Goal: Task Accomplishment & Management: Manage account settings

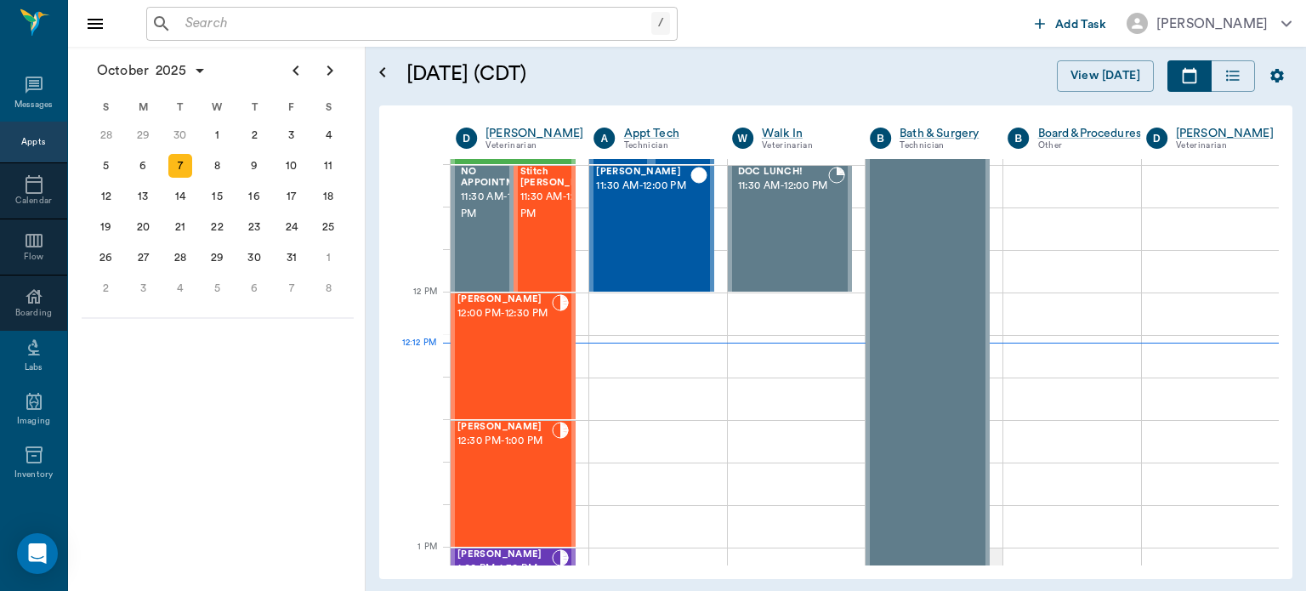
scroll to position [894, 0]
click at [510, 368] on div "Sundae White 12:00 PM - 12:30 PM" at bounding box center [504, 355] width 94 height 124
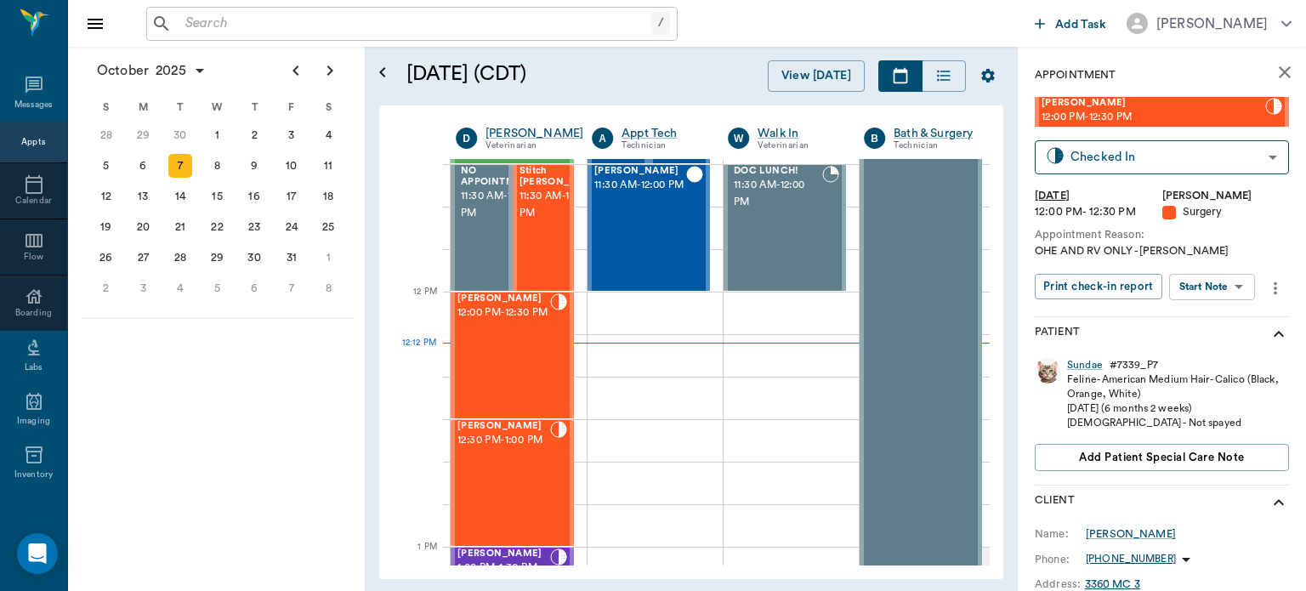
click at [1227, 290] on body "/ ​ Add Task Dr. Bert Ellsworth Nectar Messages Appts Calendar Flow Boarding La…" at bounding box center [653, 295] width 1306 height 591
click at [1225, 352] on button "Start Surgery" at bounding box center [1199, 349] width 70 height 20
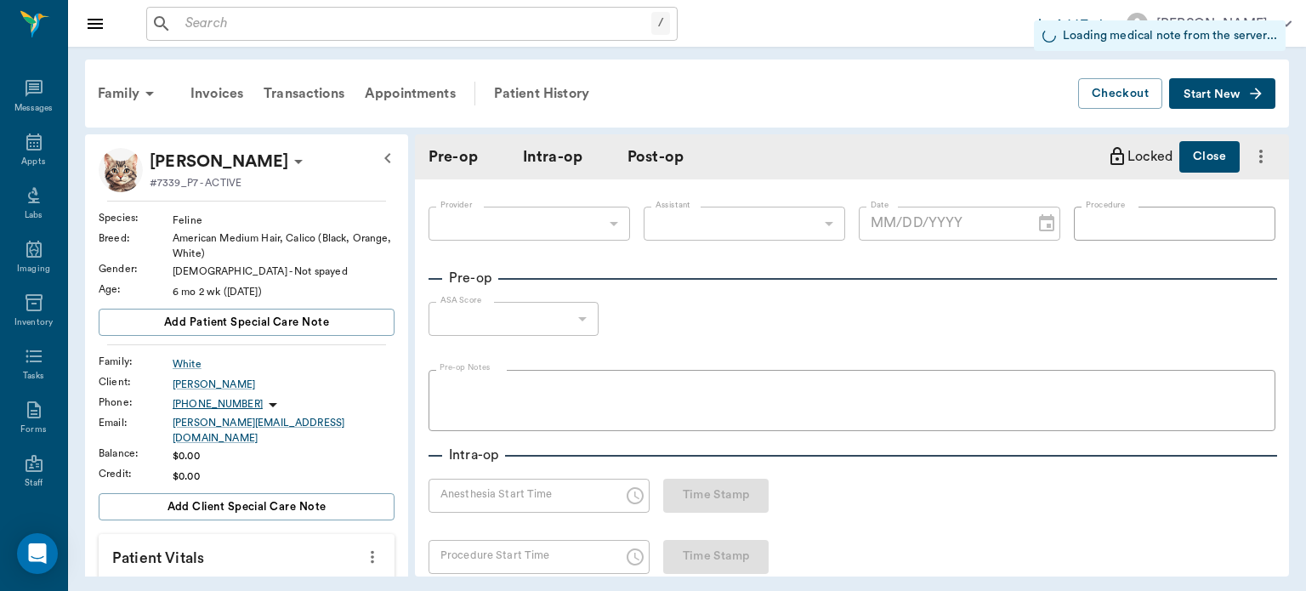
type input "63ec2f075fda476ae8351a4d"
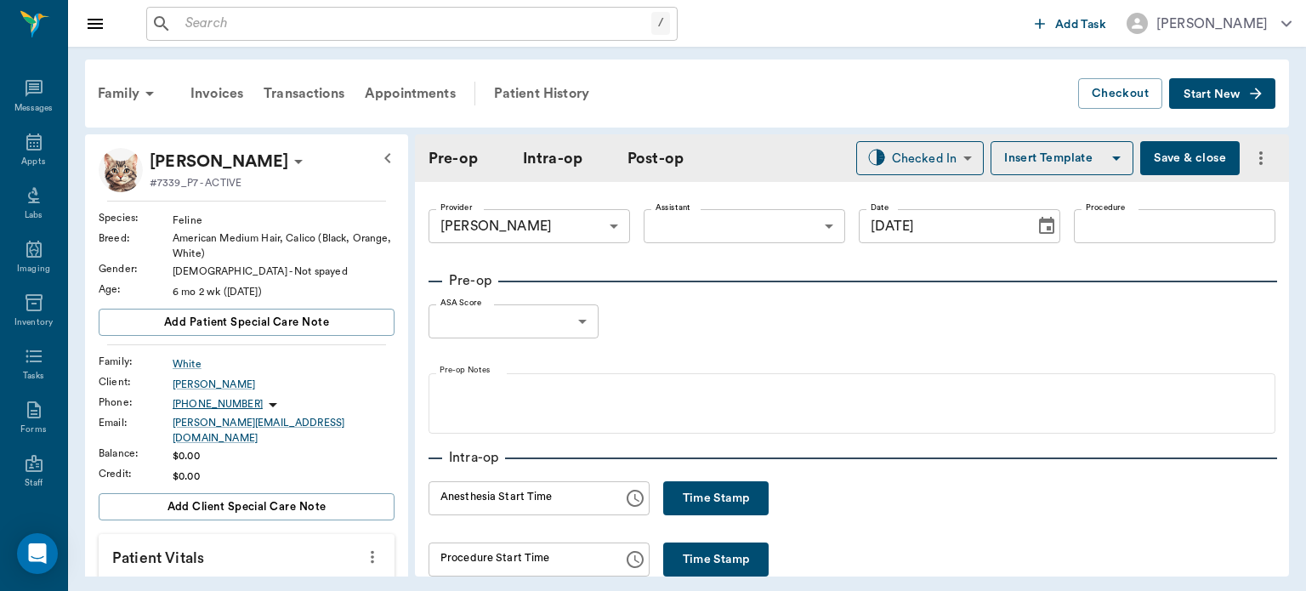
type input "[DATE]"
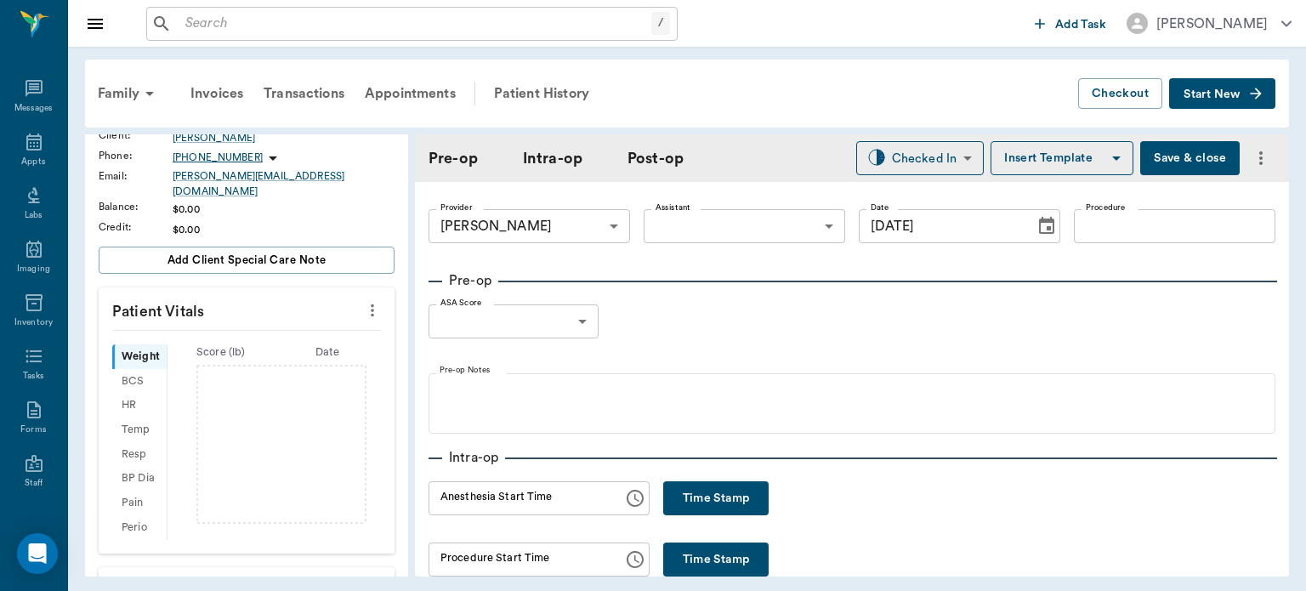
scroll to position [245, 0]
click at [365, 304] on icon "more" at bounding box center [372, 312] width 19 height 20
click at [296, 331] on span "Enter Vitals" at bounding box center [288, 330] width 143 height 18
click at [269, 356] on input "text" at bounding box center [246, 363] width 148 height 34
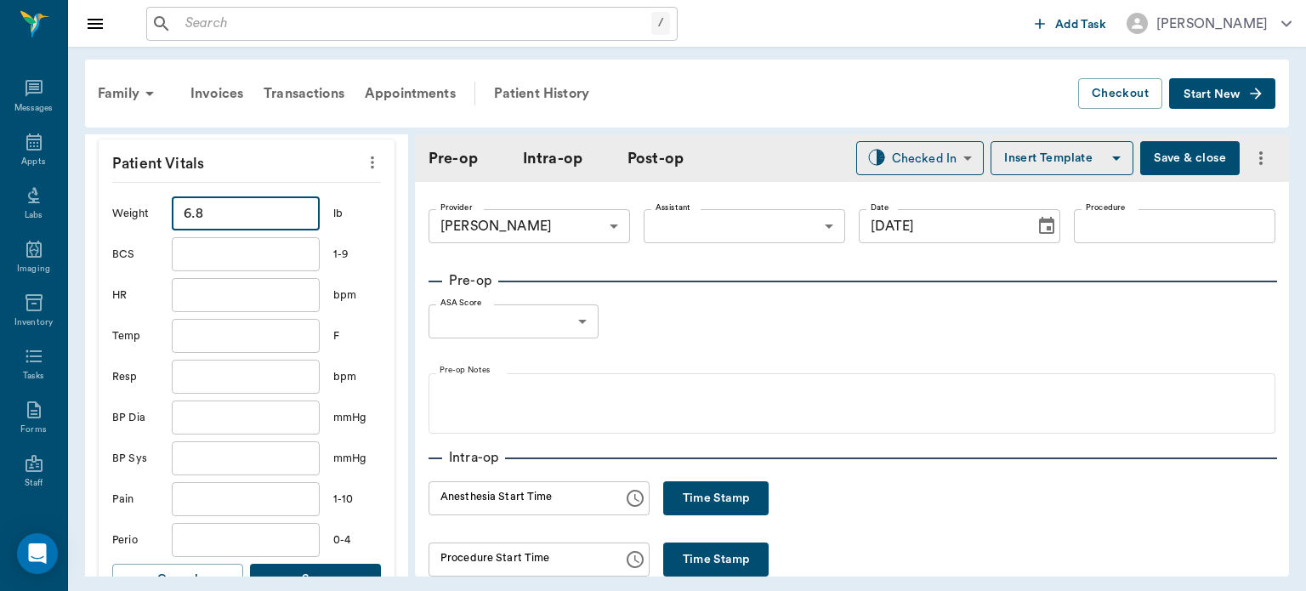
scroll to position [510, 0]
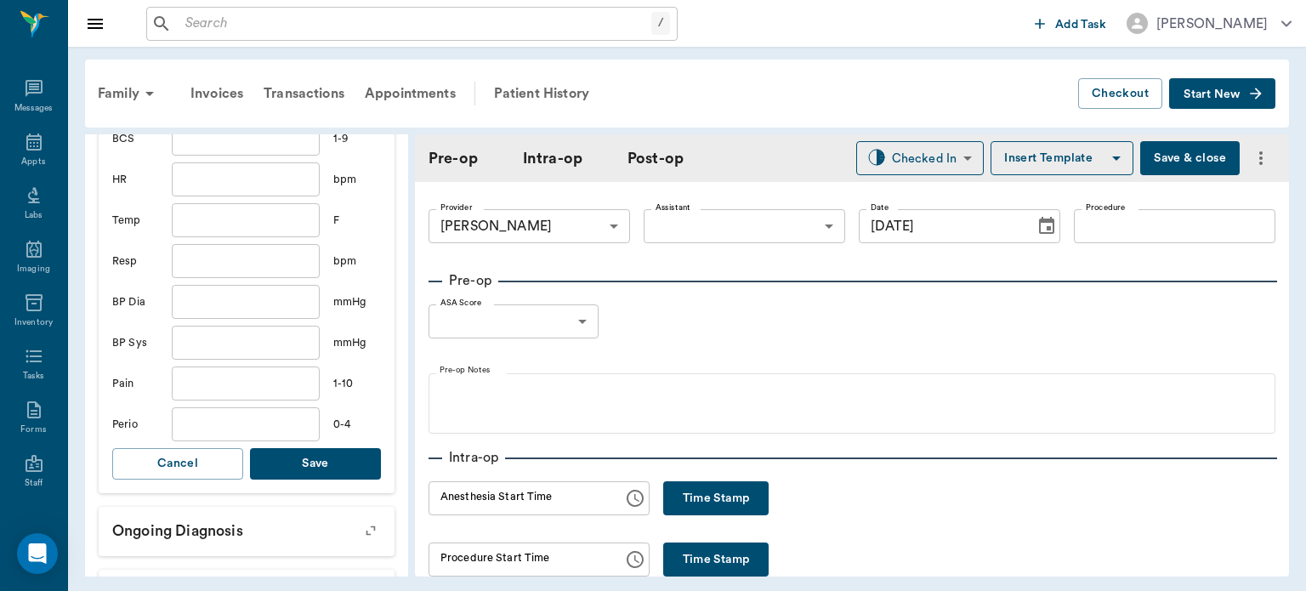
type input "6.8"
click at [329, 452] on button "Save" at bounding box center [315, 463] width 131 height 31
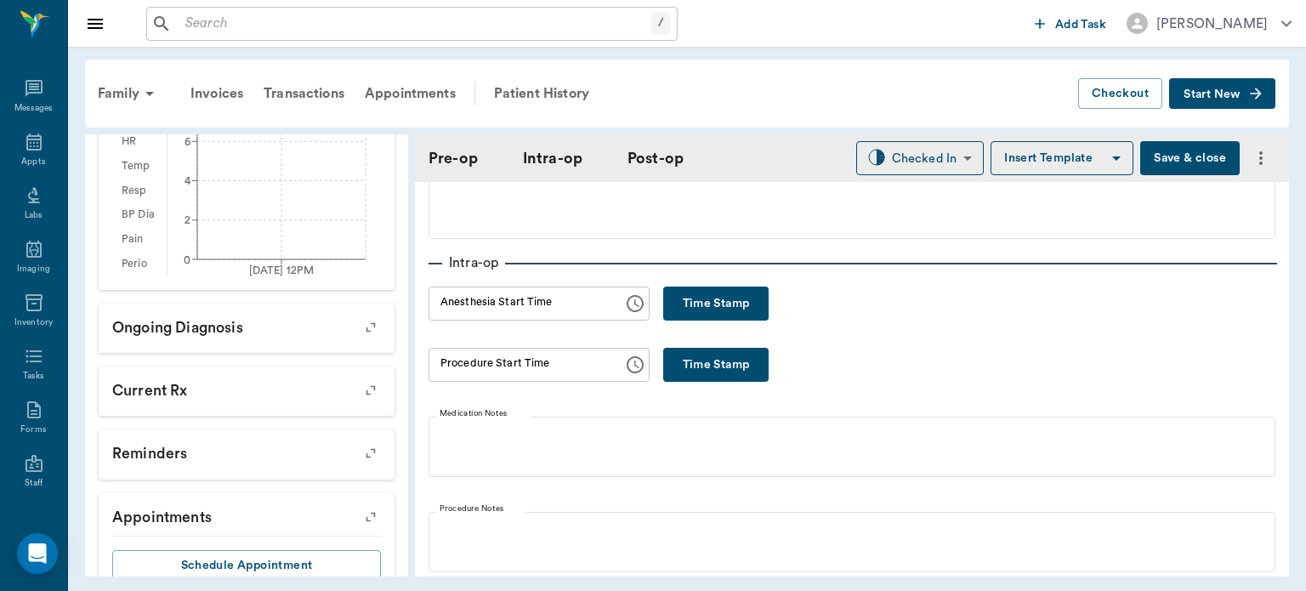
scroll to position [203, 0]
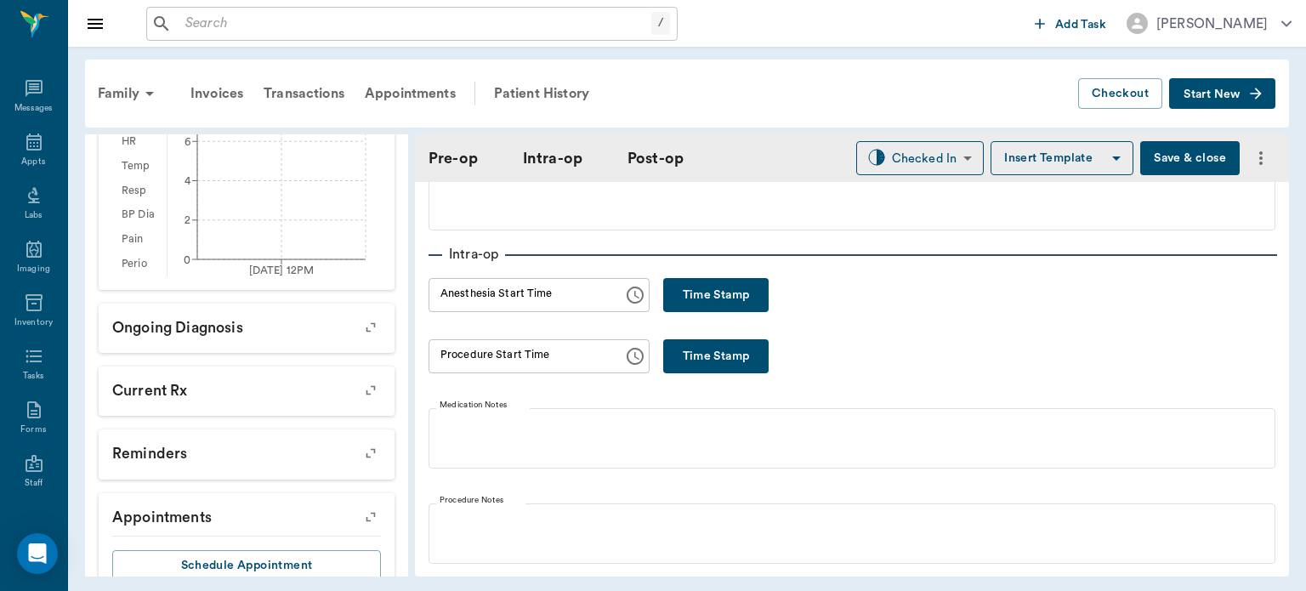
click at [565, 297] on input "Anesthesia Start Time" at bounding box center [519, 295] width 183 height 34
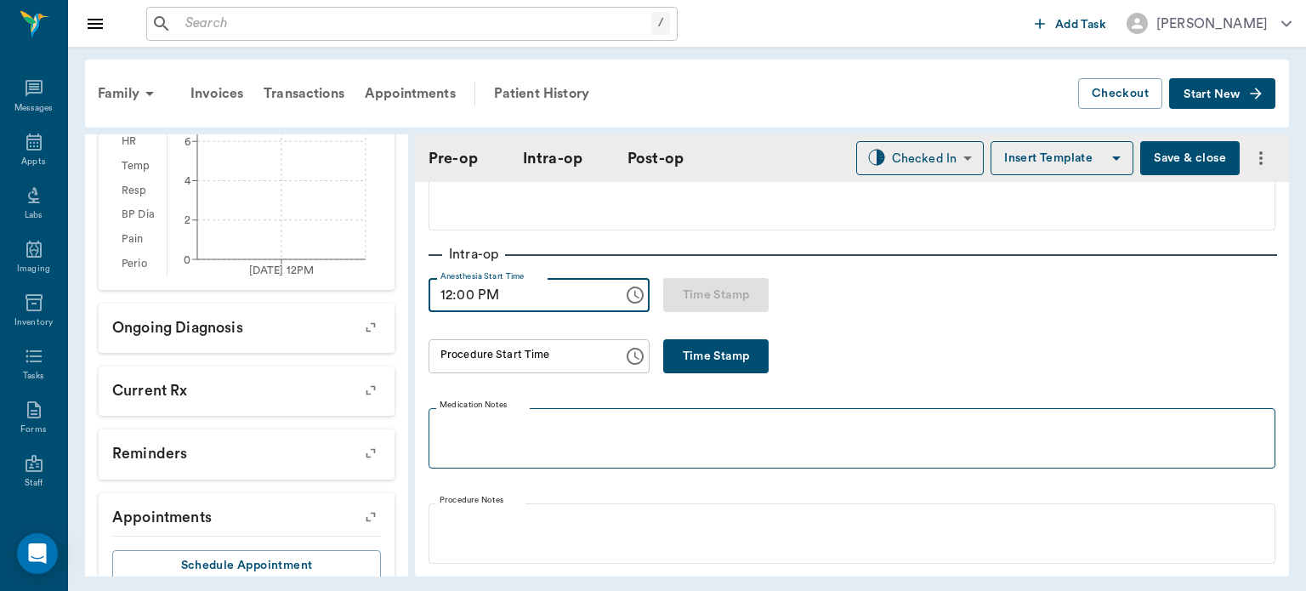
type input "12:00 PM"
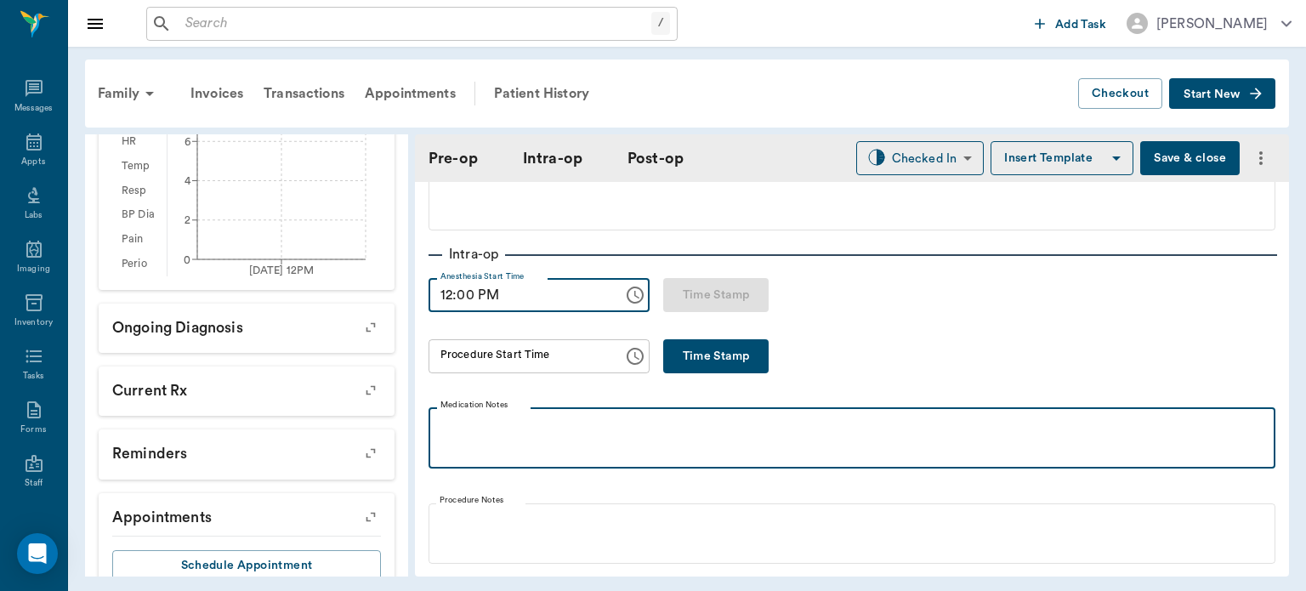
click at [660, 417] on p at bounding box center [852, 426] width 830 height 20
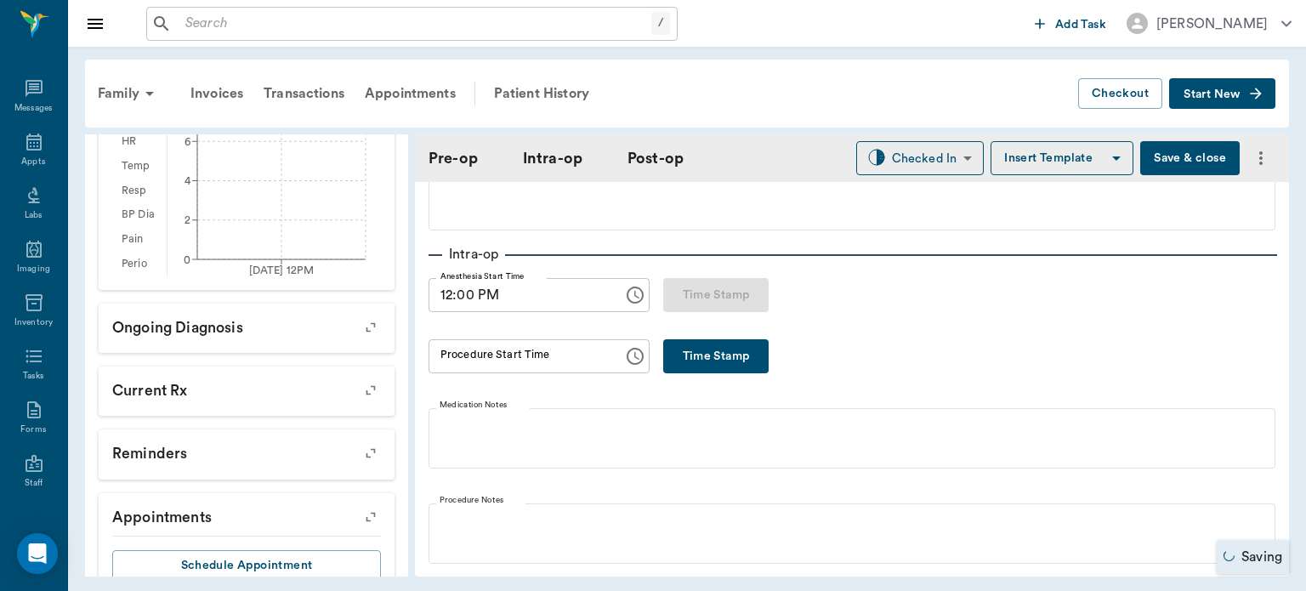
click at [680, 360] on button "Time Stamp" at bounding box center [715, 356] width 105 height 34
type input "12:13 PM"
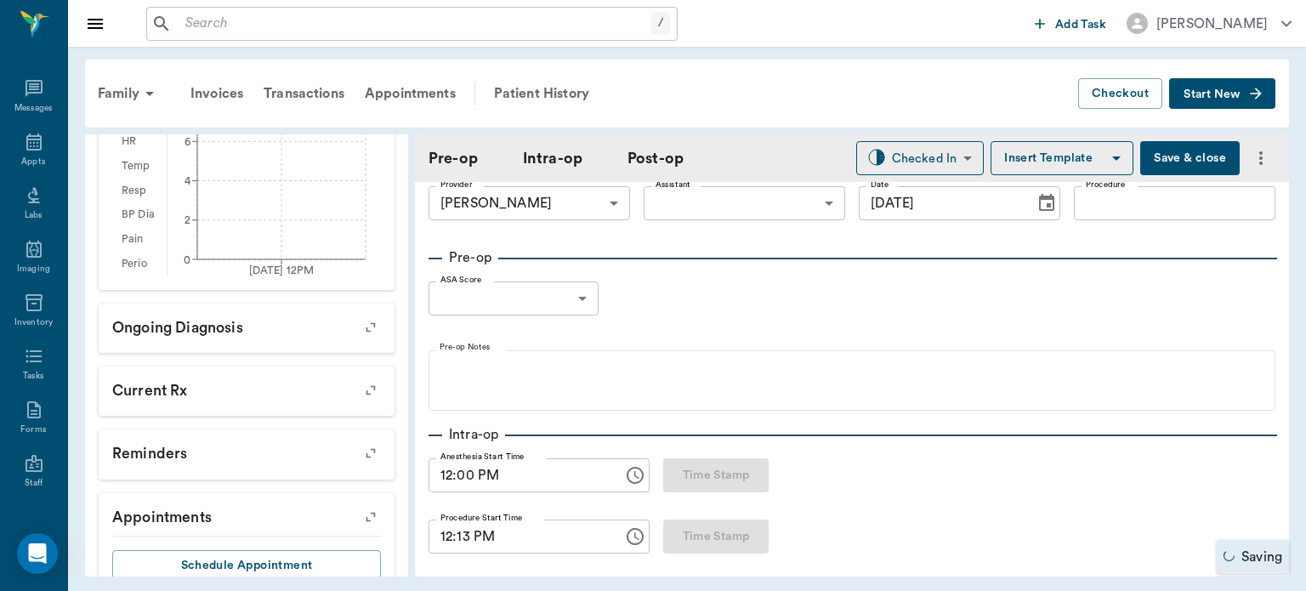
scroll to position [0, 0]
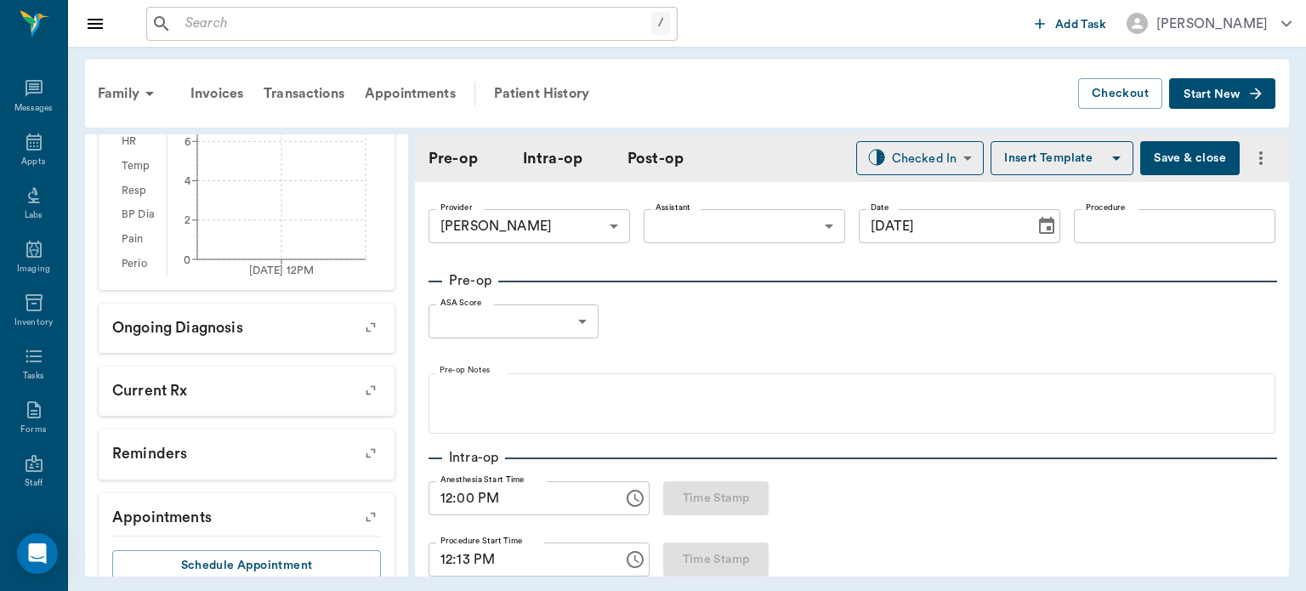
click at [729, 228] on body "/ ​ Add Task Dr. Bert Ellsworth Nectar Messages Appts Labs Imaging Inventory Ta…" at bounding box center [653, 295] width 1306 height 591
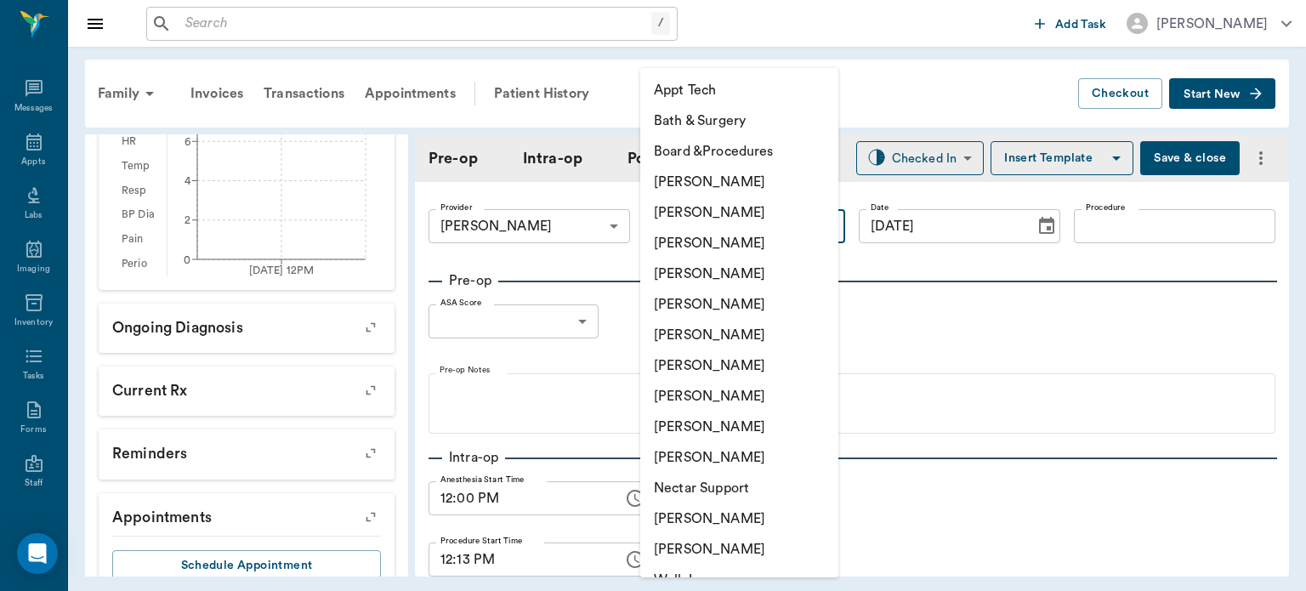
click at [746, 404] on li "[PERSON_NAME]" at bounding box center [739, 396] width 198 height 31
type input "63ec2e7e52e12b0ba117b124"
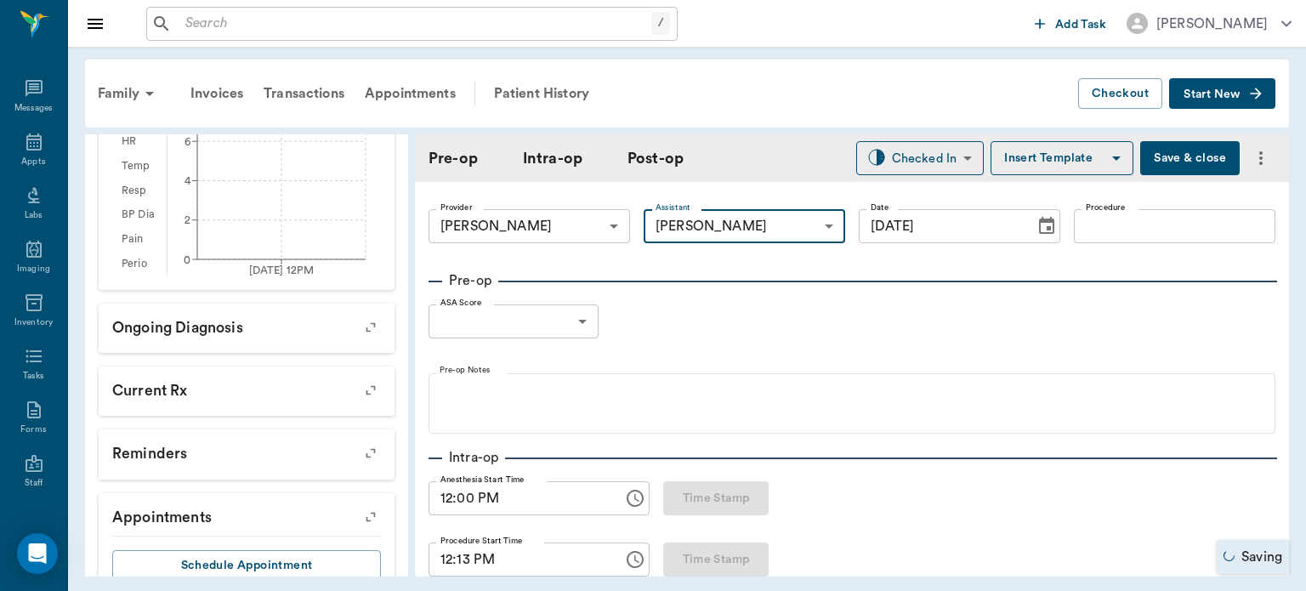
click at [1110, 230] on input "Procedure" at bounding box center [1174, 226] width 201 height 34
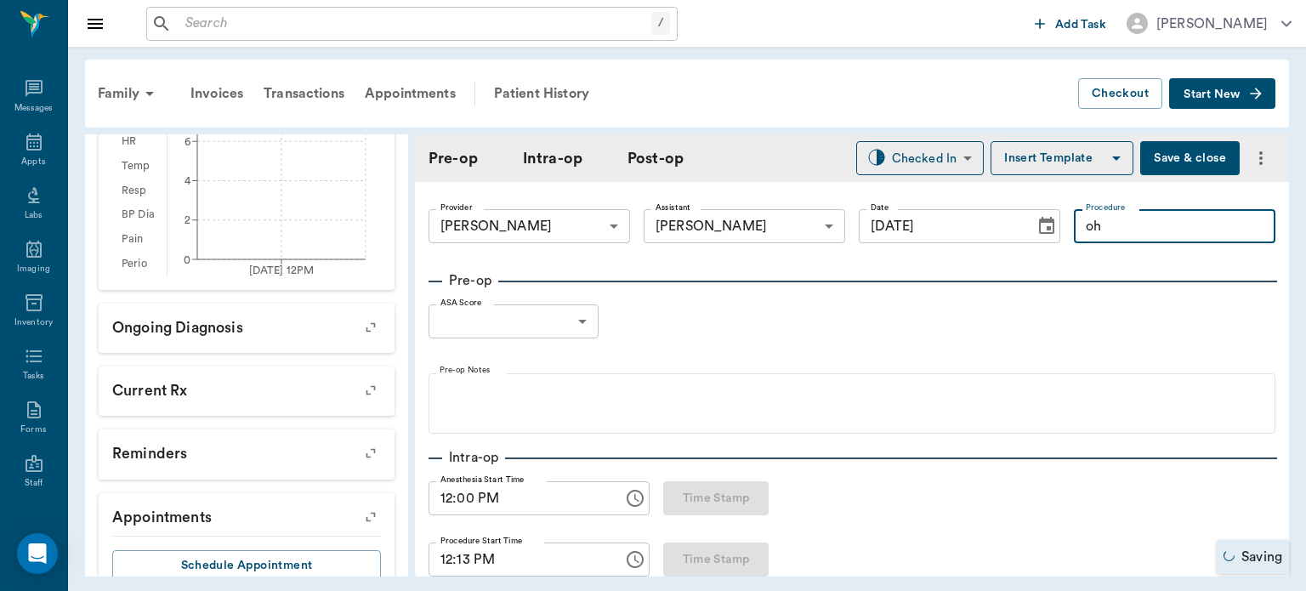
type input "o"
type input "OHE"
click at [1070, 160] on button "Insert Template" at bounding box center [1061, 158] width 143 height 34
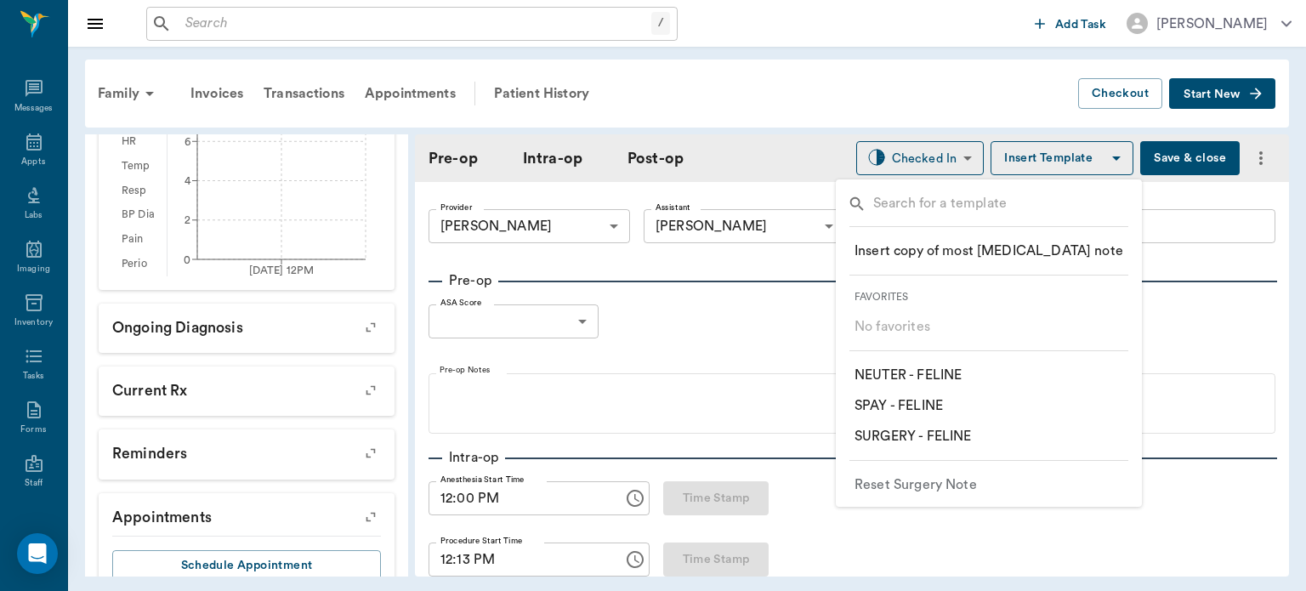
click at [936, 407] on p "​ SPAY - FELINE" at bounding box center [898, 405] width 88 height 20
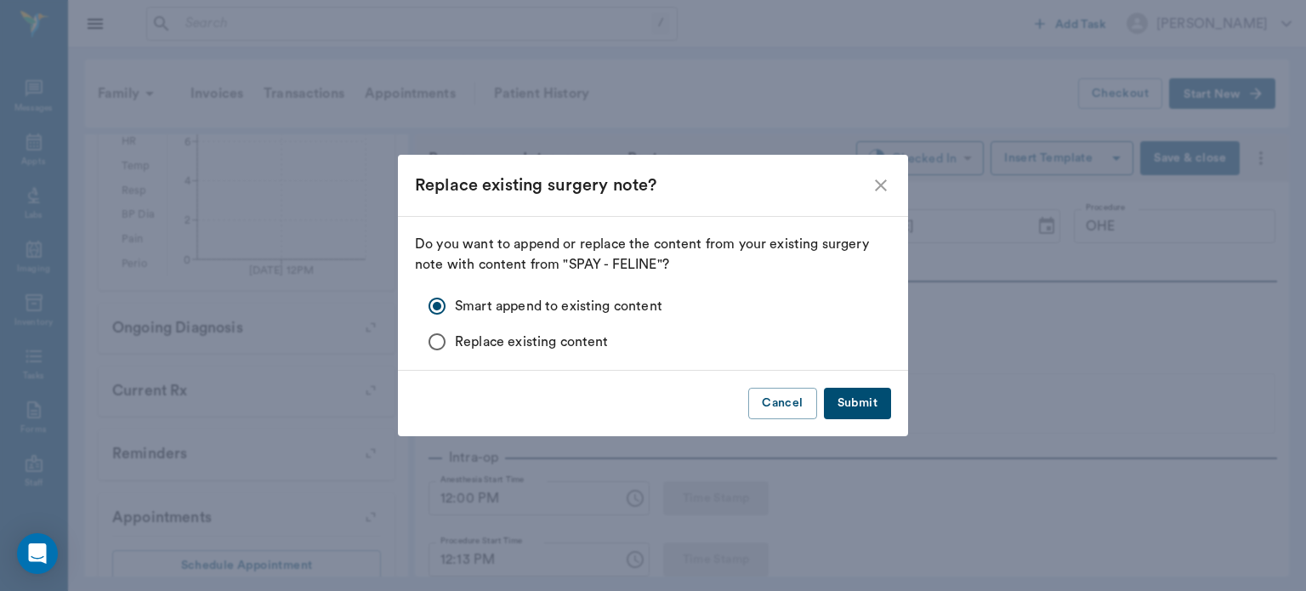
click at [880, 405] on button "Submit" at bounding box center [857, 403] width 67 height 31
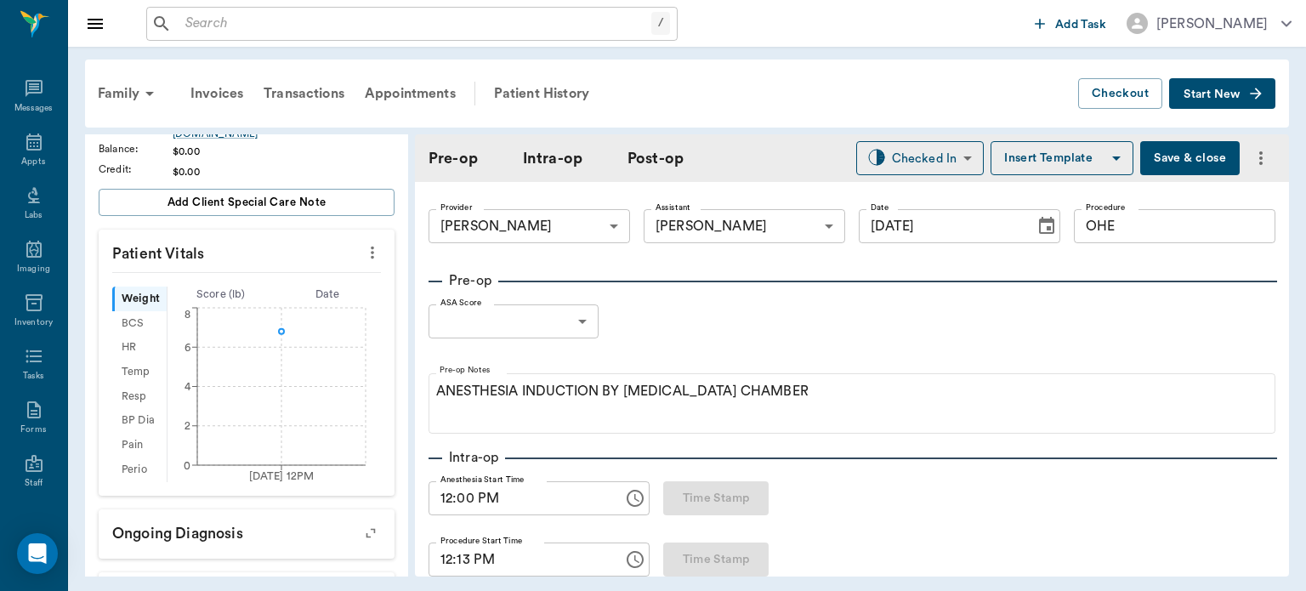
scroll to position [331, 0]
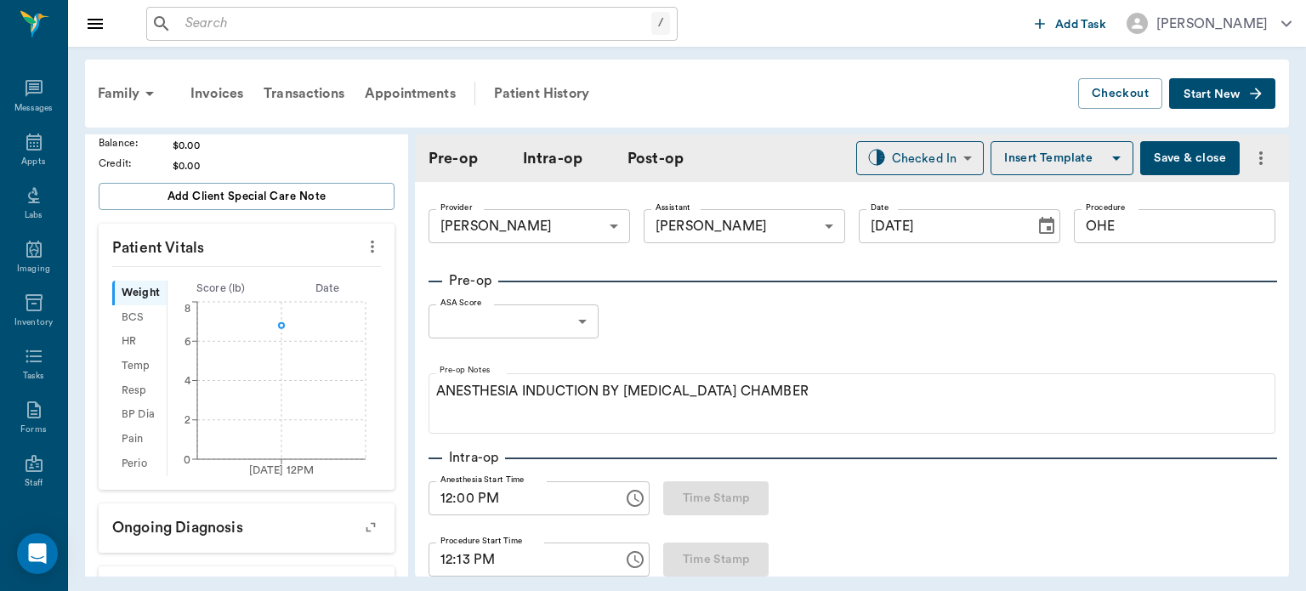
click at [572, 320] on body "/ ​ Add Task Dr. Bert Ellsworth Nectar Messages Appts Labs Imaging Inventory Ta…" at bounding box center [653, 295] width 1306 height 591
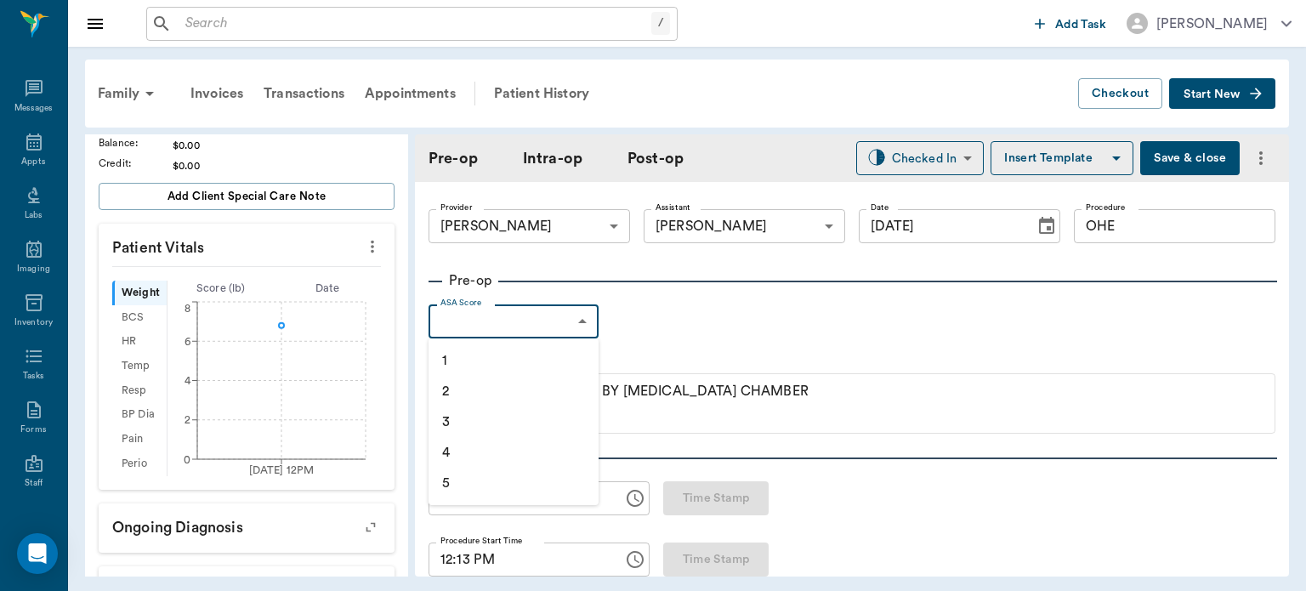
click at [520, 360] on li "1" at bounding box center [513, 360] width 170 height 31
type input "1"
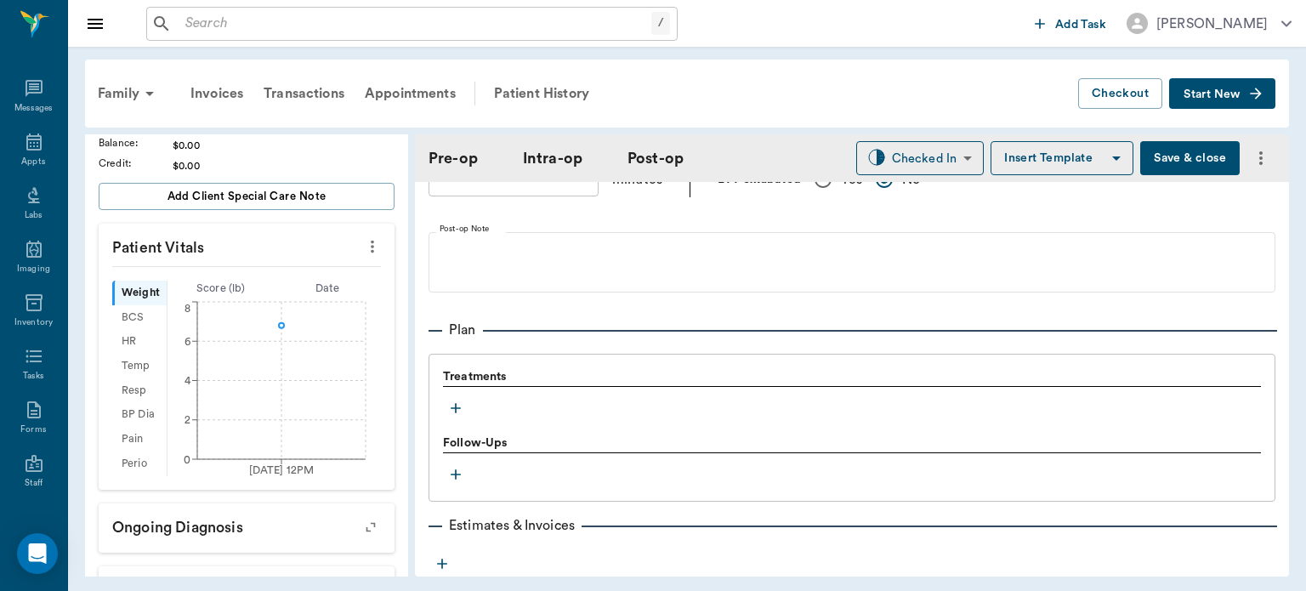
scroll to position [1295, 0]
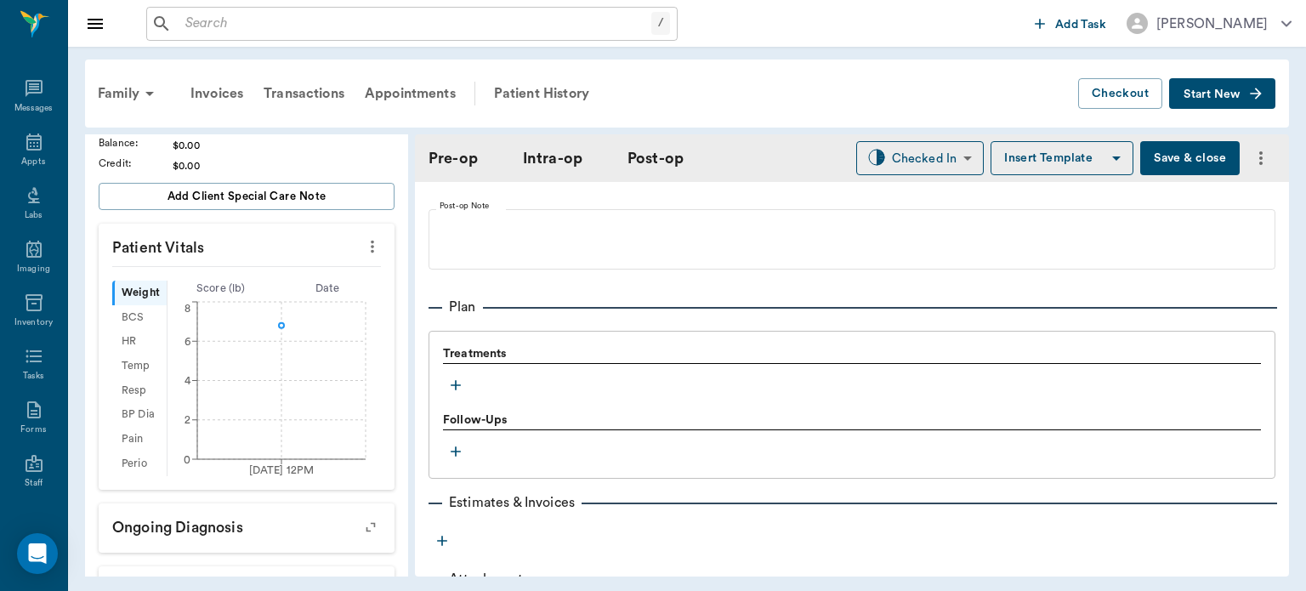
click at [456, 394] on icon "button" at bounding box center [455, 385] width 17 height 17
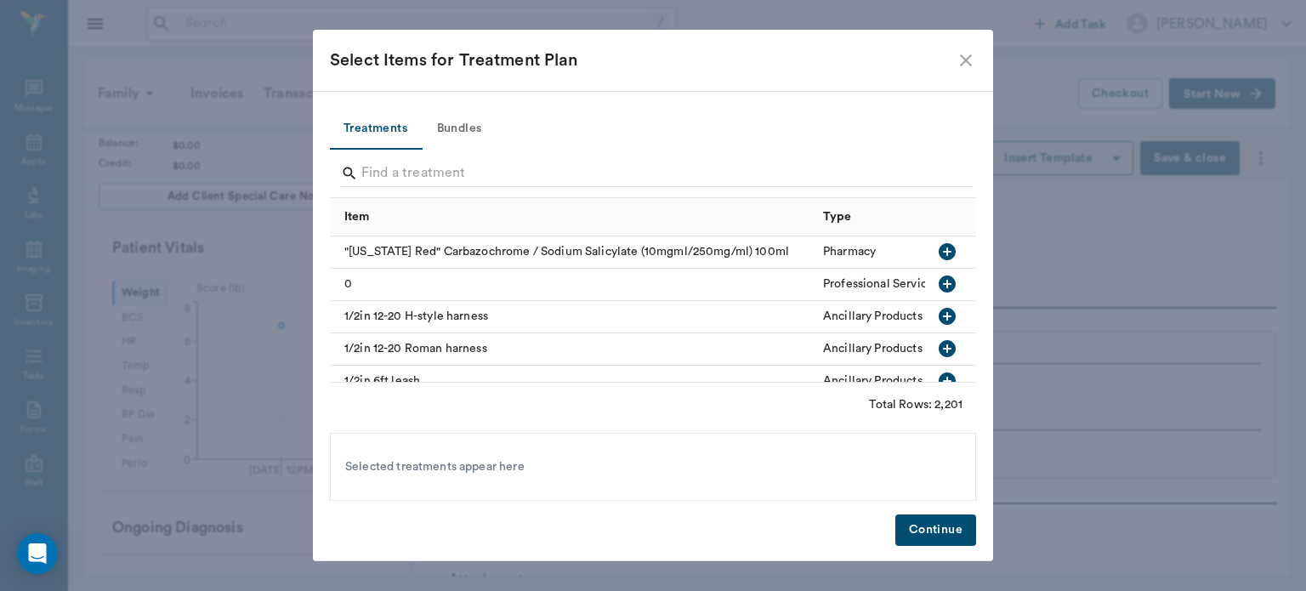
click at [465, 126] on button "Bundles" at bounding box center [459, 129] width 77 height 41
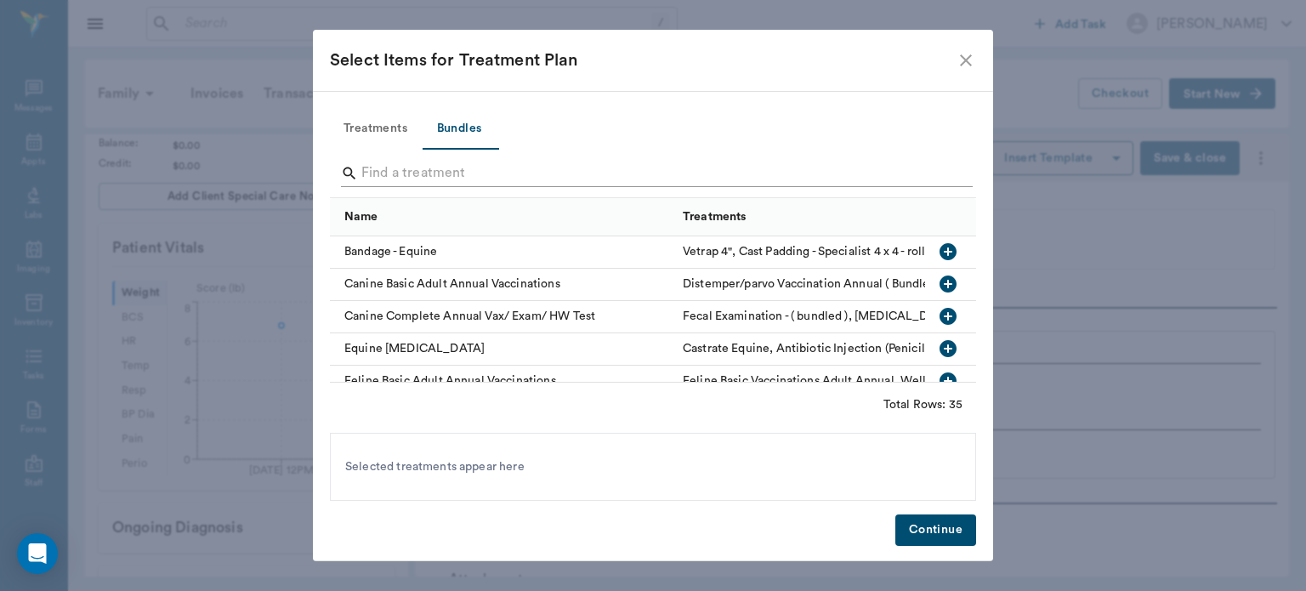
click at [408, 165] on input "Search" at bounding box center [654, 173] width 586 height 27
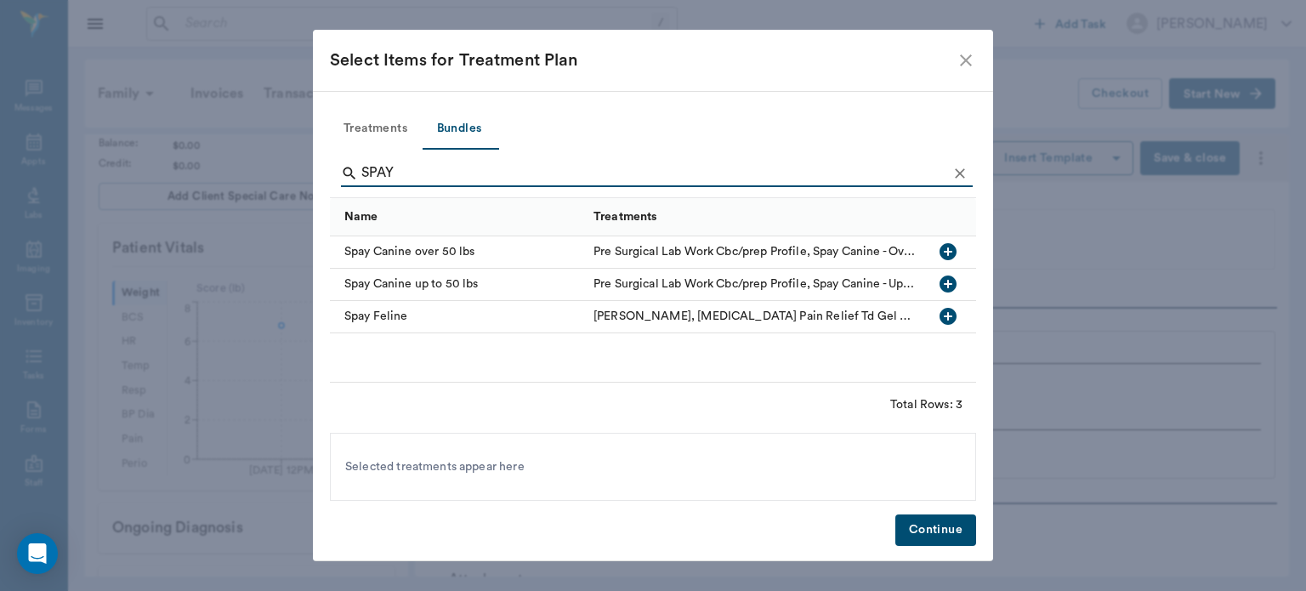
type input "SPAY"
click at [954, 320] on icon "button" at bounding box center [947, 316] width 17 height 17
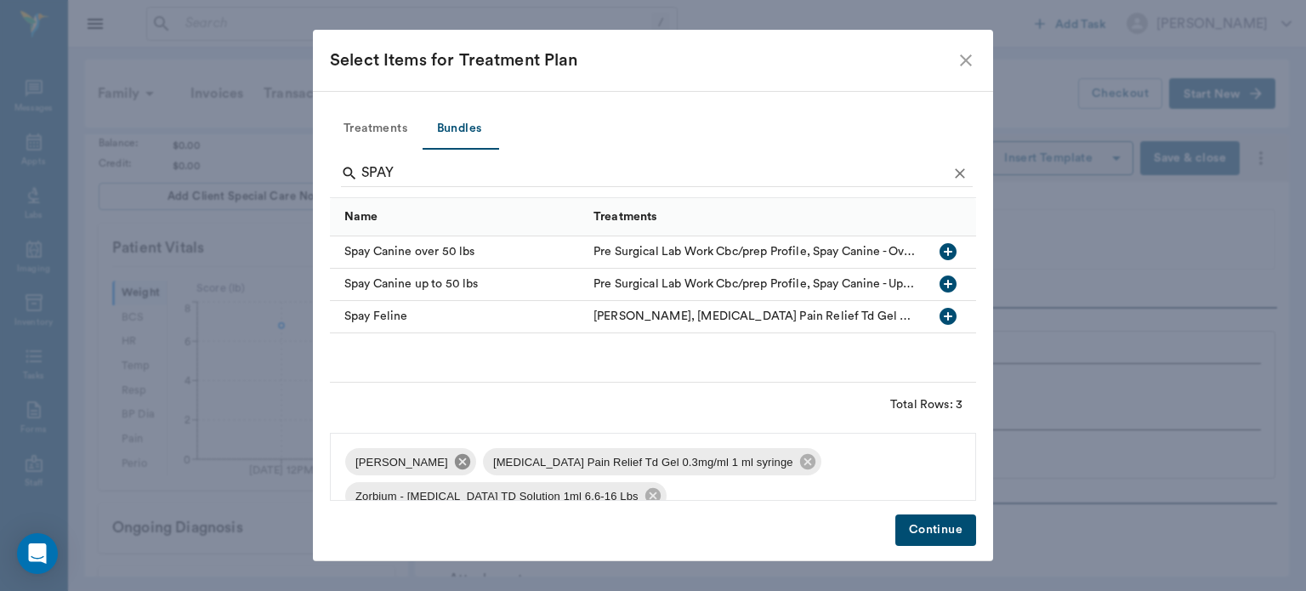
click at [466, 455] on icon at bounding box center [462, 461] width 19 height 19
click at [662, 466] on icon at bounding box center [669, 461] width 15 height 15
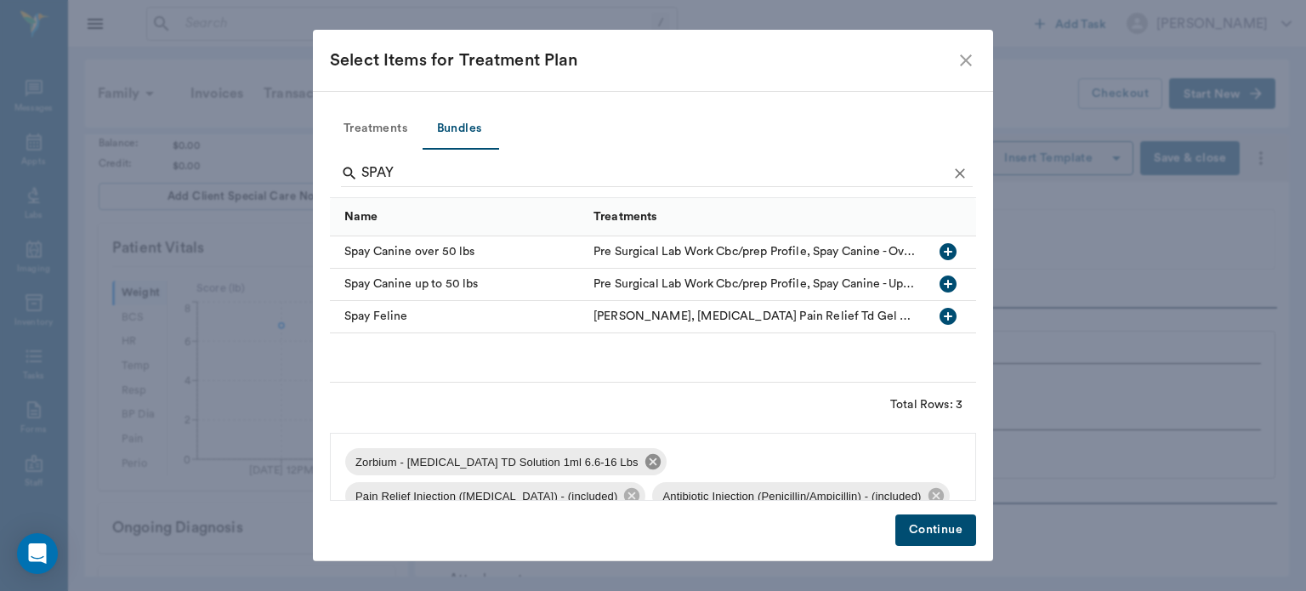
click at [645, 457] on icon at bounding box center [652, 461] width 15 height 15
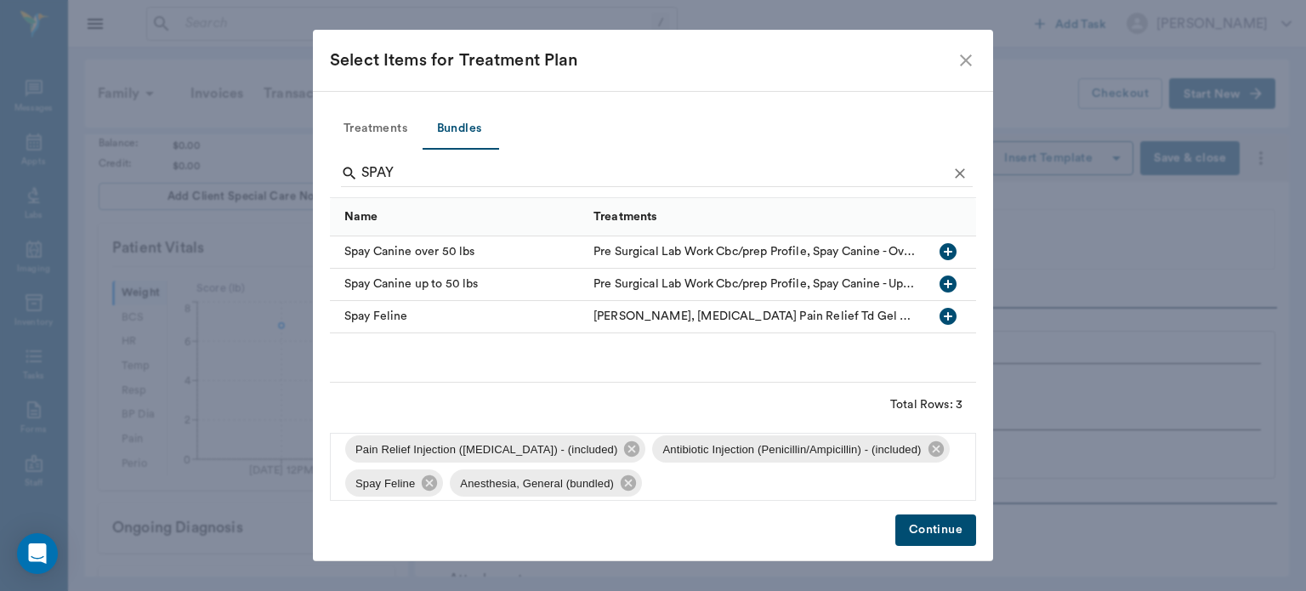
scroll to position [12, 0]
click at [951, 526] on button "Continue" at bounding box center [935, 529] width 81 height 31
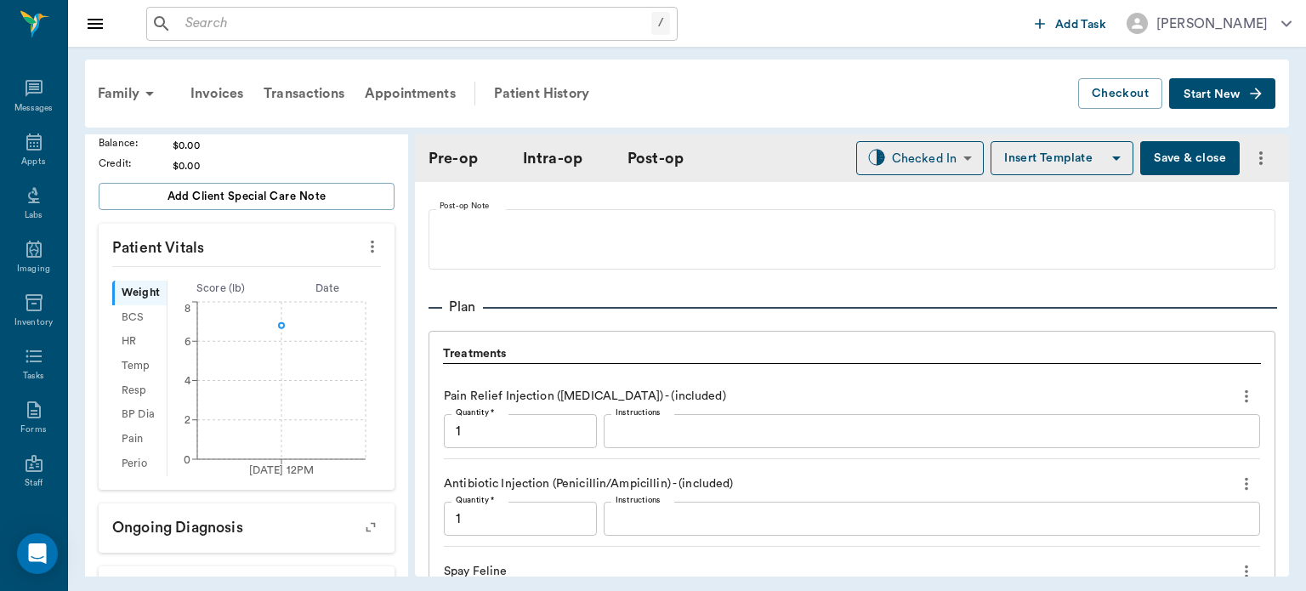
scroll to position [1689, 0]
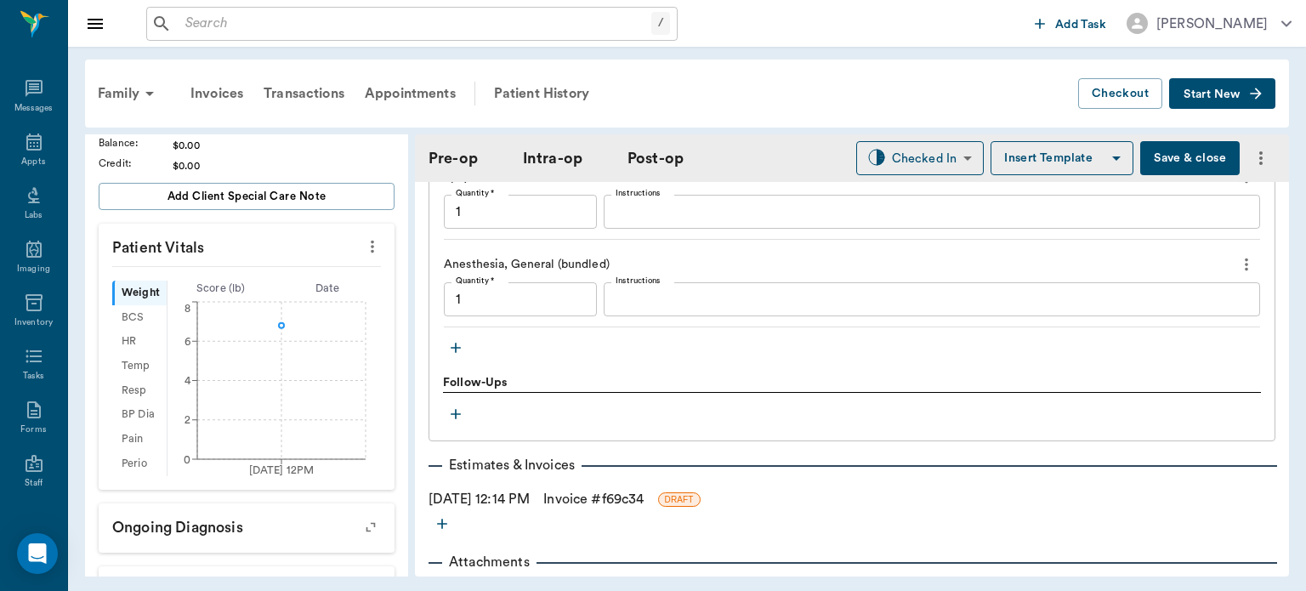
click at [459, 356] on icon "button" at bounding box center [455, 347] width 17 height 17
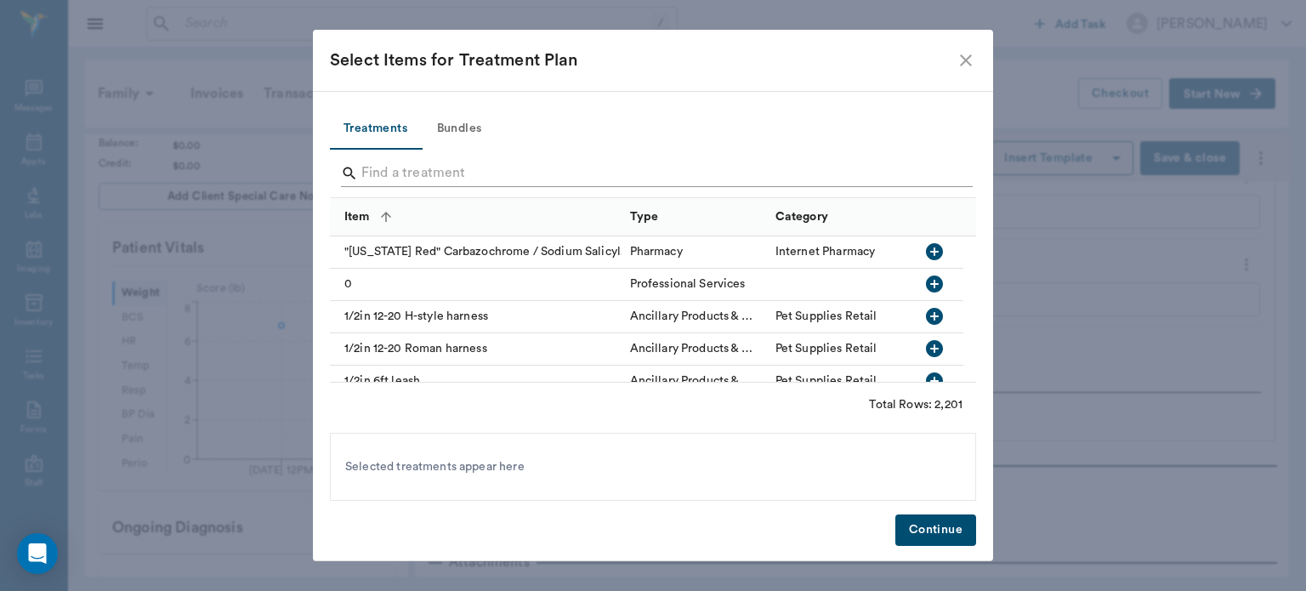
click at [391, 180] on input "Search" at bounding box center [654, 173] width 586 height 27
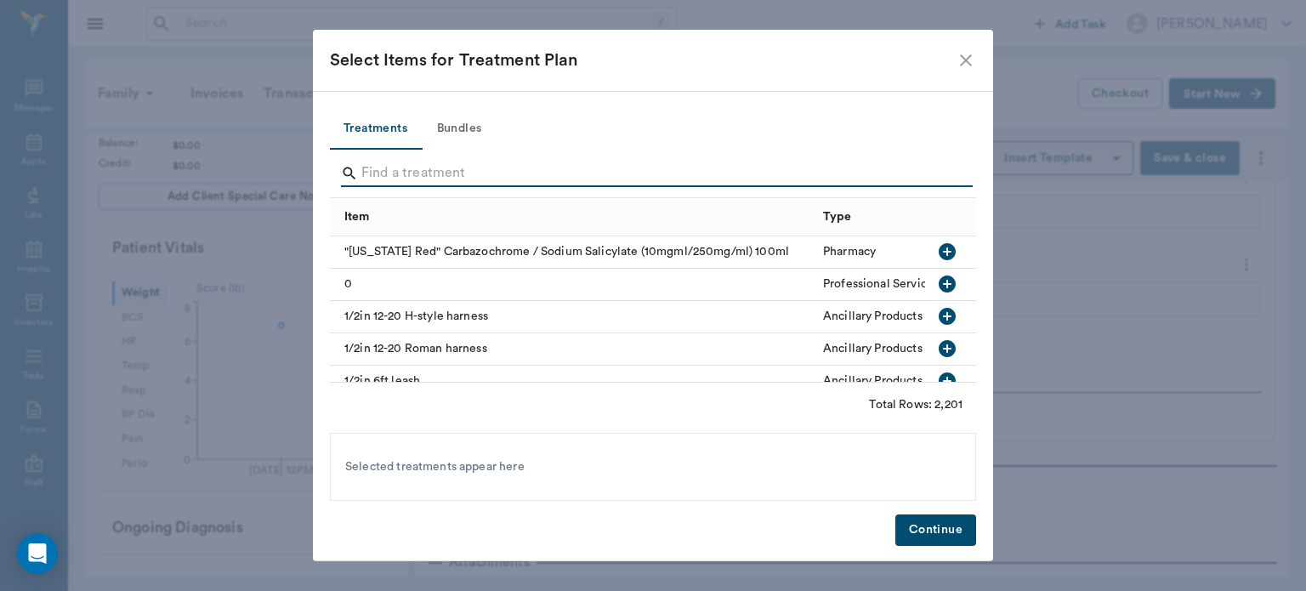
click at [391, 167] on input "Search" at bounding box center [654, 173] width 586 height 27
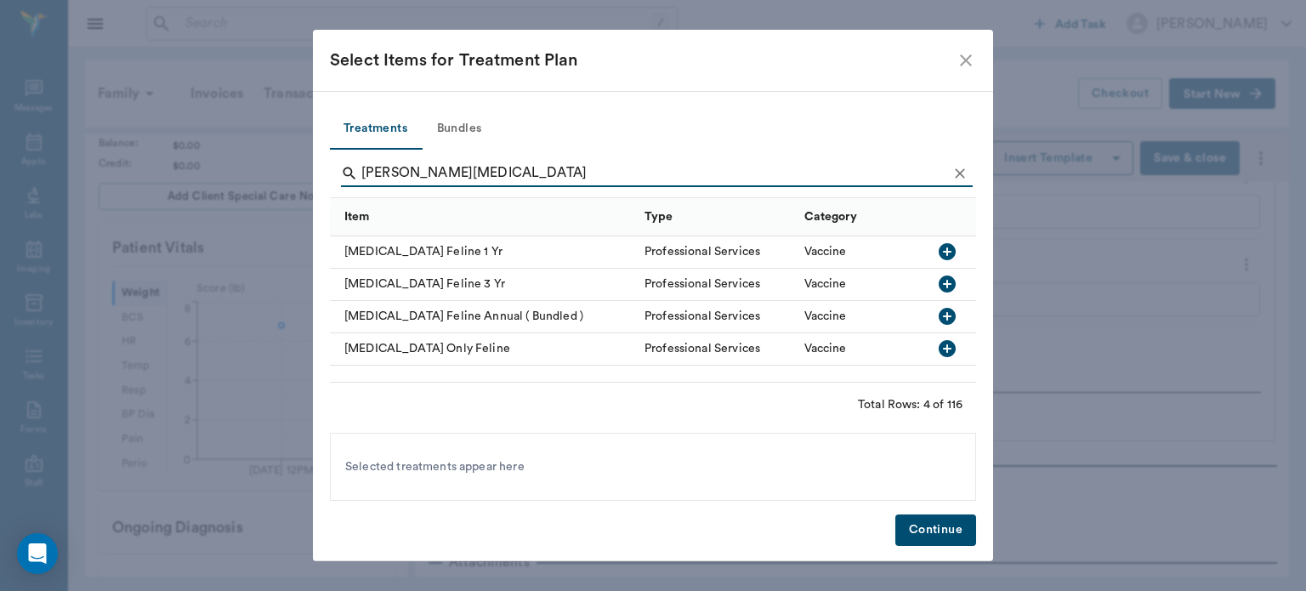
type input "FELINE RABIES"
click at [945, 252] on icon "button" at bounding box center [947, 251] width 17 height 17
click at [962, 533] on button "Continue" at bounding box center [935, 529] width 81 height 31
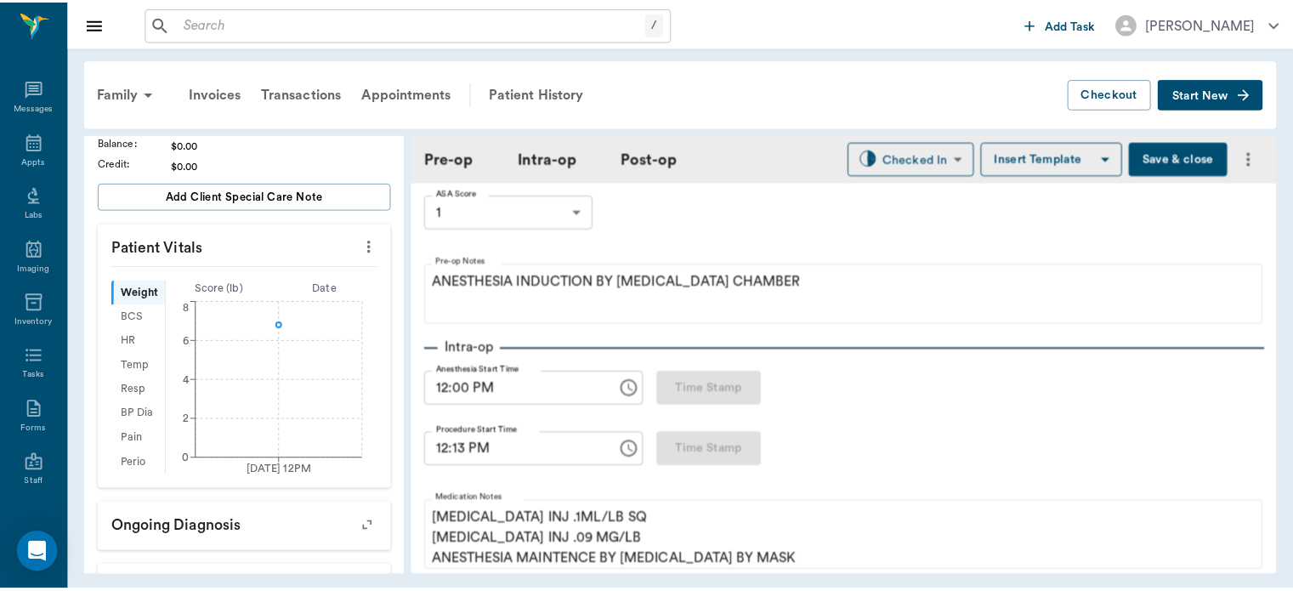
scroll to position [124, 0]
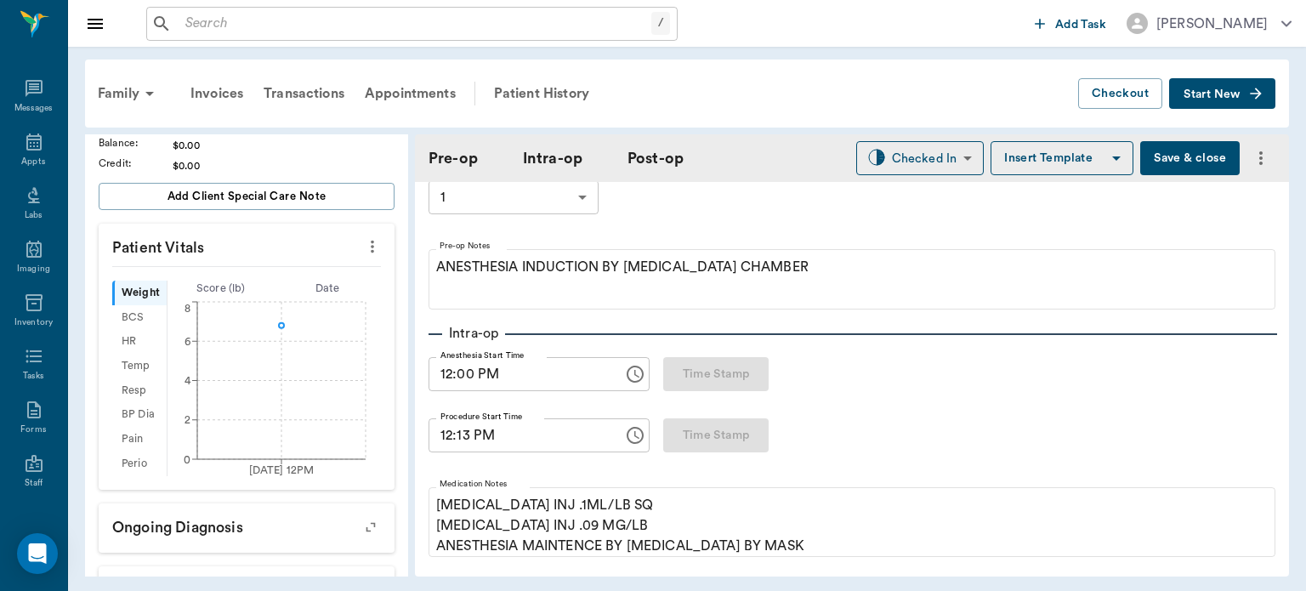
click at [1174, 156] on button "Save & close" at bounding box center [1189, 158] width 99 height 34
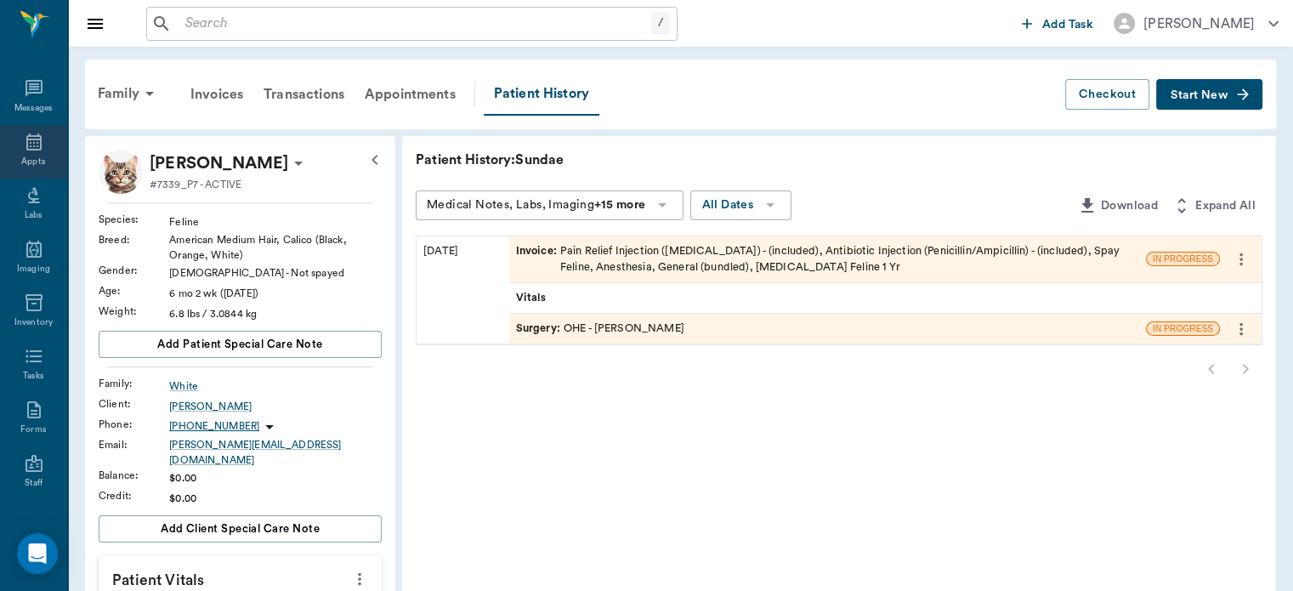
click at [26, 150] on icon at bounding box center [33, 141] width 15 height 17
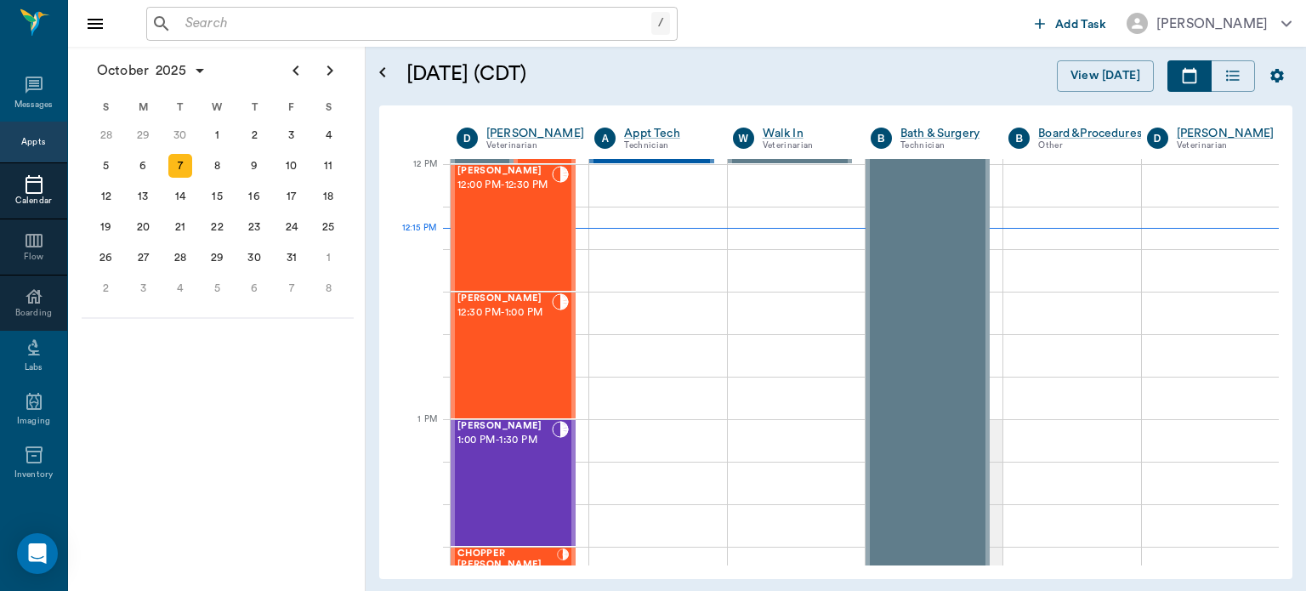
scroll to position [1022, 0]
click at [500, 445] on span "1:00 PM - 1:30 PM" at bounding box center [504, 440] width 94 height 17
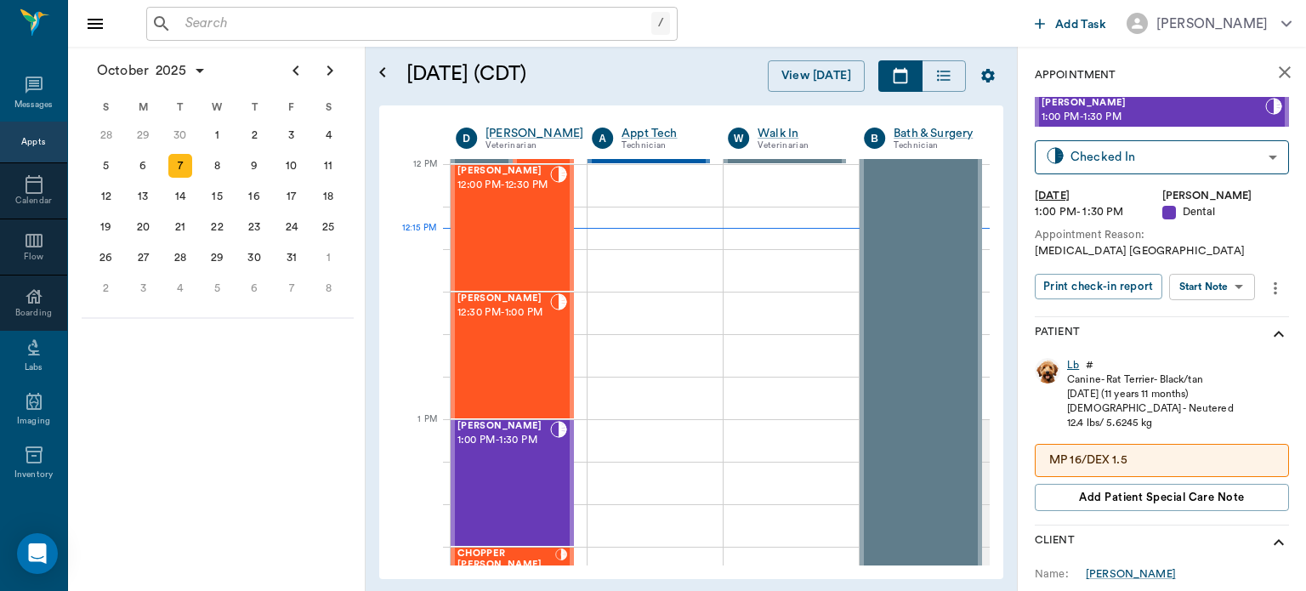
click at [1075, 359] on div "Lb" at bounding box center [1073, 365] width 12 height 14
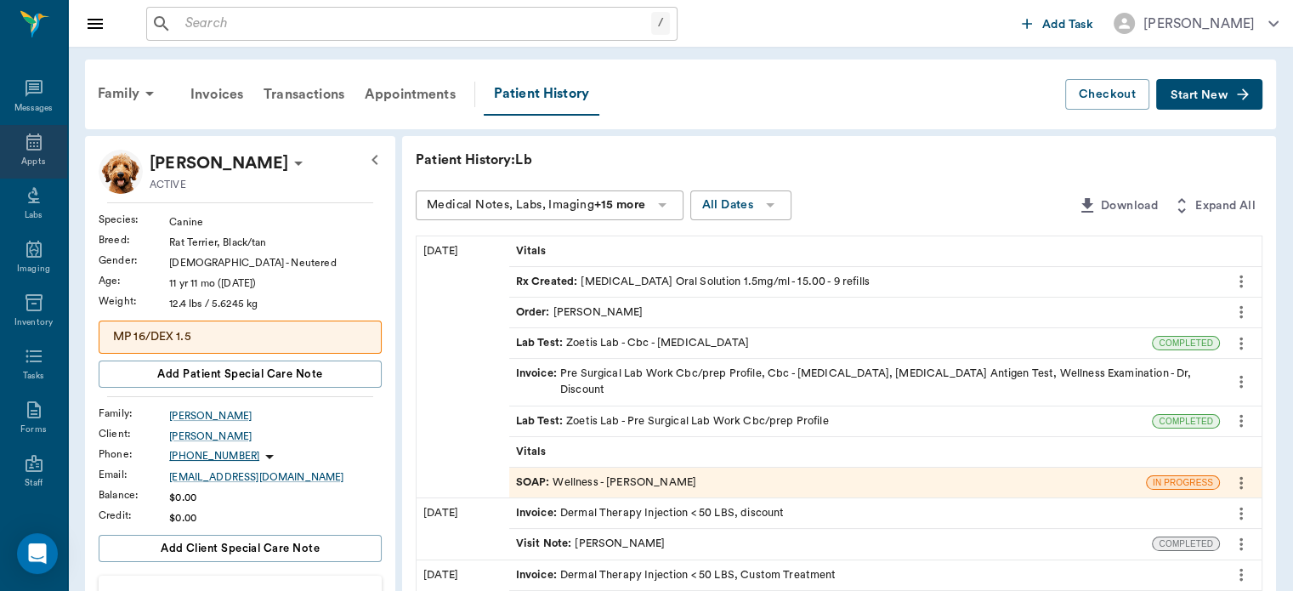
click at [30, 146] on icon at bounding box center [33, 141] width 15 height 17
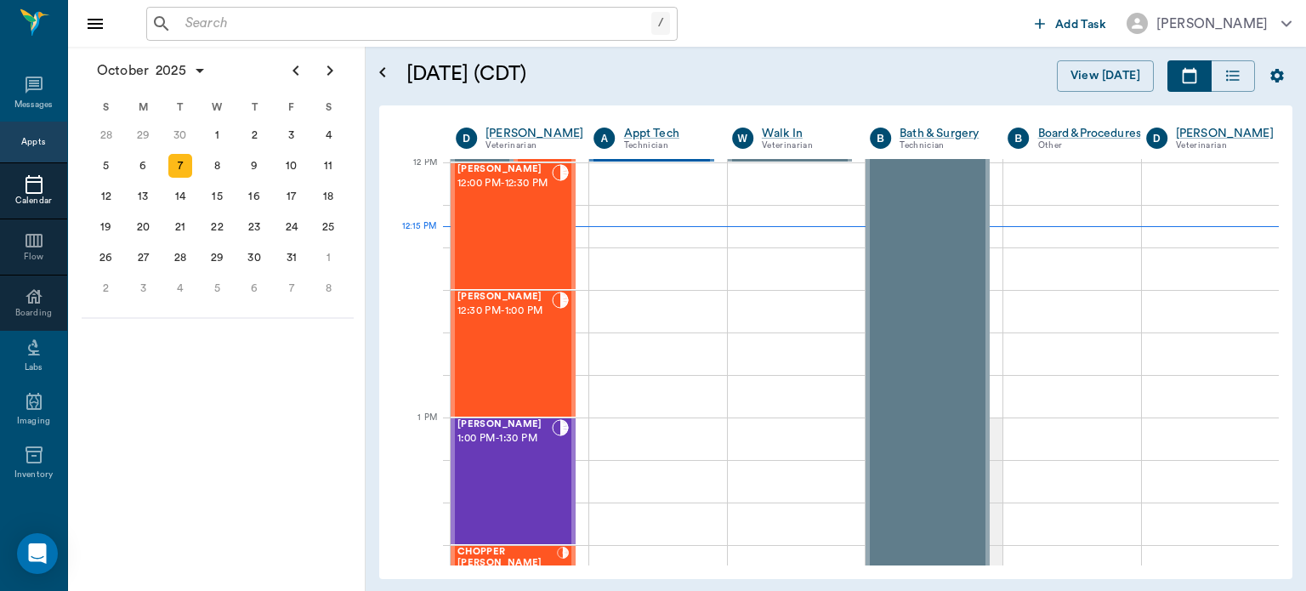
scroll to position [1024, 0]
click at [502, 445] on span "1:00 PM - 1:30 PM" at bounding box center [504, 438] width 94 height 17
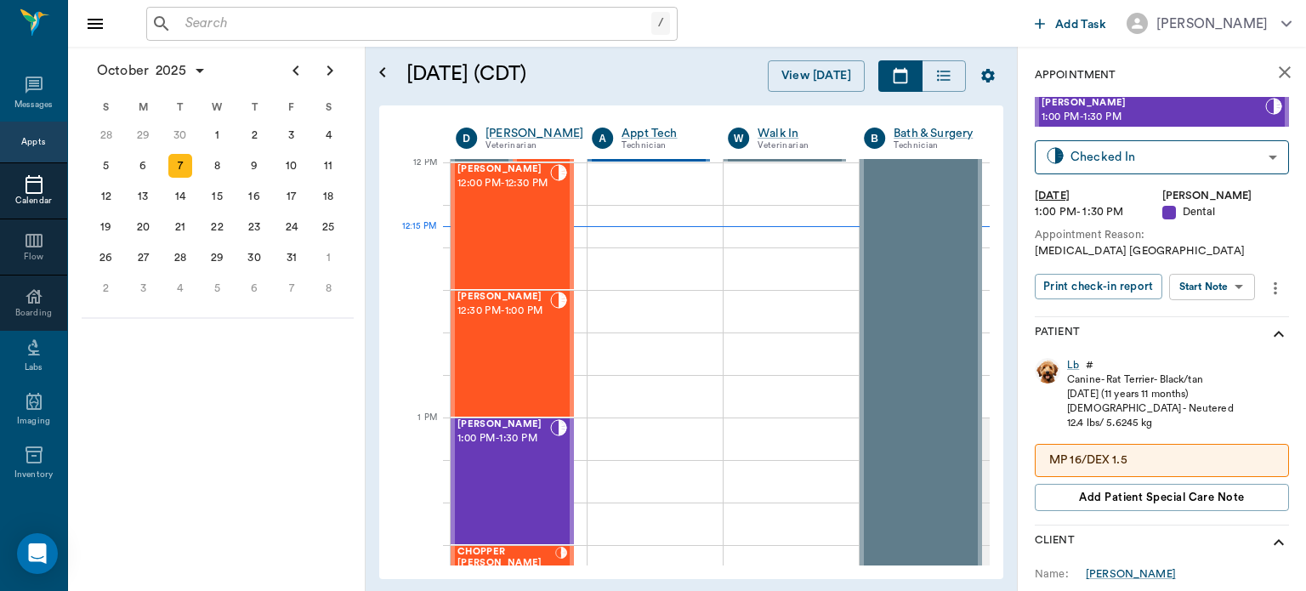
click at [1220, 289] on body "/ ​ Add Task Dr. Bert Ellsworth Nectar Messages Appts Calendar Flow Boarding La…" at bounding box center [653, 295] width 1306 height 591
click at [1213, 343] on button "Start Surgery" at bounding box center [1199, 349] width 70 height 20
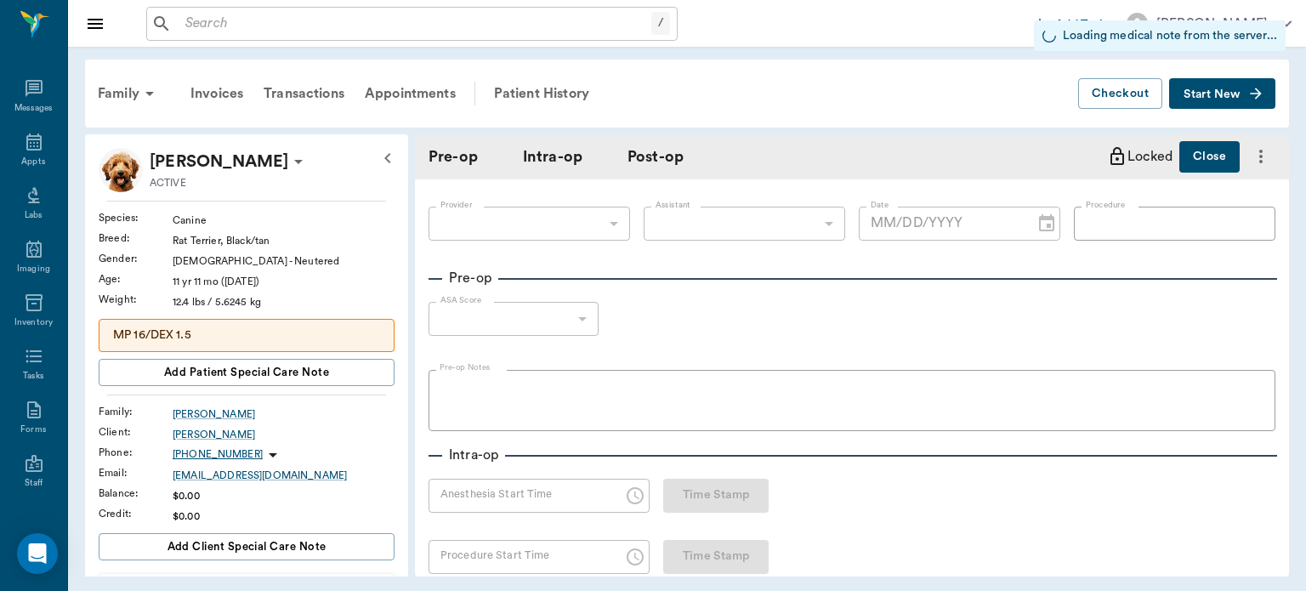
type input "63ec2f075fda476ae8351a4d"
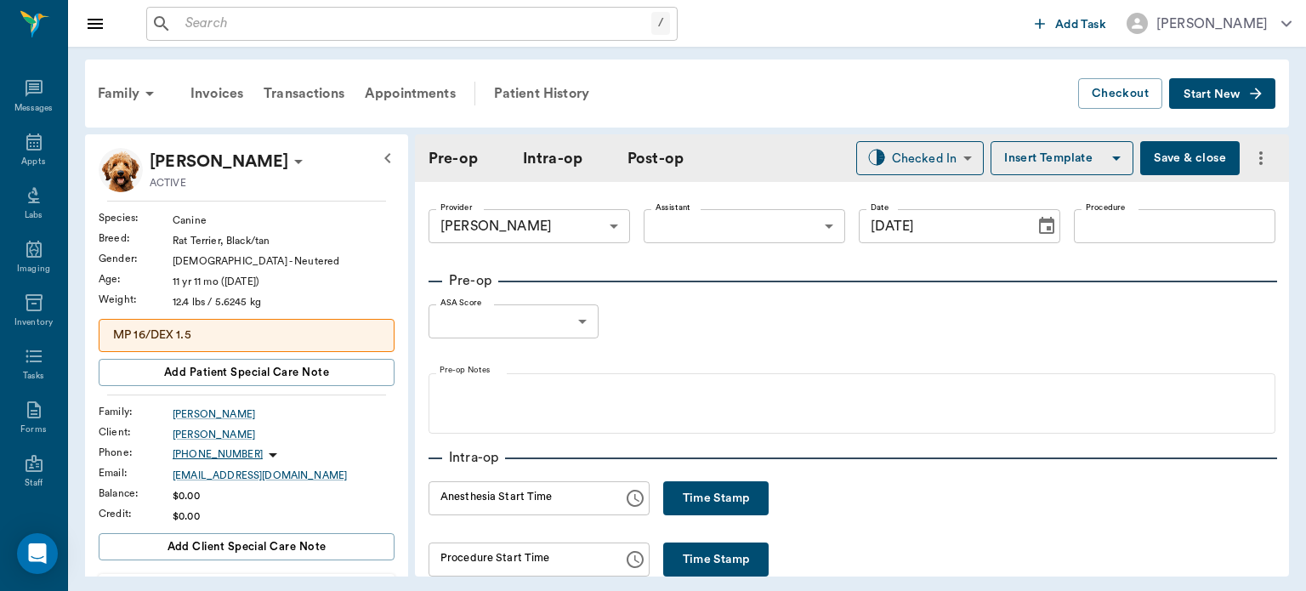
type input "[DATE]"
click at [714, 493] on button "Time Stamp" at bounding box center [715, 498] width 105 height 34
type input "12:15 PM"
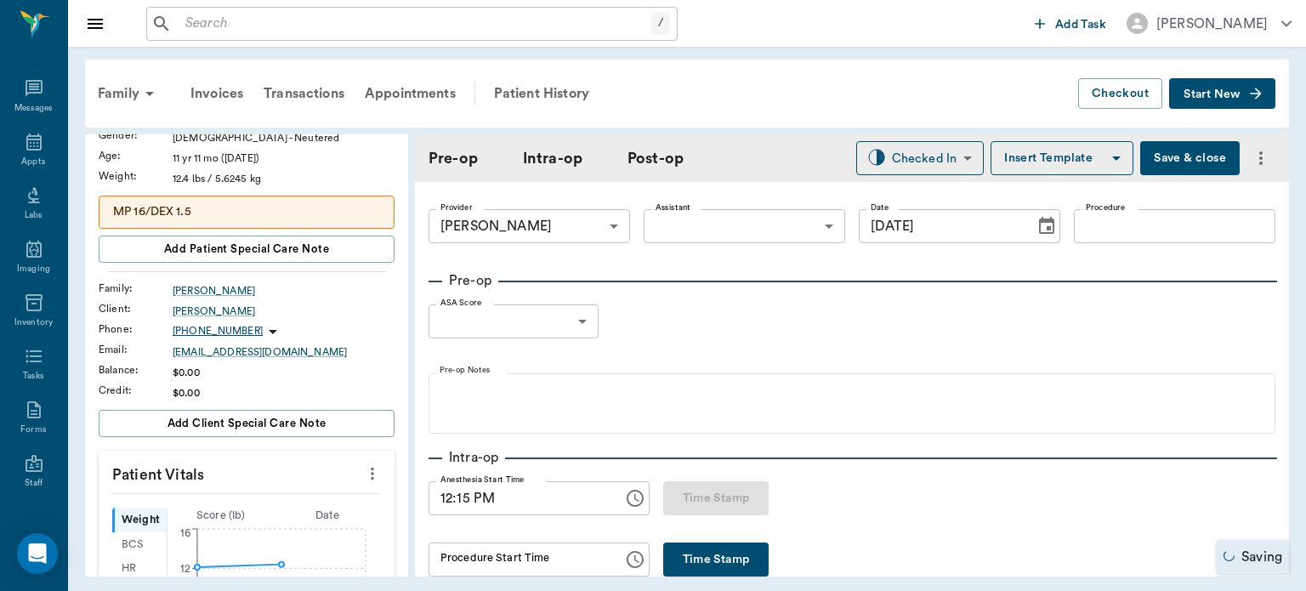
scroll to position [128, 0]
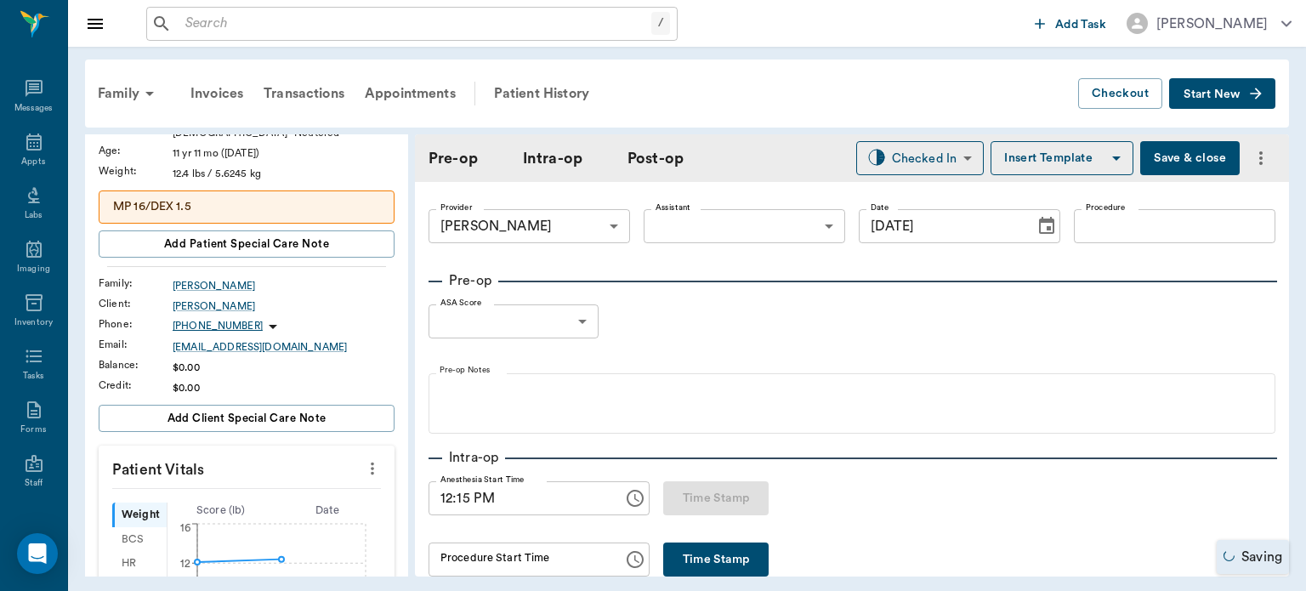
click at [360, 477] on button "more" at bounding box center [372, 468] width 27 height 29
click at [318, 487] on span "Enter Vitals" at bounding box center [288, 496] width 143 height 18
click at [278, 521] on input "text" at bounding box center [246, 519] width 148 height 34
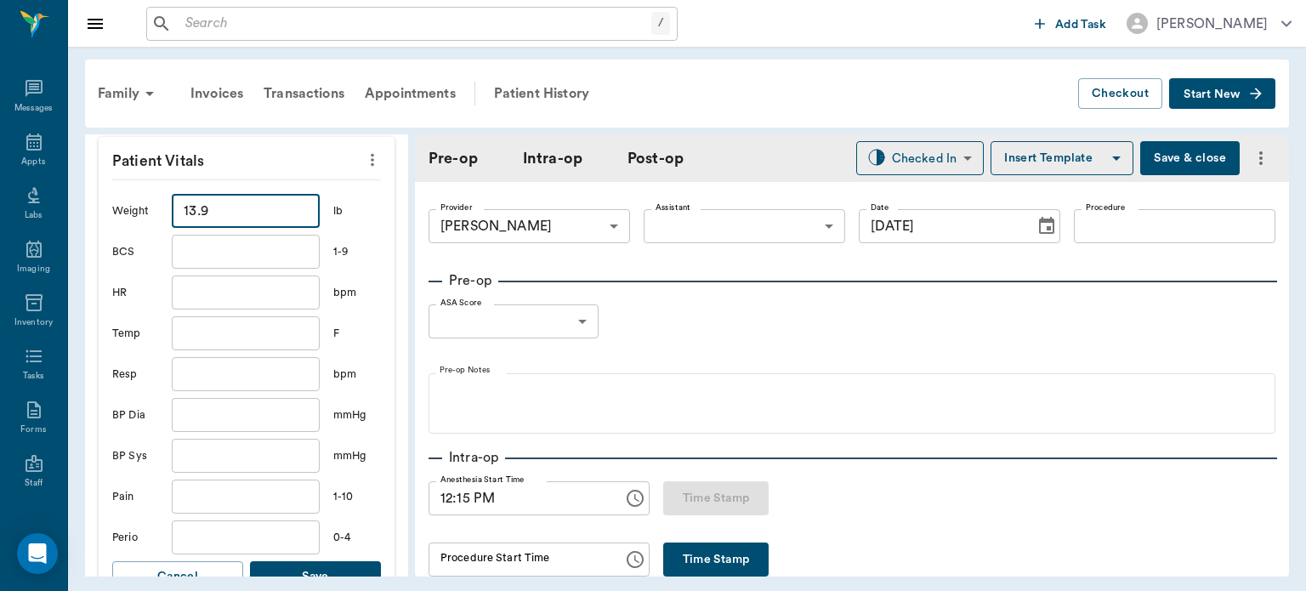
scroll to position [489, 0]
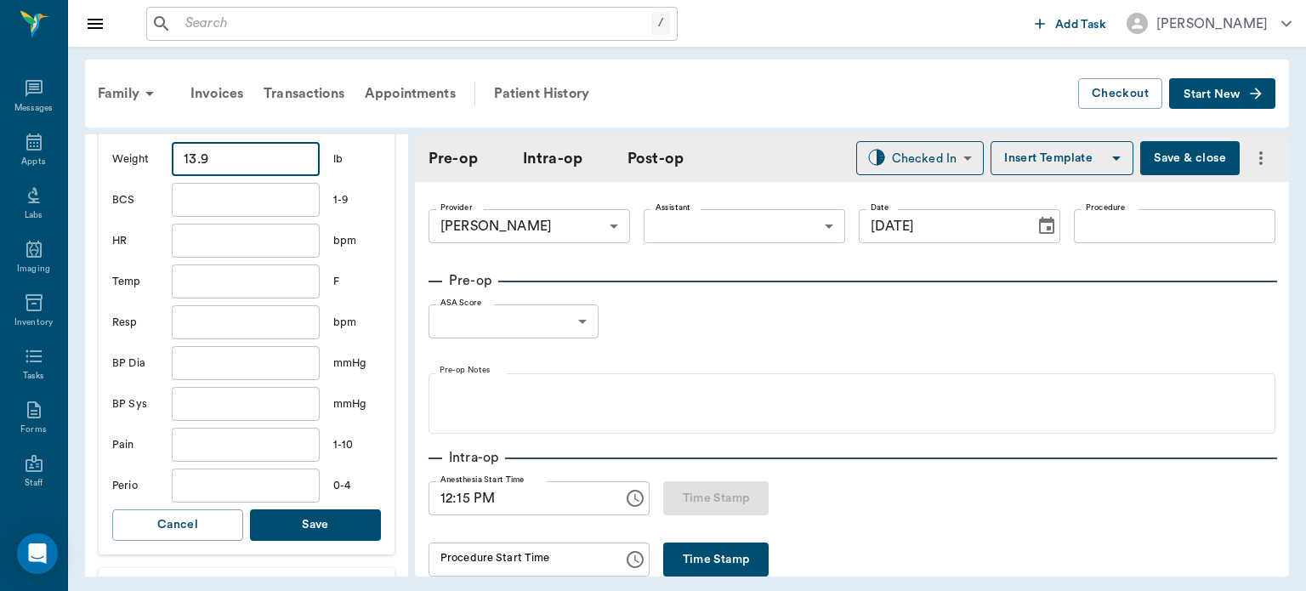
type input "13.9"
click at [335, 521] on button "Save" at bounding box center [315, 524] width 131 height 31
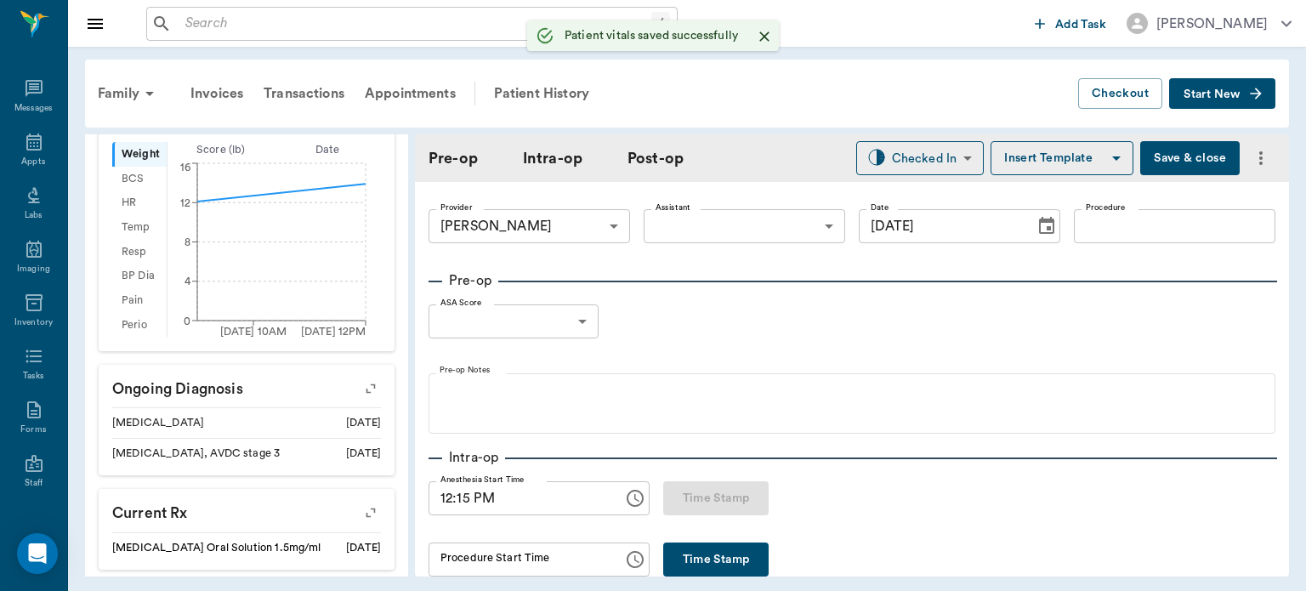
click at [707, 231] on body "/ ​ Add Task Dr. Bert Ellsworth Nectar Messages Appts Labs Imaging Inventory Ta…" at bounding box center [653, 295] width 1306 height 591
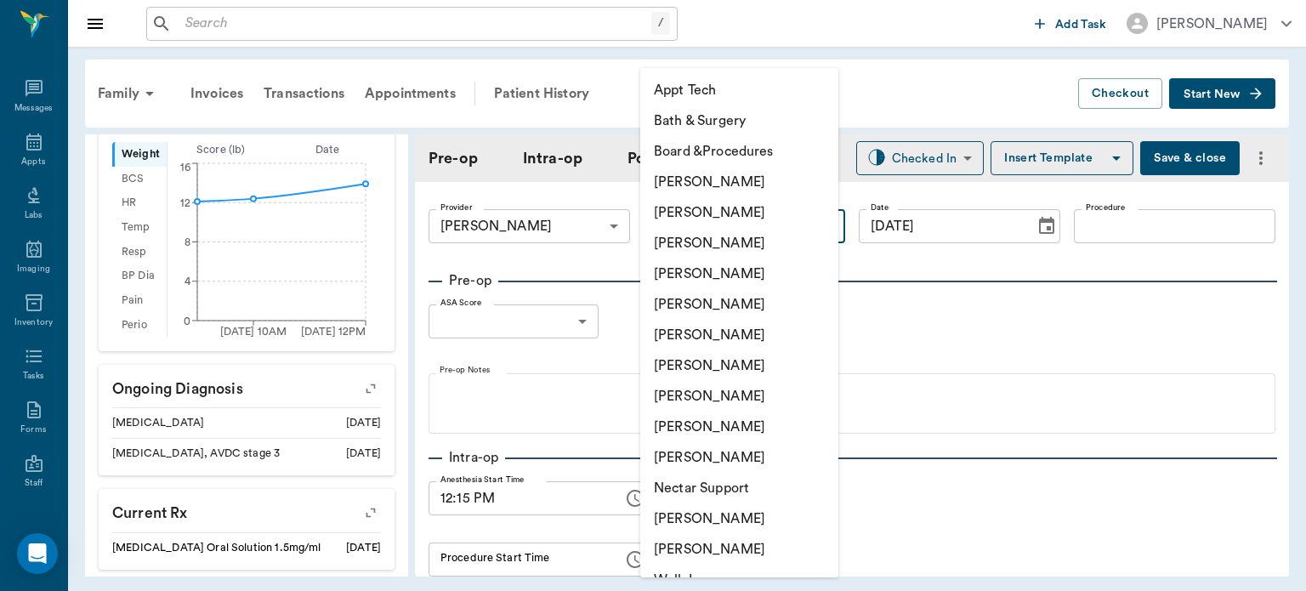
click at [706, 248] on li "[PERSON_NAME]" at bounding box center [739, 243] width 198 height 31
type input "642ef10e332a41444de2bad1"
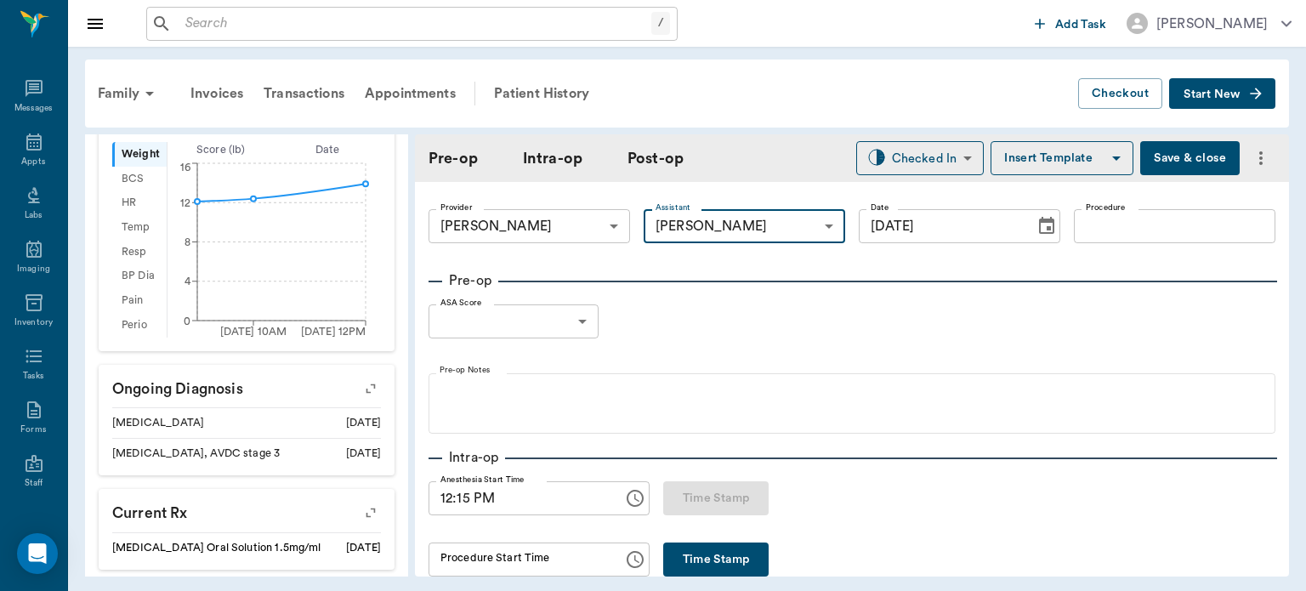
click at [1110, 224] on input "Procedure" at bounding box center [1174, 226] width 201 height 34
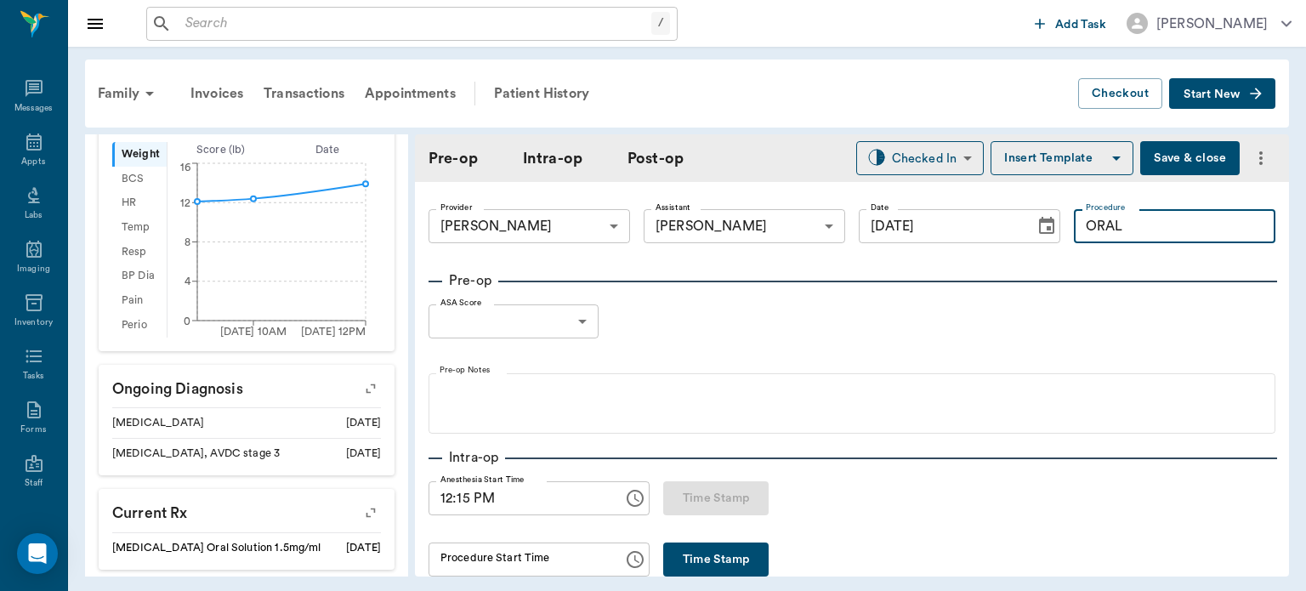
click at [1043, 162] on button "Insert Template" at bounding box center [1061, 158] width 143 height 34
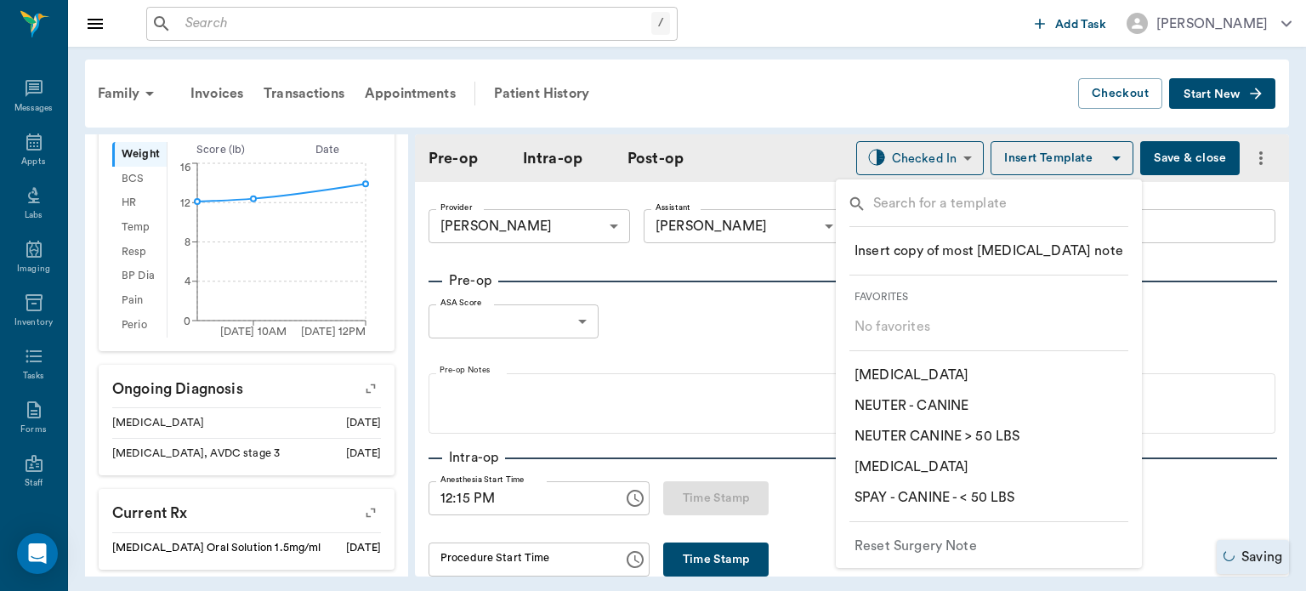
click at [932, 469] on p "​ ORAL SURGERY" at bounding box center [911, 467] width 114 height 20
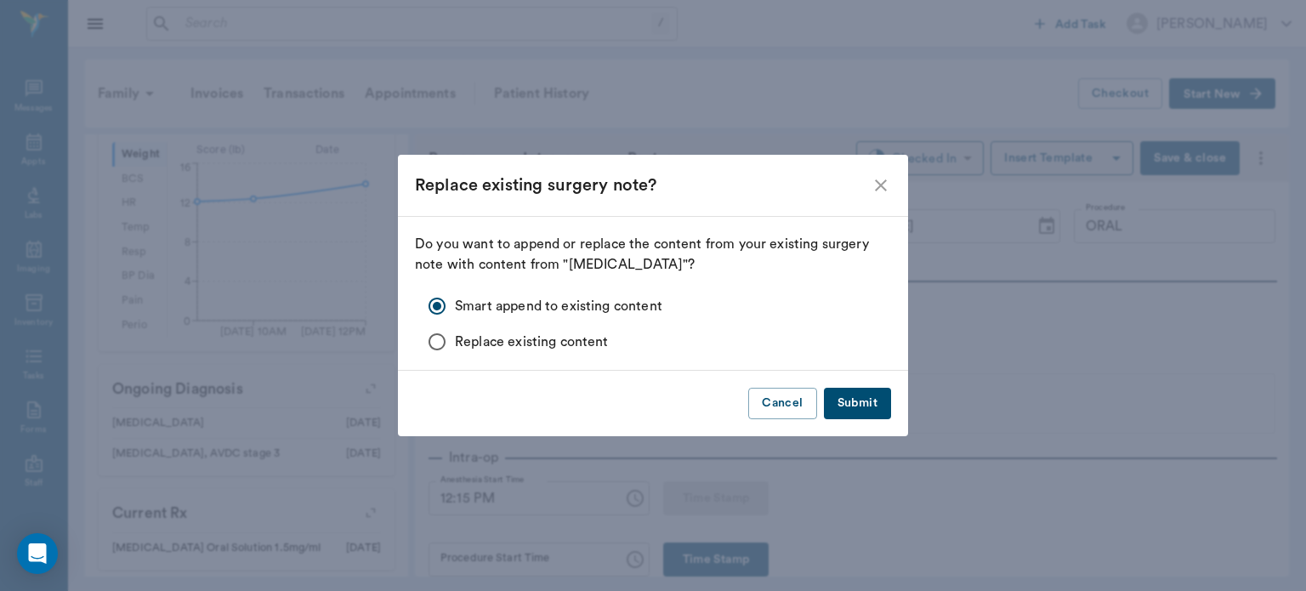
click at [867, 394] on button "Submit" at bounding box center [857, 403] width 67 height 31
type input "ORAL [MEDICAL_DATA]"
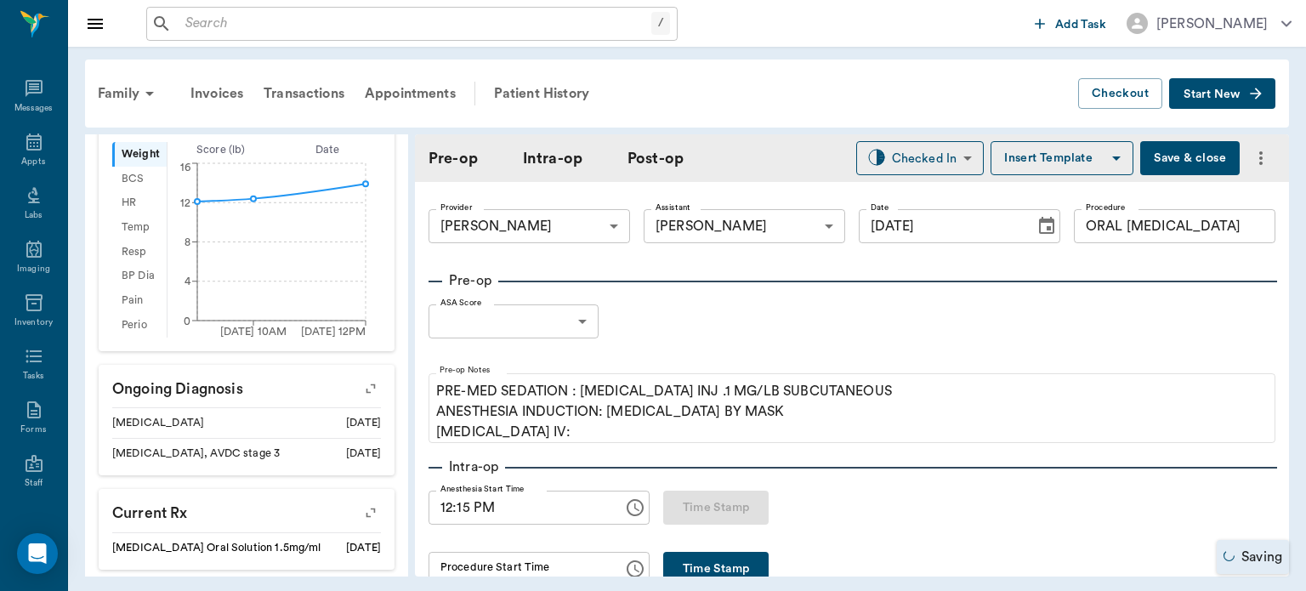
click at [555, 321] on body "/ ​ Add Task Dr. Bert Ellsworth Nectar Messages Appts Labs Imaging Inventory Ta…" at bounding box center [653, 295] width 1306 height 591
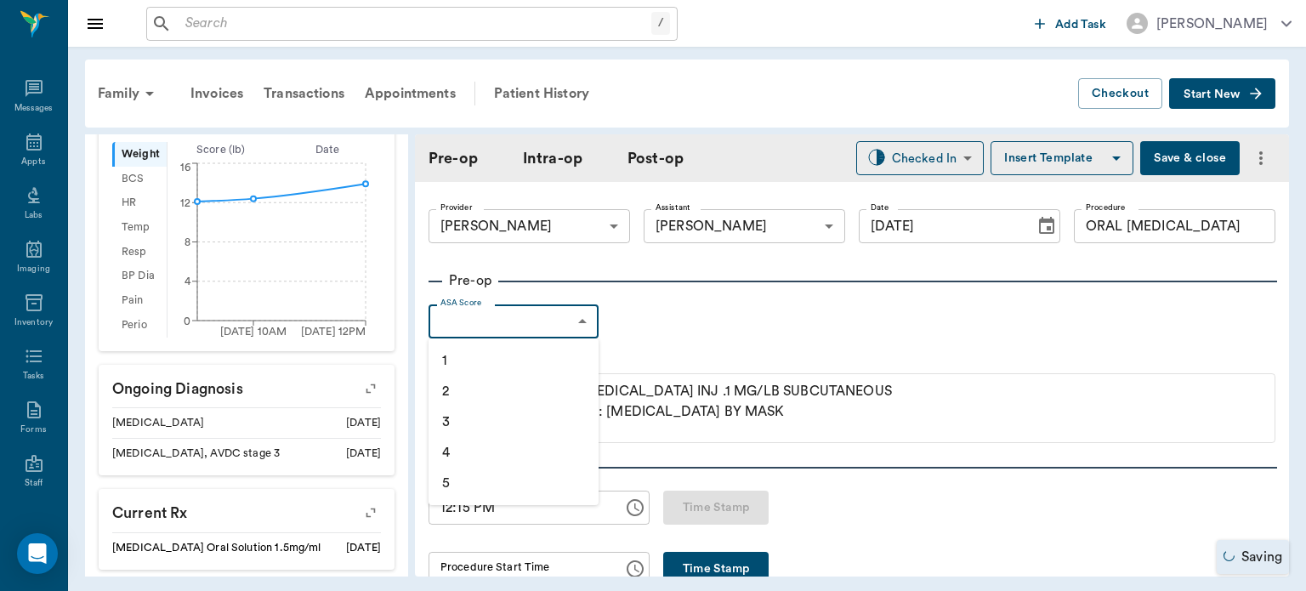
click at [525, 360] on li "1" at bounding box center [513, 360] width 170 height 31
type input "1"
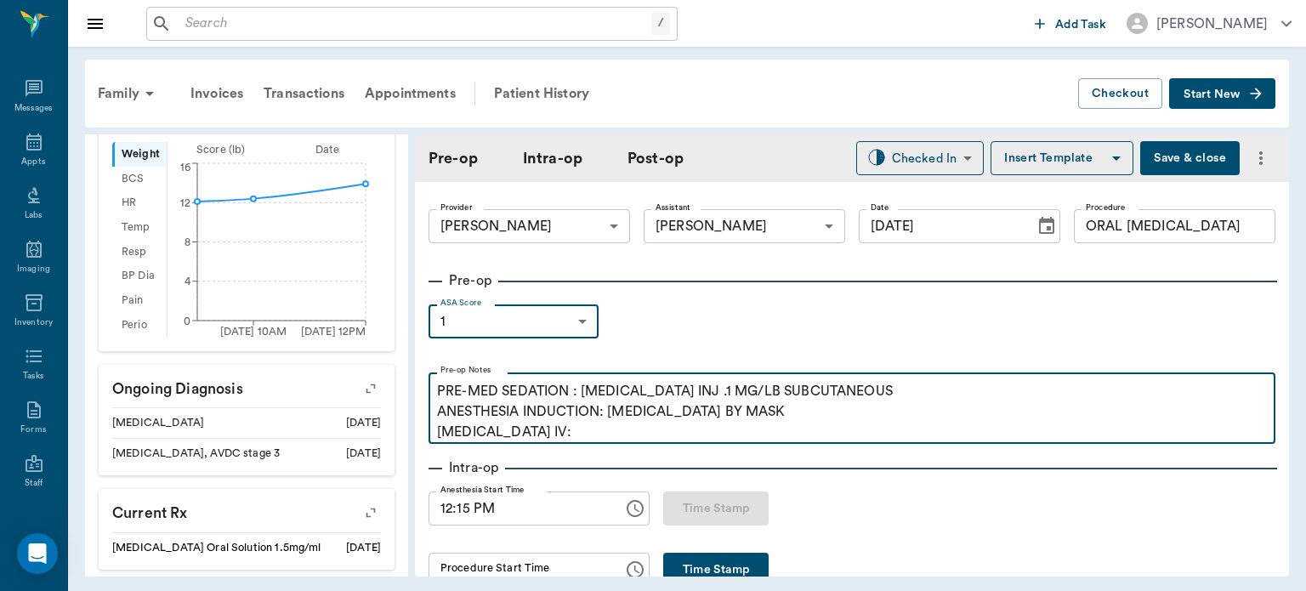
click at [575, 440] on p "PRE-MED SEDATION : ACEPROMAZINE INJ .1 MG/LB SUBCUTANEOUS ANESTHESIA INDUCTION:…" at bounding box center [852, 411] width 830 height 61
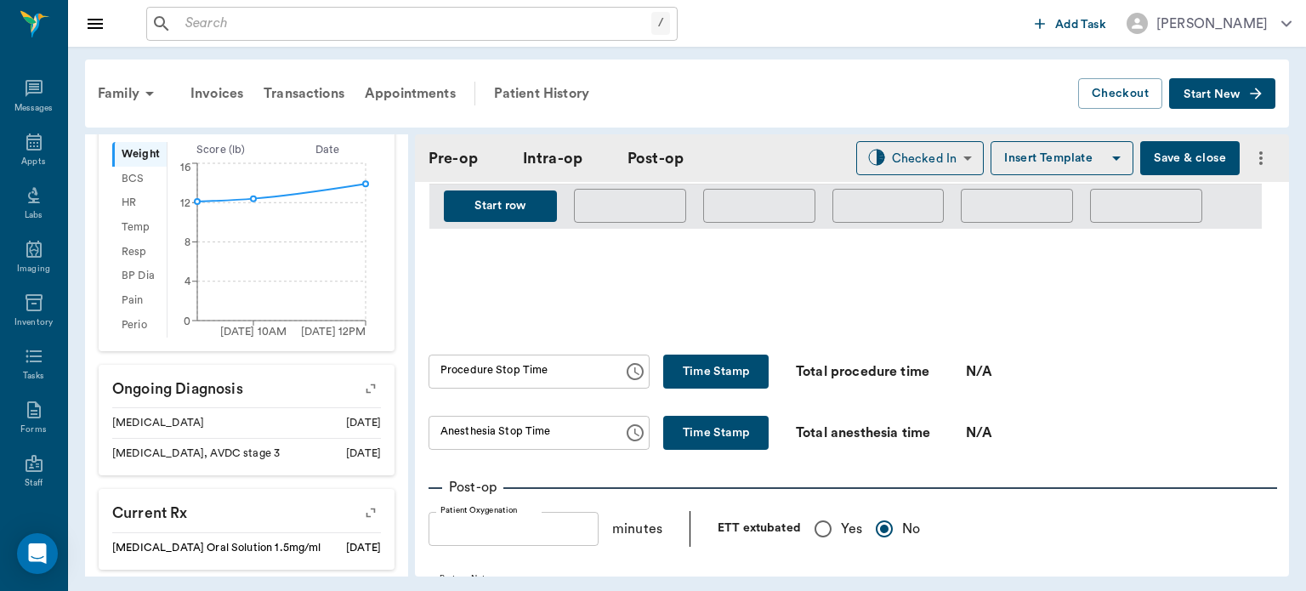
click at [809, 545] on input "Yes" at bounding box center [823, 529] width 36 height 36
radio input "true"
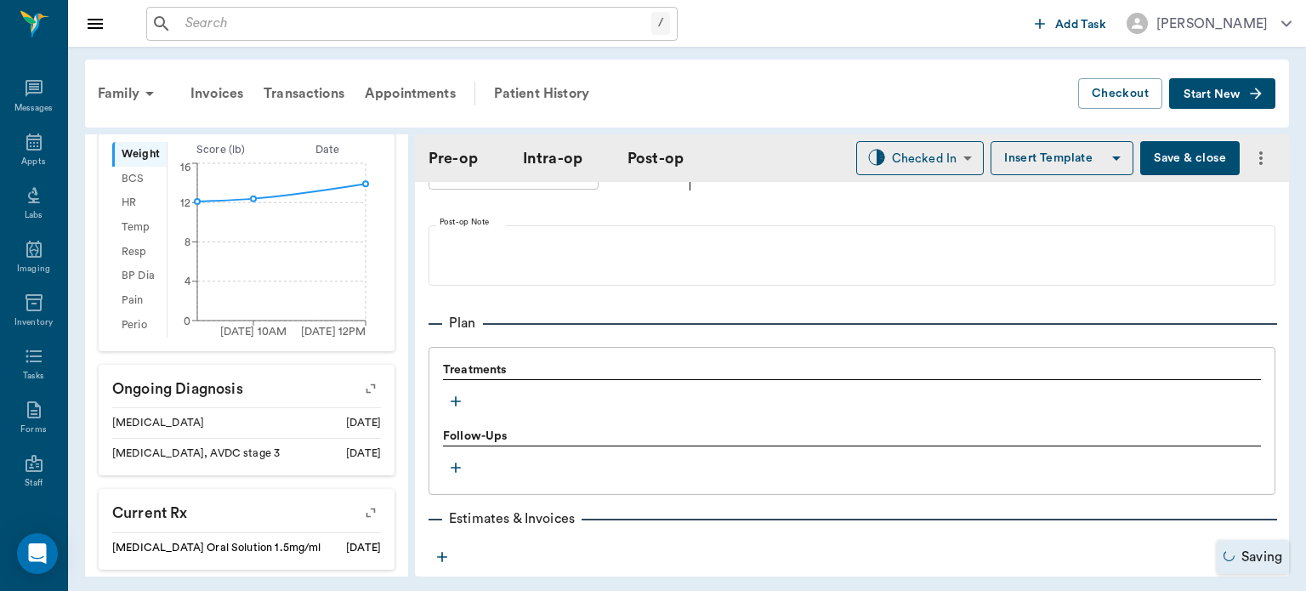
scroll to position [1331, 0]
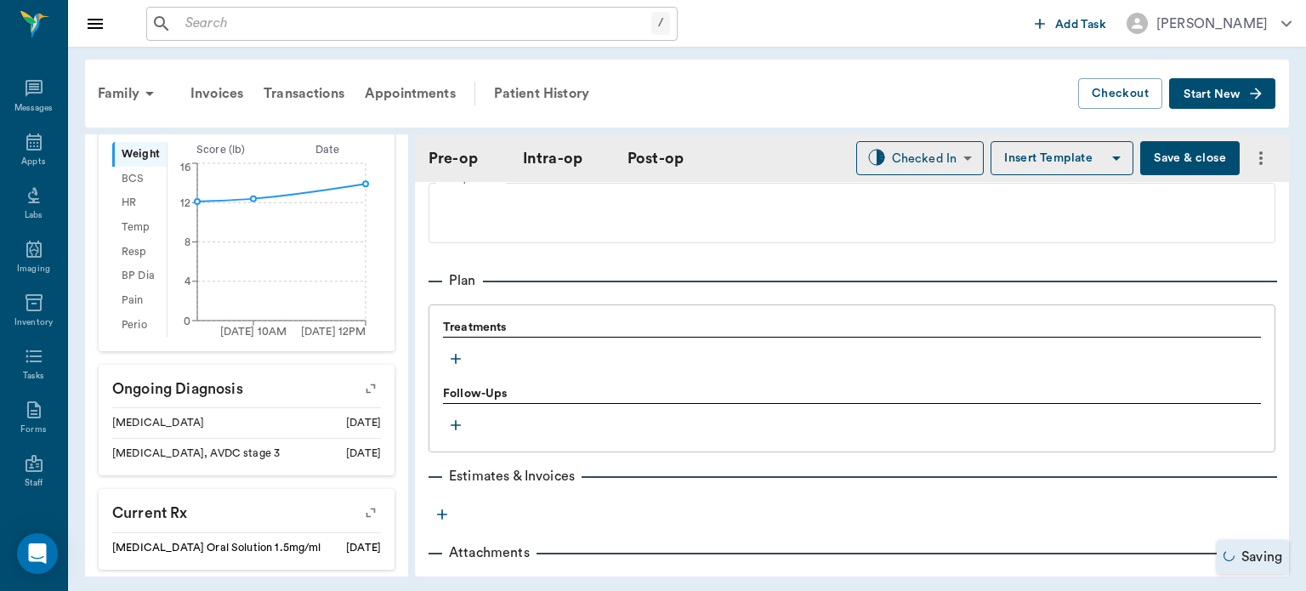
click at [456, 360] on icon "button" at bounding box center [456, 359] width 10 height 10
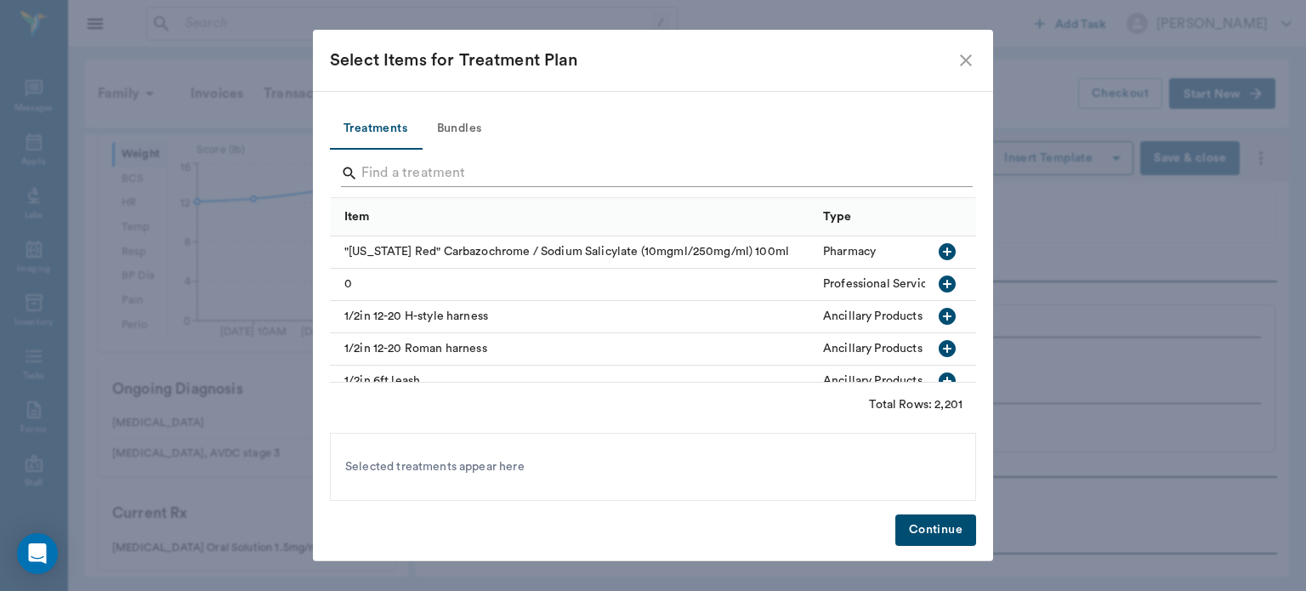
click at [407, 170] on input "Search" at bounding box center [654, 173] width 586 height 27
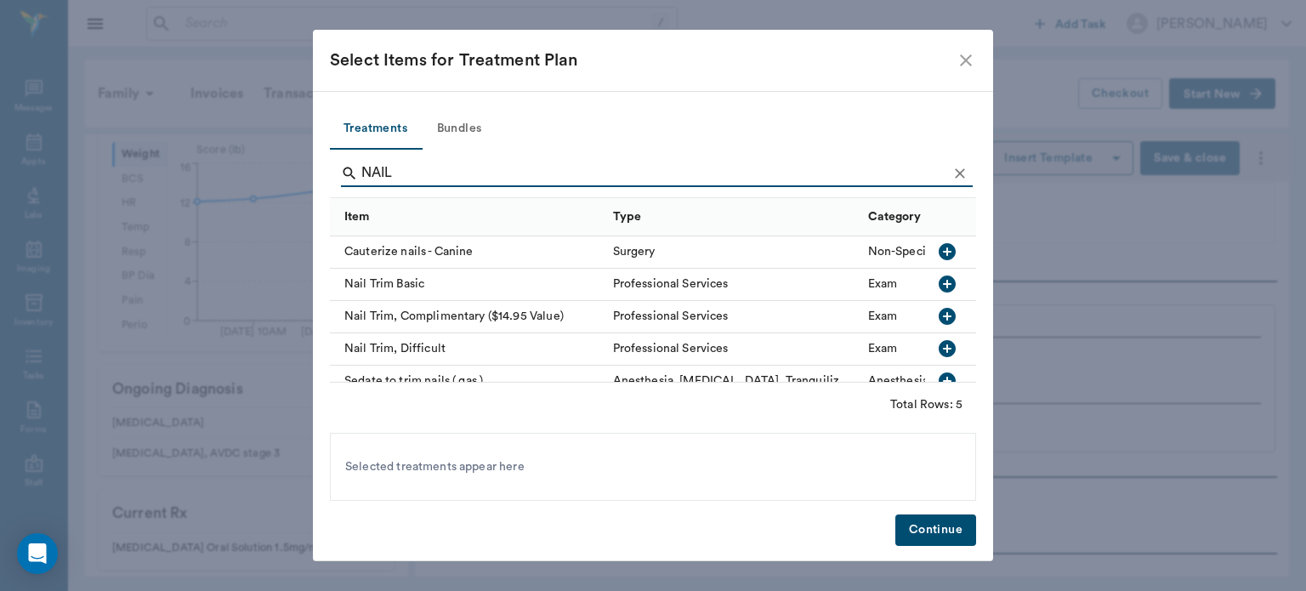
type input "NAIL"
click at [939, 281] on icon "button" at bounding box center [947, 283] width 17 height 17
click at [928, 532] on button "Continue" at bounding box center [935, 529] width 81 height 31
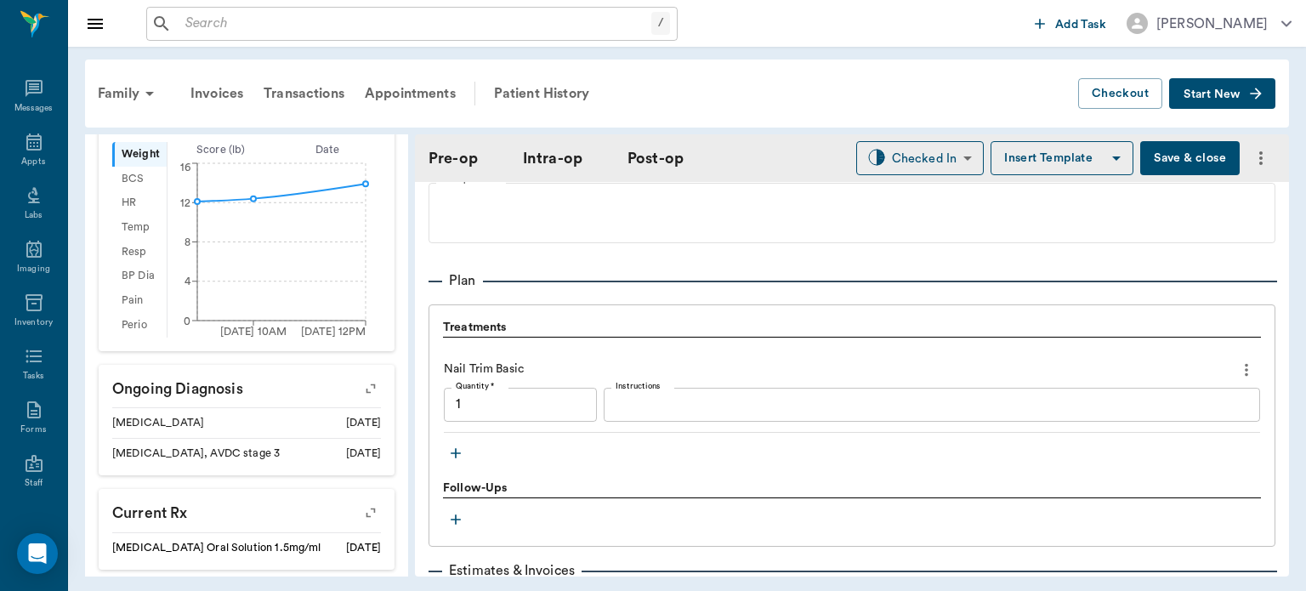
click at [456, 450] on icon "button" at bounding box center [455, 453] width 17 height 17
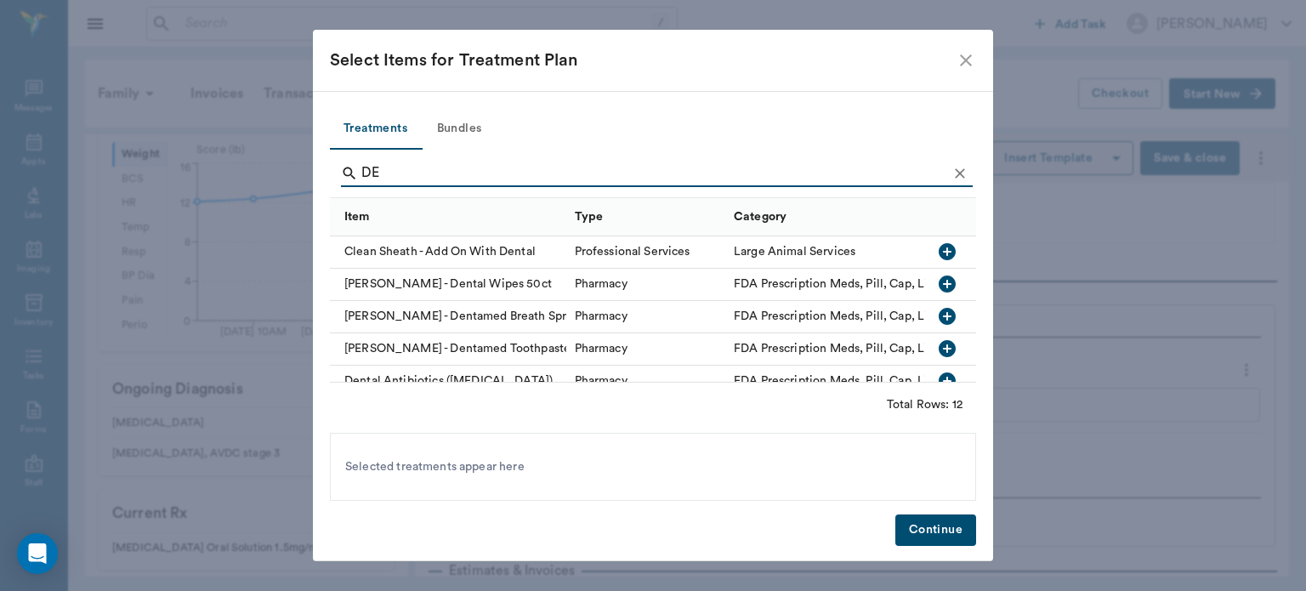
type input "D"
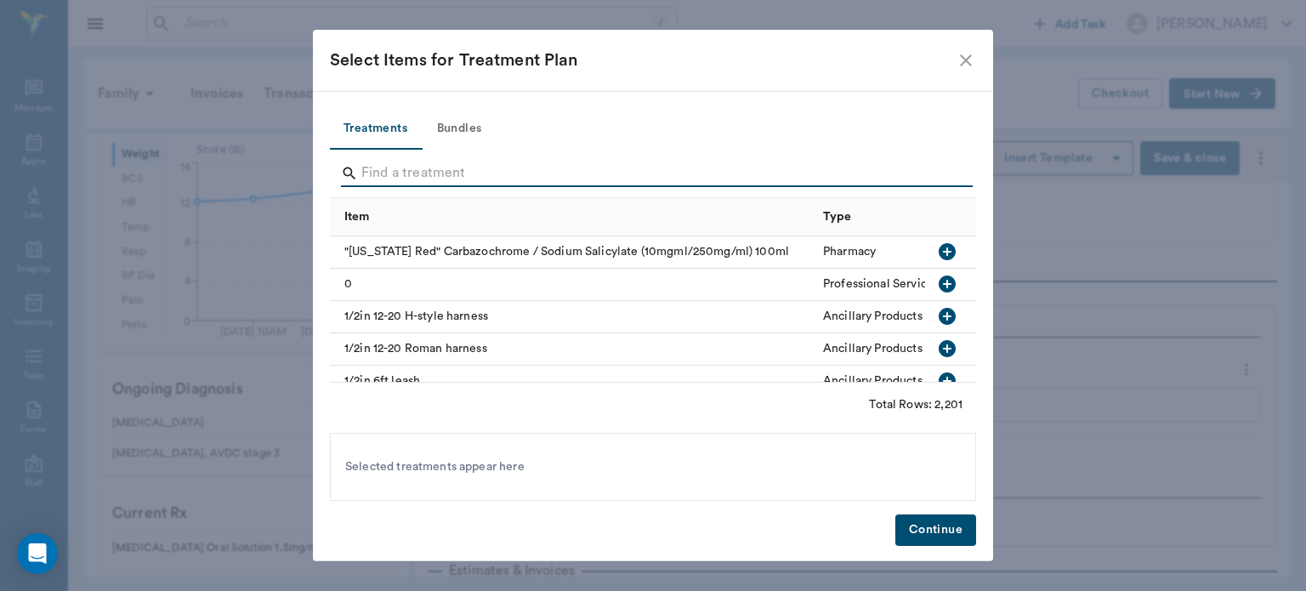
click at [462, 130] on button "Bundles" at bounding box center [459, 129] width 77 height 41
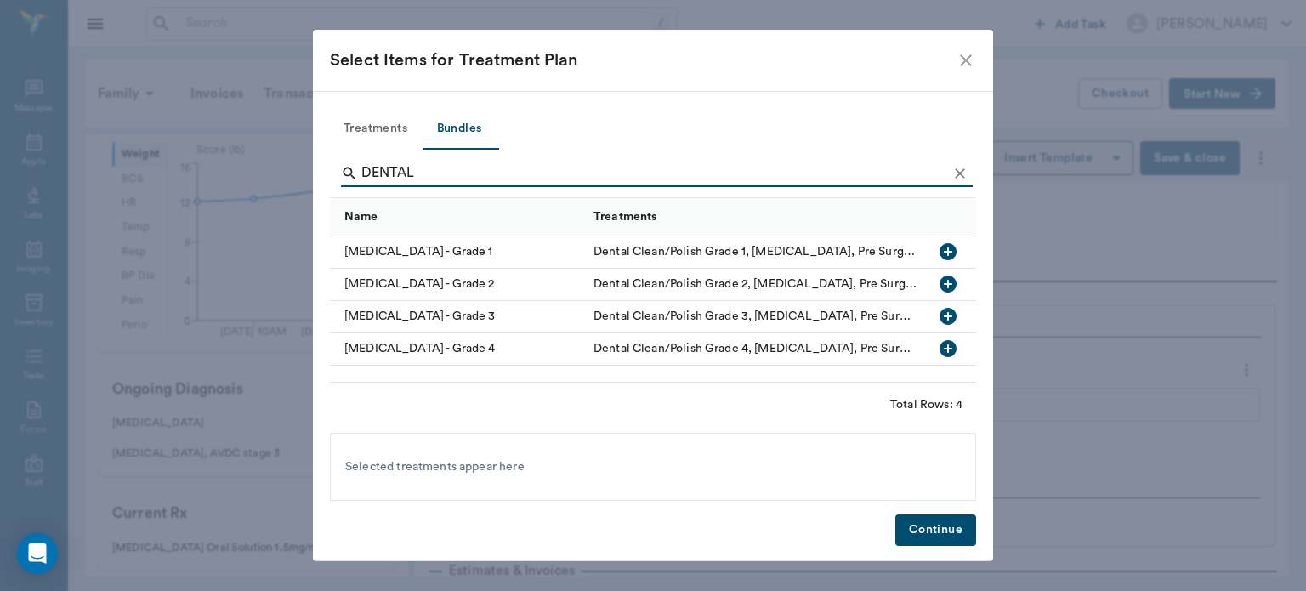
type input "DENTAL"
click at [948, 303] on button "button" at bounding box center [947, 316] width 29 height 29
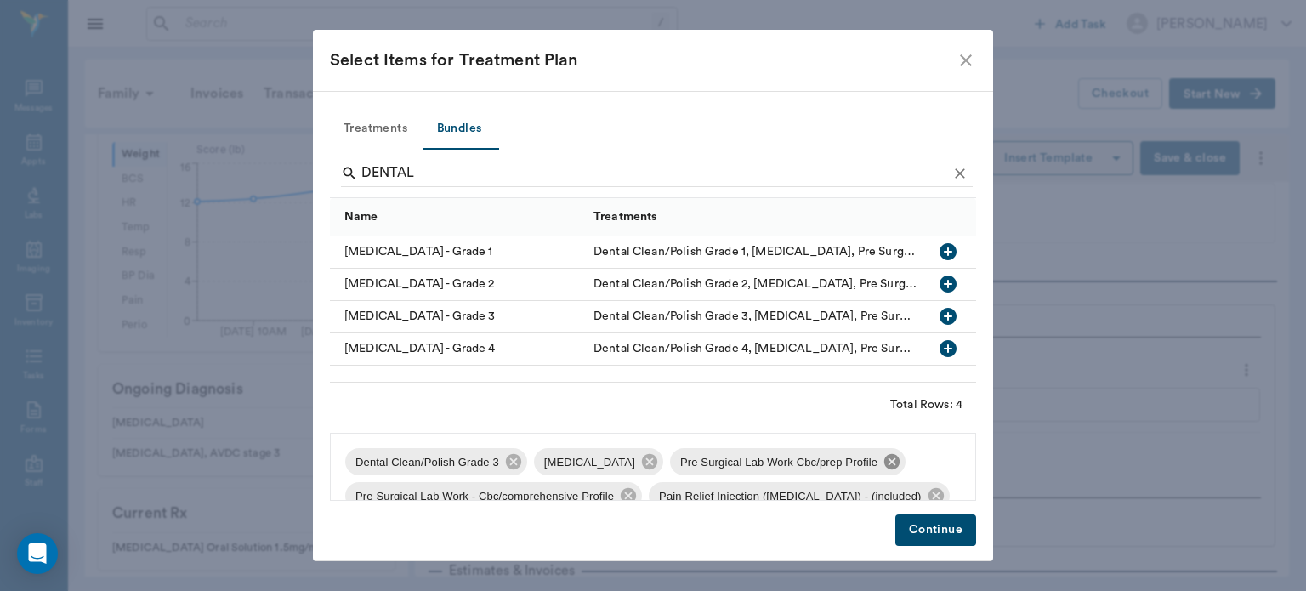
click at [888, 458] on icon at bounding box center [891, 461] width 15 height 15
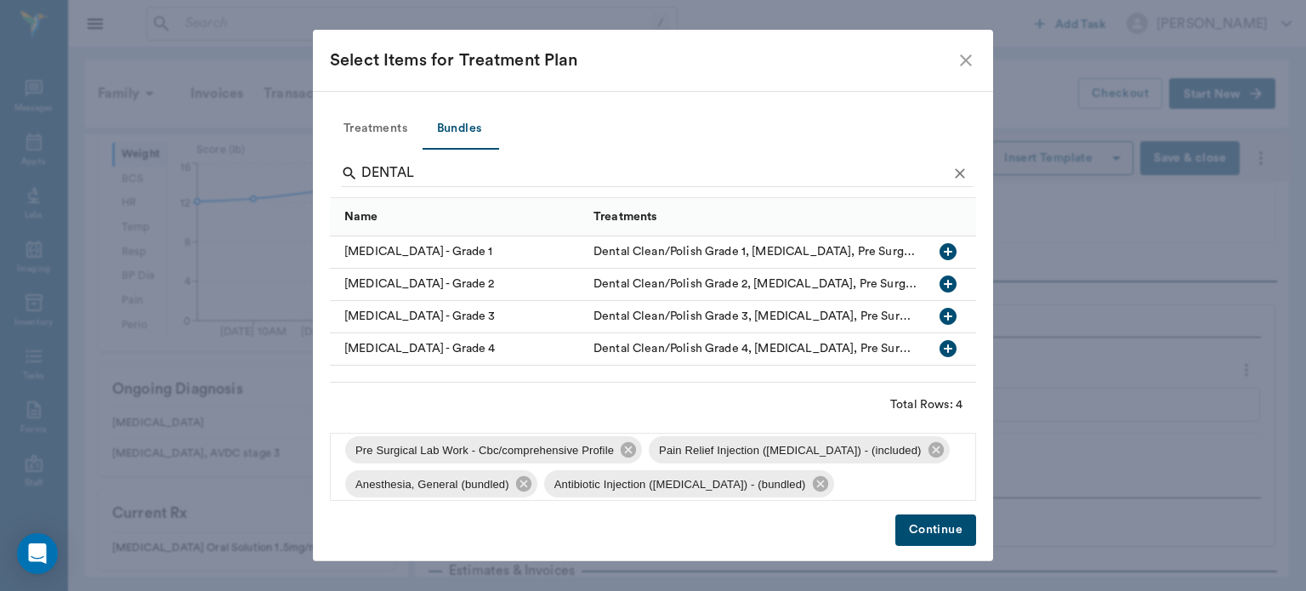
scroll to position [47, 0]
click at [621, 452] on icon at bounding box center [628, 448] width 15 height 15
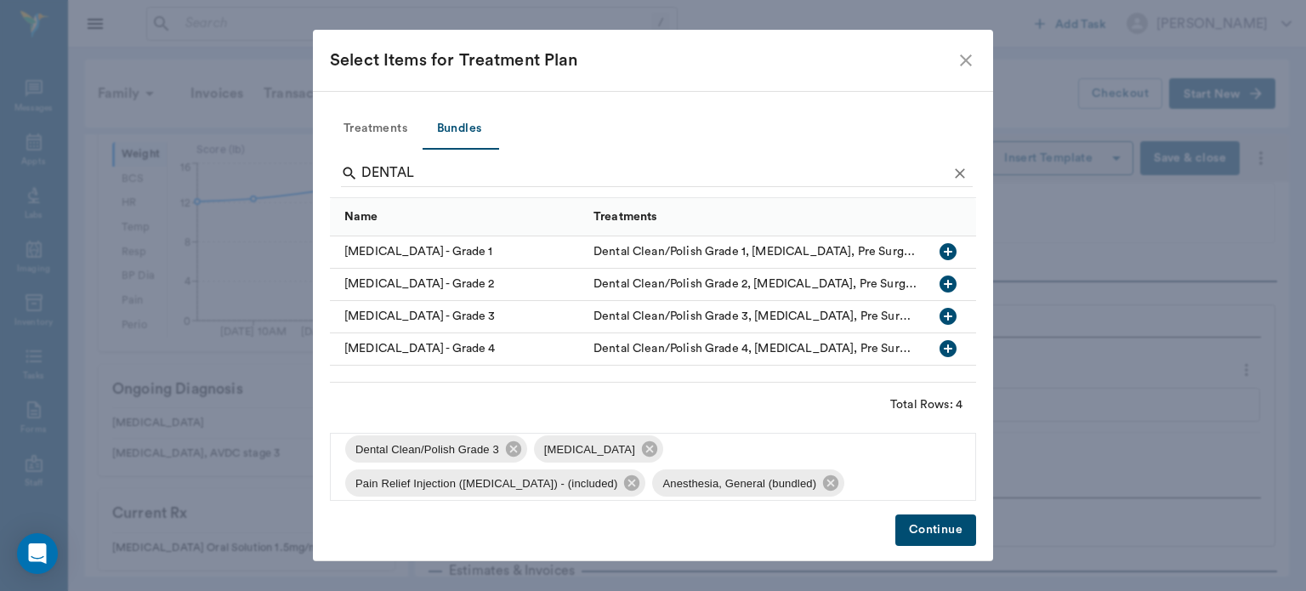
scroll to position [0, 0]
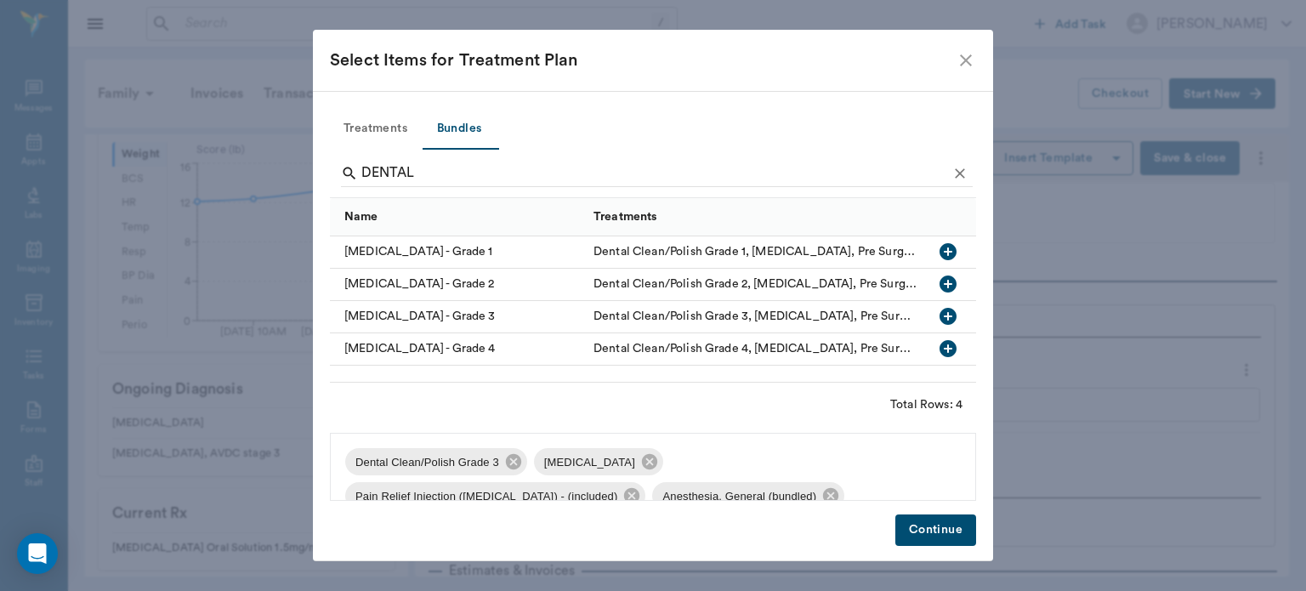
click at [627, 488] on span "Pain Relief Injection ([MEDICAL_DATA]) - (included)" at bounding box center [486, 496] width 282 height 17
click at [644, 464] on icon at bounding box center [649, 461] width 19 height 19
click at [513, 464] on icon at bounding box center [513, 461] width 19 height 19
click at [367, 136] on button "Treatments" at bounding box center [375, 129] width 91 height 41
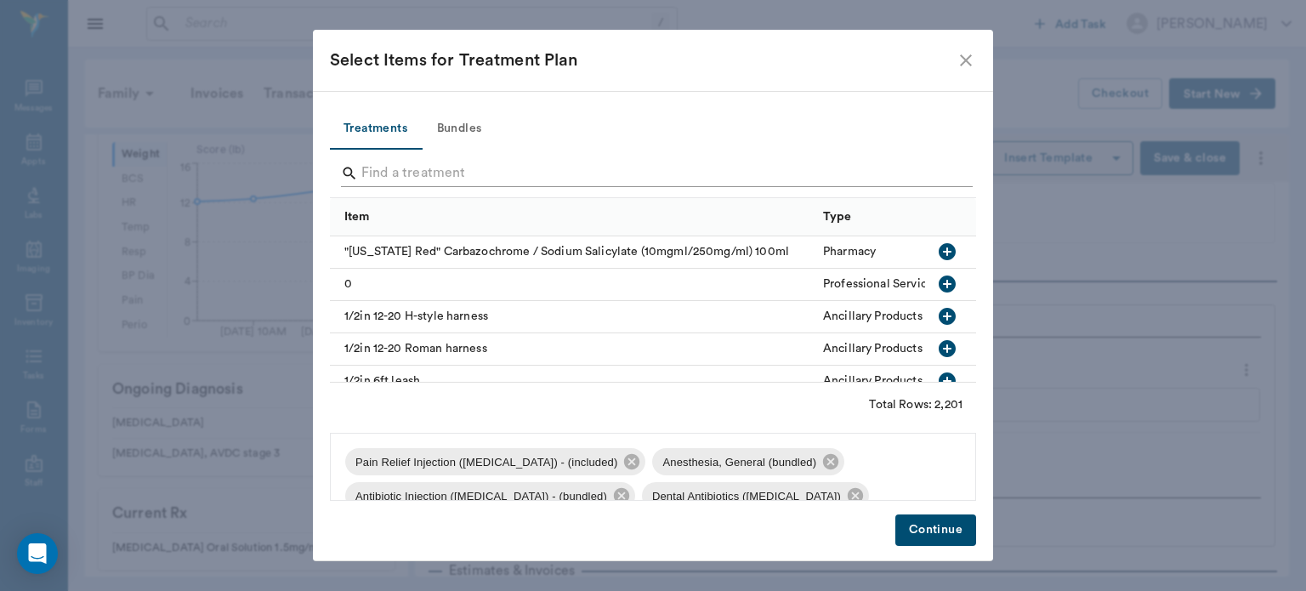
click at [401, 170] on input "Search" at bounding box center [654, 173] width 586 height 27
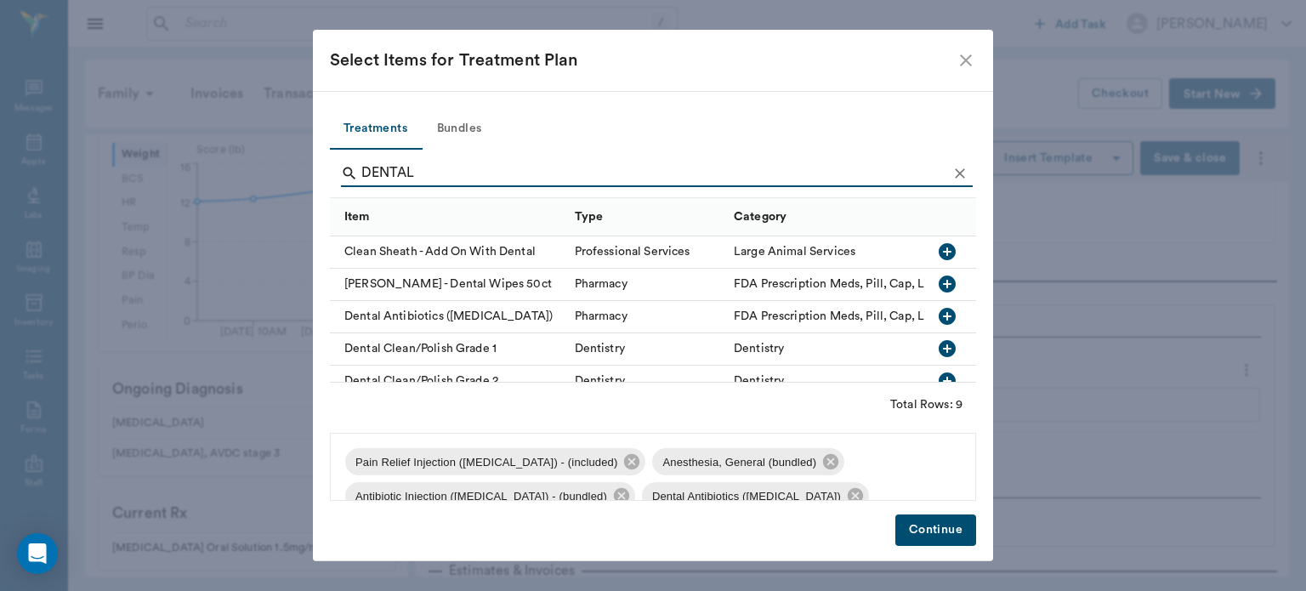
scroll to position [44, 0]
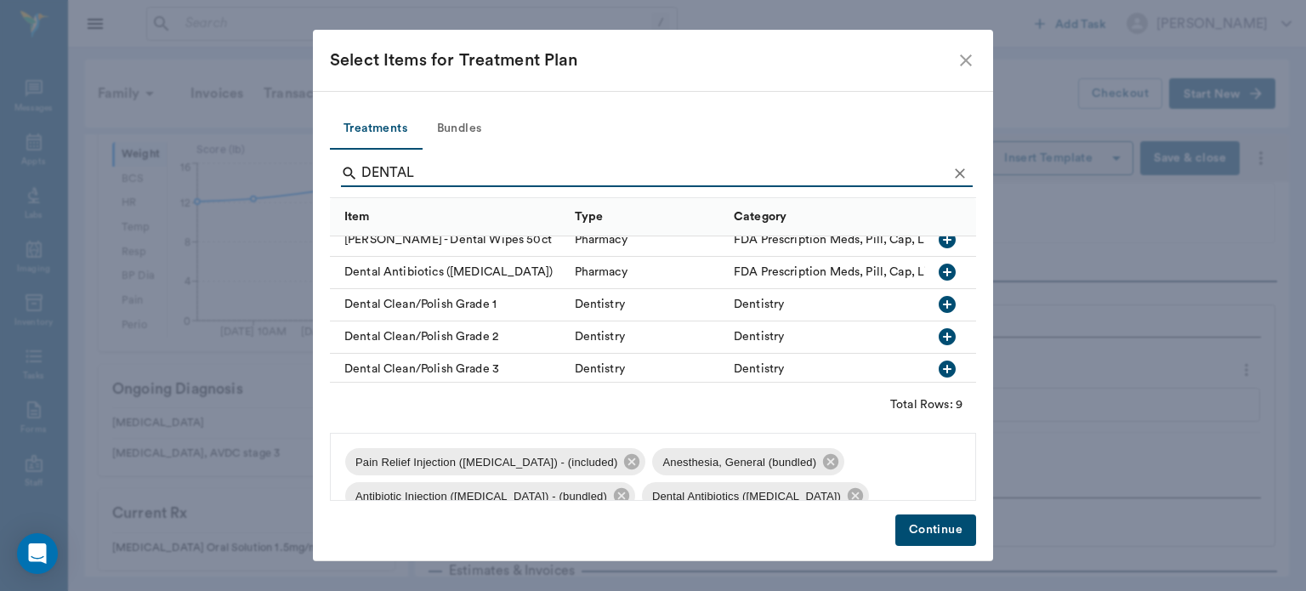
type input "DENTAL"
click at [942, 334] on icon "button" at bounding box center [947, 336] width 17 height 17
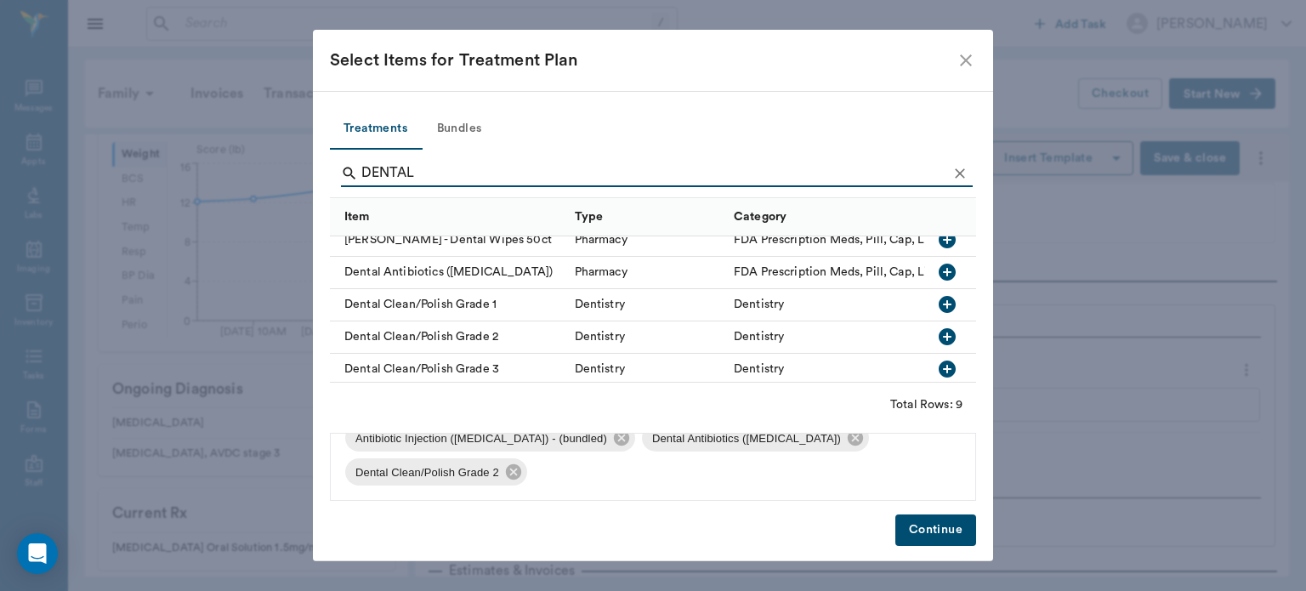
click at [932, 527] on button "Continue" at bounding box center [935, 529] width 81 height 31
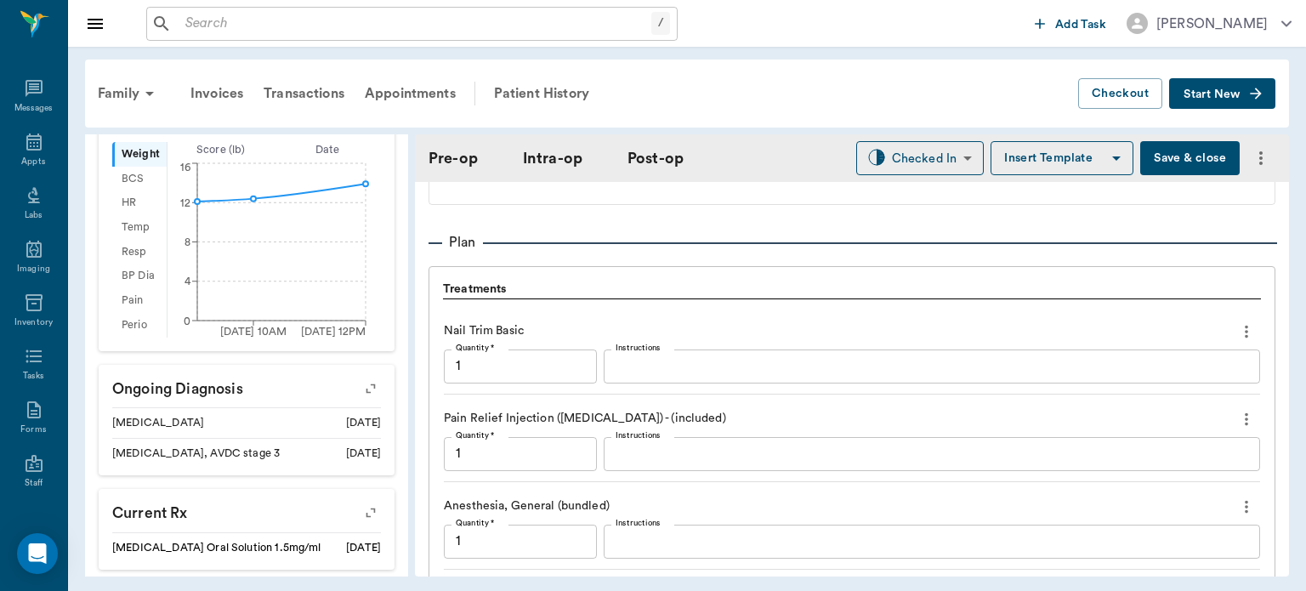
scroll to position [1336, 0]
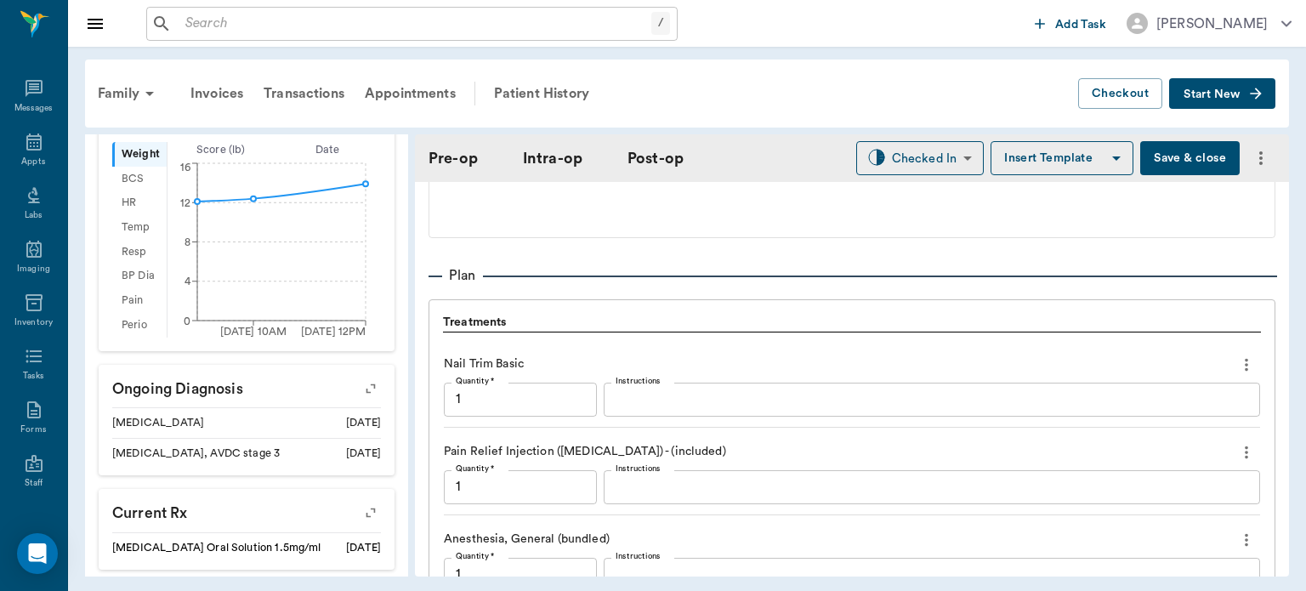
click at [668, 394] on textarea "Instructions" at bounding box center [932, 399] width 633 height 20
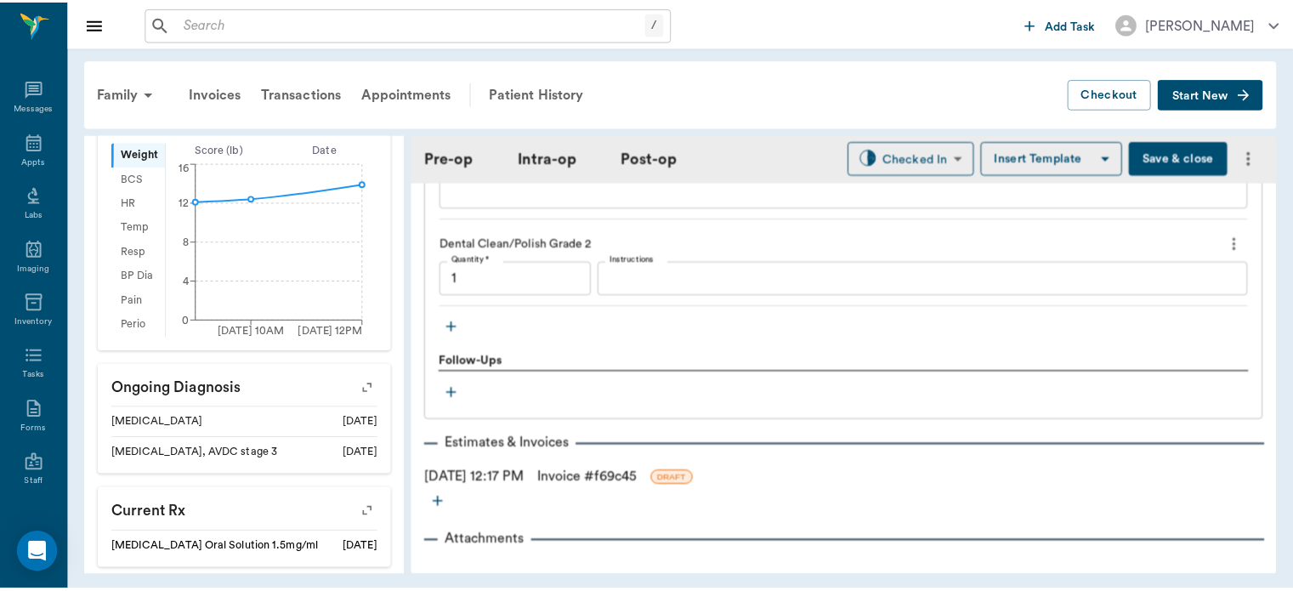
scroll to position [2003, 0]
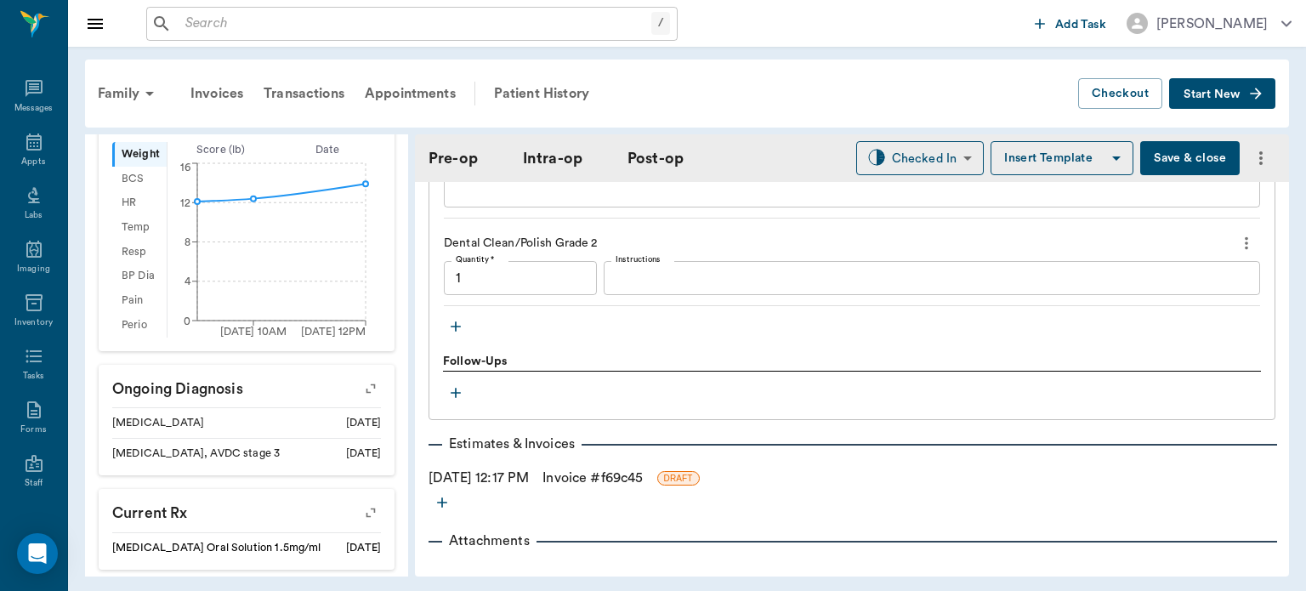
type textarea "GRIND ALSO"
click at [1180, 154] on button "Save & close" at bounding box center [1189, 158] width 99 height 34
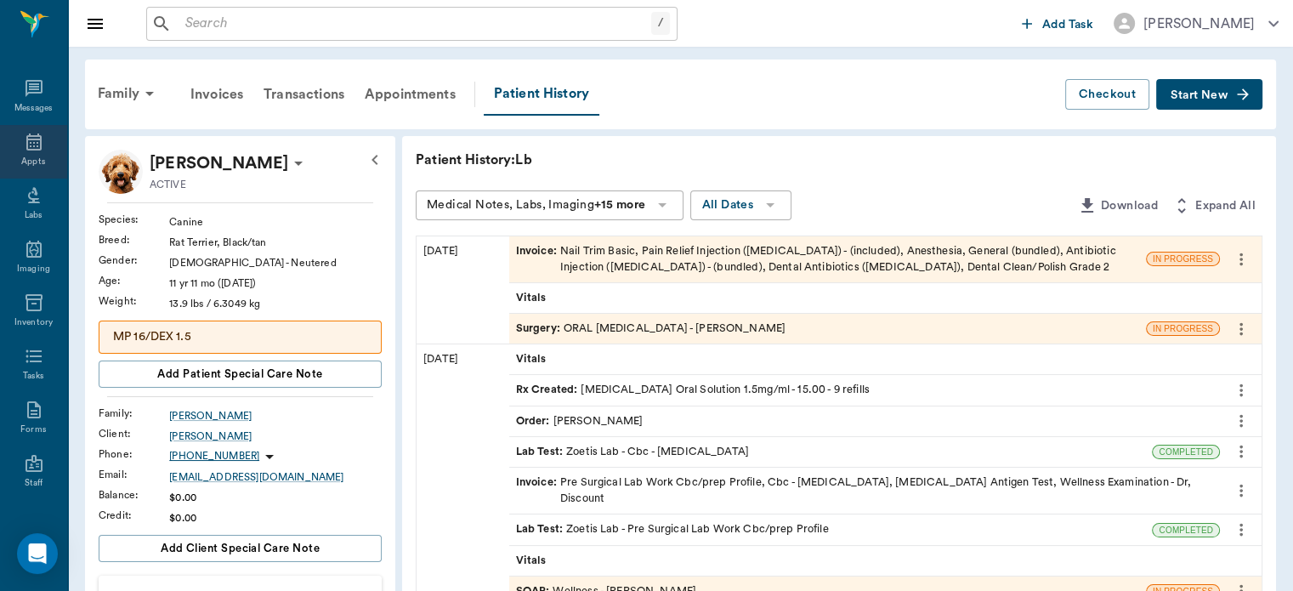
click at [30, 146] on icon at bounding box center [33, 141] width 15 height 17
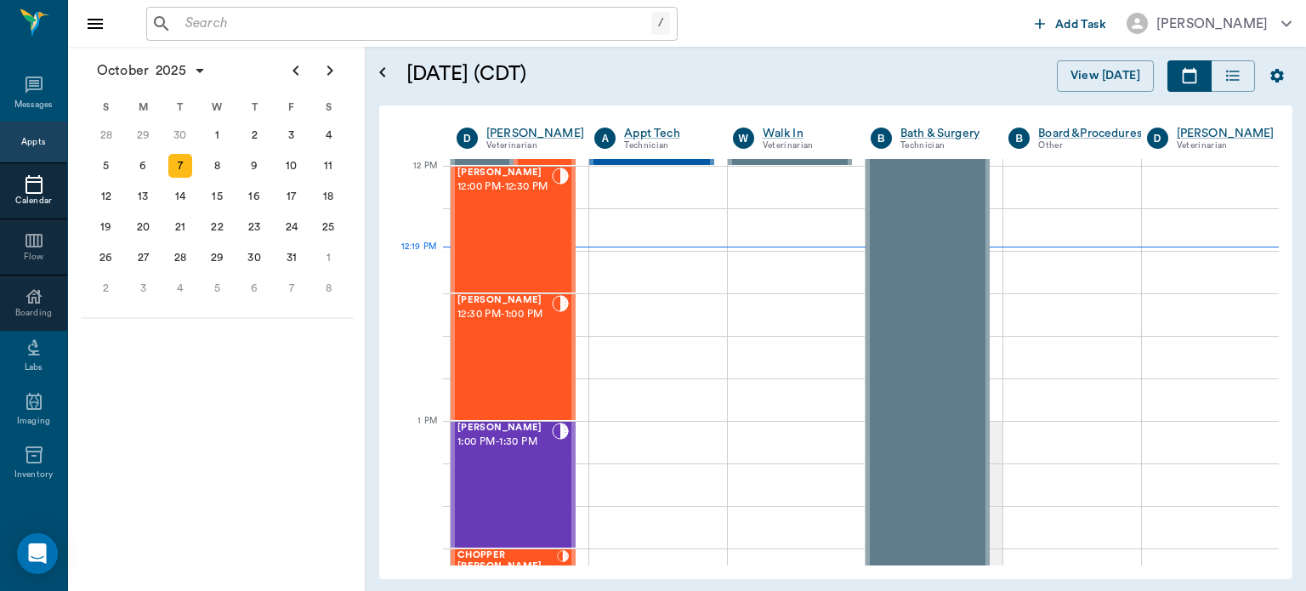
scroll to position [1020, 0]
click at [510, 323] on span "12:30 PM - 1:00 PM" at bounding box center [504, 314] width 94 height 17
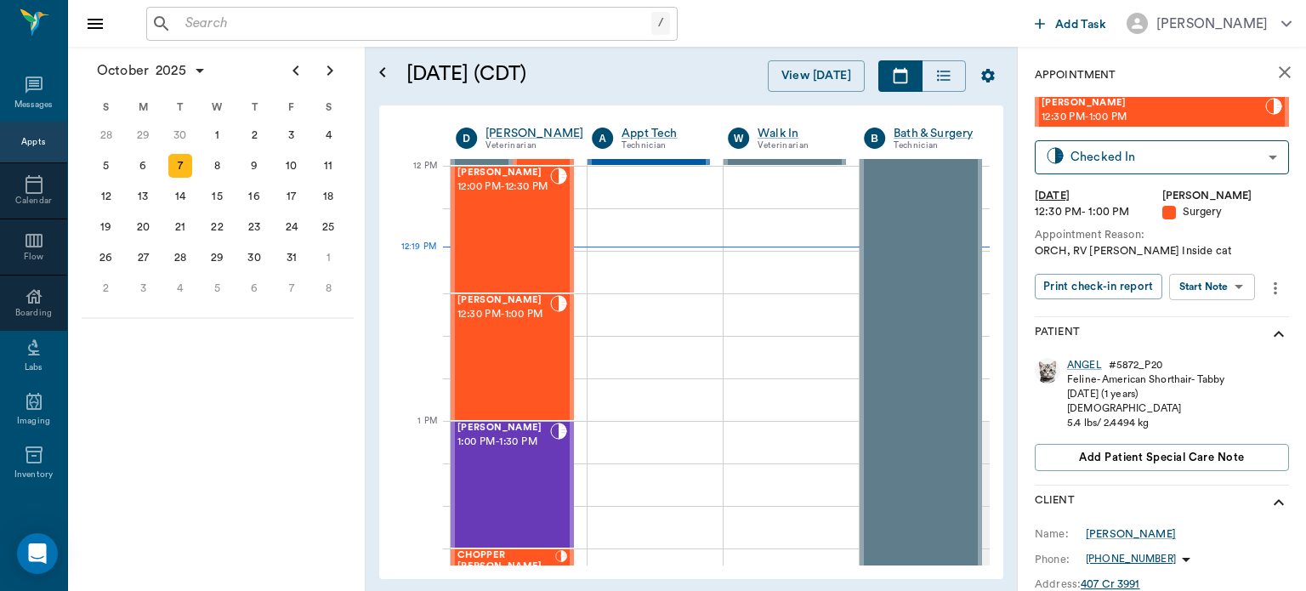
click at [1223, 287] on body "/ ​ Add Task Dr. Bert Ellsworth Nectar Messages Appts Calendar Flow Boarding La…" at bounding box center [653, 295] width 1306 height 591
click at [1214, 349] on button "Start Surgery" at bounding box center [1199, 349] width 70 height 20
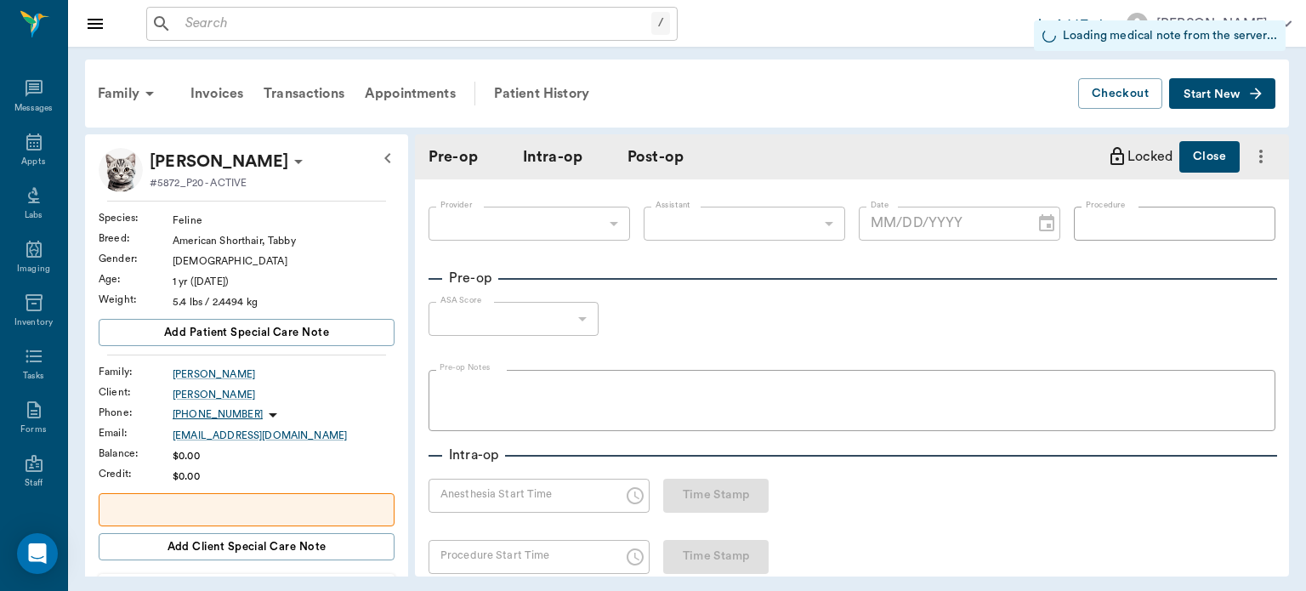
type input "63ec2f075fda476ae8351a4d"
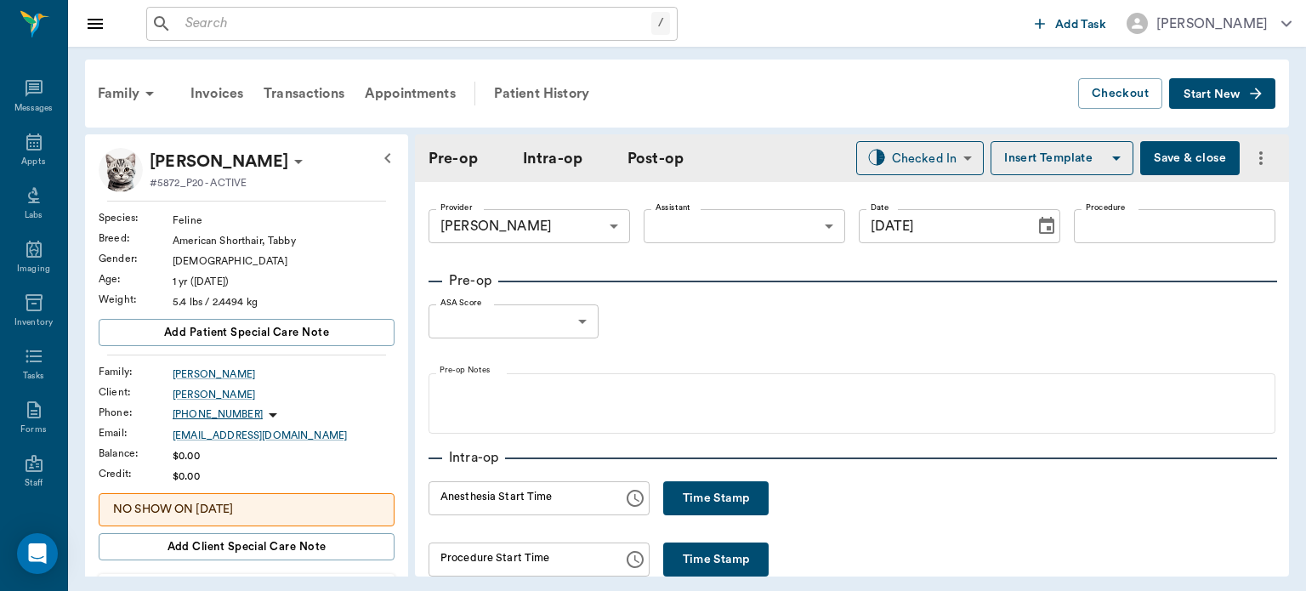
type input "[DATE]"
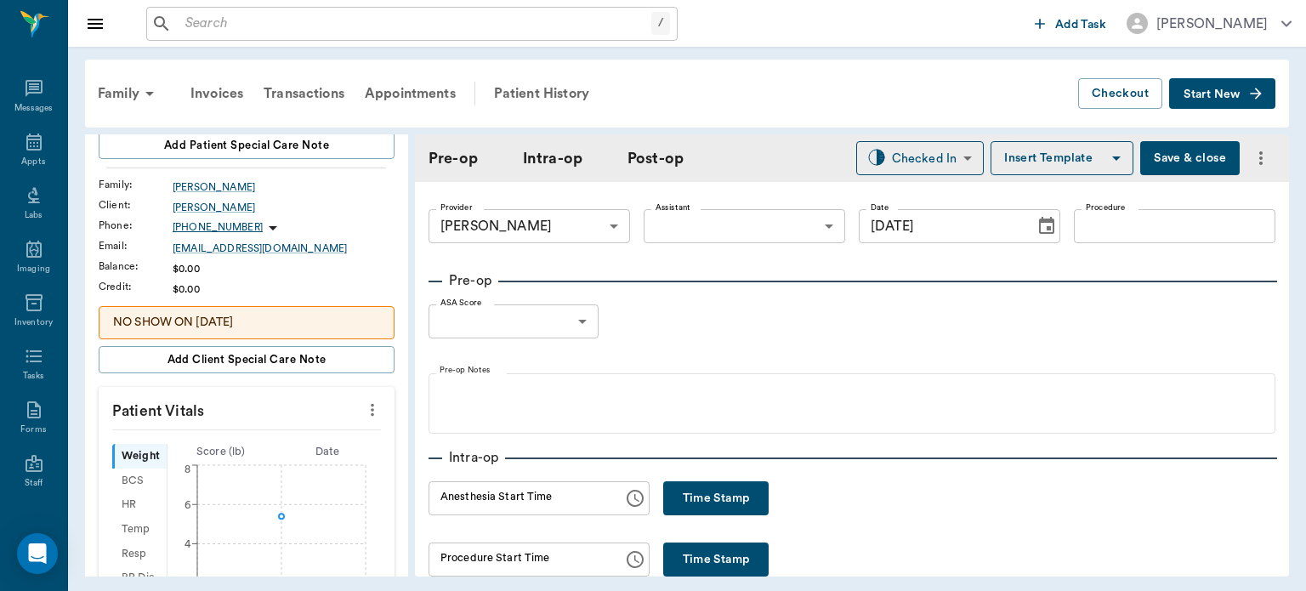
scroll to position [187, 0]
click at [371, 408] on icon "more" at bounding box center [372, 410] width 3 height 13
click at [275, 445] on span "Enter Vitals" at bounding box center [288, 437] width 143 height 18
click at [262, 454] on input "text" at bounding box center [246, 461] width 148 height 34
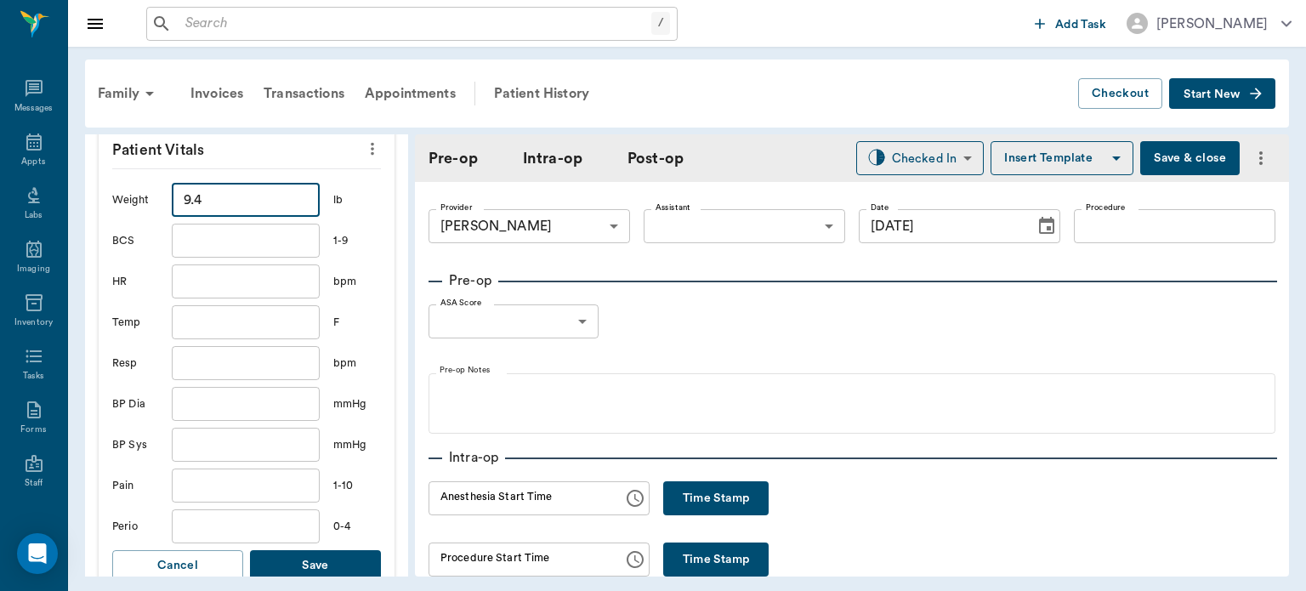
scroll to position [477, 0]
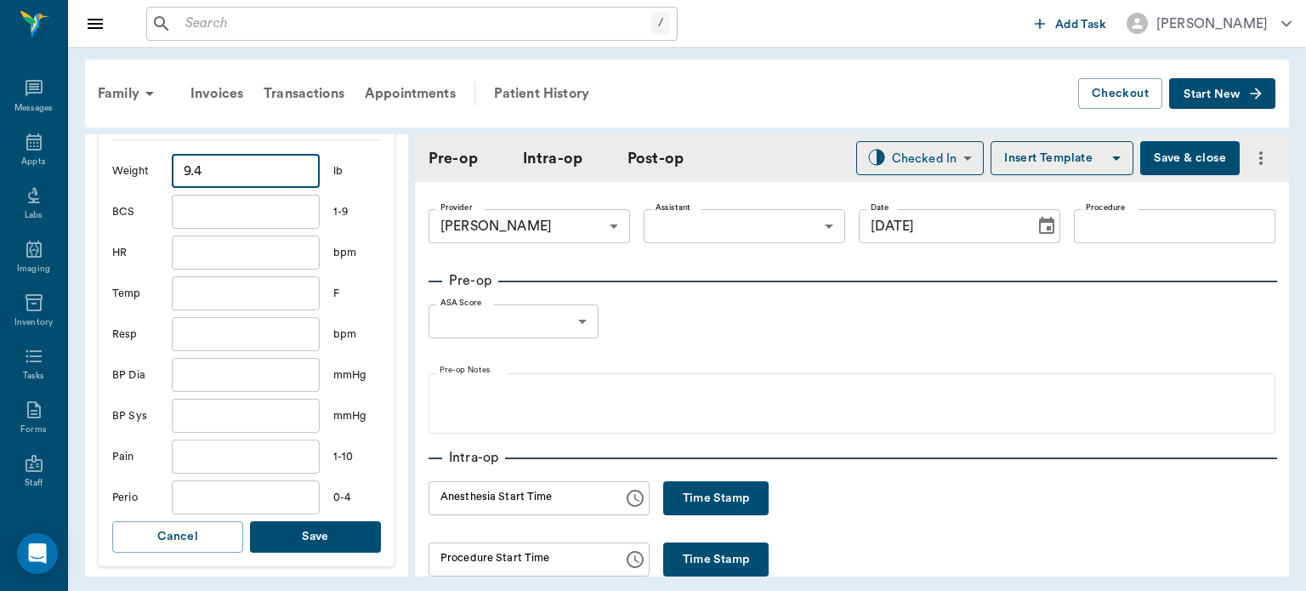
type input "9.4"
click at [327, 529] on button "Save" at bounding box center [315, 536] width 131 height 31
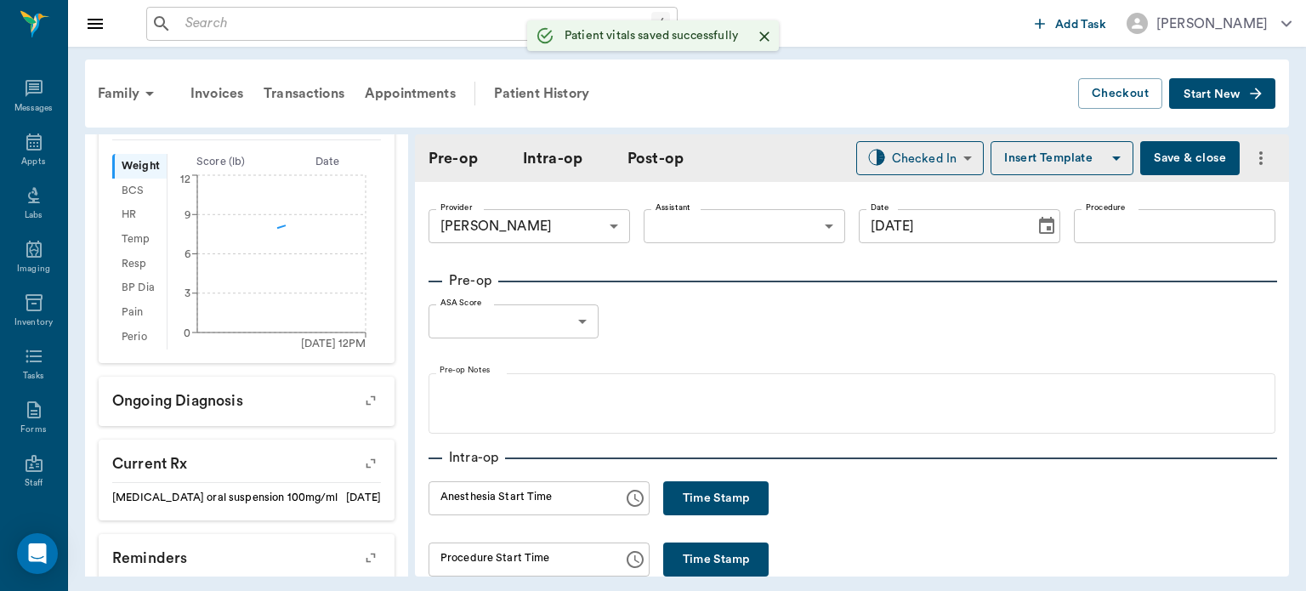
click at [721, 235] on body "/ ​ Add Task Dr. Bert Ellsworth Nectar Messages Appts Labs Imaging Inventory Ta…" at bounding box center [653, 295] width 1306 height 591
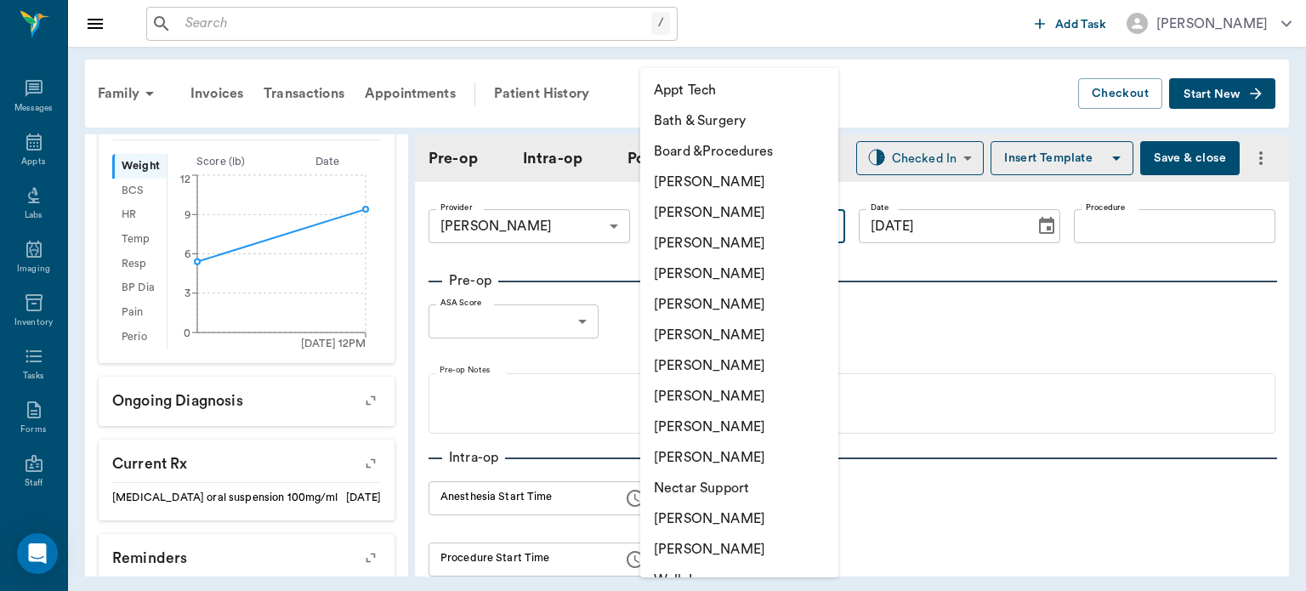
click at [697, 397] on li "[PERSON_NAME]" at bounding box center [739, 396] width 198 height 31
type input "63ec2e7e52e12b0ba117b124"
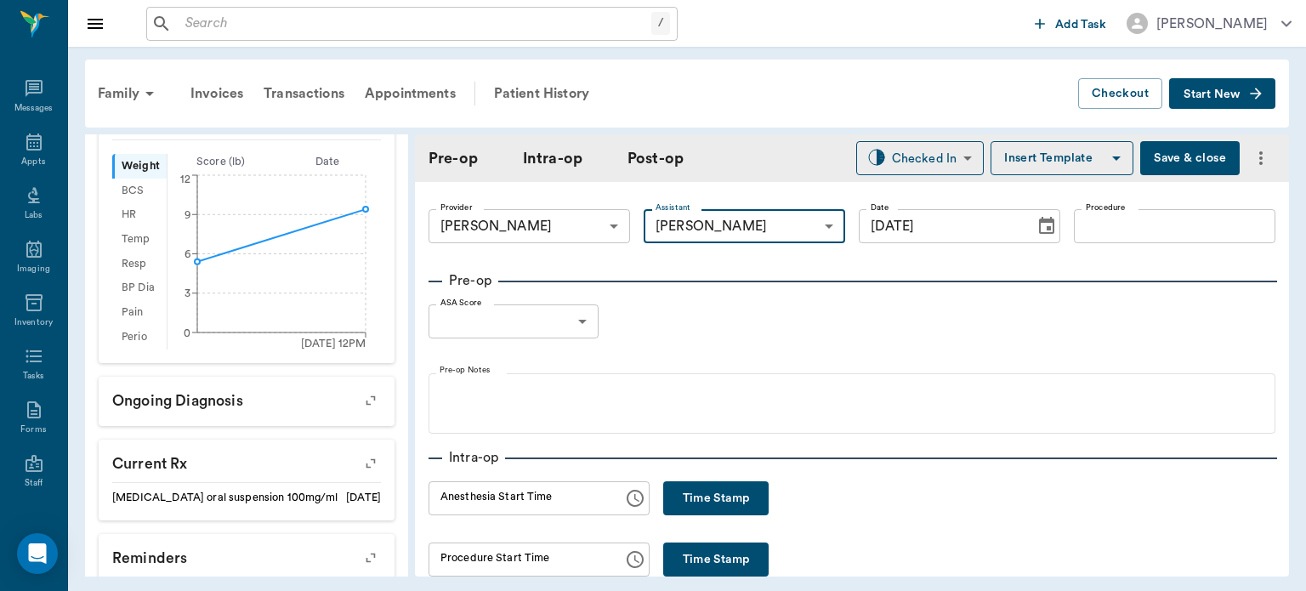
click at [1094, 224] on input "Procedure" at bounding box center [1174, 226] width 201 height 34
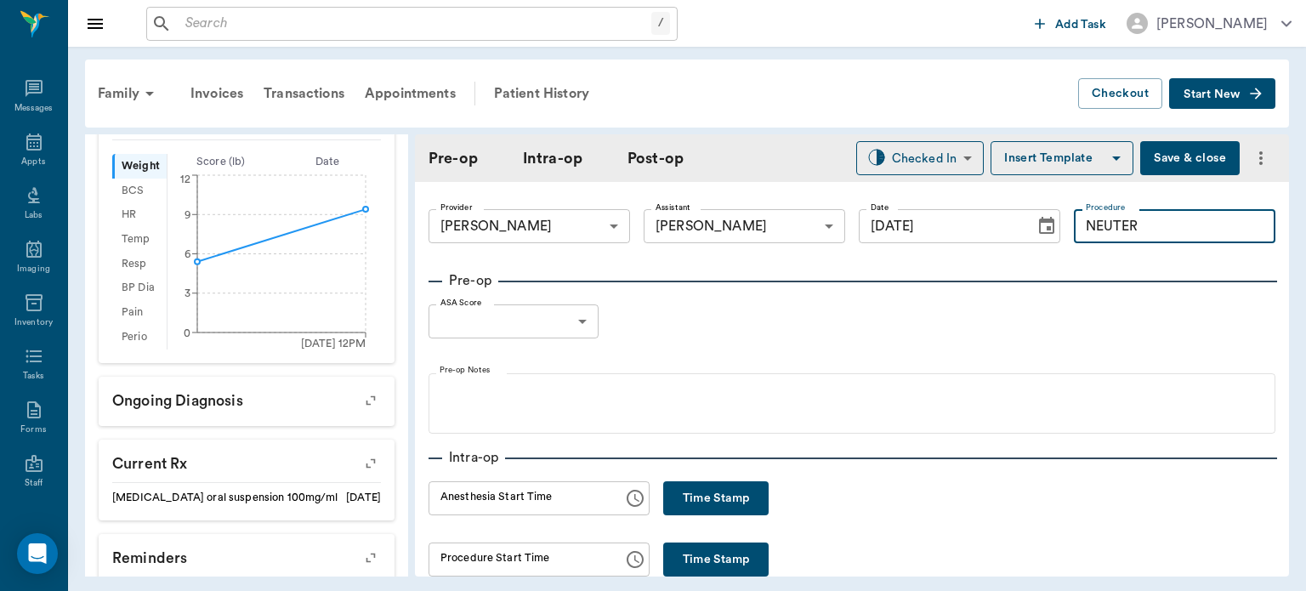
type input "NEUTER"
click at [1024, 158] on button "Insert Template" at bounding box center [1061, 158] width 143 height 34
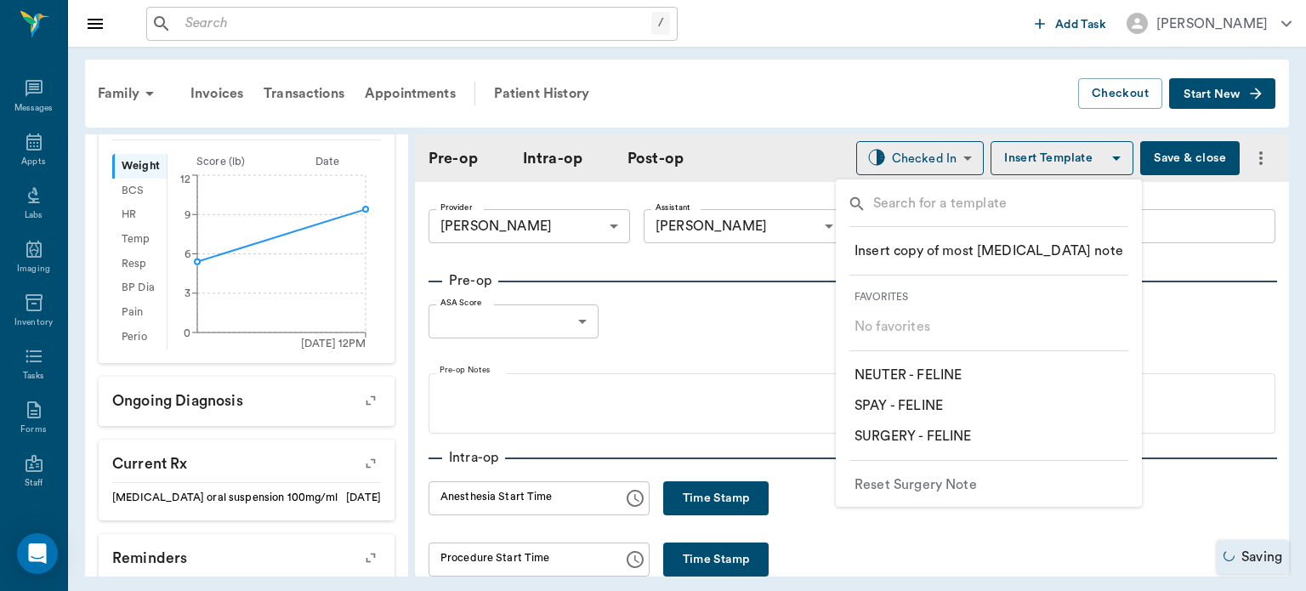
click at [954, 377] on p "​ NEUTER - FELINE" at bounding box center [907, 375] width 107 height 20
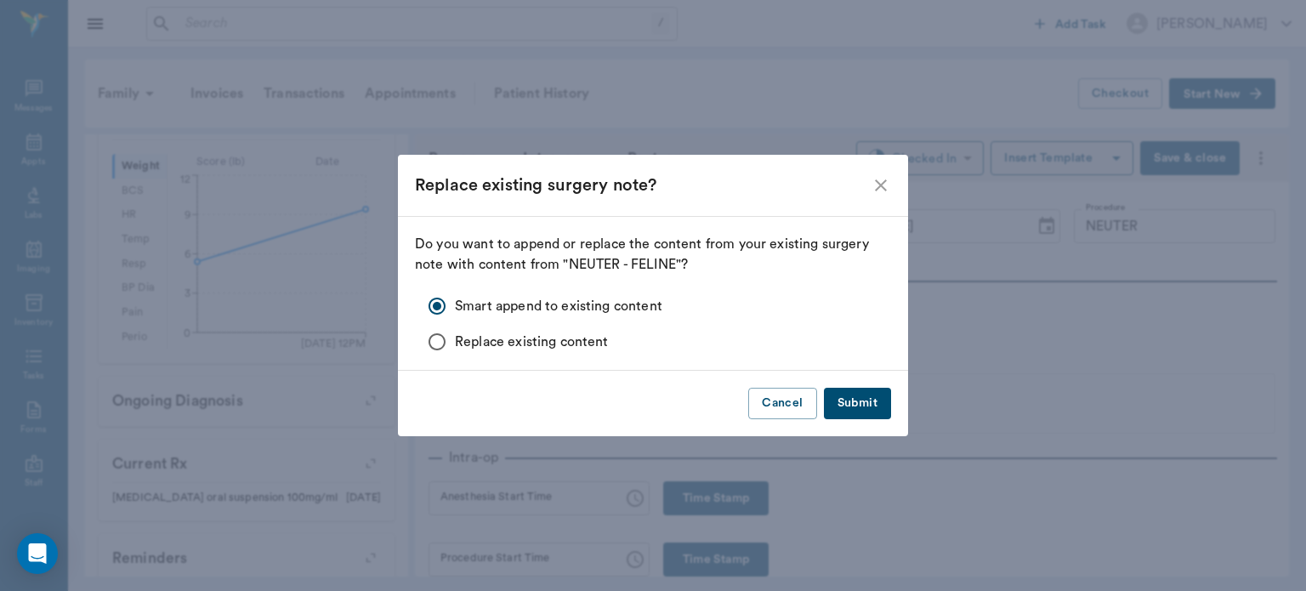
click at [877, 404] on button "Submit" at bounding box center [857, 403] width 67 height 31
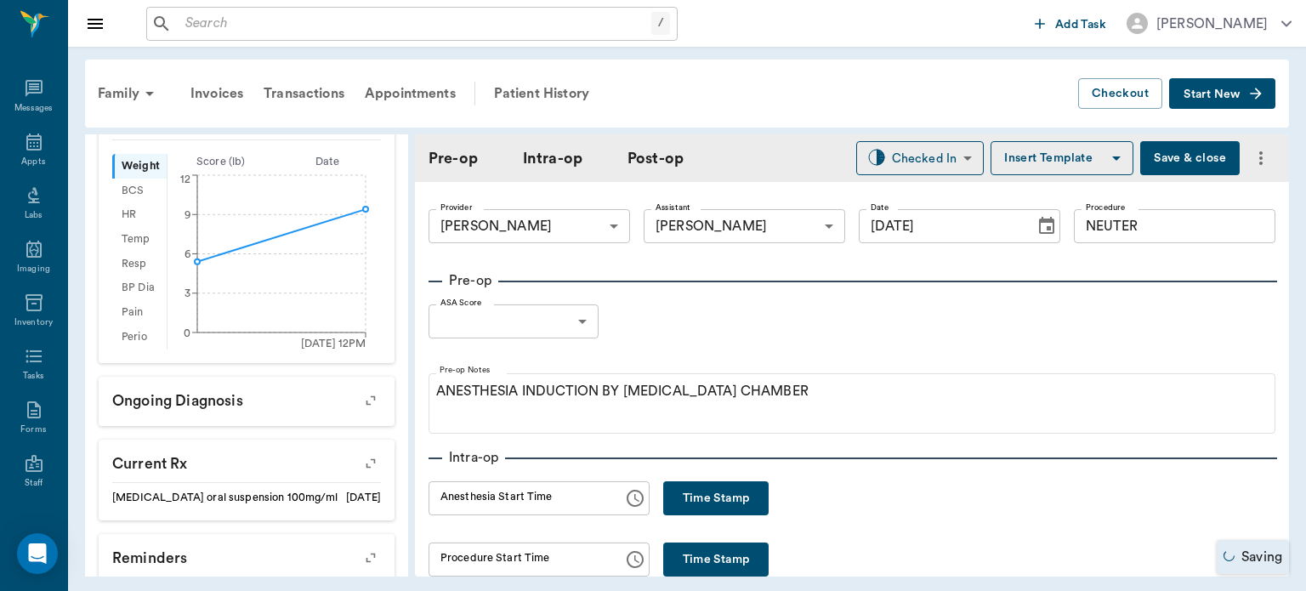
click at [559, 314] on body "/ ​ Add Task Dr. Bert Ellsworth Nectar Messages Appts Labs Imaging Inventory Ta…" at bounding box center [653, 295] width 1306 height 591
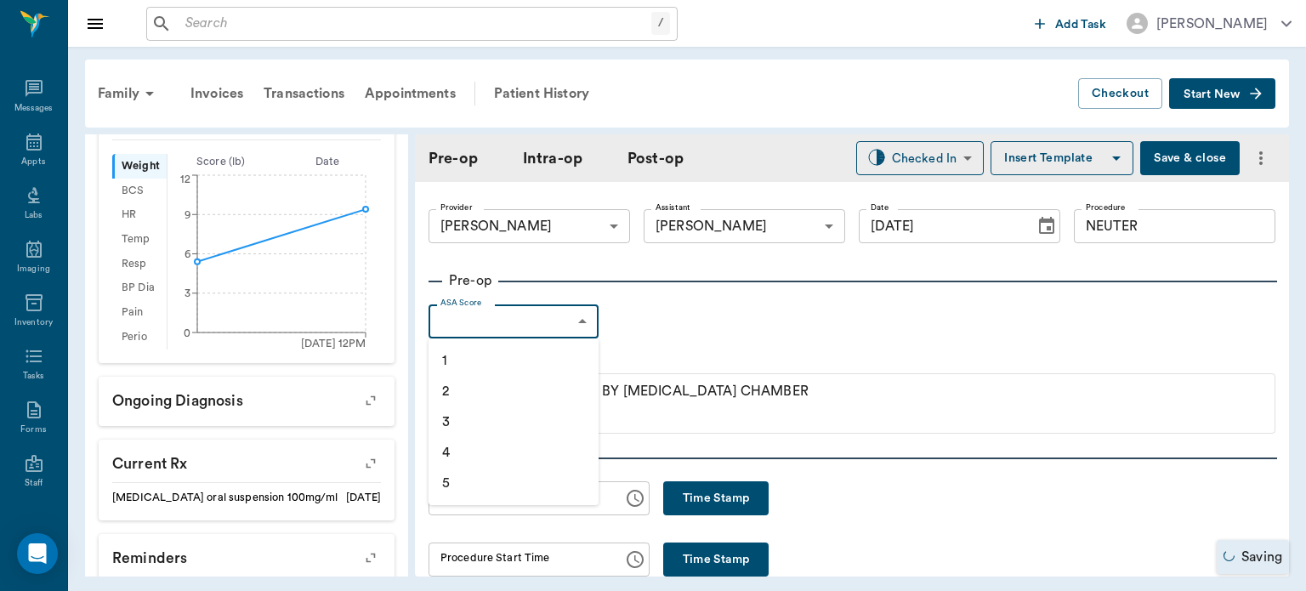
click at [487, 357] on li "1" at bounding box center [513, 360] width 170 height 31
type input "1"
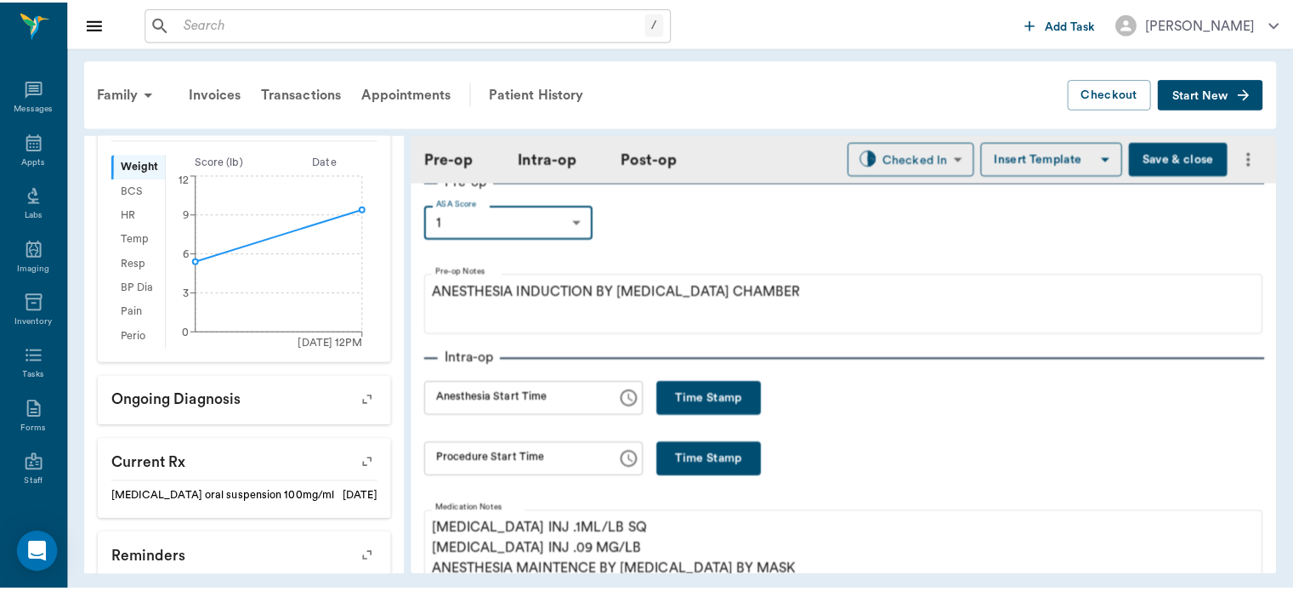
scroll to position [0, 0]
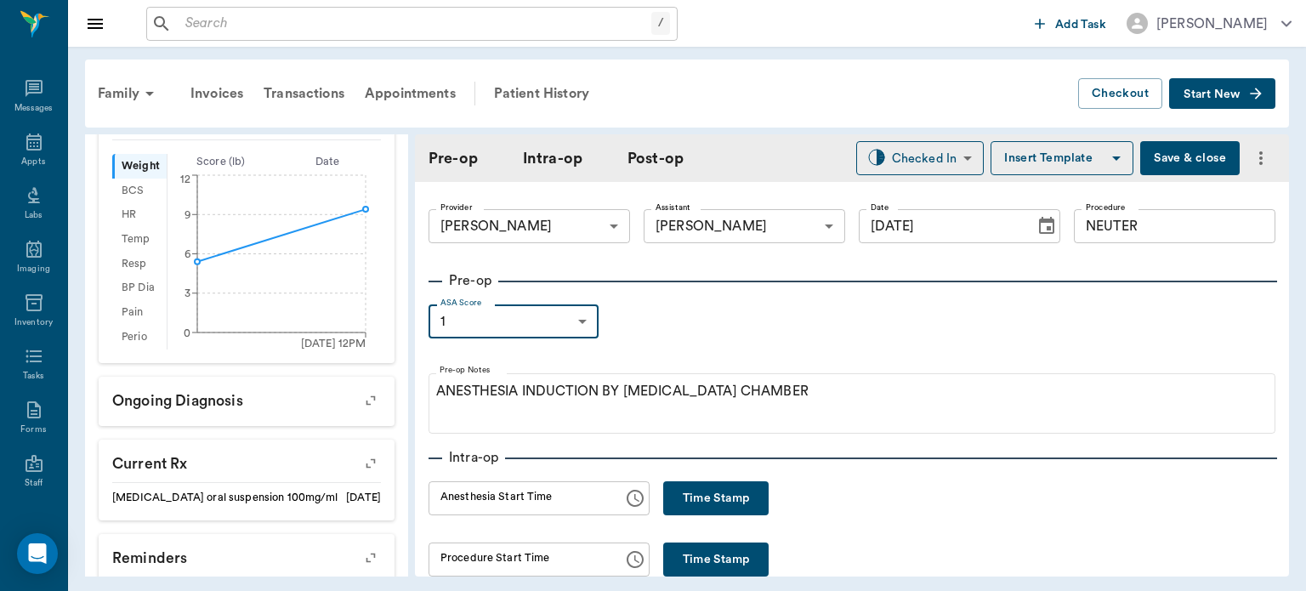
click at [1166, 156] on button "Save & close" at bounding box center [1189, 158] width 99 height 34
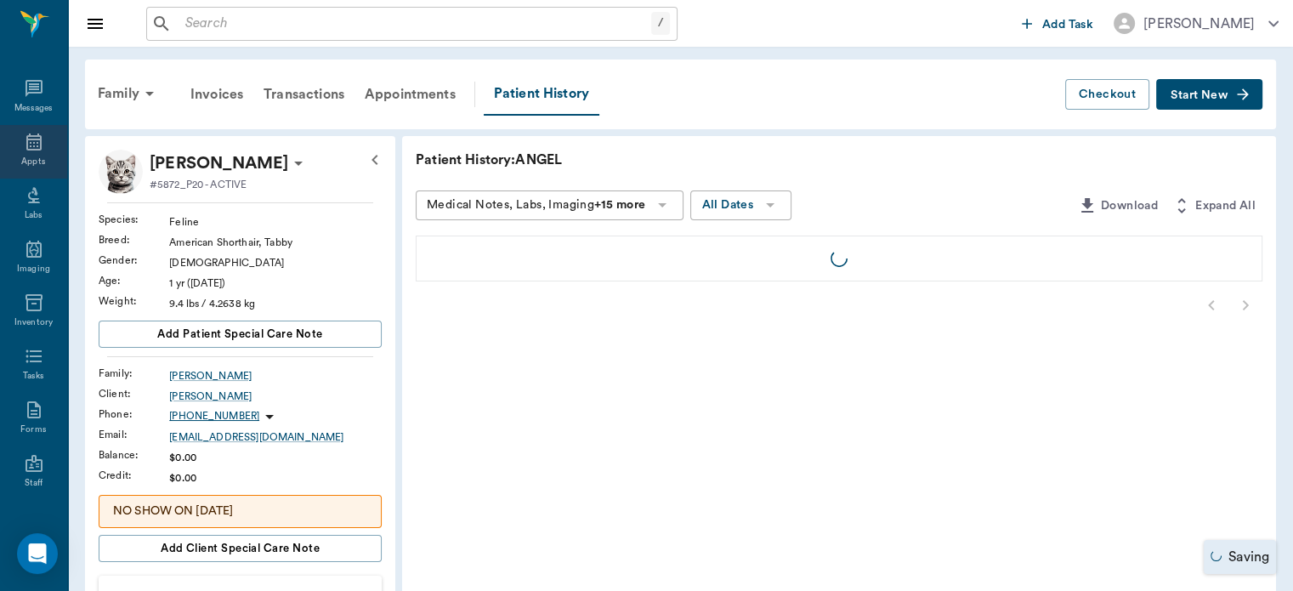
click at [33, 145] on icon at bounding box center [33, 141] width 15 height 17
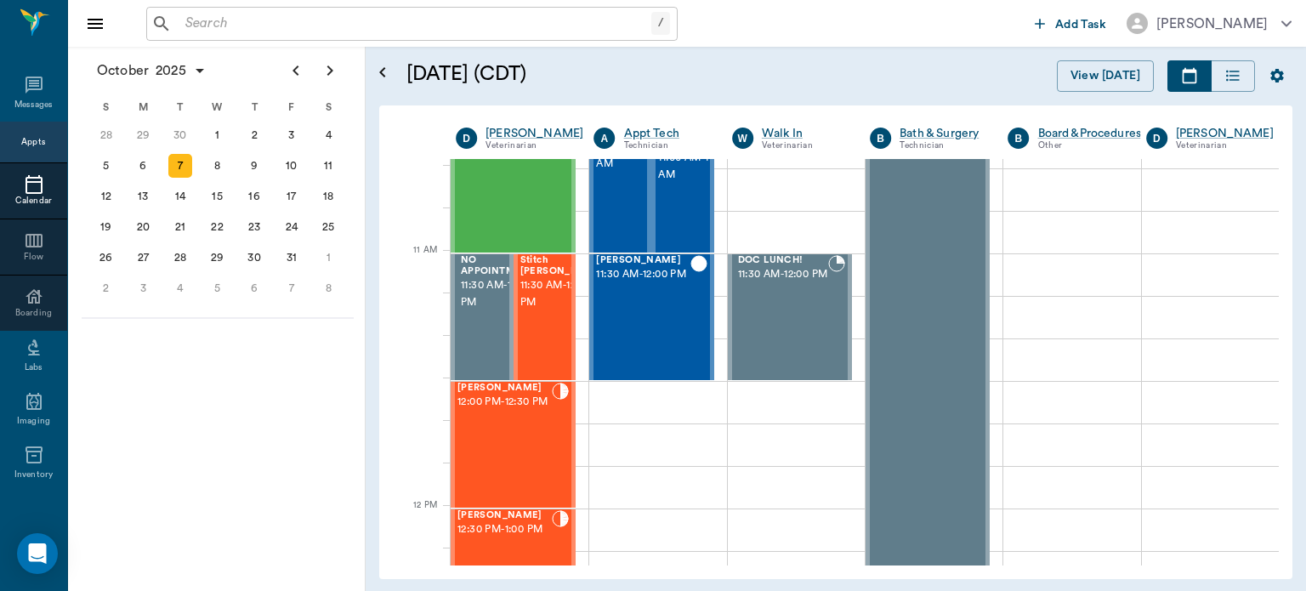
scroll to position [1051, 0]
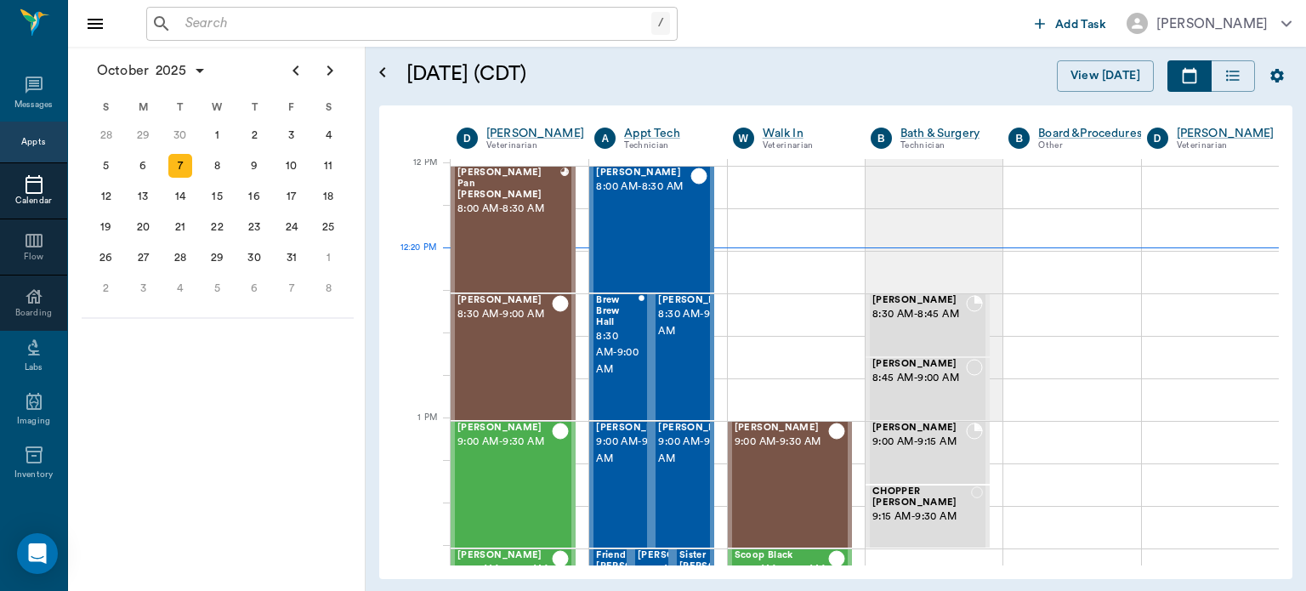
scroll to position [1022, 0]
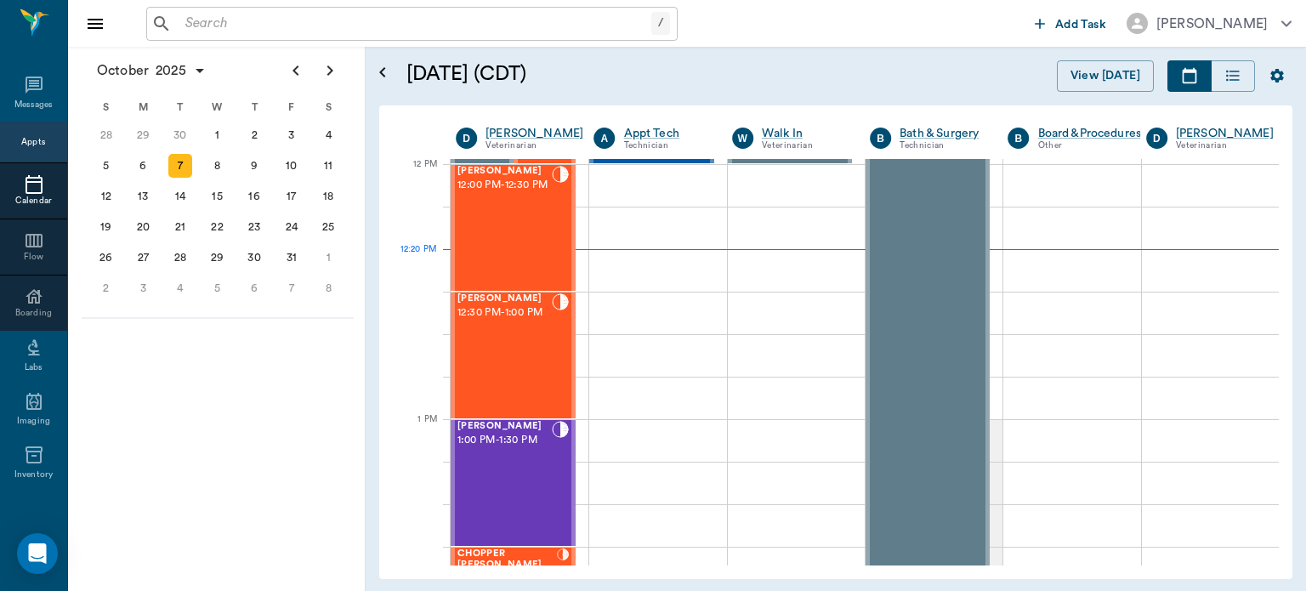
click at [519, 486] on div "[PERSON_NAME] 1:00 PM - 1:30 PM" at bounding box center [504, 483] width 94 height 124
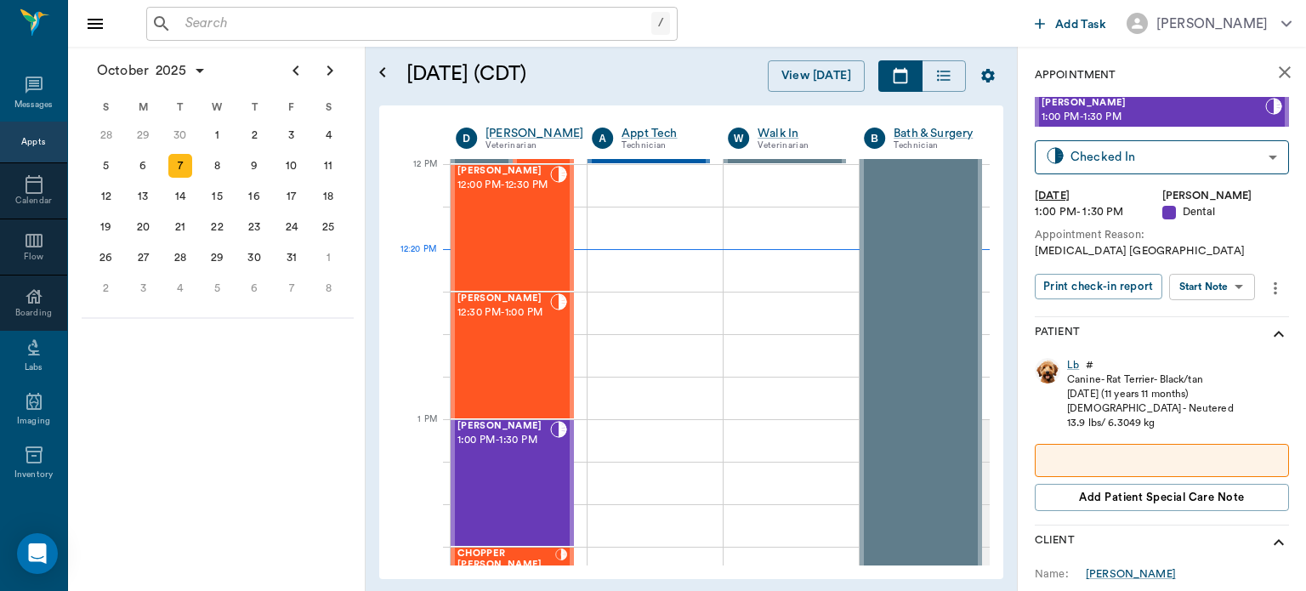
click at [1220, 284] on body "/ ​ Add Task Dr. Bert Ellsworth Nectar Messages Appts Calendar Flow Boarding La…" at bounding box center [653, 295] width 1306 height 591
click at [1207, 349] on button "View Surgery" at bounding box center [1199, 349] width 70 height 20
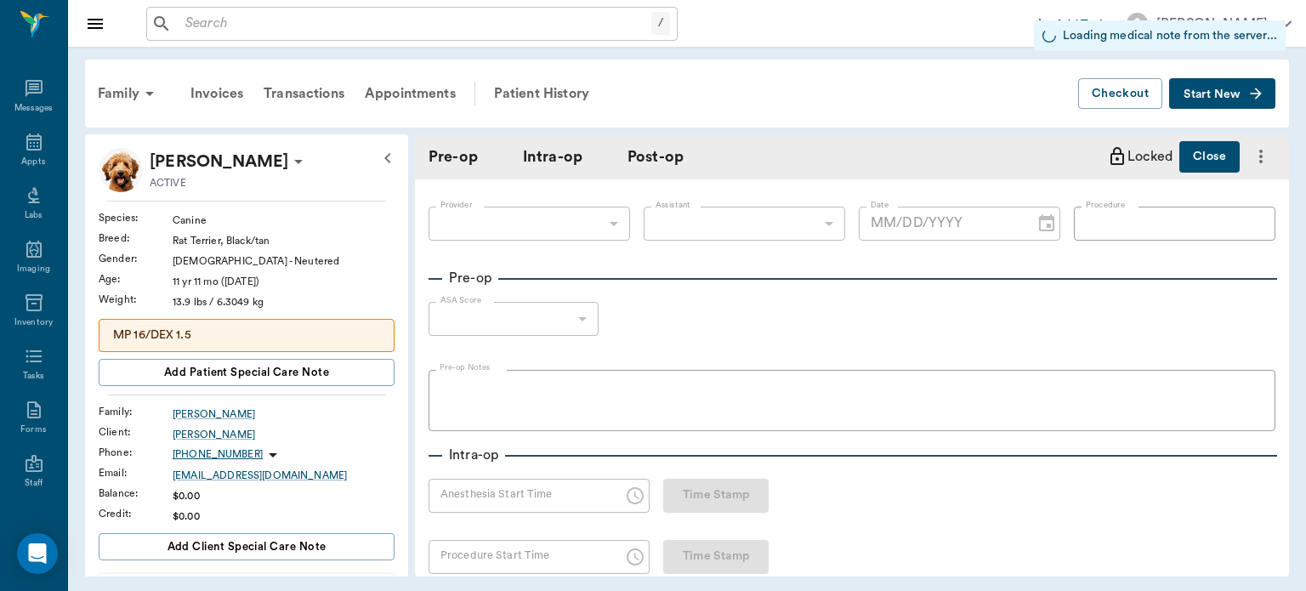
type input "63ec2f075fda476ae8351a4d"
type input "642ef10e332a41444de2bad1"
type input "ORAL [MEDICAL_DATA]"
type input "1"
radio input "true"
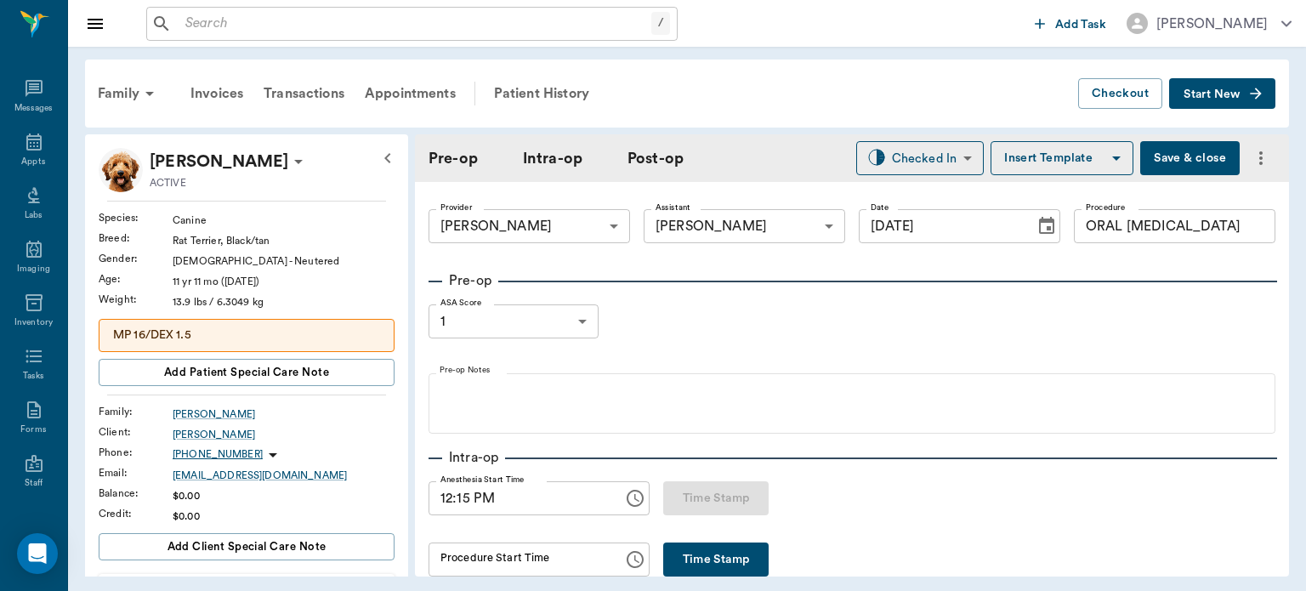
type input "[DATE]"
type input "12:15 PM"
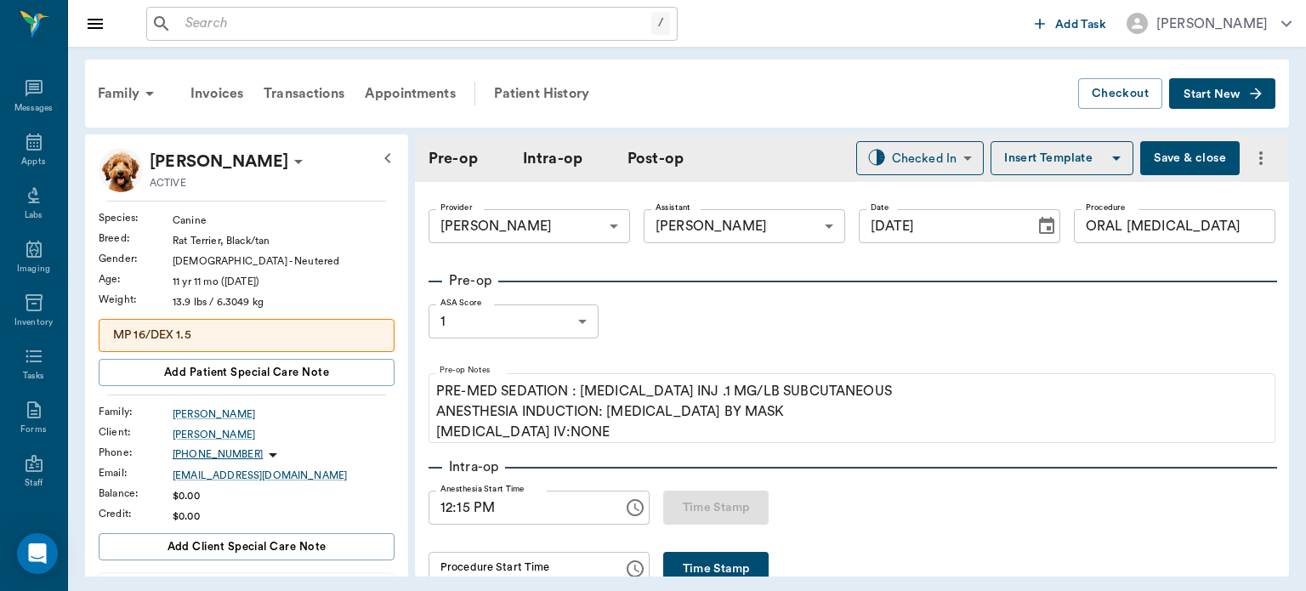
click at [694, 568] on button "Time Stamp" at bounding box center [715, 569] width 105 height 34
type input "12:20 PM"
click at [1166, 153] on button "Save & close" at bounding box center [1189, 158] width 99 height 34
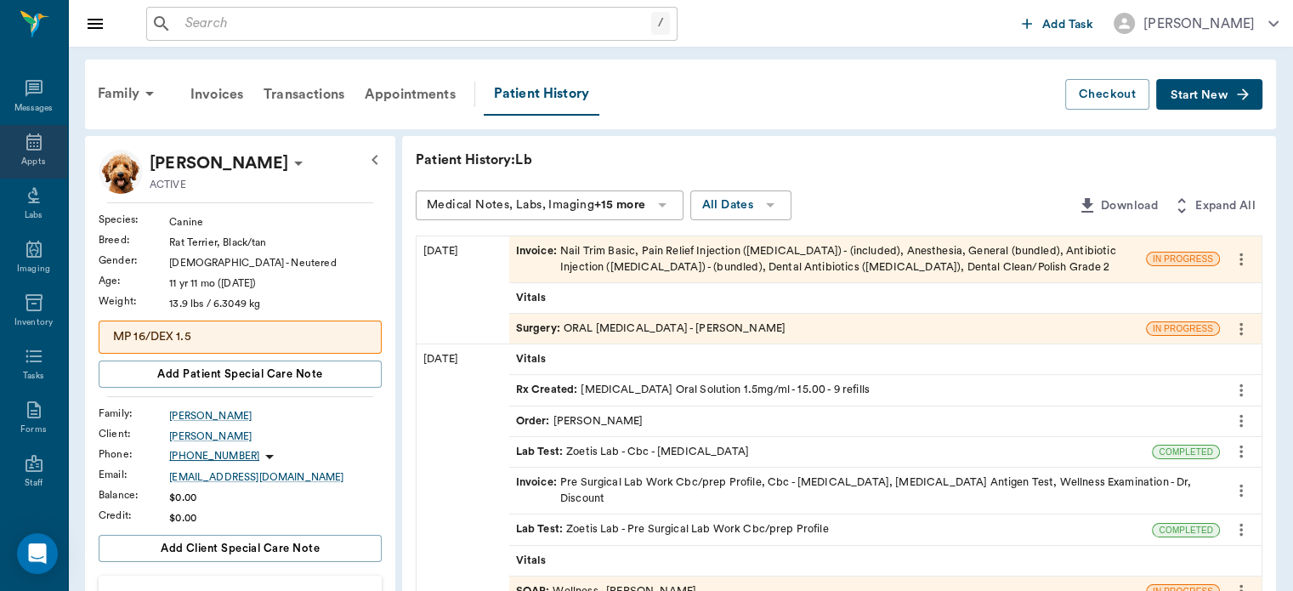
click at [26, 143] on icon at bounding box center [33, 141] width 15 height 17
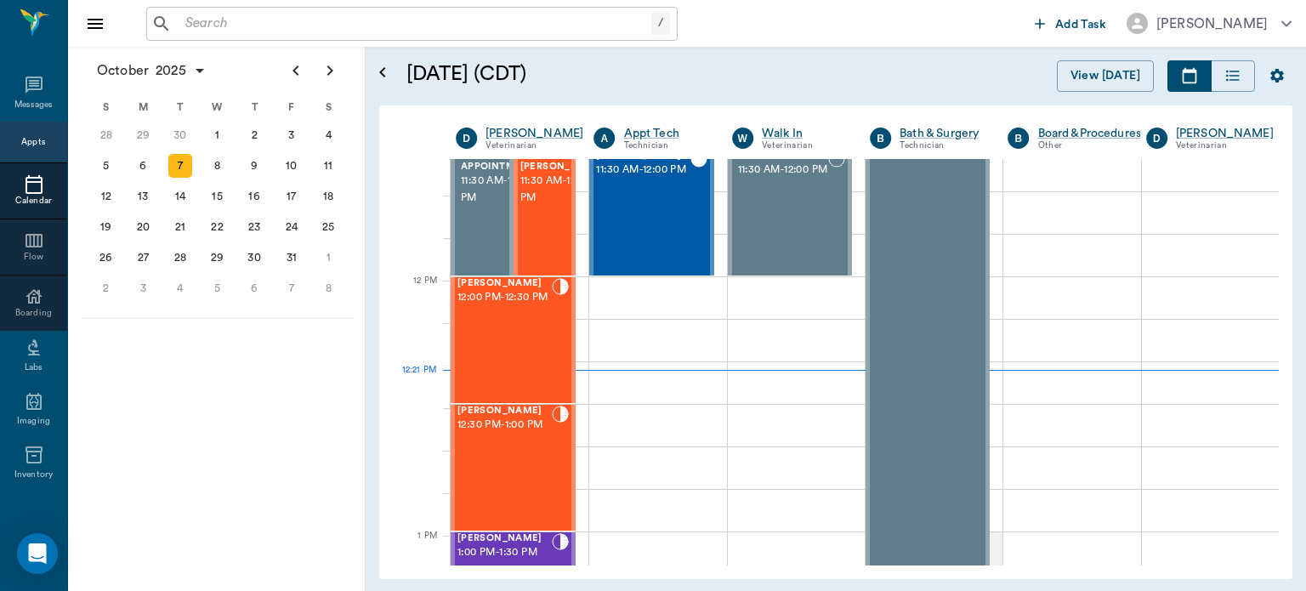
scroll to position [912, 0]
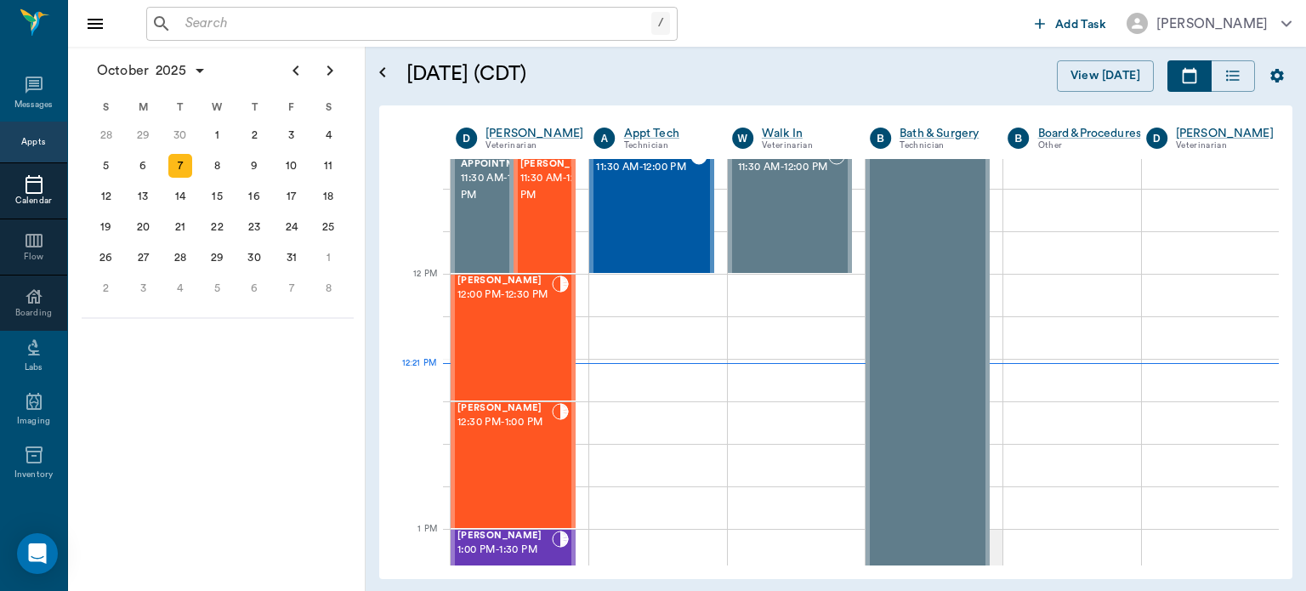
click at [520, 456] on div "[PERSON_NAME] 12:30 PM - 1:00 PM" at bounding box center [504, 465] width 94 height 124
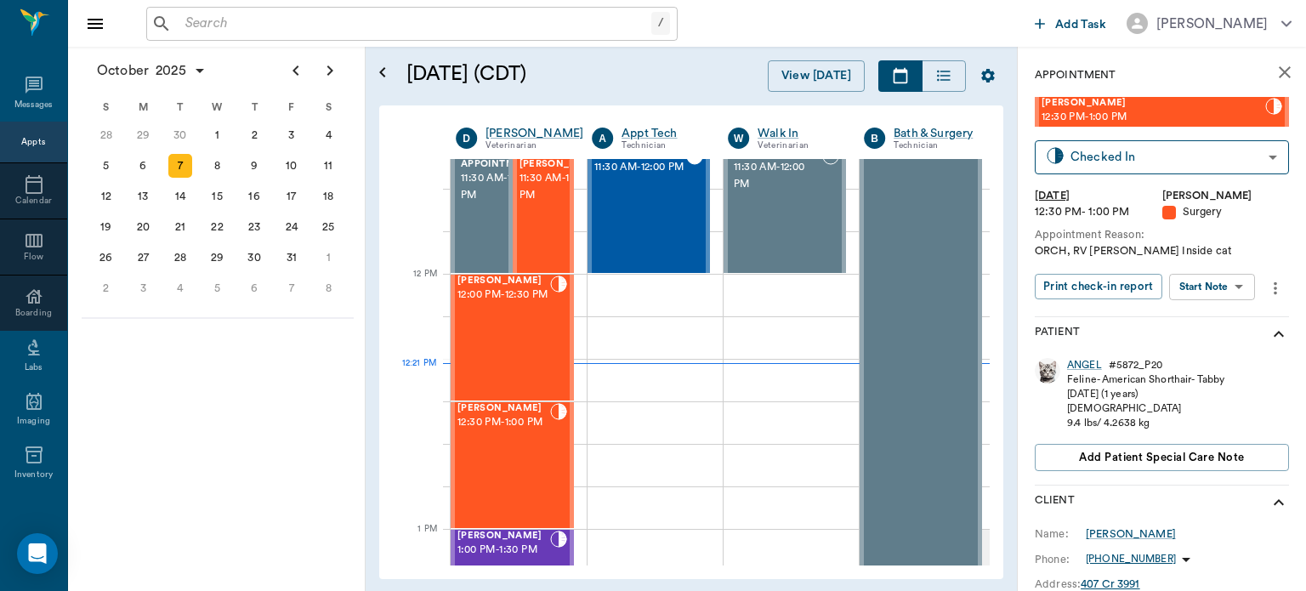
click at [1223, 282] on body "/ ​ Add Task Dr. Bert Ellsworth Nectar Messages Appts Calendar Flow Boarding La…" at bounding box center [653, 295] width 1306 height 591
click at [1204, 354] on button "View Surgery" at bounding box center [1199, 349] width 70 height 20
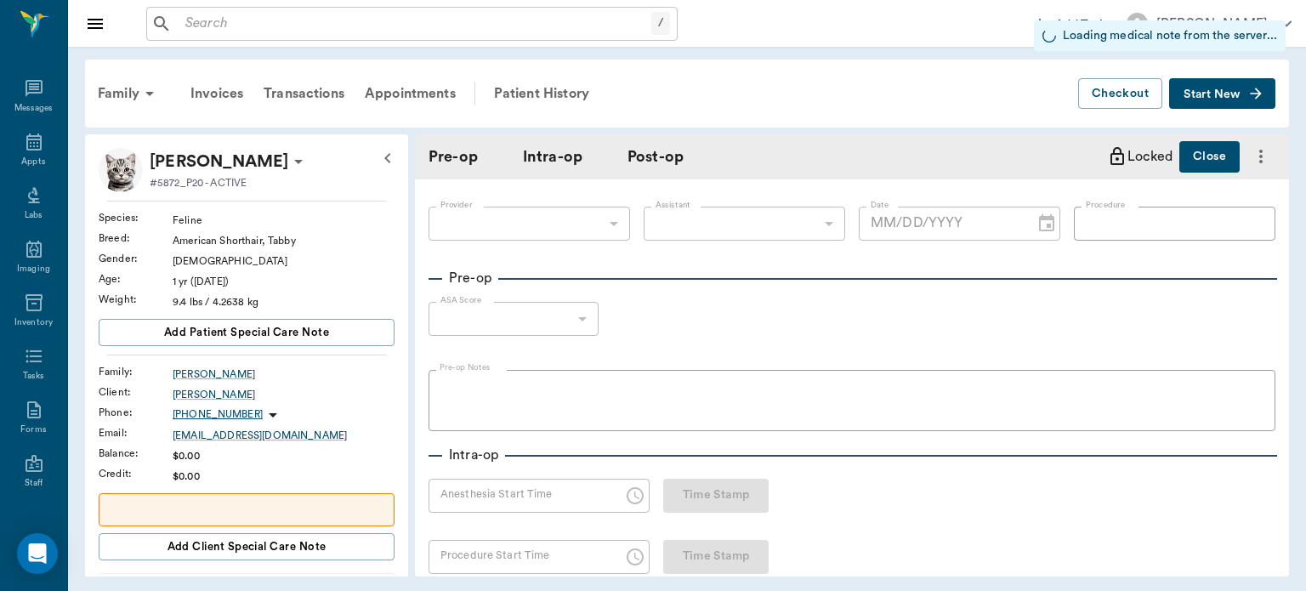
type input "63ec2f075fda476ae8351a4d"
type input "63ec2e7e52e12b0ba117b124"
type input "NEUTER"
type input "1"
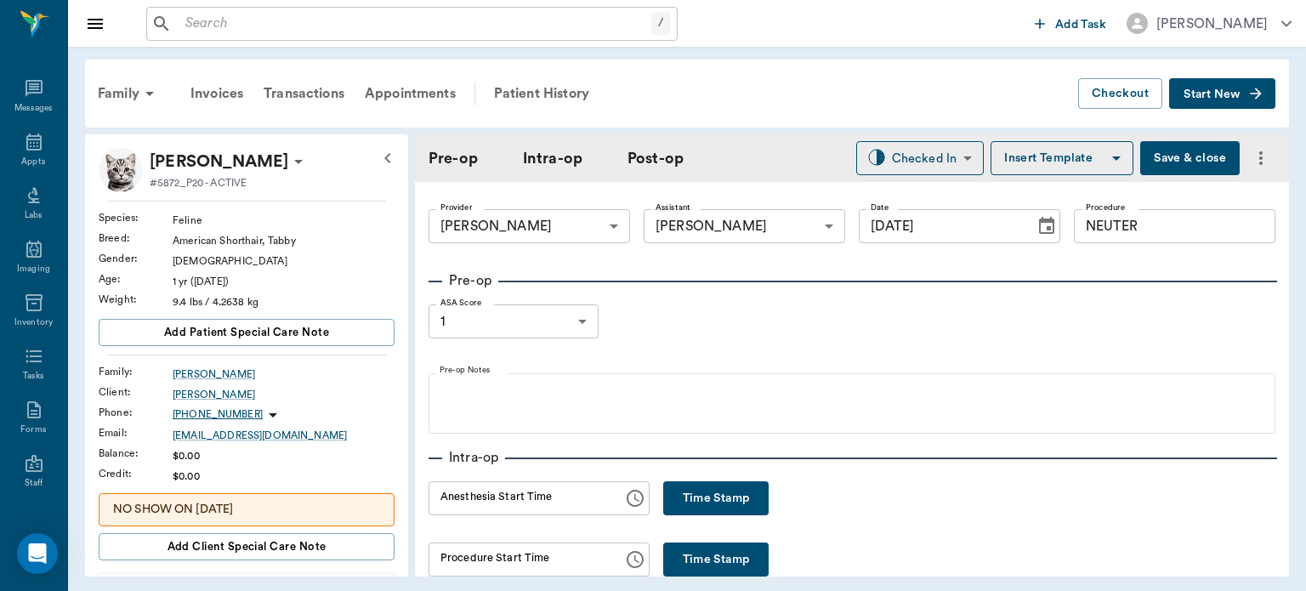
type input "[DATE]"
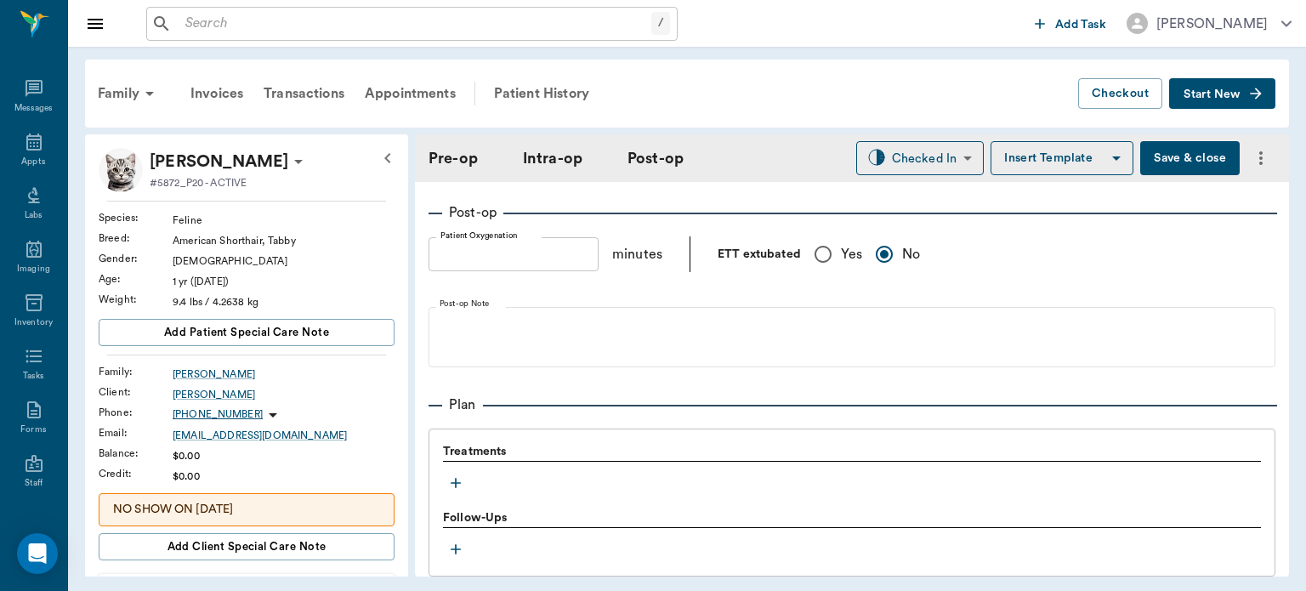
scroll to position [1309, 0]
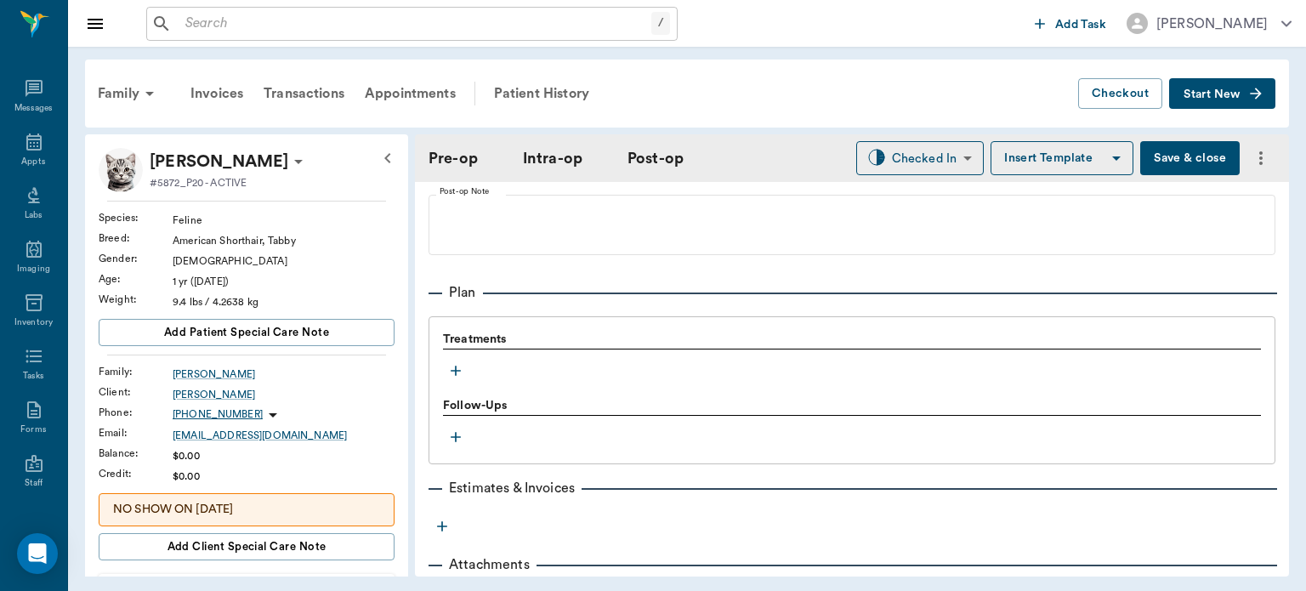
click at [462, 368] on icon "button" at bounding box center [455, 370] width 17 height 17
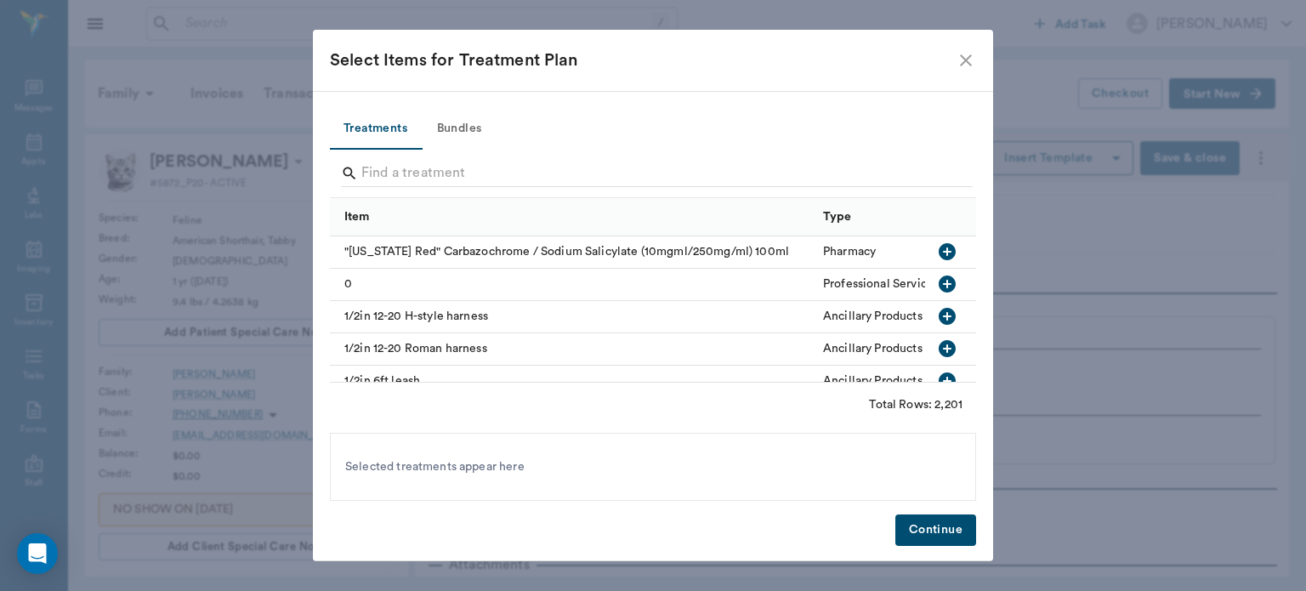
click at [469, 116] on button "Bundles" at bounding box center [459, 129] width 77 height 41
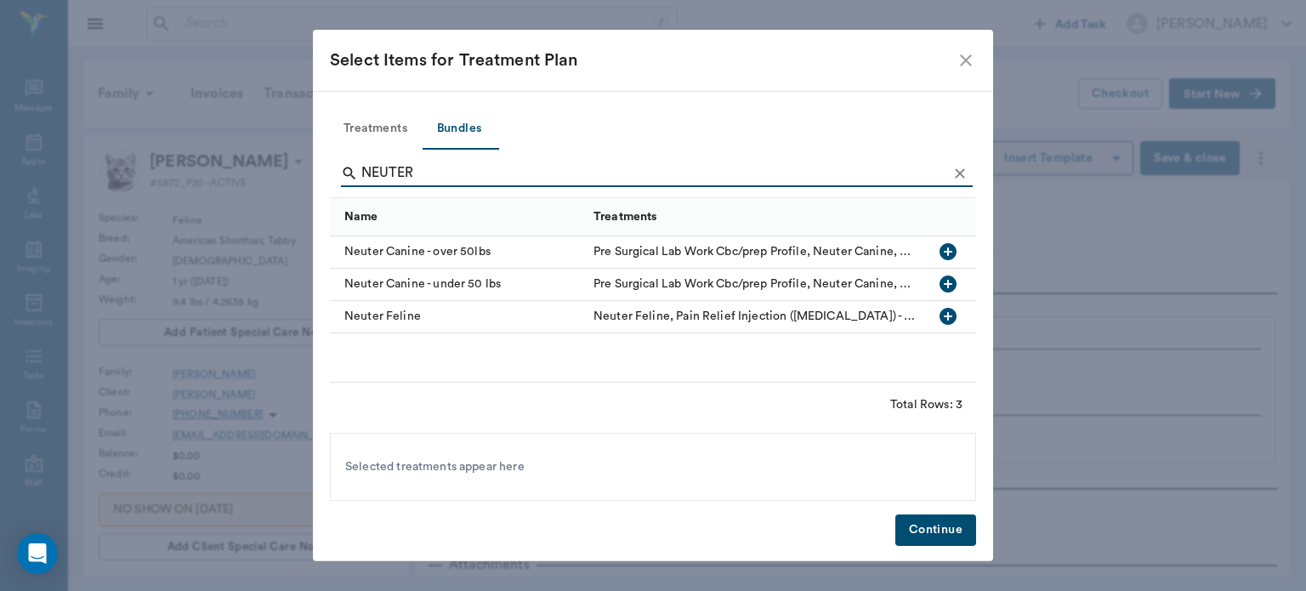
type input "NEUTER"
click at [952, 314] on icon "button" at bounding box center [947, 316] width 17 height 17
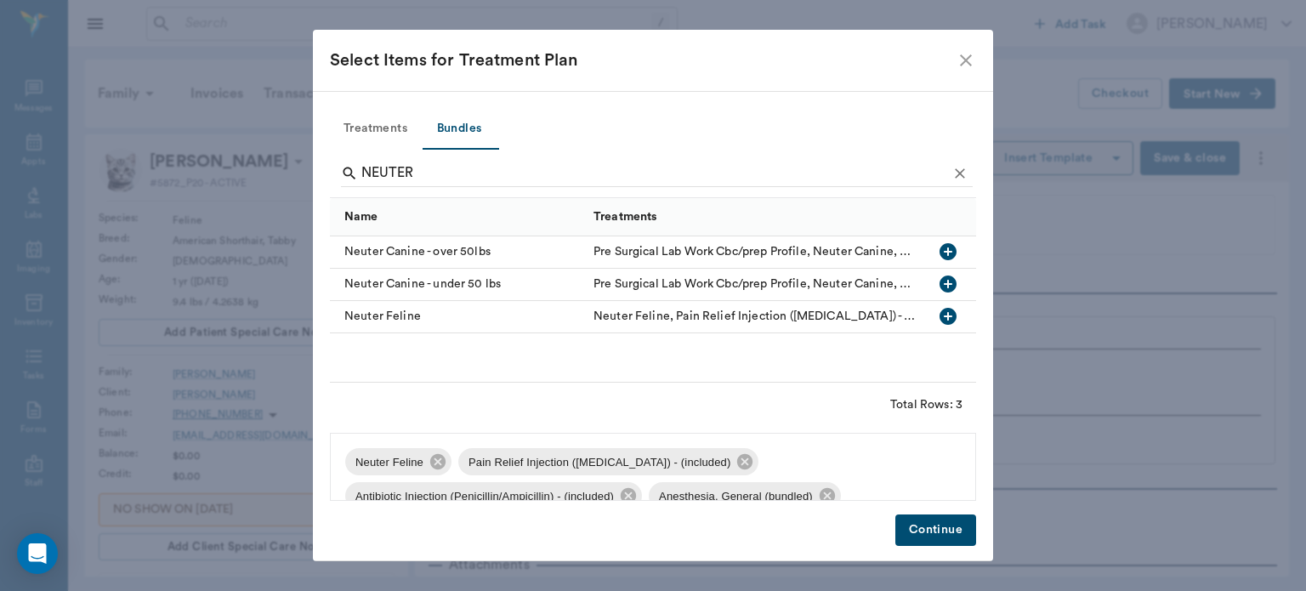
click at [774, 470] on div "Neuter Feline Pain Relief Injection (meloxicam) - (included) Antibiotic Injecti…" at bounding box center [653, 467] width 646 height 68
click at [934, 536] on button "Continue" at bounding box center [935, 529] width 81 height 31
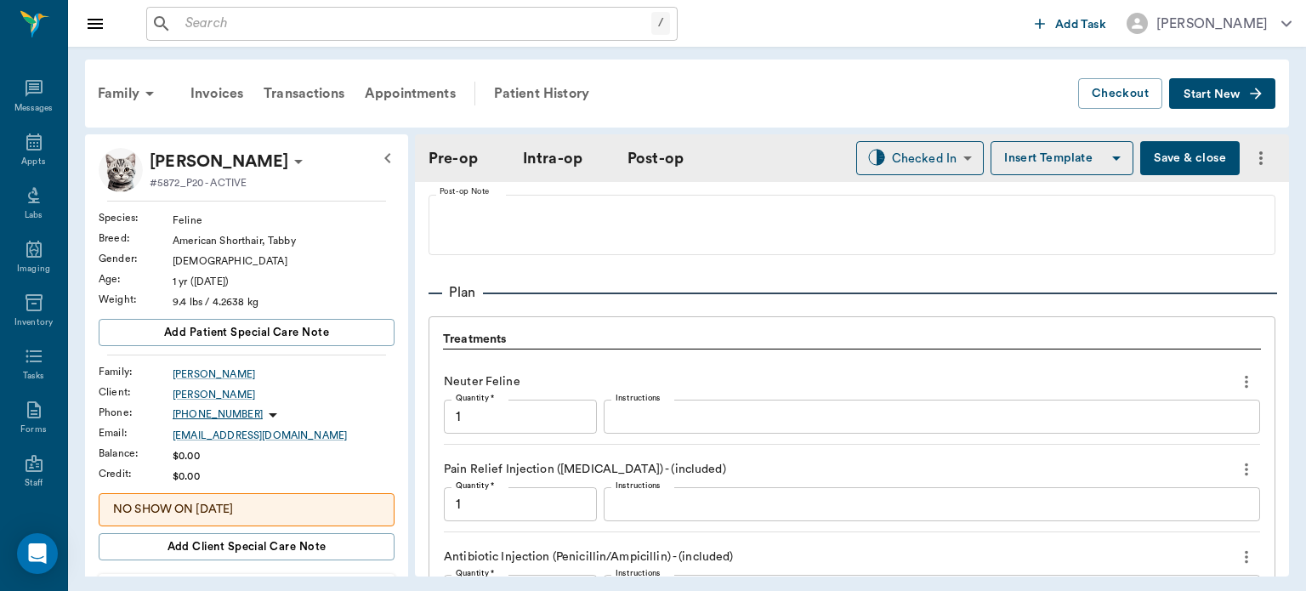
scroll to position [1680, 0]
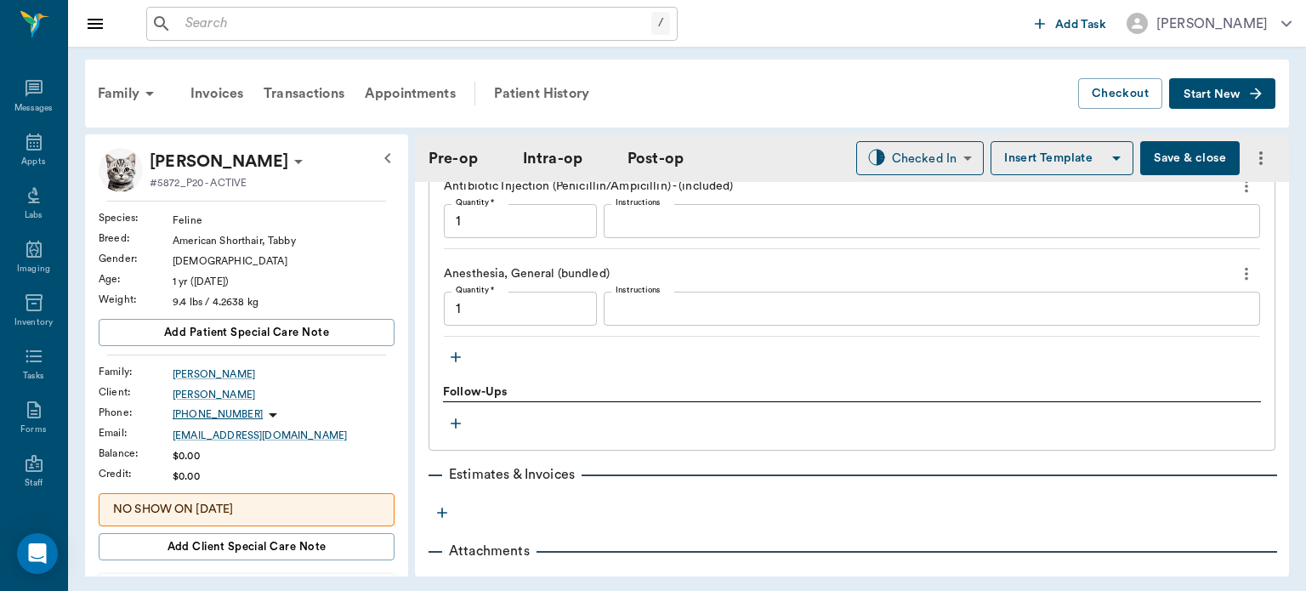
click at [456, 350] on icon "button" at bounding box center [455, 357] width 17 height 17
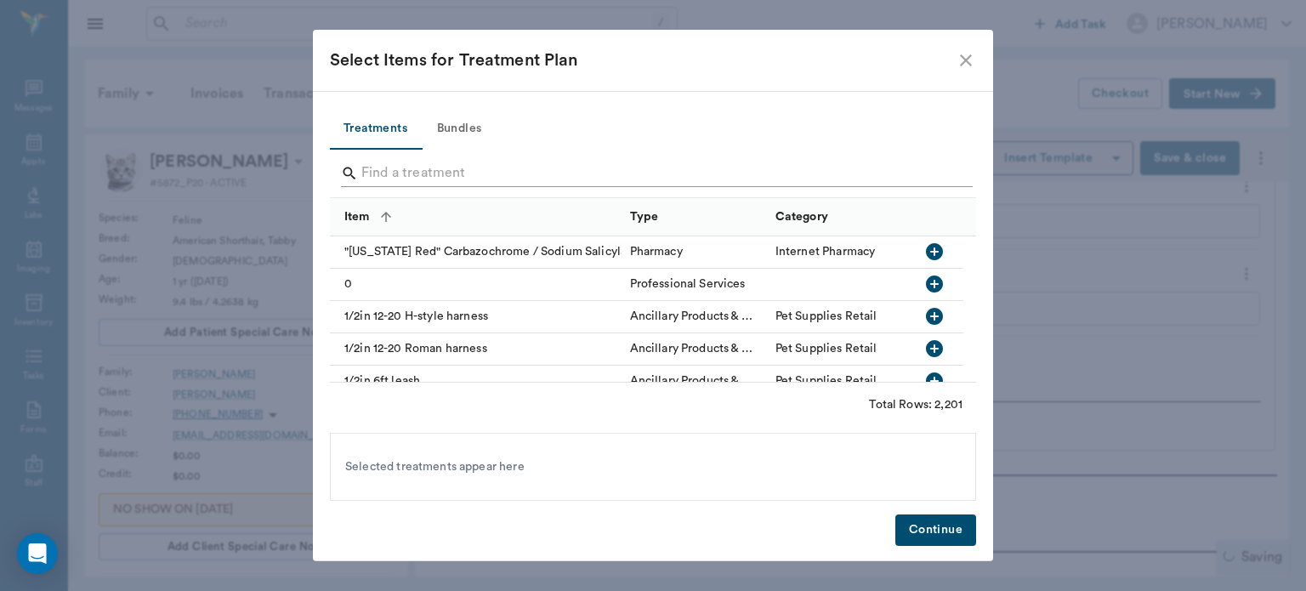
click at [400, 177] on input "Search" at bounding box center [654, 173] width 586 height 27
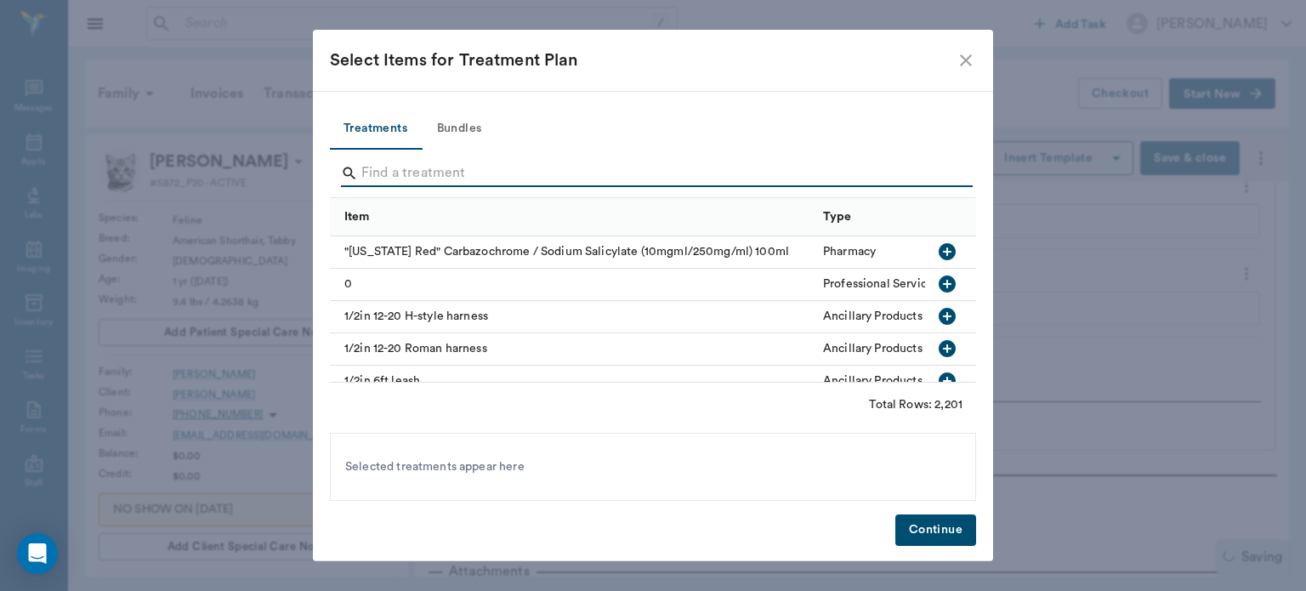
click at [383, 175] on input "Search" at bounding box center [654, 173] width 586 height 27
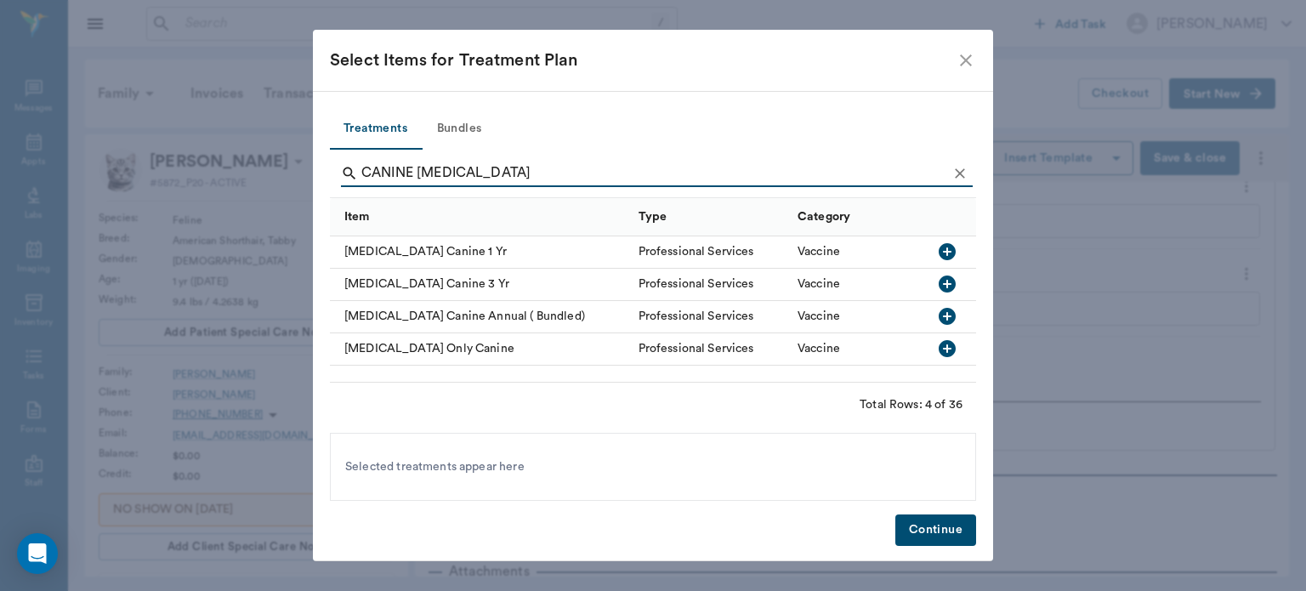
type input "CANINE RABIES"
click at [952, 250] on icon "button" at bounding box center [947, 251] width 17 height 17
click at [930, 542] on button "Continue" at bounding box center [935, 529] width 81 height 31
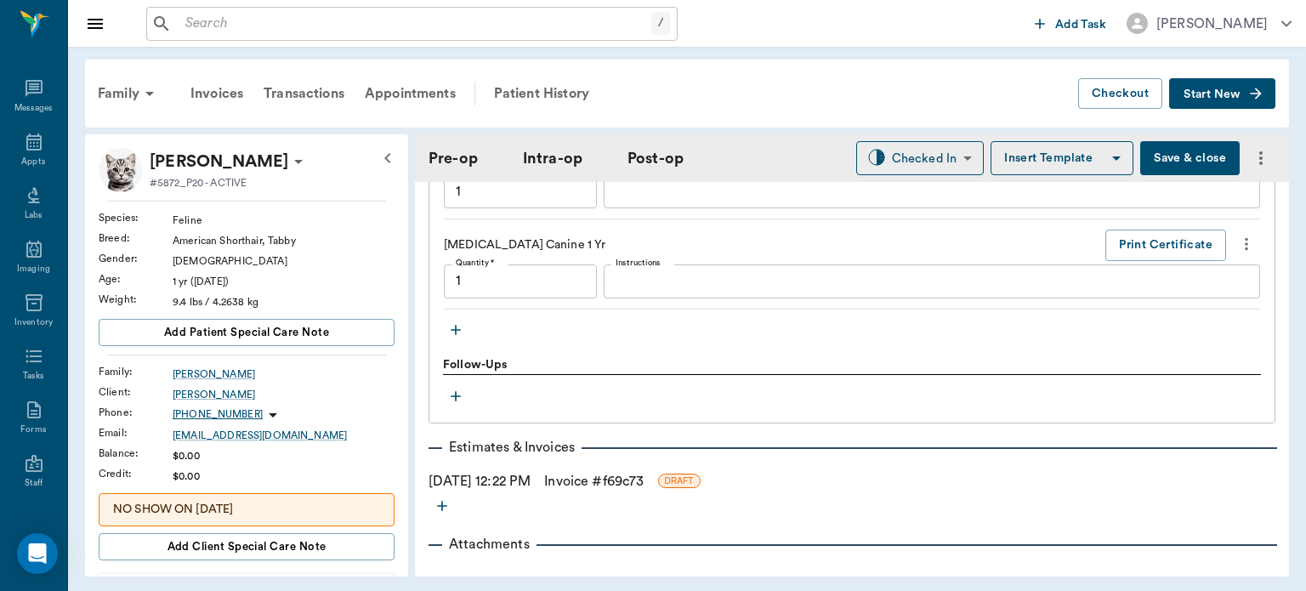
scroll to position [1859, 0]
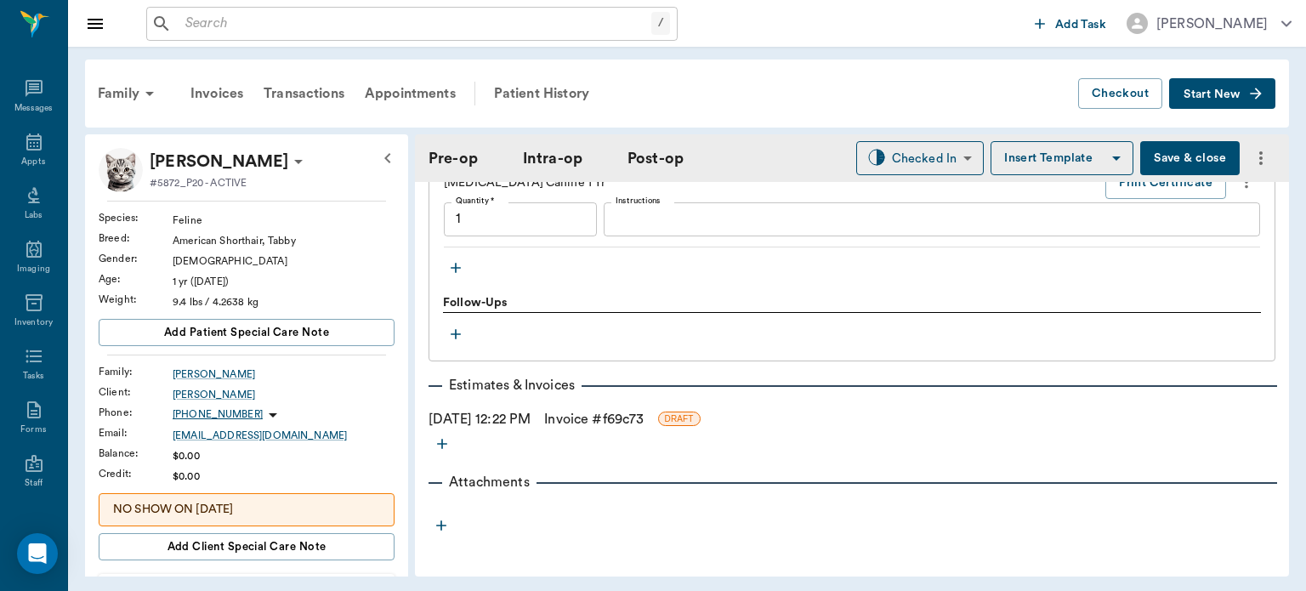
click at [1160, 150] on button "Save & close" at bounding box center [1189, 158] width 99 height 34
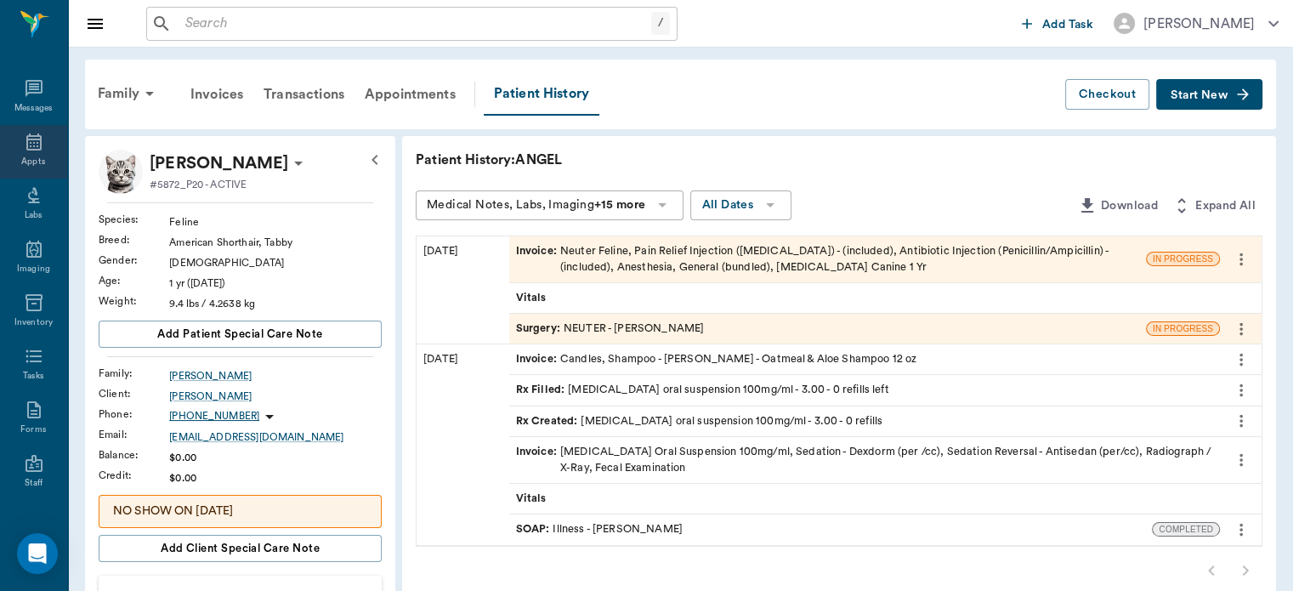
click at [22, 158] on div "Appts" at bounding box center [33, 162] width 24 height 13
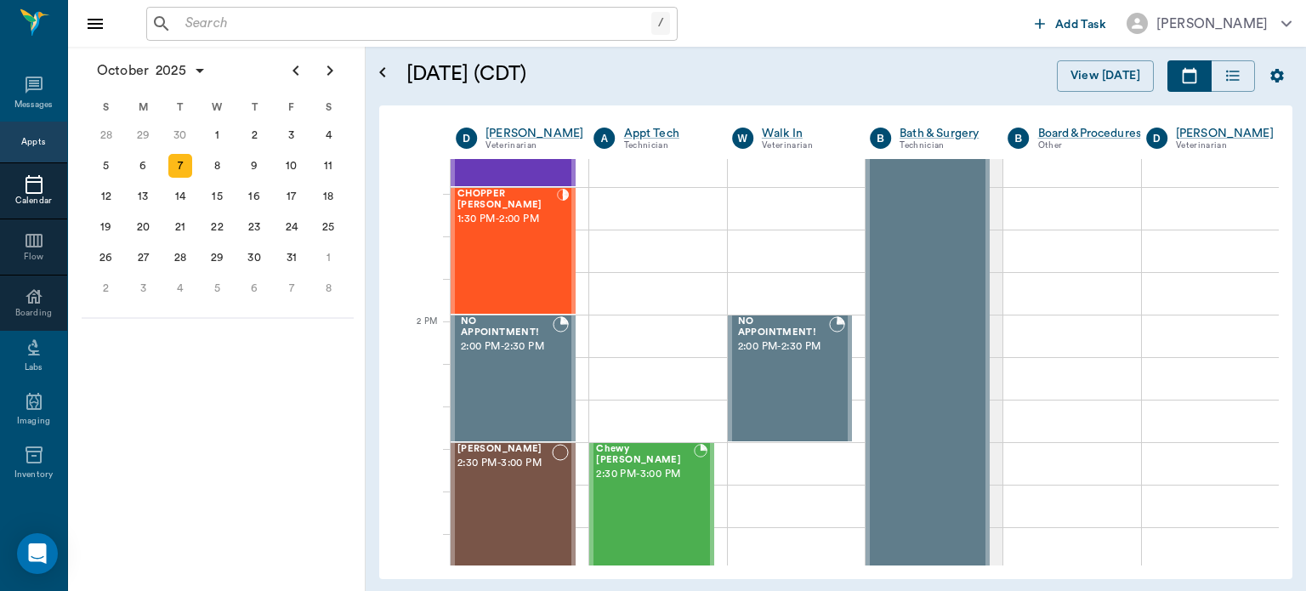
scroll to position [1368, 0]
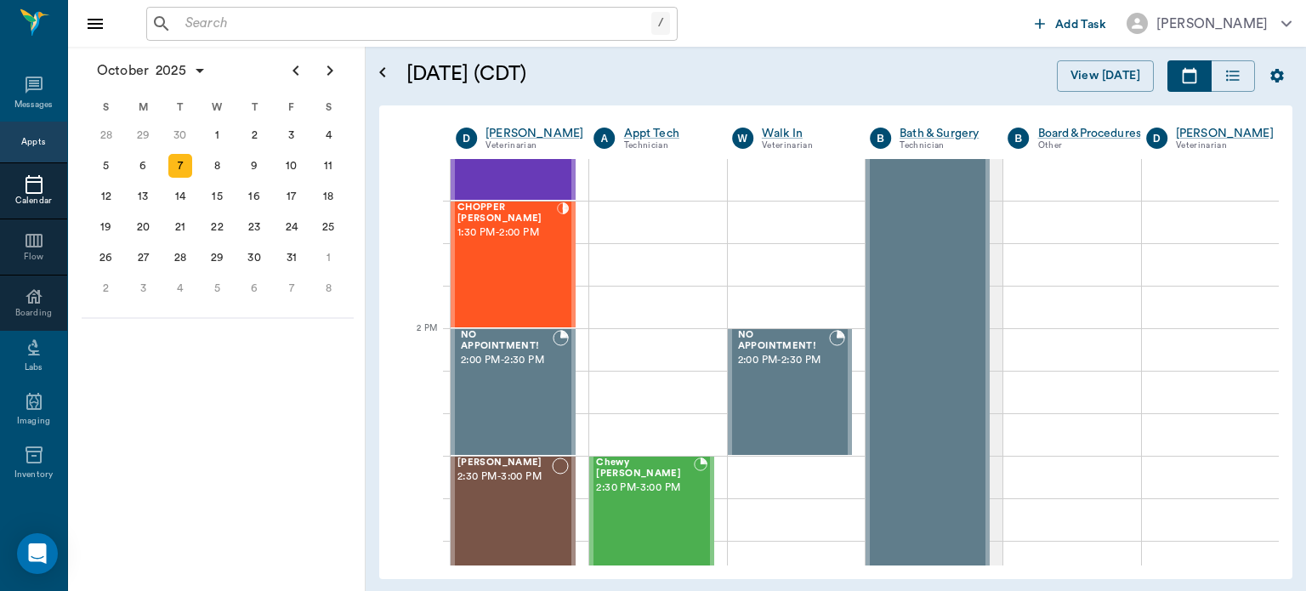
click at [519, 279] on div "CHOPPER [PERSON_NAME] 1:30 PM - 2:00 PM" at bounding box center [506, 264] width 99 height 124
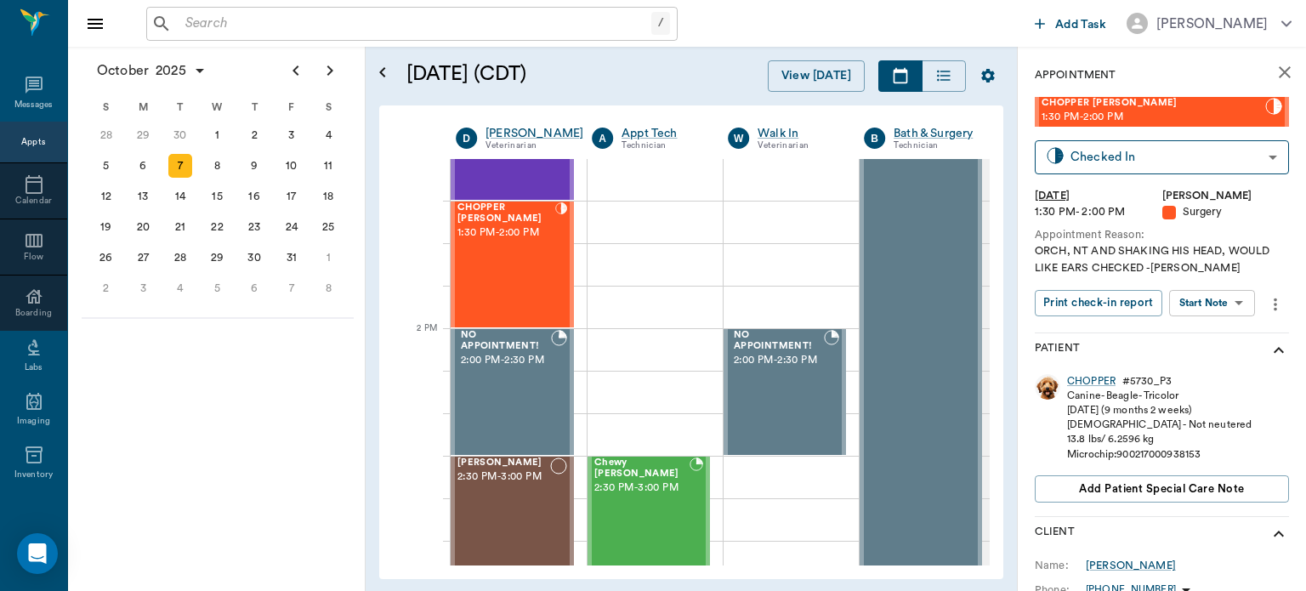
click at [1221, 303] on body "/ ​ Add Task Dr. Bert Ellsworth Nectar Messages Appts Calendar Flow Boarding La…" at bounding box center [653, 295] width 1306 height 591
click at [1214, 361] on button "Start Surgery" at bounding box center [1199, 365] width 70 height 20
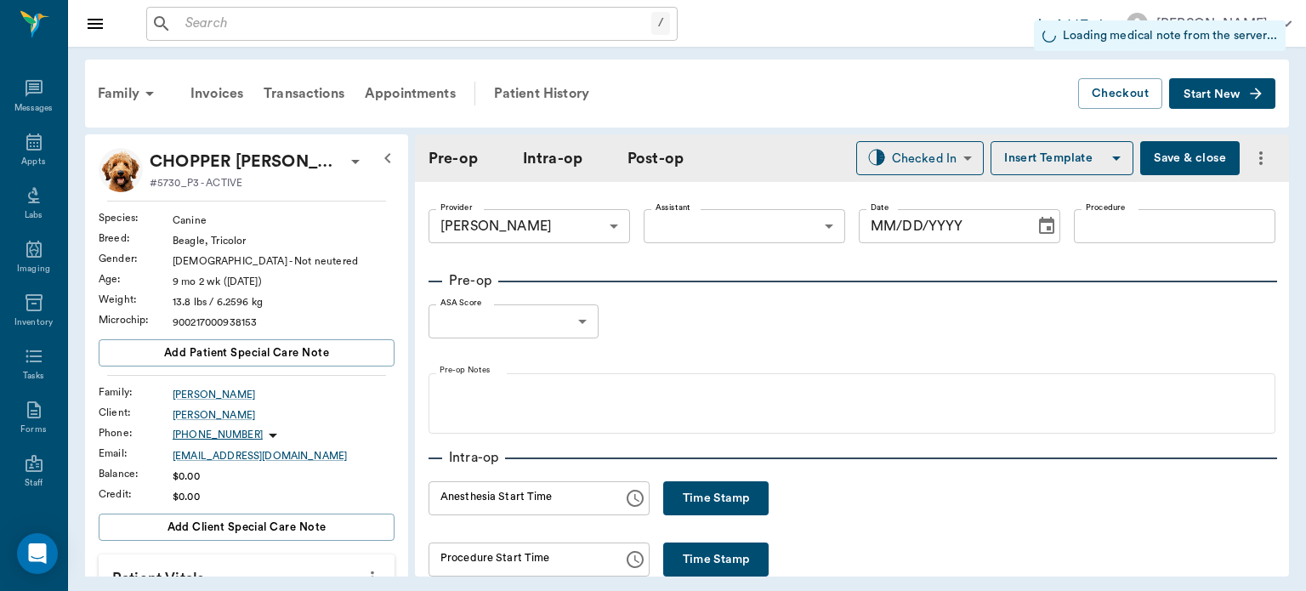
type input "63ec2f075fda476ae8351a4d"
type input "[DATE]"
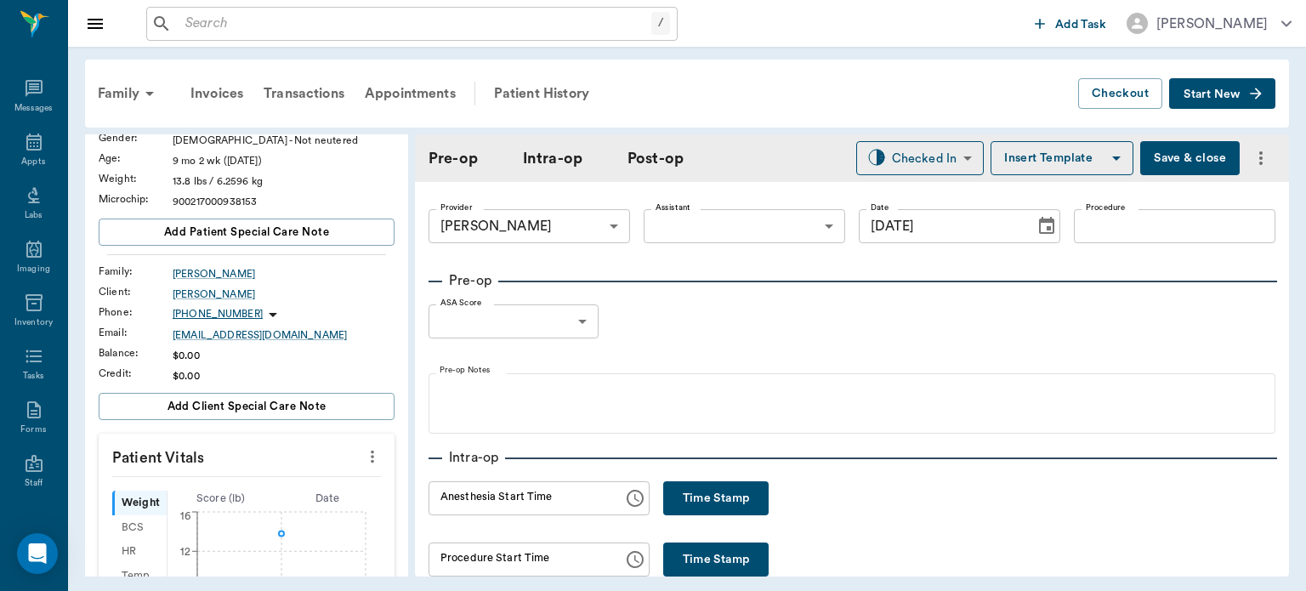
scroll to position [159, 0]
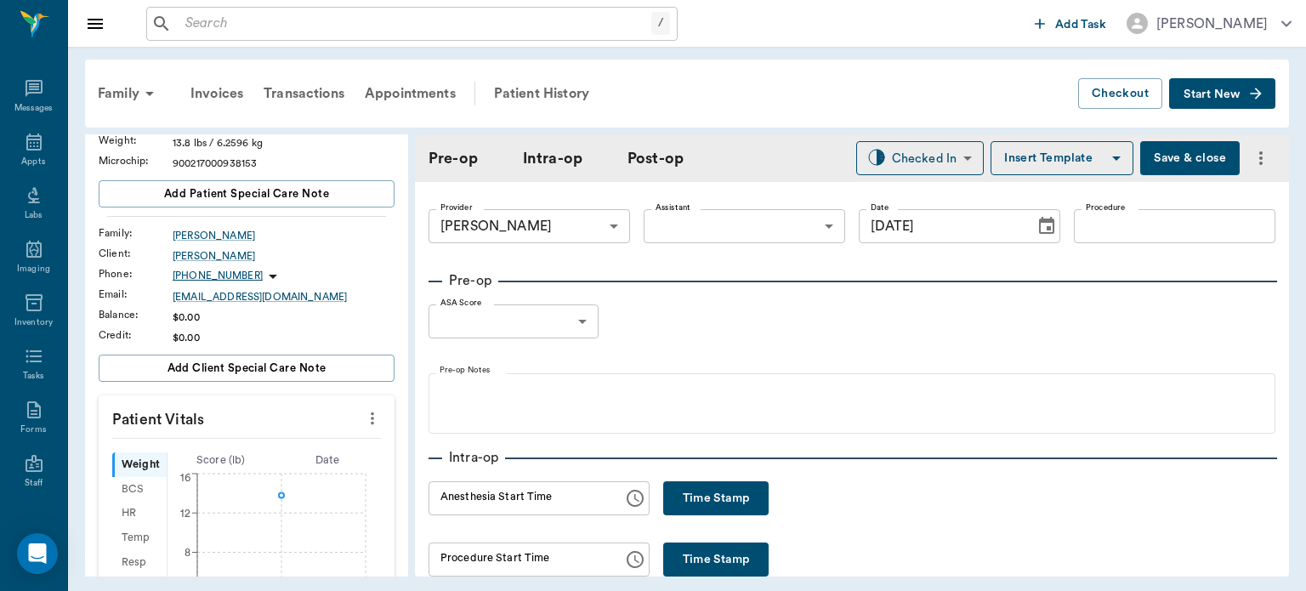
click at [371, 422] on icon "more" at bounding box center [372, 418] width 3 height 13
click at [271, 452] on span "Enter Vitals" at bounding box center [288, 447] width 143 height 18
click at [248, 473] on input "text" at bounding box center [246, 469] width 148 height 34
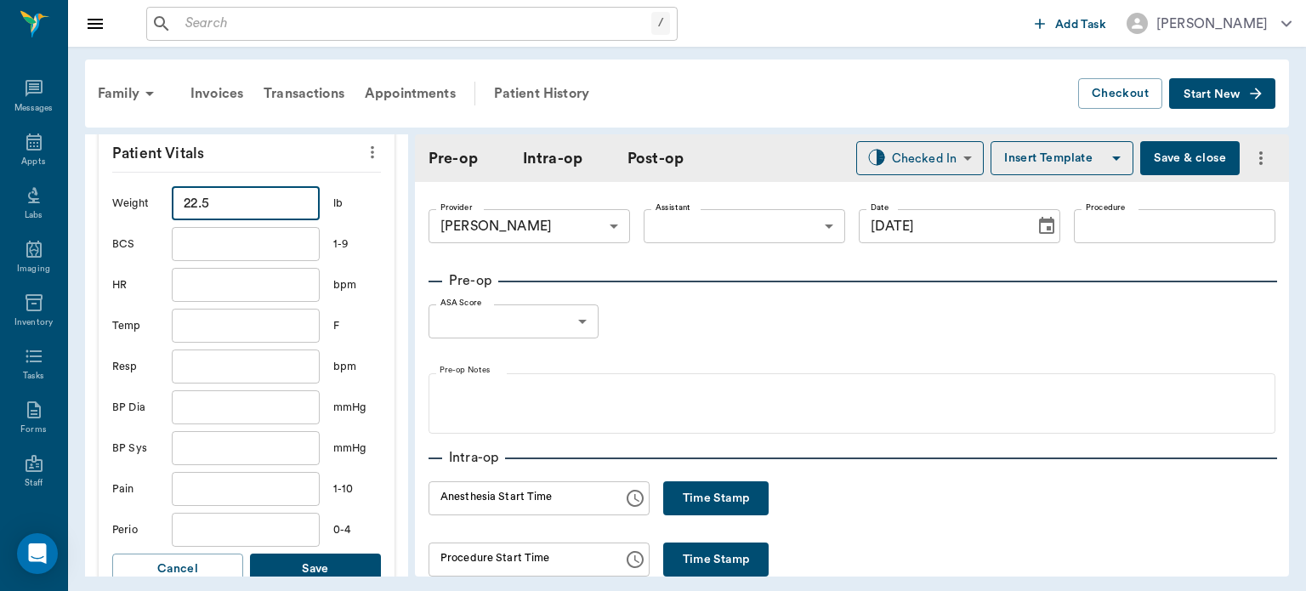
scroll to position [433, 0]
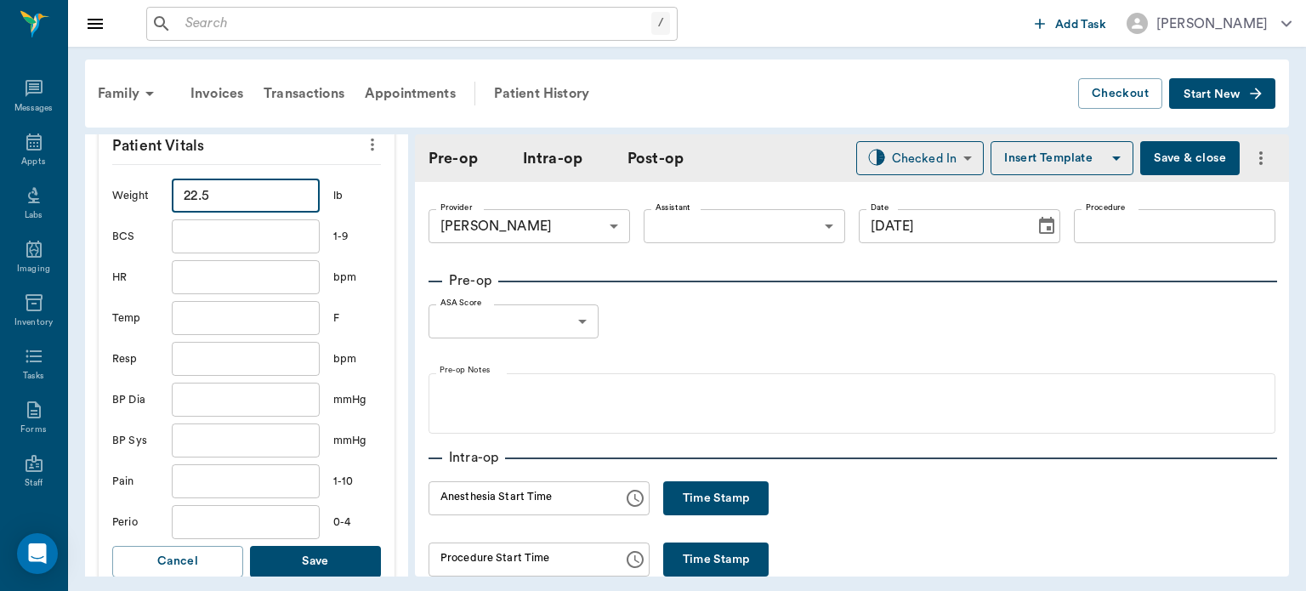
type input "22.5"
click at [323, 546] on button "Save" at bounding box center [315, 561] width 131 height 31
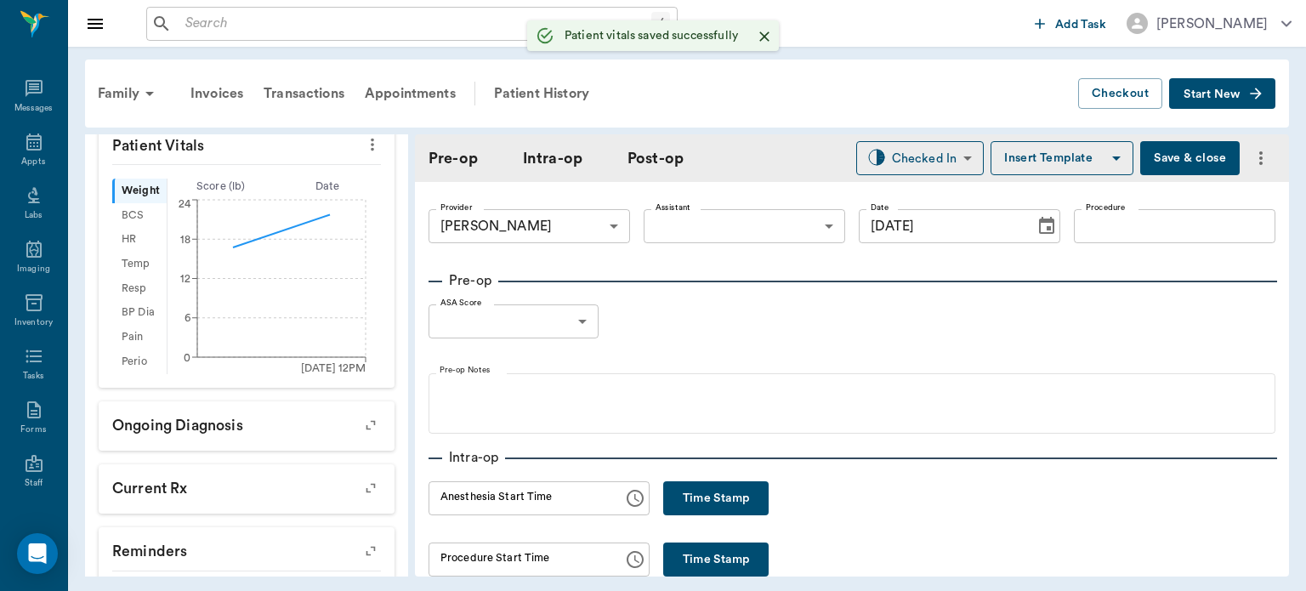
click at [765, 230] on body "/ ​ Add Task Dr. Bert Ellsworth Nectar Messages Appts Labs Imaging Inventory Ta…" at bounding box center [653, 295] width 1306 height 591
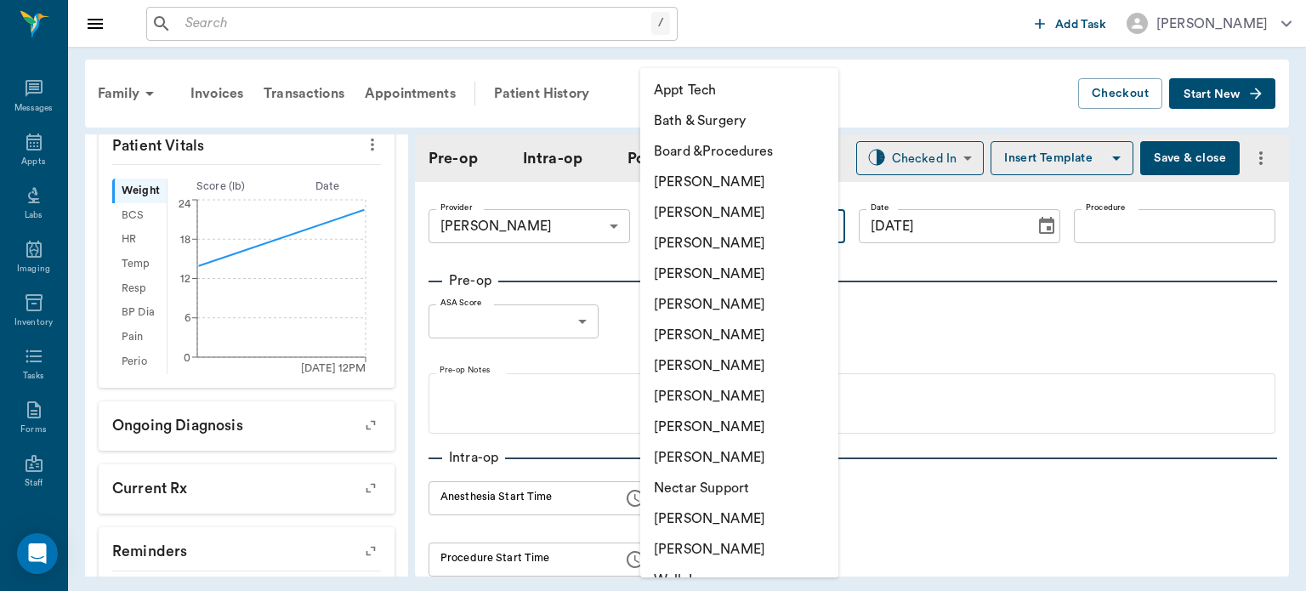
click at [716, 393] on li "[PERSON_NAME]" at bounding box center [739, 396] width 198 height 31
type input "63ec2e7e52e12b0ba117b124"
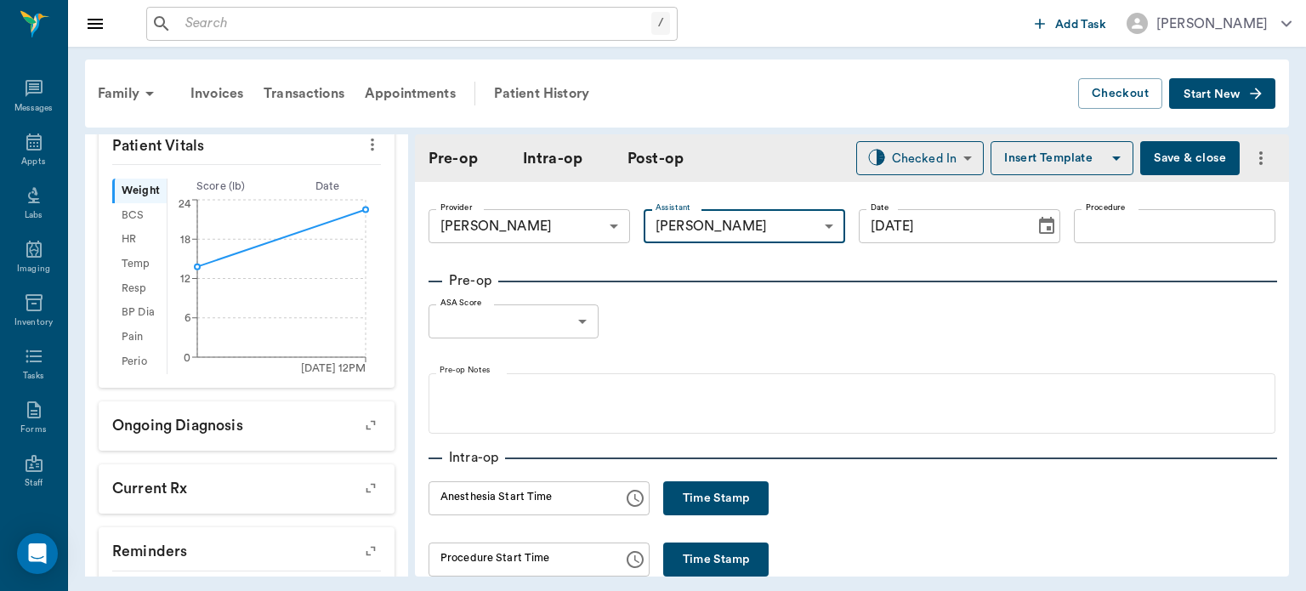
click at [1122, 218] on input "Procedure" at bounding box center [1174, 226] width 201 height 34
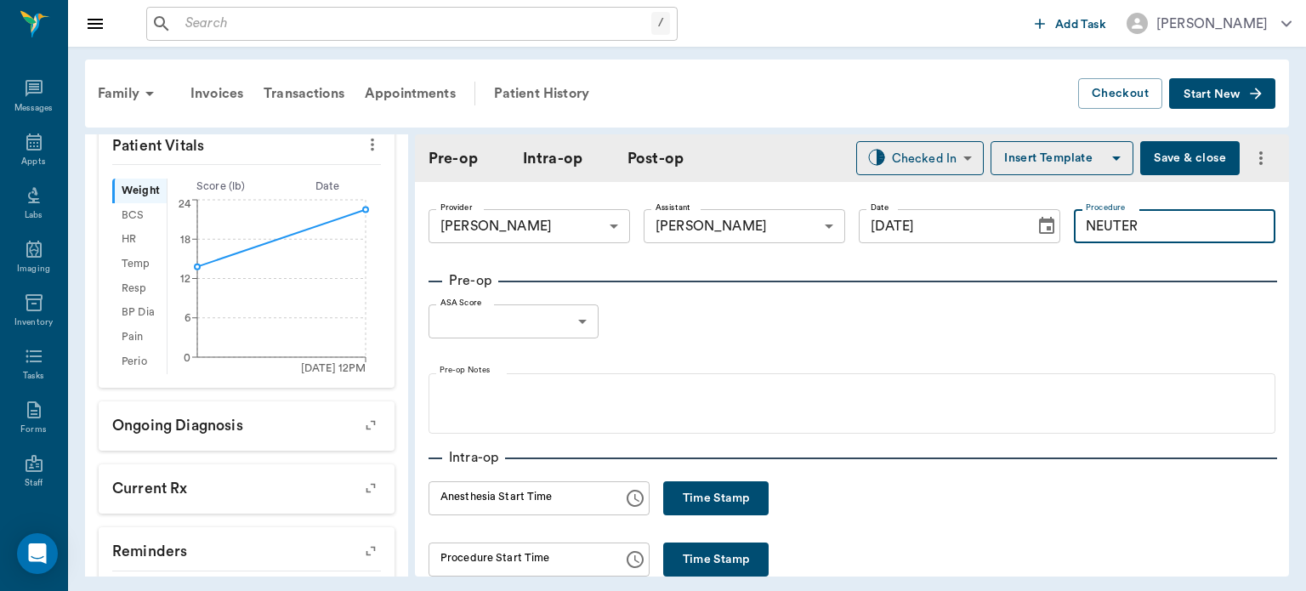
type input "NEUTER"
click at [1030, 162] on button "Insert Template" at bounding box center [1061, 158] width 143 height 34
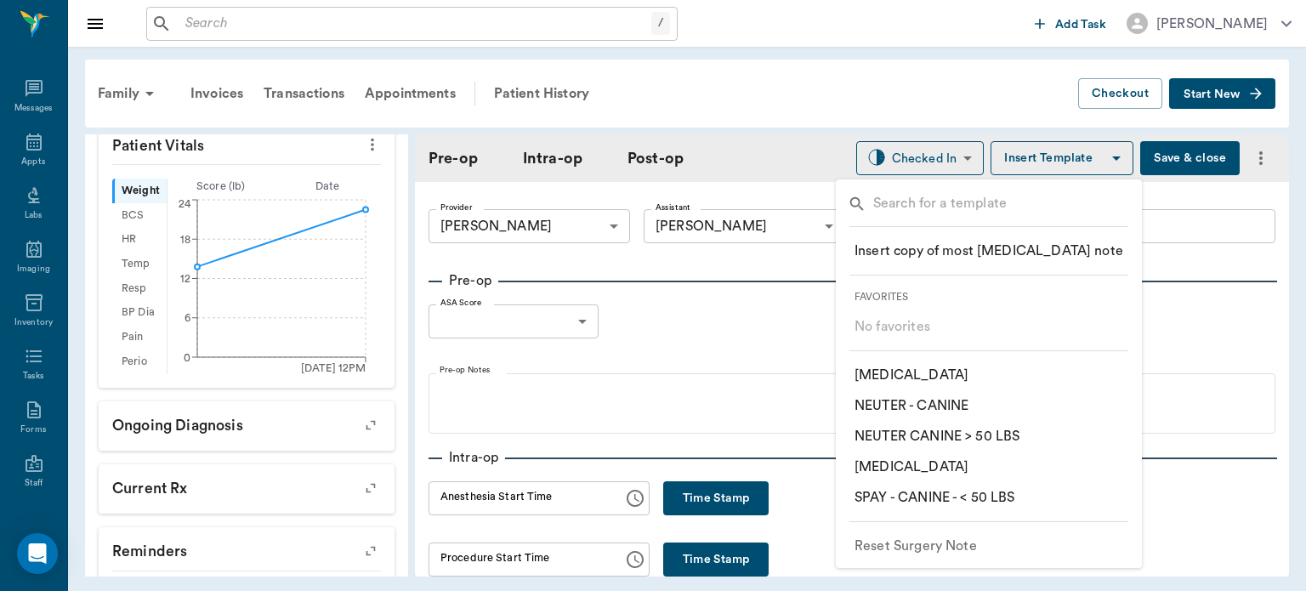
click at [956, 406] on p "​ NEUTER - CANINE" at bounding box center [911, 405] width 114 height 20
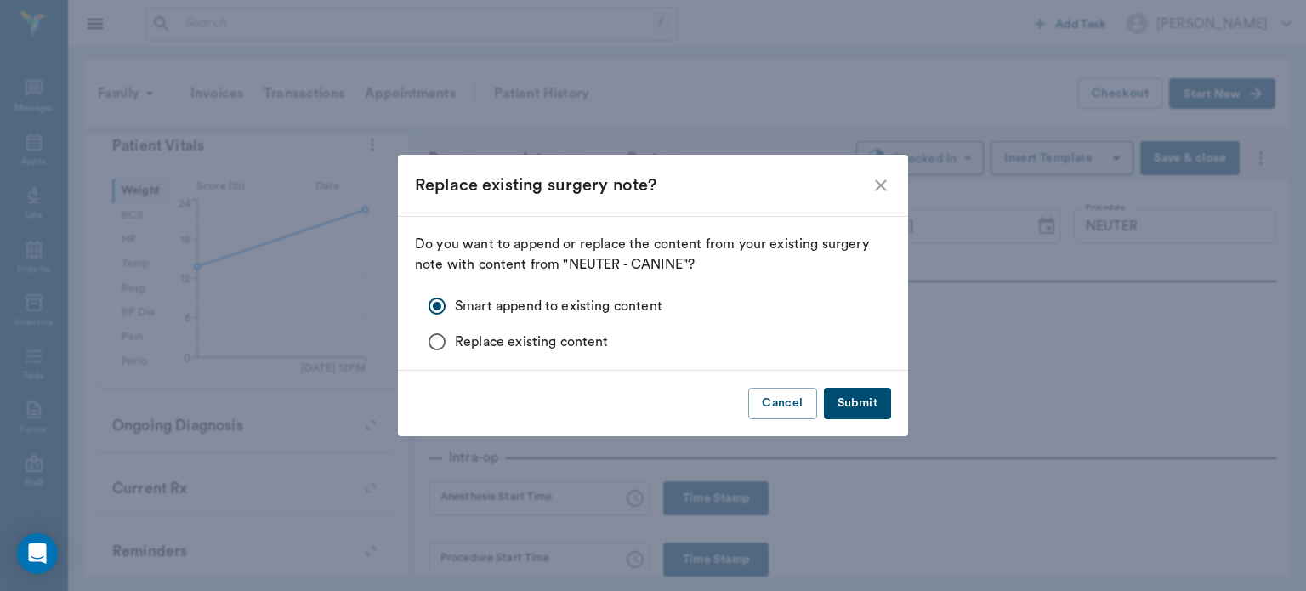
click at [871, 404] on button "Submit" at bounding box center [857, 403] width 67 height 31
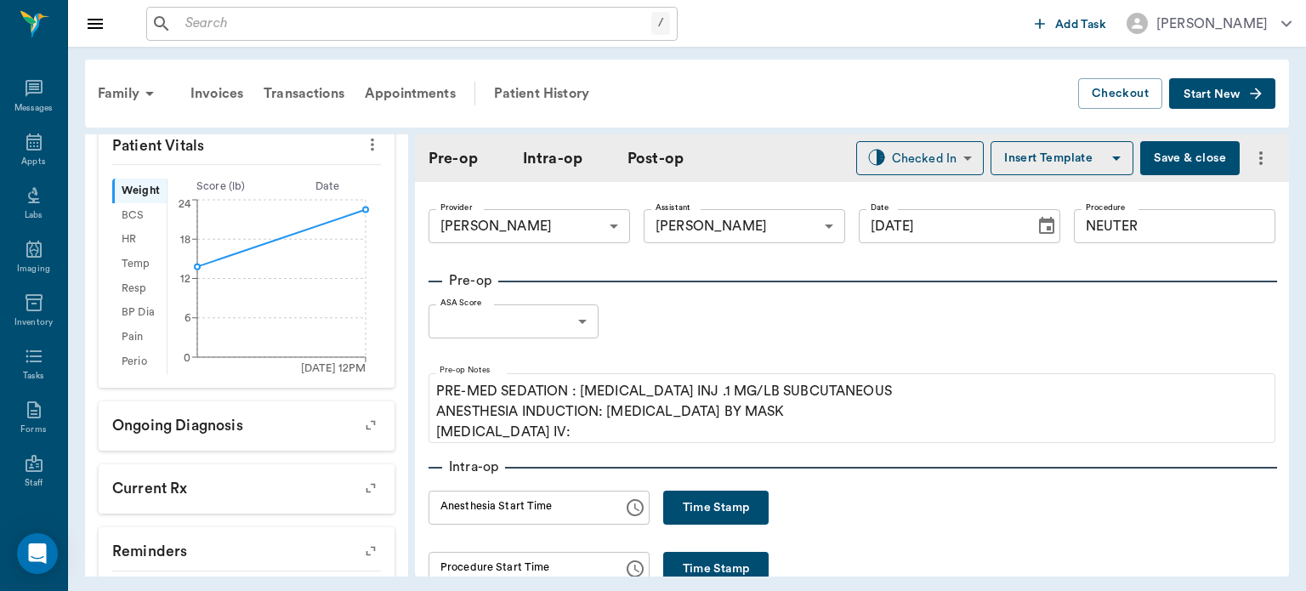
click at [558, 304] on body "/ ​ Add Task Dr. Bert Ellsworth Nectar Messages Appts Labs Imaging Inventory Ta…" at bounding box center [653, 295] width 1306 height 591
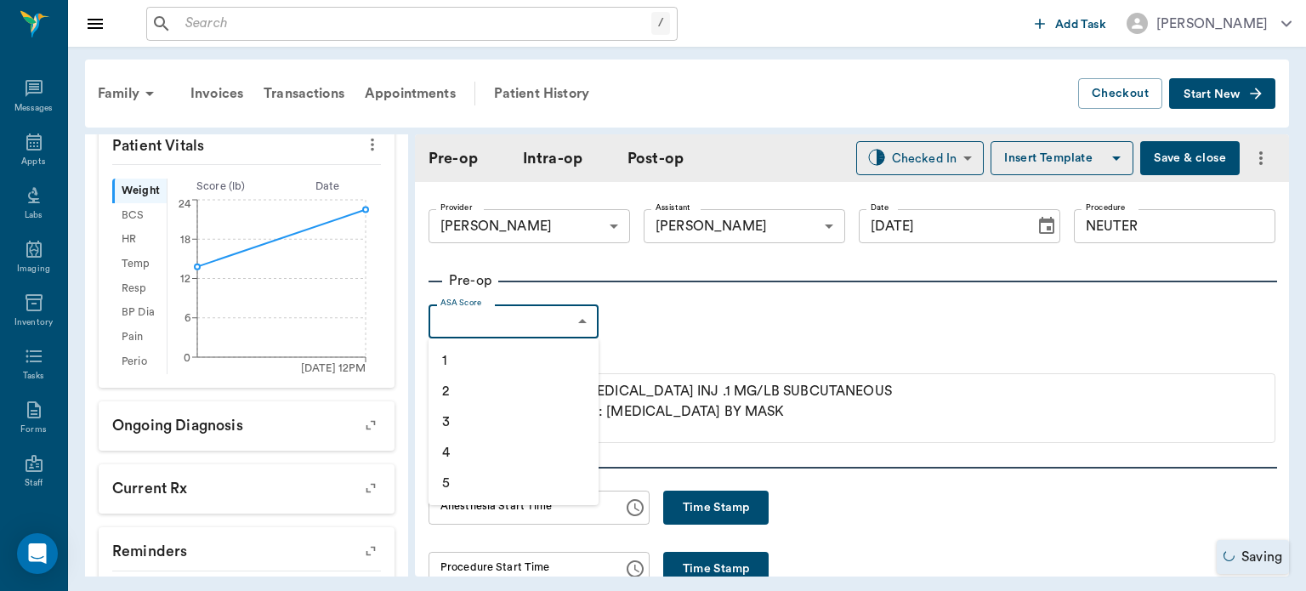
click at [480, 360] on li "1" at bounding box center [513, 360] width 170 height 31
type input "1"
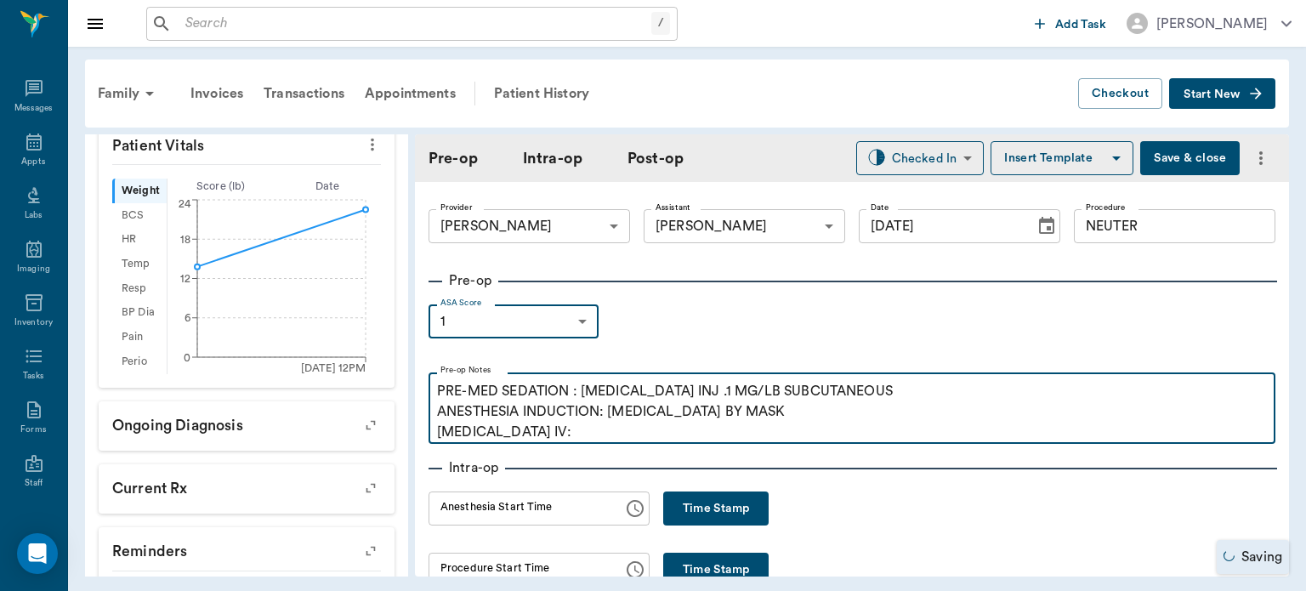
click at [547, 437] on p "PRE-MED SEDATION : ACEPROMAZINE INJ .1 MG/LB SUBCUTANEOUS ANESTHESIA INDUCTION:…" at bounding box center [852, 411] width 830 height 61
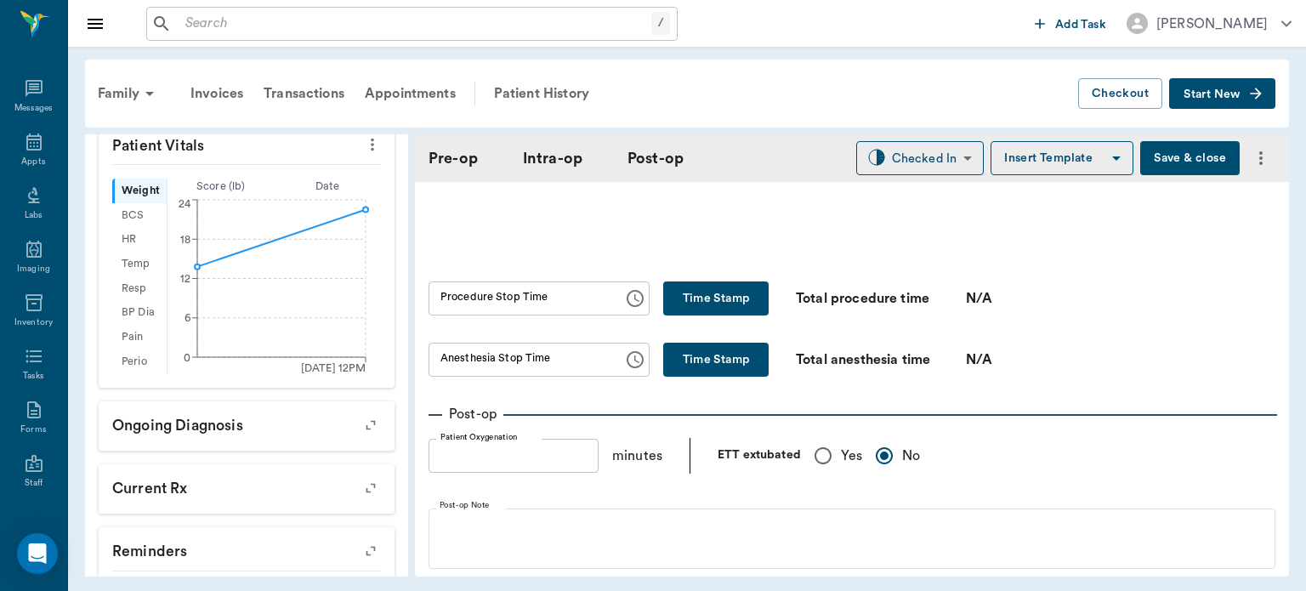
click at [824, 462] on input "Yes" at bounding box center [823, 456] width 36 height 36
radio input "true"
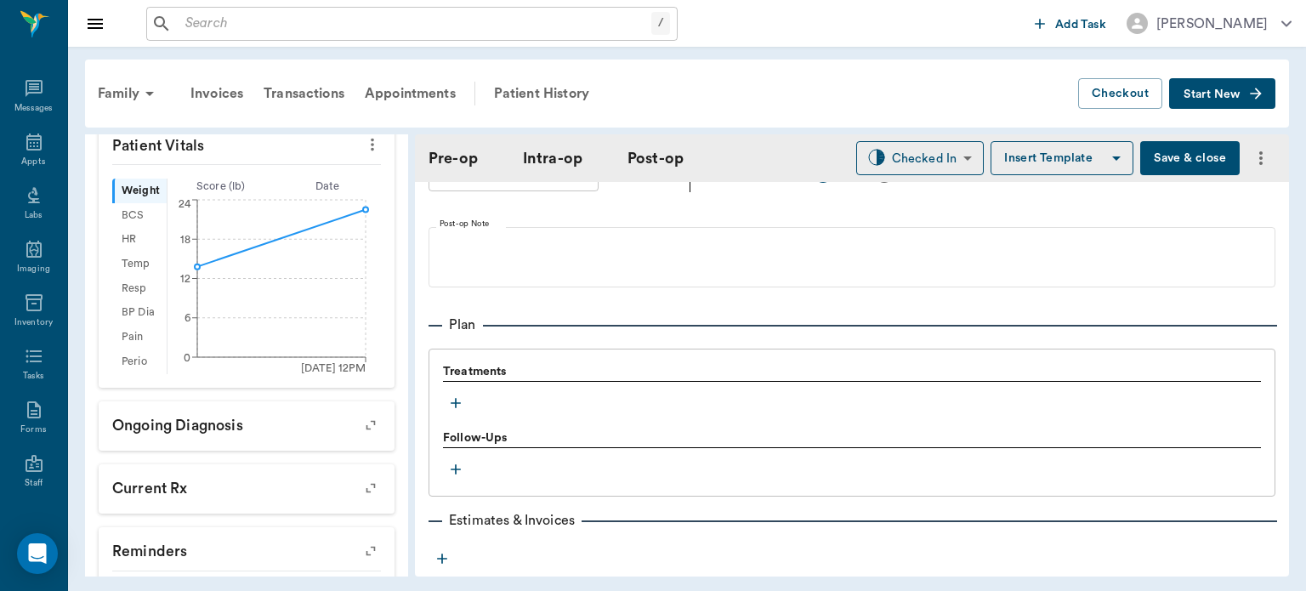
scroll to position [1312, 0]
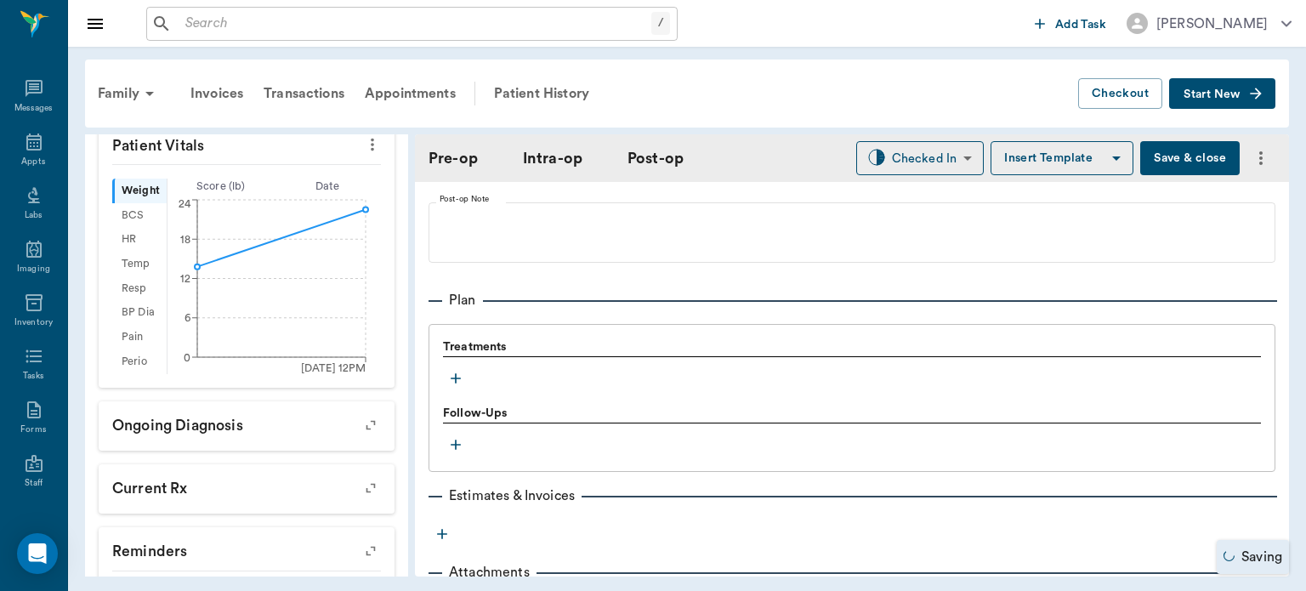
click at [457, 376] on icon "button" at bounding box center [456, 378] width 10 height 10
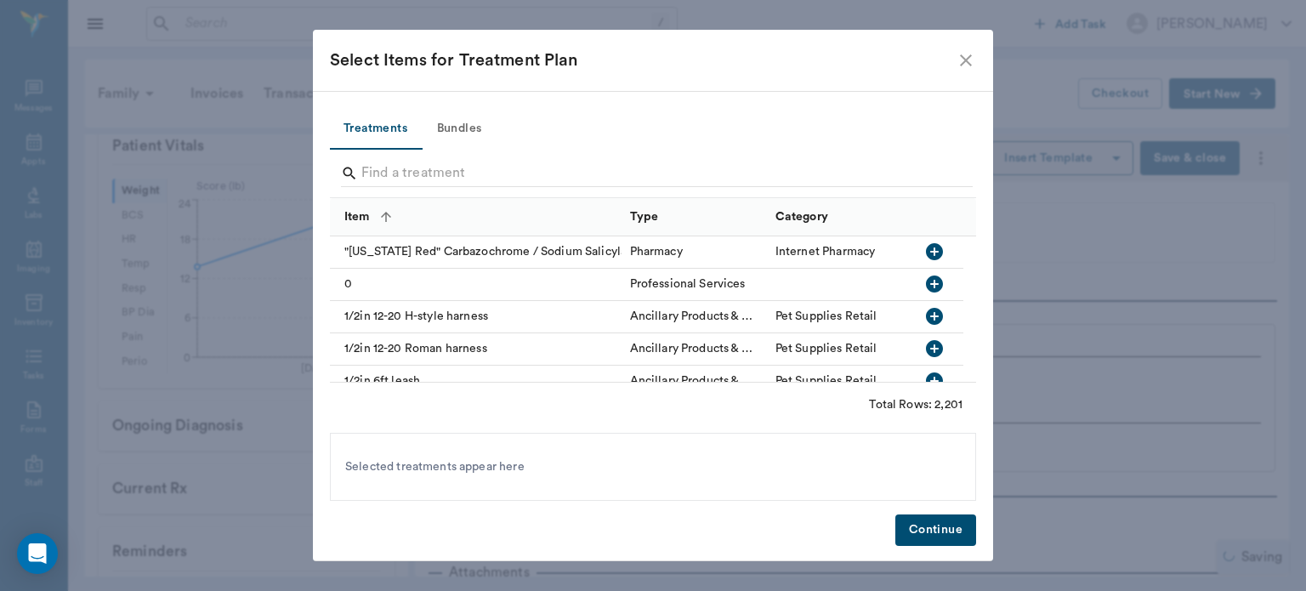
click at [467, 135] on button "Bundles" at bounding box center [459, 129] width 77 height 41
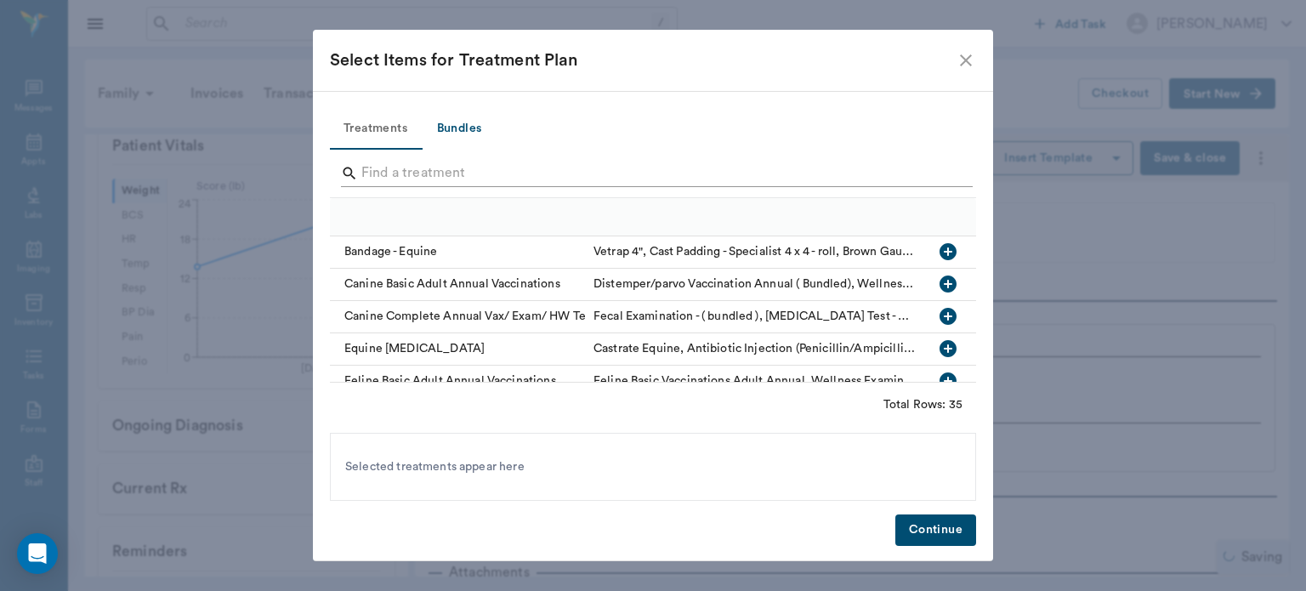
click at [398, 167] on input "Search" at bounding box center [654, 173] width 586 height 27
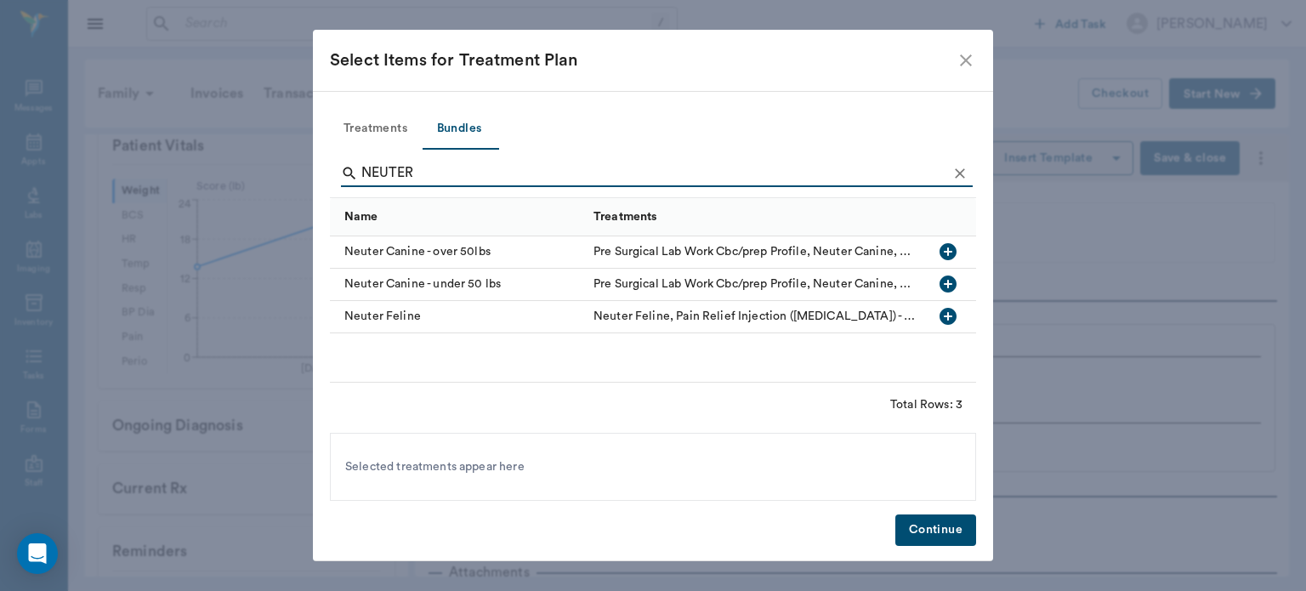
type input "NEUTER"
click at [942, 287] on icon "button" at bounding box center [947, 283] width 17 height 17
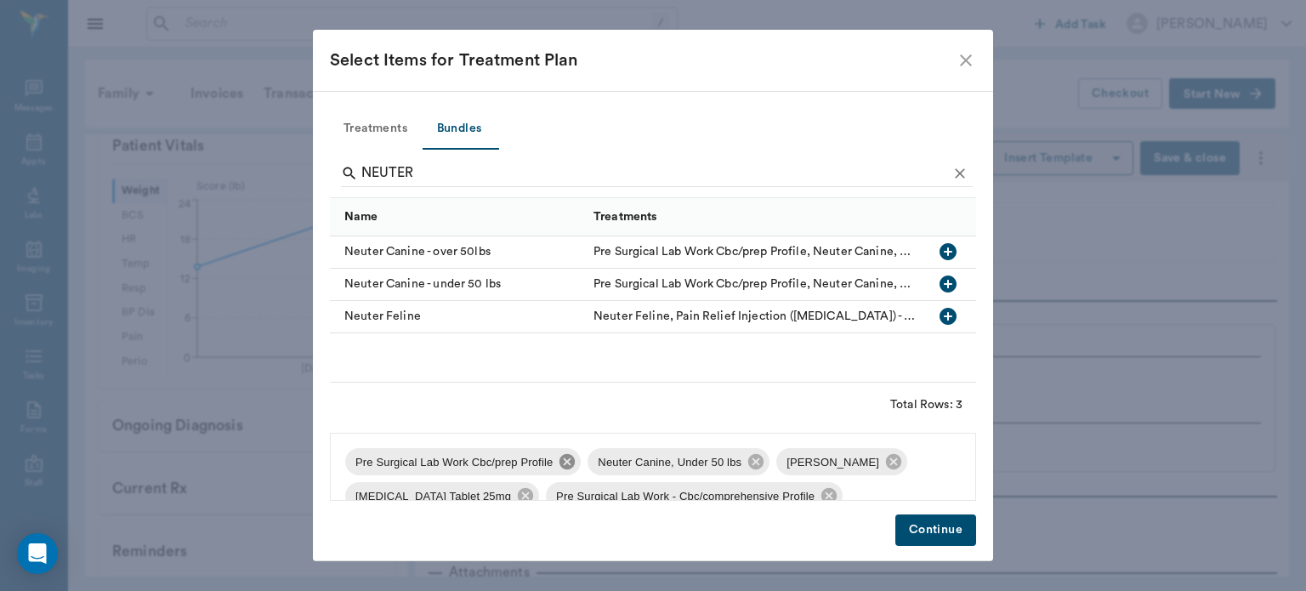
click at [568, 459] on icon at bounding box center [567, 461] width 19 height 19
click at [642, 469] on icon at bounding box center [651, 461] width 19 height 19
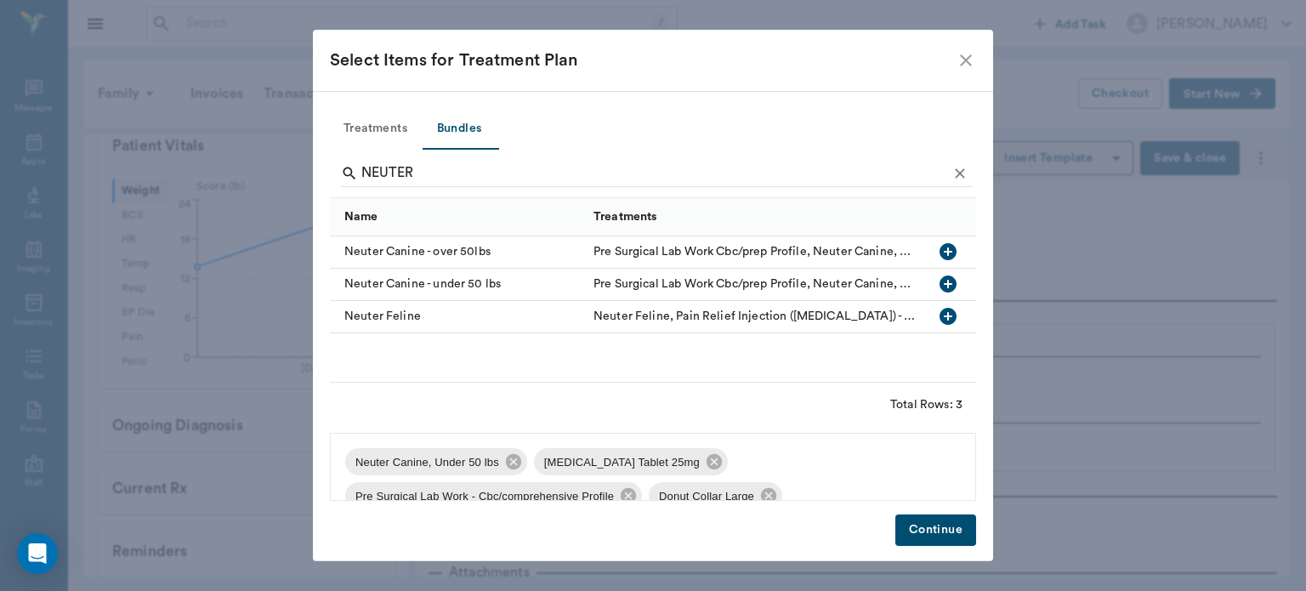
click at [659, 456] on span "Carprofen Tablet 25mg" at bounding box center [622, 462] width 176 height 17
click at [706, 466] on icon at bounding box center [713, 461] width 15 height 15
click at [809, 467] on icon at bounding box center [816, 461] width 15 height 15
click at [645, 466] on icon at bounding box center [652, 461] width 15 height 15
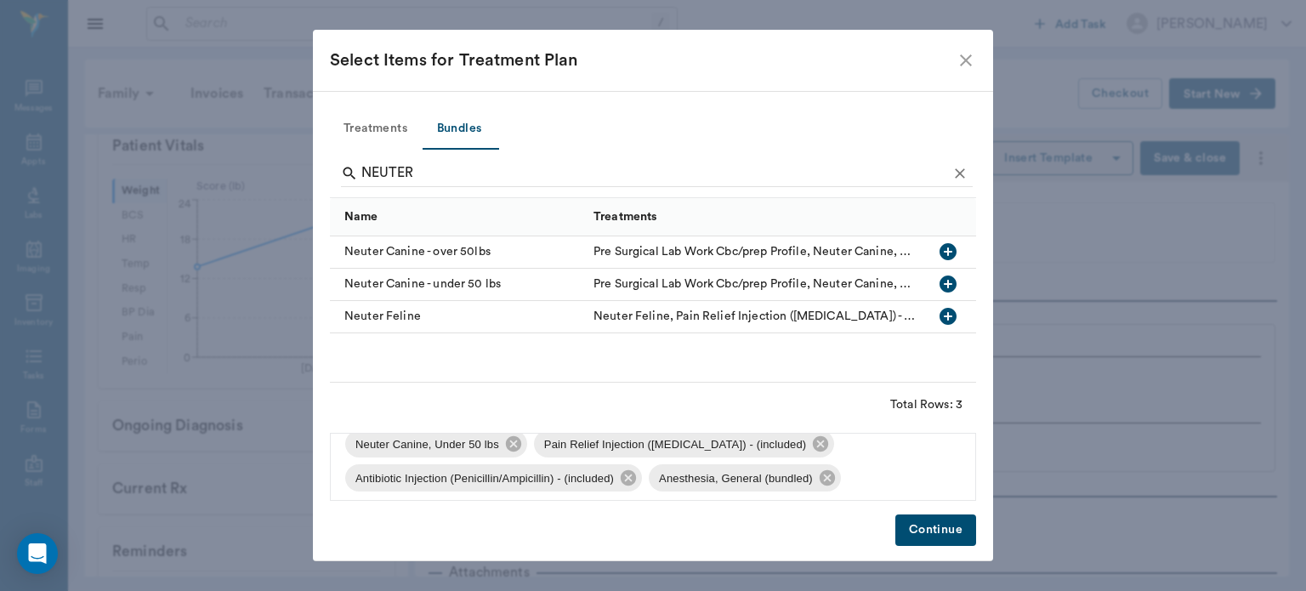
click at [930, 532] on button "Continue" at bounding box center [935, 529] width 81 height 31
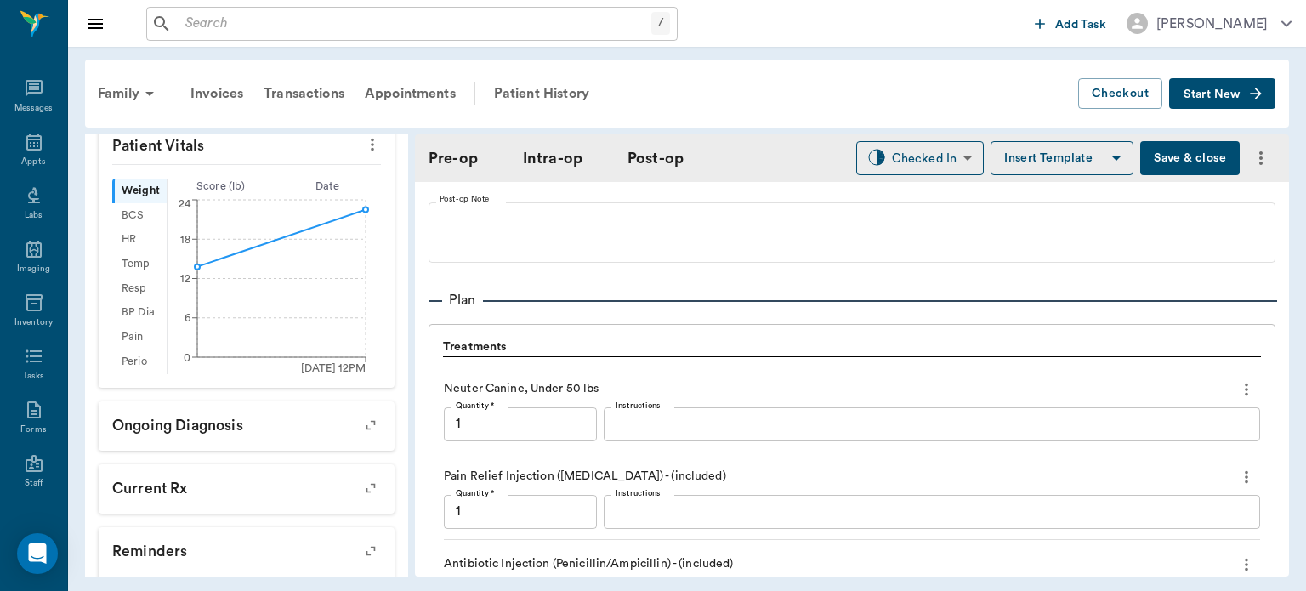
scroll to position [1689, 0]
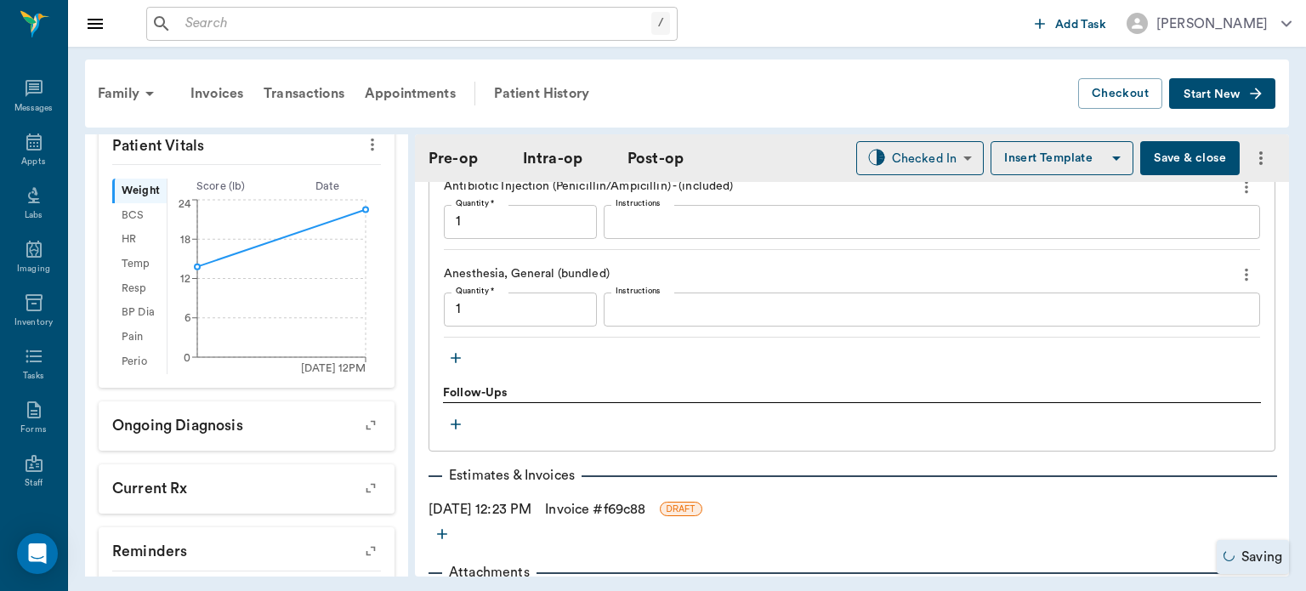
click at [450, 355] on icon "button" at bounding box center [455, 357] width 17 height 17
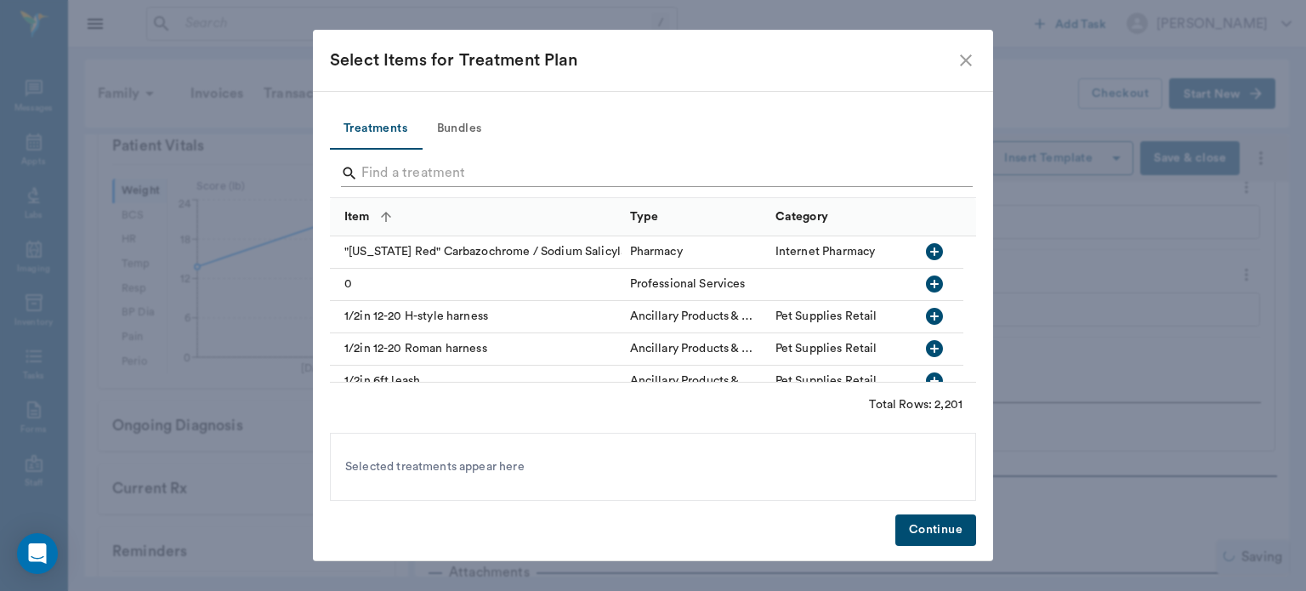
click at [434, 178] on input "Search" at bounding box center [654, 173] width 586 height 27
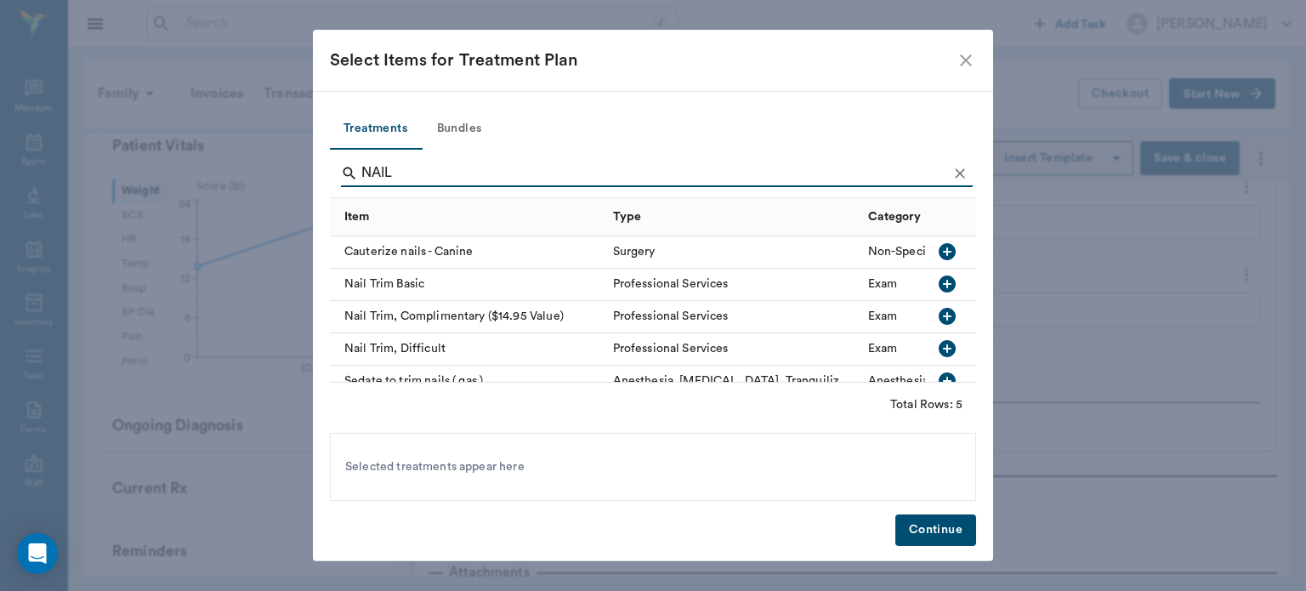
type input "NAIL"
click at [940, 289] on icon "button" at bounding box center [947, 284] width 20 height 20
click at [927, 541] on button "Continue" at bounding box center [935, 529] width 81 height 31
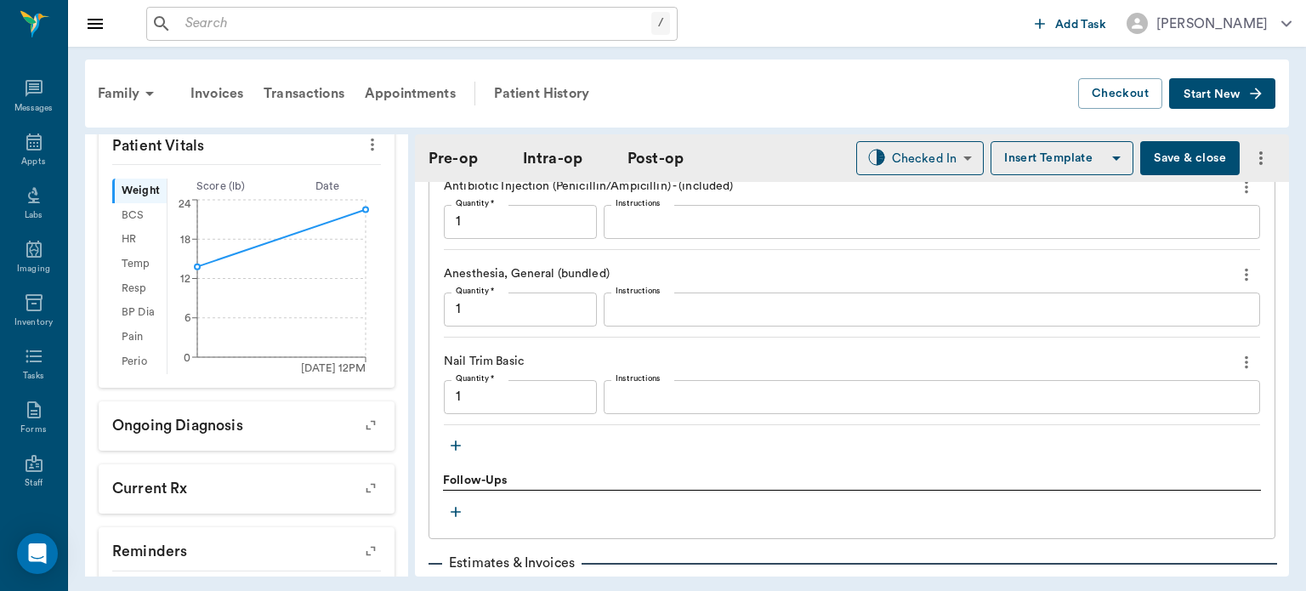
click at [457, 445] on icon "button" at bounding box center [455, 445] width 17 height 17
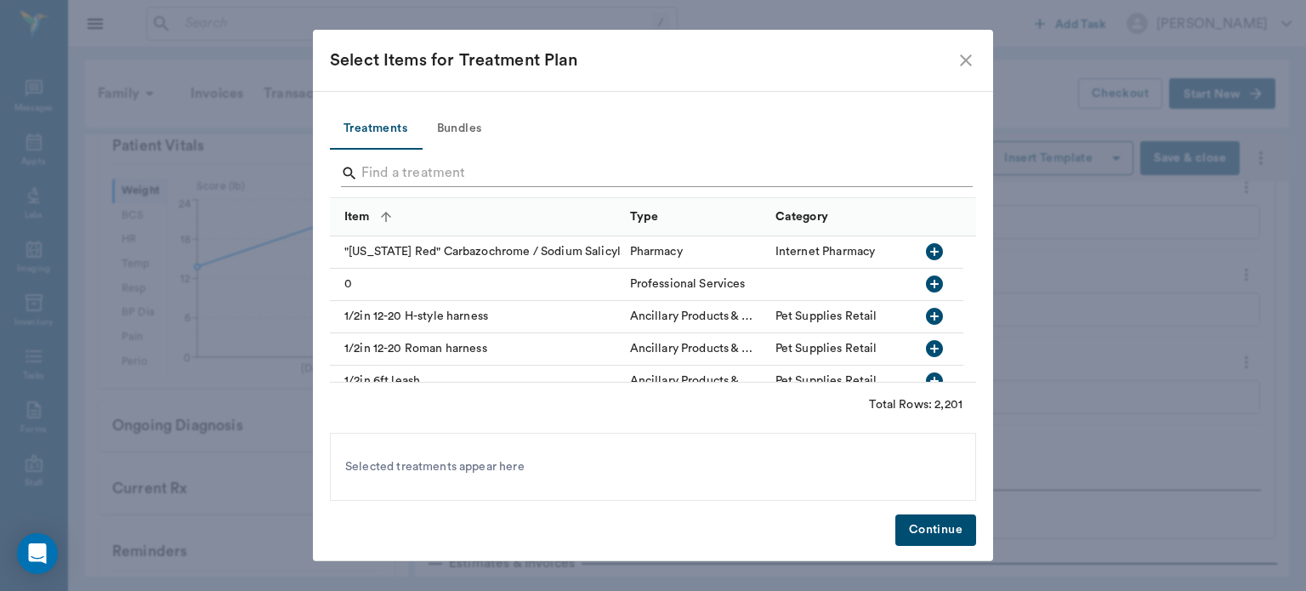
click at [428, 176] on input "Search" at bounding box center [654, 173] width 586 height 27
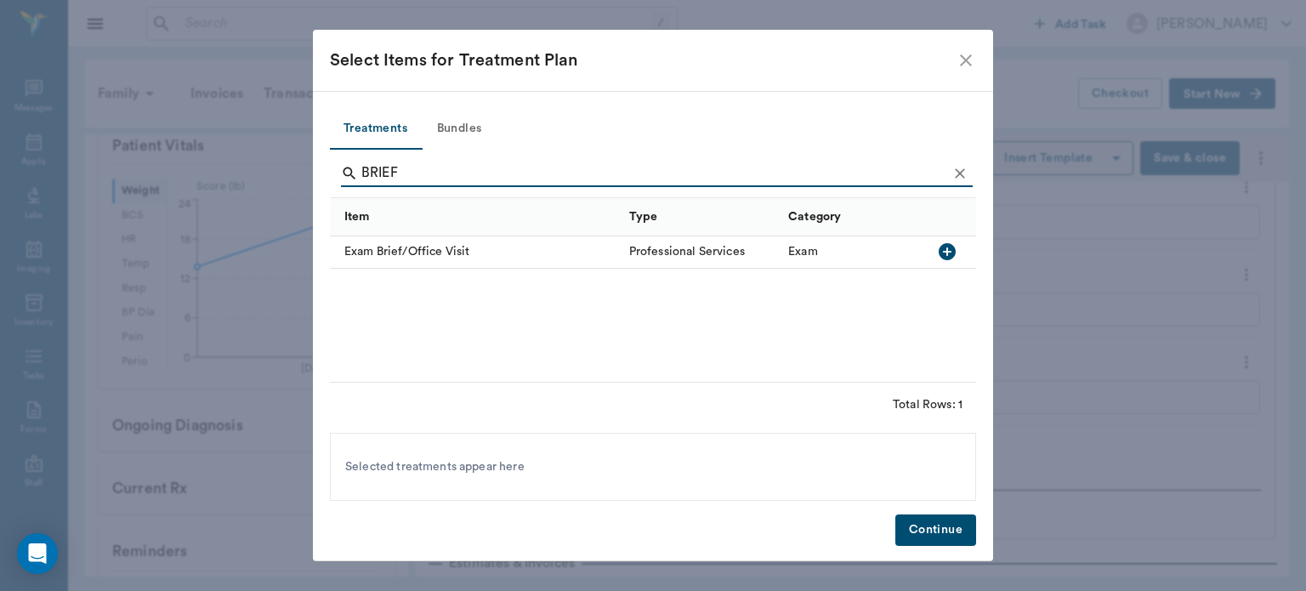
type input "BRIEF"
click at [946, 255] on icon "button" at bounding box center [947, 251] width 20 height 20
click at [941, 530] on button "Continue" at bounding box center [935, 529] width 81 height 31
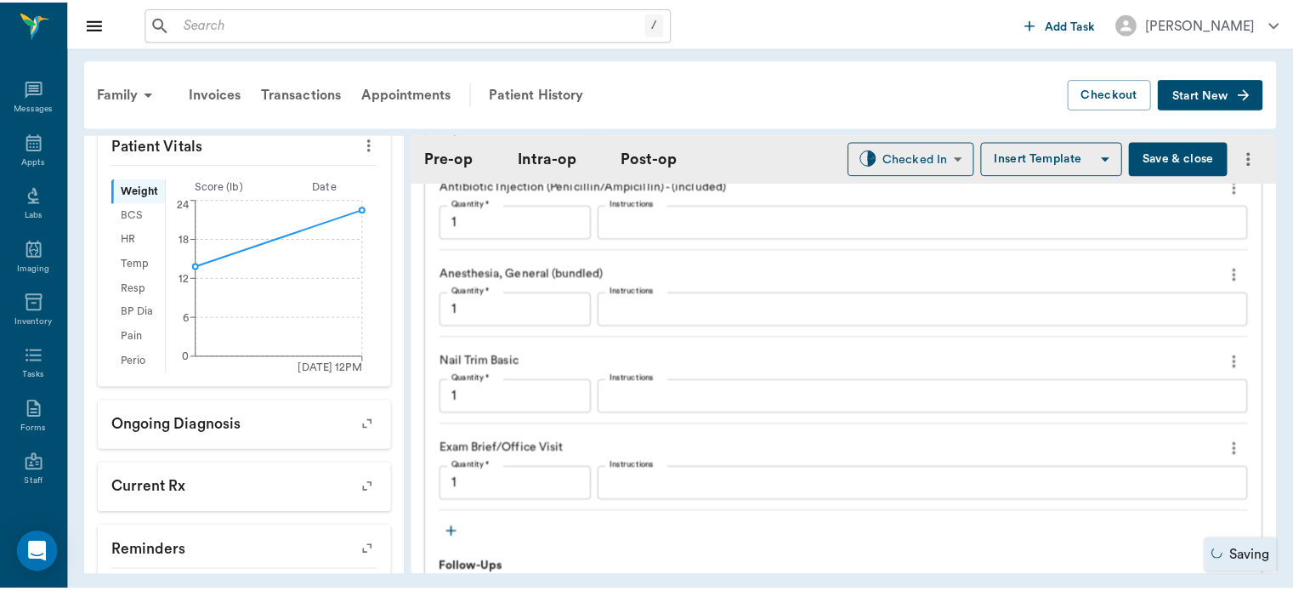
scroll to position [1776, 0]
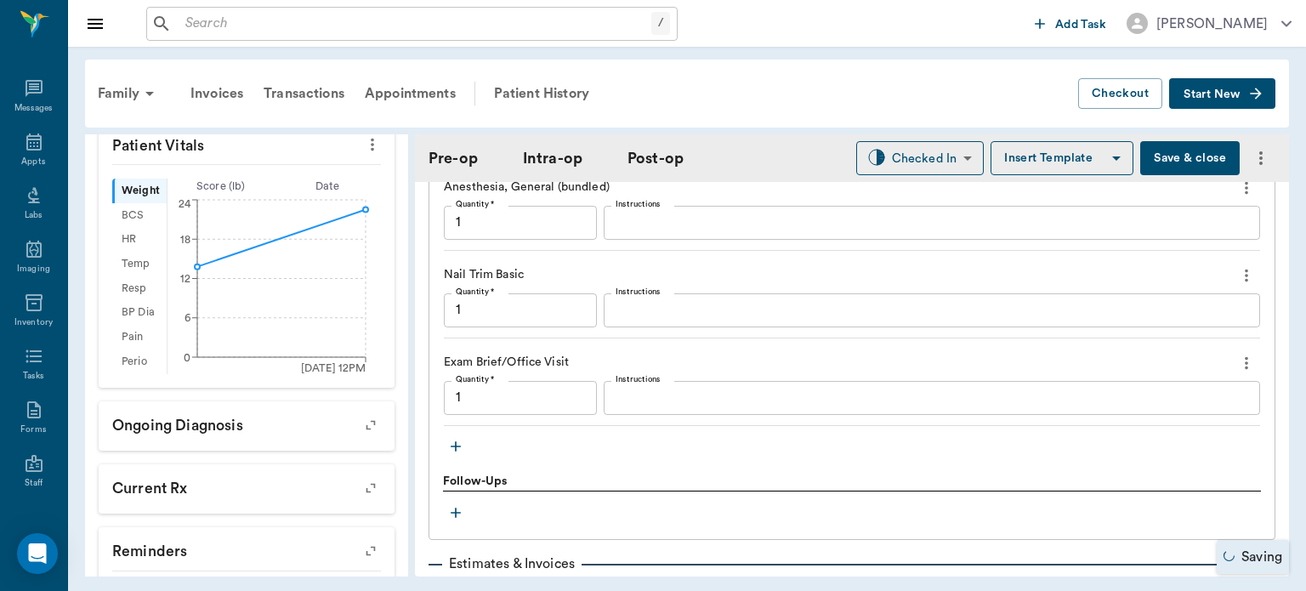
click at [1197, 151] on button "Save & close" at bounding box center [1189, 158] width 99 height 34
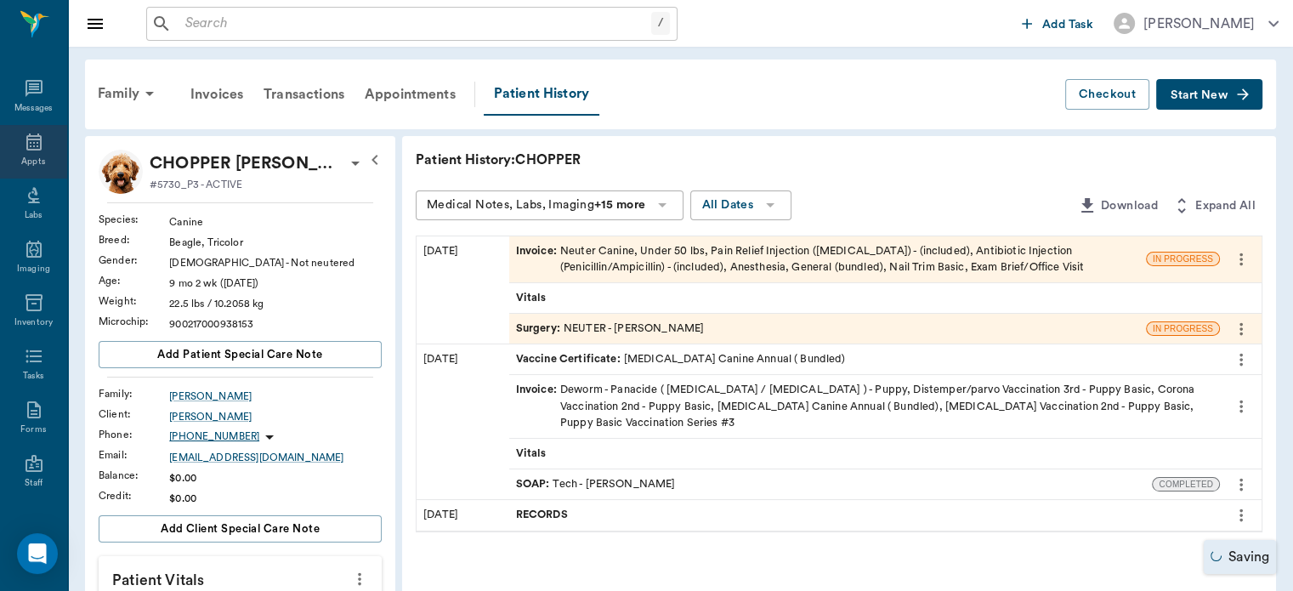
click at [27, 145] on icon at bounding box center [33, 141] width 15 height 17
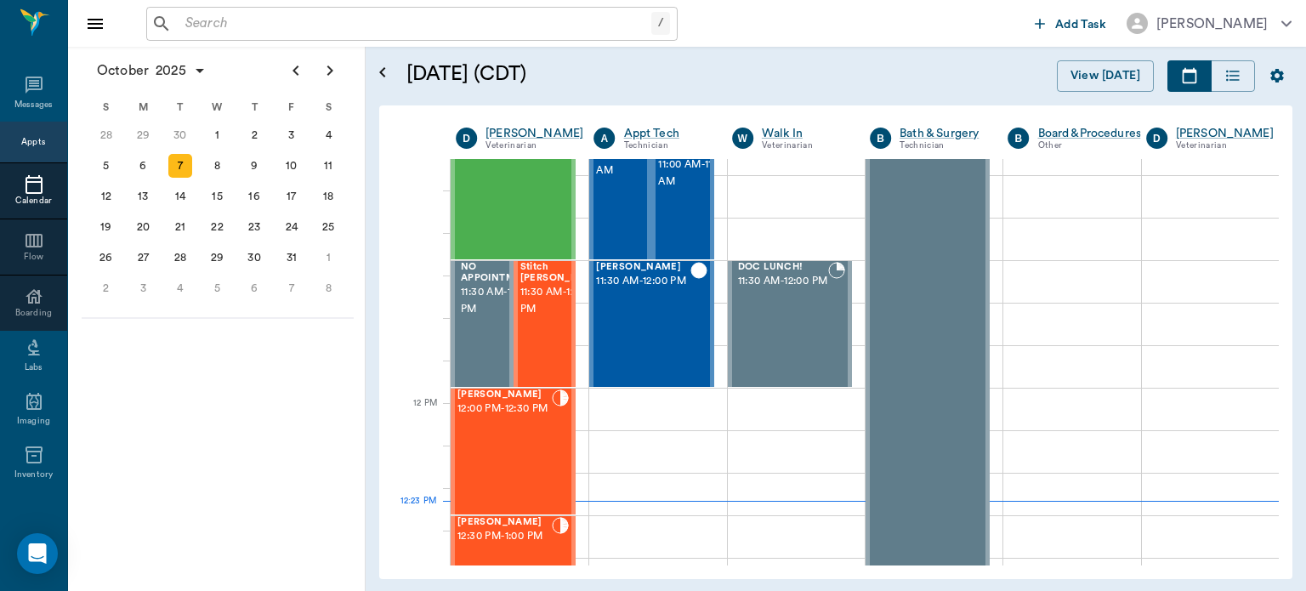
scroll to position [771, 0]
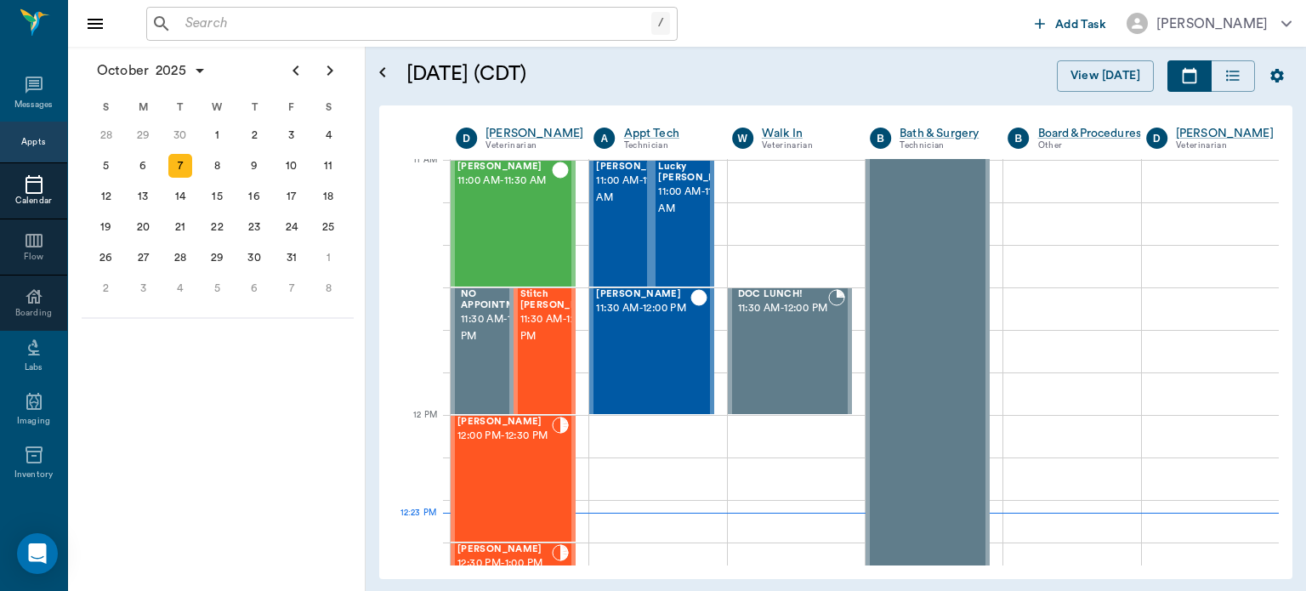
click at [544, 337] on span "11:30 AM - 12:00 PM" at bounding box center [562, 328] width 85 height 34
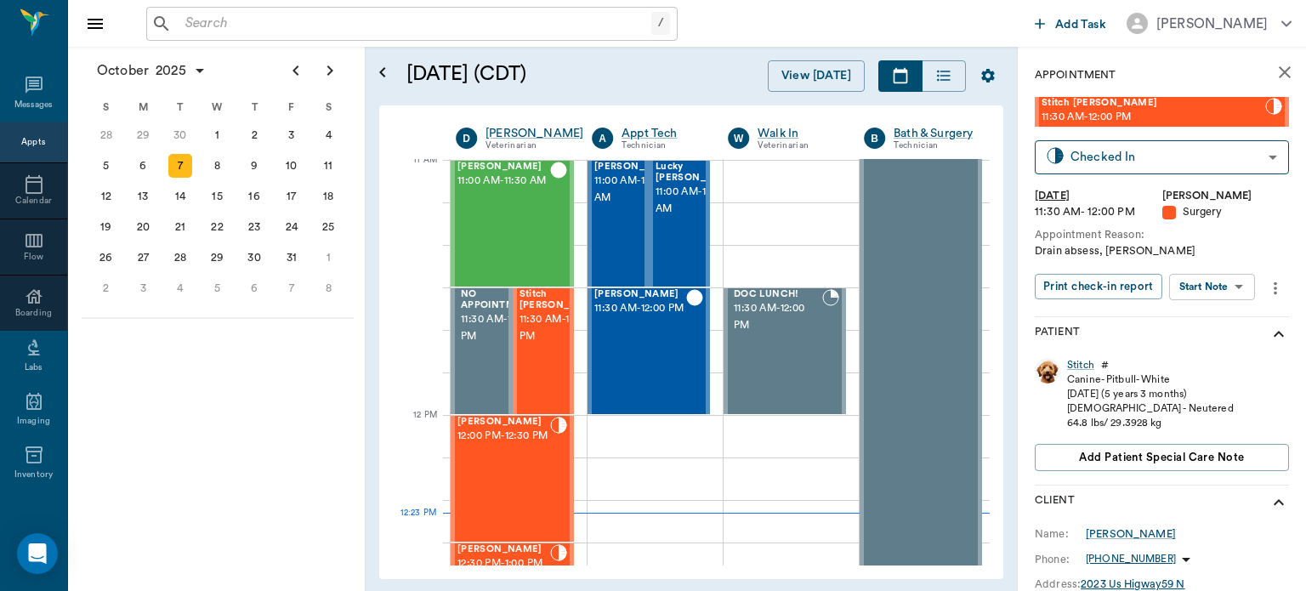
click at [1222, 287] on body "/ ​ Add Task Dr. Bert Ellsworth Nectar Messages Appts Calendar Flow Boarding La…" at bounding box center [653, 295] width 1306 height 591
click at [1214, 349] on button "Start Surgery" at bounding box center [1199, 349] width 70 height 20
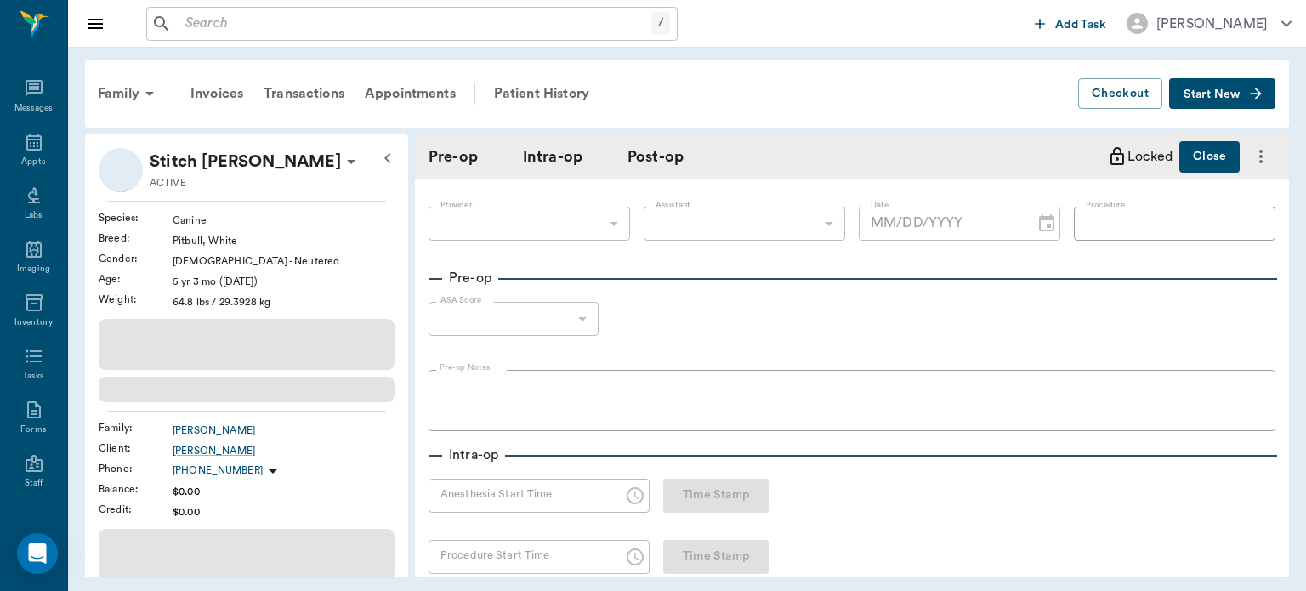
type input "63ec2f075fda476ae8351a4d"
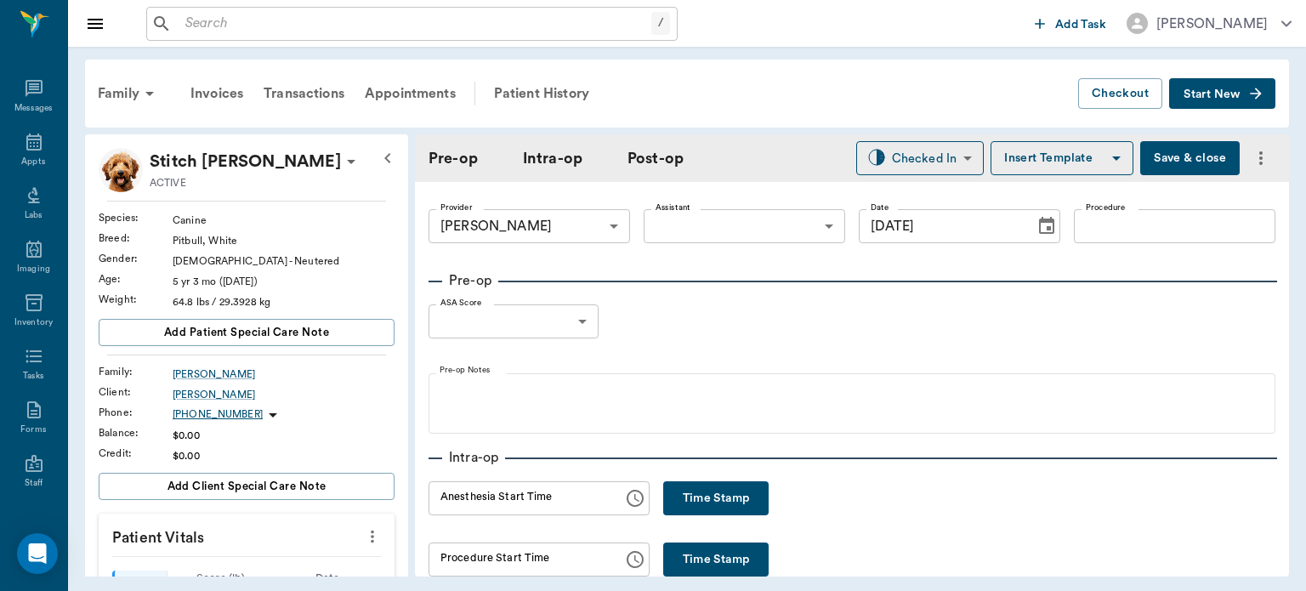
type input "[DATE]"
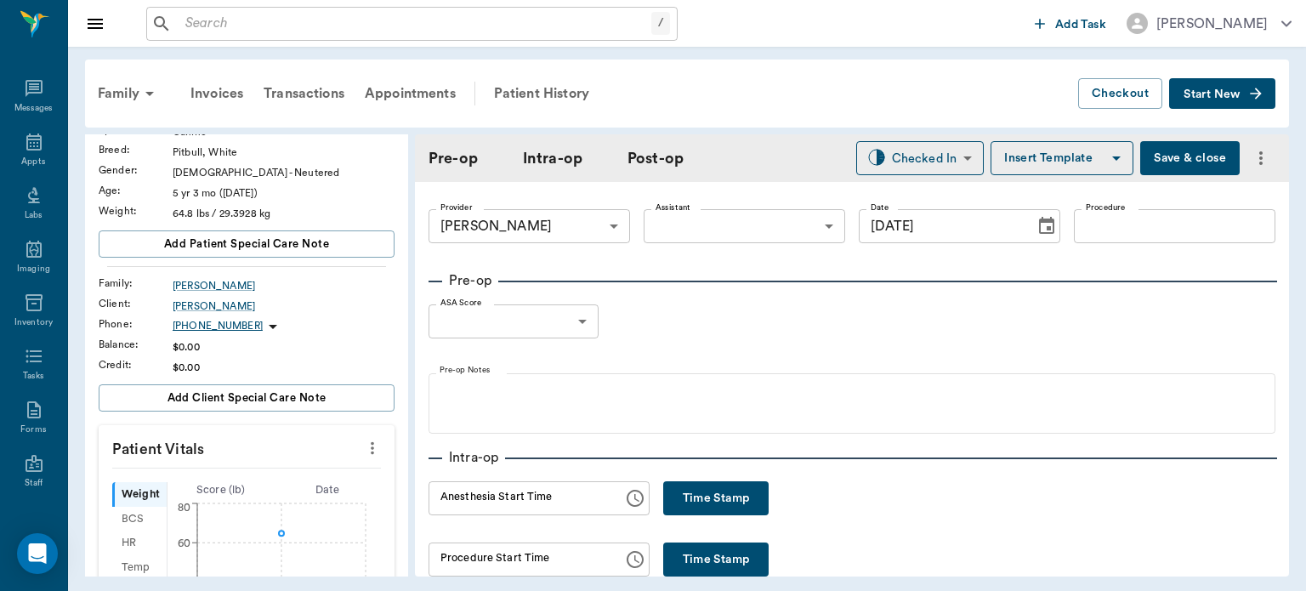
scroll to position [94, 0]
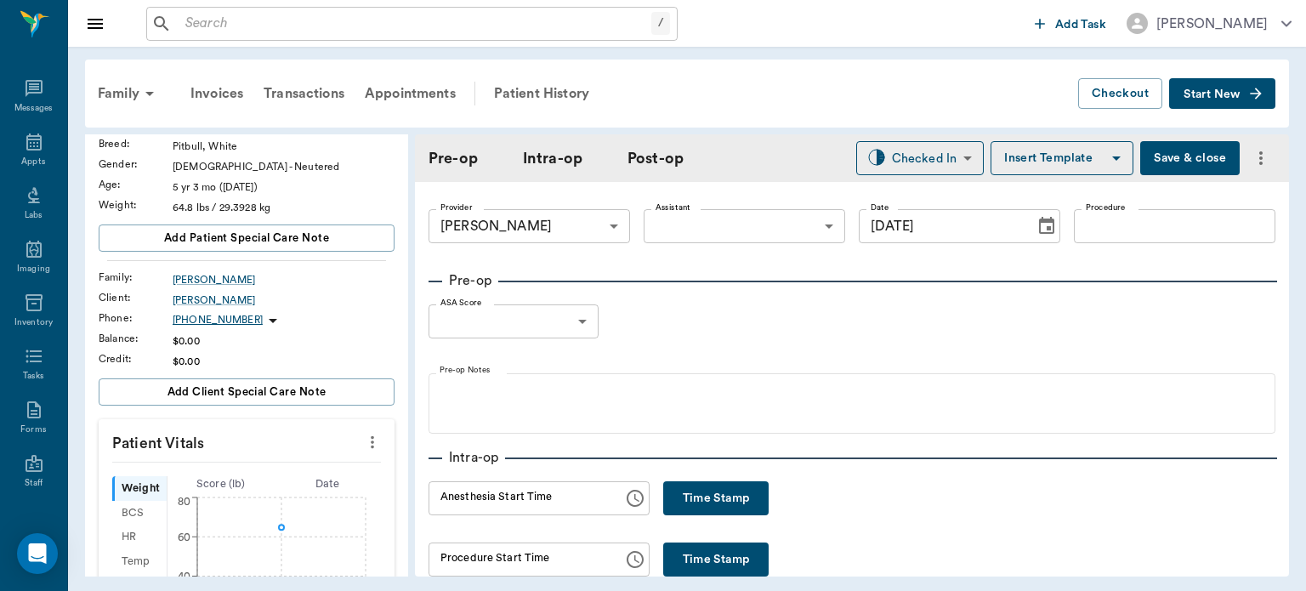
click at [371, 440] on icon "more" at bounding box center [372, 442] width 3 height 13
click at [285, 472] on span "Enter Vitals" at bounding box center [288, 471] width 143 height 18
click at [247, 496] on input "text" at bounding box center [246, 493] width 148 height 34
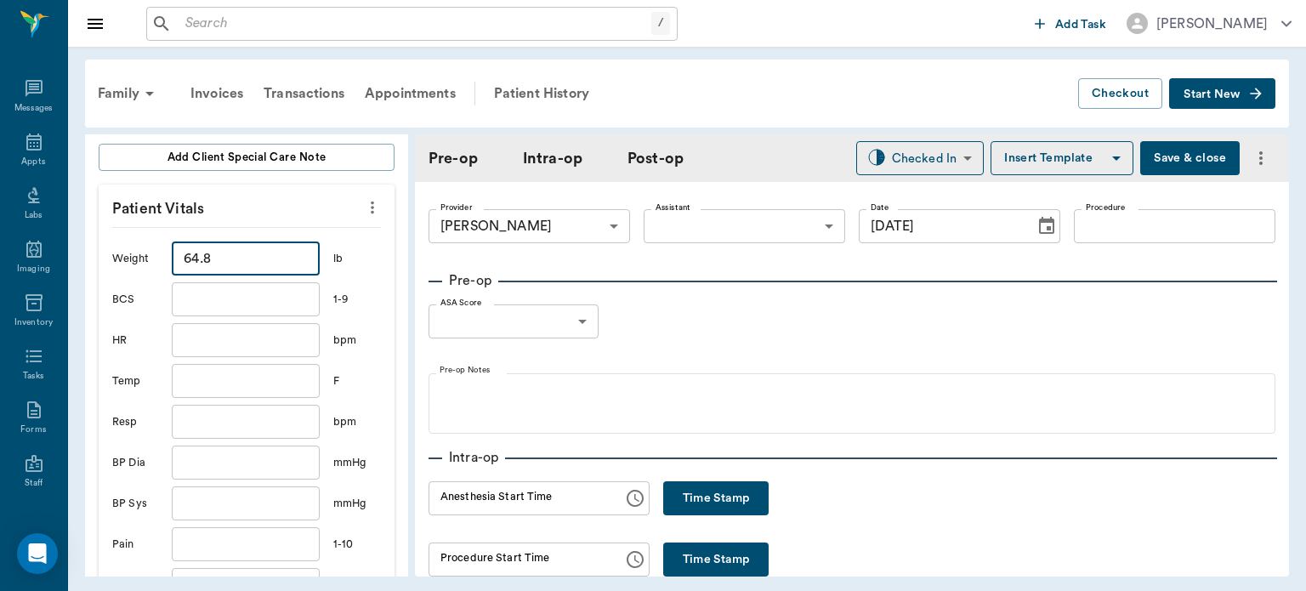
scroll to position [400, 0]
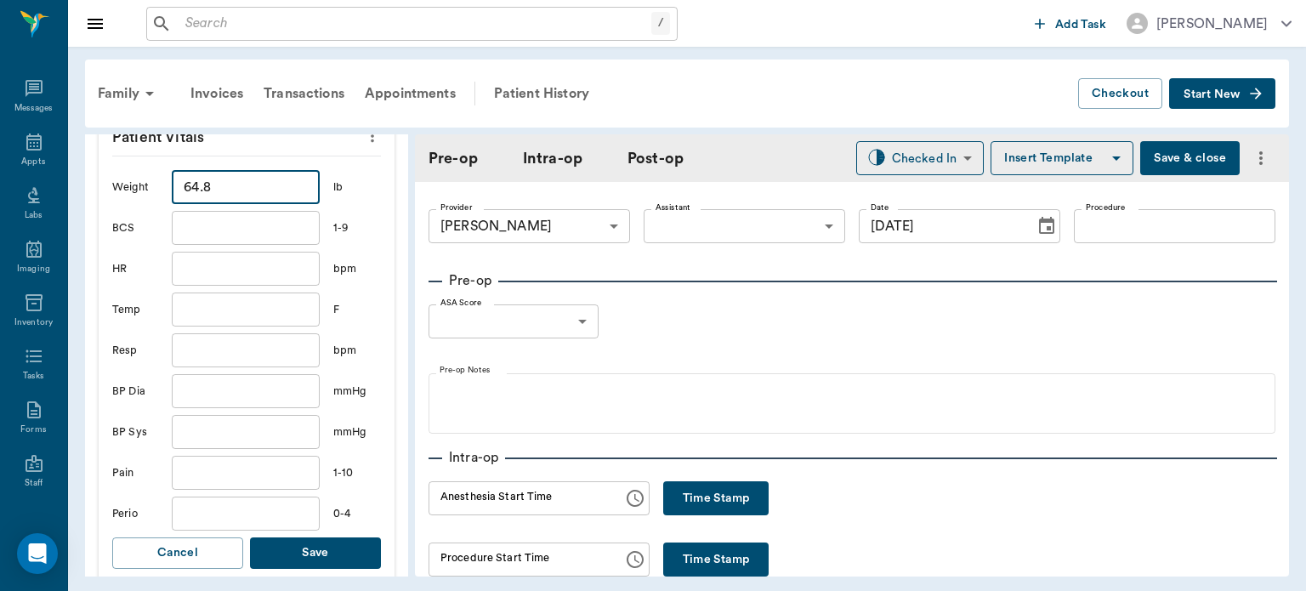
type input "64.8"
click at [348, 547] on button "Save" at bounding box center [315, 552] width 131 height 31
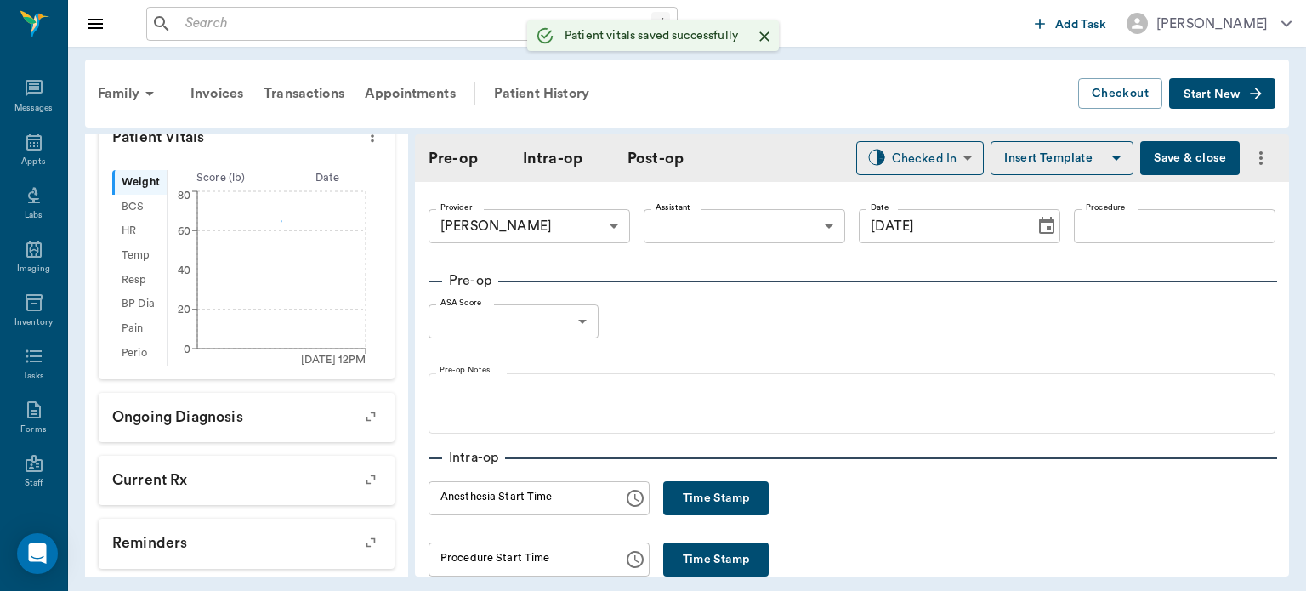
click at [713, 232] on body "/ ​ Add Task Dr. Bert Ellsworth Nectar Messages Appts Labs Imaging Inventory Ta…" at bounding box center [653, 295] width 1306 height 591
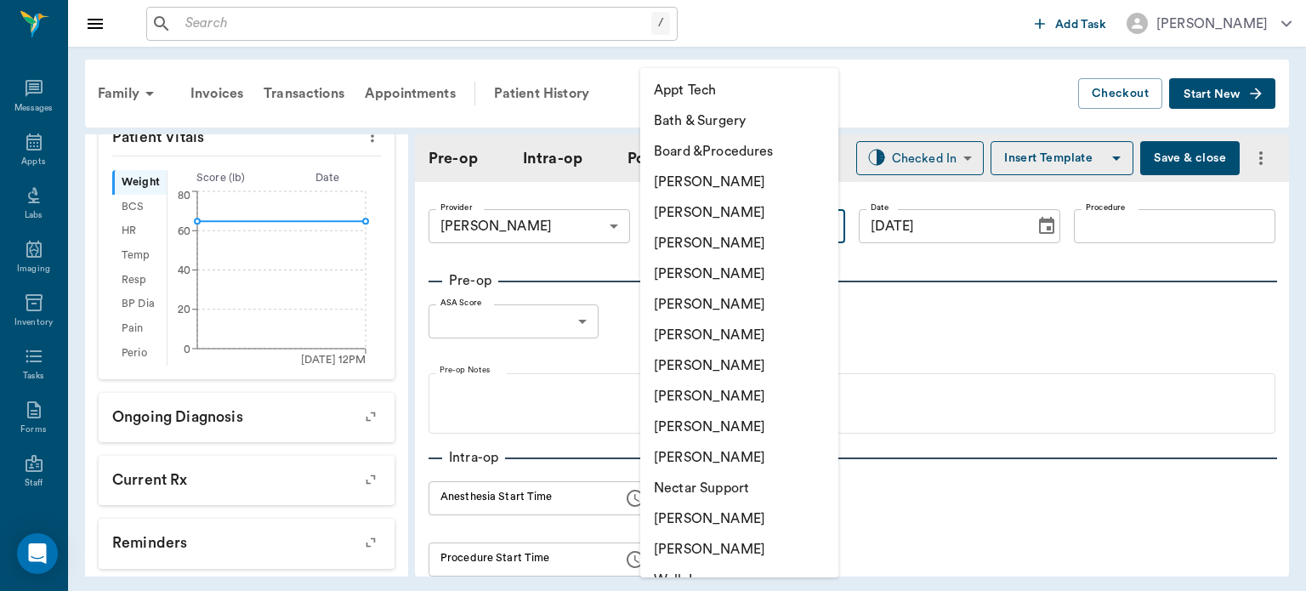
click at [1019, 71] on div at bounding box center [653, 295] width 1306 height 591
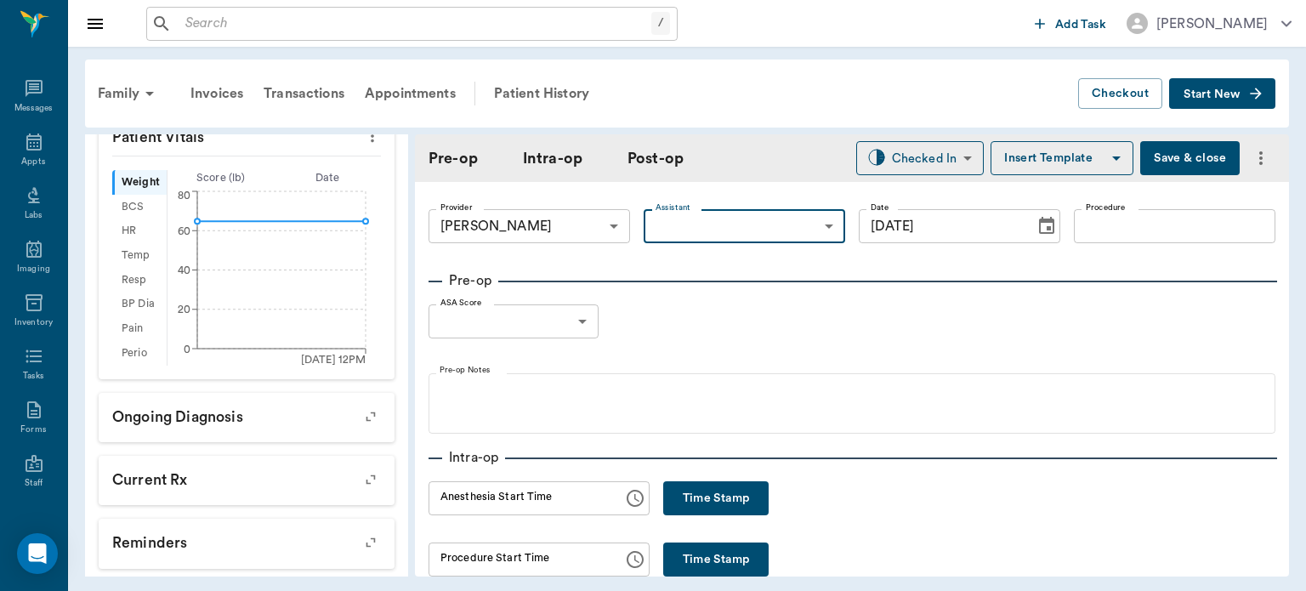
click at [1101, 234] on input "Procedure" at bounding box center [1174, 226] width 201 height 34
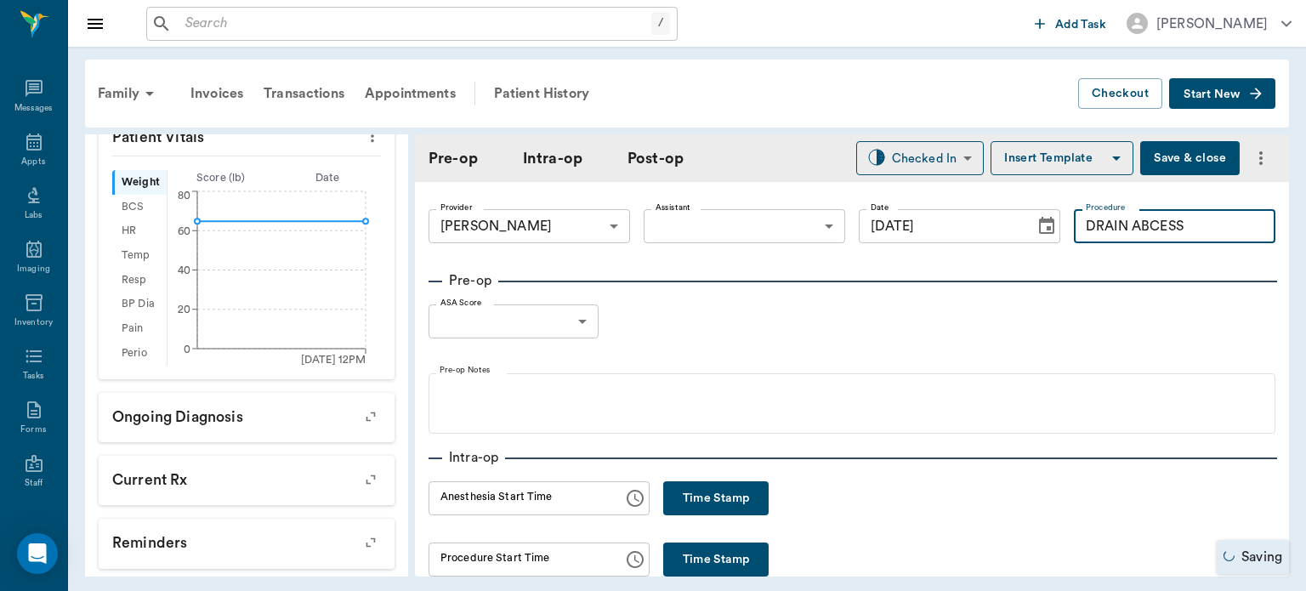
type input "DRAIN ABCESS"
click at [558, 326] on body "/ ​ Add Task Dr. Bert Ellsworth Nectar Messages Appts Labs Imaging Inventory Ta…" at bounding box center [653, 295] width 1306 height 591
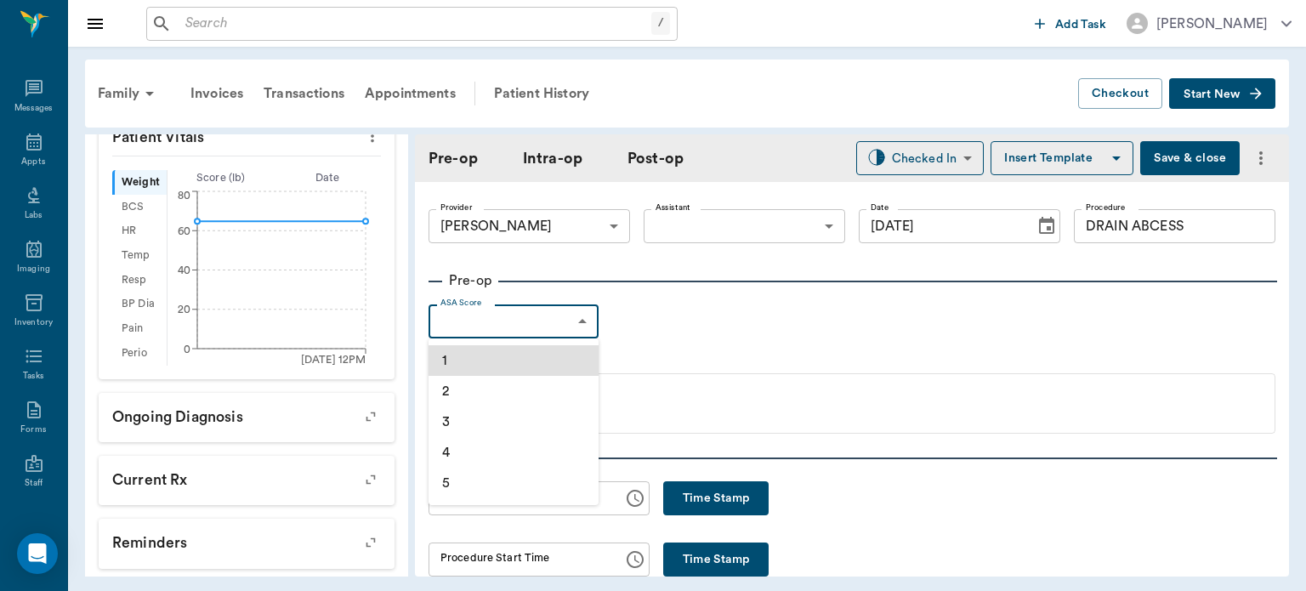
click at [514, 367] on li "1" at bounding box center [513, 360] width 170 height 31
type input "1"
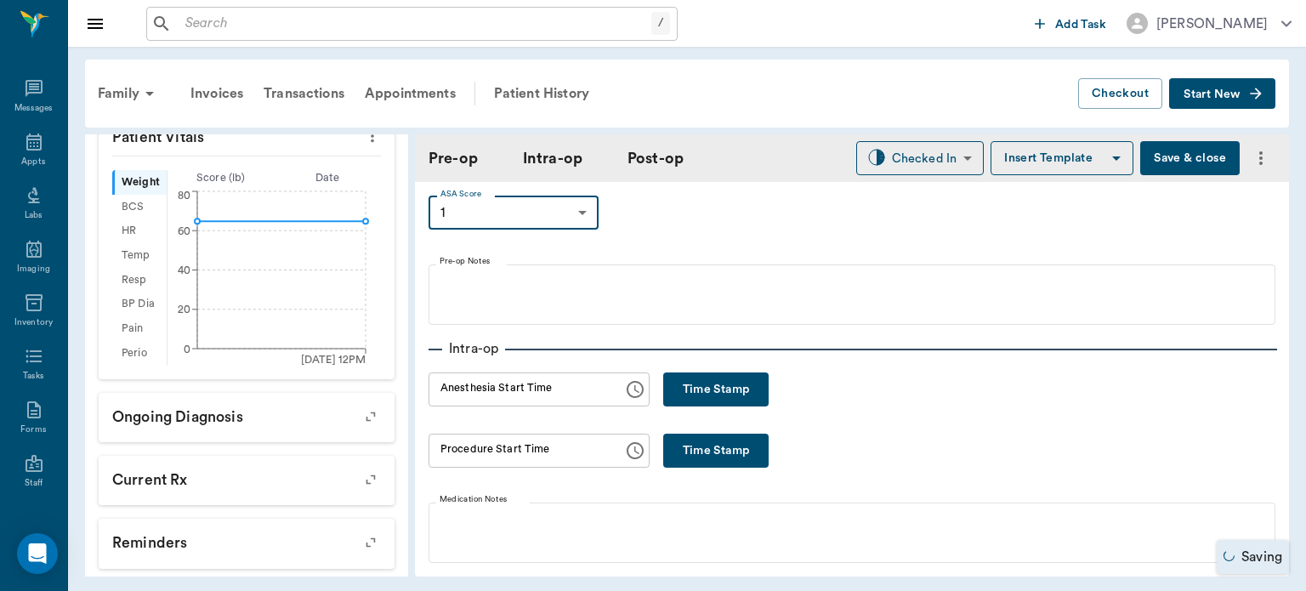
scroll to position [0, 0]
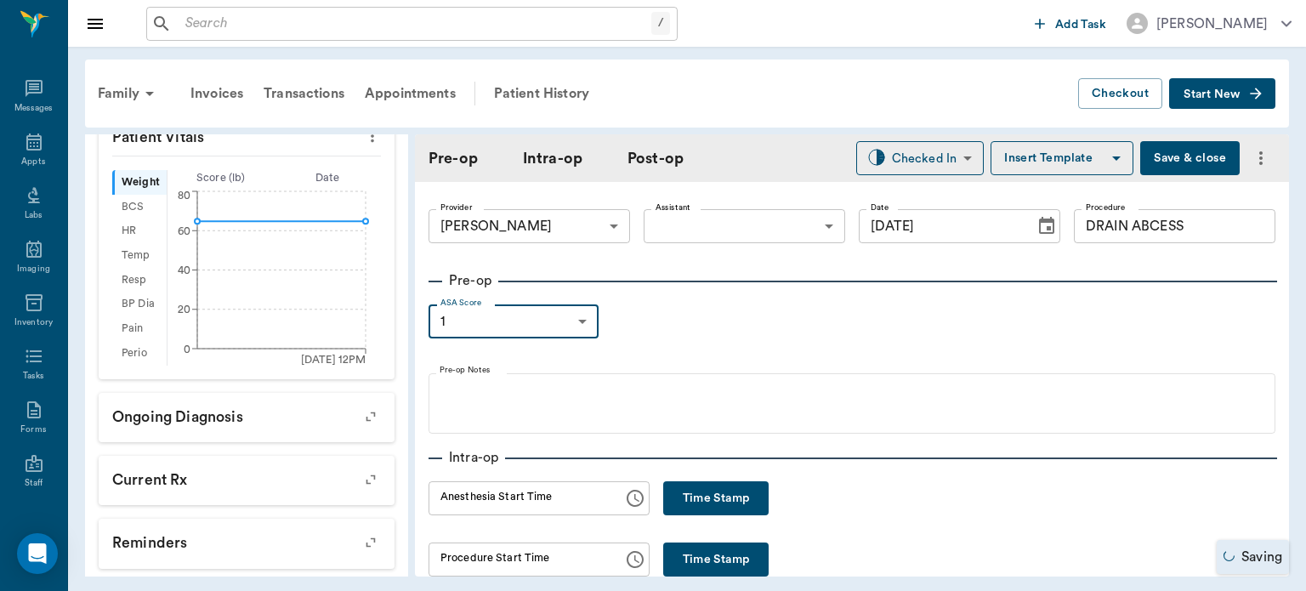
click at [1035, 151] on button "Insert Template" at bounding box center [1061, 158] width 143 height 34
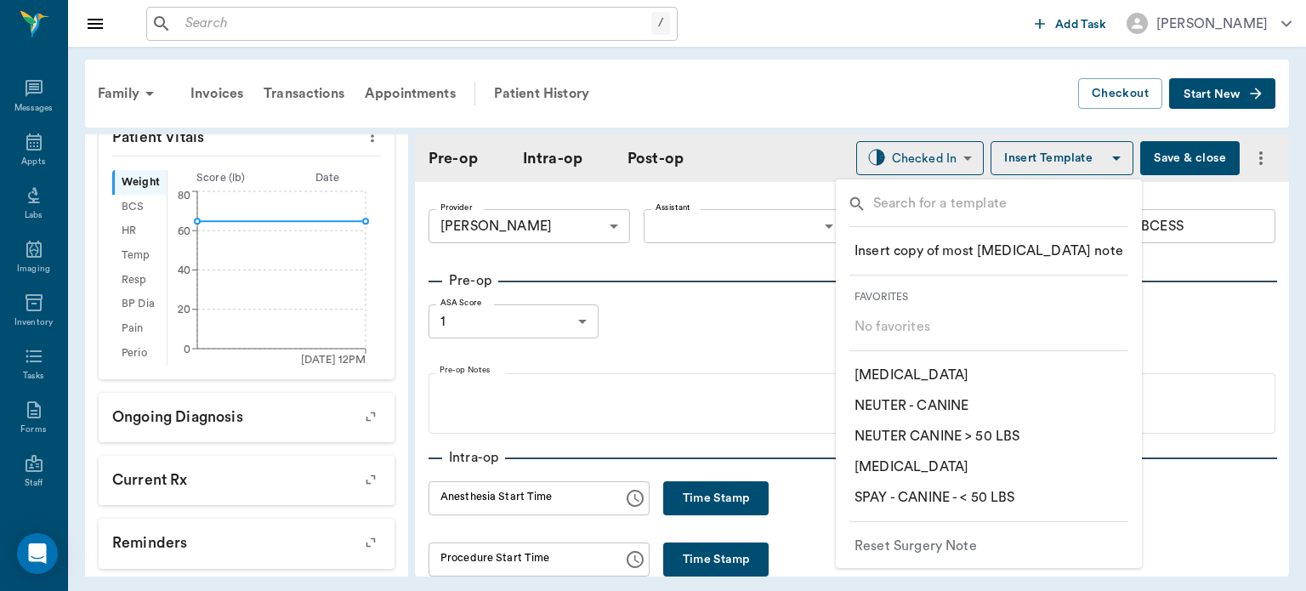
click at [894, 211] on input "text" at bounding box center [1001, 205] width 257 height 25
type input "CANI"
click at [948, 504] on p "​ SURGERY - CANINE" at bounding box center [915, 497] width 123 height 20
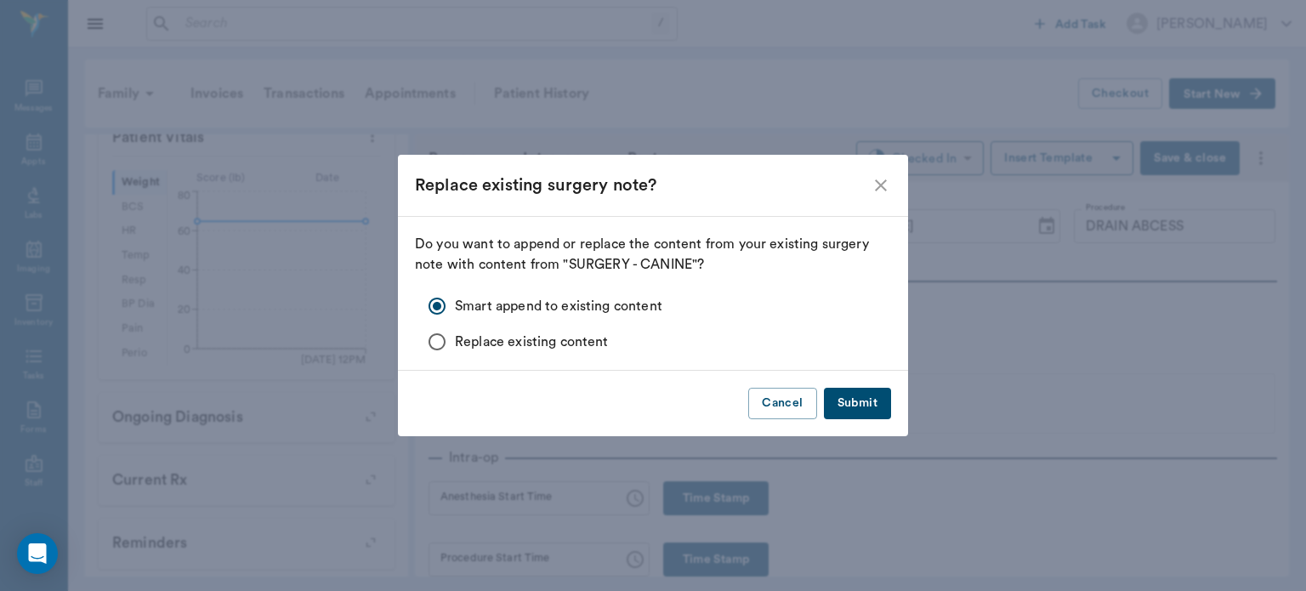
click at [866, 417] on button "Submit" at bounding box center [857, 403] width 67 height 31
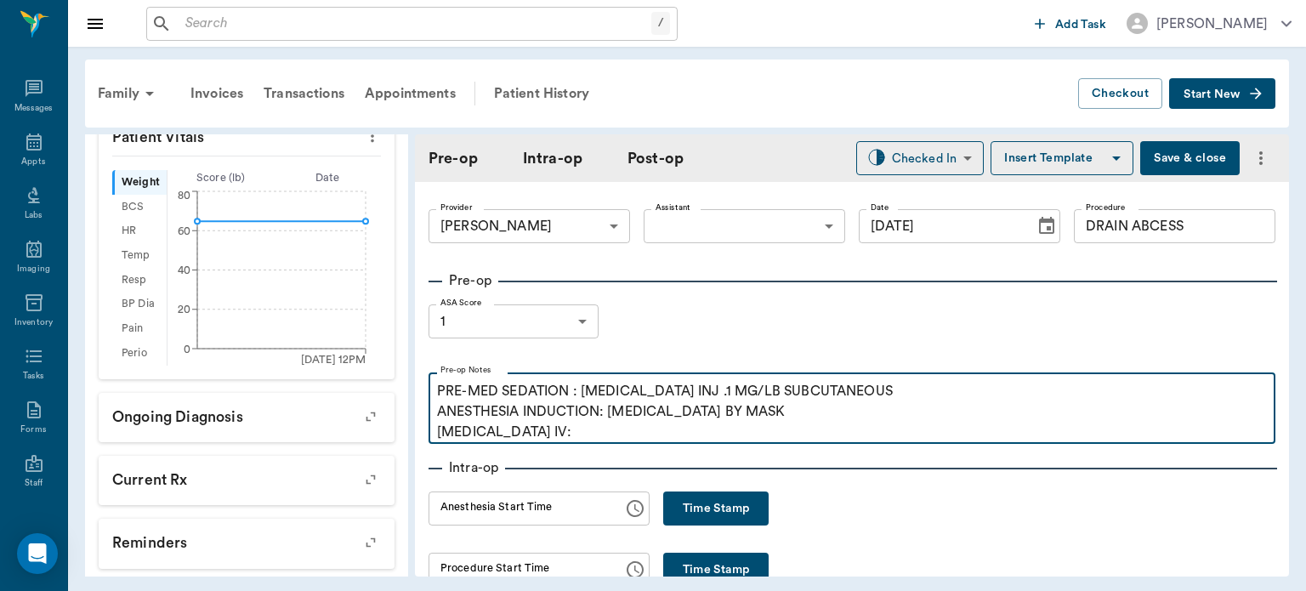
click at [558, 439] on p "PRE-MED SEDATION : ACEPROMAZINE INJ .1 MG/LB SUBCUTANEOUS ANESTHESIA INDUCTION:…" at bounding box center [852, 411] width 830 height 61
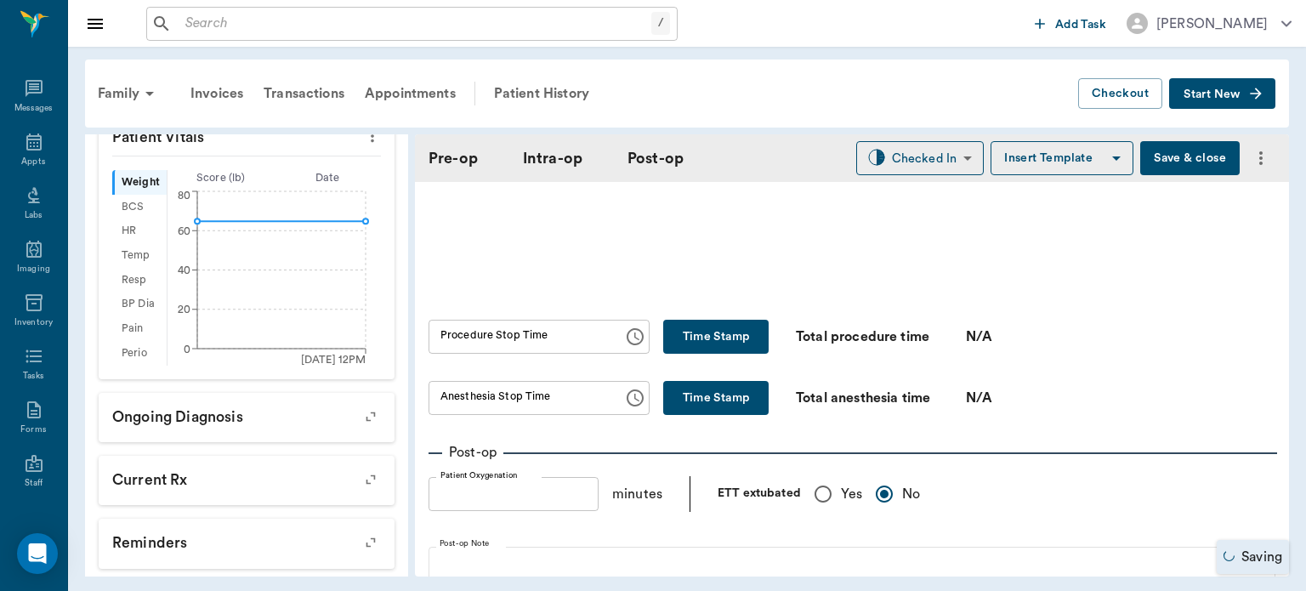
click at [816, 508] on input "Yes" at bounding box center [823, 494] width 36 height 36
radio input "true"
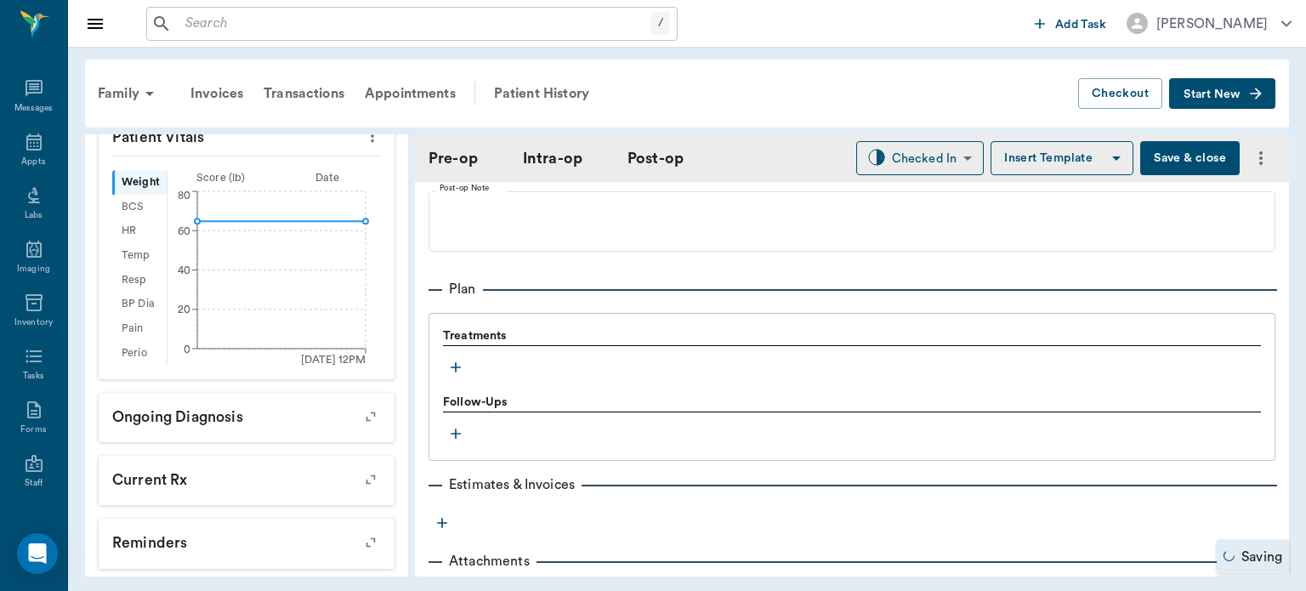
scroll to position [1329, 0]
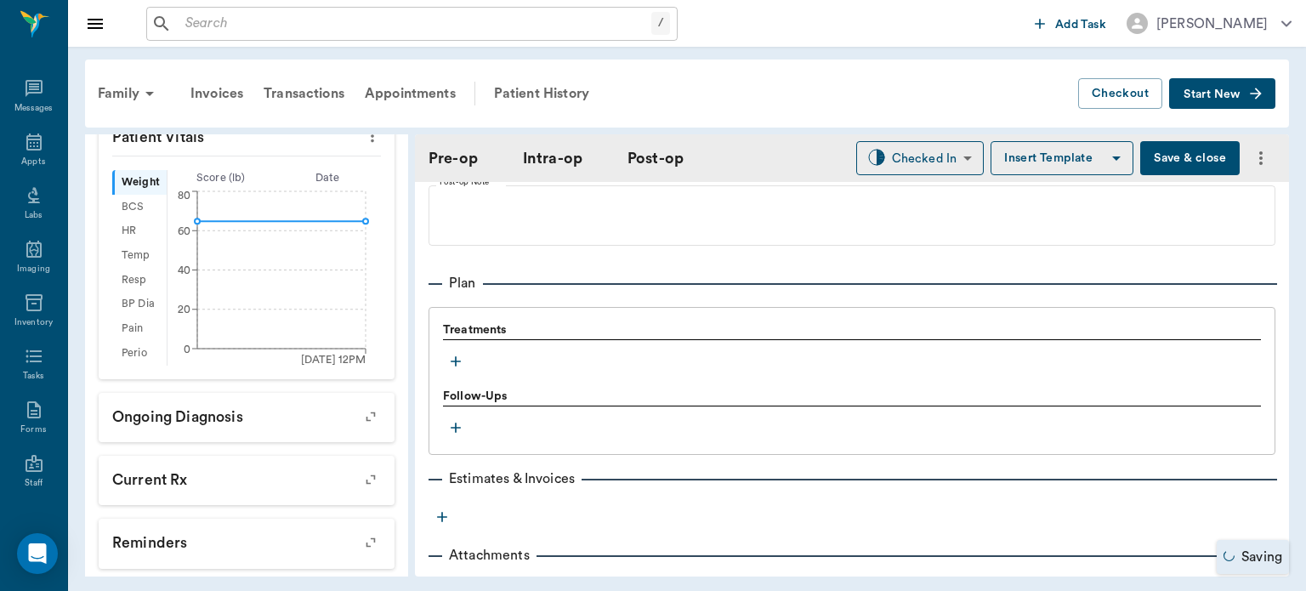
click at [459, 360] on icon "button" at bounding box center [456, 361] width 10 height 10
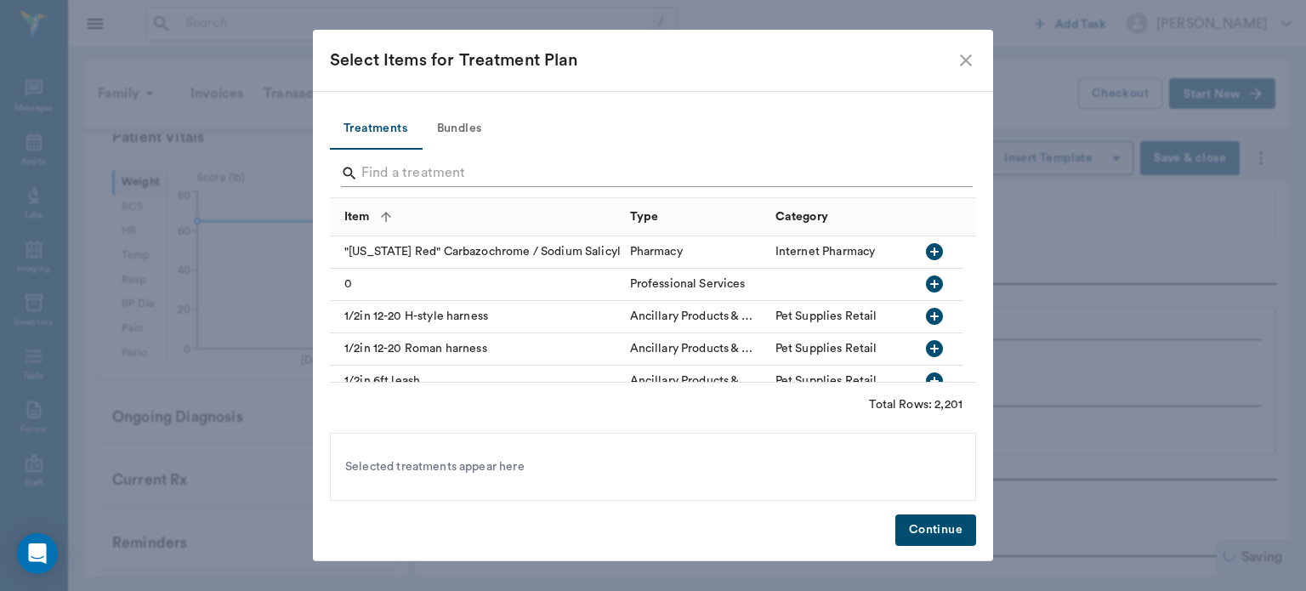
click at [395, 177] on input "Search" at bounding box center [654, 173] width 586 height 27
click at [394, 167] on input "Search" at bounding box center [654, 173] width 586 height 27
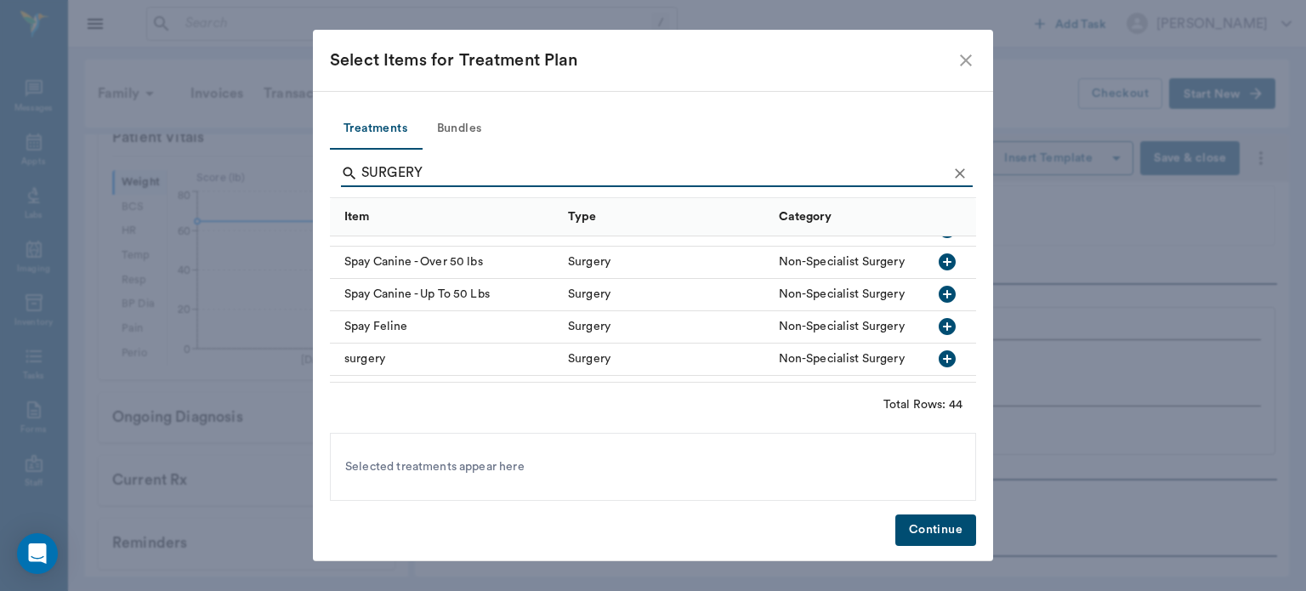
scroll to position [1009, 0]
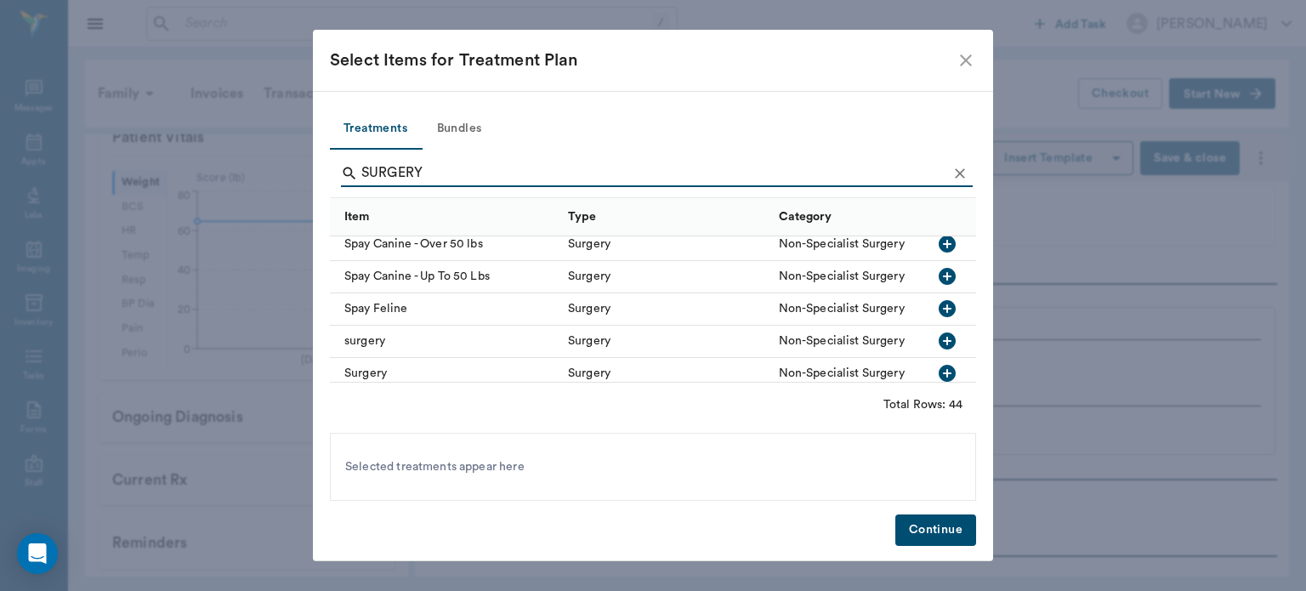
type input "SURGERY"
click at [939, 338] on icon "button" at bounding box center [947, 340] width 17 height 17
click at [940, 537] on button "Continue" at bounding box center [935, 529] width 81 height 31
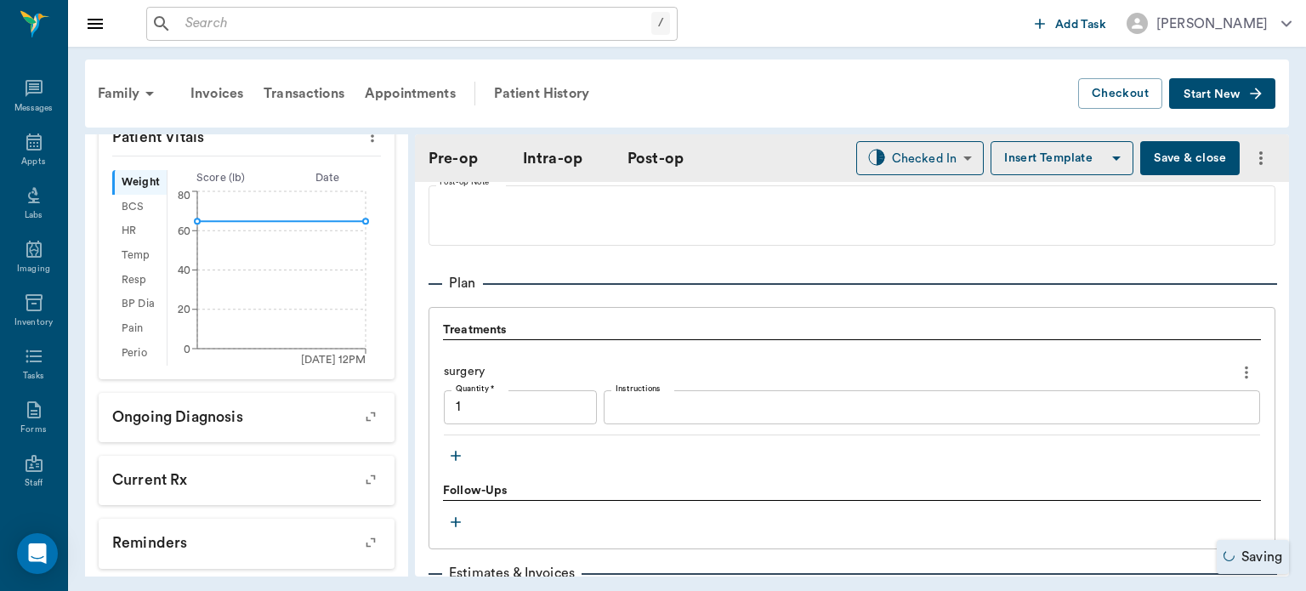
click at [456, 452] on icon "button" at bounding box center [456, 456] width 10 height 10
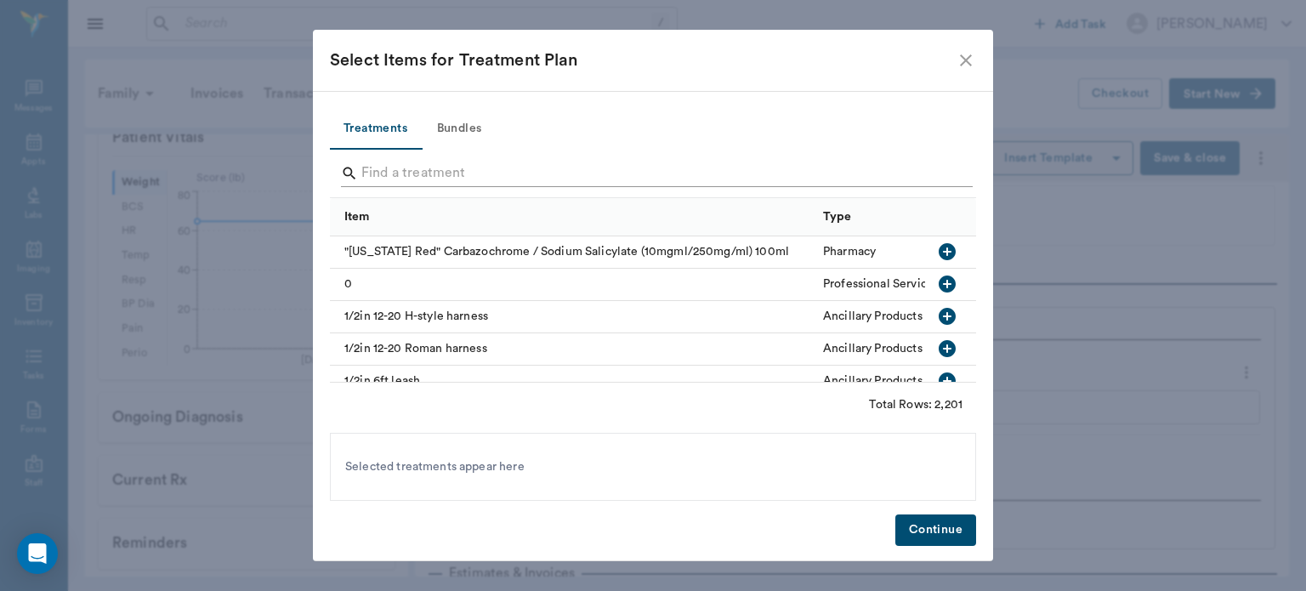
click at [422, 173] on input "Search" at bounding box center [654, 173] width 586 height 27
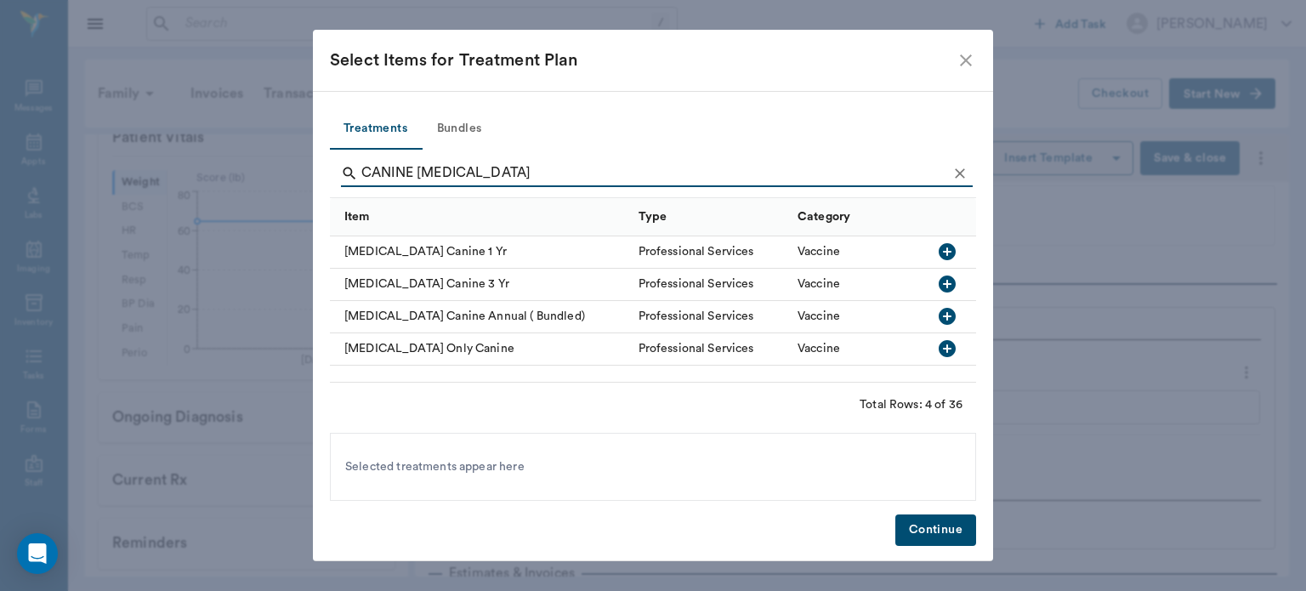
type input "CANINE RABIES"
click at [950, 253] on icon "button" at bounding box center [947, 251] width 17 height 17
click at [937, 525] on button "Continue" at bounding box center [935, 529] width 81 height 31
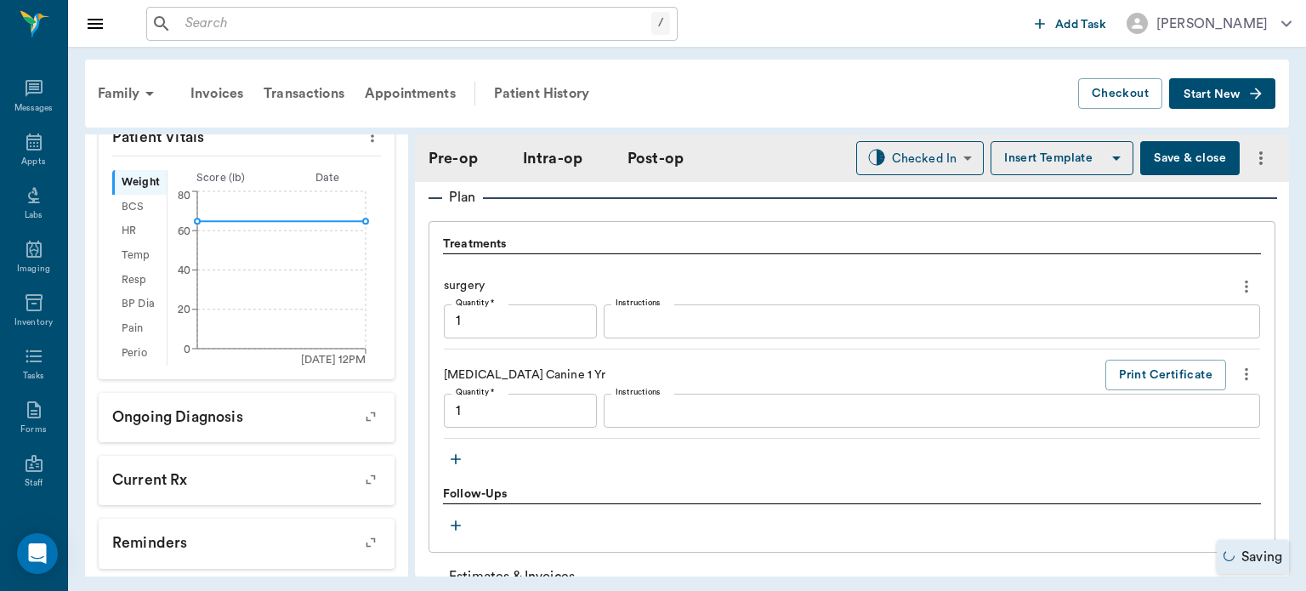
scroll to position [1463, 0]
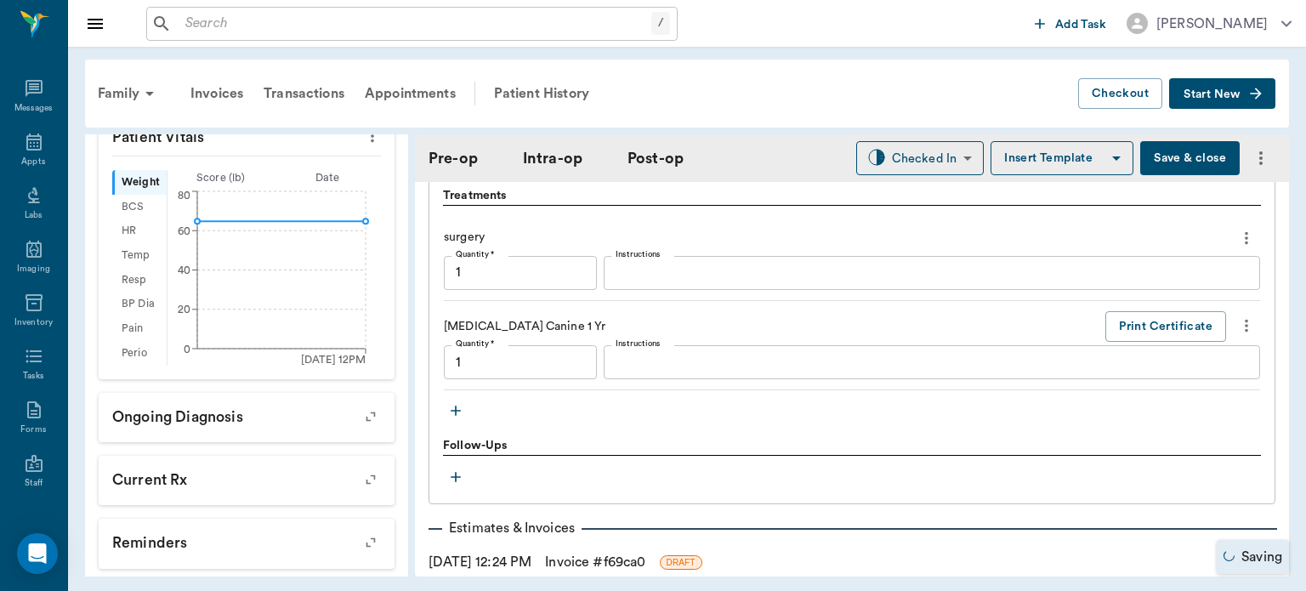
click at [457, 409] on icon "button" at bounding box center [455, 410] width 17 height 17
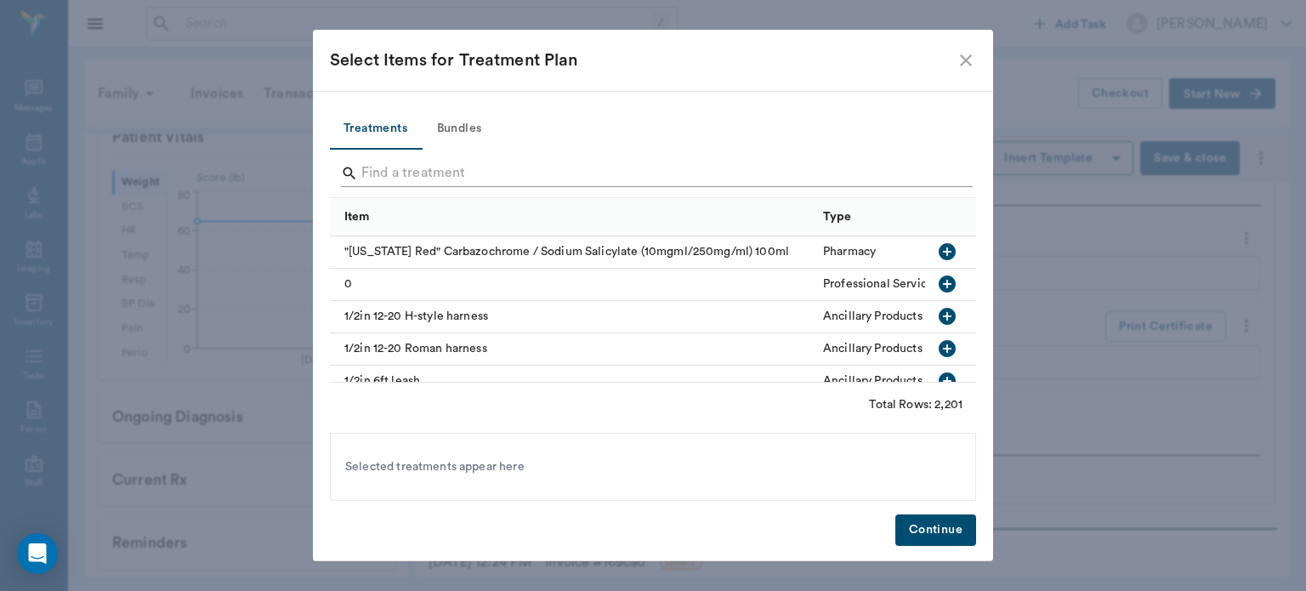
click at [411, 177] on input "Search" at bounding box center [654, 173] width 586 height 27
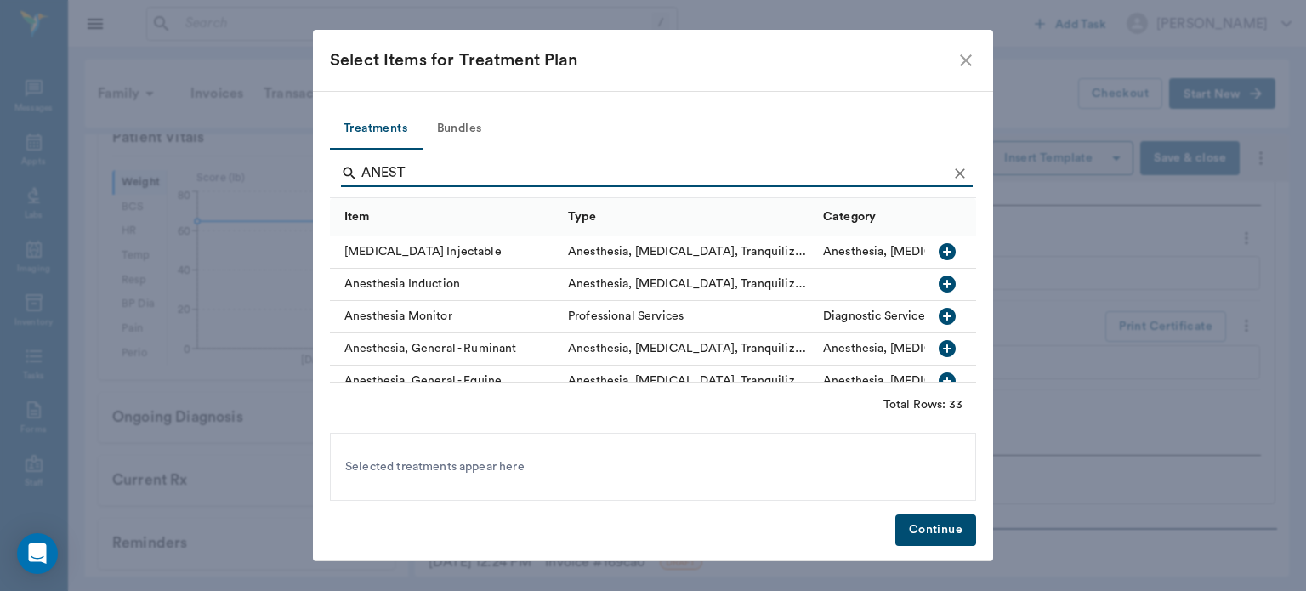
type input "ANESTH"
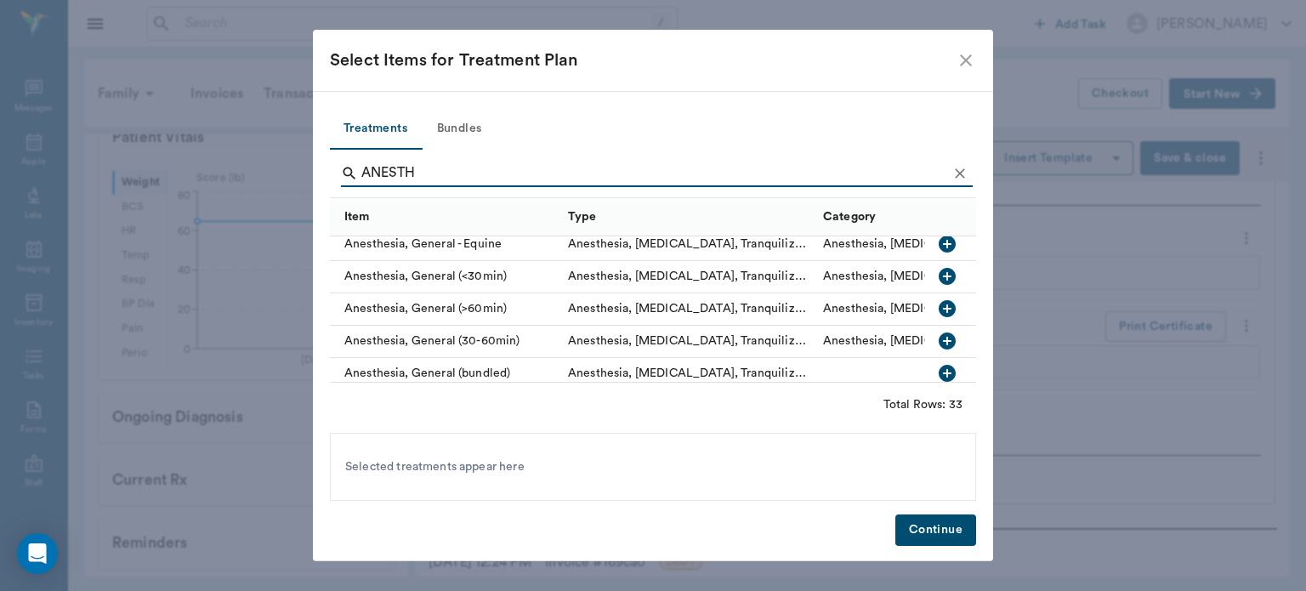
scroll to position [141, 0]
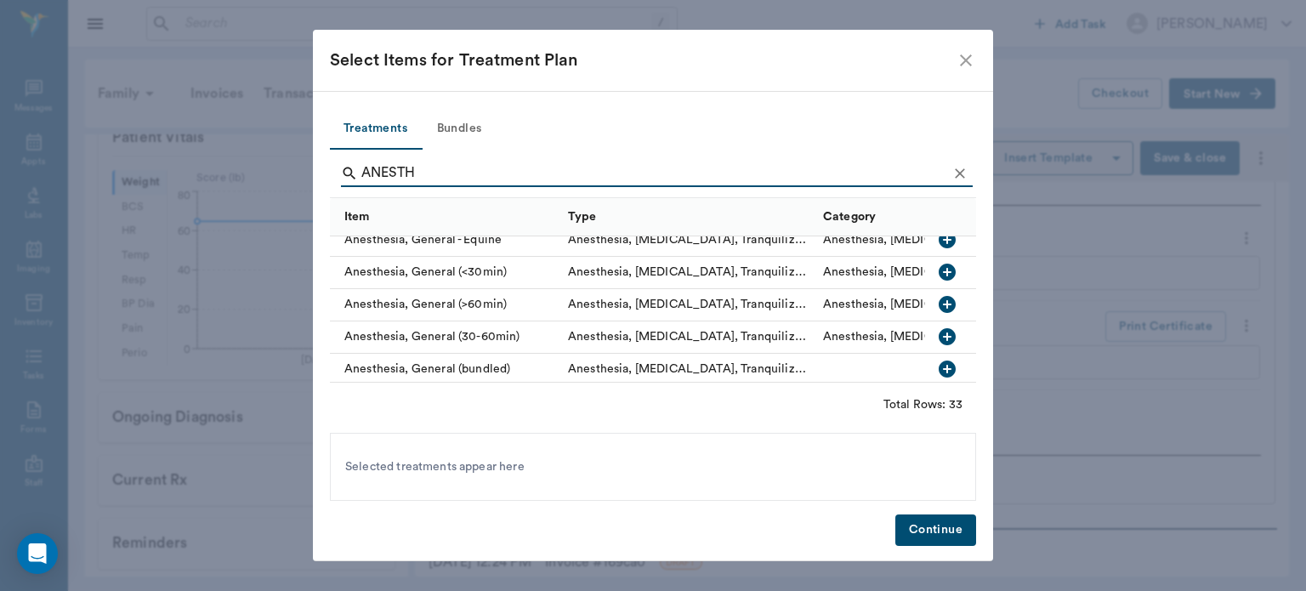
click at [959, 60] on icon "close" at bounding box center [966, 60] width 20 height 20
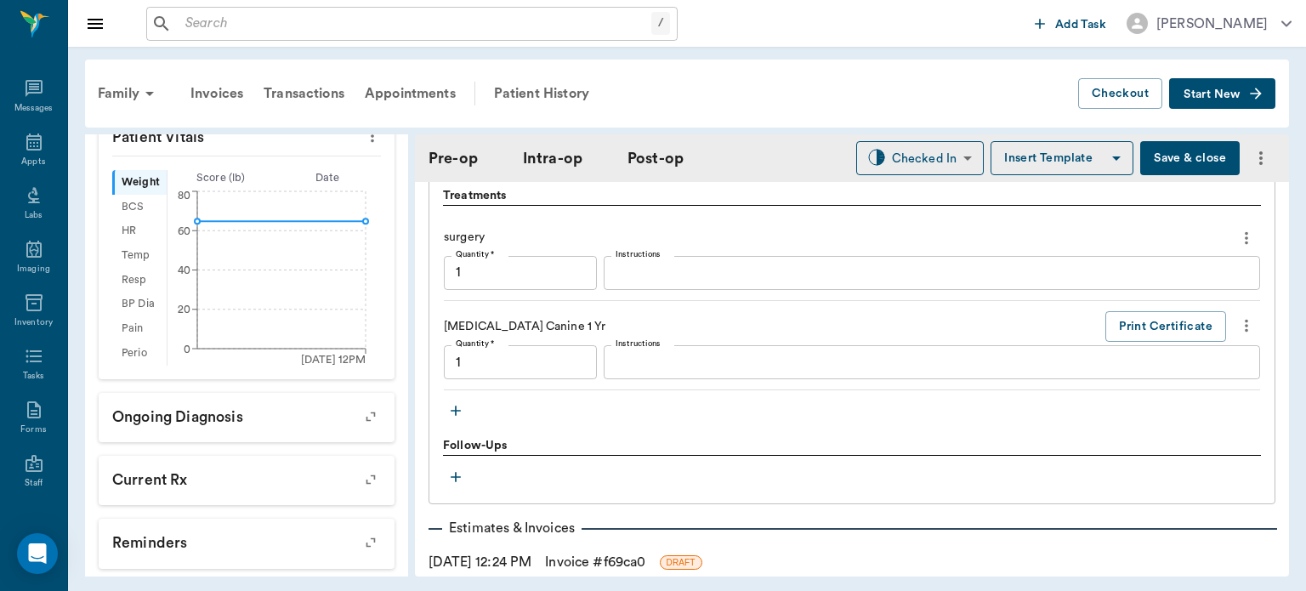
click at [456, 411] on icon "button" at bounding box center [455, 410] width 17 height 17
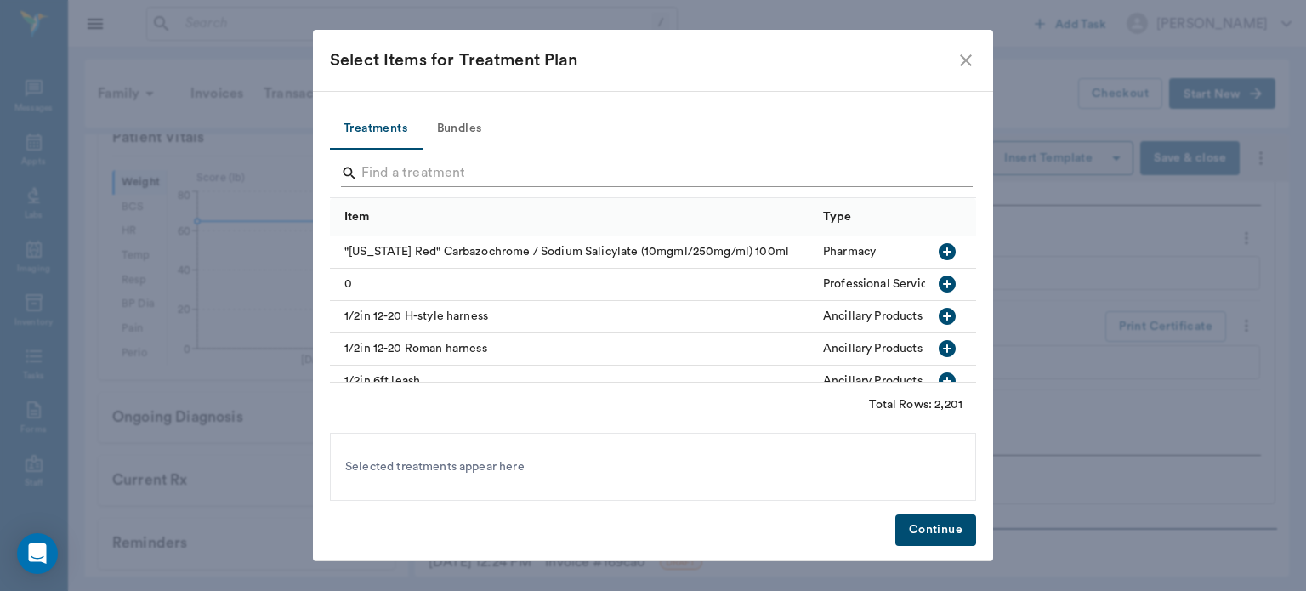
click at [414, 167] on input "Search" at bounding box center [654, 173] width 586 height 27
type input "O"
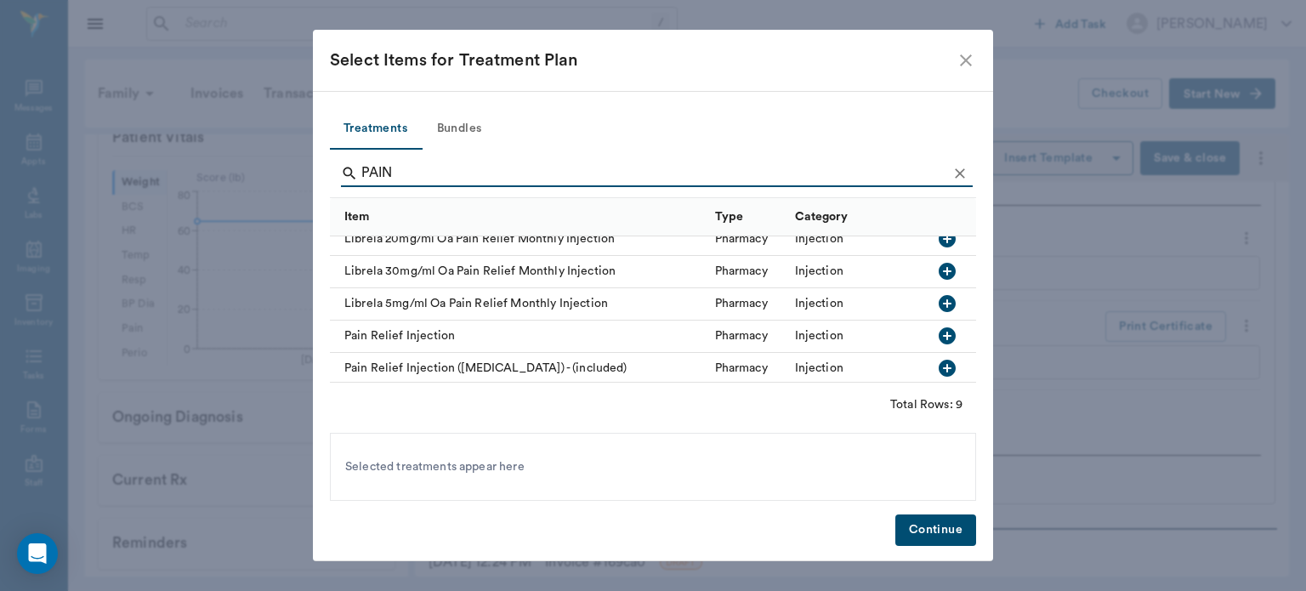
scroll to position [156, 0]
type input "PAIN"
click at [939, 360] on icon "button" at bounding box center [947, 365] width 17 height 17
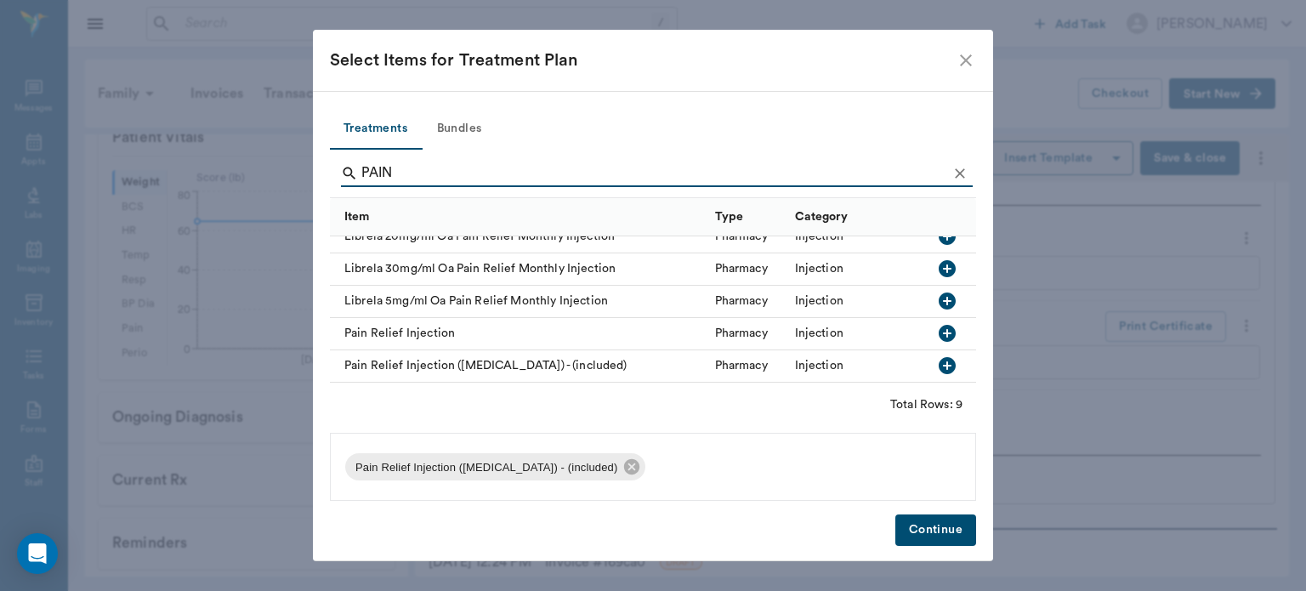
click at [932, 537] on button "Continue" at bounding box center [935, 529] width 81 height 31
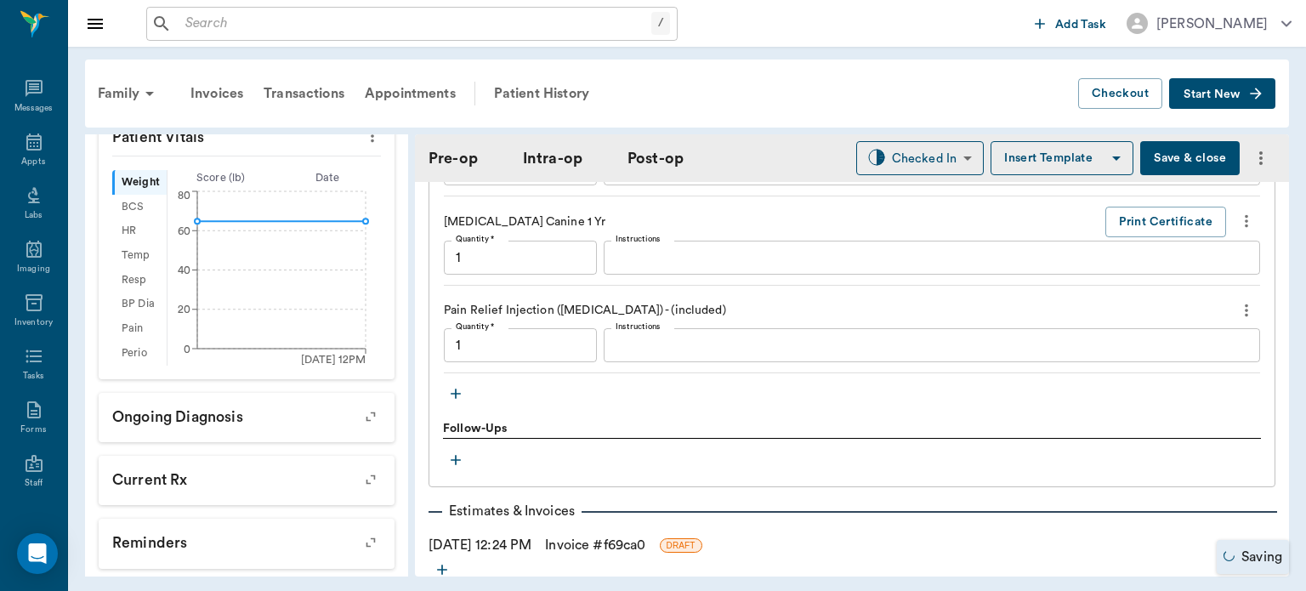
scroll to position [1573, 0]
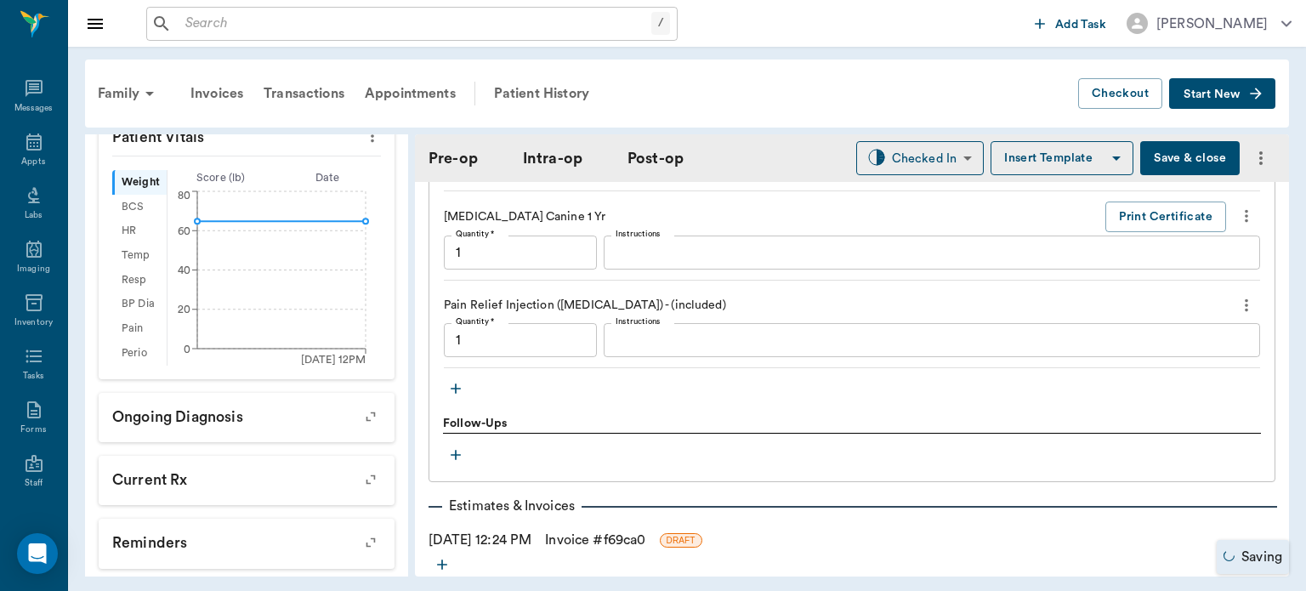
click at [456, 388] on icon "button" at bounding box center [456, 388] width 10 height 10
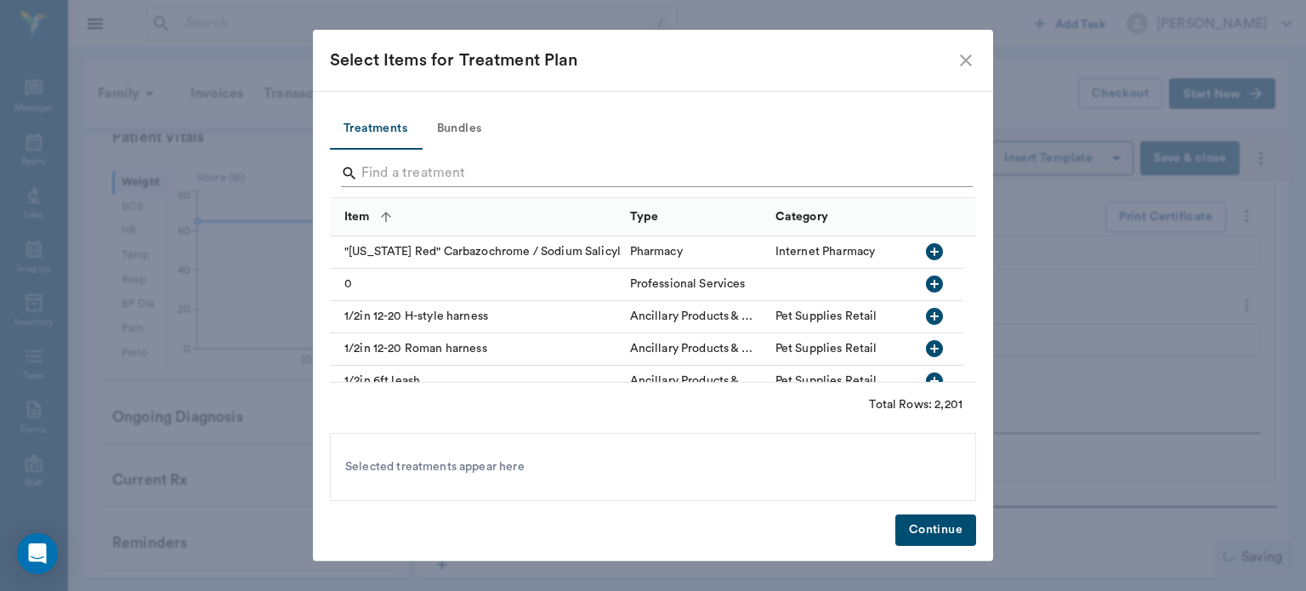
click at [372, 178] on input "Search" at bounding box center [654, 173] width 586 height 27
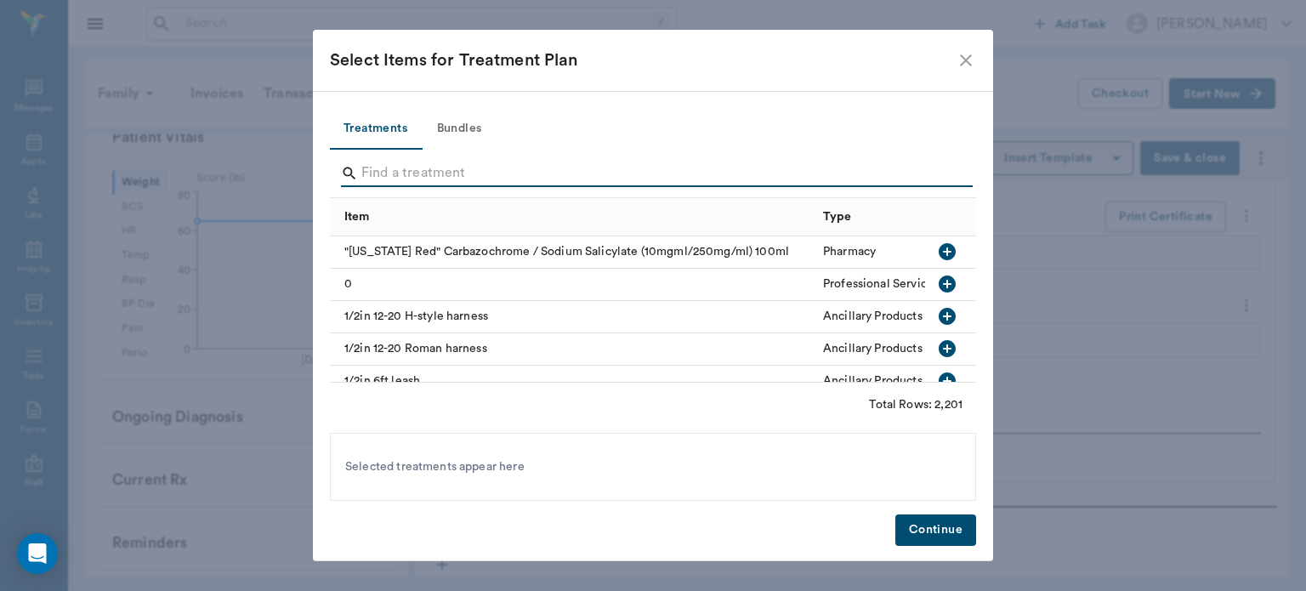
click at [384, 167] on input "Search" at bounding box center [654, 173] width 586 height 27
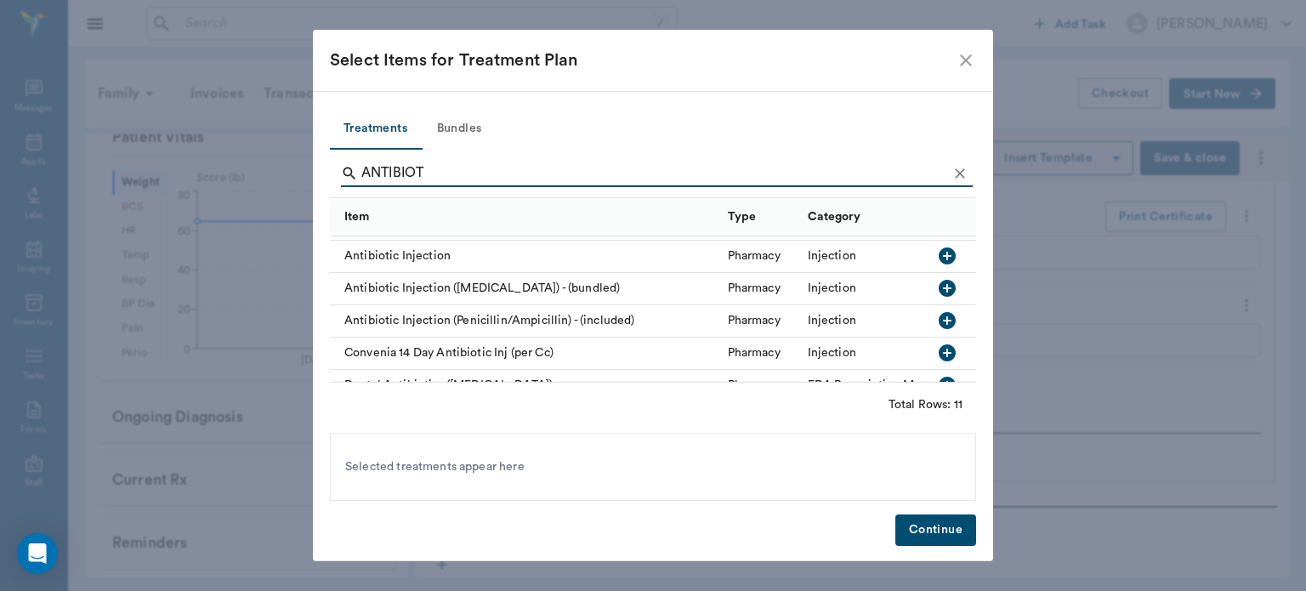
scroll to position [32, 0]
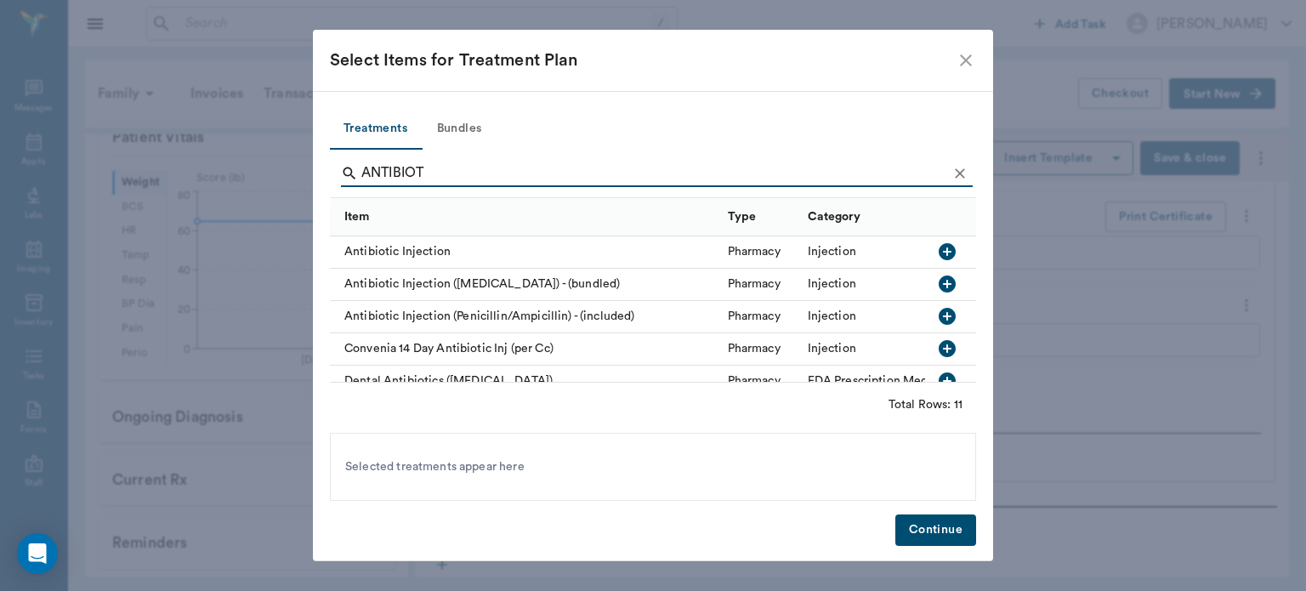
type input "ANTIBIOT"
click at [937, 325] on icon "button" at bounding box center [947, 316] width 20 height 20
click at [914, 533] on button "Continue" at bounding box center [935, 529] width 81 height 31
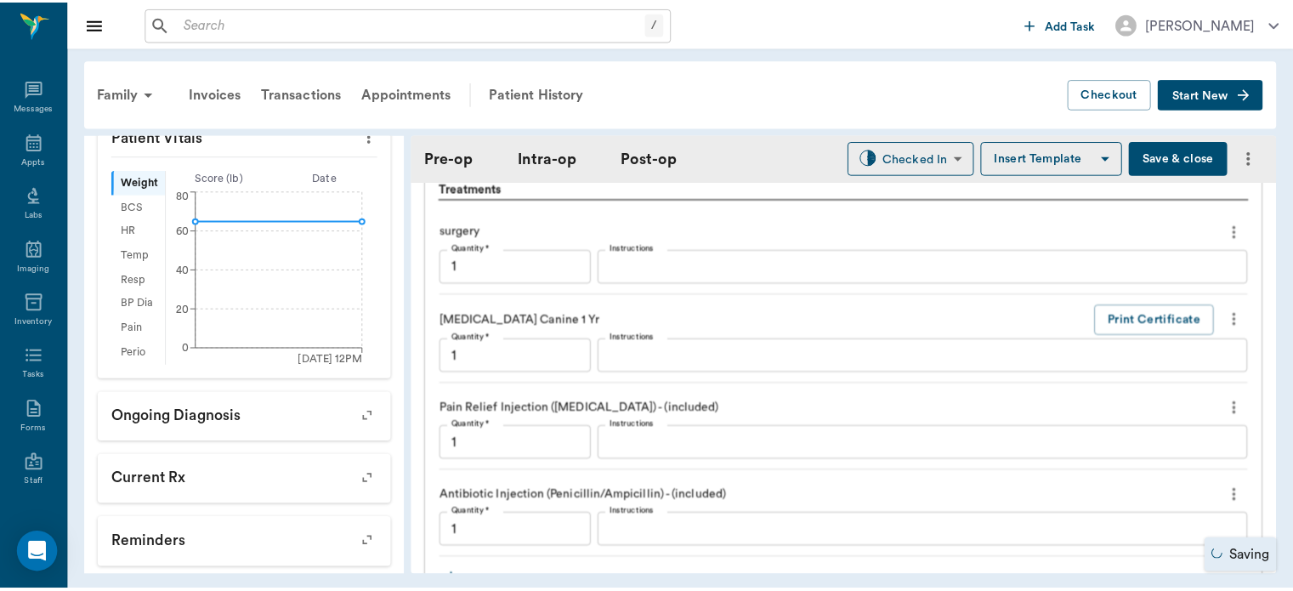
scroll to position [1498, 0]
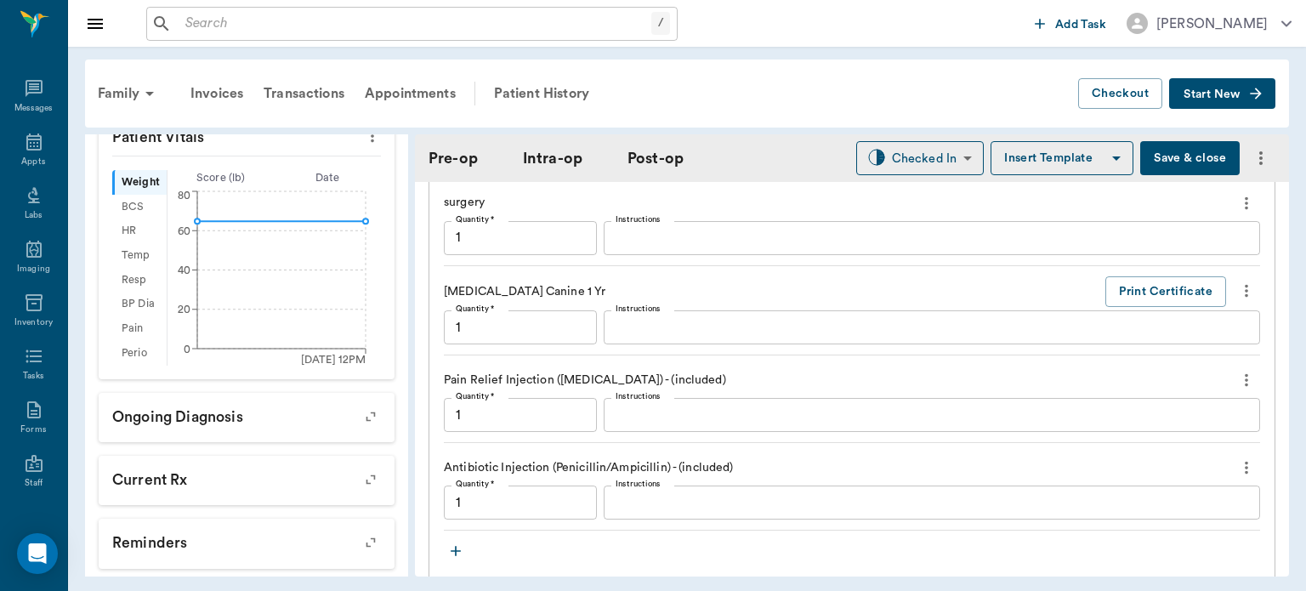
click at [1171, 155] on button "Save & close" at bounding box center [1189, 158] width 99 height 34
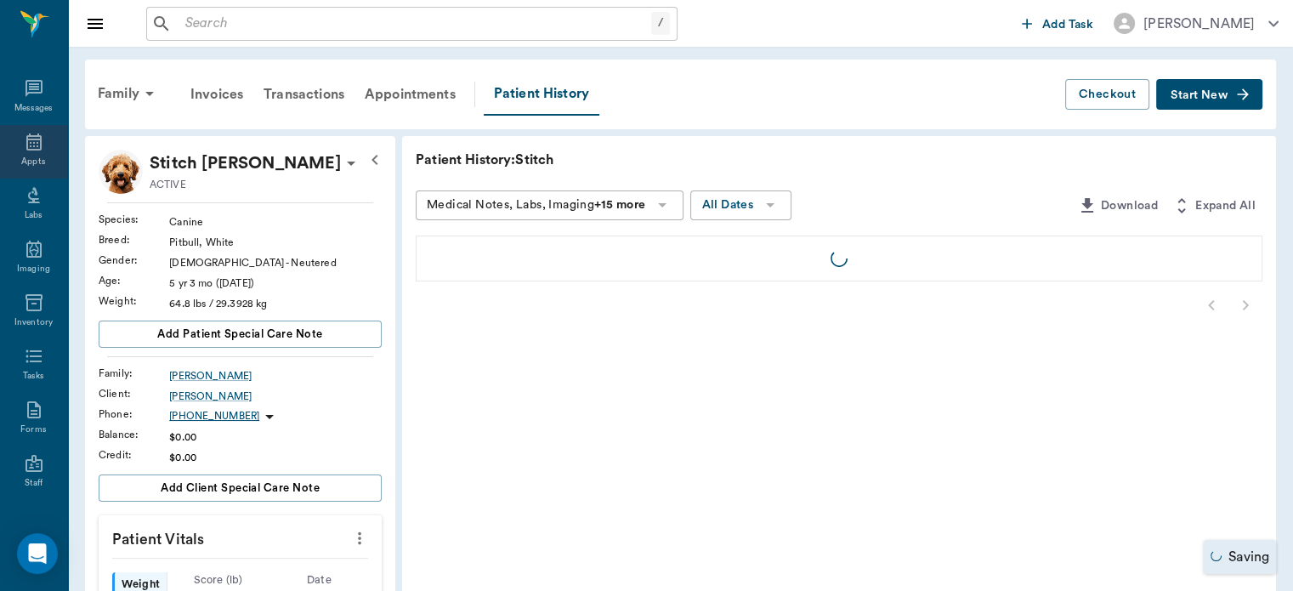
click at [26, 142] on icon at bounding box center [33, 141] width 15 height 17
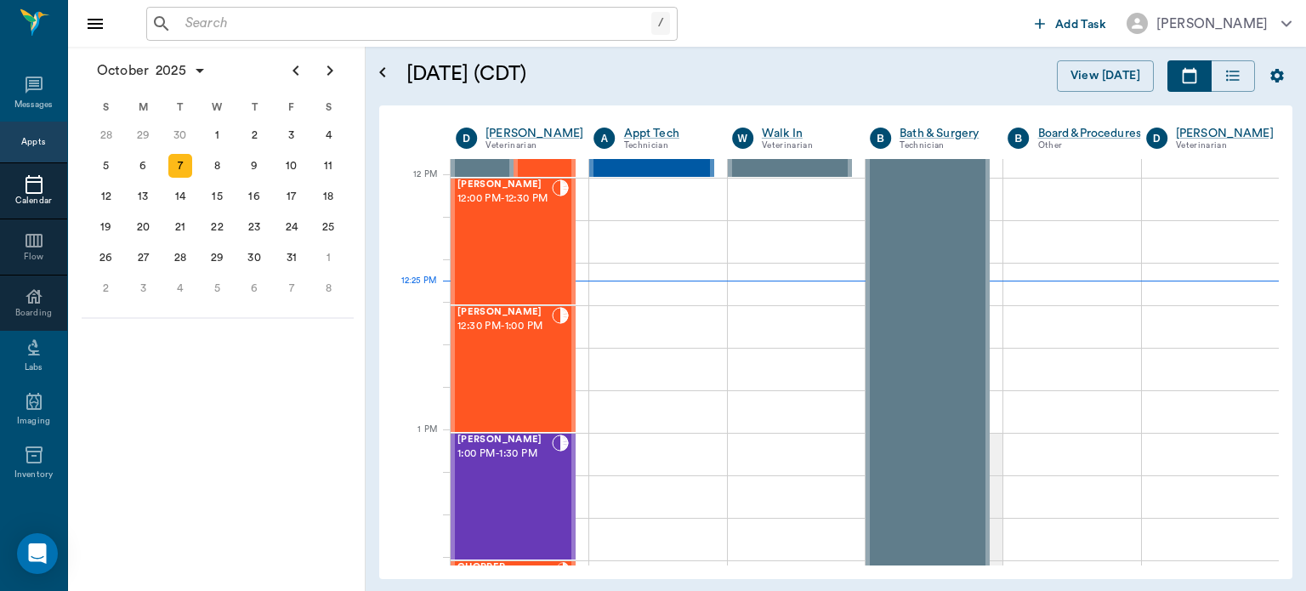
scroll to position [1017, 0]
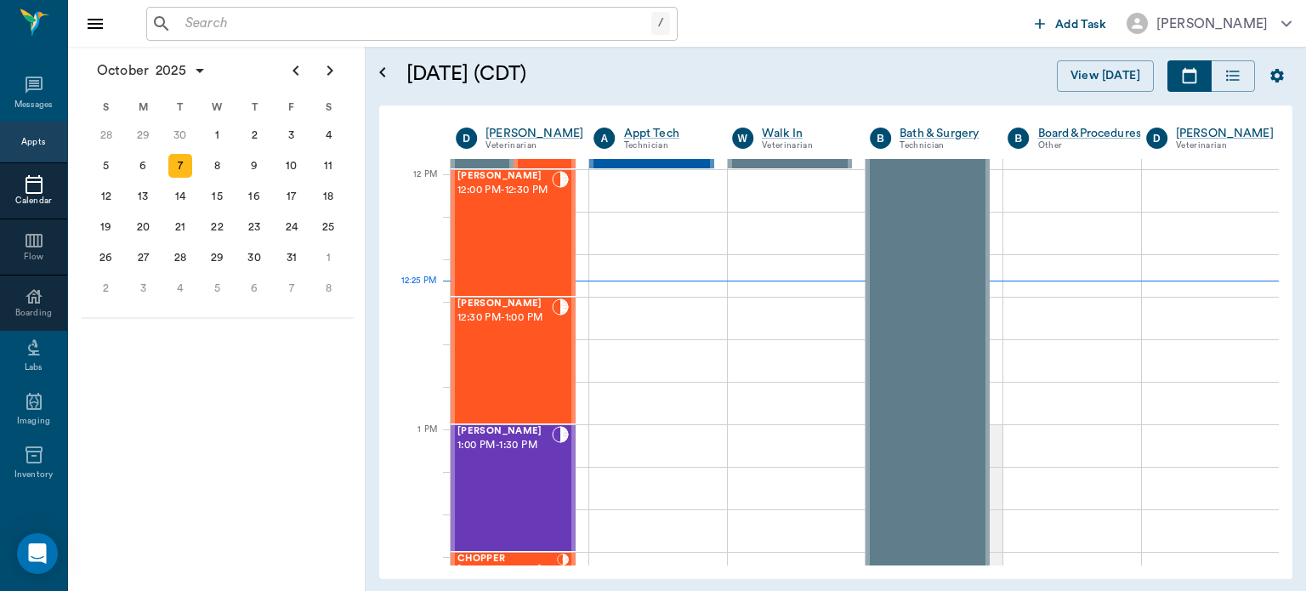
click at [496, 466] on div "[PERSON_NAME] 1:00 PM - 1:30 PM" at bounding box center [504, 488] width 94 height 124
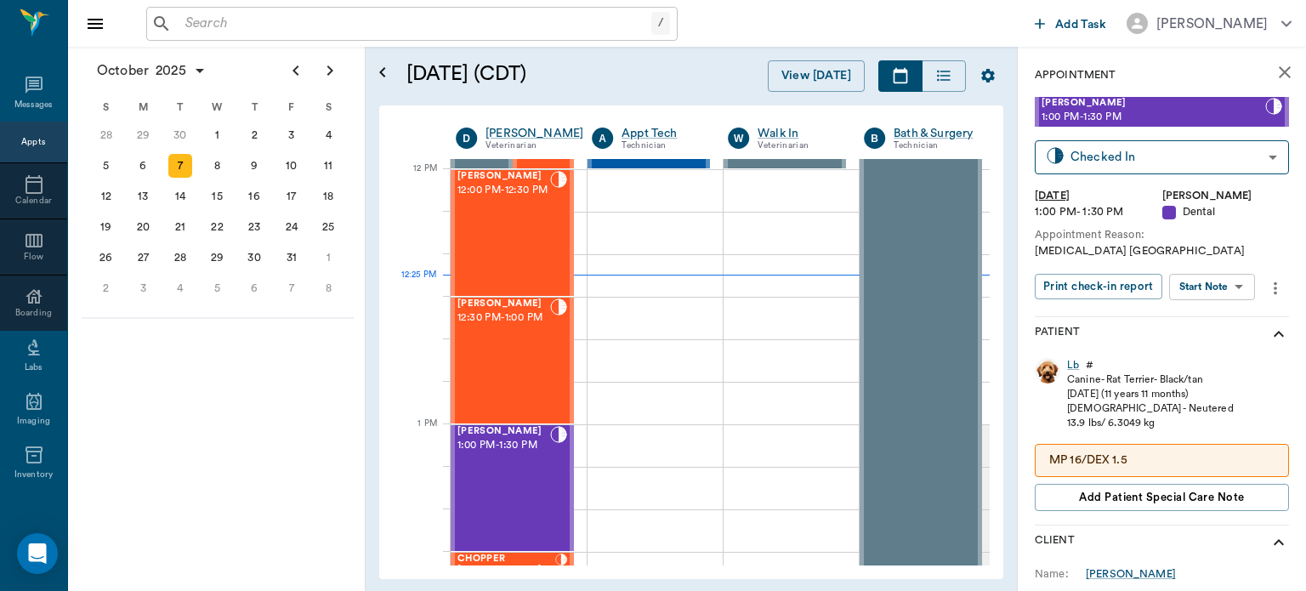
click at [1228, 289] on body "/ ​ Add Task Dr. Bert Ellsworth Nectar Messages Appts Calendar Flow Boarding La…" at bounding box center [653, 295] width 1306 height 591
click at [1211, 343] on button "View Surgery" at bounding box center [1199, 349] width 70 height 20
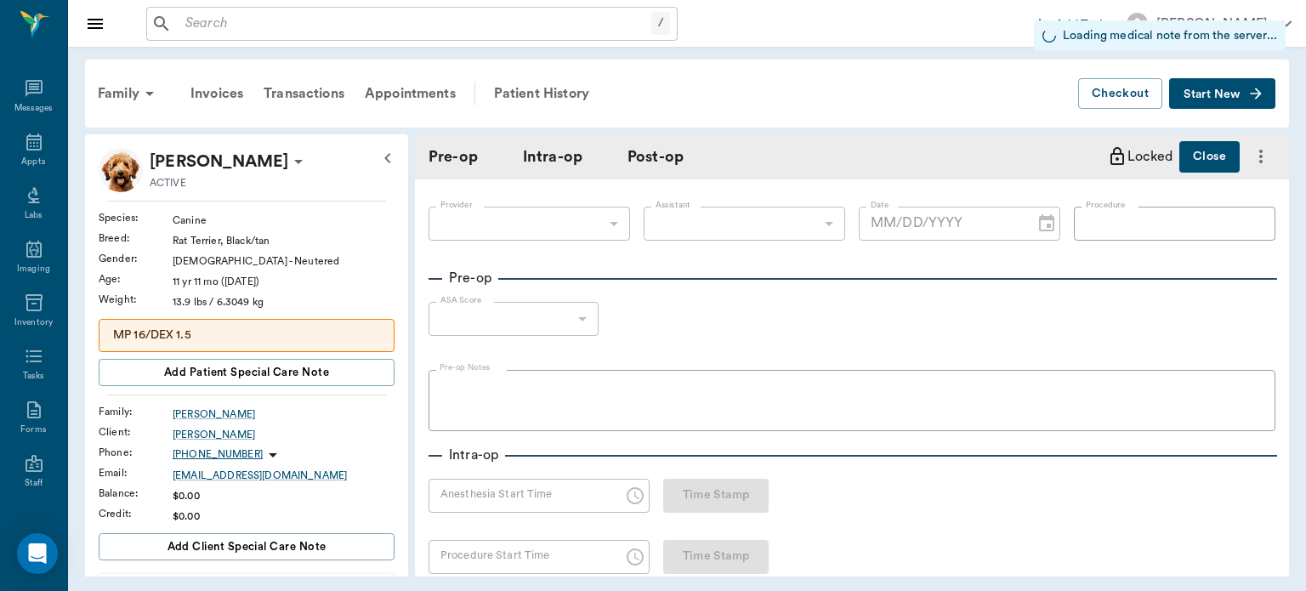
type input "63ec2f075fda476ae8351a4d"
type input "642ef10e332a41444de2bad1"
type input "ORAL [MEDICAL_DATA]"
type input "1"
radio input "true"
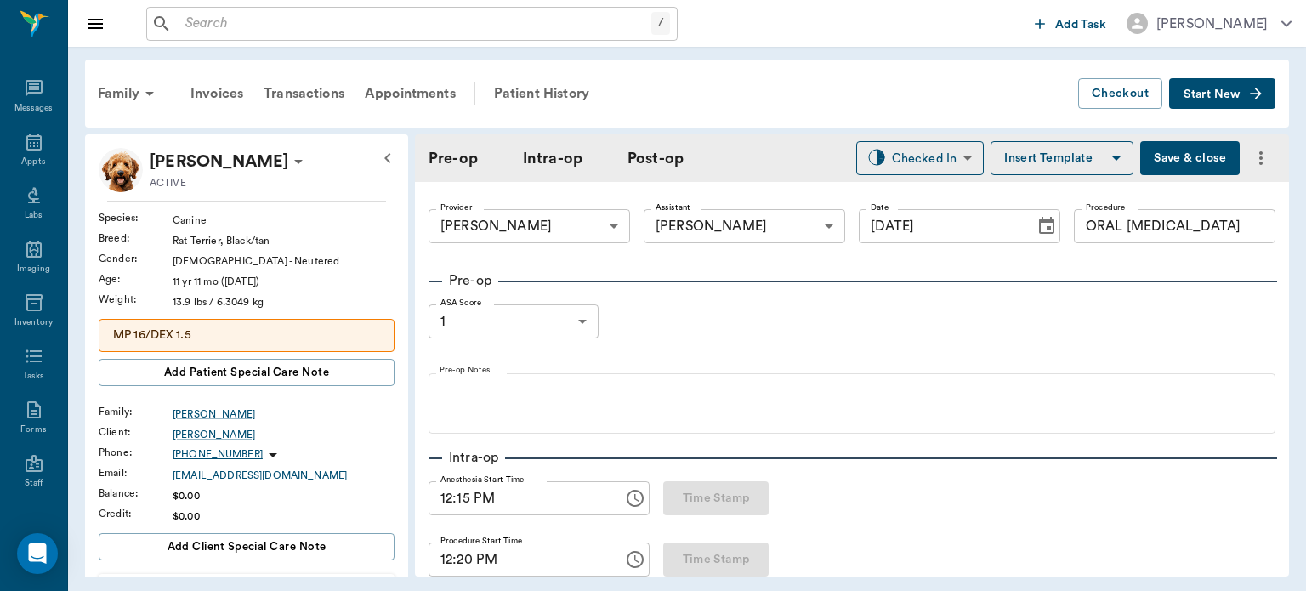
type input "[DATE]"
type input "12:15 PM"
type input "12:20 PM"
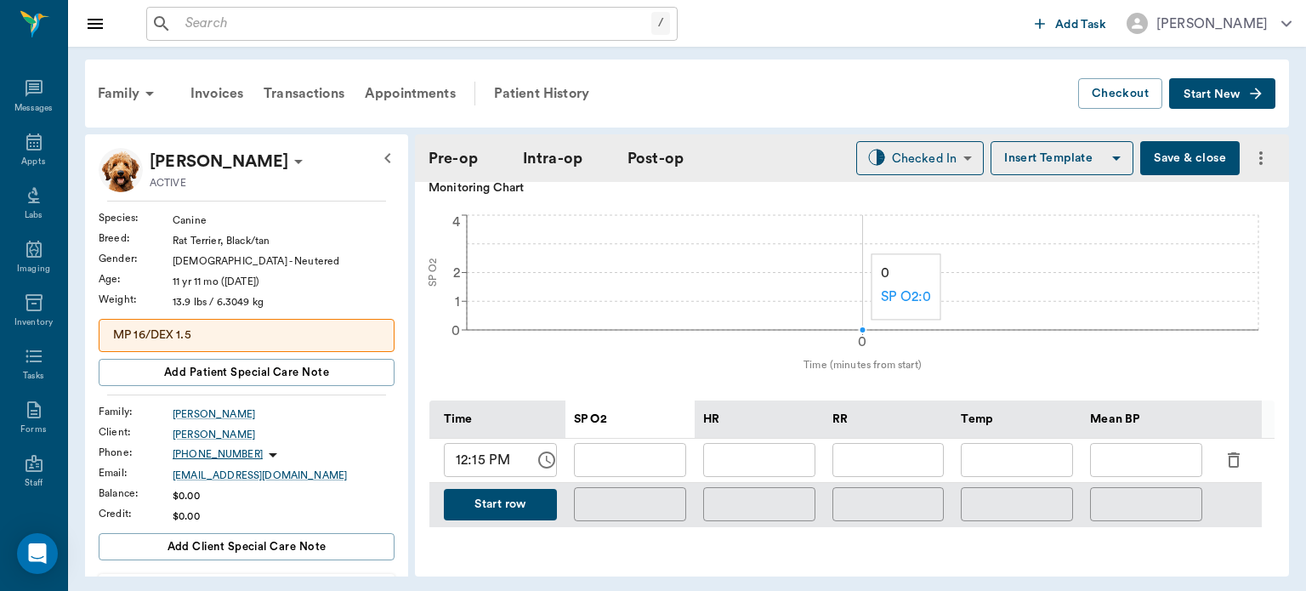
scroll to position [689, 0]
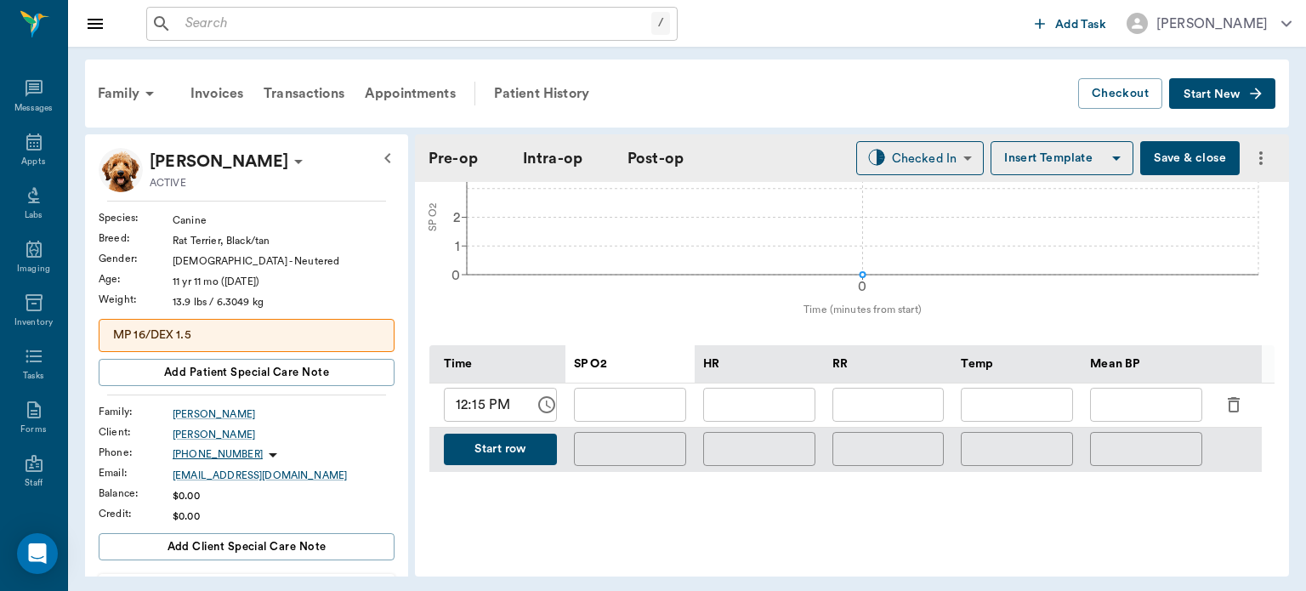
click at [473, 411] on input "12:15 PM" at bounding box center [483, 405] width 79 height 34
type input "12:25 PM"
click at [621, 409] on input "text" at bounding box center [630, 405] width 112 height 34
type input "97"
click at [762, 411] on input "text" at bounding box center [759, 405] width 112 height 34
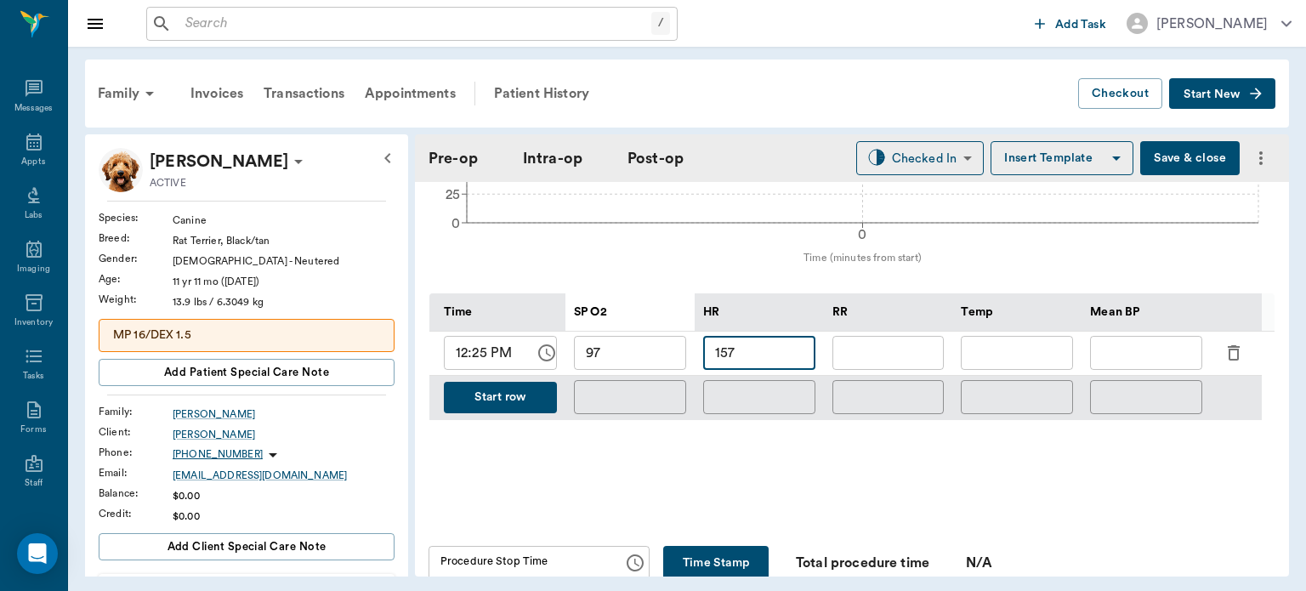
scroll to position [750, 0]
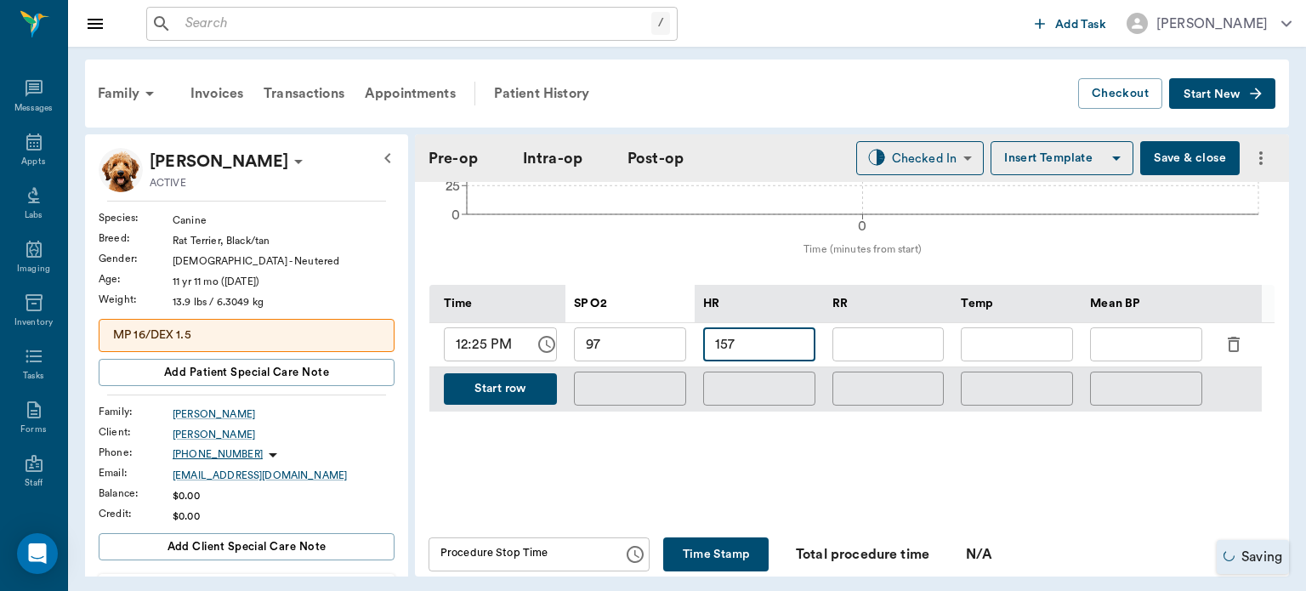
type input "157"
click at [889, 348] on input "text" at bounding box center [888, 344] width 112 height 34
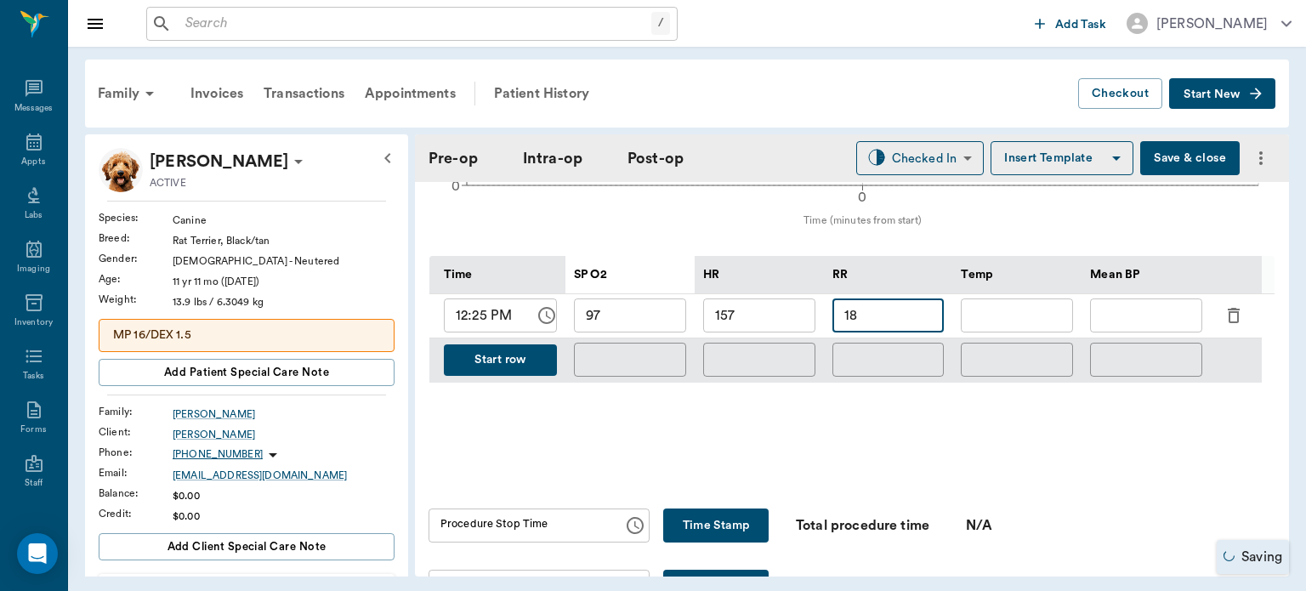
scroll to position [778, 0]
type input "18"
click at [513, 375] on button "Start row" at bounding box center [500, 360] width 113 height 31
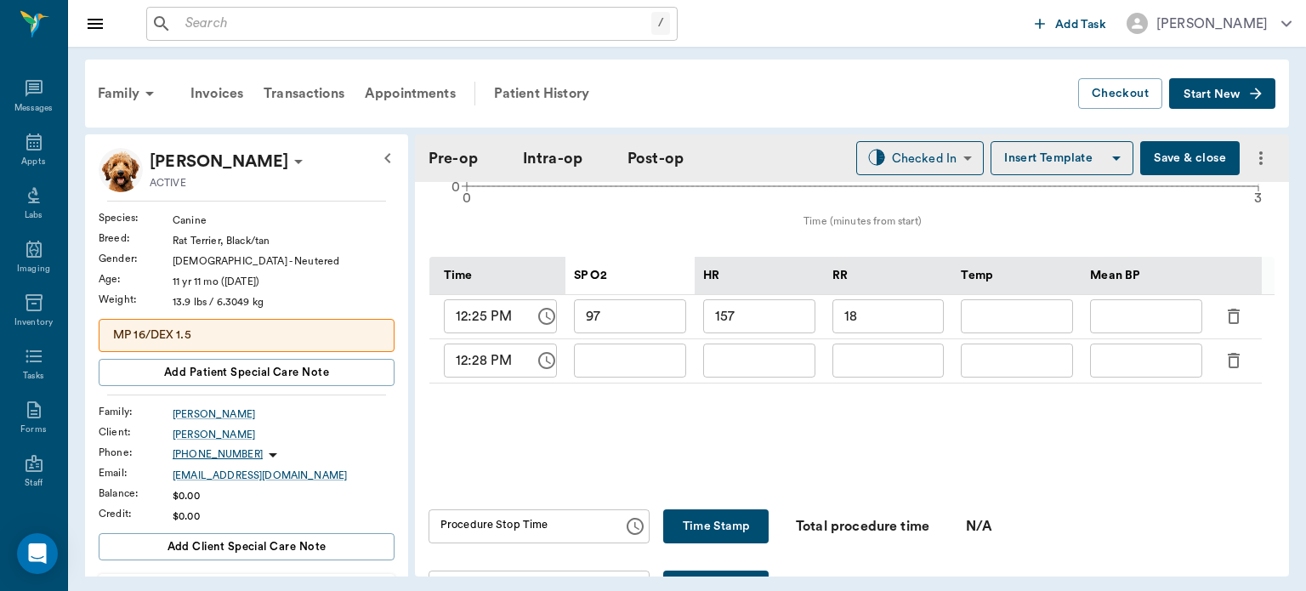
type input "97"
type input "157"
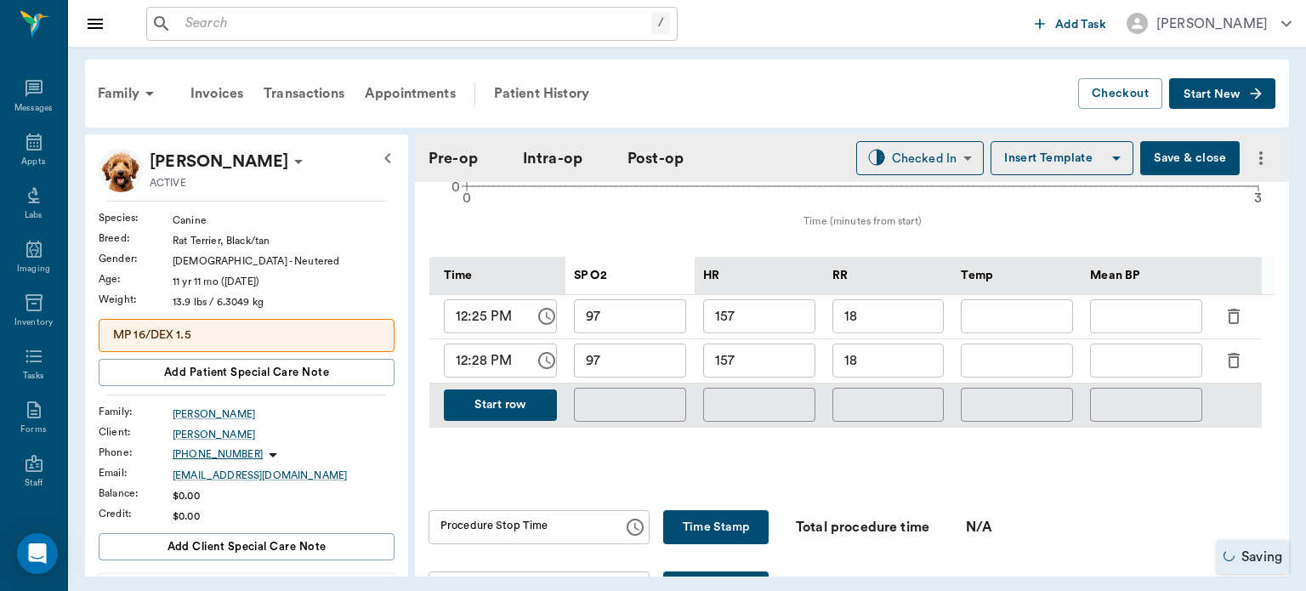
click at [902, 360] on input "18" at bounding box center [888, 360] width 112 height 34
type input "1"
type input "30"
click at [782, 355] on input "157" at bounding box center [759, 360] width 112 height 34
type input "147"
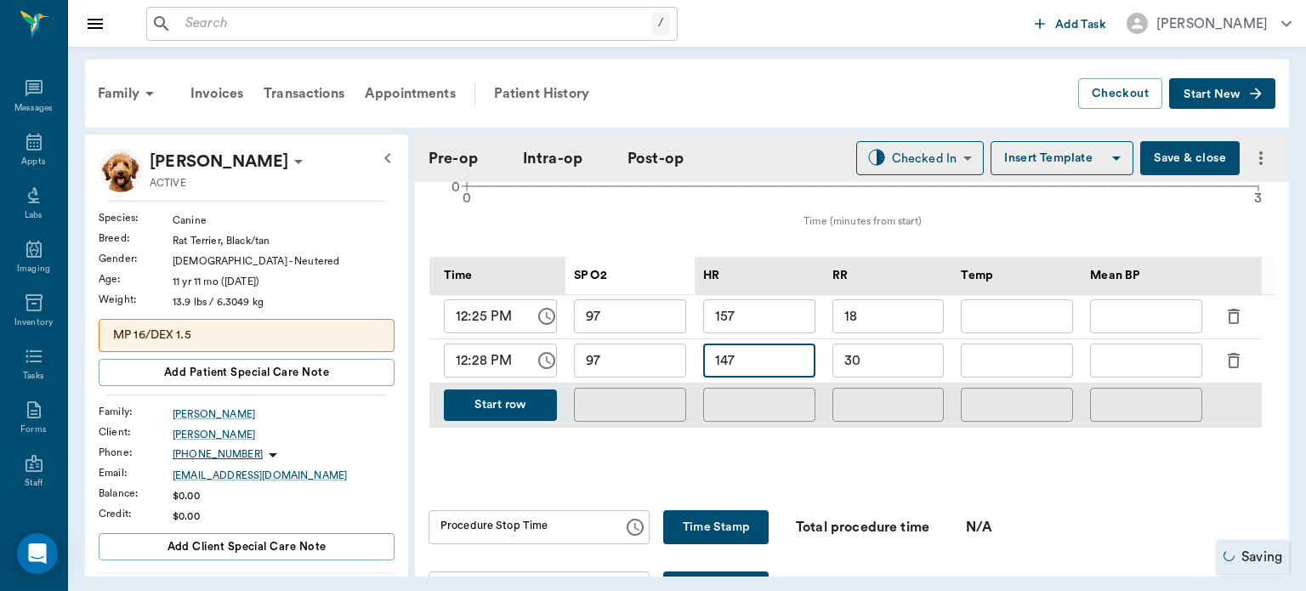
click at [608, 359] on input "97" at bounding box center [630, 360] width 112 height 34
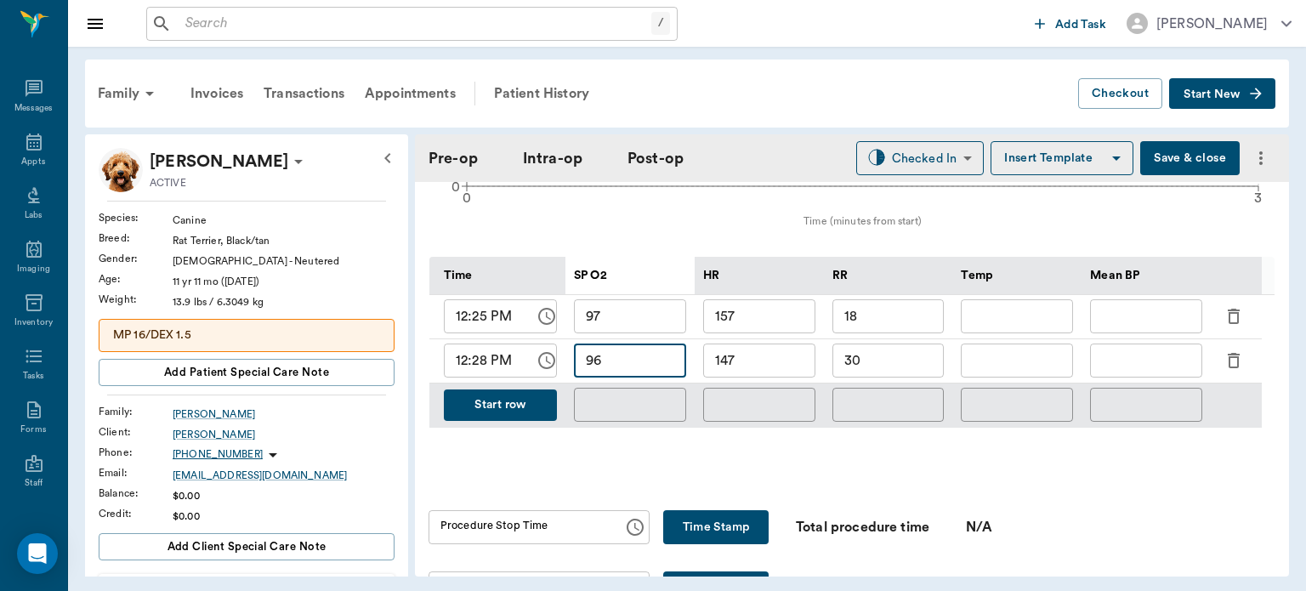
type input "96"
click at [1183, 158] on button "Save & close" at bounding box center [1189, 158] width 99 height 34
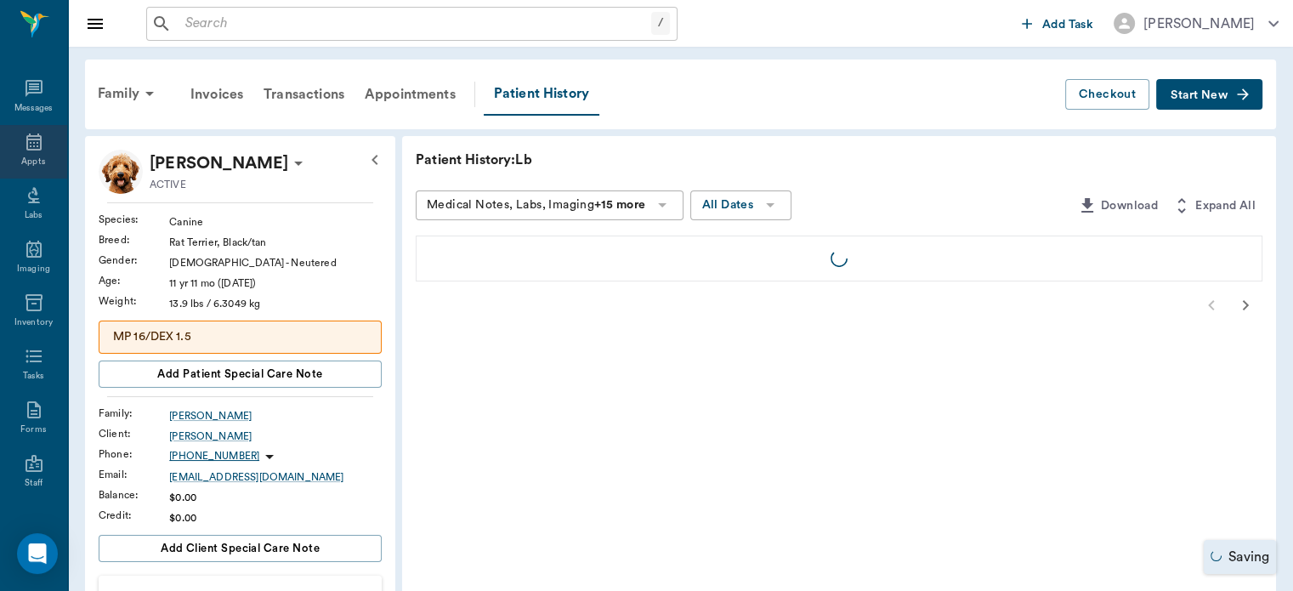
click at [26, 150] on icon at bounding box center [33, 141] width 15 height 17
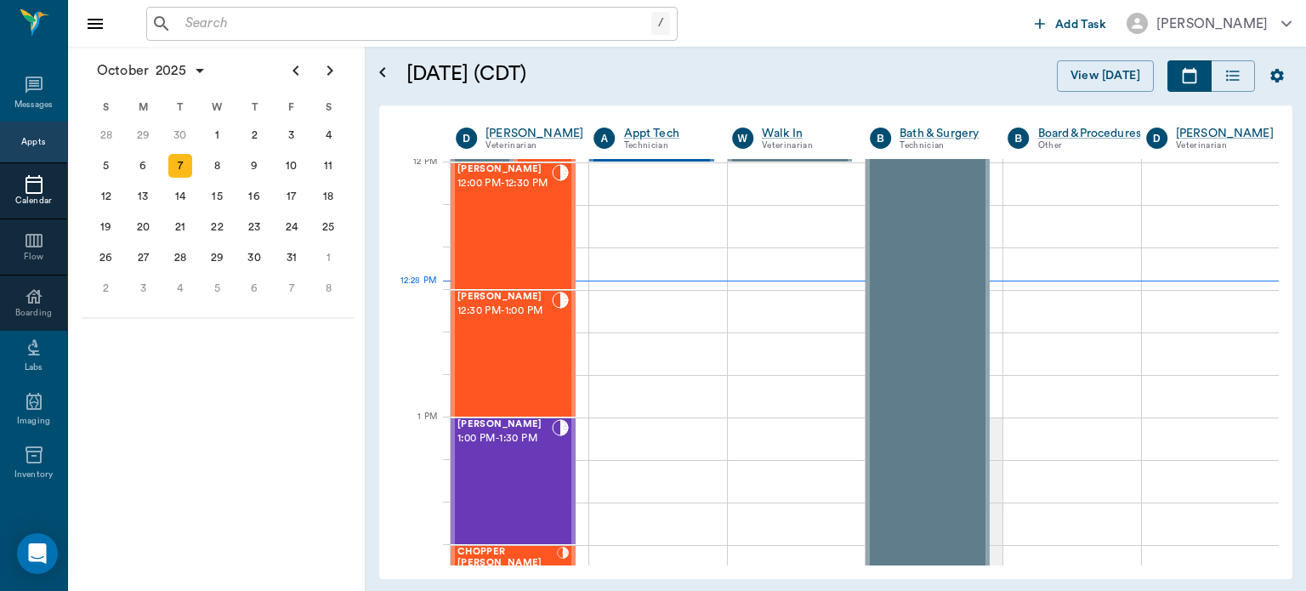
scroll to position [1024, 0]
click at [513, 235] on div "Sundae White 12:00 PM - 12:30 PM" at bounding box center [504, 226] width 94 height 124
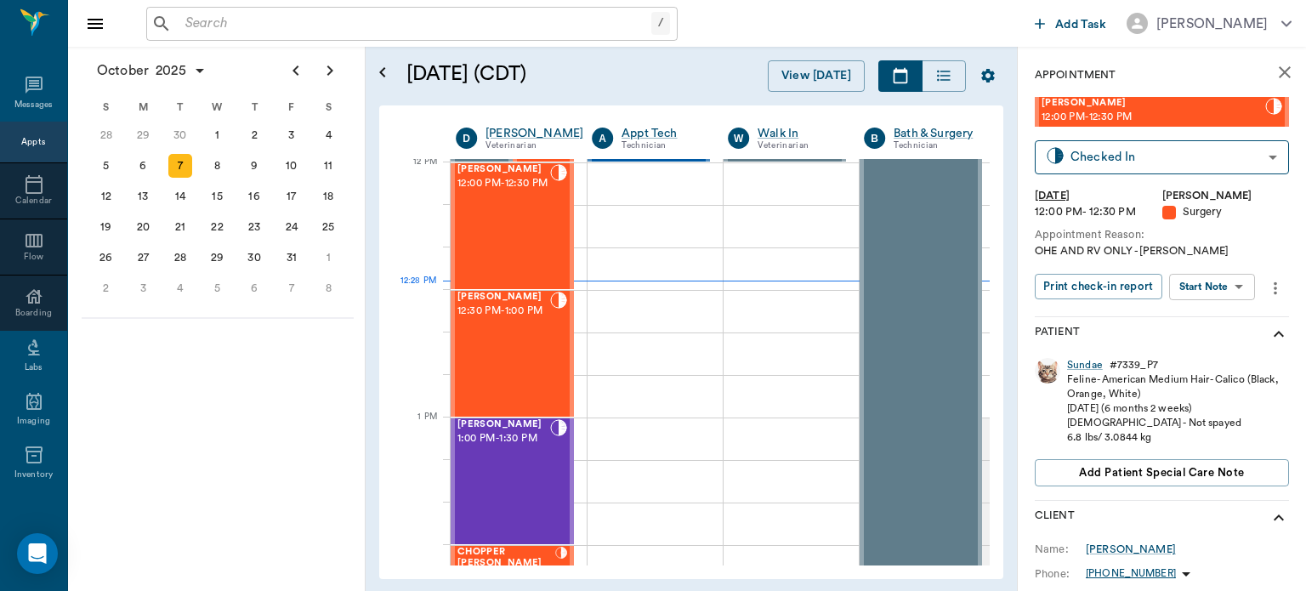
click at [1216, 288] on body "/ ​ Add Task Dr. Bert Ellsworth Nectar Messages Appts Calendar Flow Boarding La…" at bounding box center [653, 295] width 1306 height 591
click at [1217, 356] on button "View Surgery" at bounding box center [1199, 349] width 70 height 20
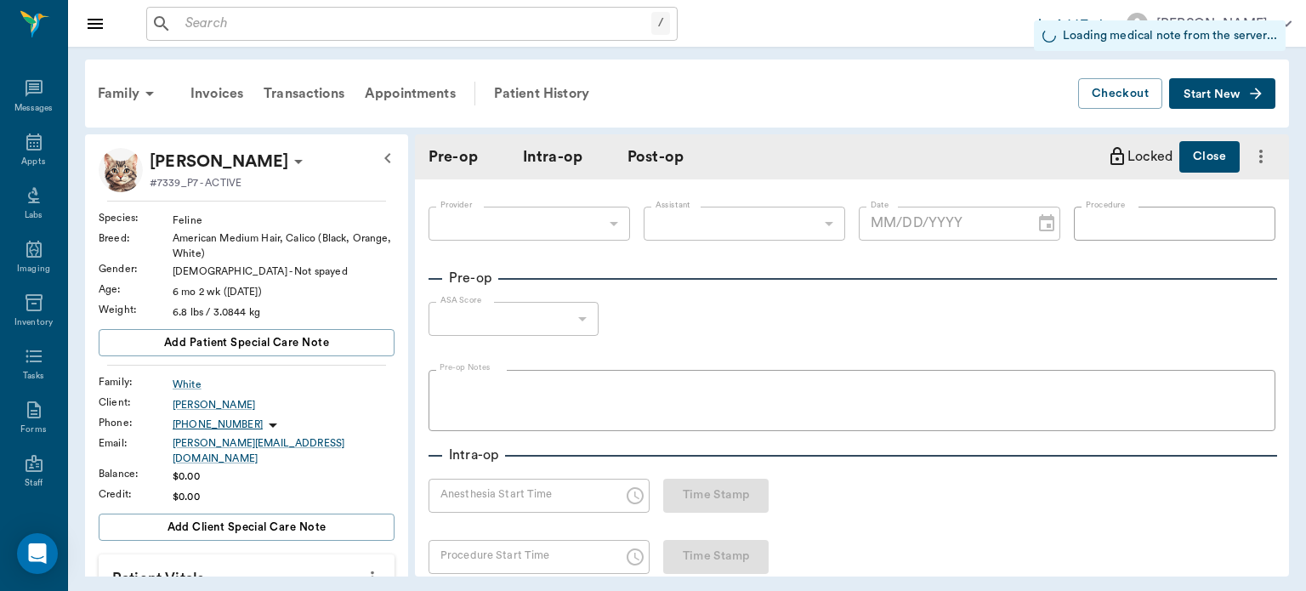
type input "63ec2f075fda476ae8351a4d"
type input "63ec2e7e52e12b0ba117b124"
type input "OHE"
type input "1"
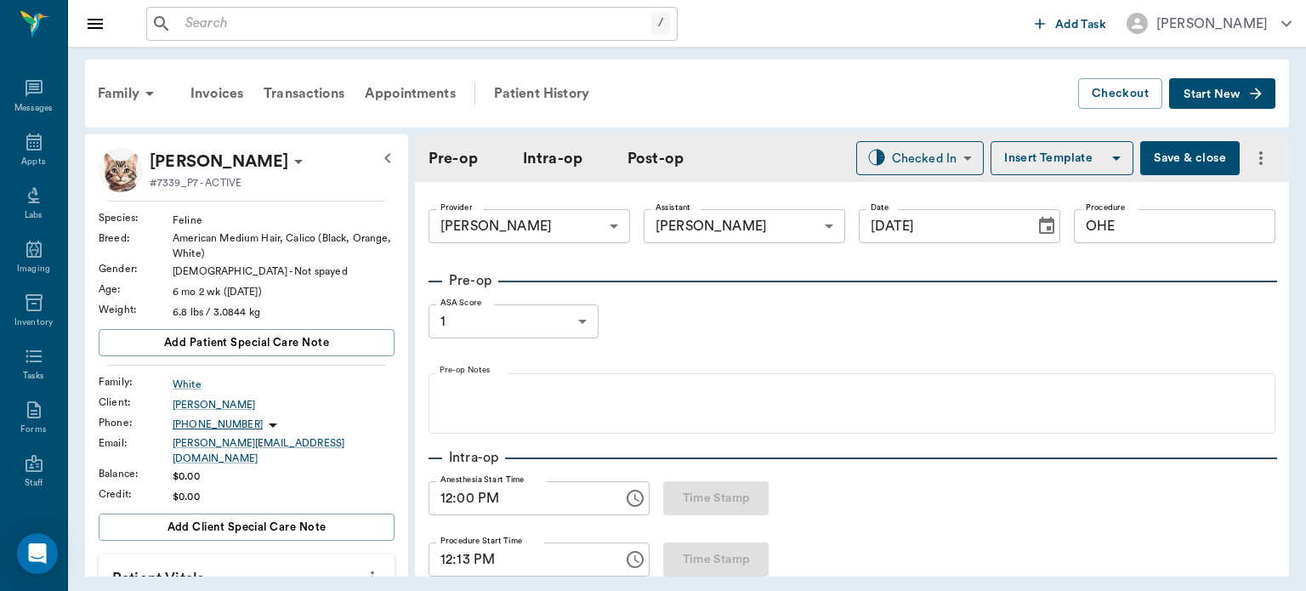
type input "[DATE]"
type input "12:00 PM"
type input "12:13 PM"
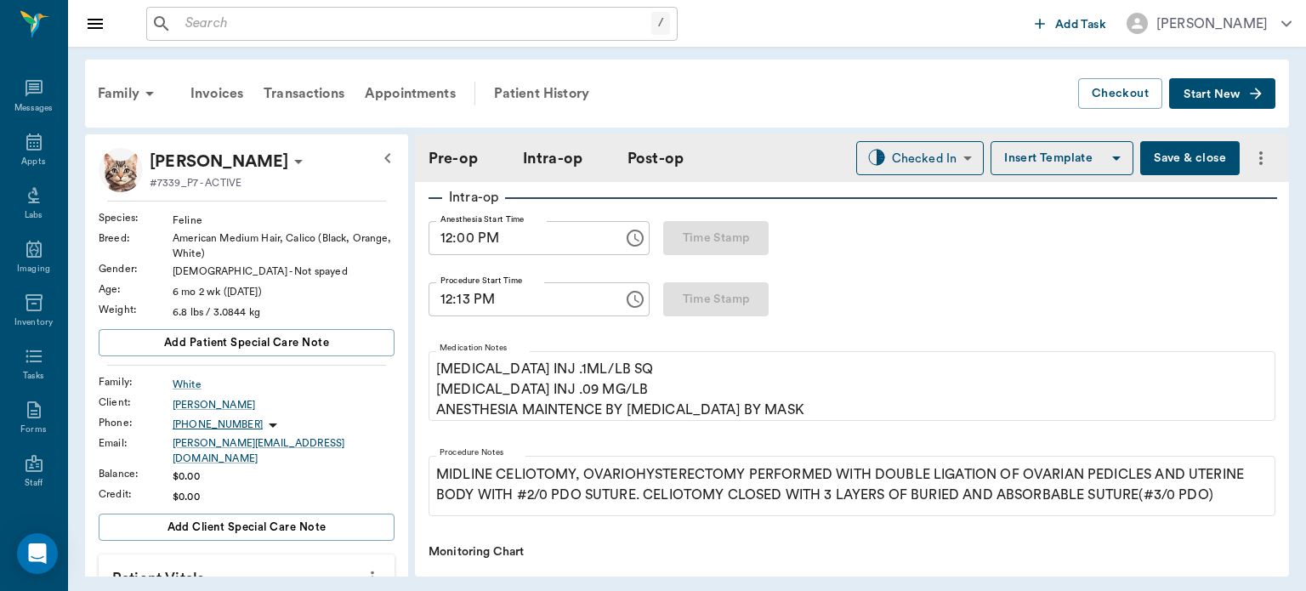
scroll to position [265, 0]
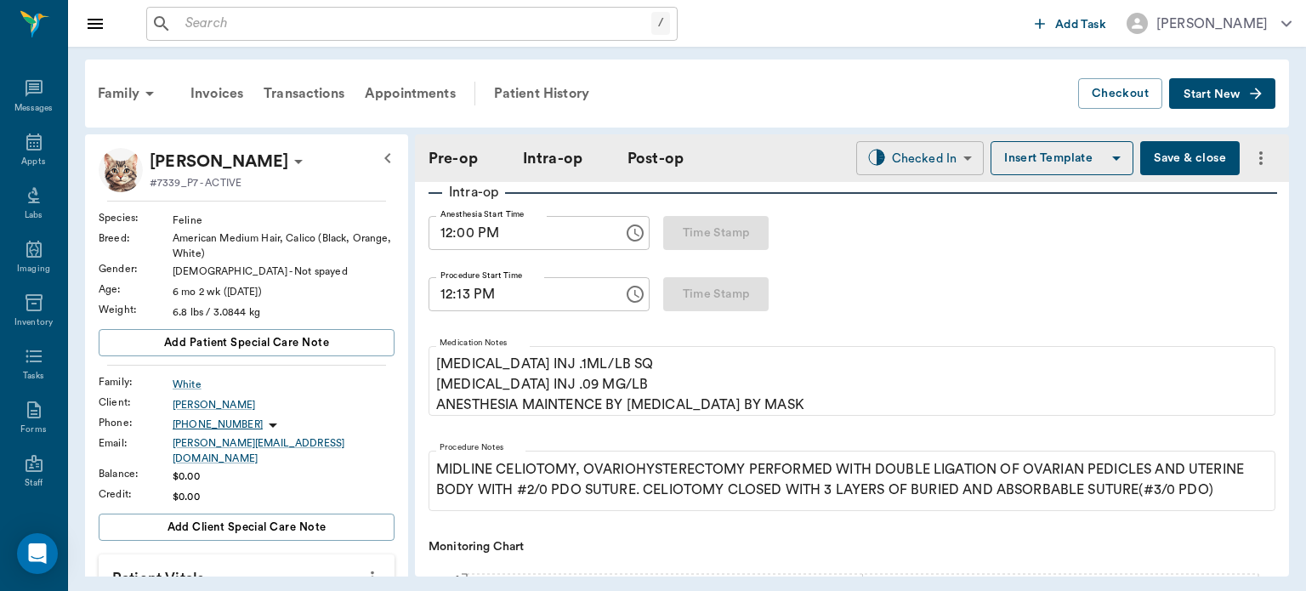
click at [926, 157] on body "/ ​ Add Task Dr. Bert Ellsworth Nectar Messages Appts Labs Imaging Inventory Ta…" at bounding box center [653, 295] width 1306 height 591
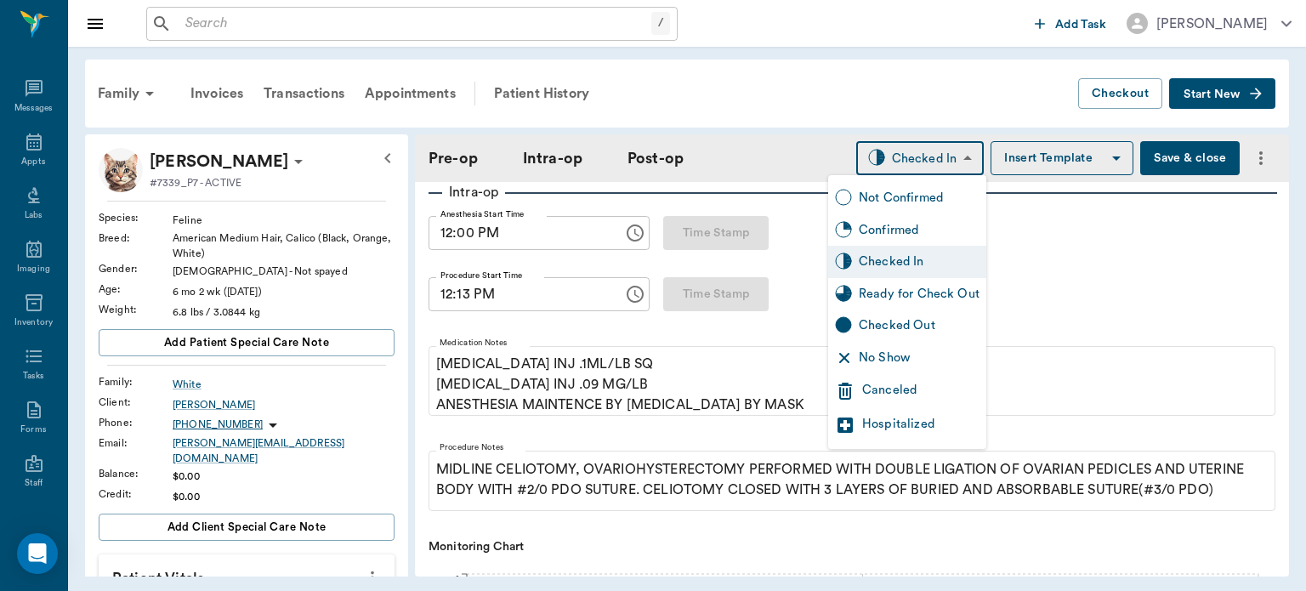
click at [935, 287] on div "Ready for Check Out" at bounding box center [919, 294] width 121 height 19
type input "READY_TO_CHECKOUT"
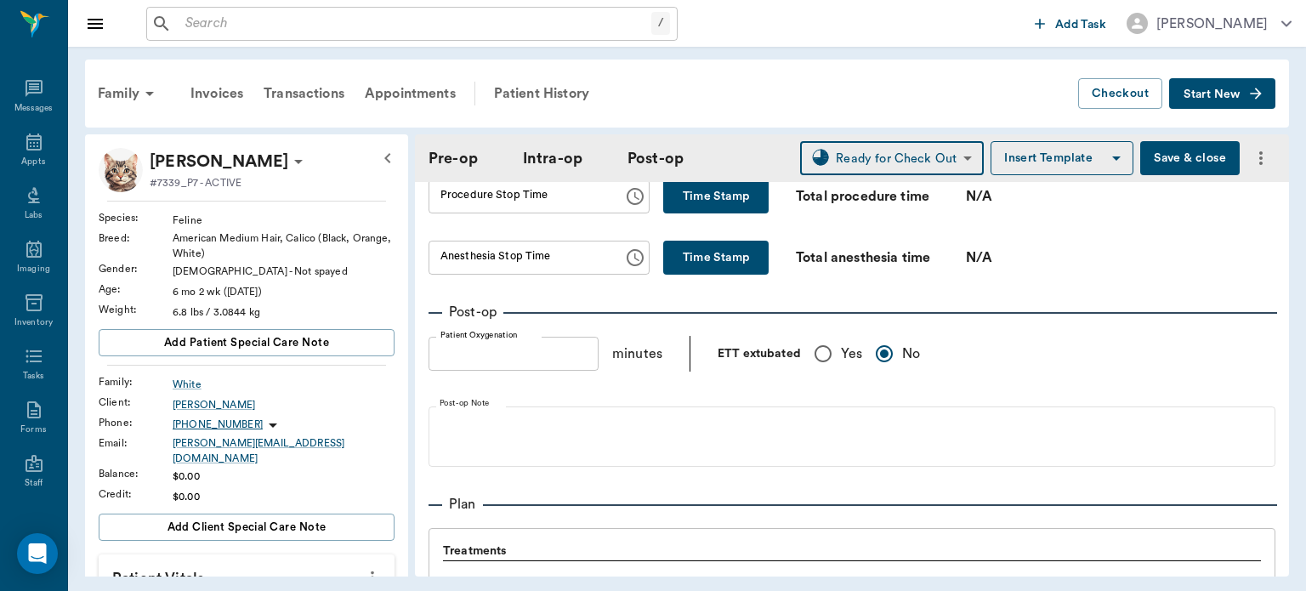
scroll to position [1091, 0]
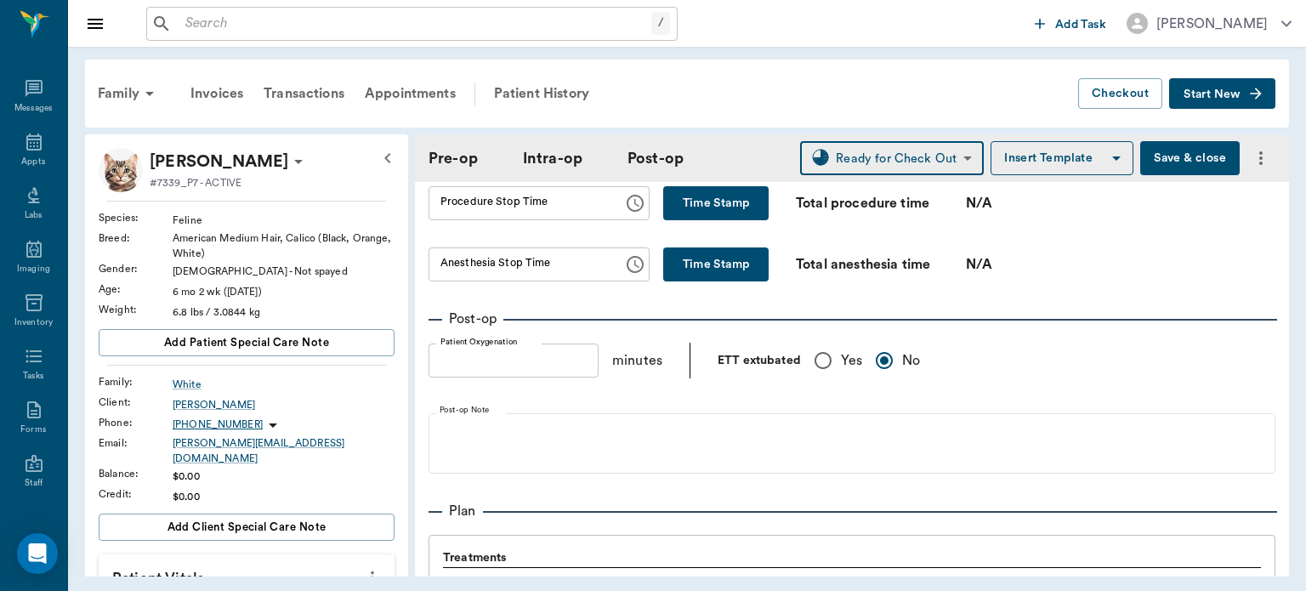
click at [720, 215] on button "Time Stamp" at bounding box center [715, 203] width 105 height 34
type input "12:33 PM"
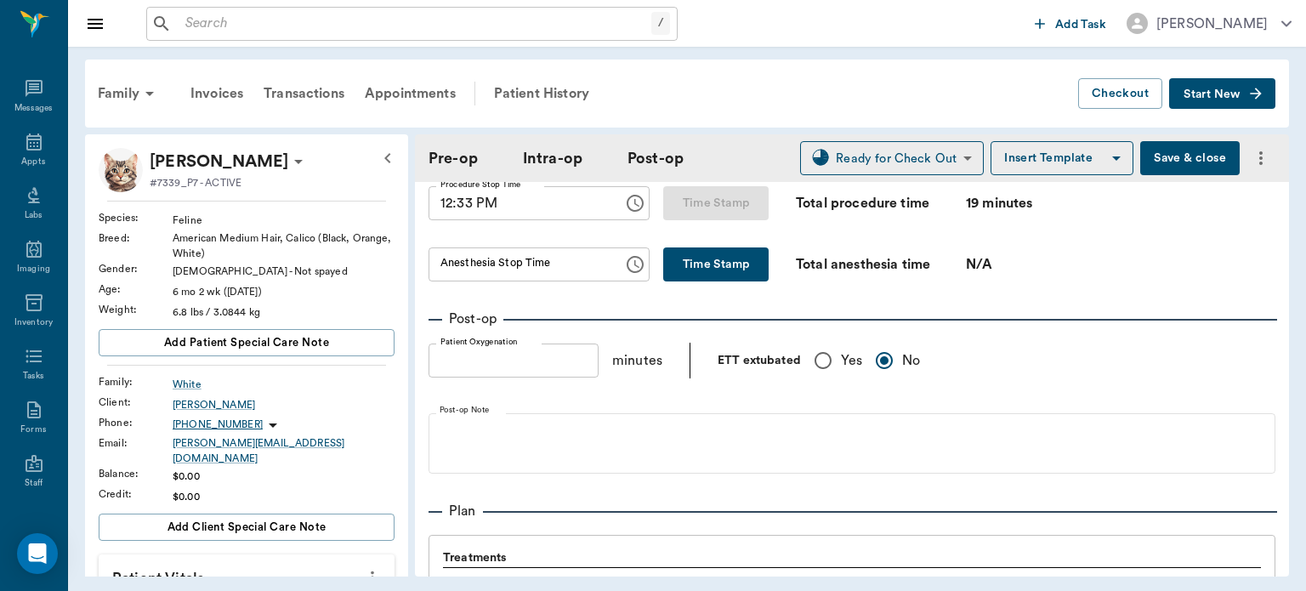
click at [704, 275] on button "Time Stamp" at bounding box center [715, 264] width 105 height 34
type input "12:33 PM"
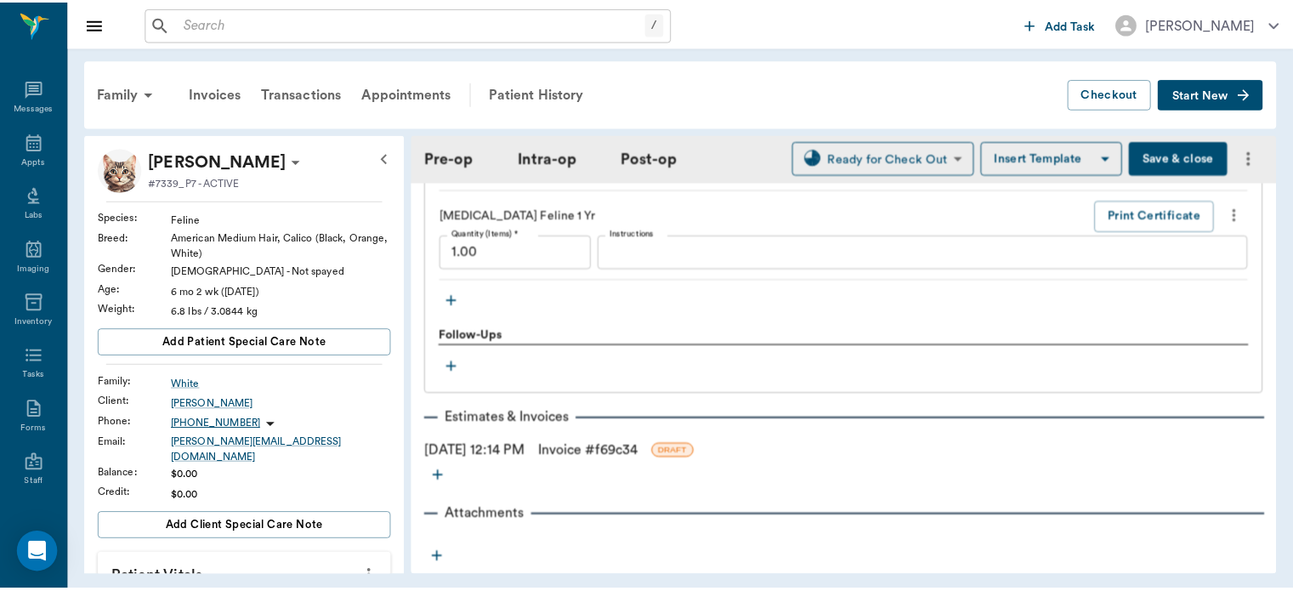
scroll to position [1869, 0]
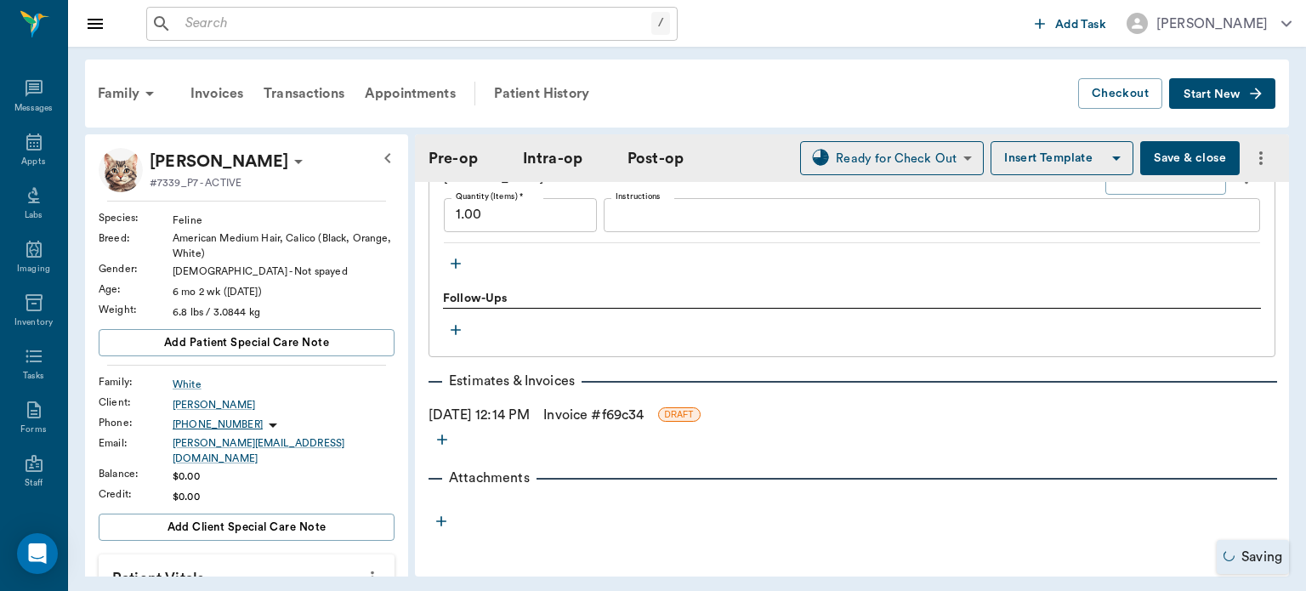
click at [599, 407] on link "Invoice # f69c34" at bounding box center [593, 415] width 100 height 20
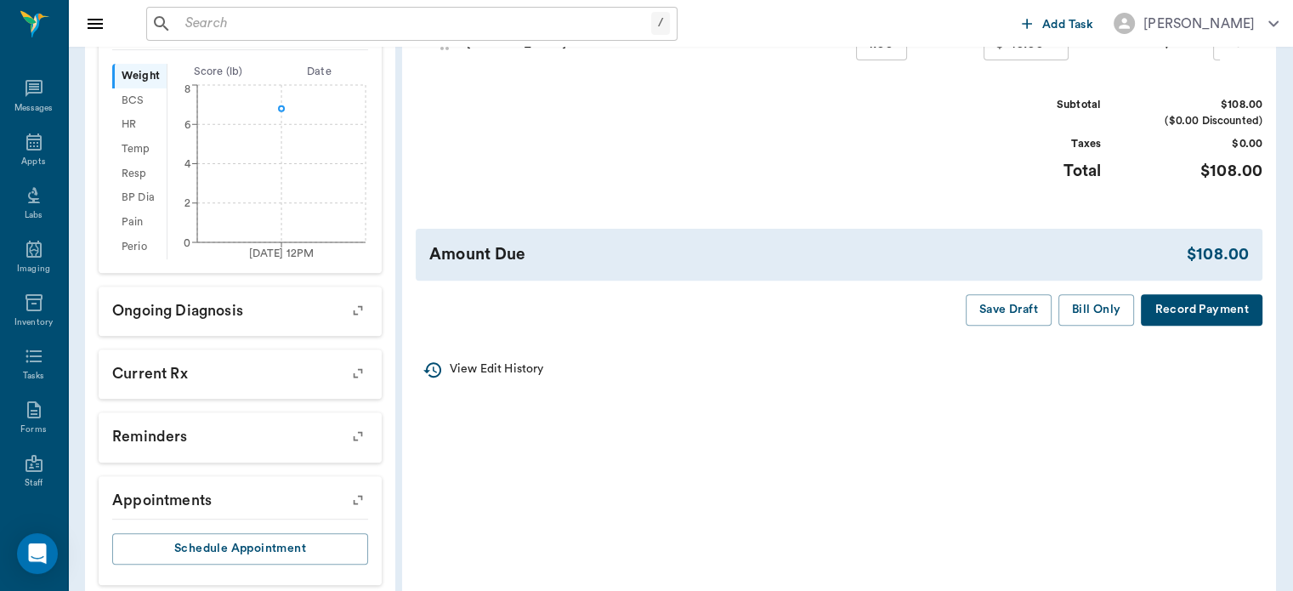
scroll to position [562, 0]
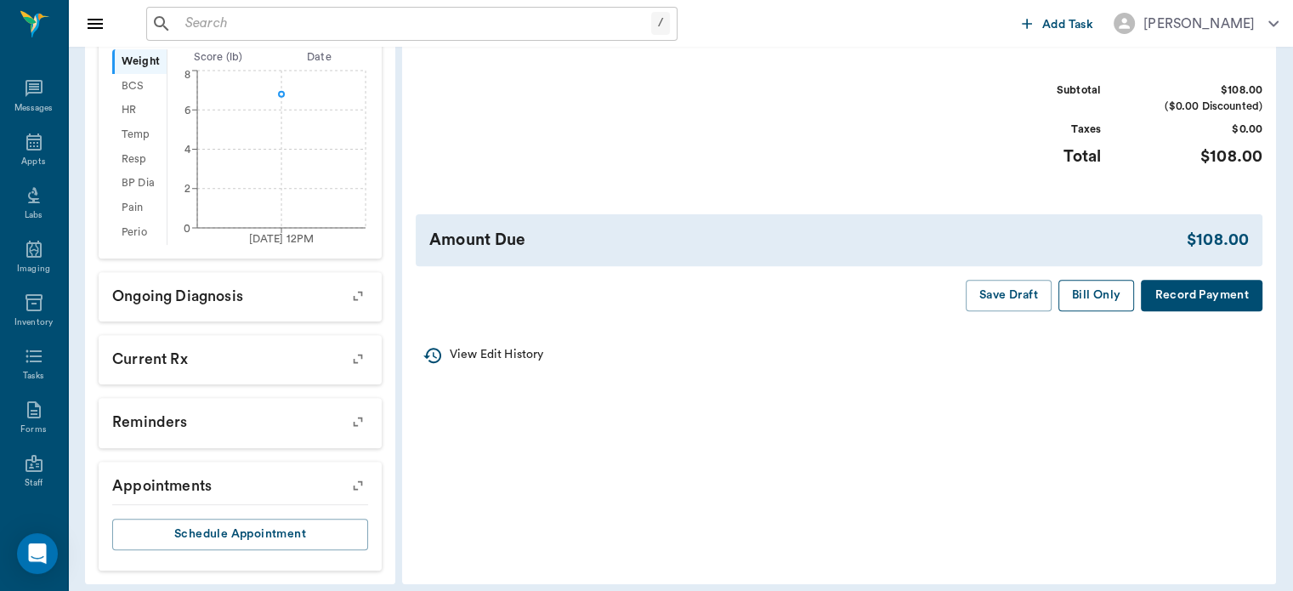
click at [1096, 298] on button "Bill Only" at bounding box center [1096, 295] width 77 height 31
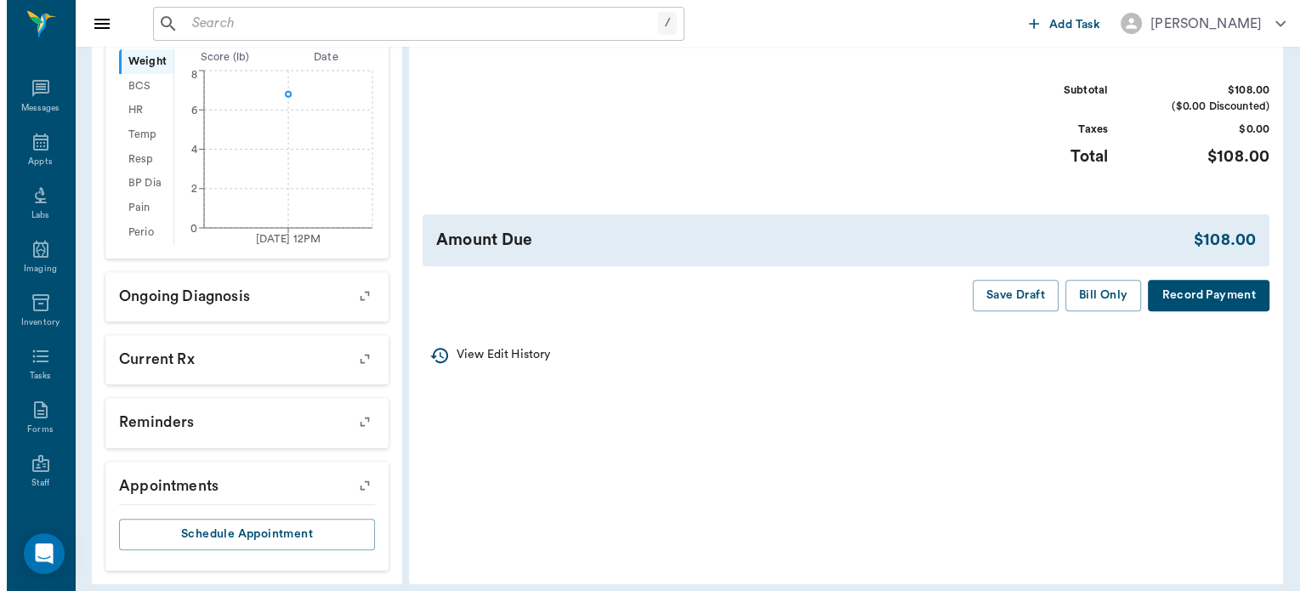
scroll to position [0, 0]
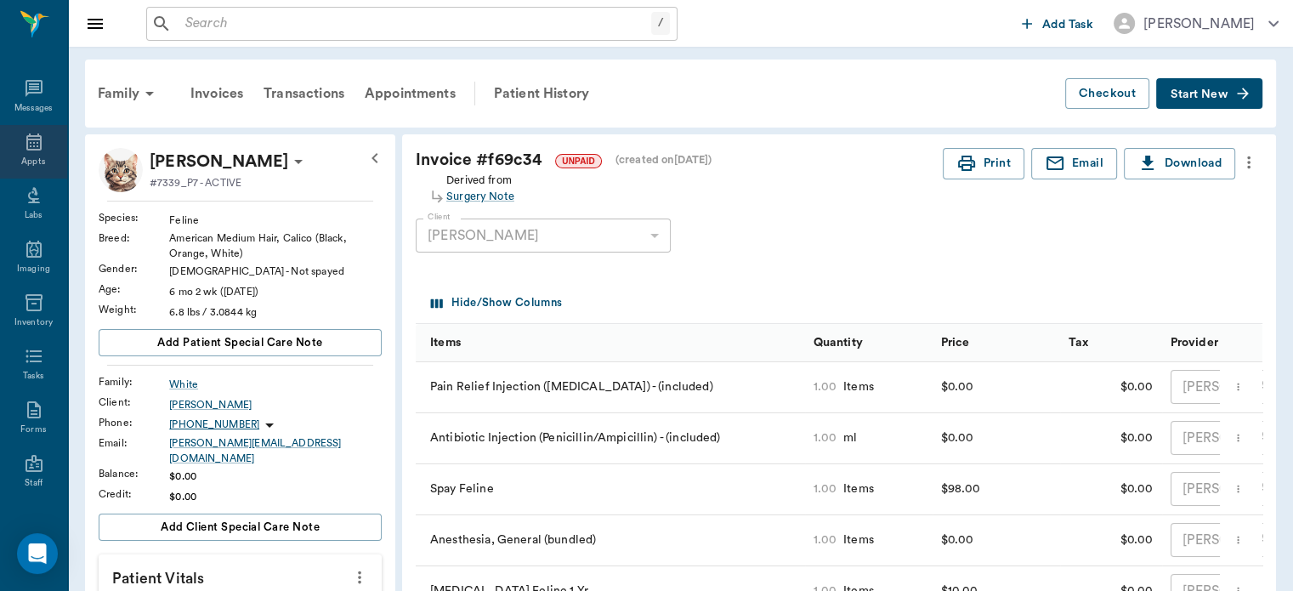
click at [27, 146] on icon at bounding box center [33, 141] width 15 height 17
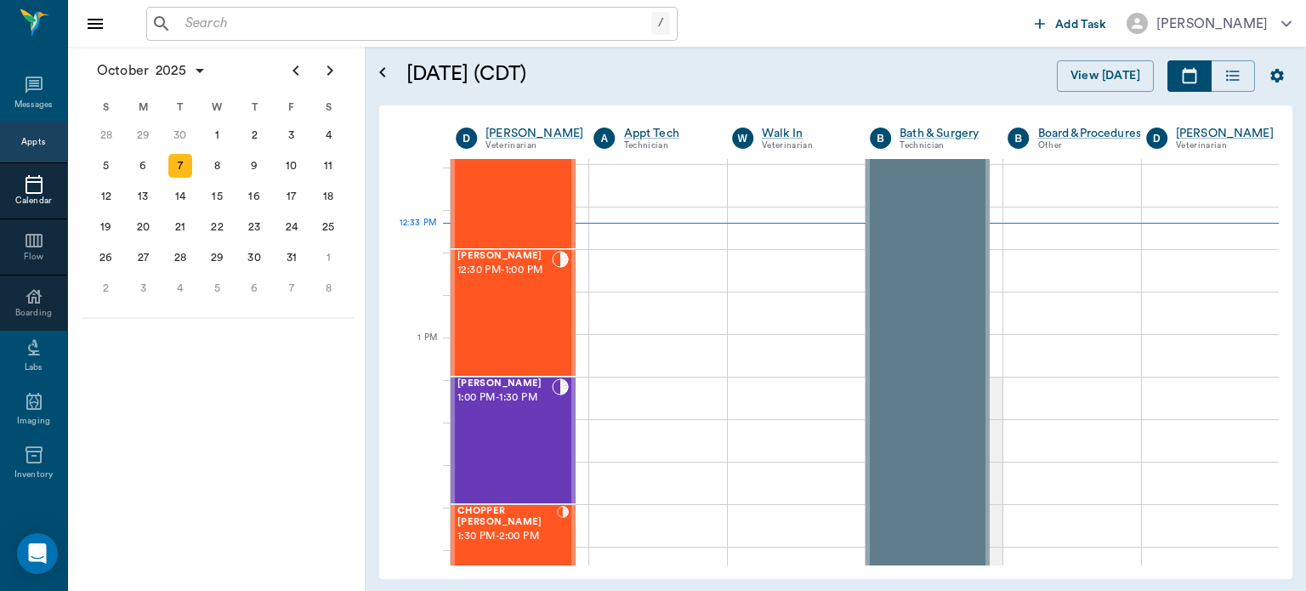
scroll to position [1064, 0]
click at [513, 425] on div "[PERSON_NAME] 1:00 PM - 1:30 PM" at bounding box center [504, 441] width 94 height 124
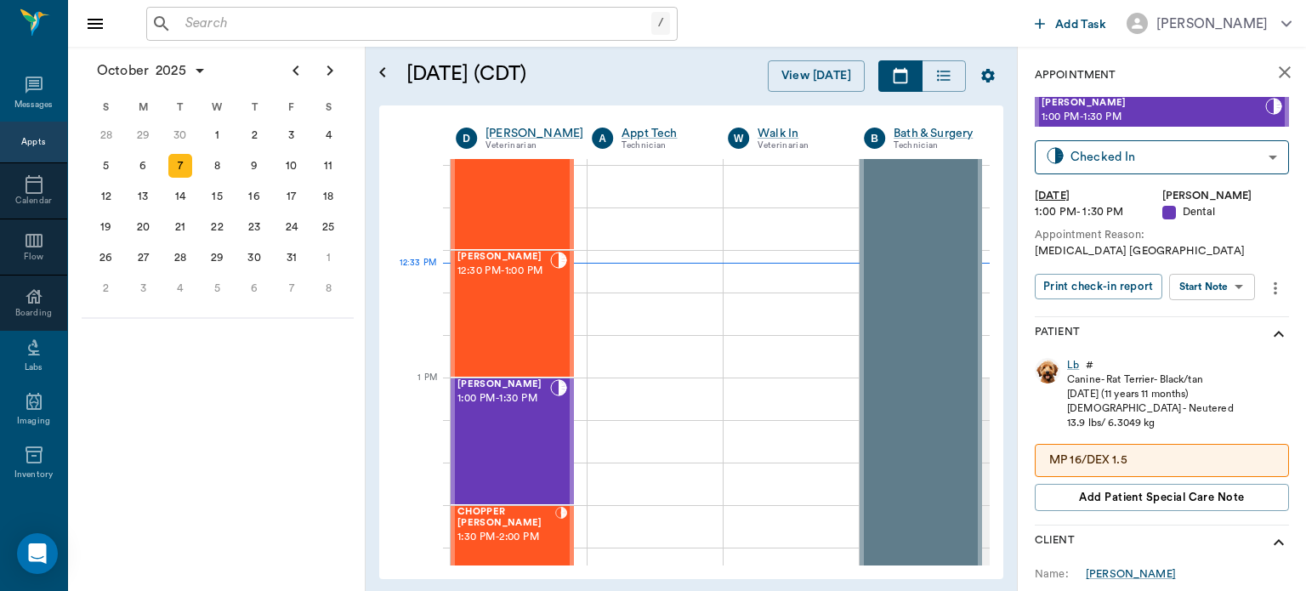
click at [1206, 276] on body "/ ​ Add Task Dr. Bert Ellsworth Nectar Messages Appts Calendar Flow Boarding La…" at bounding box center [653, 295] width 1306 height 591
click at [1212, 352] on button "View Surgery" at bounding box center [1199, 349] width 70 height 20
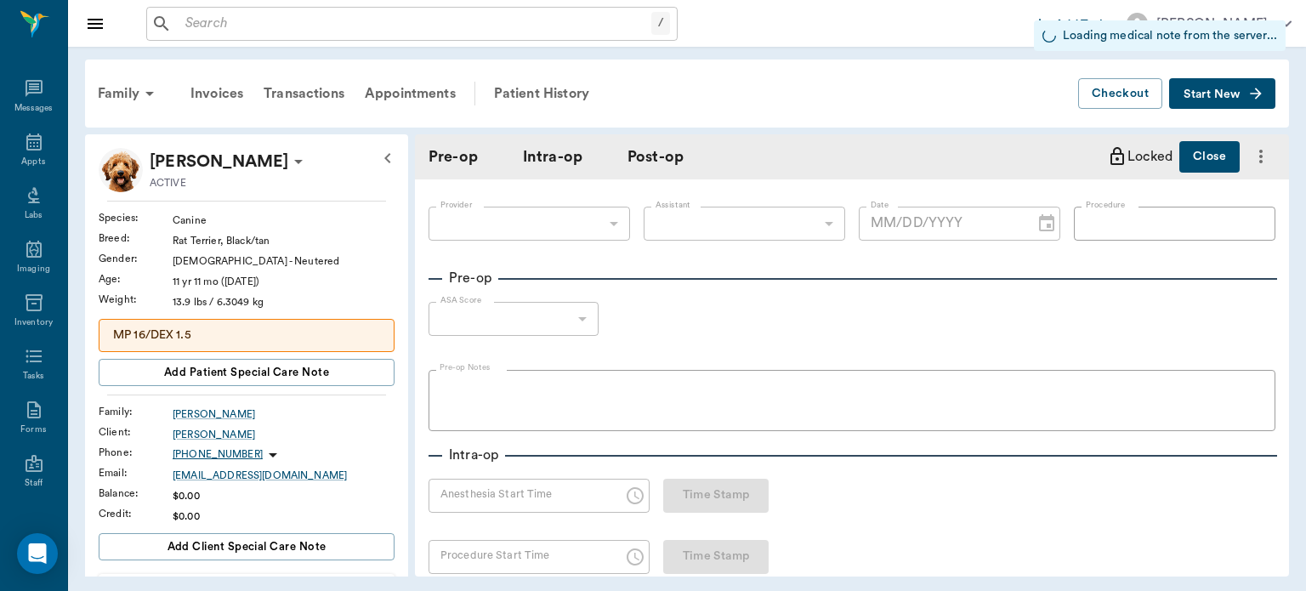
type input "63ec2f075fda476ae8351a4d"
type input "642ef10e332a41444de2bad1"
type input "ORAL [MEDICAL_DATA]"
type input "1"
radio input "true"
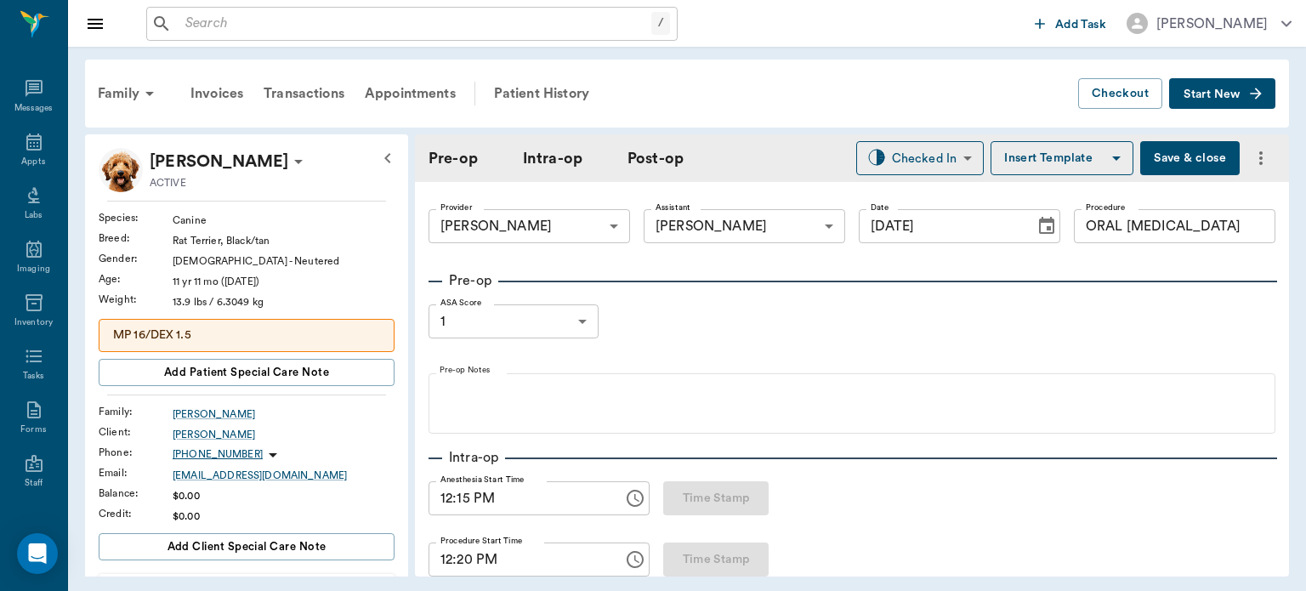
type input "[DATE]"
type input "12:15 PM"
type input "12:20 PM"
type input "97"
type input "157"
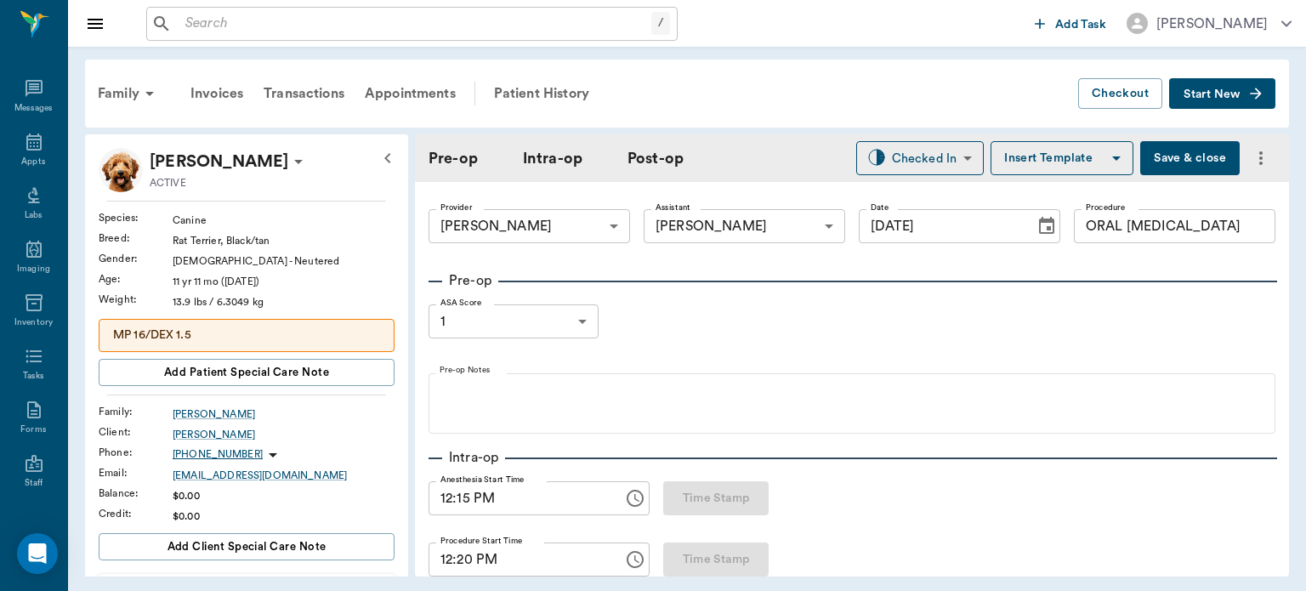
type input "18"
type input "96"
type input "147"
type input "30"
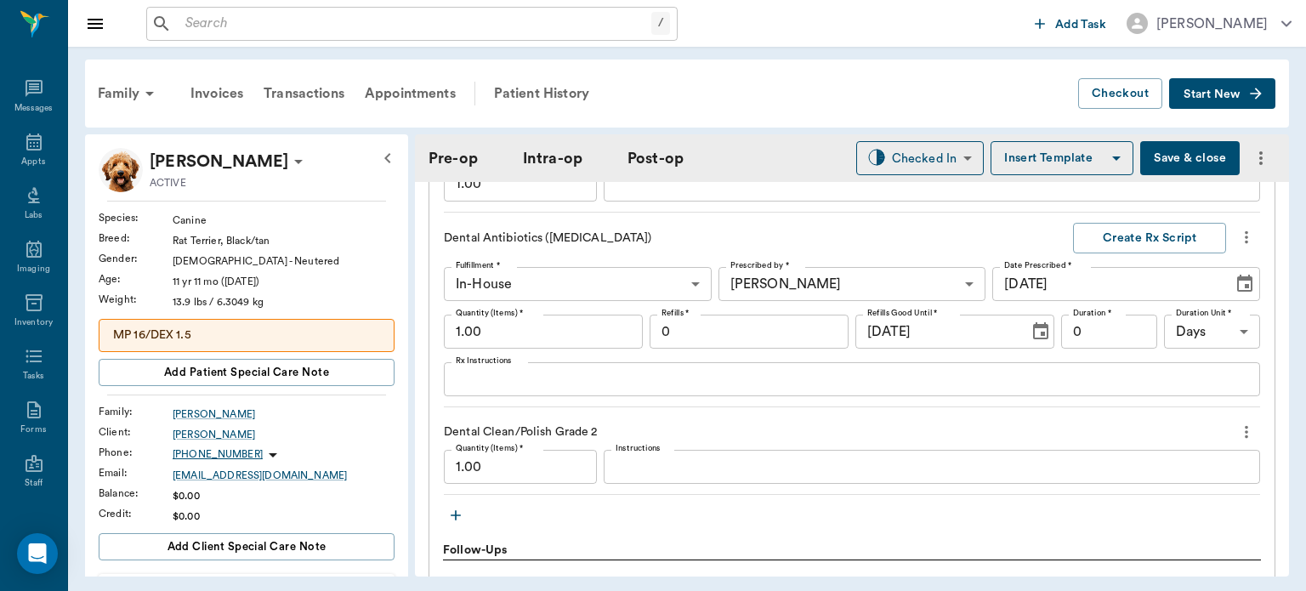
scroll to position [1824, 0]
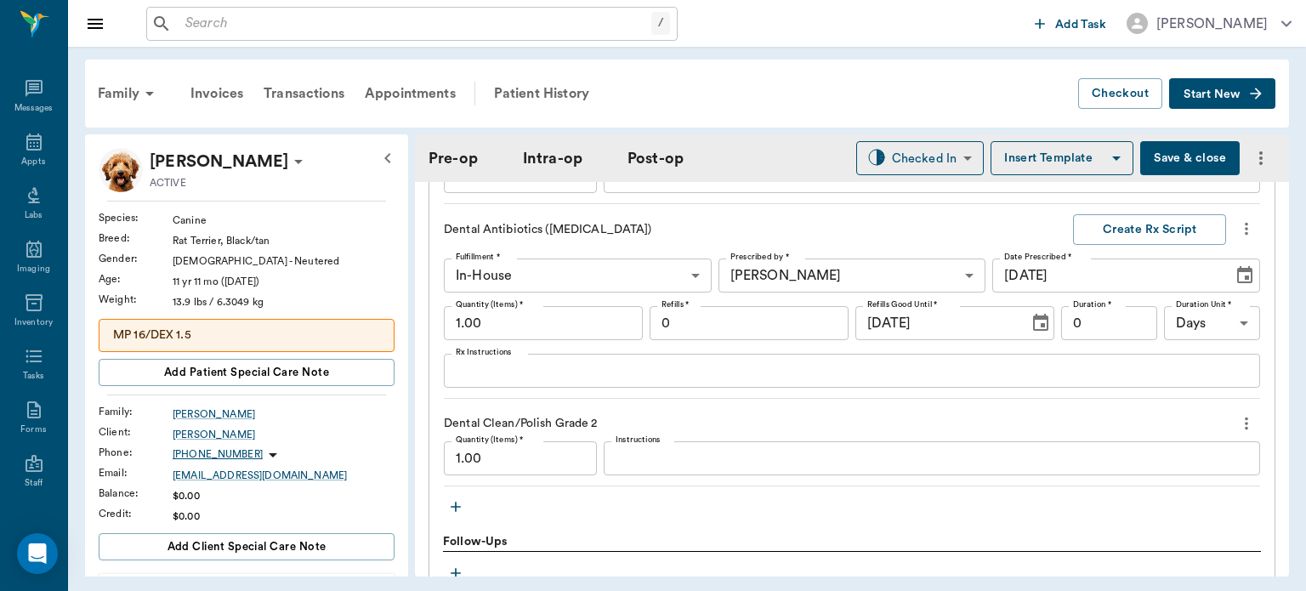
click at [485, 370] on textarea "Rx Instructions" at bounding box center [852, 371] width 792 height 20
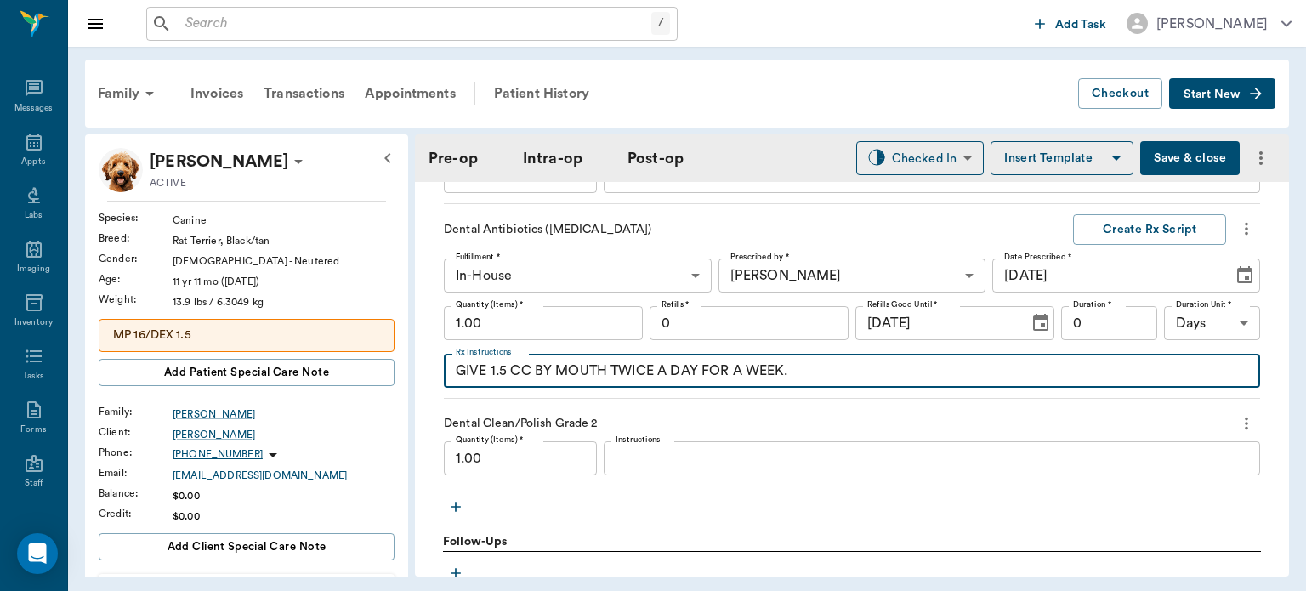
type textarea "GIVE 1.5 CC BY MOUTH TWICE A DAY FOR A WEEK."
click at [1197, 159] on button "Save & close" at bounding box center [1189, 158] width 99 height 34
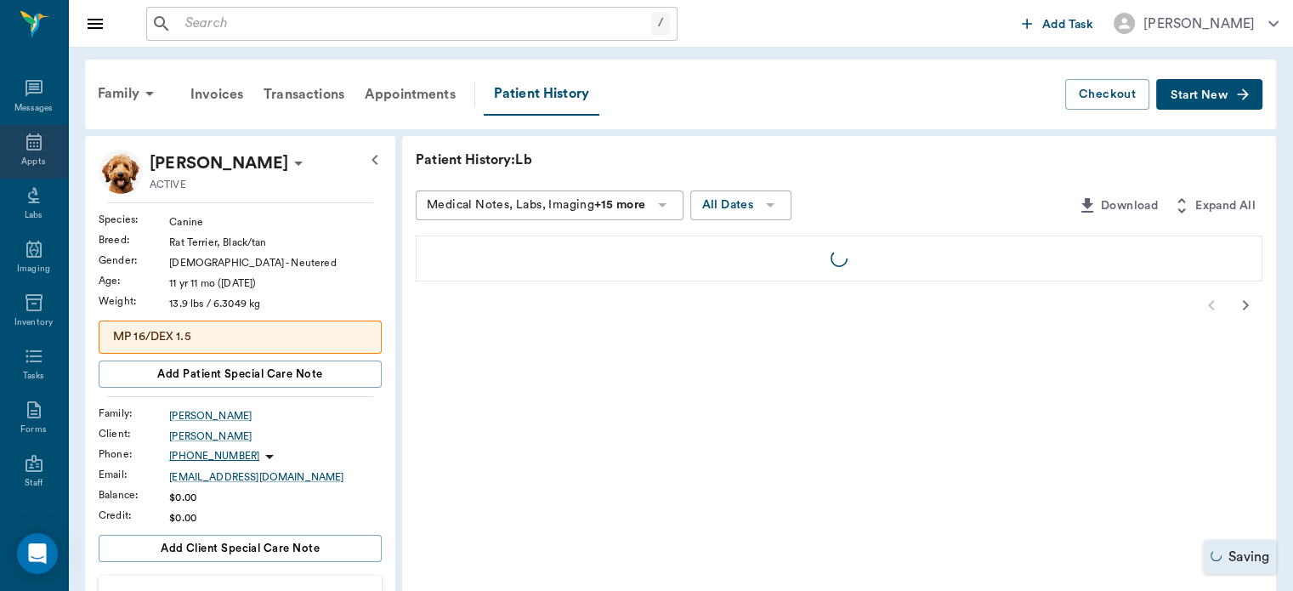
click at [27, 149] on icon at bounding box center [33, 141] width 15 height 17
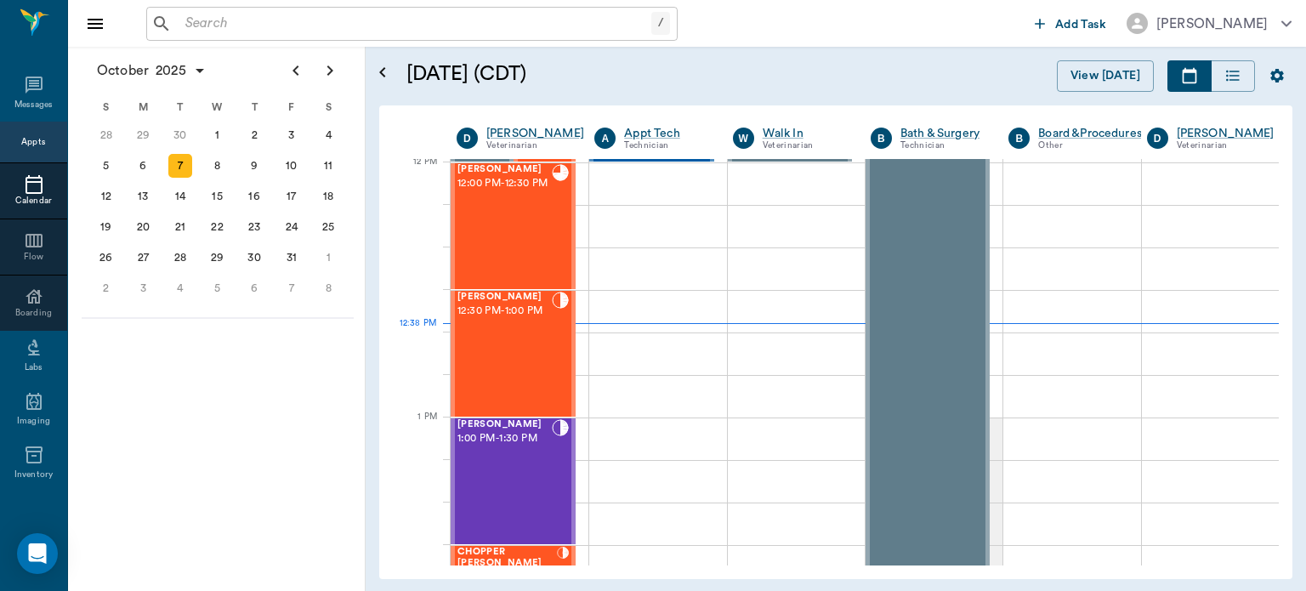
scroll to position [1024, 0]
click at [519, 347] on div "[PERSON_NAME] 12:30 PM - 1:00 PM" at bounding box center [504, 354] width 94 height 124
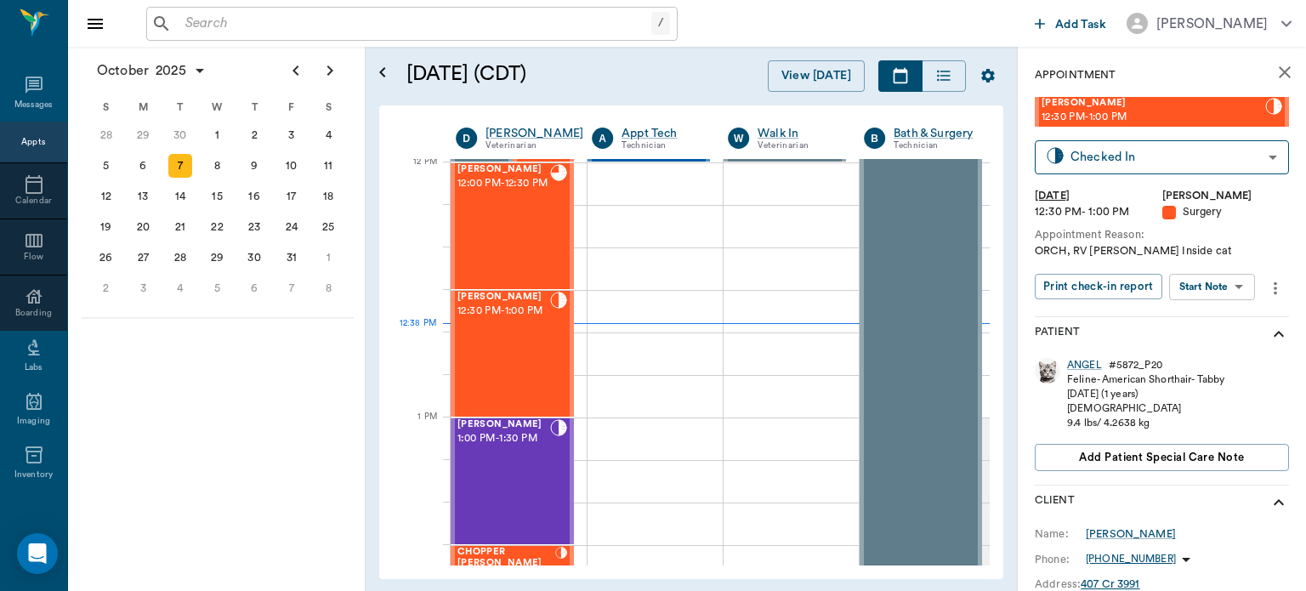
click at [1227, 292] on body "/ ​ Add Task Dr. Bert Ellsworth Nectar Messages Appts Calendar Flow Boarding La…" at bounding box center [653, 295] width 1306 height 591
click at [1219, 354] on button "View Surgery" at bounding box center [1199, 349] width 70 height 20
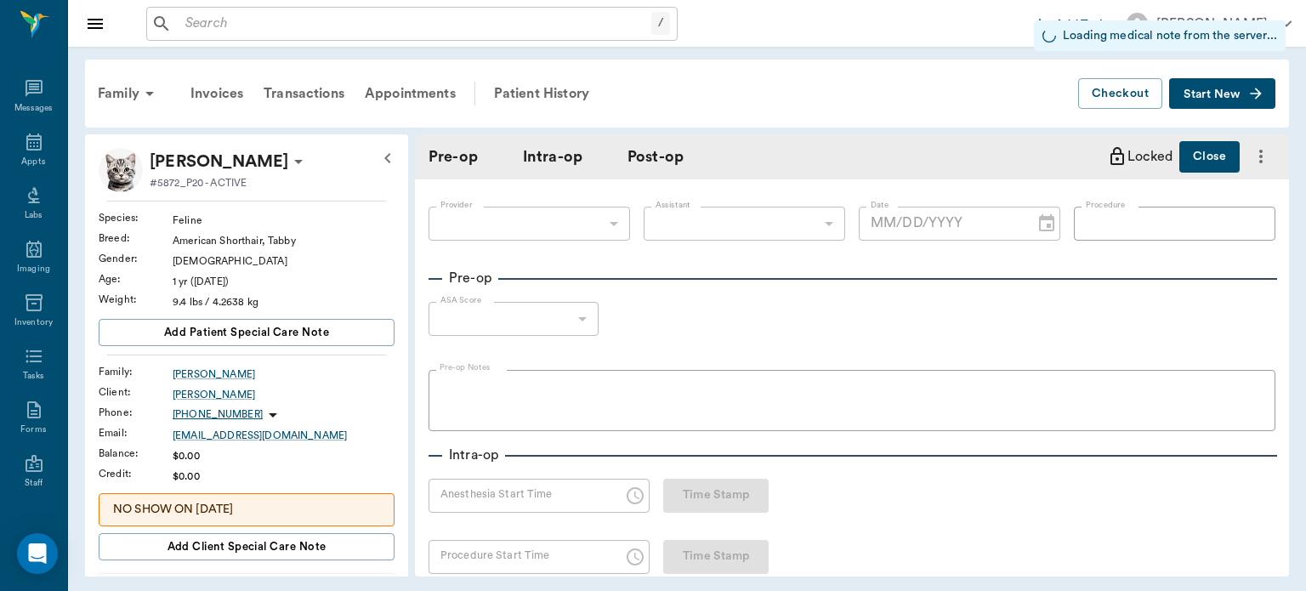
type input "63ec2f075fda476ae8351a4d"
type input "63ec2e7e52e12b0ba117b124"
type input "NEUTER"
type input "1"
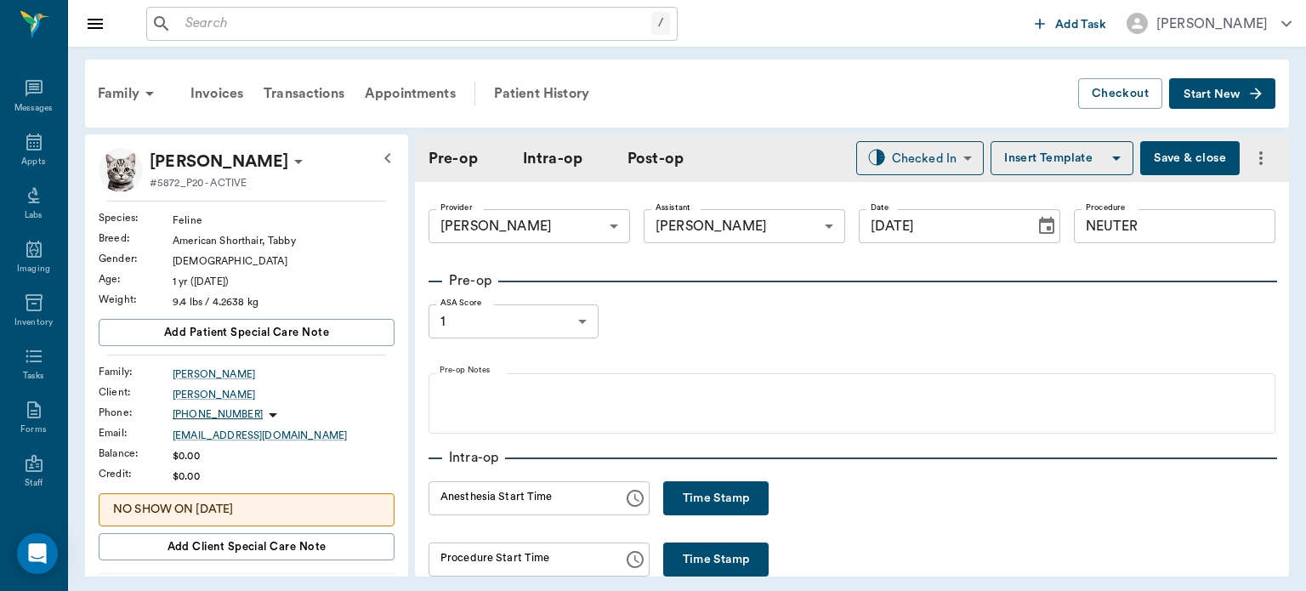
type input "[DATE]"
click at [687, 503] on button "Time Stamp" at bounding box center [715, 498] width 105 height 34
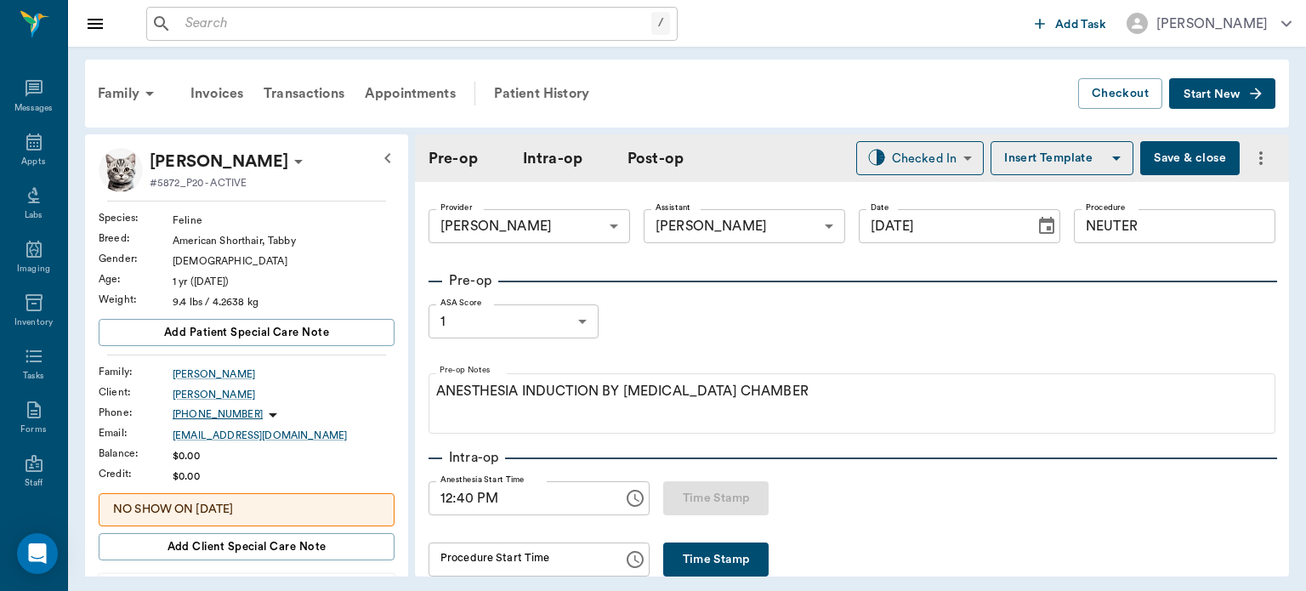
click at [462, 502] on input "12:40 PM" at bounding box center [519, 498] width 183 height 34
type input "12:35 PM"
click at [1172, 150] on button "Save & close" at bounding box center [1189, 158] width 99 height 34
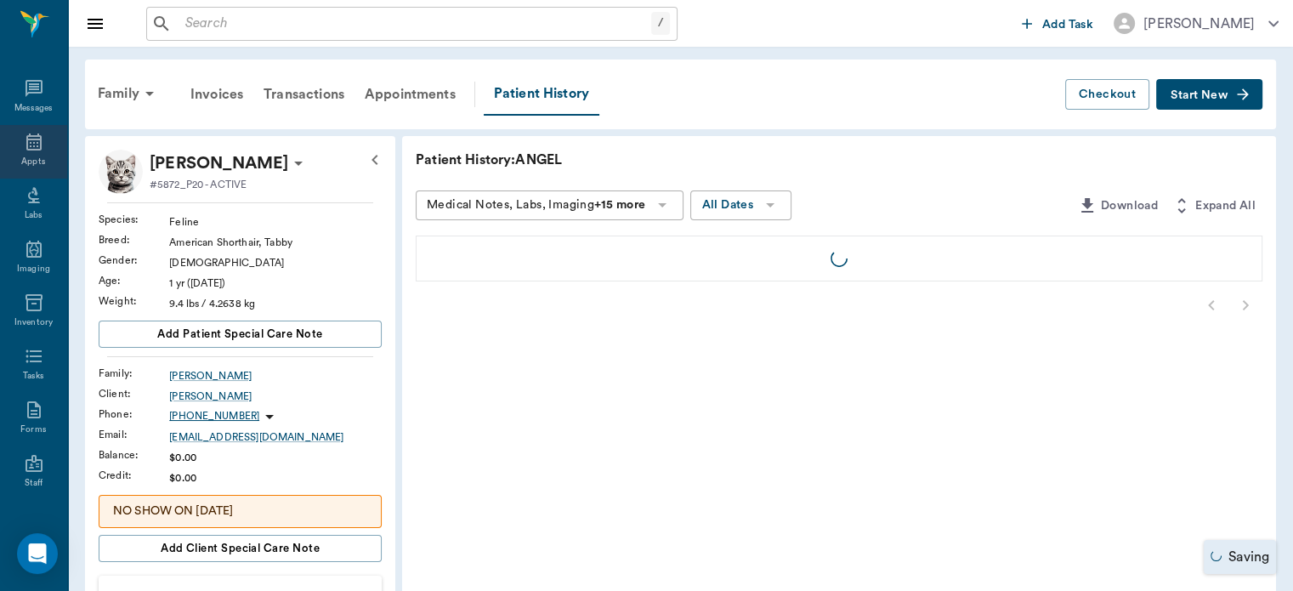
click at [24, 140] on icon at bounding box center [34, 142] width 20 height 20
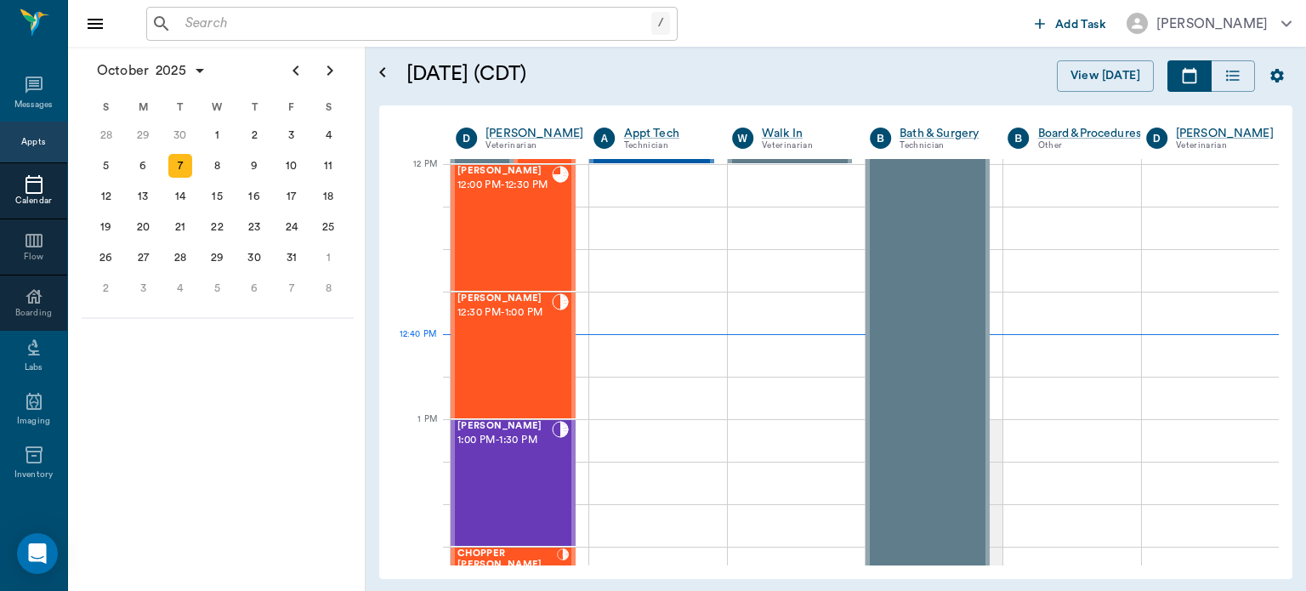
scroll to position [1022, 0]
click at [517, 462] on div "[PERSON_NAME] 1:00 PM - 1:30 PM" at bounding box center [504, 483] width 94 height 124
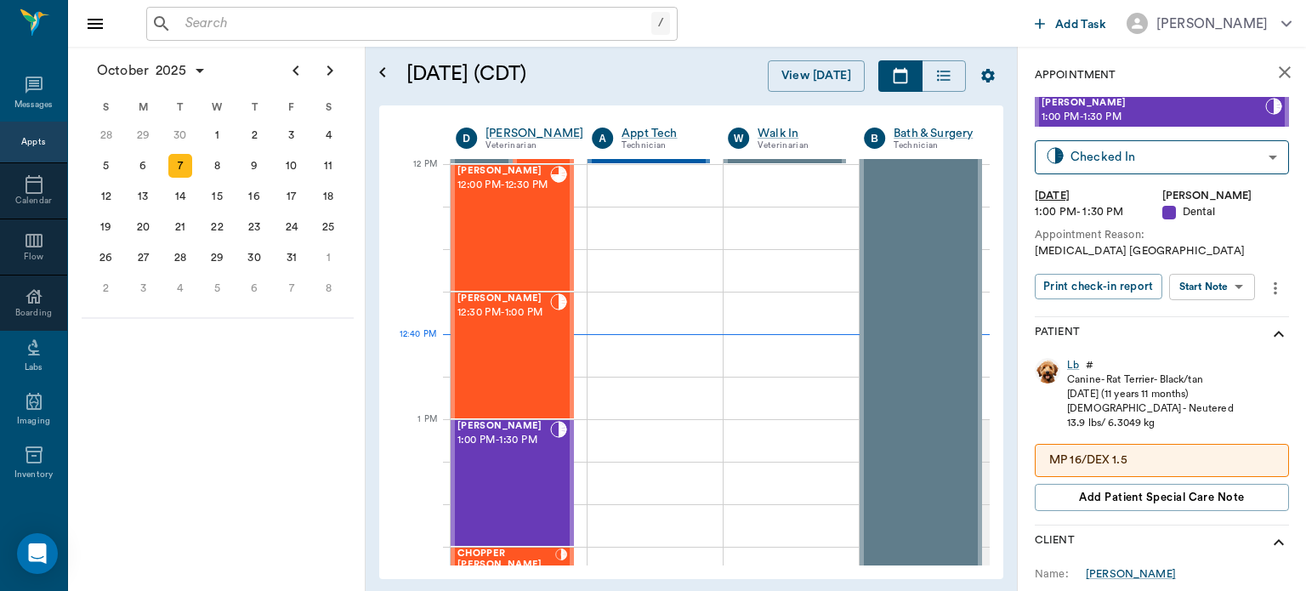
click at [1217, 287] on body "/ ​ Add Task [PERSON_NAME] Nectar Messages Appts Calendar Flow Boarding Labs Im…" at bounding box center [653, 295] width 1306 height 591
click at [1210, 348] on button "View Surgery" at bounding box center [1199, 349] width 70 height 20
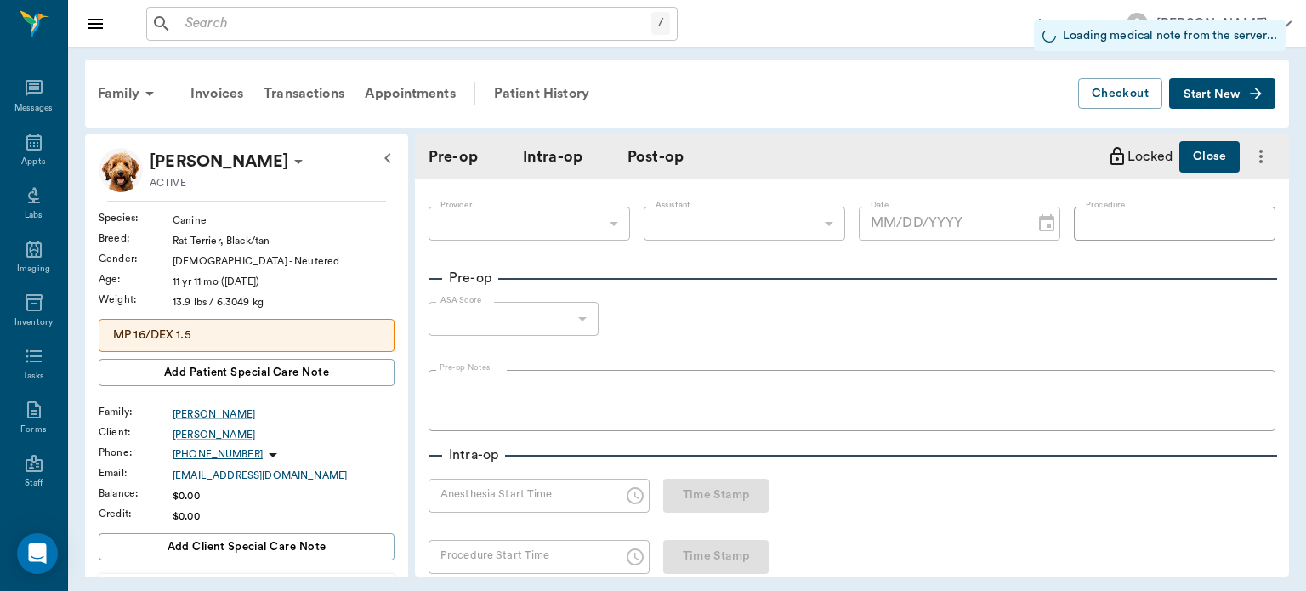
type input "63ec2f075fda476ae8351a4d"
type input "642ef10e332a41444de2bad1"
type input "ORAL [MEDICAL_DATA]"
type input "1"
radio input "true"
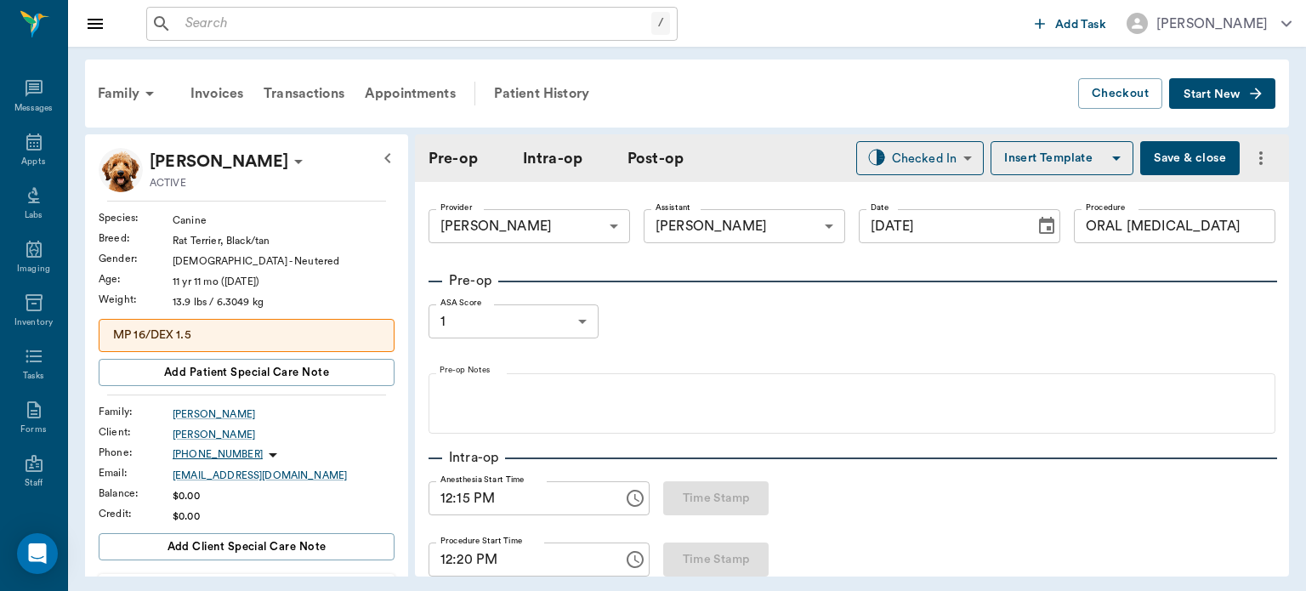
type input "[DATE]"
type input "12:15 PM"
type input "12:20 PM"
type input "97"
type input "157"
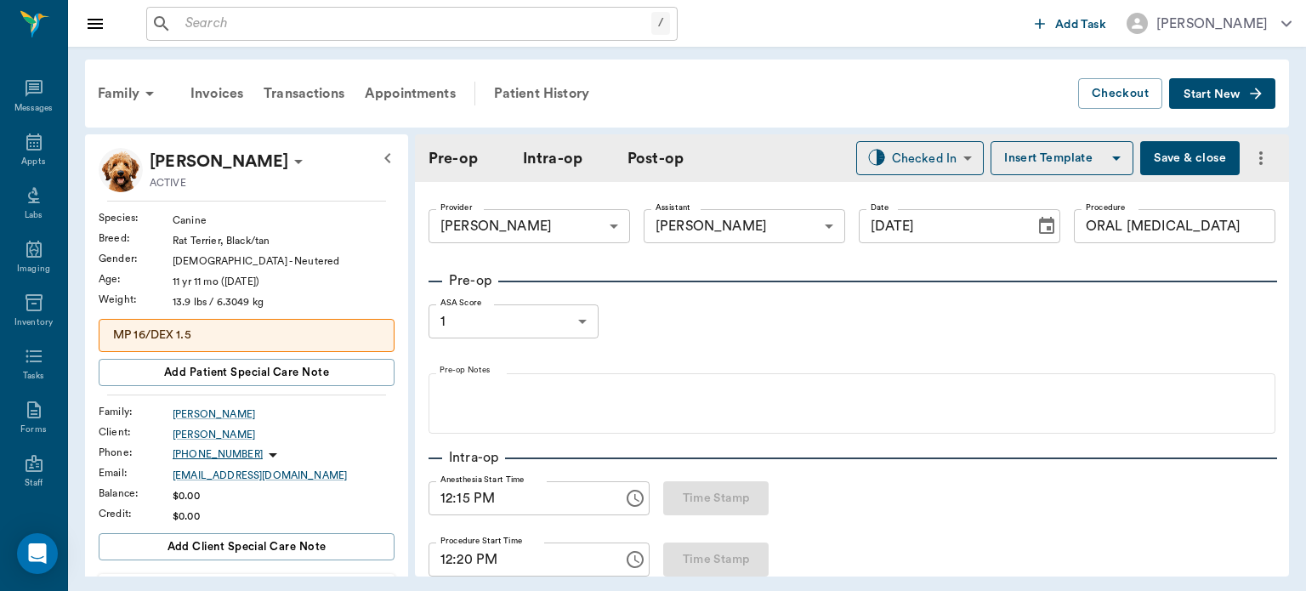
type input "18"
type input "96"
type input "147"
type input "30"
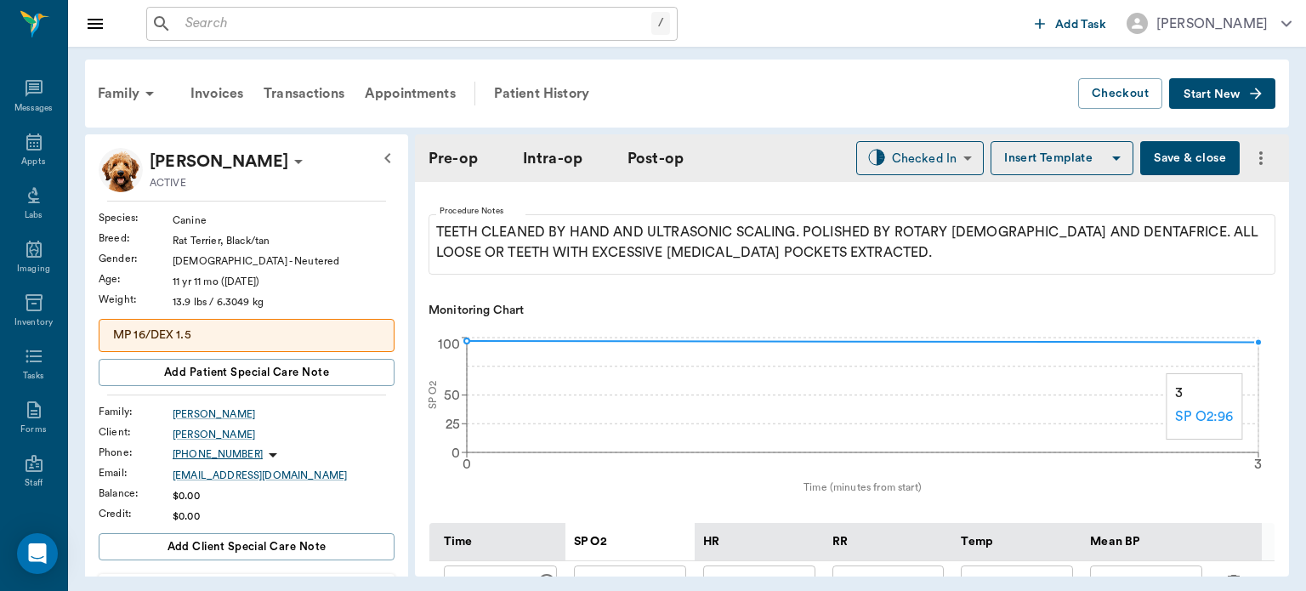
scroll to position [659, 0]
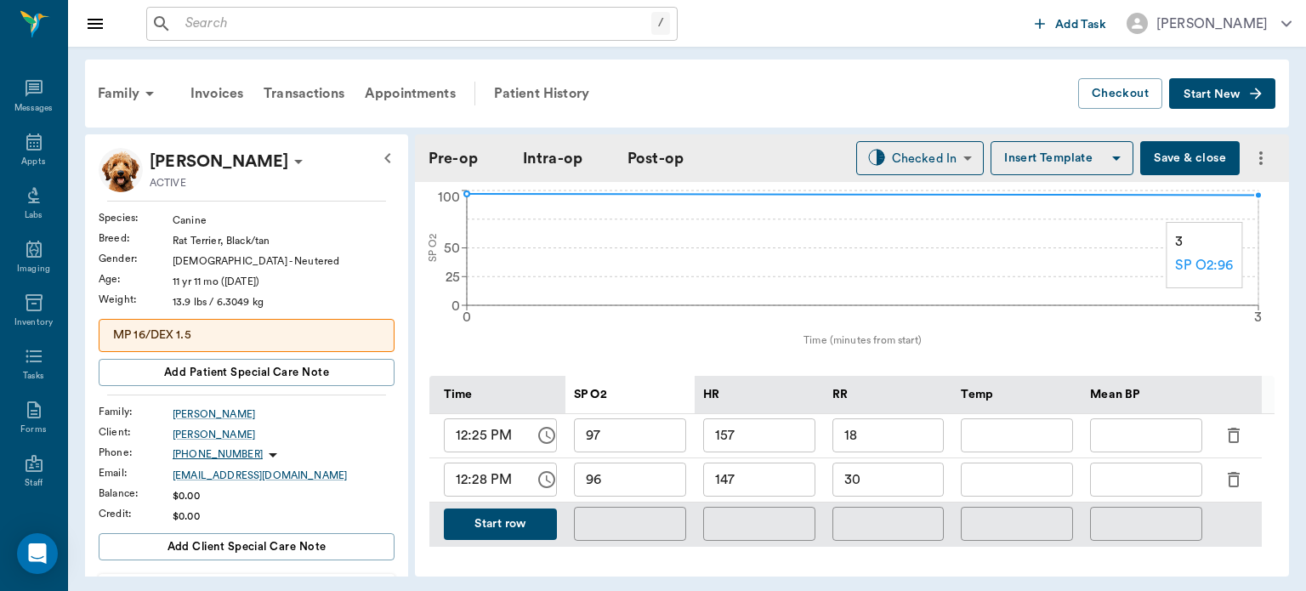
click at [524, 533] on button "Start row" at bounding box center [500, 523] width 113 height 31
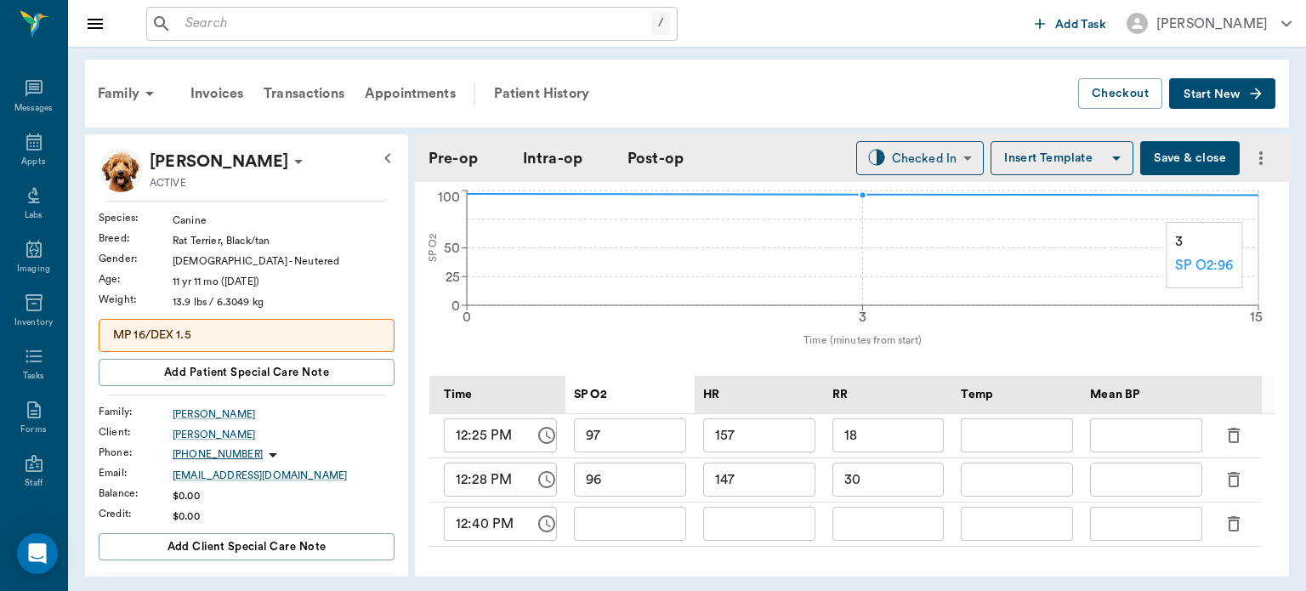
type input "96"
type input "147"
type input "30"
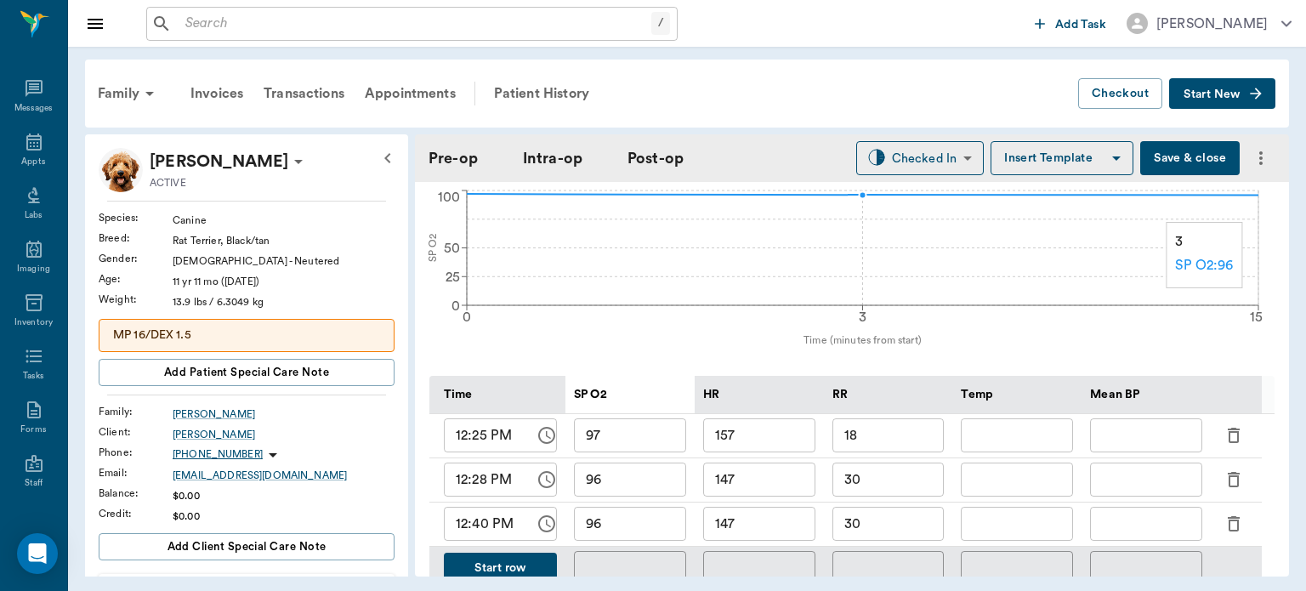
click at [767, 525] on input "147" at bounding box center [759, 524] width 112 height 34
type input "124"
click at [902, 524] on input "30" at bounding box center [888, 524] width 112 height 34
type input "3"
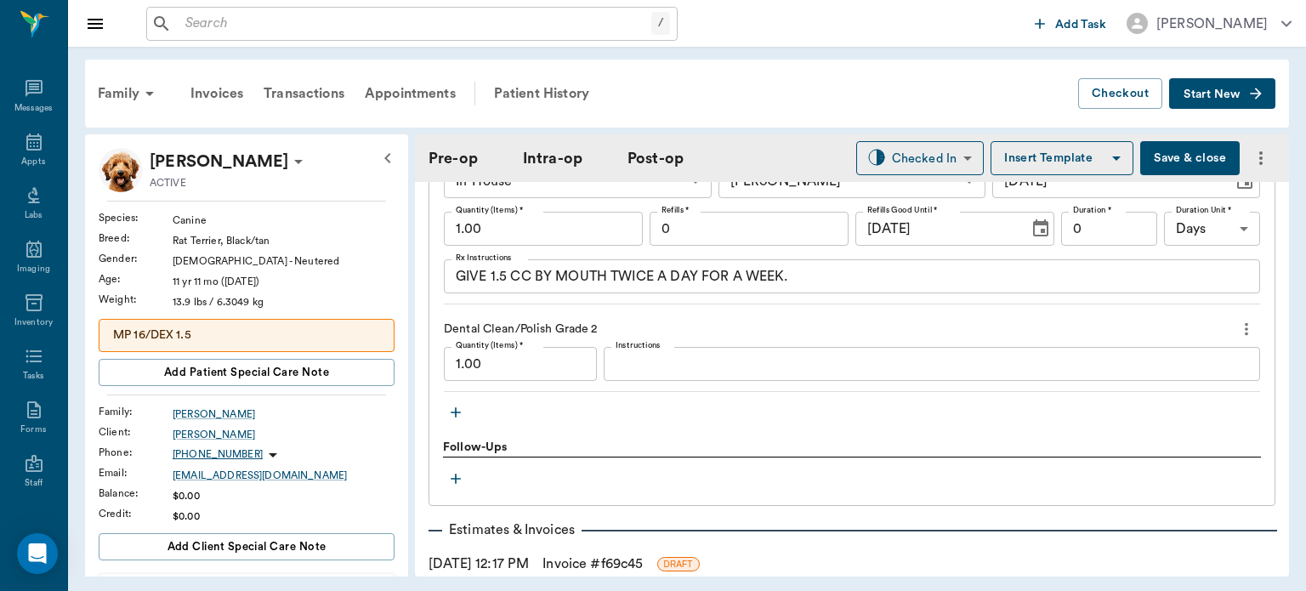
scroll to position [1964, 0]
type input "20"
click at [459, 410] on icon "button" at bounding box center [455, 410] width 17 height 17
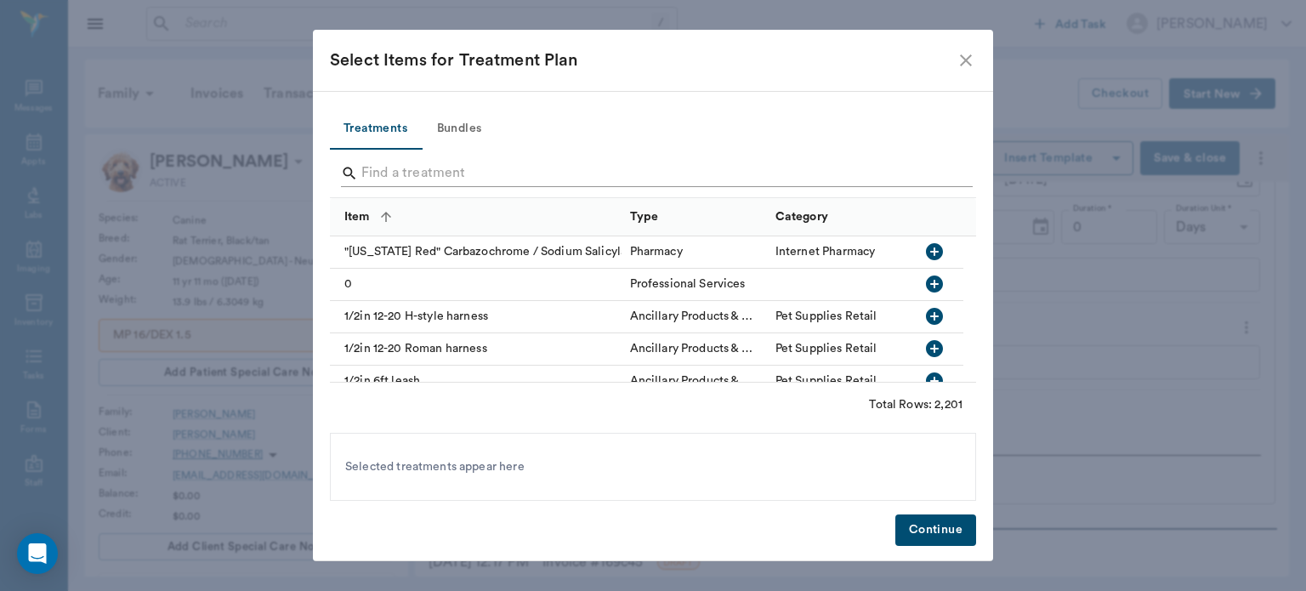
click at [405, 170] on input "Search" at bounding box center [654, 173] width 586 height 27
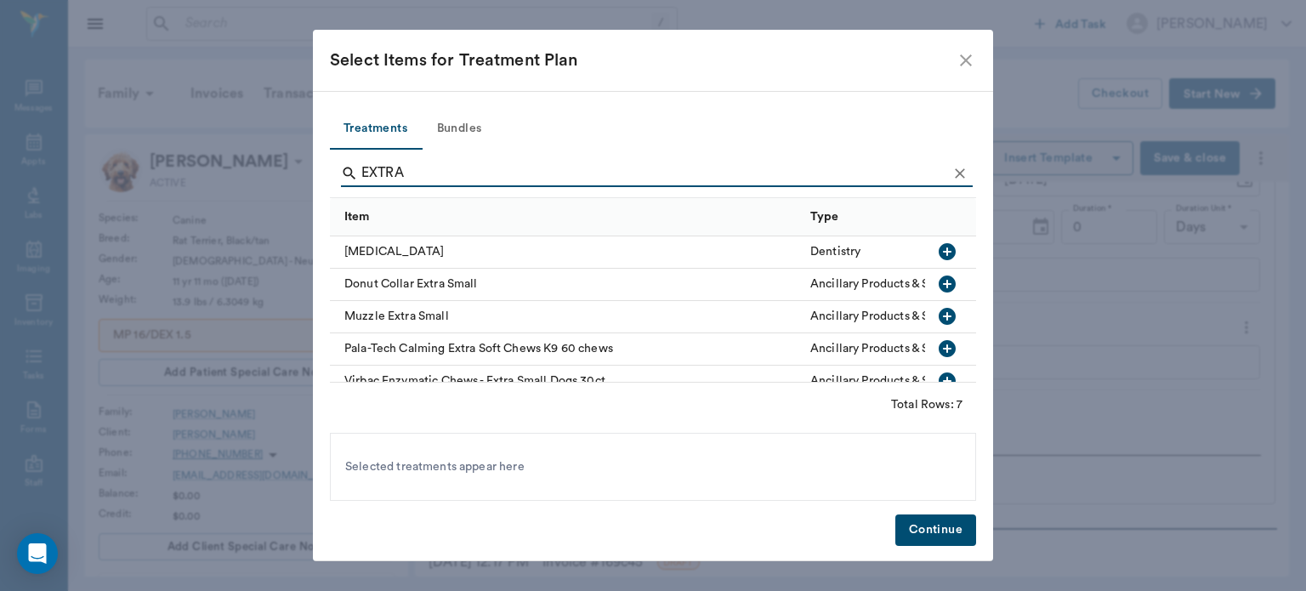
type input "EXTRA"
click at [939, 249] on icon "button" at bounding box center [947, 251] width 17 height 17
click at [949, 525] on button "Continue" at bounding box center [935, 529] width 81 height 31
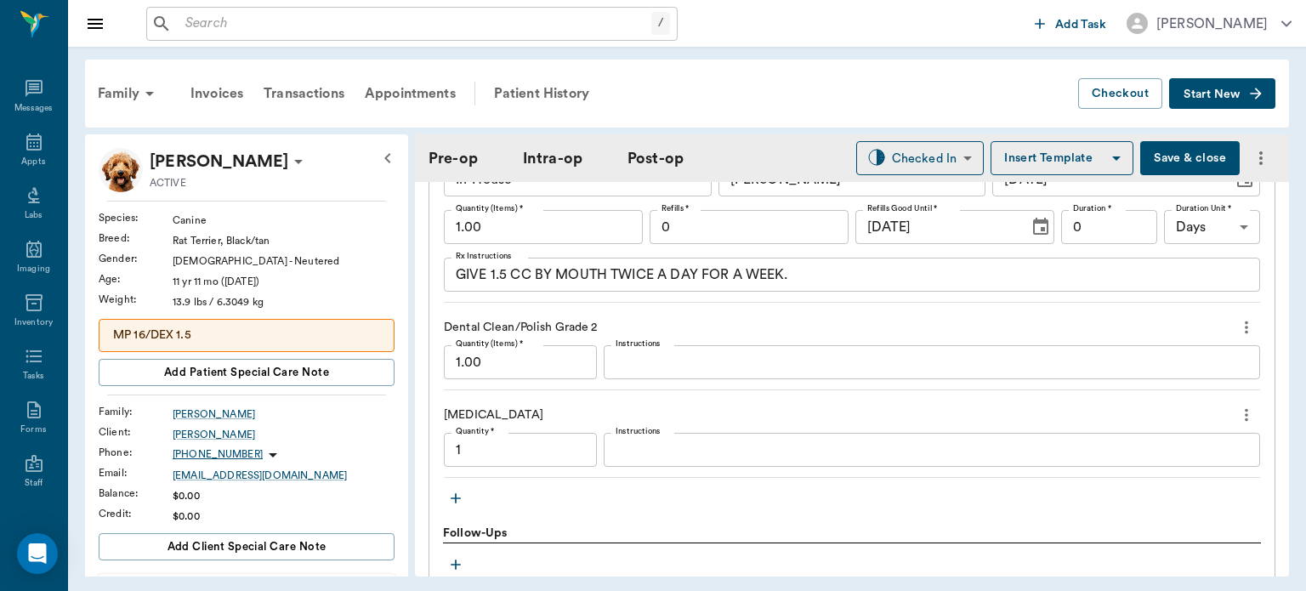
click at [656, 440] on textarea "Instructions" at bounding box center [932, 450] width 633 height 20
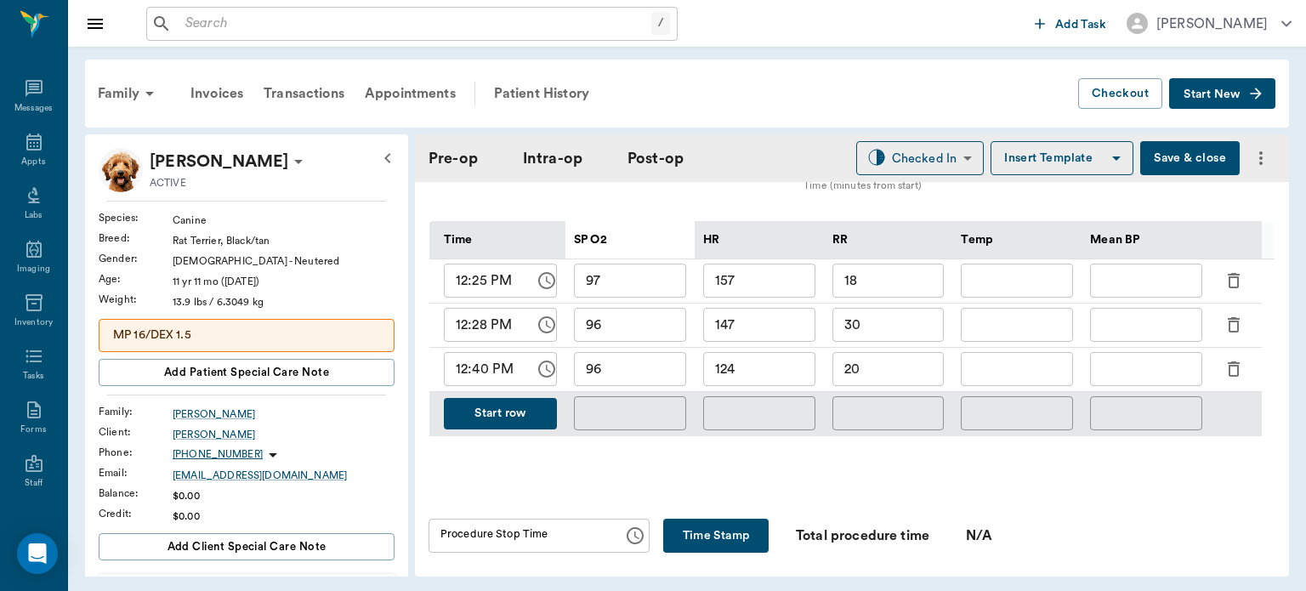
scroll to position [820, 0]
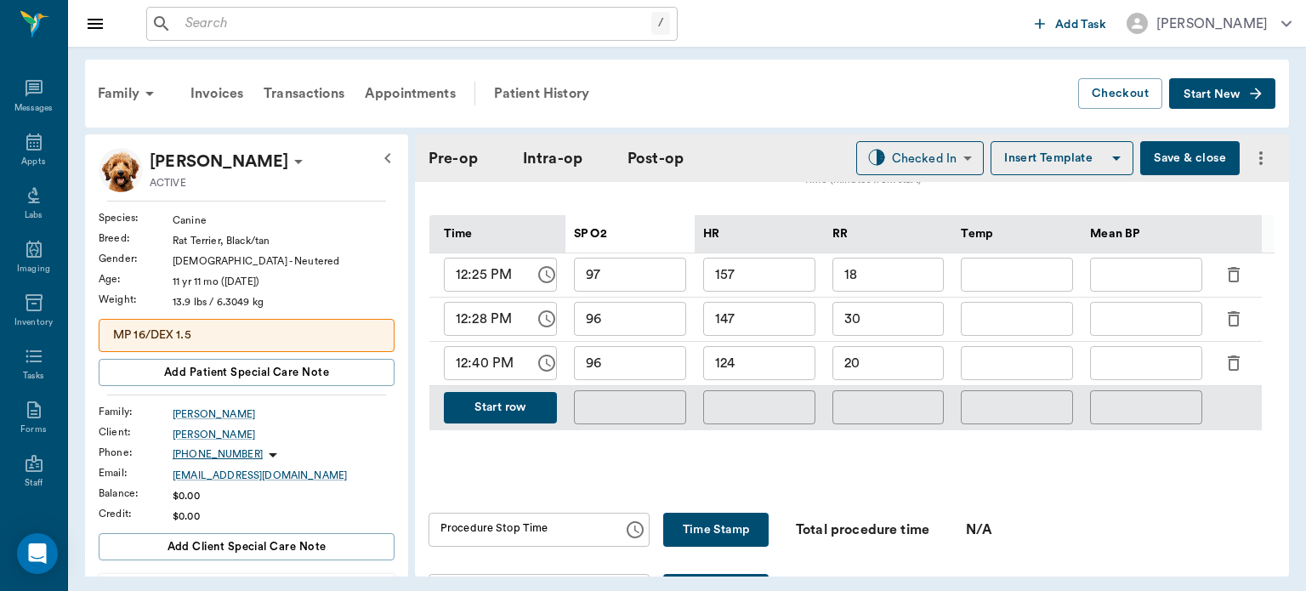
type textarea "304"
click at [504, 401] on button "Start row" at bounding box center [500, 407] width 113 height 31
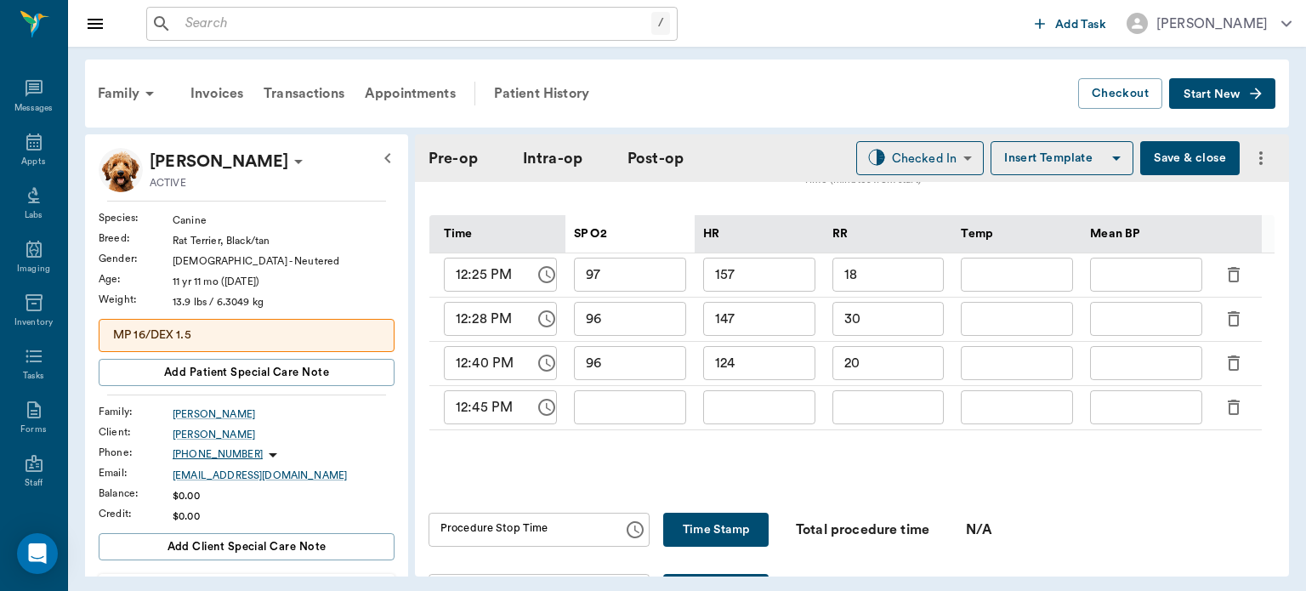
type input "96"
type input "124"
type input "20"
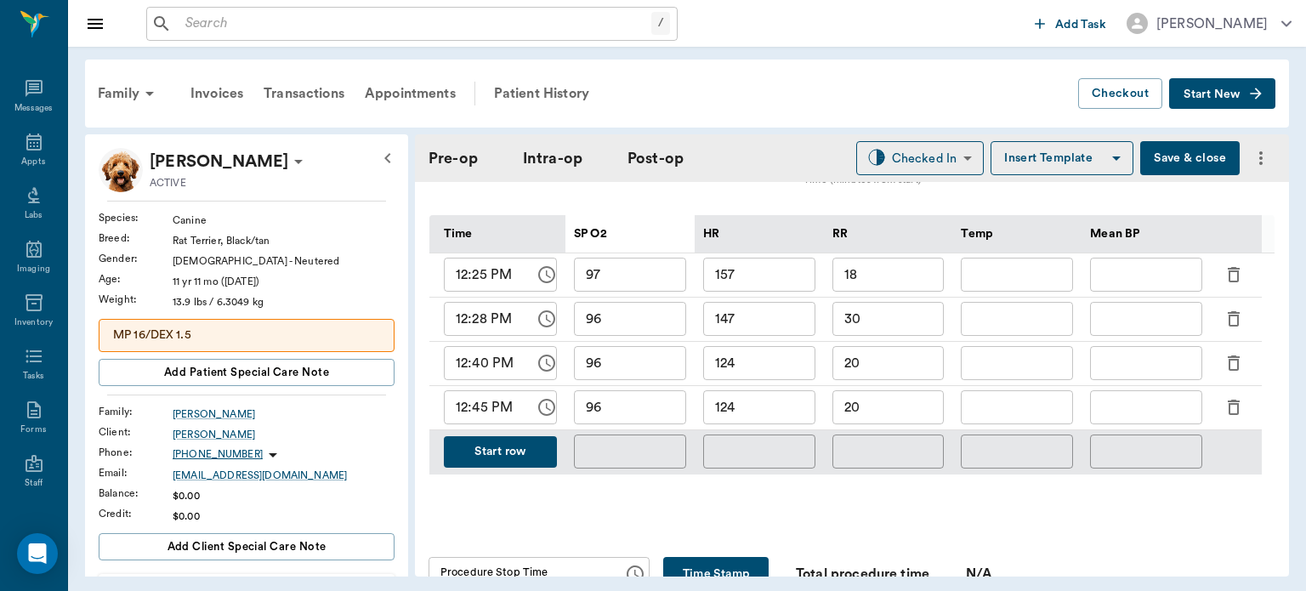
click at [655, 401] on input "96" at bounding box center [630, 407] width 112 height 34
type input "94"
click at [767, 402] on input "124" at bounding box center [759, 407] width 112 height 34
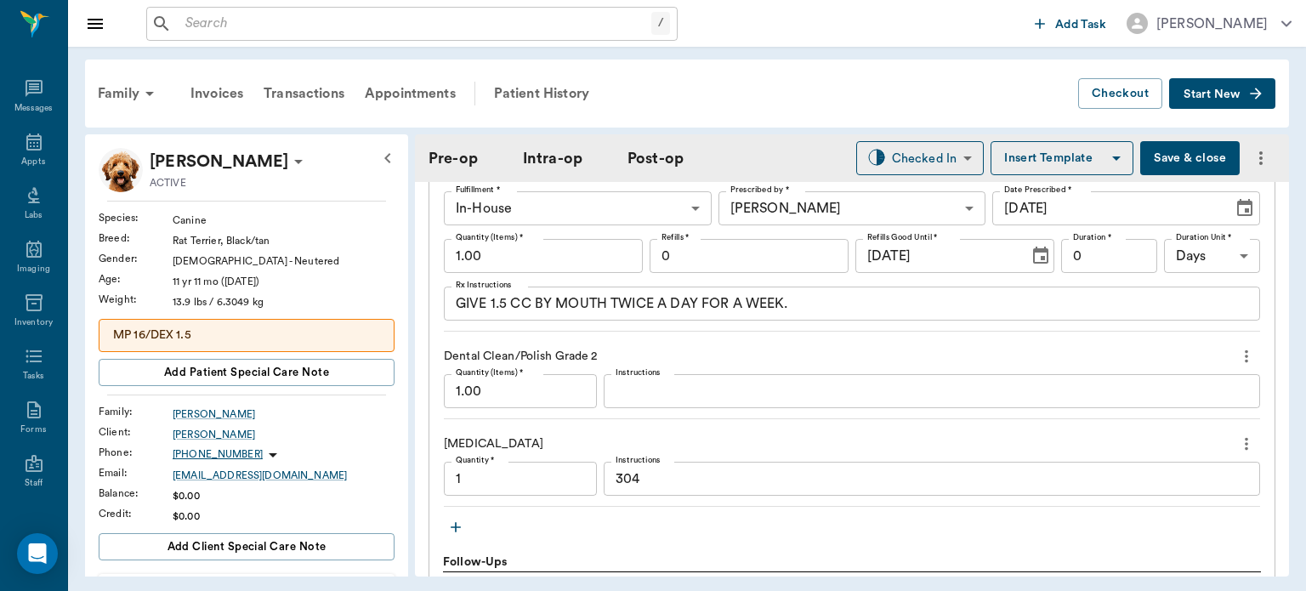
scroll to position [2047, 0]
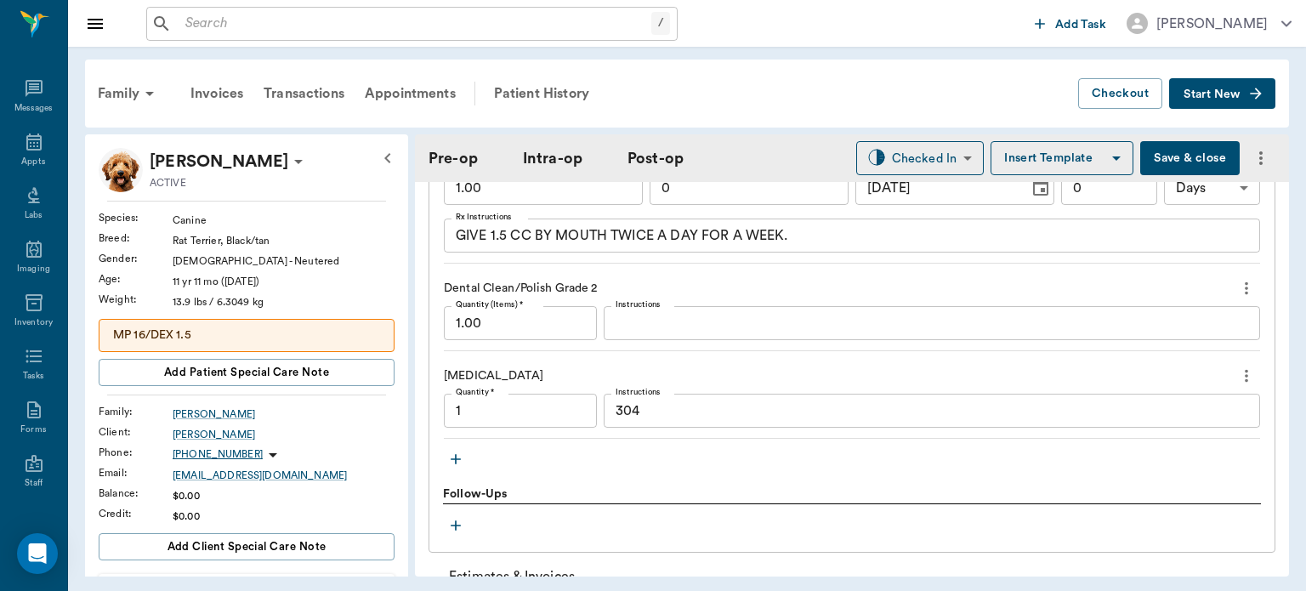
type input "14"
click at [479, 406] on input "1" at bounding box center [520, 411] width 153 height 34
type input "2"
click at [616, 408] on textarea "304" at bounding box center [932, 411] width 633 height 20
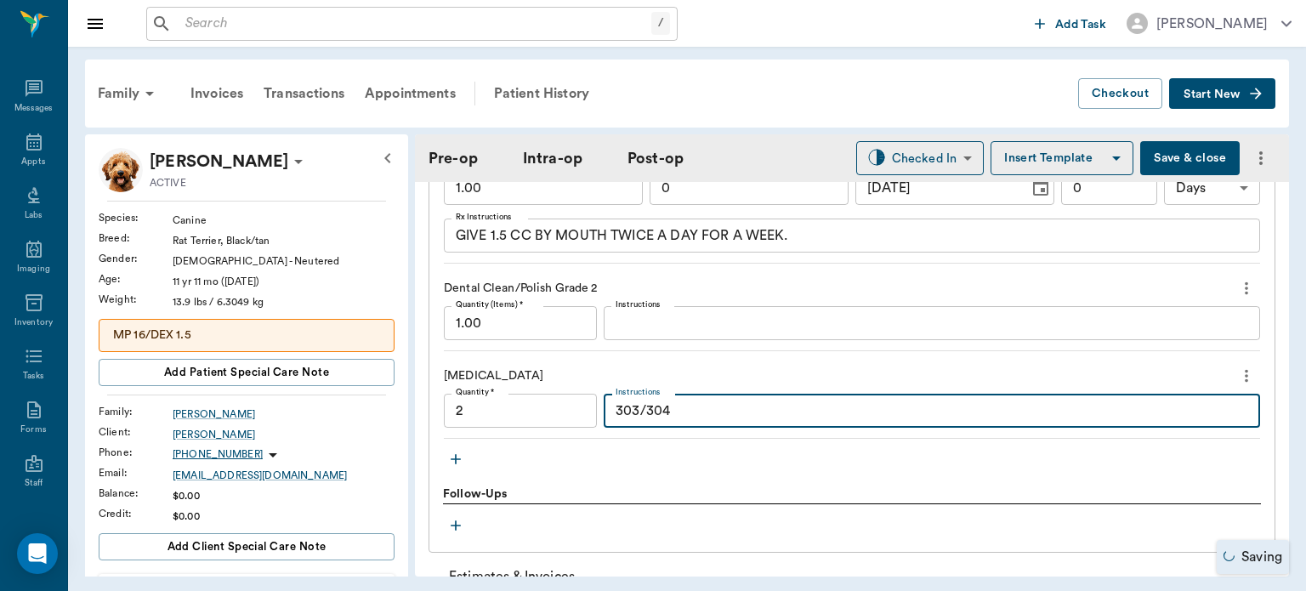
click at [709, 417] on textarea "303/304" at bounding box center [932, 411] width 633 height 20
type textarea "303/304"
click at [487, 412] on input "2" at bounding box center [520, 411] width 153 height 34
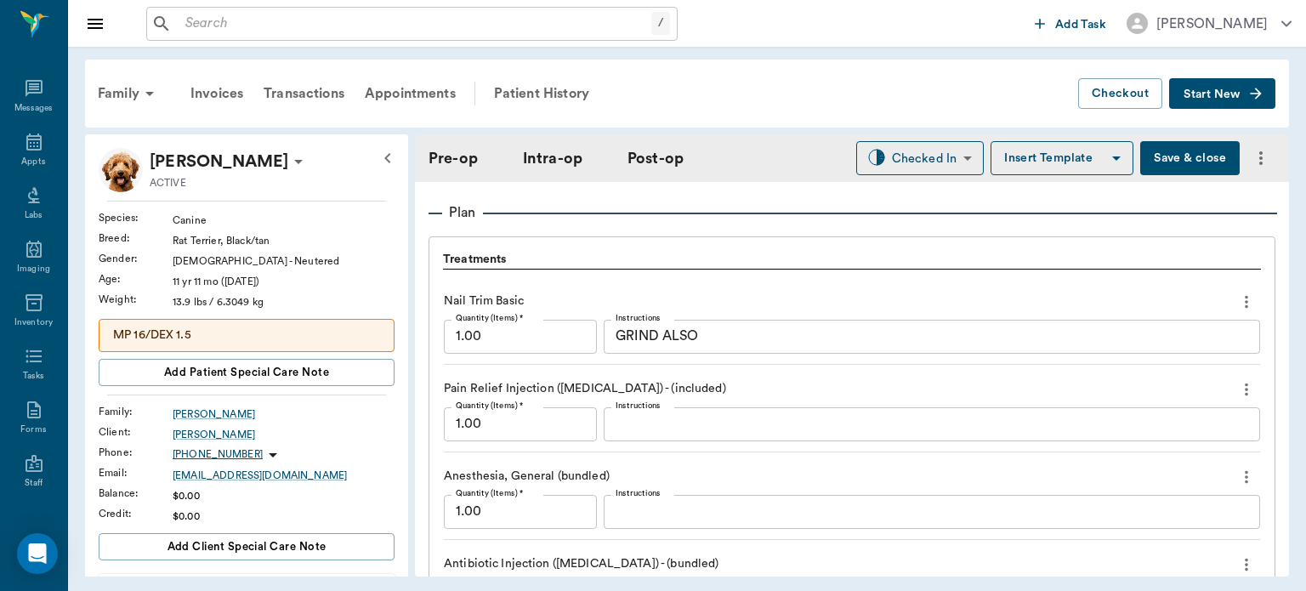
scroll to position [1489, 0]
type input "1"
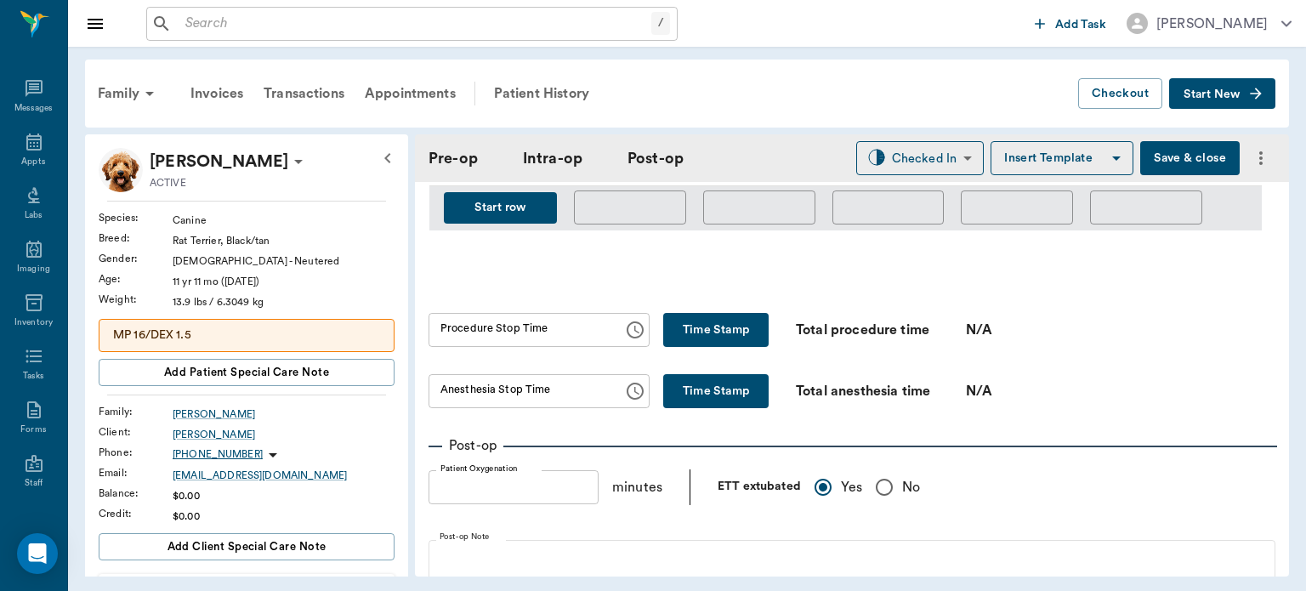
scroll to position [1047, 0]
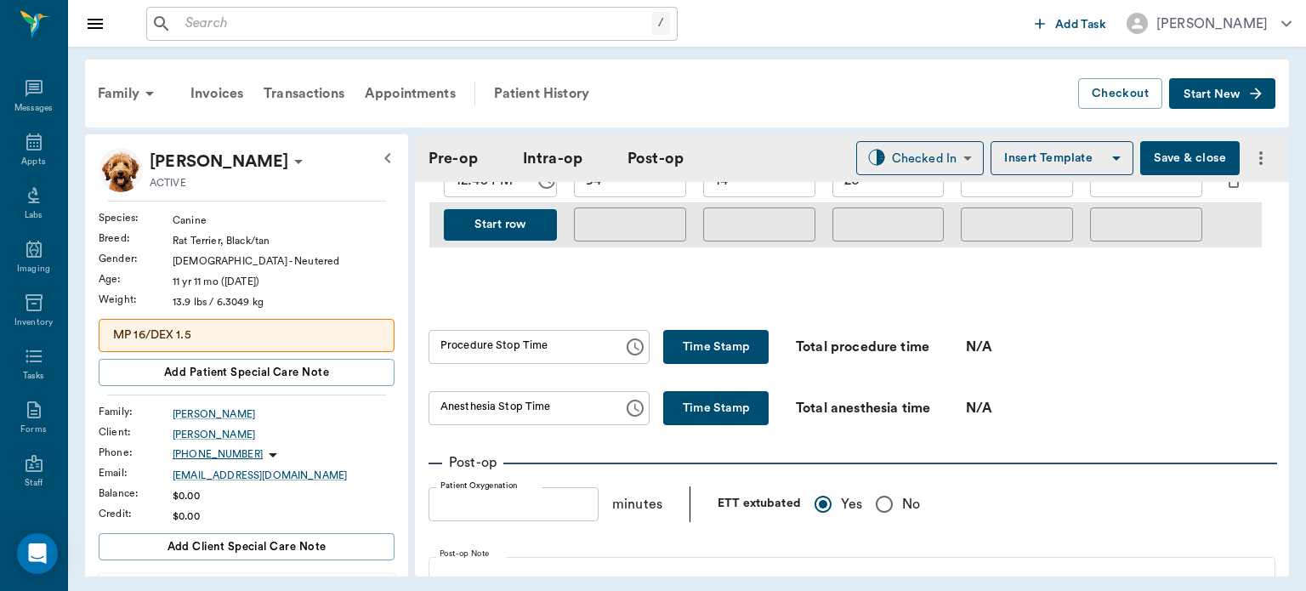
click at [707, 332] on button "Time Stamp" at bounding box center [715, 347] width 105 height 34
type input "01:02 PM"
click at [677, 409] on button "Time Stamp" at bounding box center [715, 408] width 105 height 34
type input "01:02 PM"
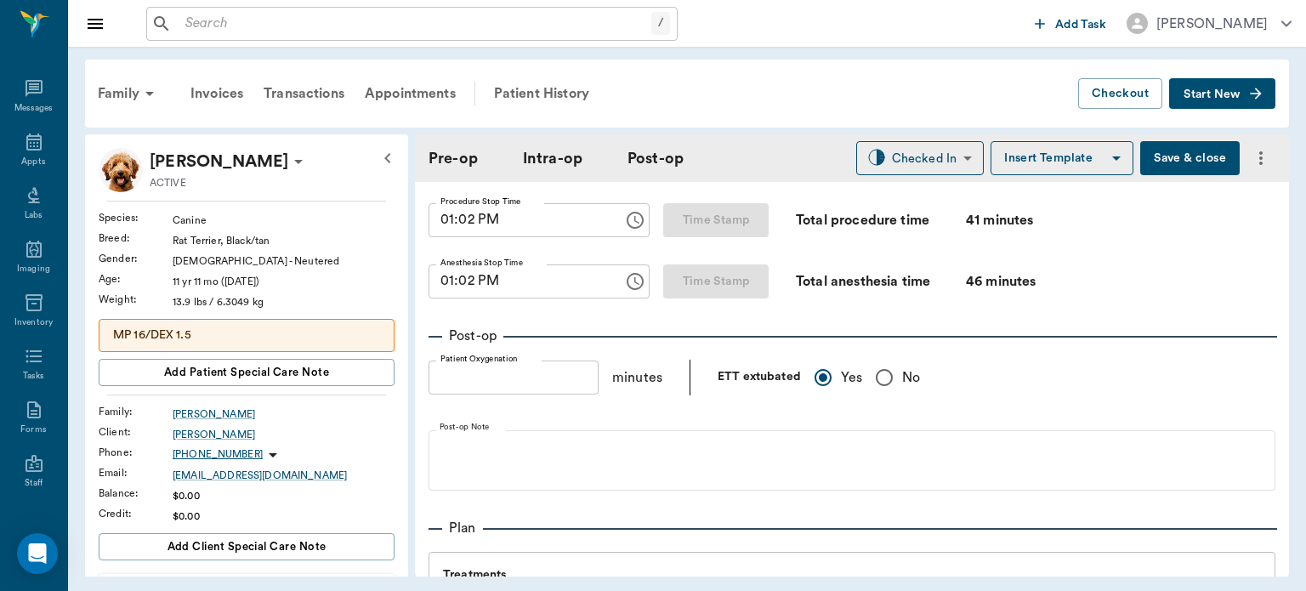
scroll to position [1194, 0]
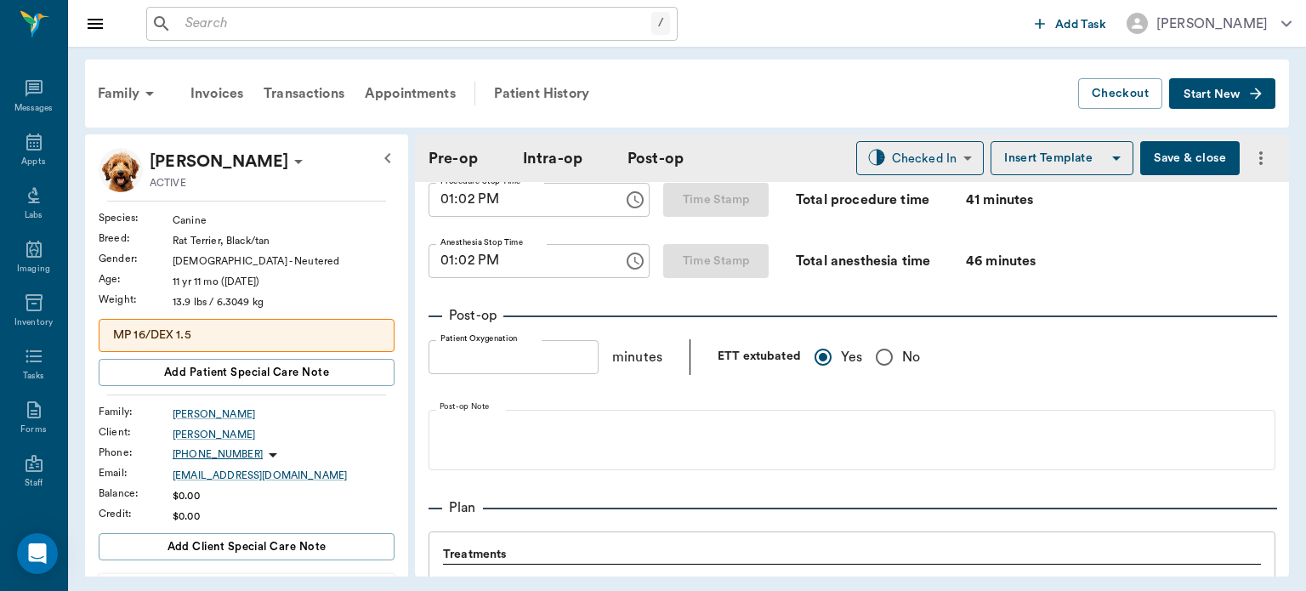
click at [1153, 150] on button "Save & close" at bounding box center [1189, 158] width 99 height 34
click at [34, 140] on icon at bounding box center [33, 141] width 15 height 17
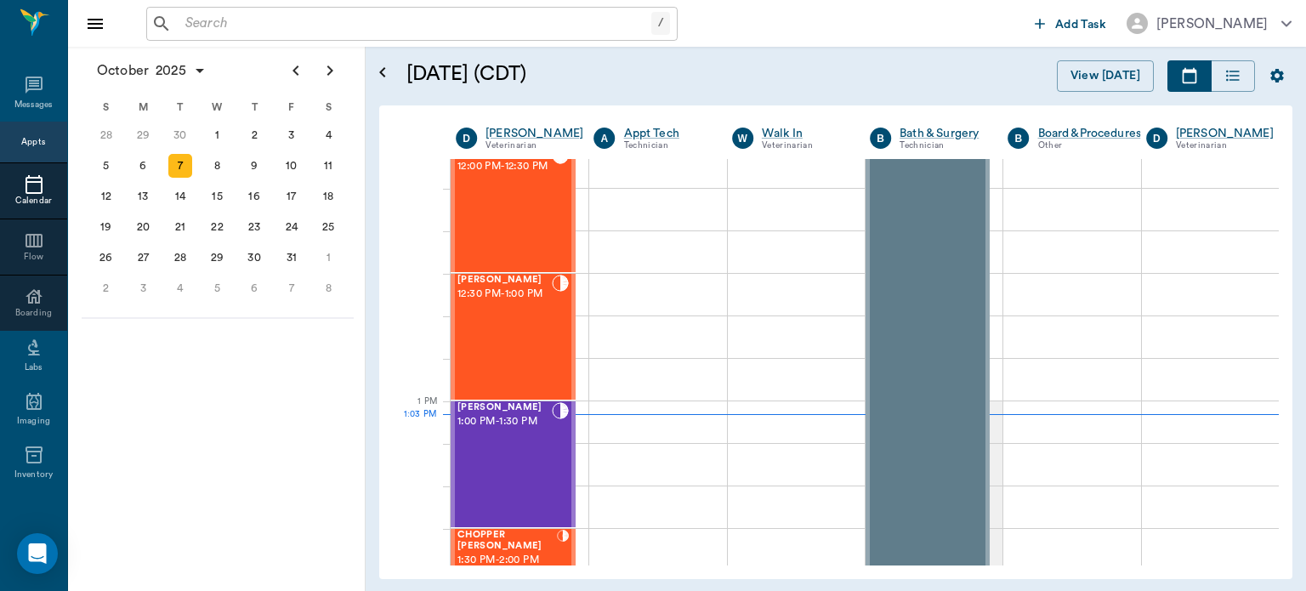
scroll to position [1040, 0]
click at [504, 333] on div "[PERSON_NAME] 12:30 PM - 1:00 PM" at bounding box center [504, 337] width 94 height 124
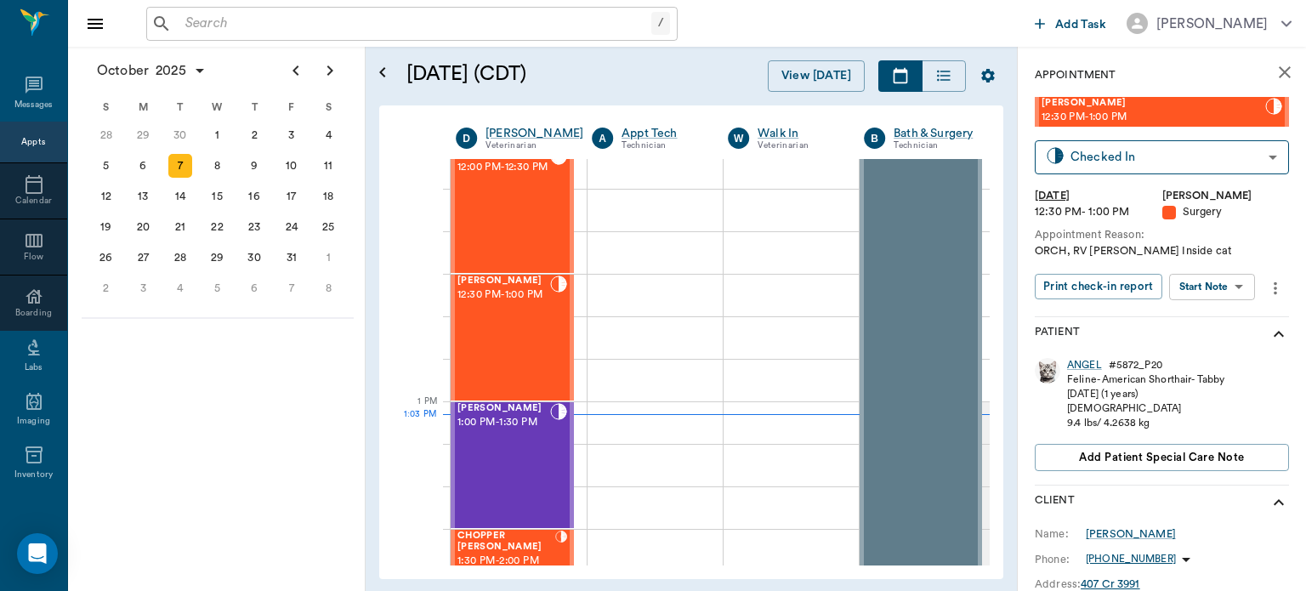
click at [1228, 286] on body "/ ​ Add Task [PERSON_NAME] Nectar Messages Appts Calendar Flow Boarding Labs Im…" at bounding box center [653, 295] width 1306 height 591
click at [1221, 348] on button "View Surgery" at bounding box center [1199, 349] width 70 height 20
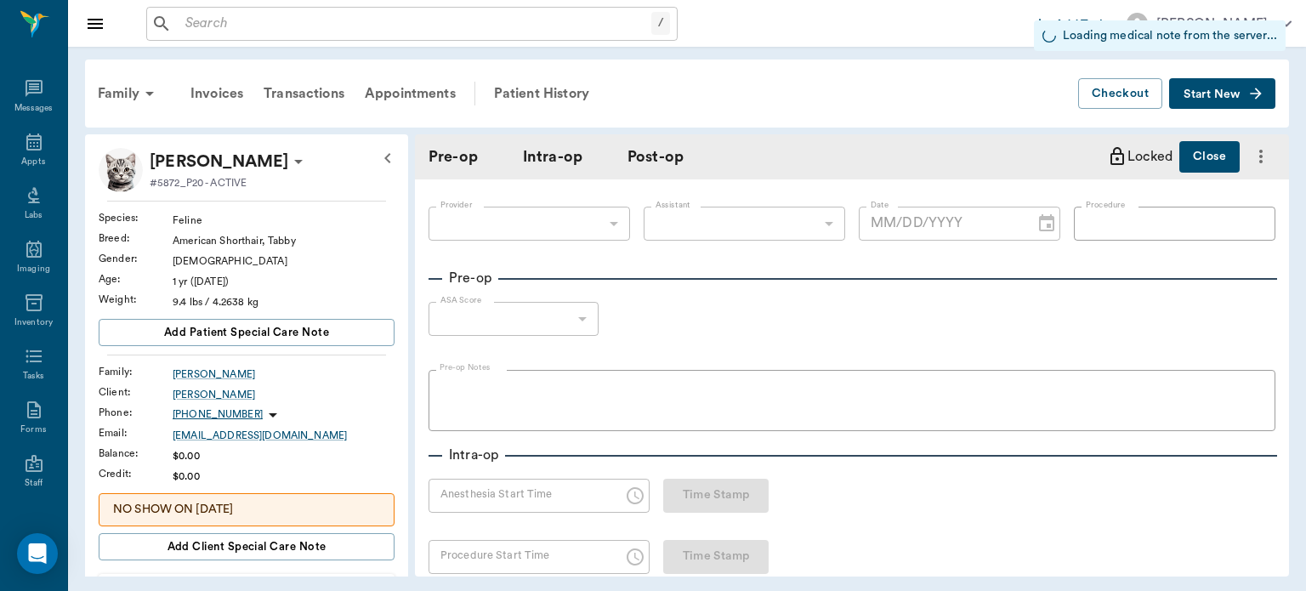
type input "63ec2f075fda476ae8351a4d"
type input "63ec2e7e52e12b0ba117b124"
type input "NEUTER"
type input "1"
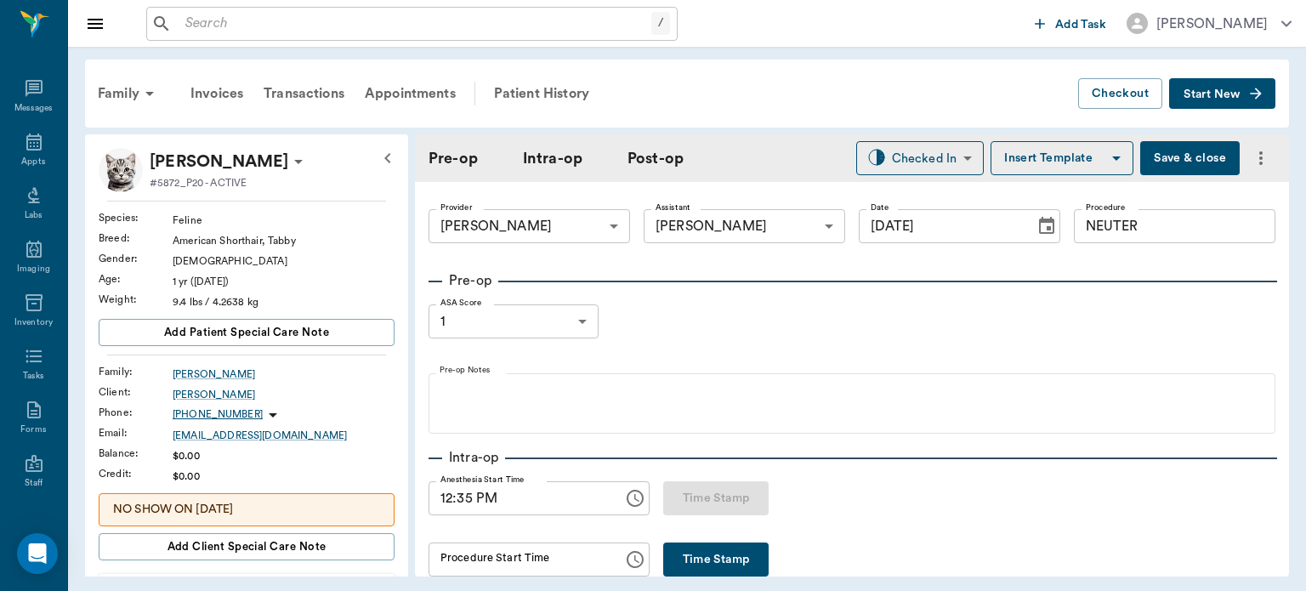
type input "[DATE]"
type input "12:35 PM"
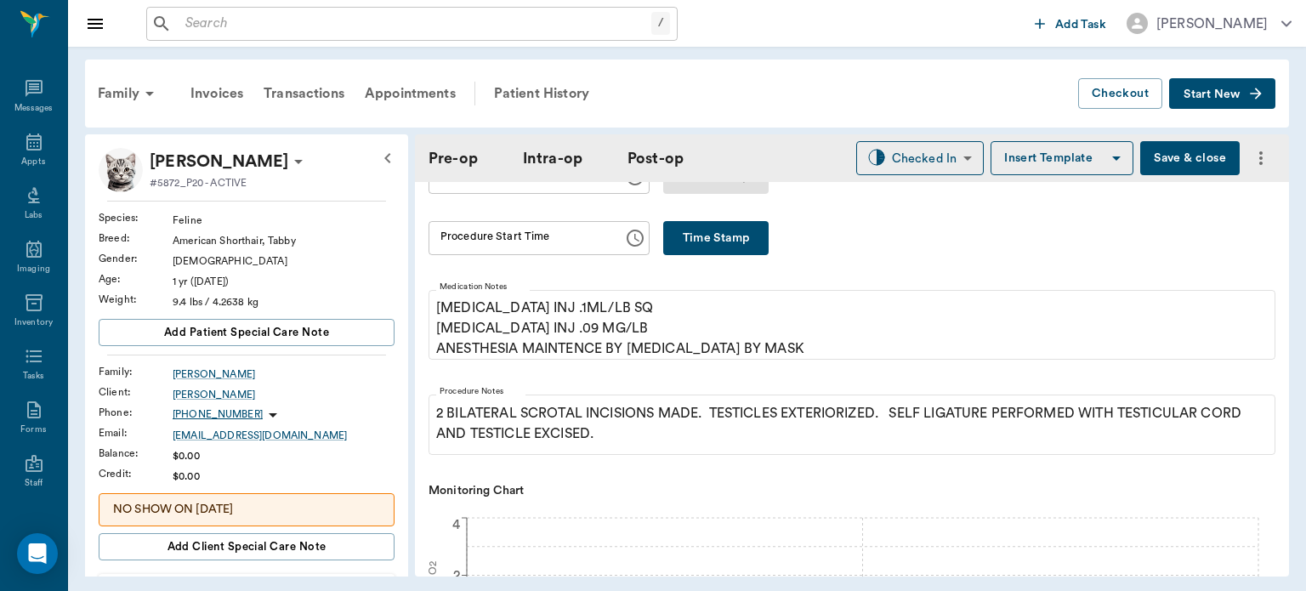
scroll to position [316, 0]
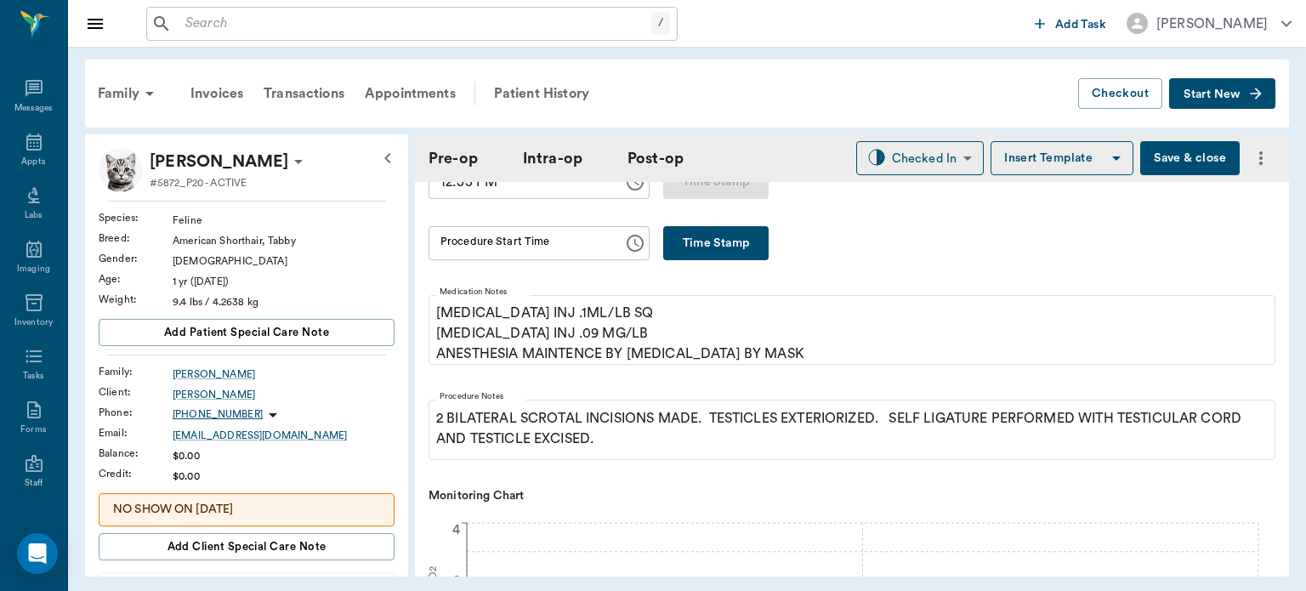
click at [714, 238] on button "Time Stamp" at bounding box center [715, 243] width 105 height 34
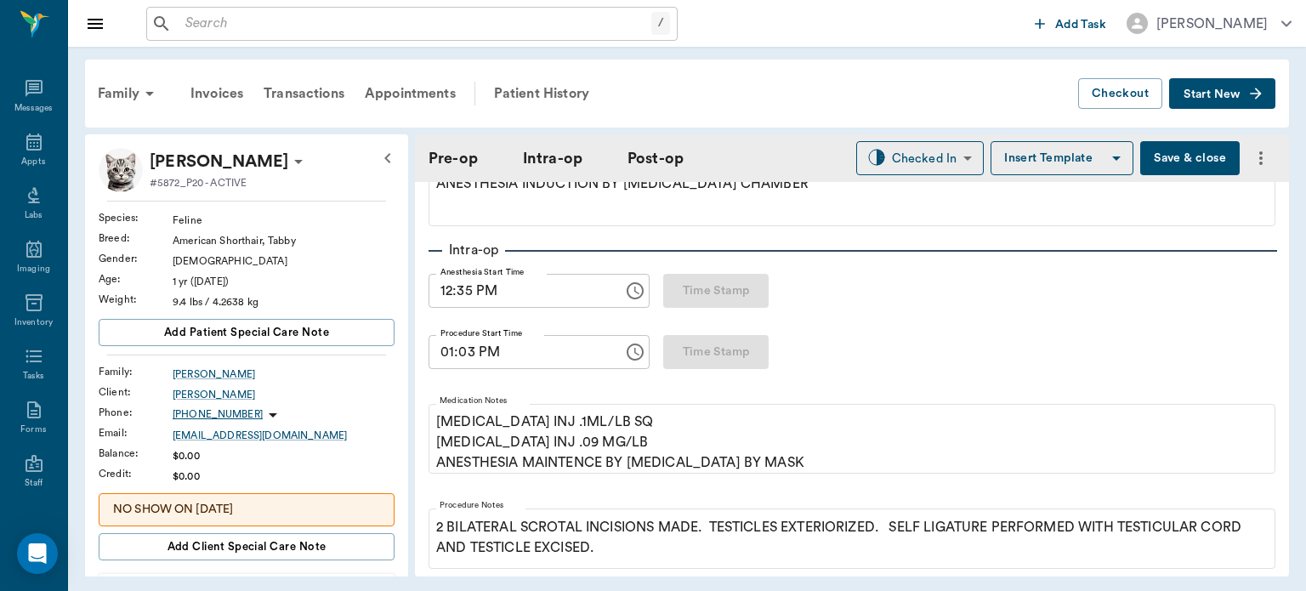
scroll to position [197, 0]
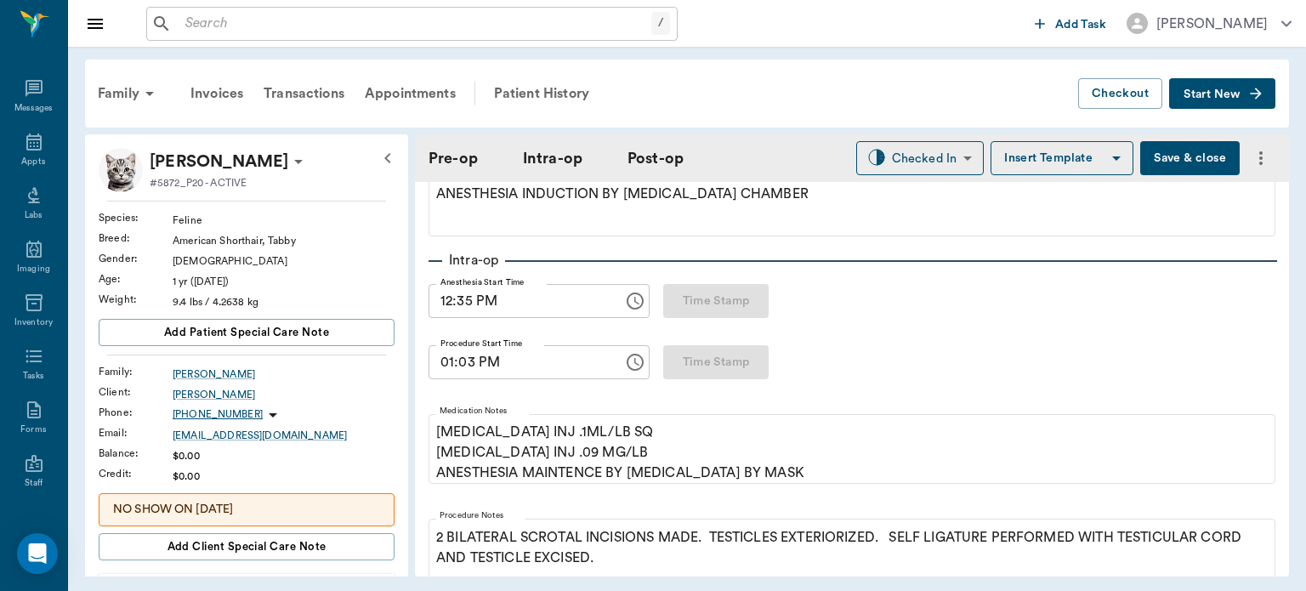
click at [449, 368] on input "01:03 PM" at bounding box center [519, 362] width 183 height 34
click at [461, 357] on input "12:50 PM" at bounding box center [519, 362] width 183 height 34
click at [461, 360] on input "12:50 PM" at bounding box center [519, 362] width 183 height 34
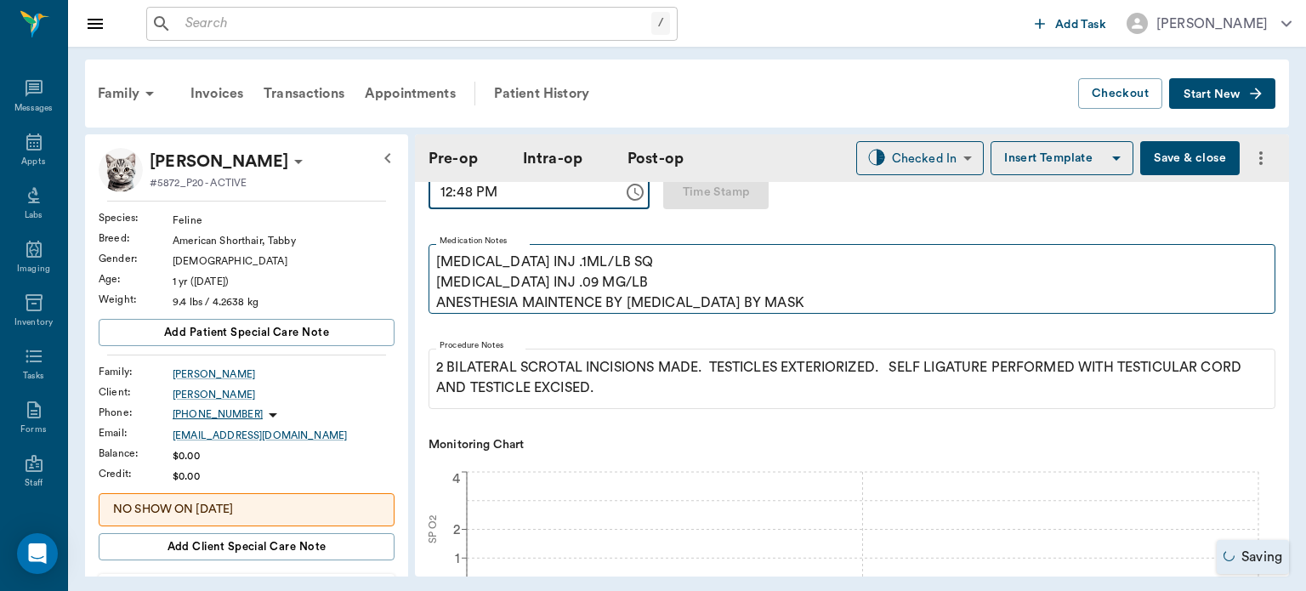
scroll to position [381, 0]
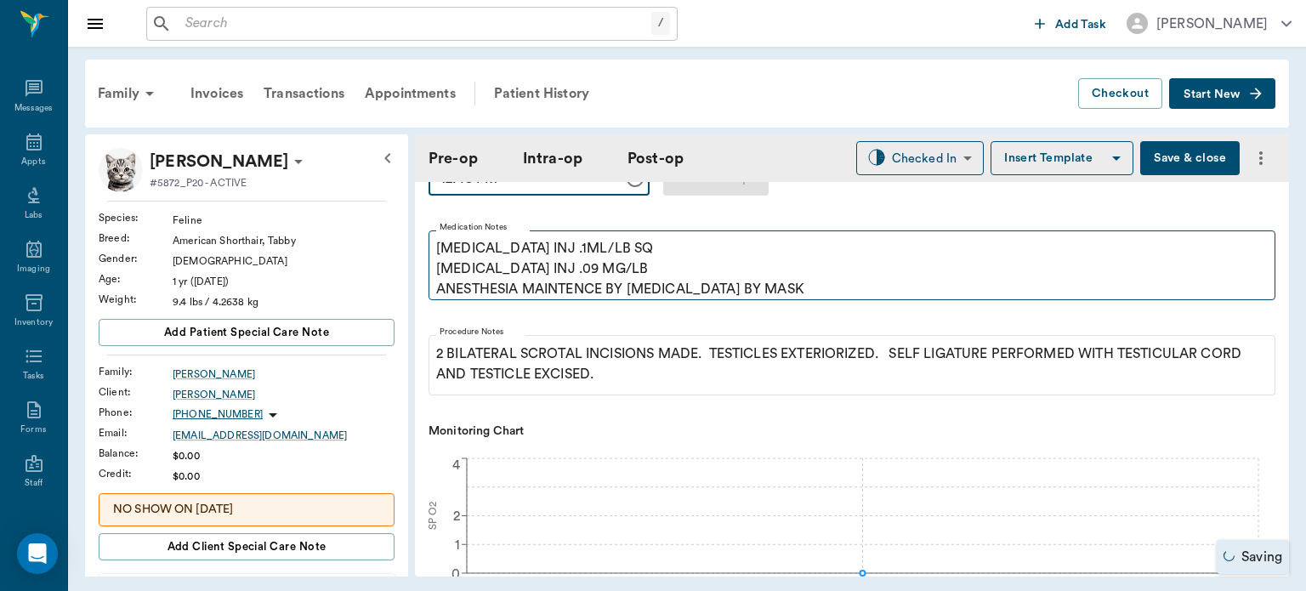
type input "12:48 PM"
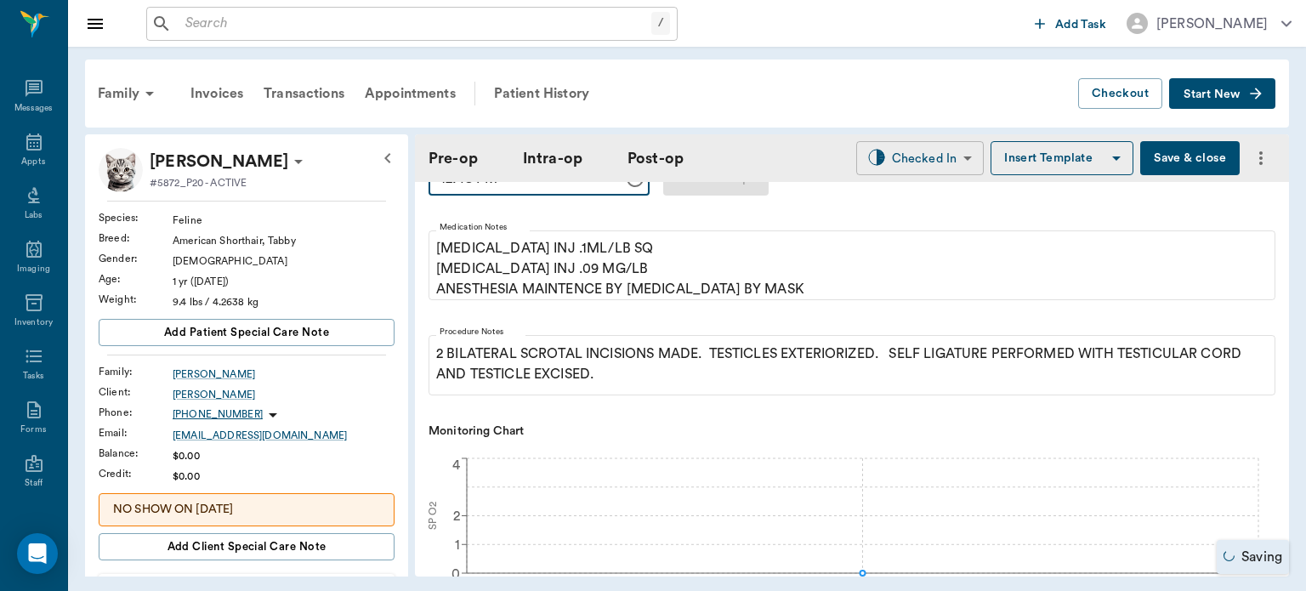
click at [911, 156] on body "/ ​ Add Task [PERSON_NAME] Nectar Messages Appts Labs Imaging Inventory Tasks F…" at bounding box center [653, 295] width 1306 height 591
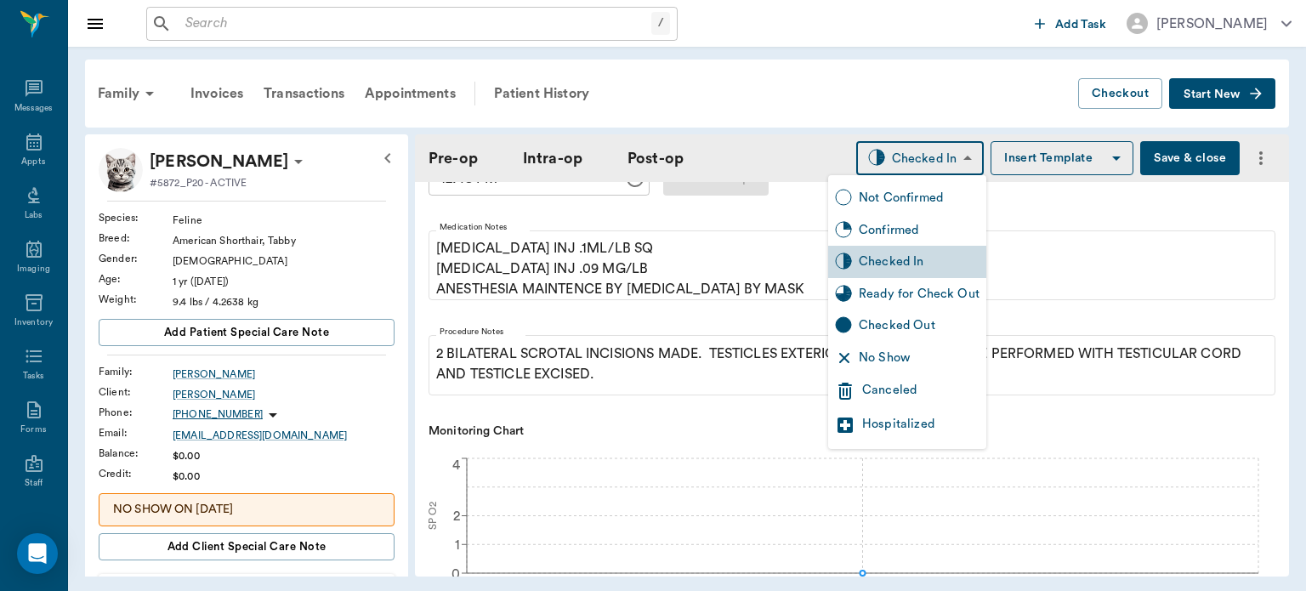
click at [911, 290] on div "Ready for Check Out" at bounding box center [919, 294] width 121 height 19
type input "READY_TO_CHECKOUT"
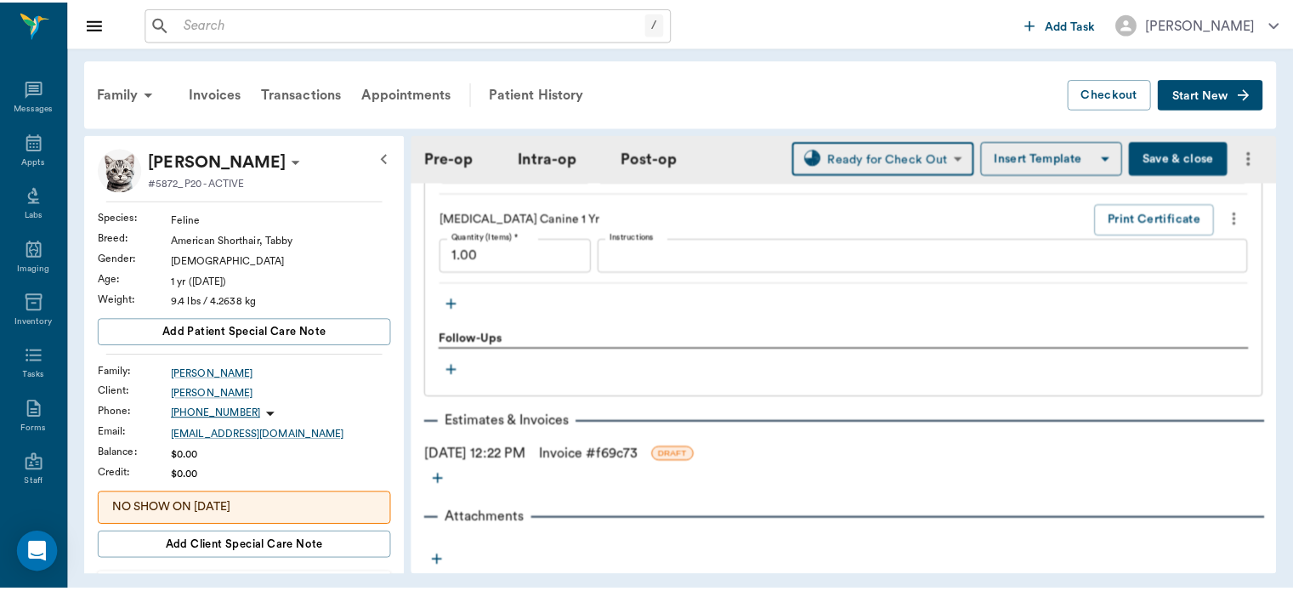
scroll to position [1859, 0]
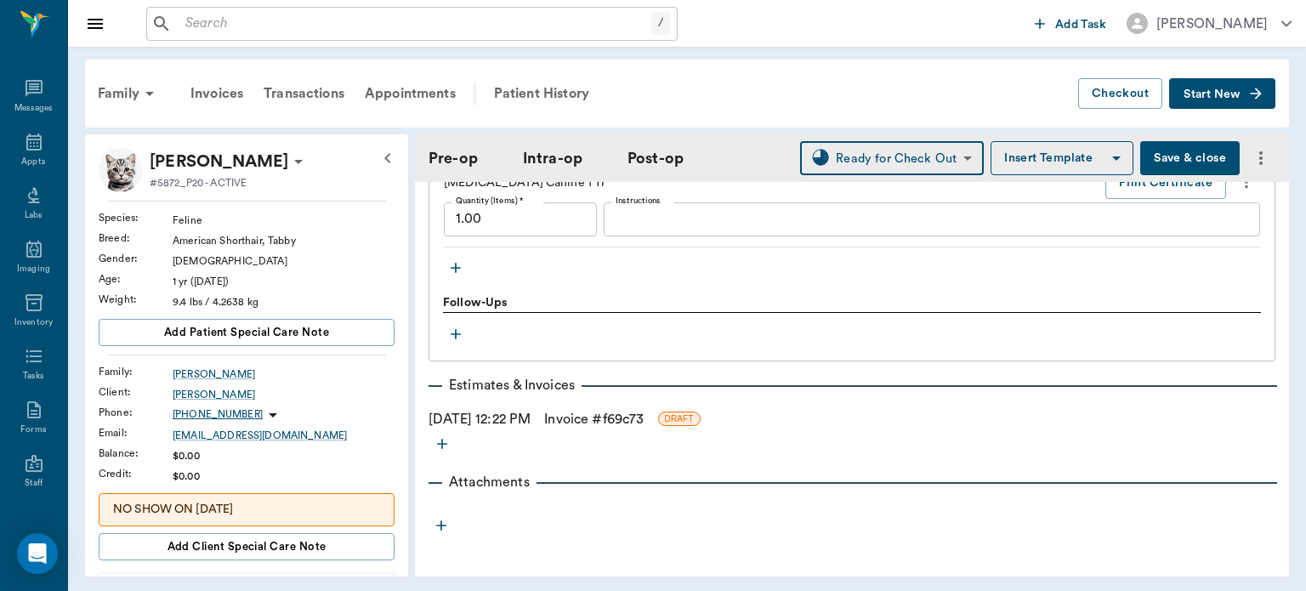
click at [639, 411] on link "Invoice # f69c73" at bounding box center [593, 419] width 99 height 20
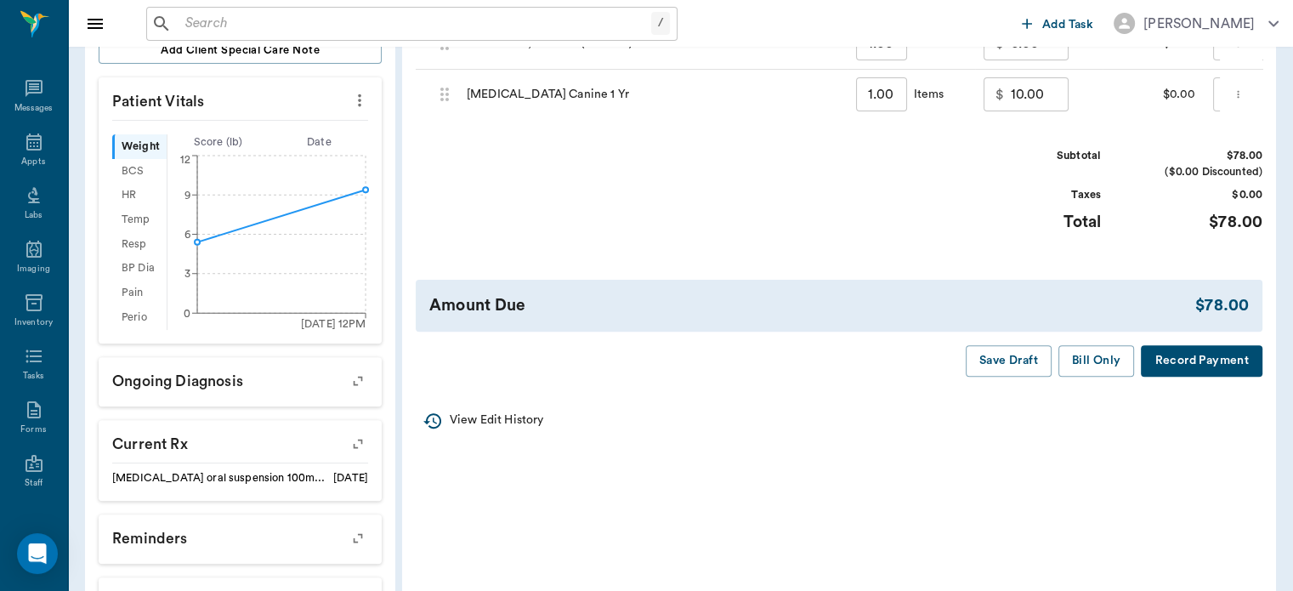
click at [1098, 377] on button "Bill Only" at bounding box center [1096, 360] width 77 height 31
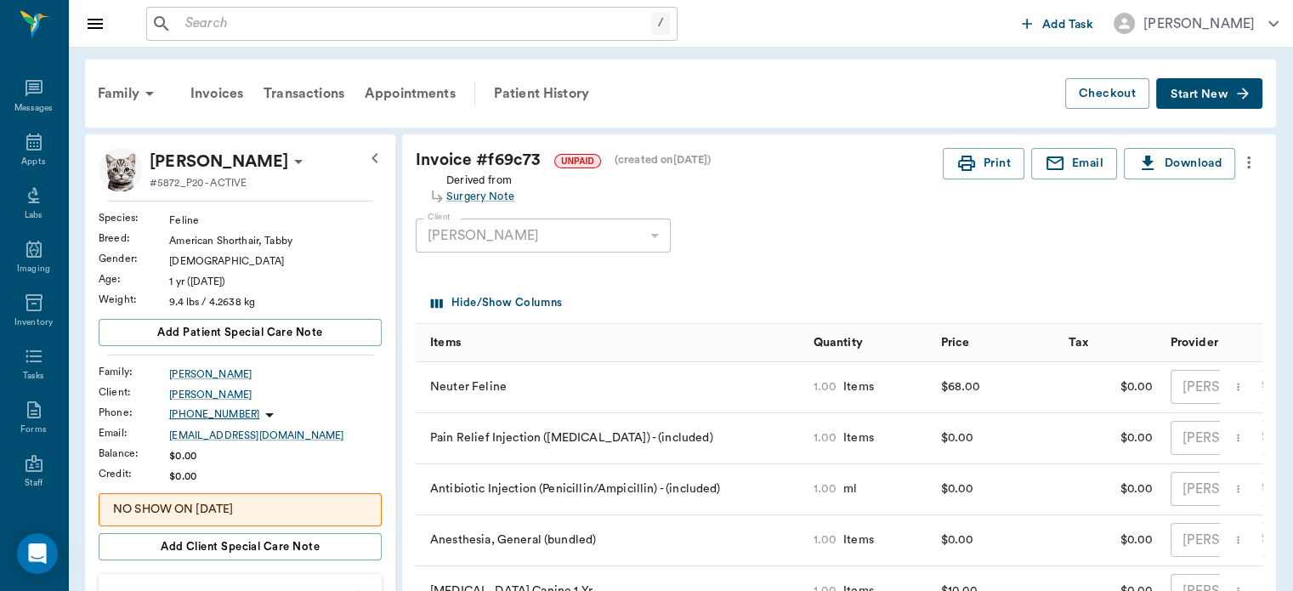
click at [21, 160] on div "Appts" at bounding box center [33, 162] width 24 height 13
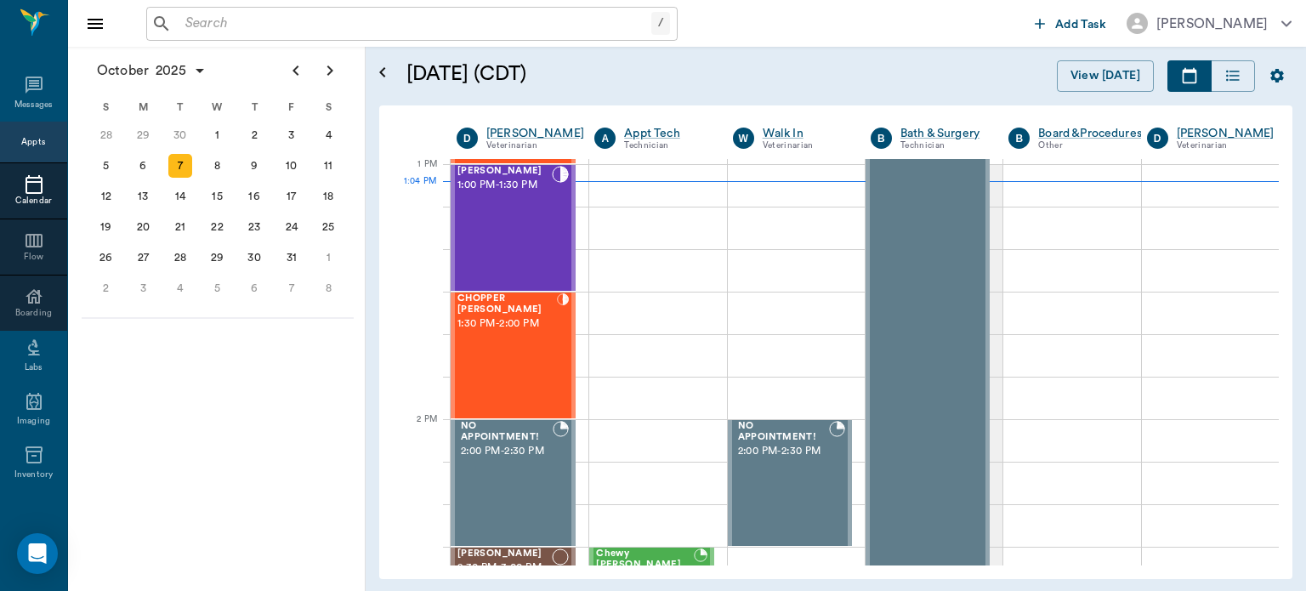
scroll to position [1277, 0]
click at [503, 214] on div "[PERSON_NAME] 1:00 PM - 1:30 PM" at bounding box center [504, 228] width 94 height 124
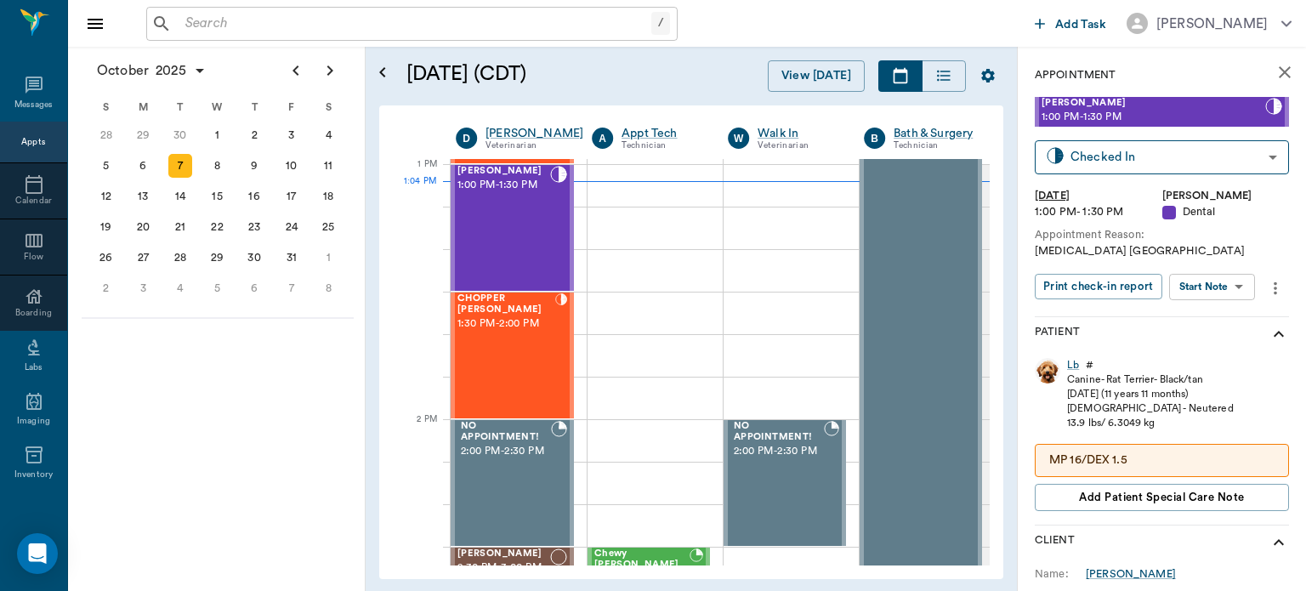
click at [1222, 286] on body "/ ​ Add Task [PERSON_NAME] Nectar Messages Appts Calendar Flow Boarding Labs Im…" at bounding box center [653, 295] width 1306 height 591
click at [1217, 351] on button "View Surgery" at bounding box center [1199, 349] width 70 height 20
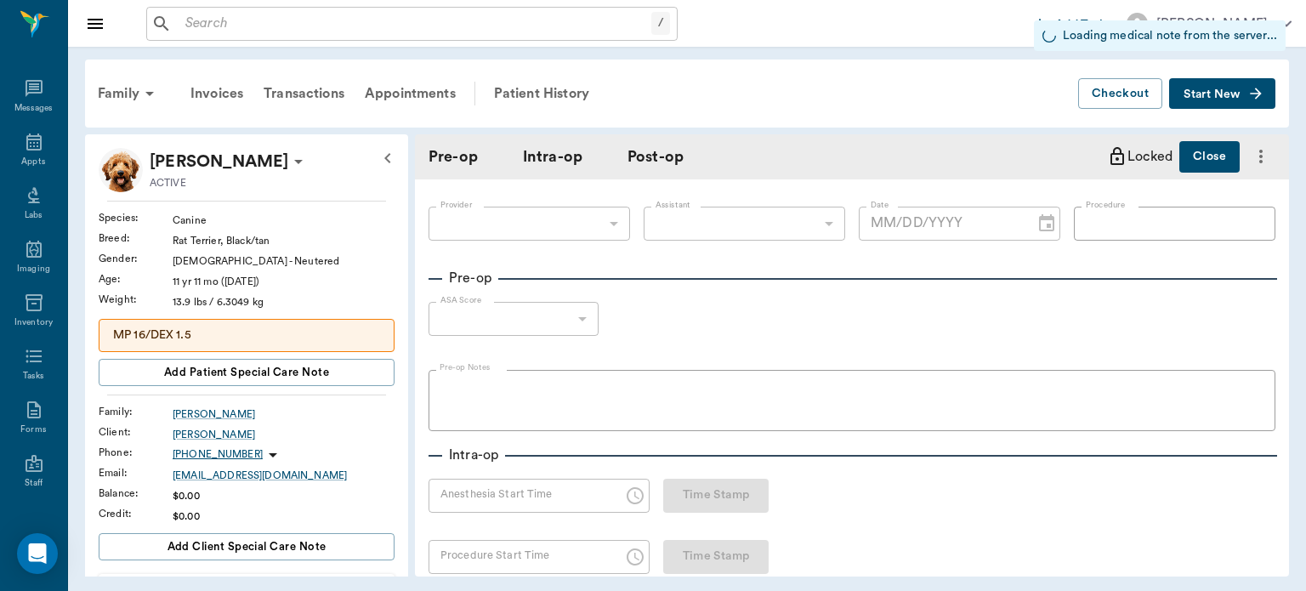
type input "63ec2f075fda476ae8351a4d"
type input "642ef10e332a41444de2bad1"
type input "ORAL [MEDICAL_DATA]"
type input "1"
radio input "true"
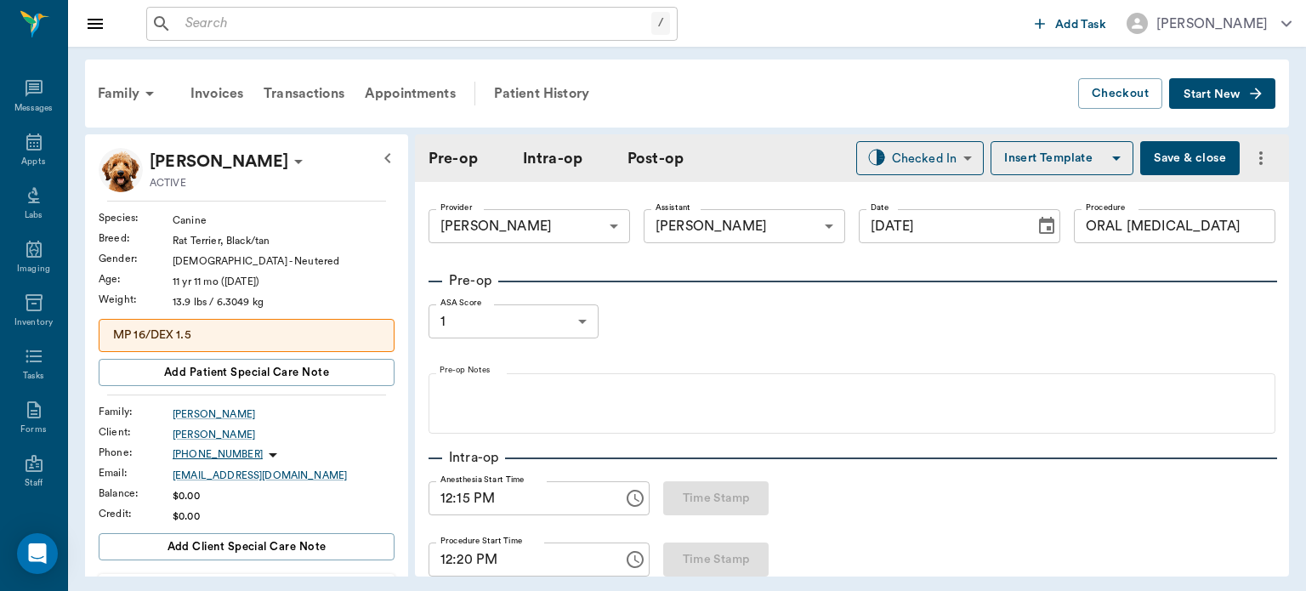
type input "[DATE]"
type input "12:15 PM"
type input "12:20 PM"
type input "01:02 PM"
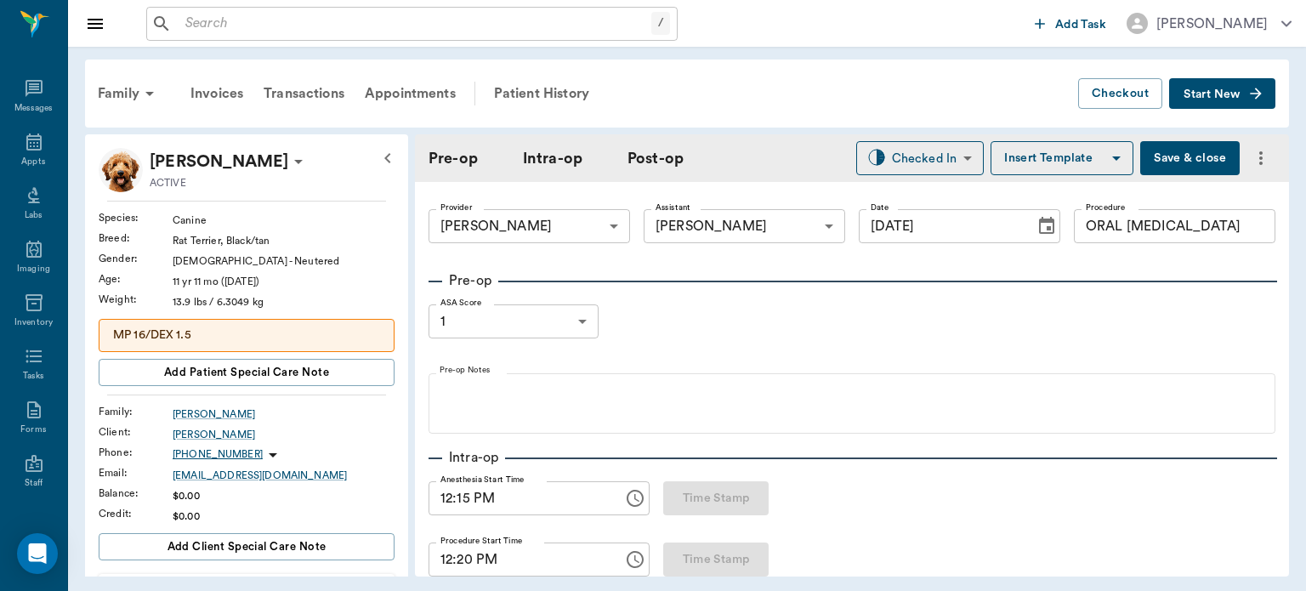
type input "97"
type input "157"
type input "18"
type input "96"
type input "147"
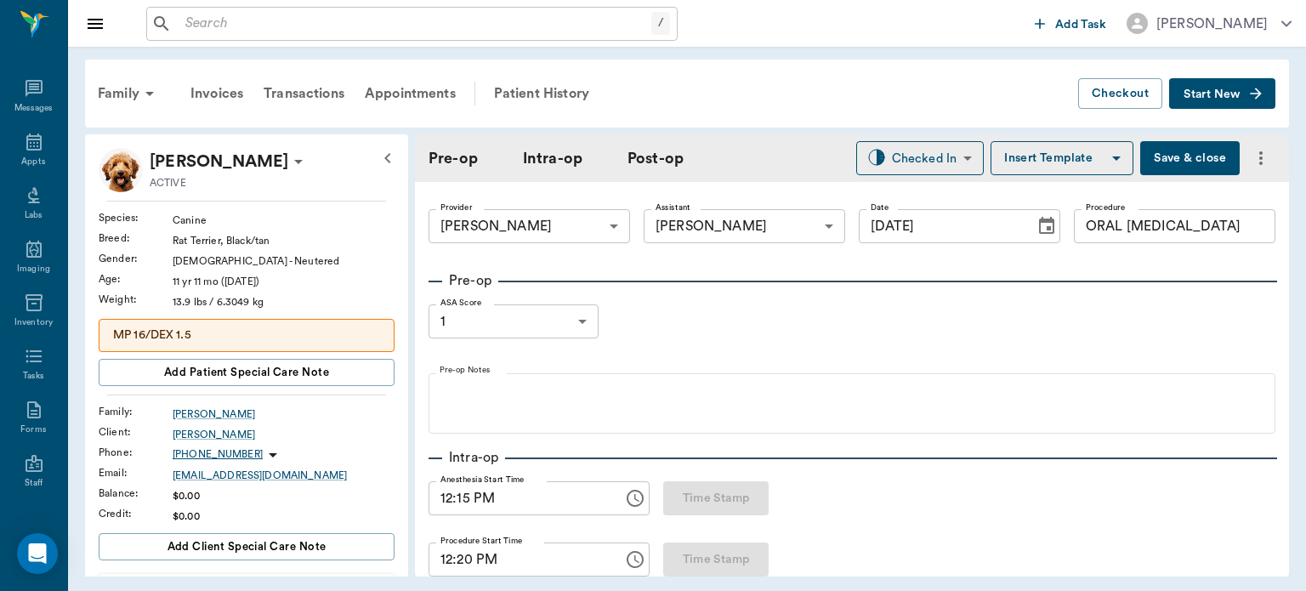
type input "30"
type input "96"
type input "124"
type input "20"
type input "94"
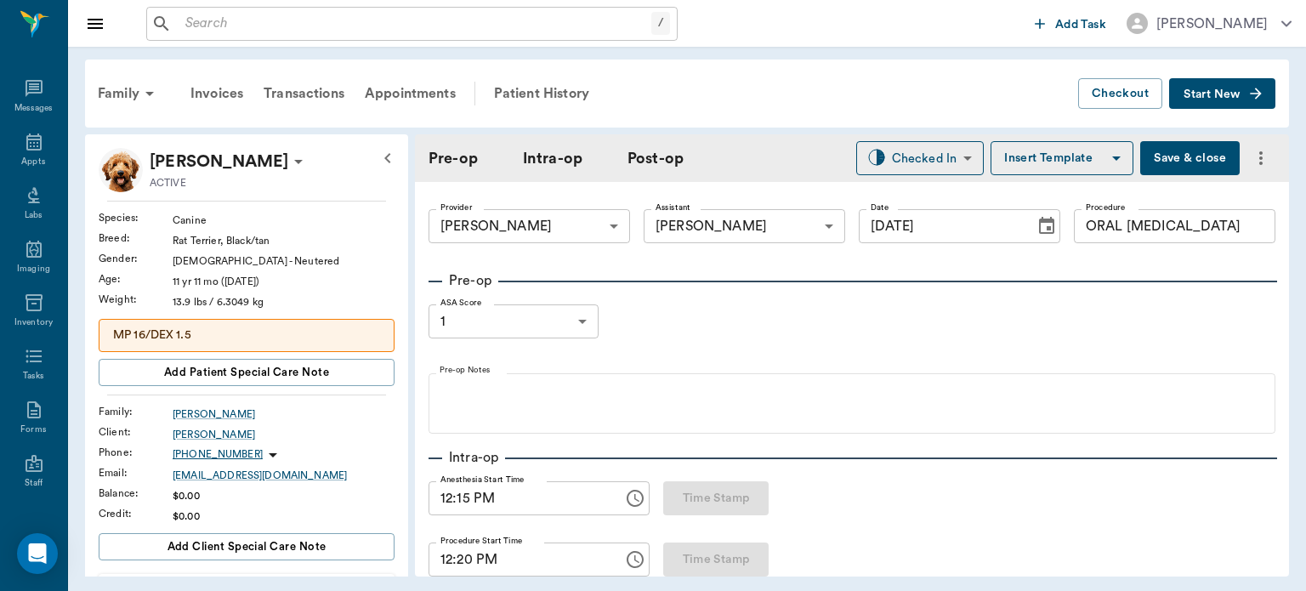
type input "14"
type input "20"
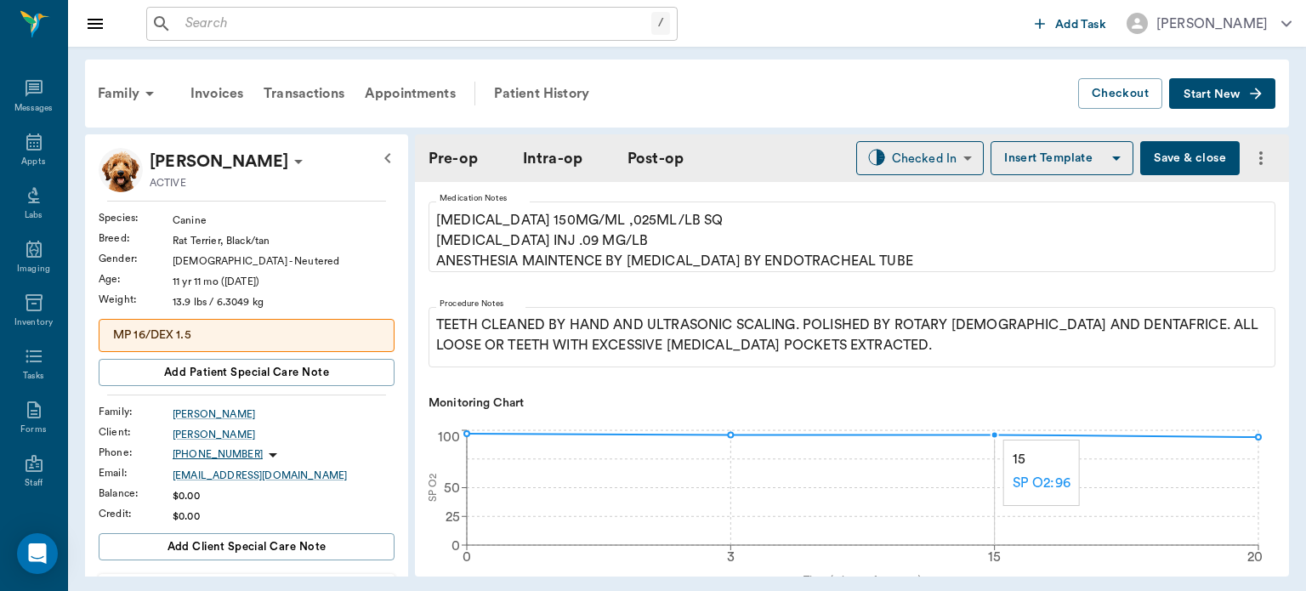
scroll to position [402, 0]
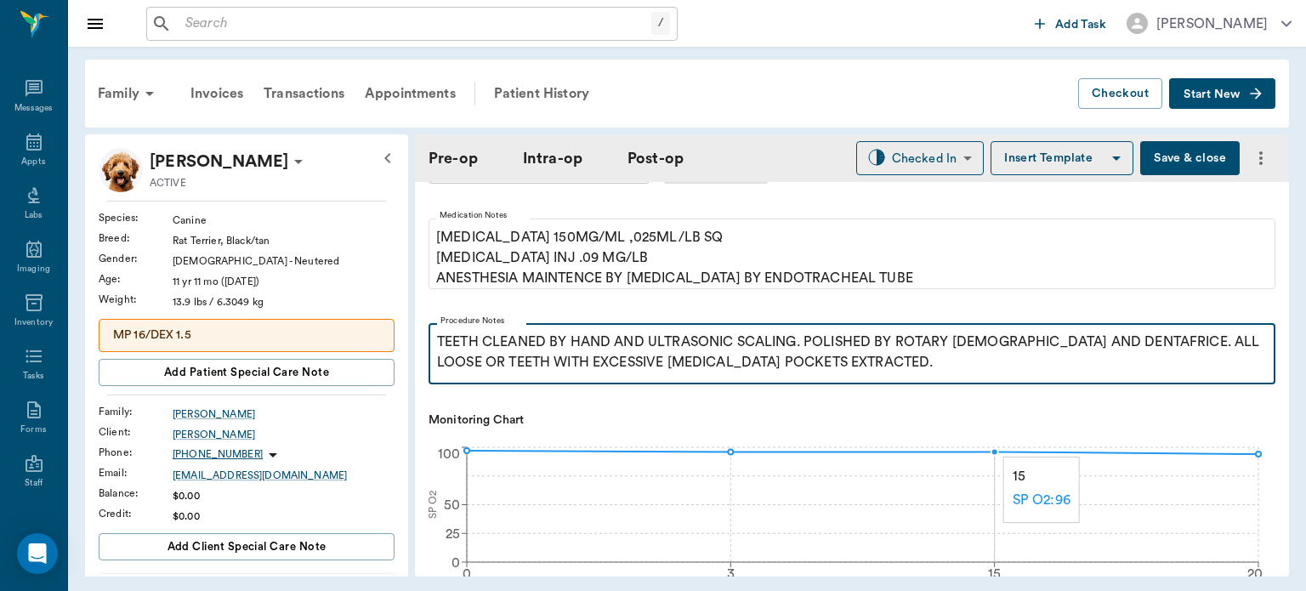
click at [884, 368] on p "TEETH CLEANED BY HAND AND ULTRASONIC SCALING. POLISHED BY ROTARY [DEMOGRAPHIC_D…" at bounding box center [852, 352] width 830 height 41
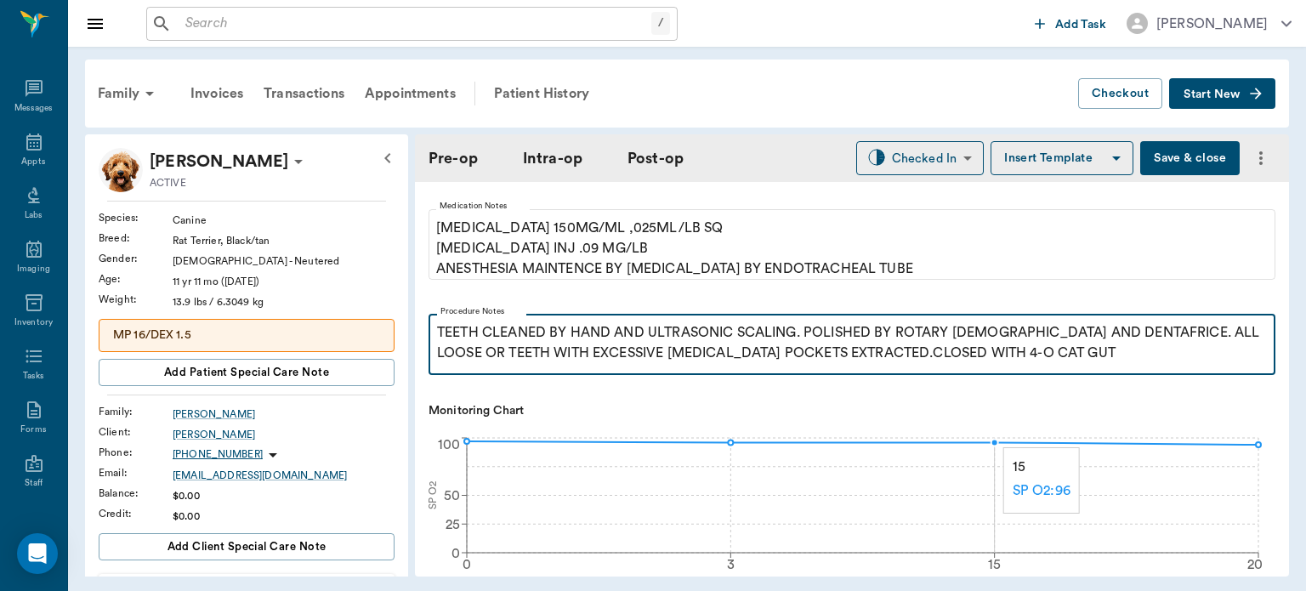
scroll to position [416, 0]
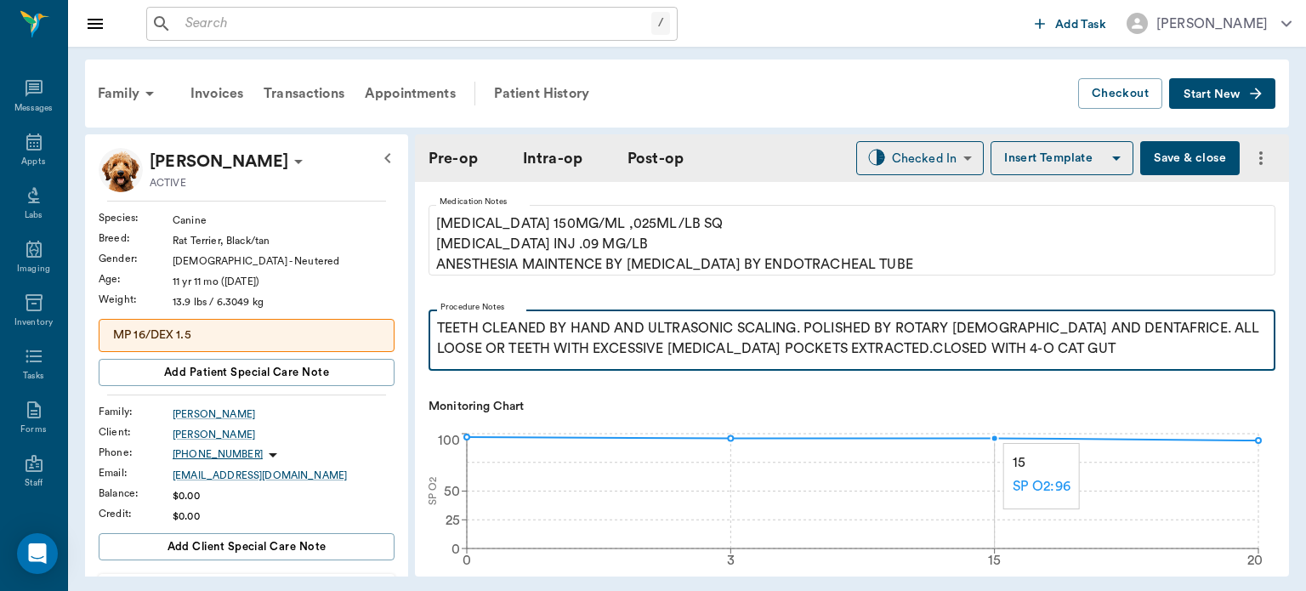
click at [864, 350] on p "TEETH CLEANED BY HAND AND ULTRASONIC SCALING. POLISHED BY ROTARY [DEMOGRAPHIC_D…" at bounding box center [852, 338] width 830 height 41
click at [871, 349] on p "TEETH CLEANED BY HAND AND ULTRASONIC SCALING. POLISHED BY ROTARY [DEMOGRAPHIC_D…" at bounding box center [852, 338] width 830 height 41
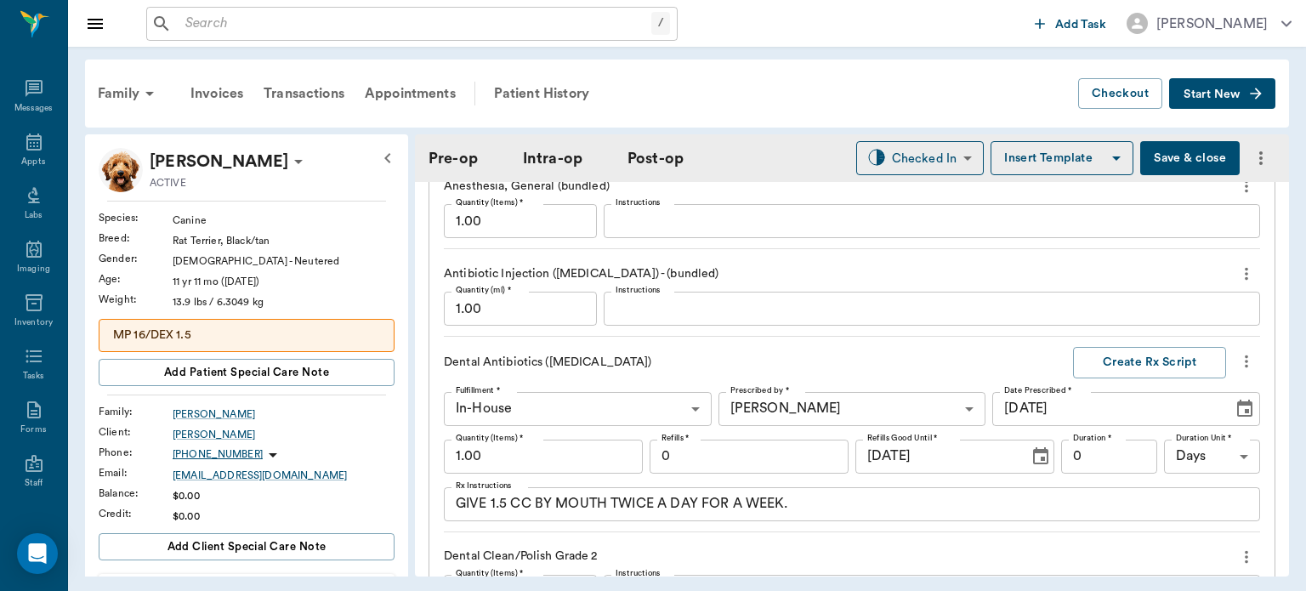
scroll to position [1788, 0]
click at [1127, 348] on button "Create Rx Script" at bounding box center [1149, 363] width 153 height 31
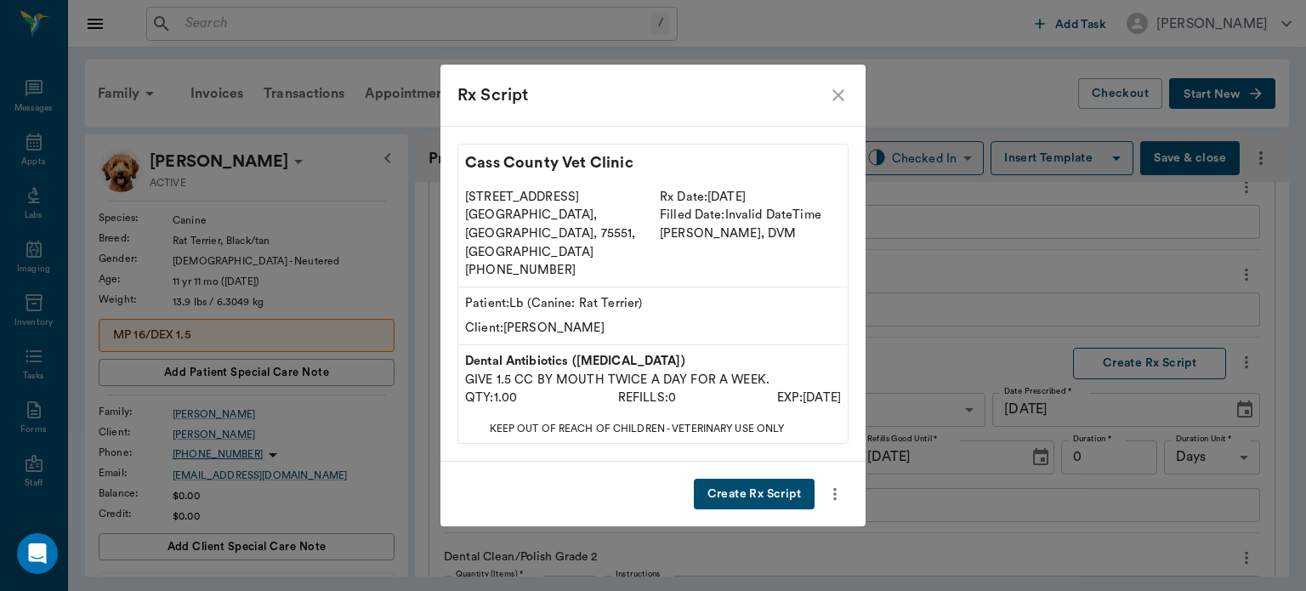
click at [775, 486] on button "Create Rx Script" at bounding box center [754, 494] width 121 height 31
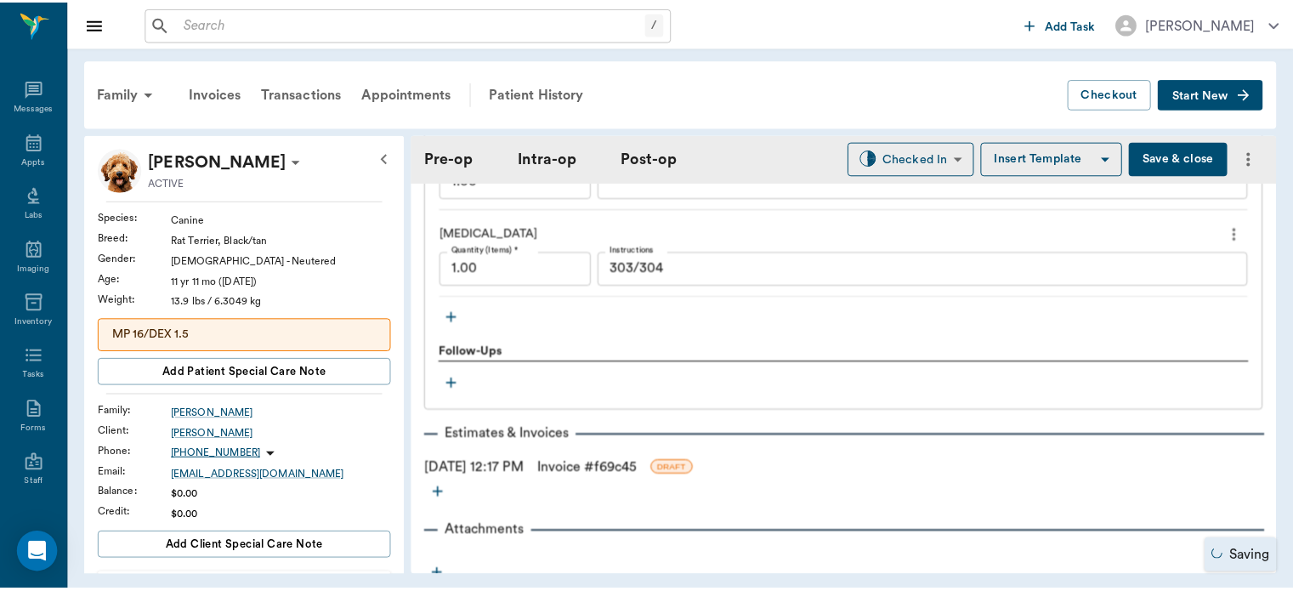
scroll to position [2238, 0]
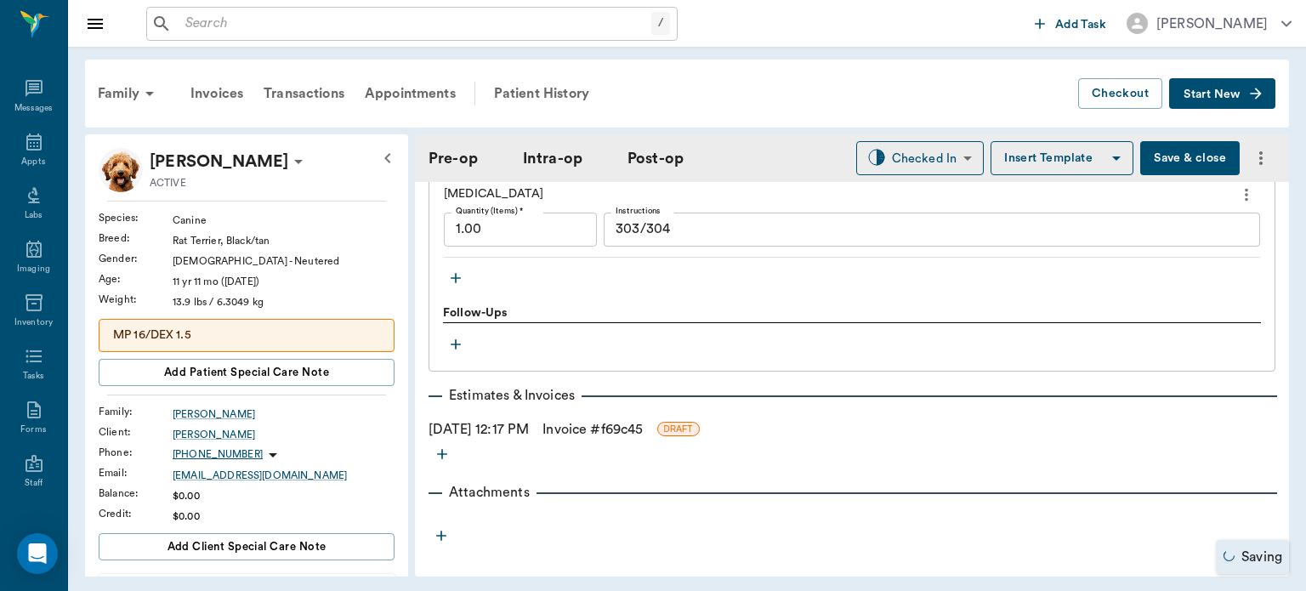
click at [633, 423] on link "Invoice # f69c45" at bounding box center [592, 429] width 100 height 20
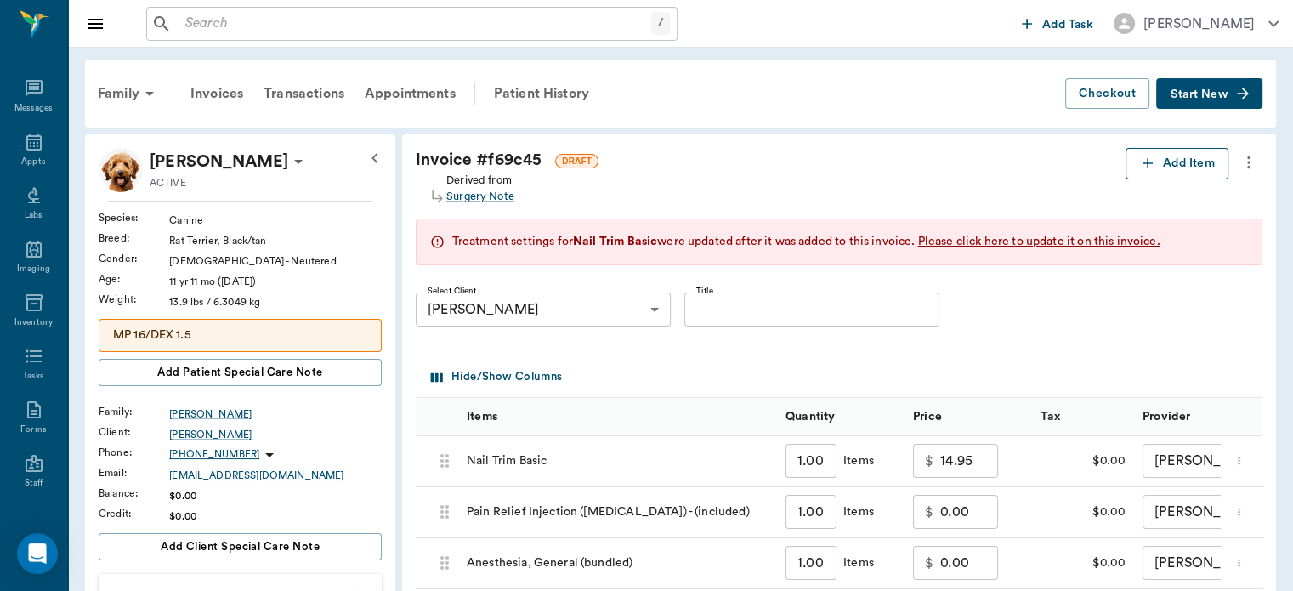
click at [1175, 167] on button "Add Item" at bounding box center [1177, 163] width 103 height 31
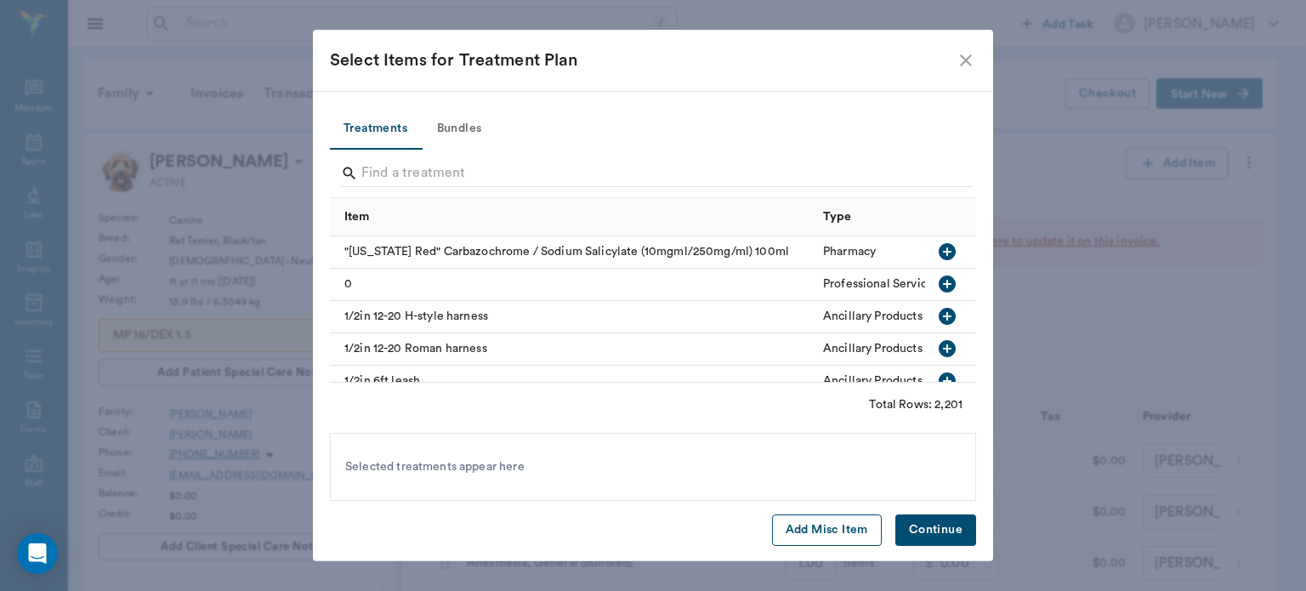
click at [817, 528] on button "Add Misc Item" at bounding box center [827, 529] width 110 height 31
click at [945, 533] on button "Continue" at bounding box center [935, 529] width 81 height 31
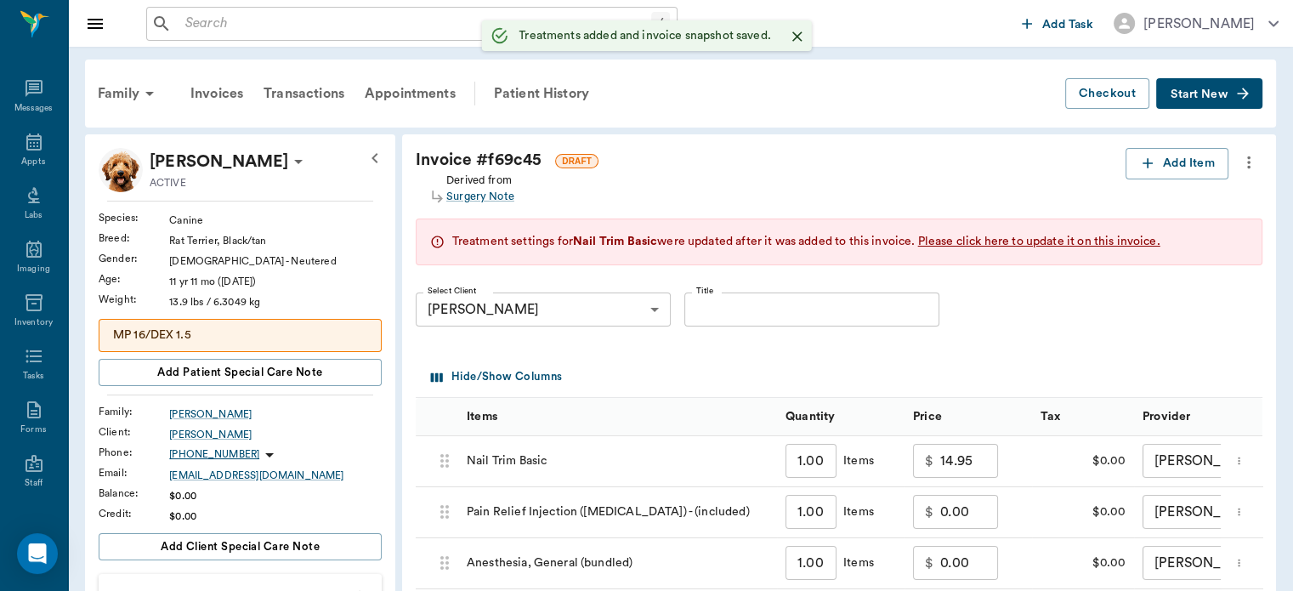
type input "1.00"
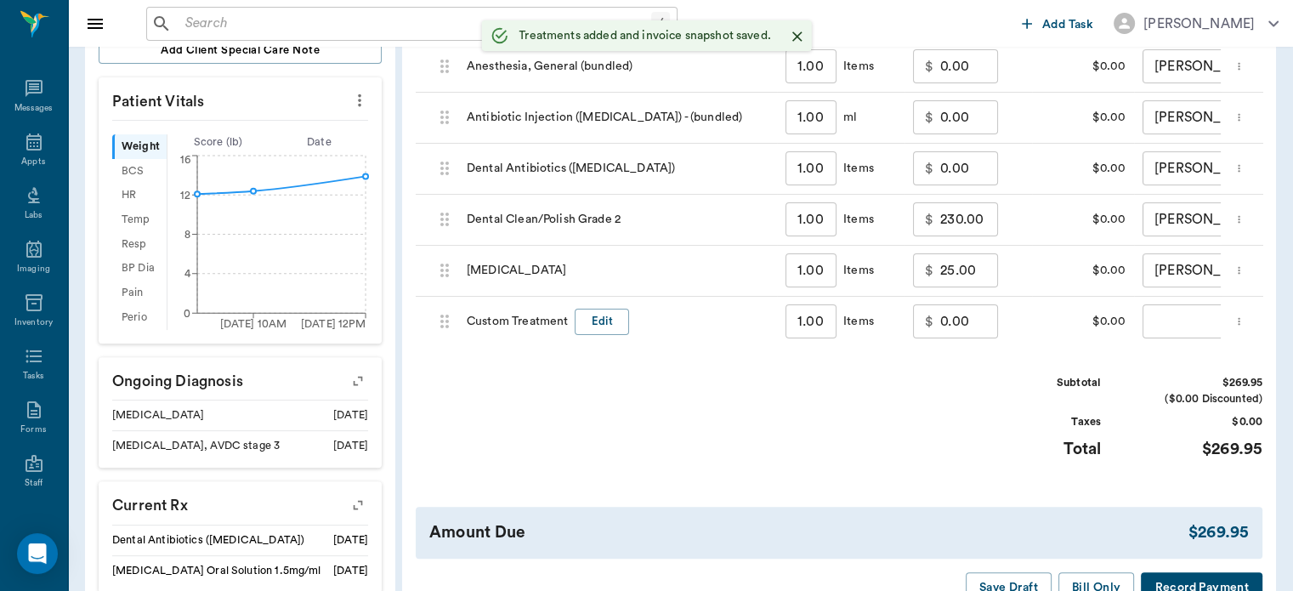
scroll to position [501, 0]
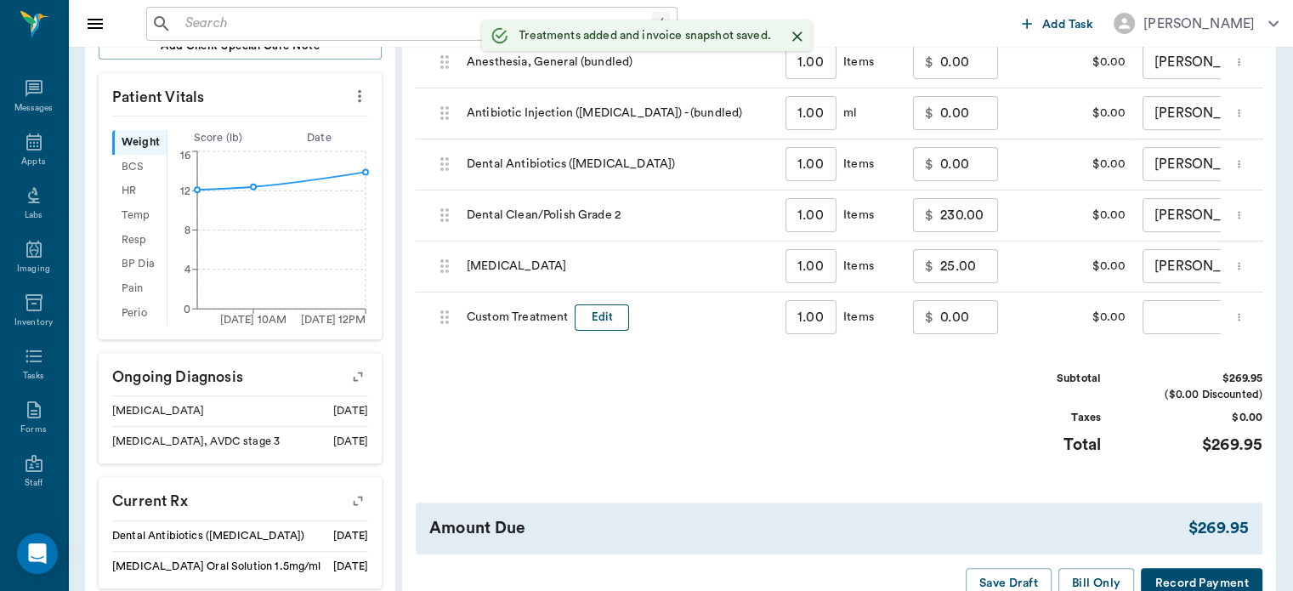
click at [605, 313] on button "Edit" at bounding box center [602, 317] width 54 height 26
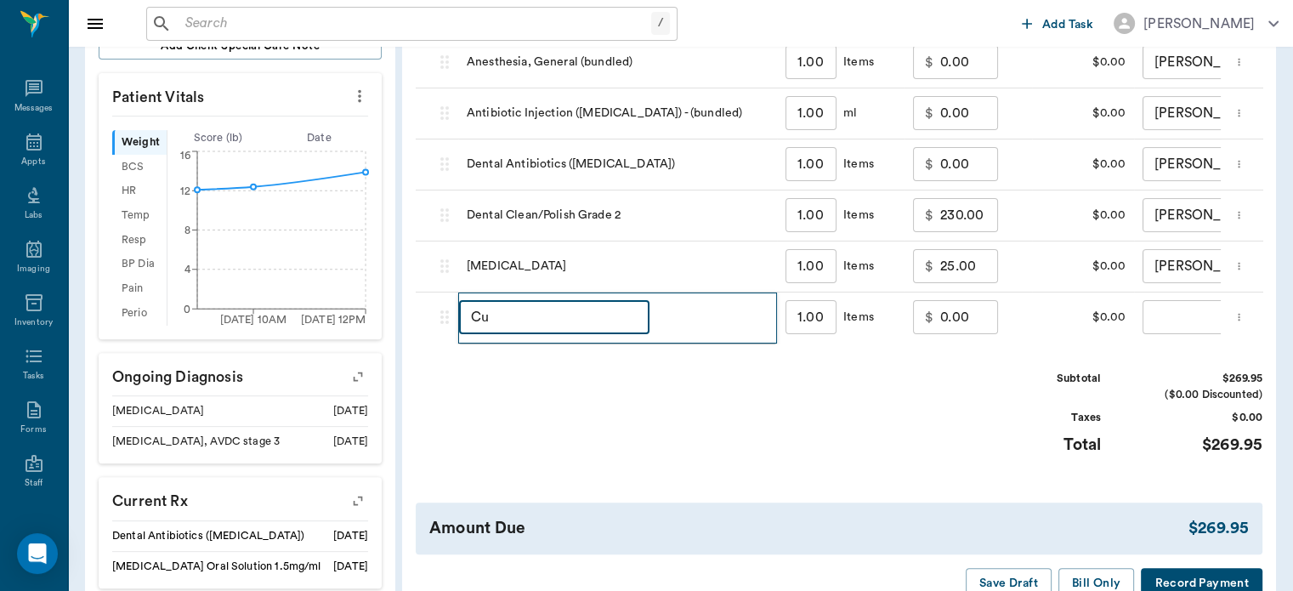
type input "C"
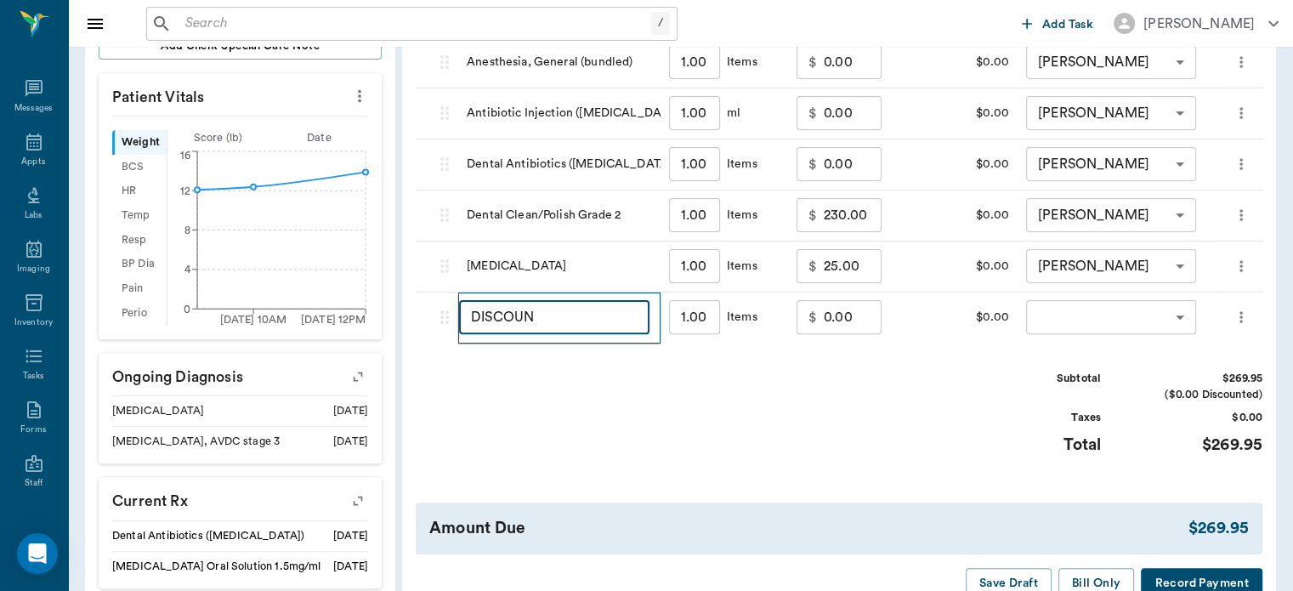
type input "DISCOUNT"
click at [815, 313] on p "$" at bounding box center [812, 317] width 9 height 20
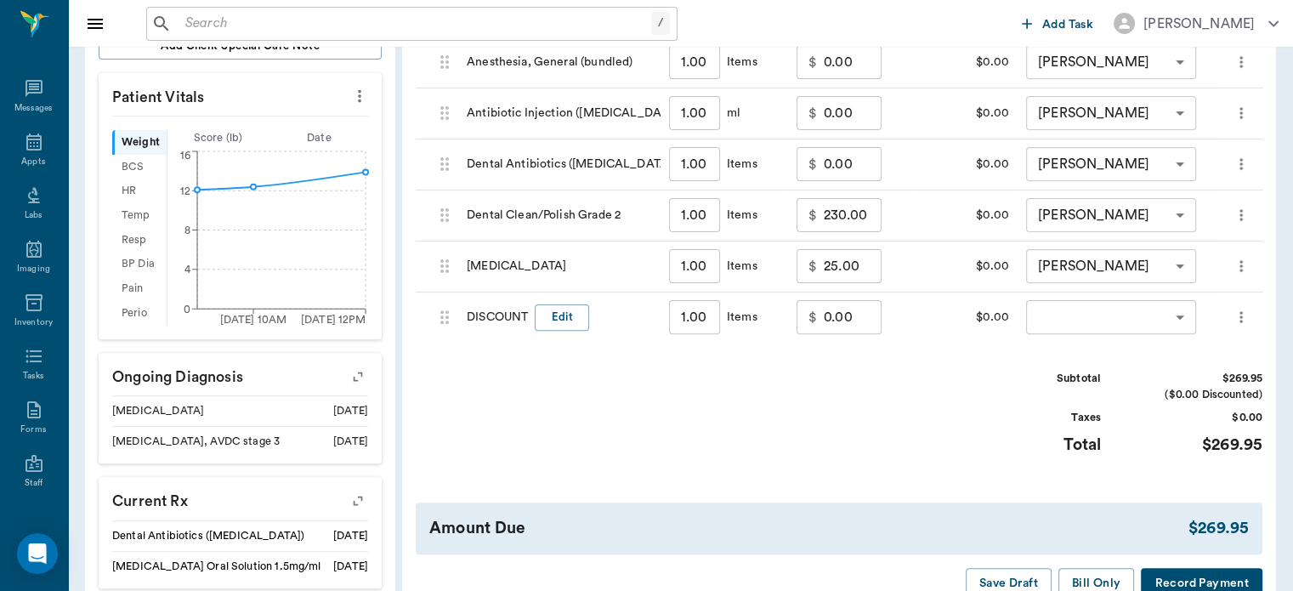
click at [850, 312] on input "0.00" at bounding box center [853, 317] width 58 height 34
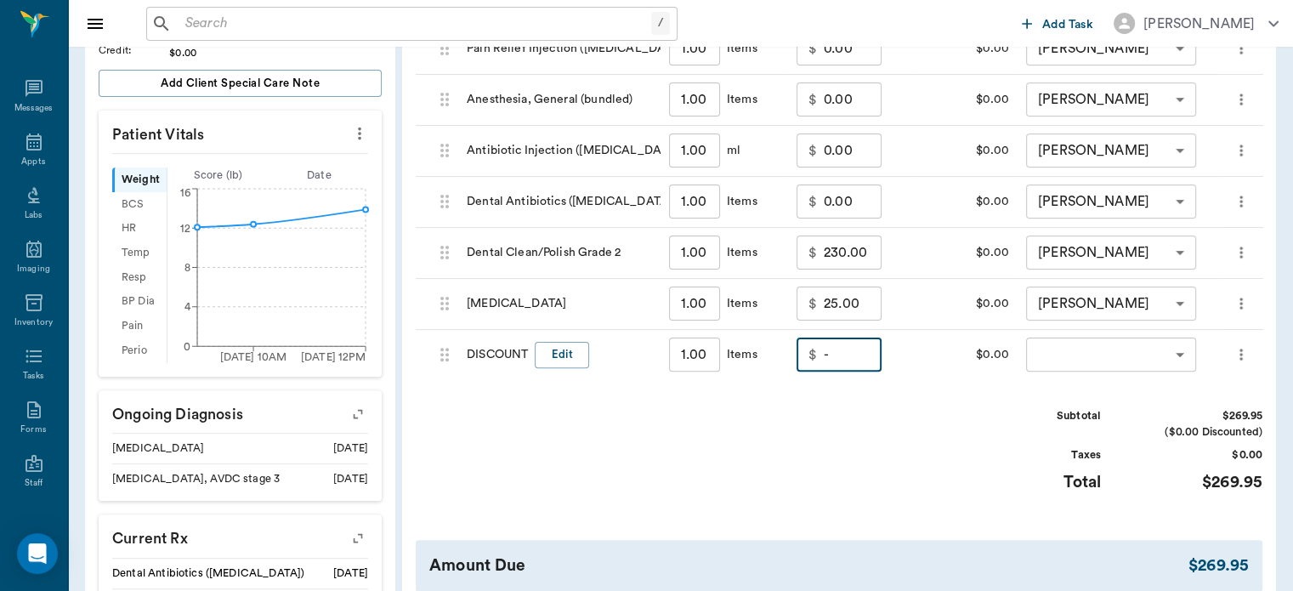
scroll to position [466, 0]
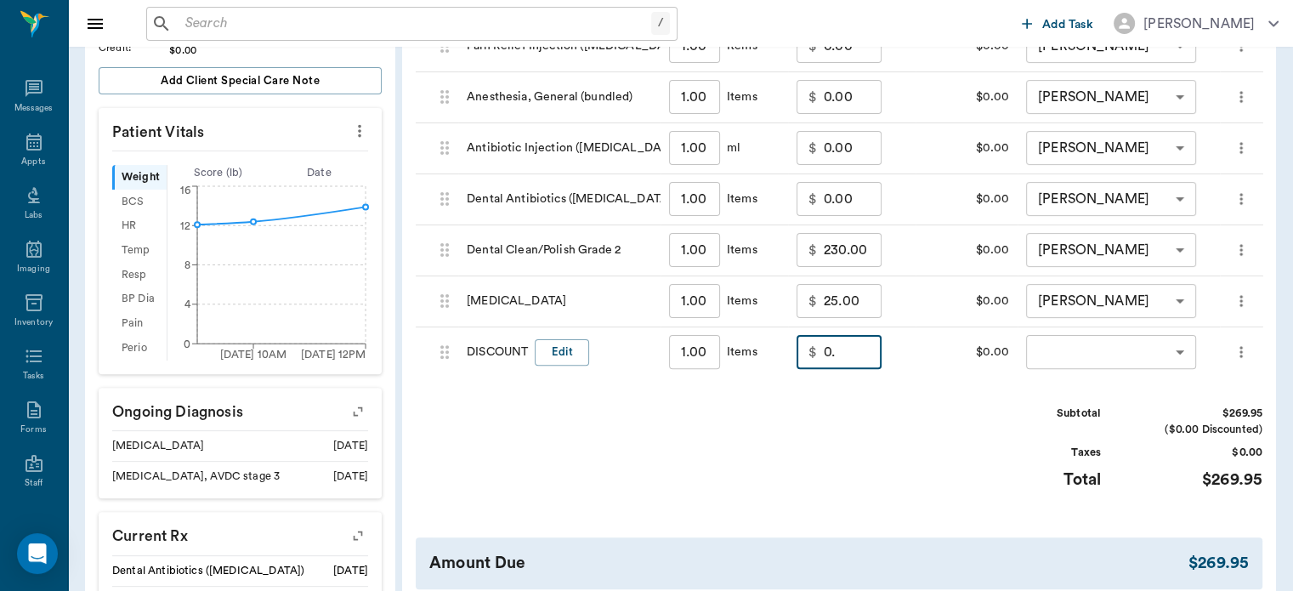
type input "0"
type input "-134.97"
click at [1080, 356] on body "/ ​ Add Task [PERSON_NAME] Nectar Messages Appts Labs Imaging Inventory Tasks F…" at bounding box center [646, 249] width 1293 height 1431
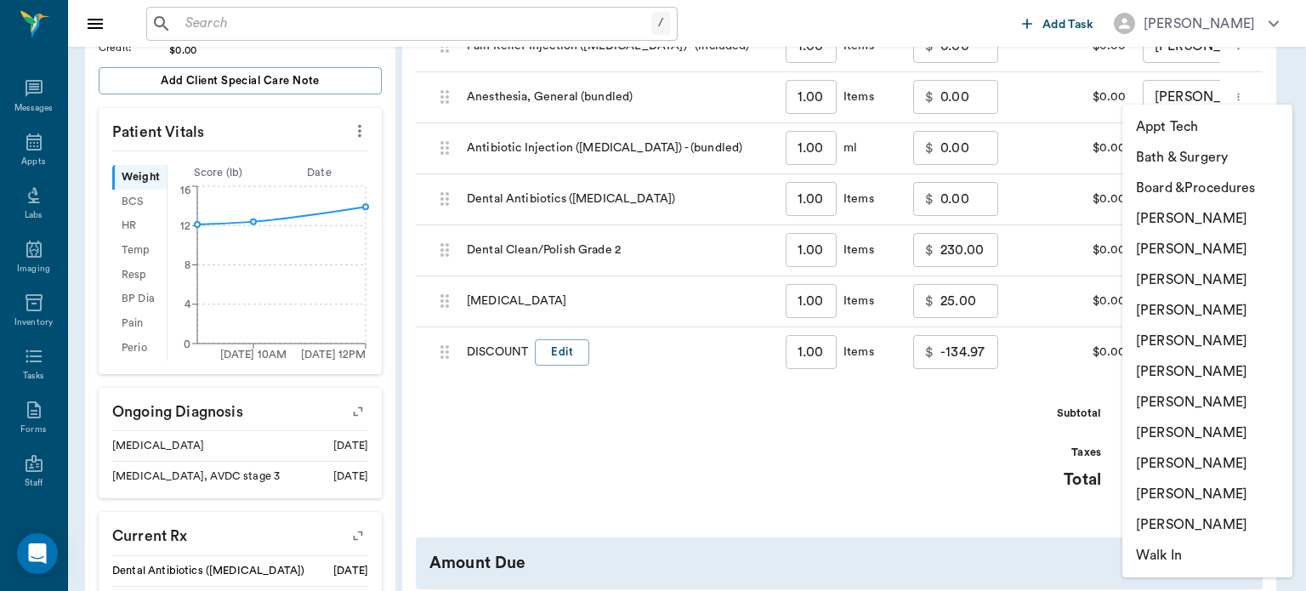
click at [1206, 315] on li "[PERSON_NAME]" at bounding box center [1207, 310] width 170 height 31
type input "none-63ec2f075fda476ae8351a4d"
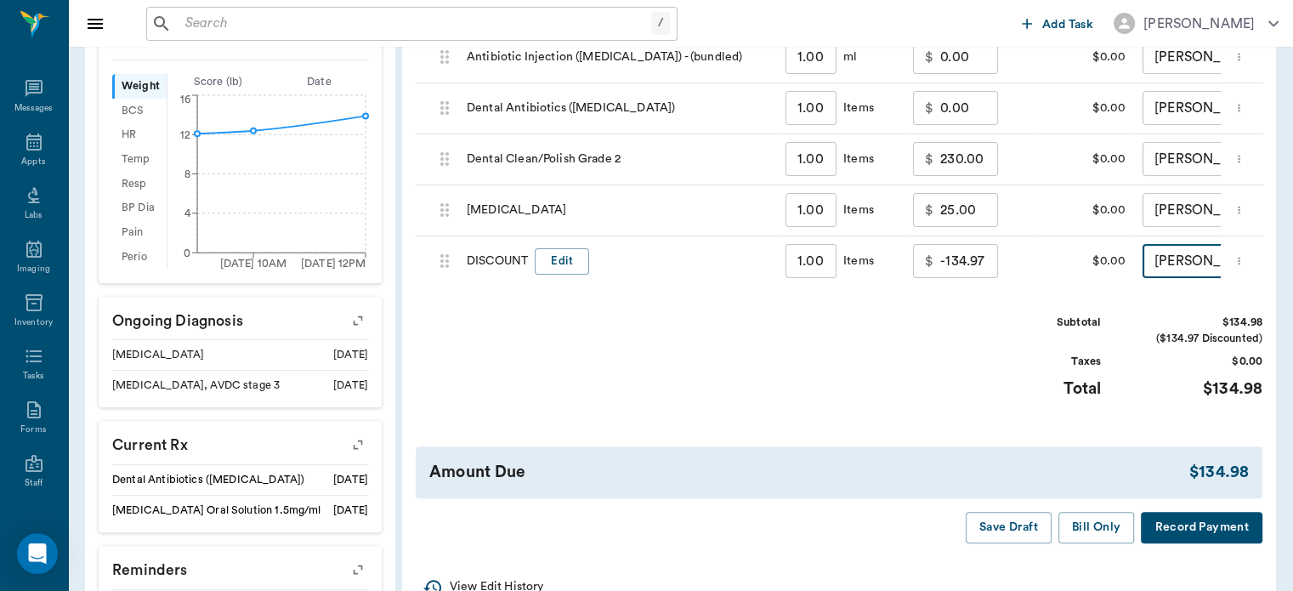
scroll to position [561, 0]
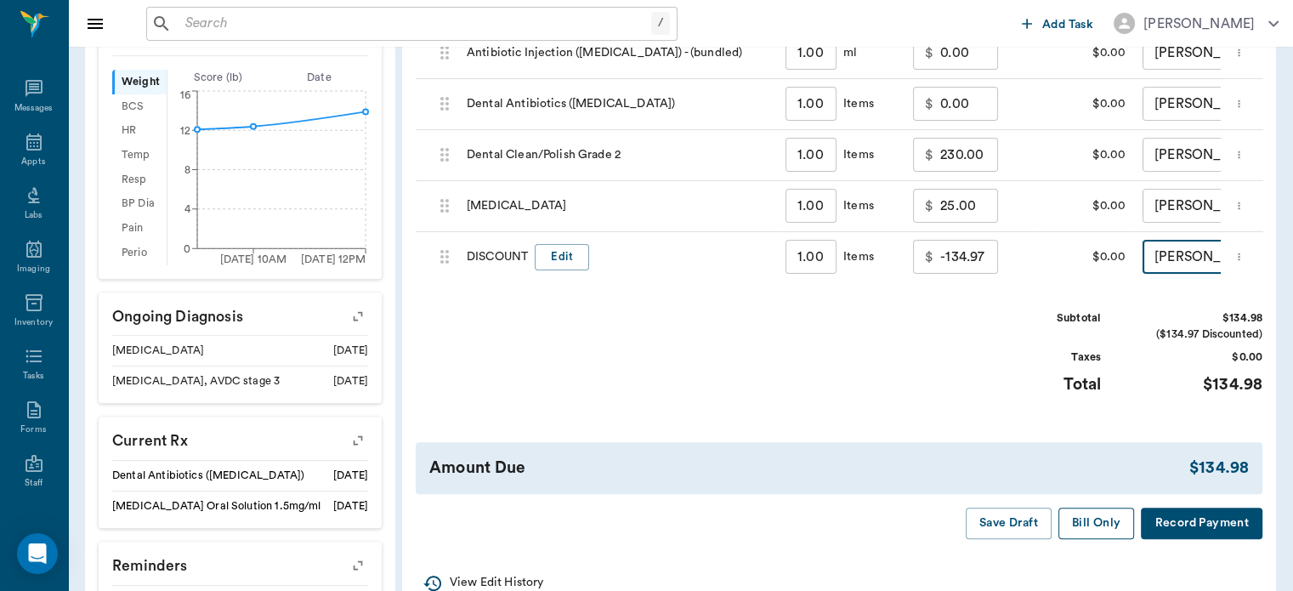
click at [1086, 539] on button "Bill Only" at bounding box center [1096, 523] width 77 height 31
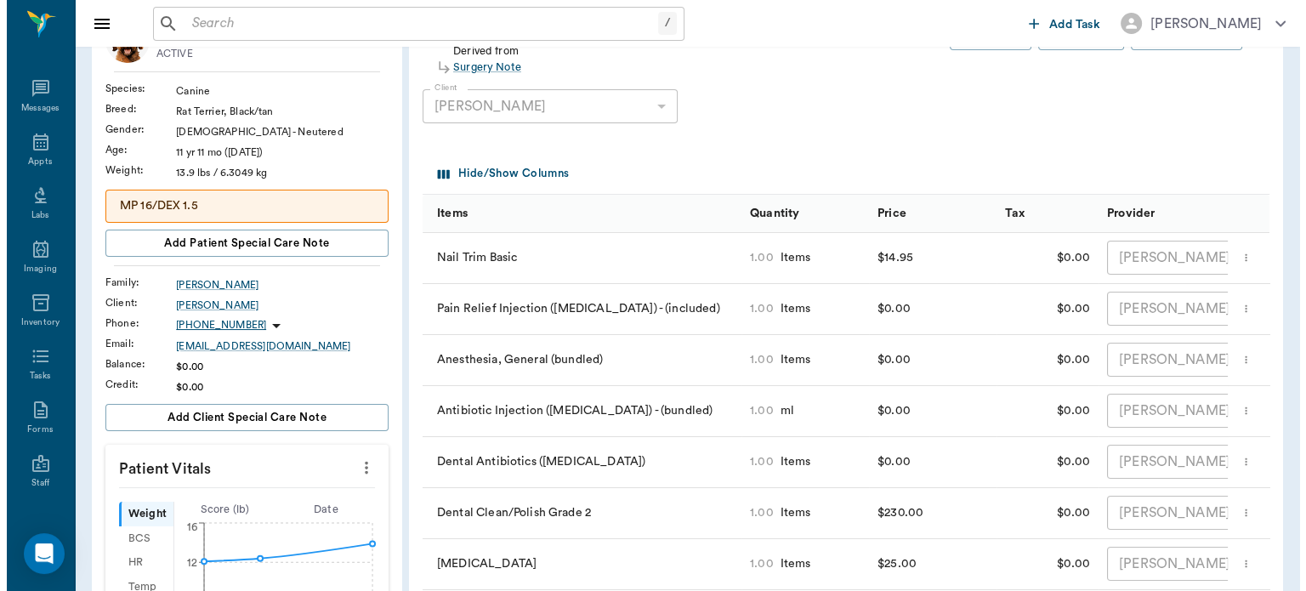
scroll to position [0, 0]
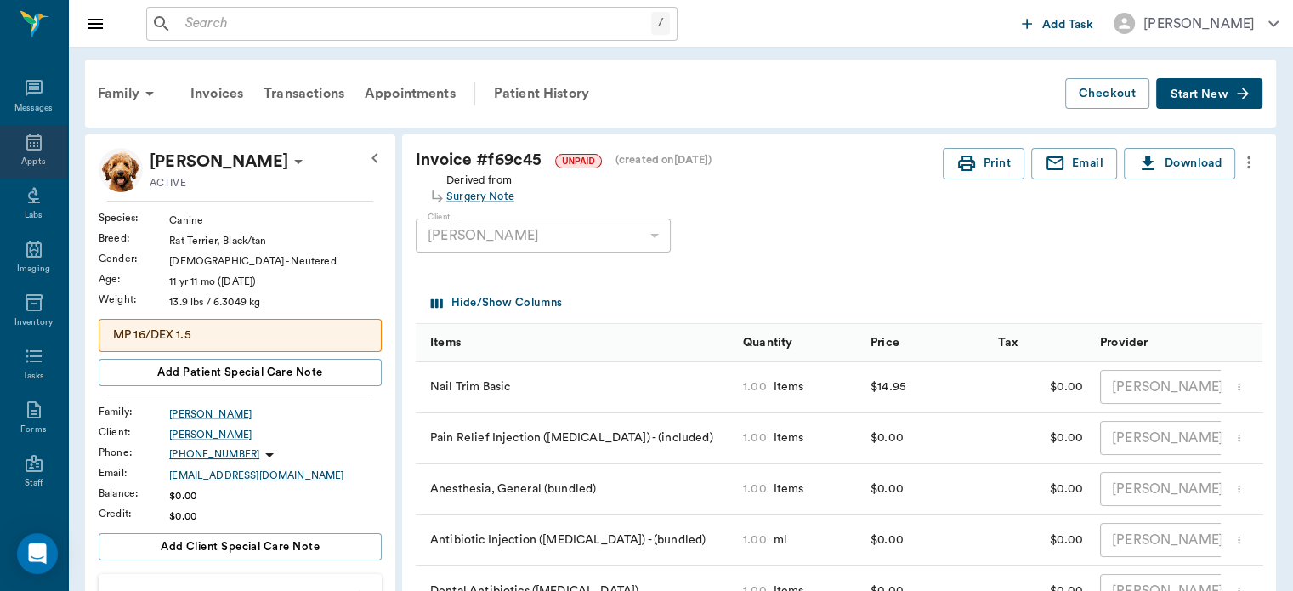
click at [23, 160] on div "Appts" at bounding box center [33, 162] width 24 height 13
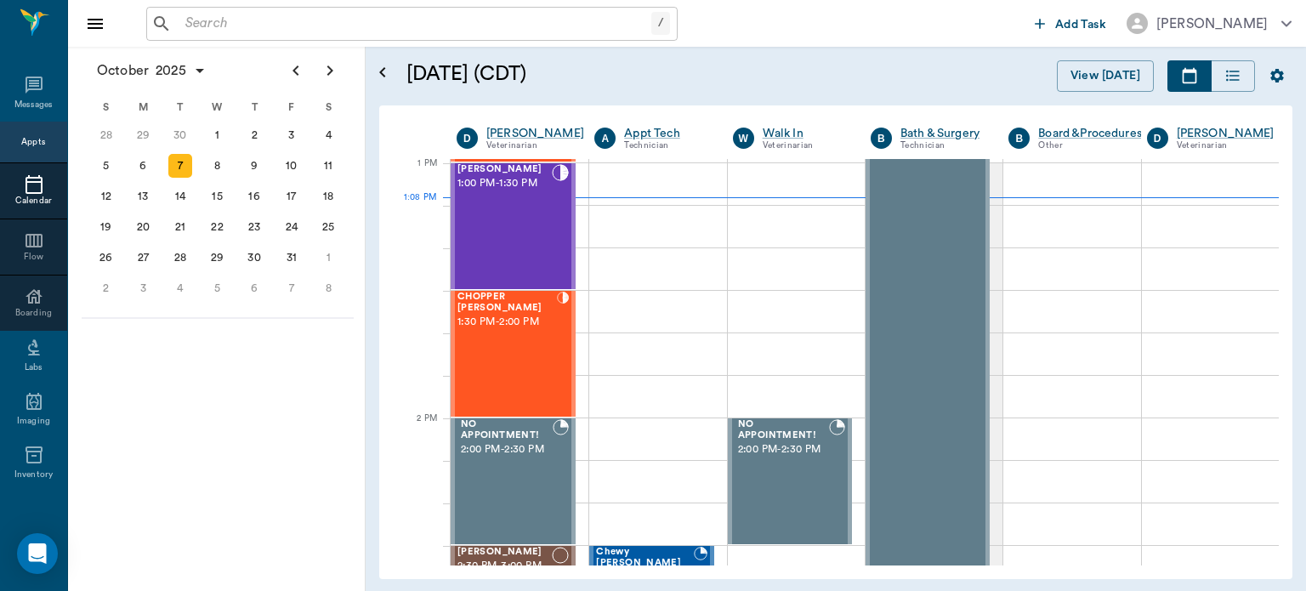
scroll to position [1278, 0]
click at [504, 351] on div "CHOPPER [PERSON_NAME] 1:30 PM - 2:00 PM" at bounding box center [506, 354] width 99 height 124
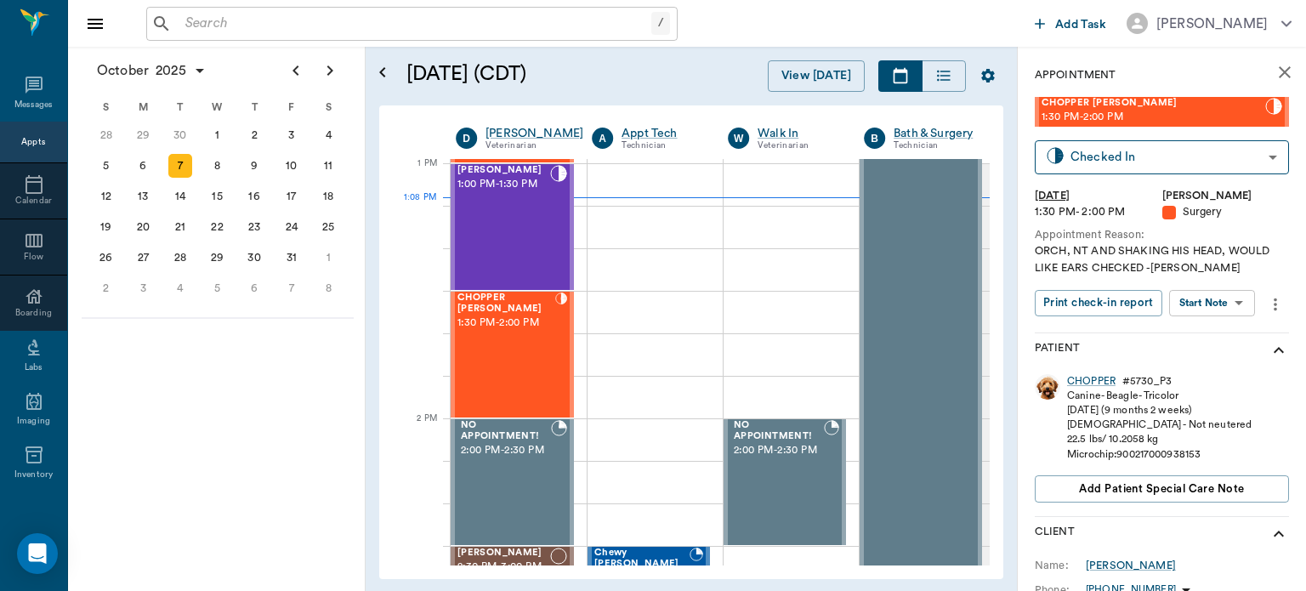
click at [1224, 309] on body "/ ​ Add Task [PERSON_NAME] Nectar Messages Appts Calendar Flow Boarding Labs Im…" at bounding box center [653, 295] width 1306 height 591
click at [1217, 372] on button "View Surgery" at bounding box center [1199, 365] width 70 height 20
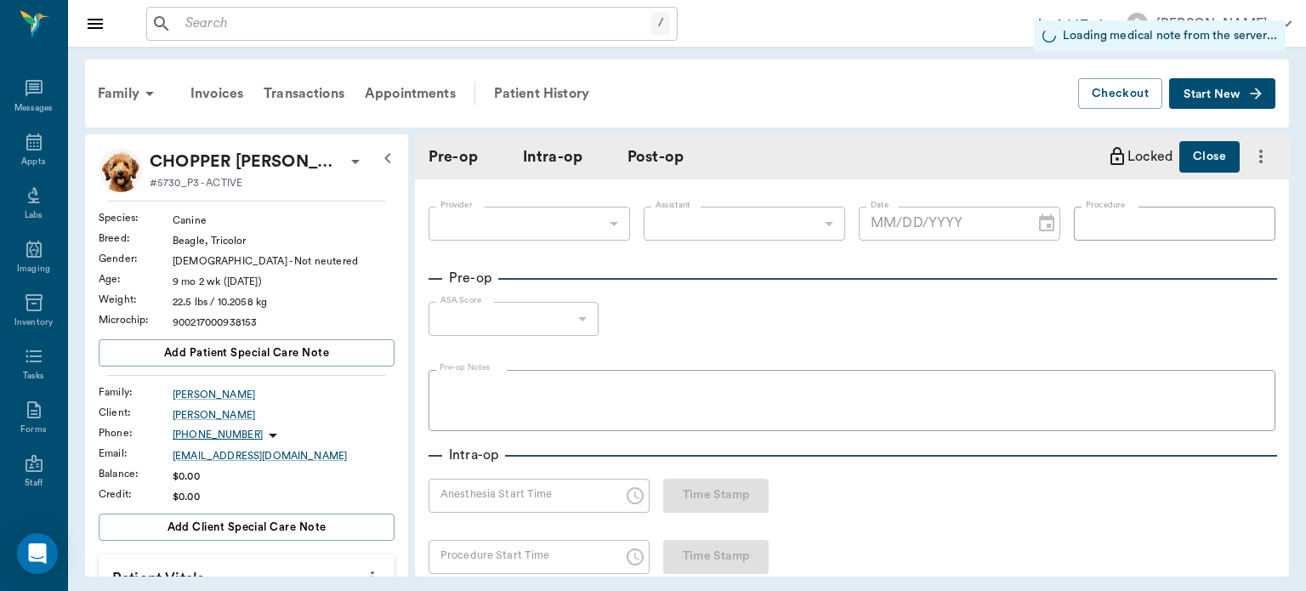
type input "63ec2f075fda476ae8351a4d"
type input "63ec2e7e52e12b0ba117b124"
type input "NEUTER"
type input "1"
radio input "true"
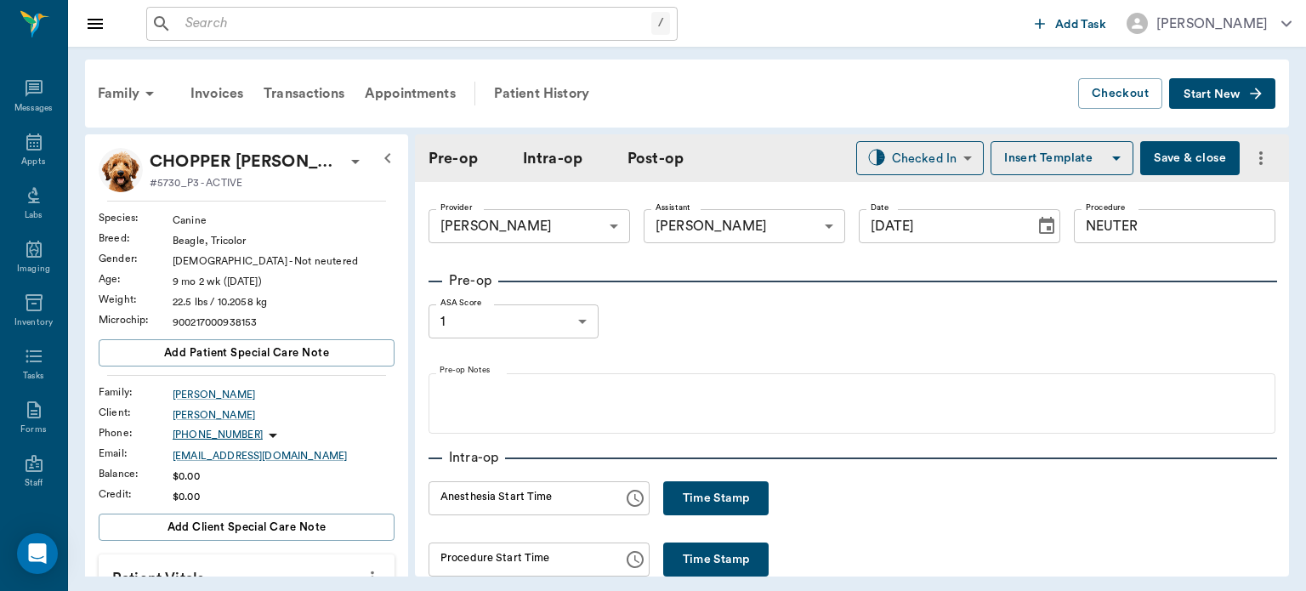
type input "[DATE]"
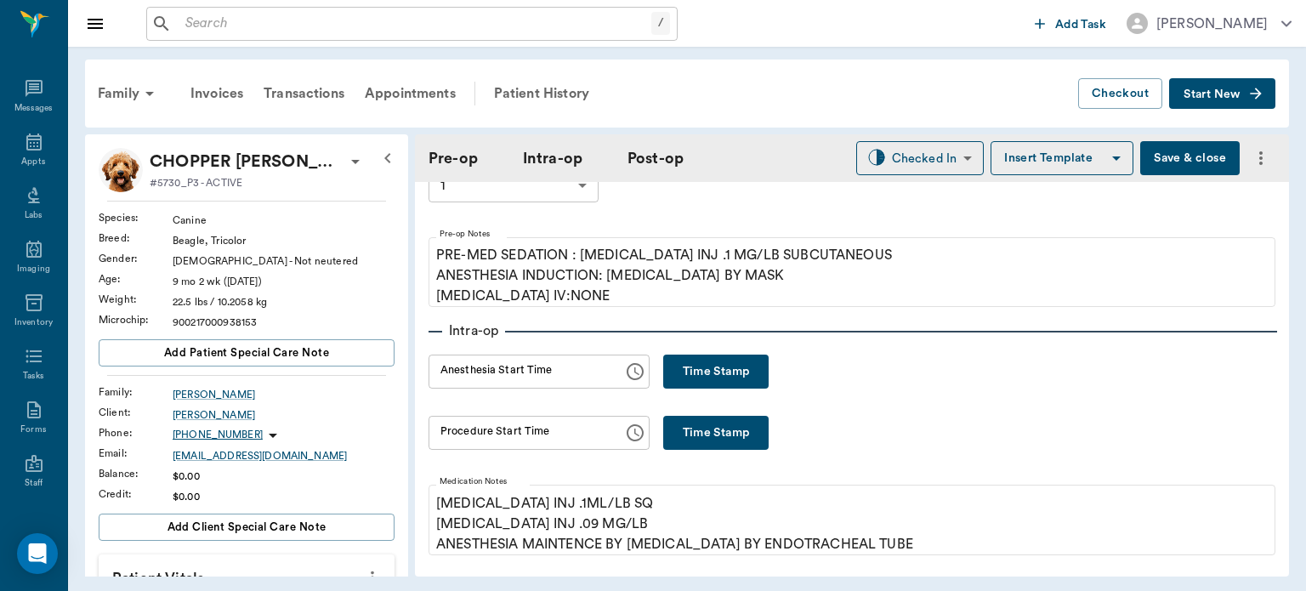
scroll to position [139, 0]
click at [702, 367] on button "Time Stamp" at bounding box center [715, 369] width 105 height 34
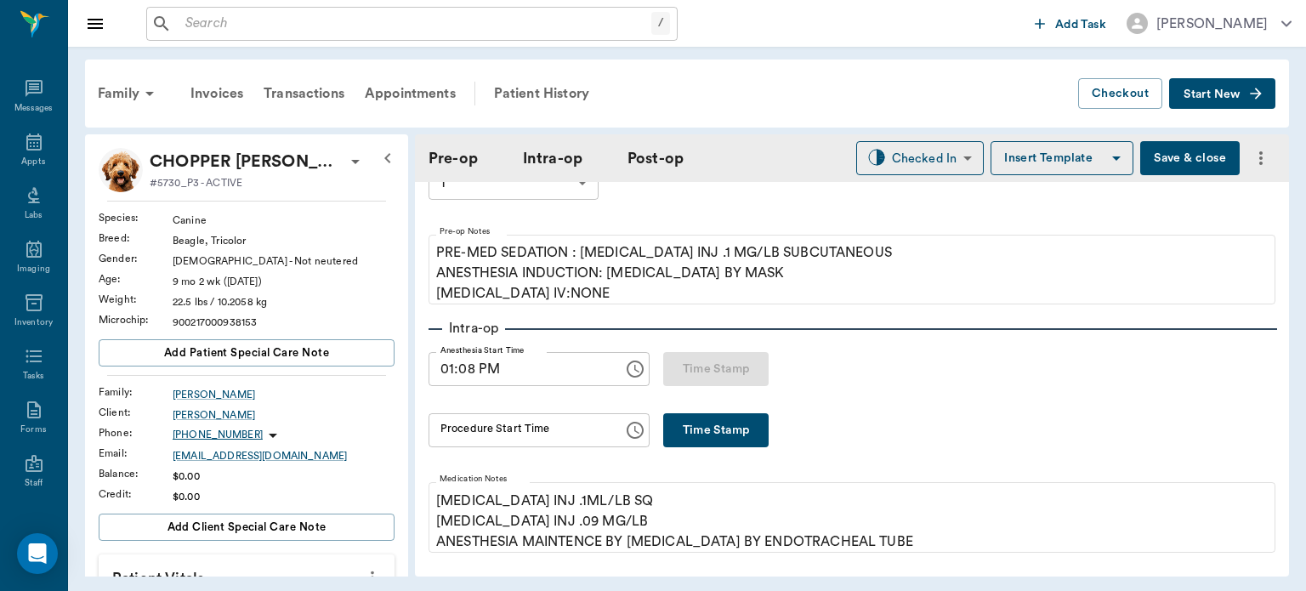
click at [473, 374] on input "01:08 PM" at bounding box center [519, 369] width 183 height 34
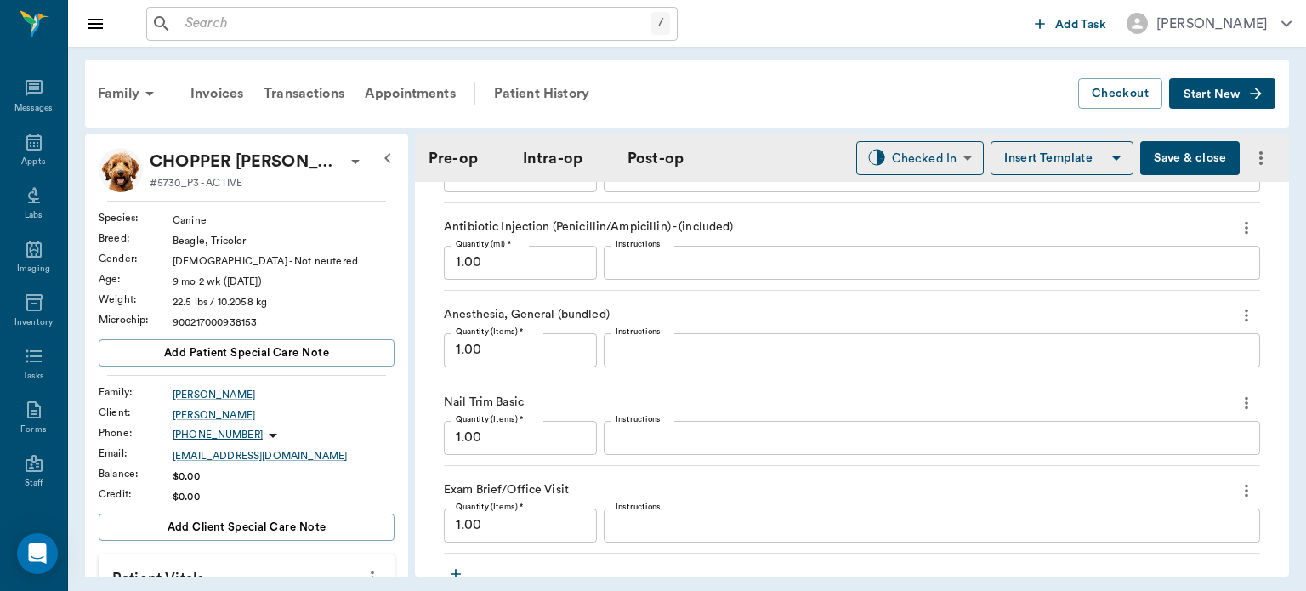
scroll to position [1649, 0]
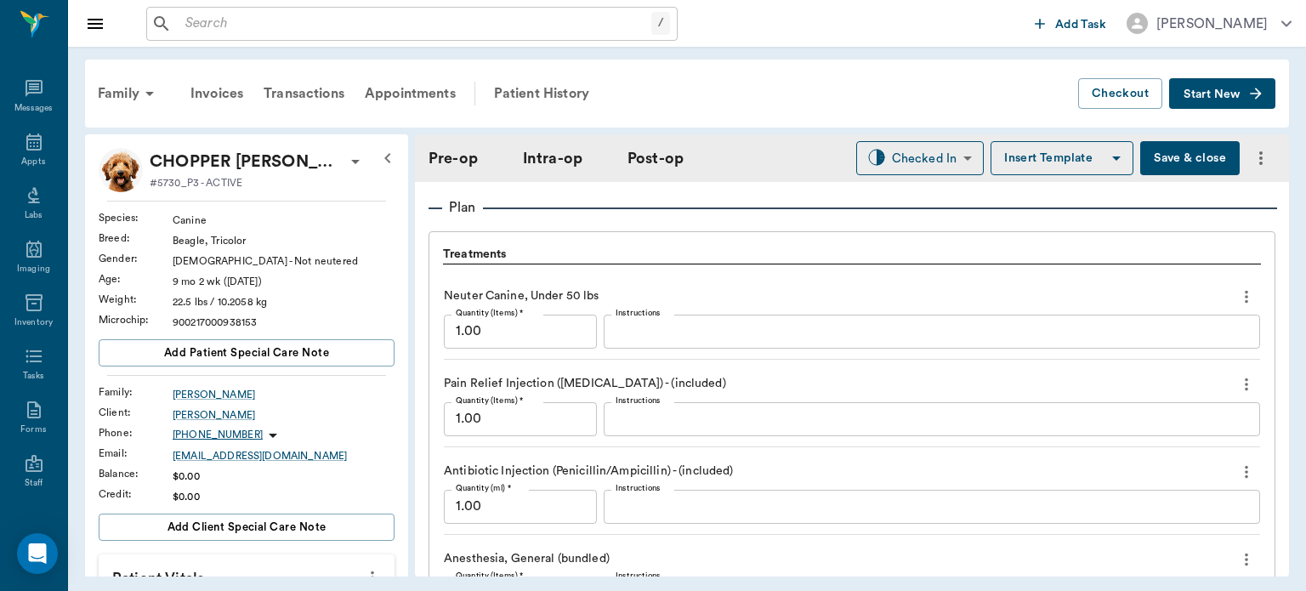
type input "01:07 PM"
click at [1155, 384] on div "Pain Relief Injection ([MEDICAL_DATA]) - (included)" at bounding box center [852, 384] width 816 height 29
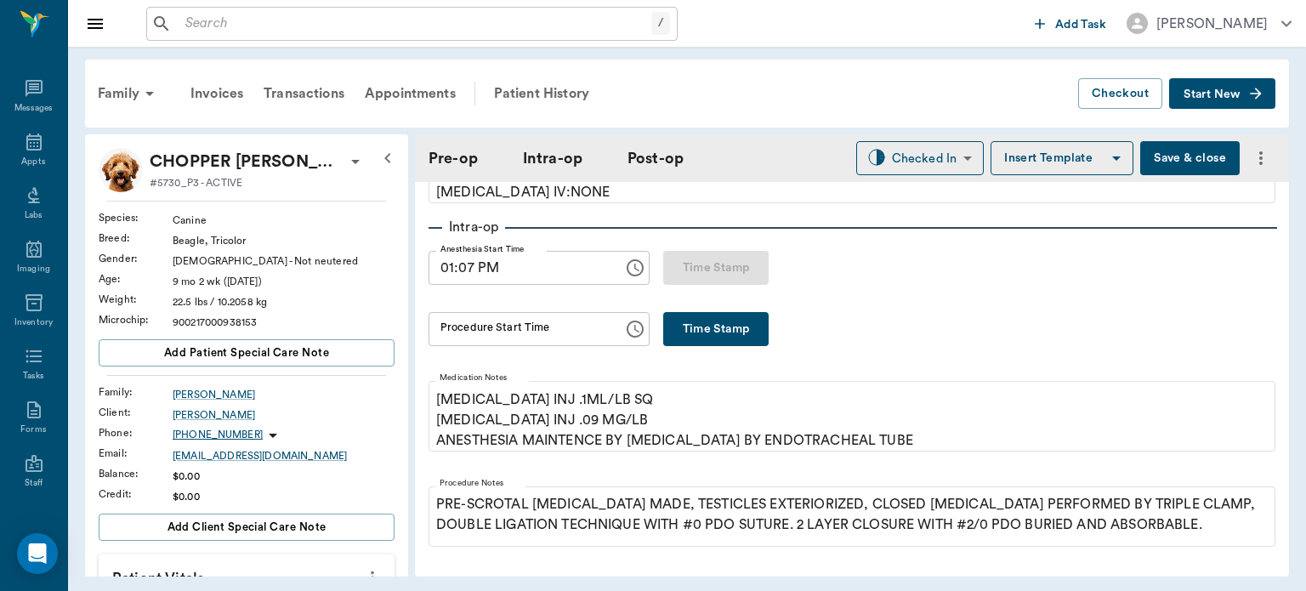
scroll to position [240, 0]
click at [725, 332] on button "Time Stamp" at bounding box center [715, 329] width 105 height 34
type input "01:22 PM"
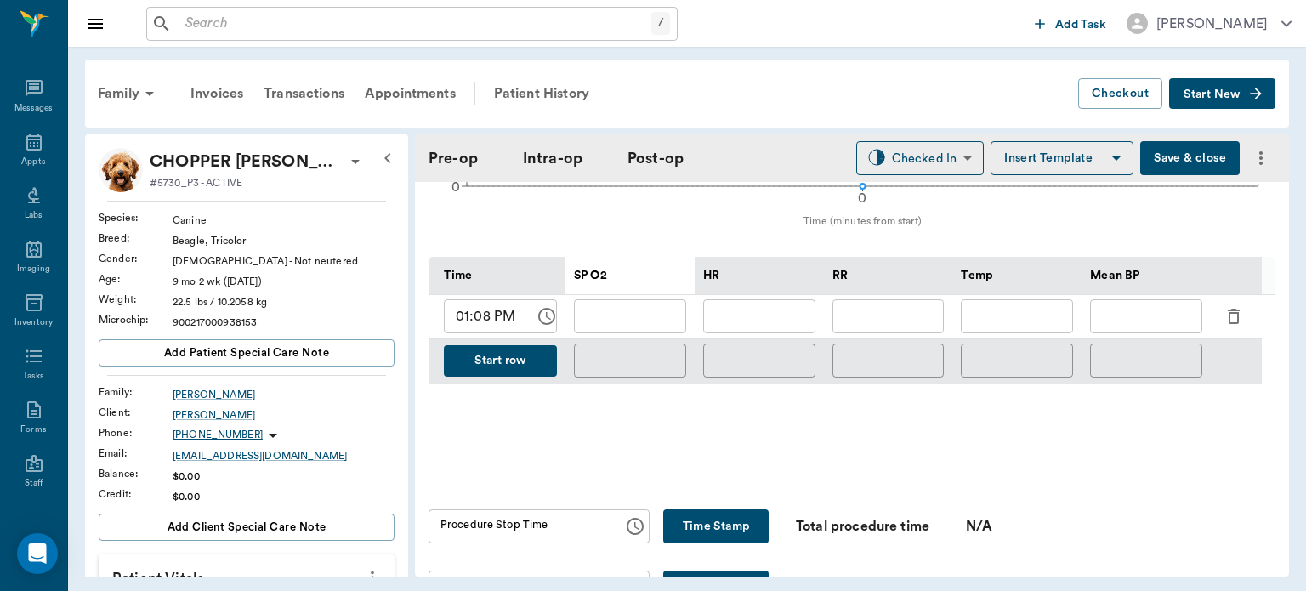
scroll to position [780, 0]
click at [479, 320] on input "01:08 PM" at bounding box center [483, 315] width 79 height 34
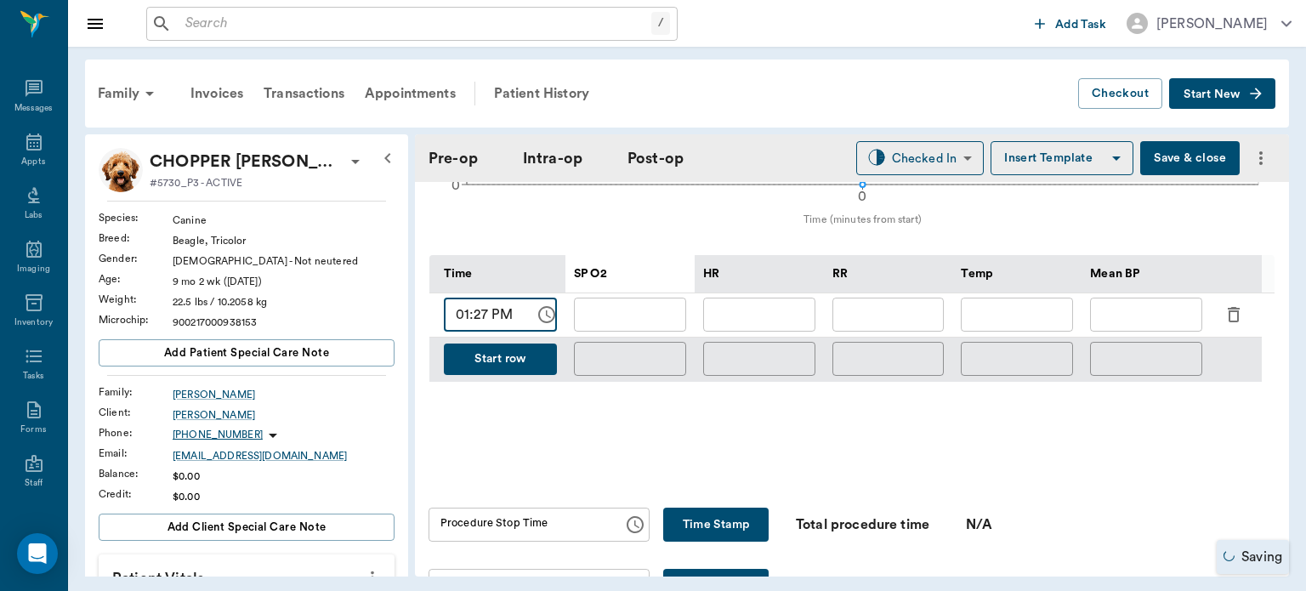
type input "01:27 PM"
click at [735, 308] on input "text" at bounding box center [759, 315] width 112 height 34
type input "122"
click at [650, 312] on input "text" at bounding box center [630, 315] width 112 height 34
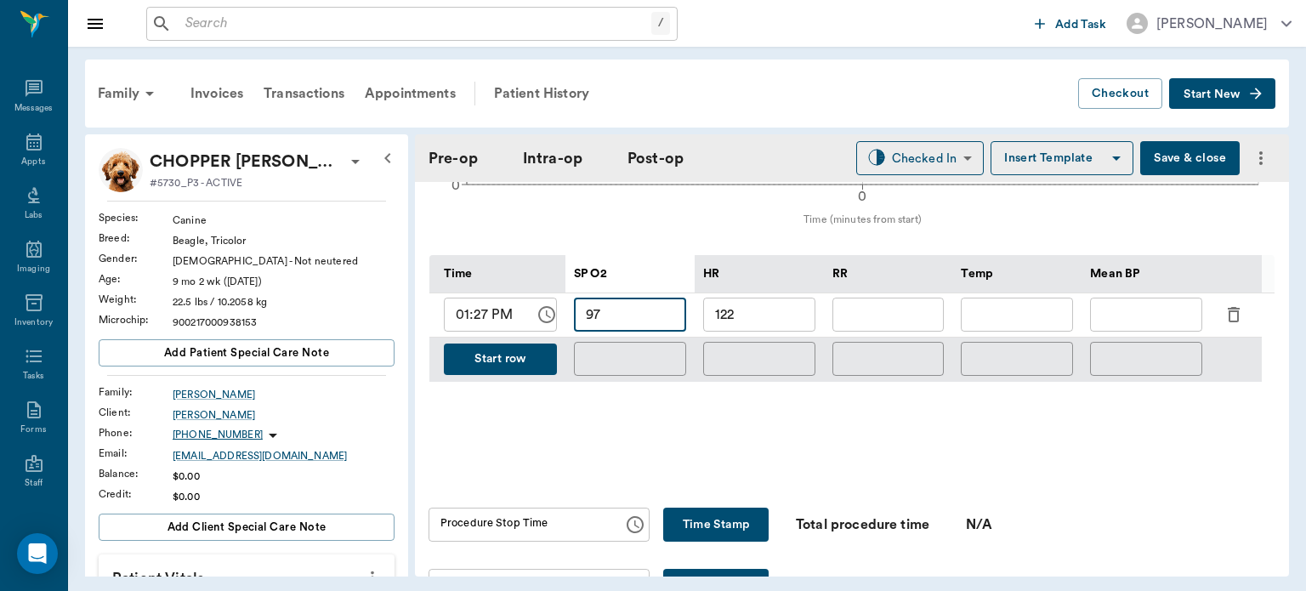
type input "97"
click at [902, 309] on input "text" at bounding box center [888, 315] width 112 height 34
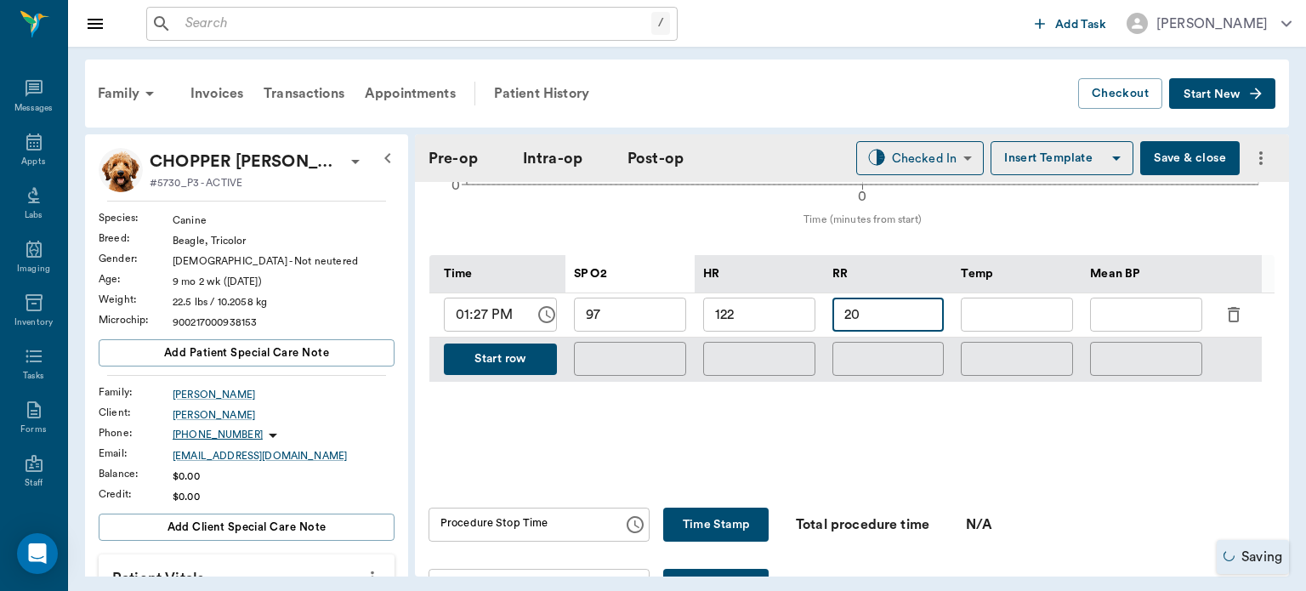
type input "20"
click at [1117, 314] on input "text" at bounding box center [1146, 315] width 112 height 34
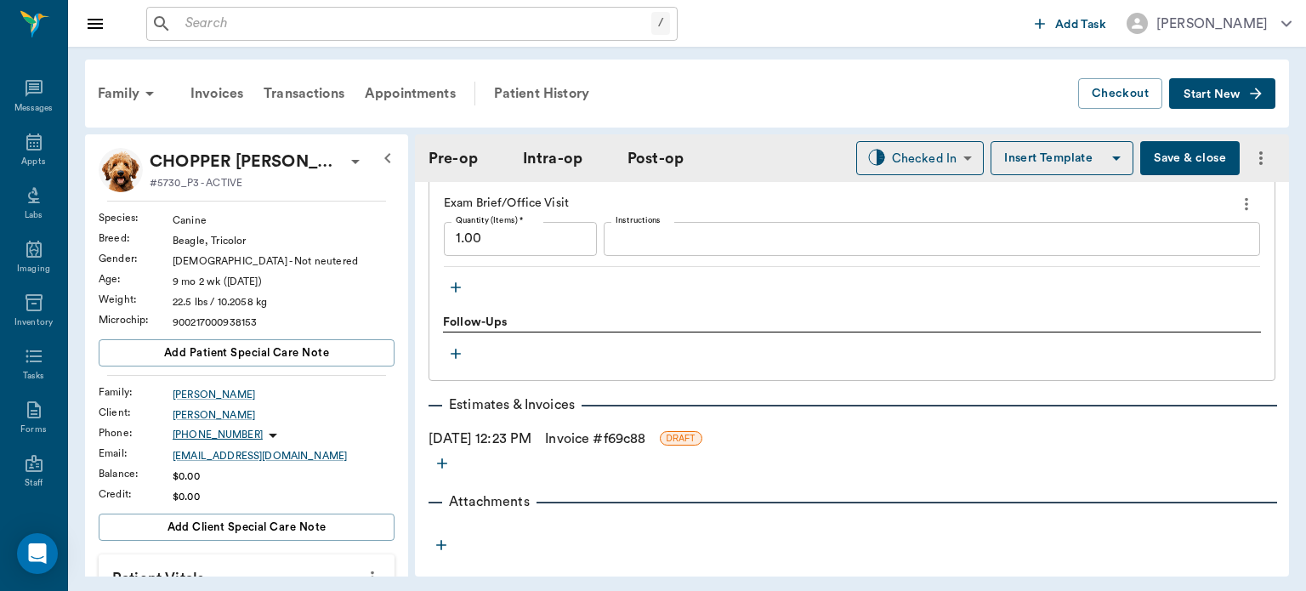
scroll to position [1938, 0]
type input "74"
click at [456, 283] on icon "button" at bounding box center [456, 284] width 10 height 10
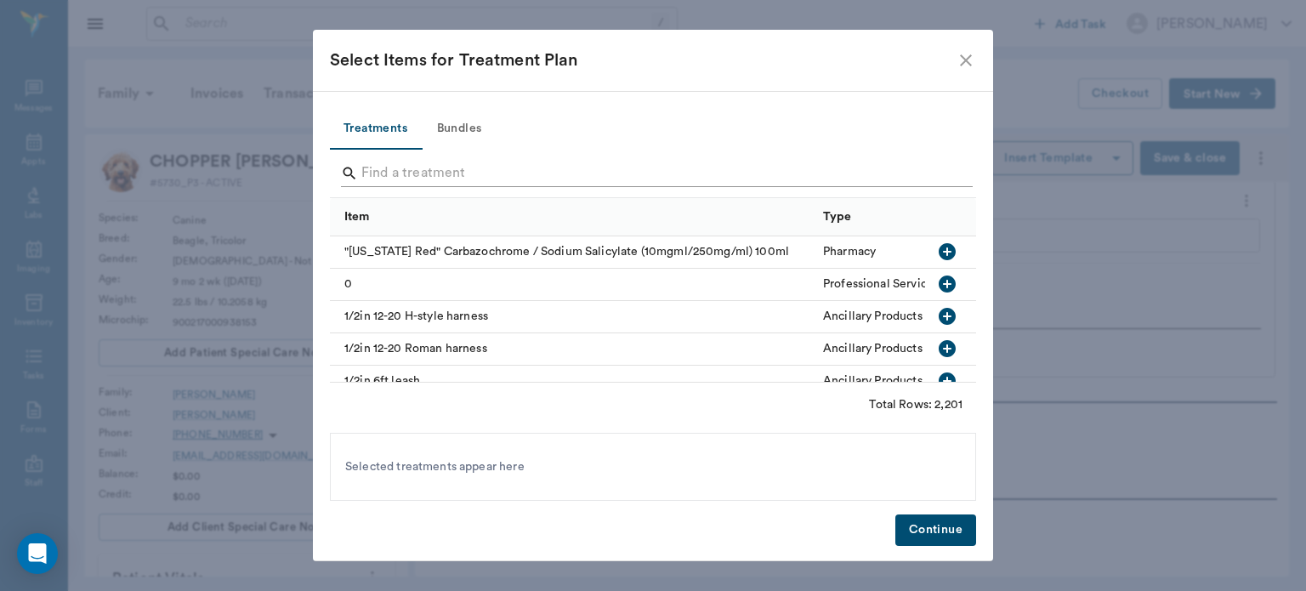
click at [565, 174] on input "Search" at bounding box center [654, 173] width 586 height 27
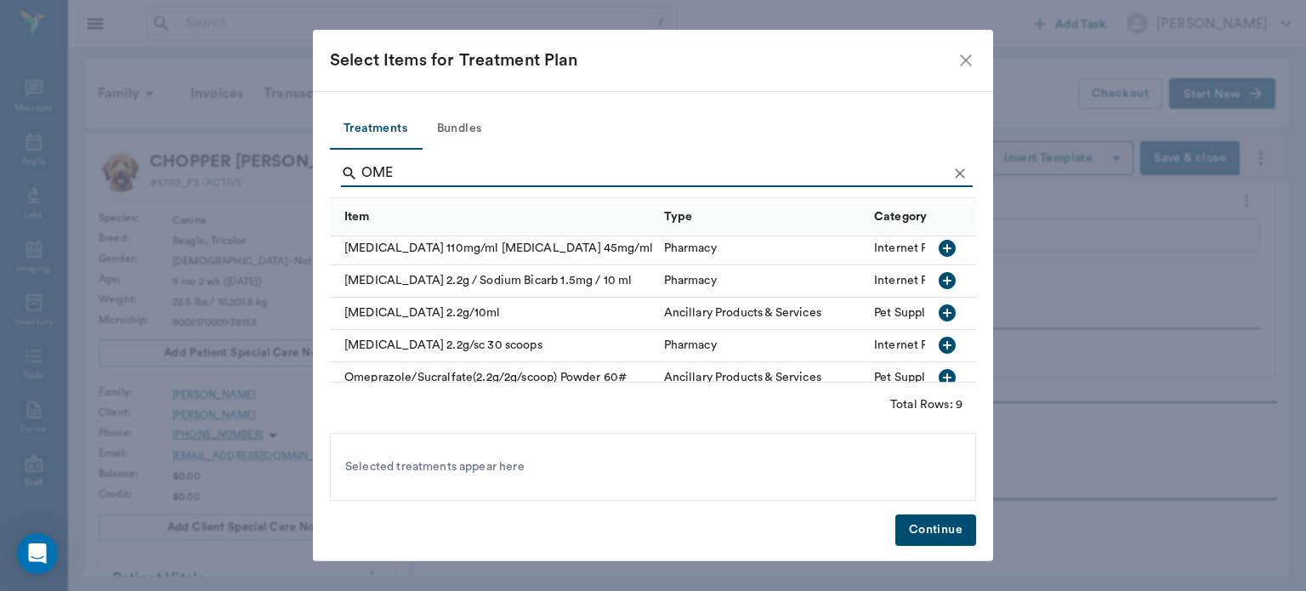
scroll to position [0, 0]
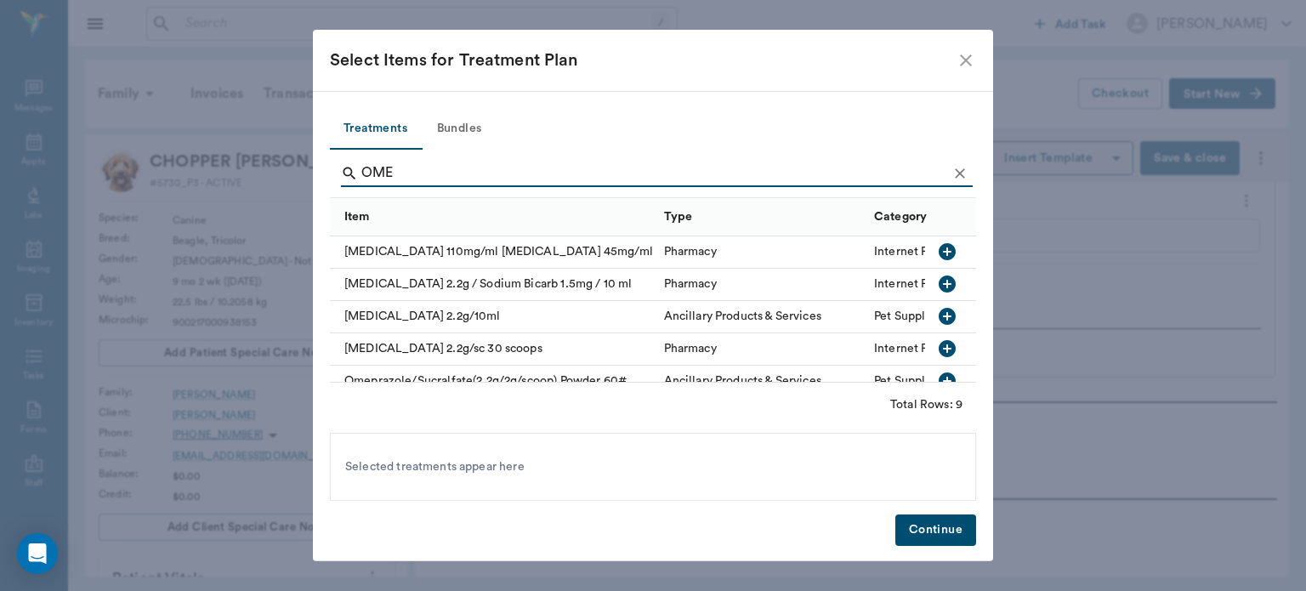
type input "OME"
click at [389, 258] on div "[MEDICAL_DATA] 110mg/ml [MEDICAL_DATA] 45mg/ml" at bounding box center [493, 252] width 326 height 32
click at [933, 532] on button "Continue" at bounding box center [935, 529] width 81 height 31
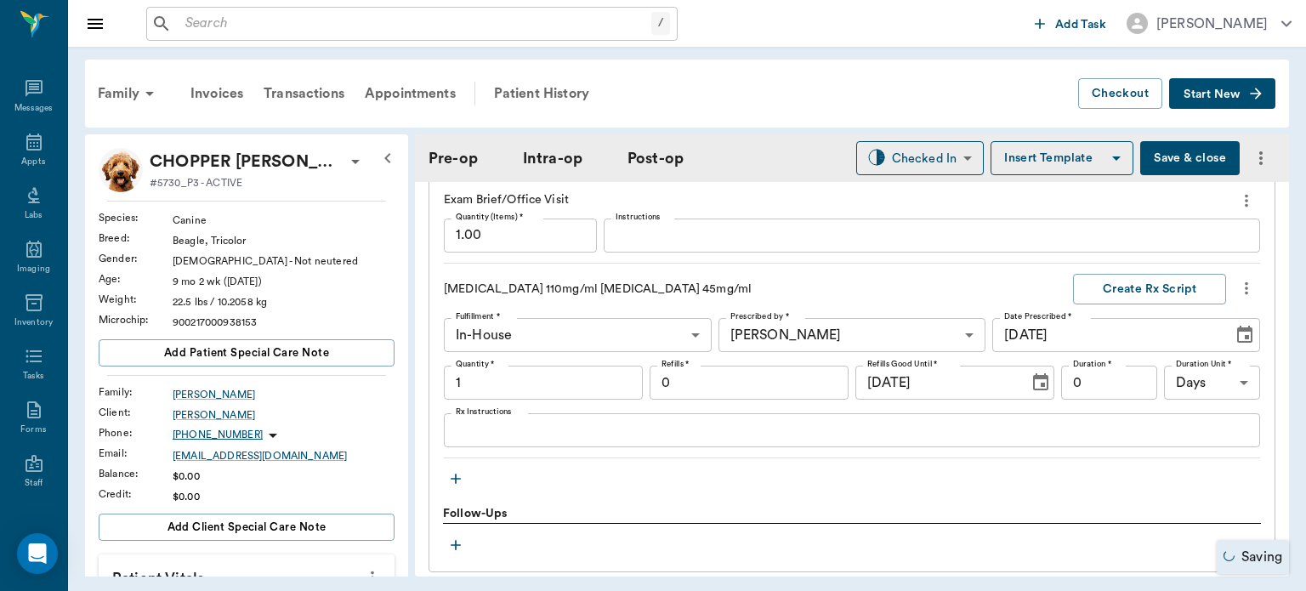
click at [566, 384] on input "1" at bounding box center [543, 383] width 199 height 34
type input ".35"
click at [1100, 377] on input "0" at bounding box center [1109, 383] width 96 height 34
type input "7"
click at [952, 426] on textarea "Rx Instructions" at bounding box center [852, 431] width 792 height 20
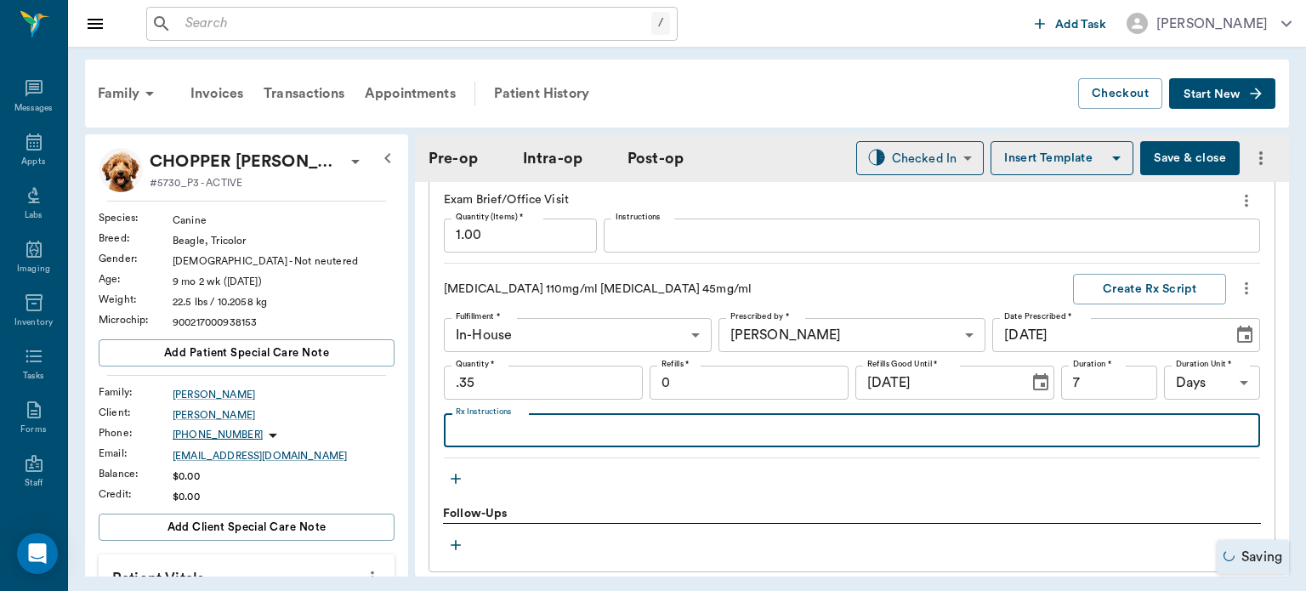
type textarea "g"
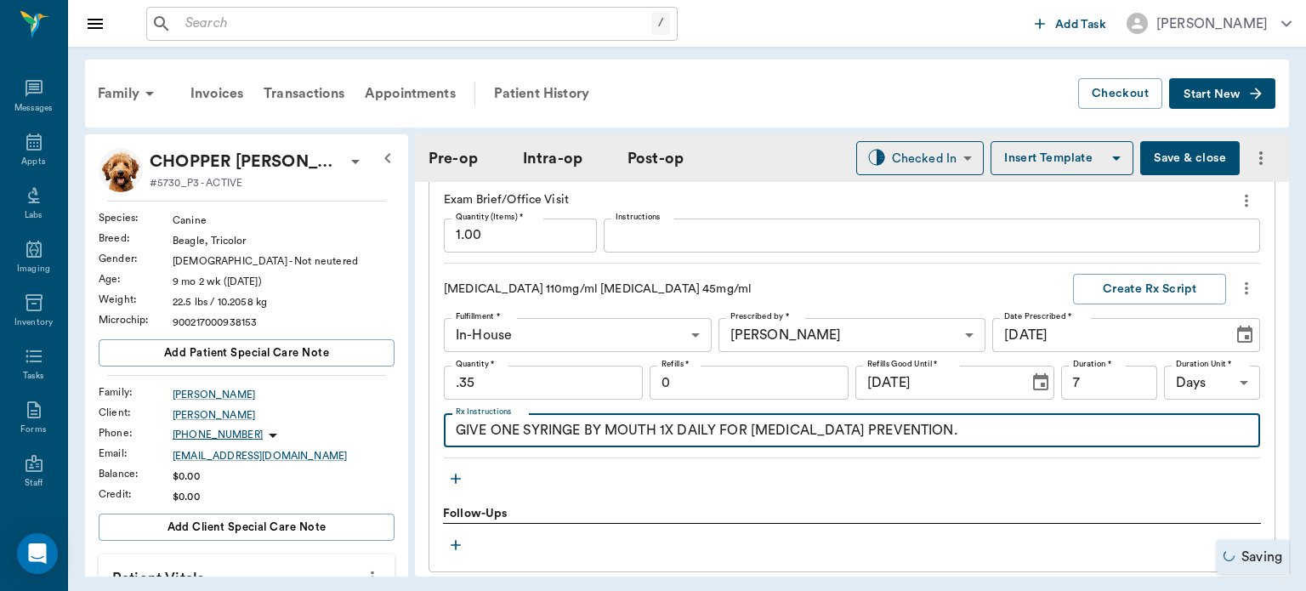
type textarea "GIVE ONE SYRINGE BY MOUTH 1X DAILY FOR [MEDICAL_DATA] PREVENTION."
click at [1143, 287] on button "Create Rx Script" at bounding box center [1149, 289] width 153 height 31
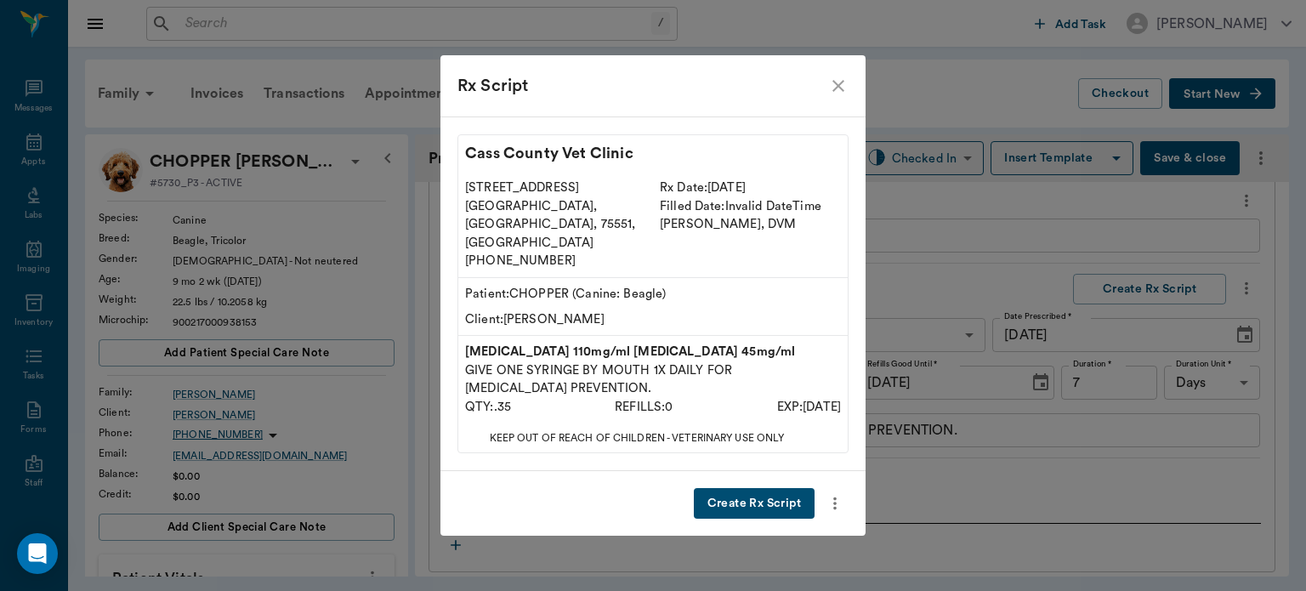
click at [790, 488] on button "Create Rx Script" at bounding box center [754, 503] width 121 height 31
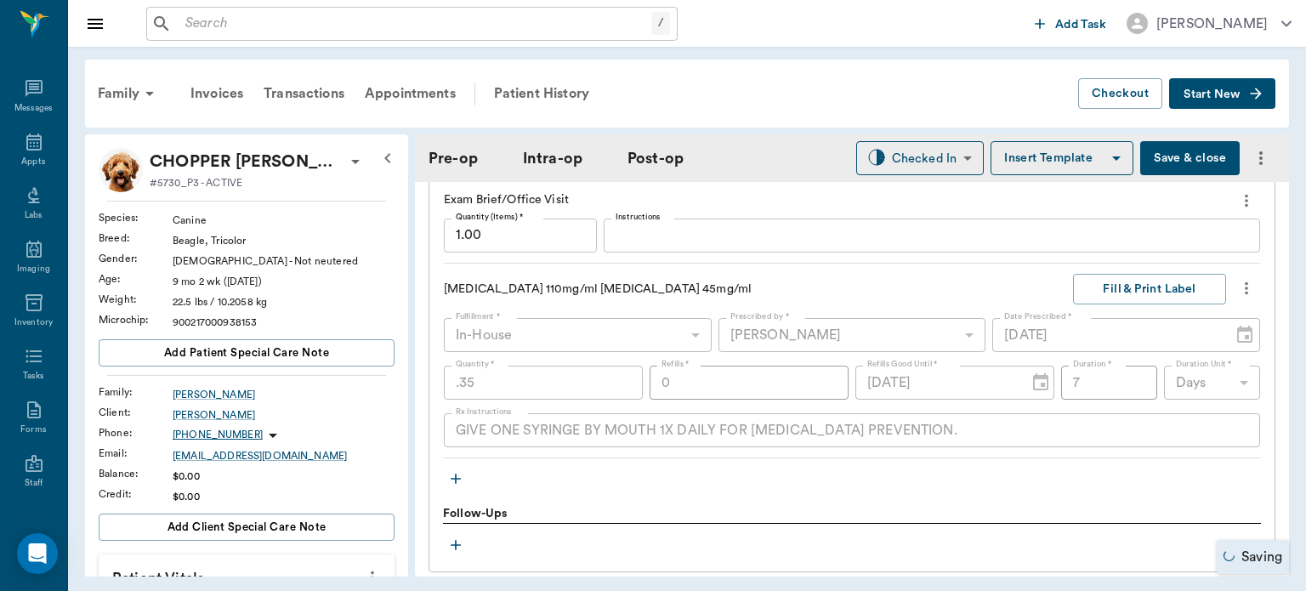
click at [1182, 292] on button "Fill & Print Label" at bounding box center [1149, 289] width 153 height 31
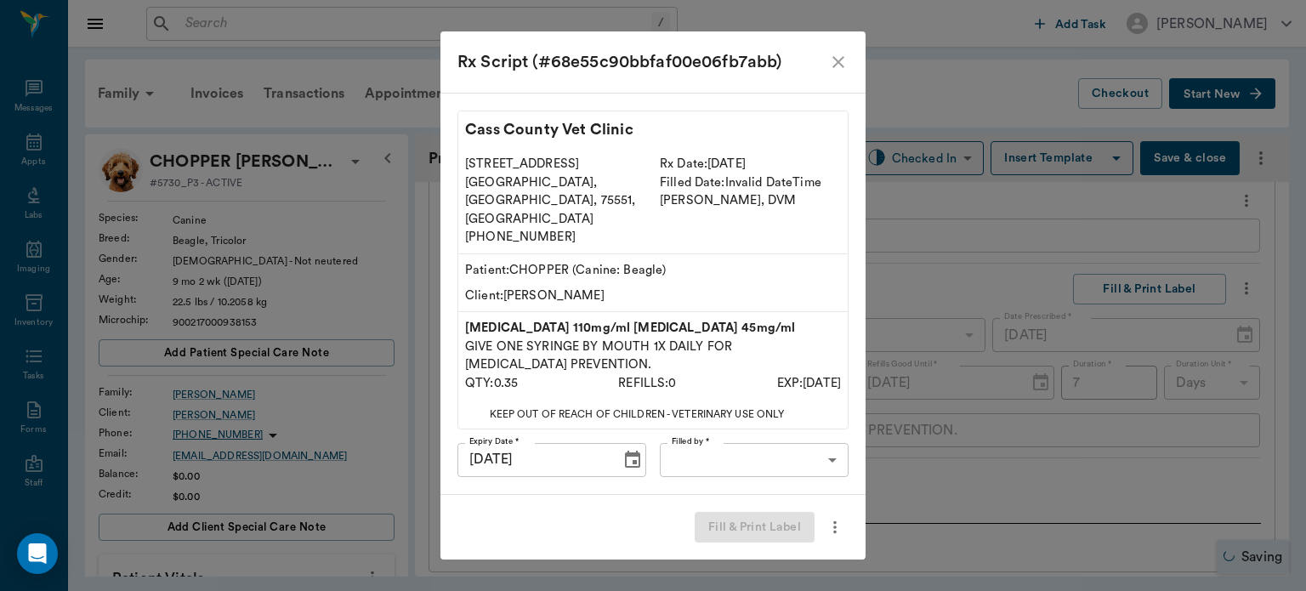
click at [820, 447] on body "/ ​ Add Task [PERSON_NAME] Nectar Messages Appts Labs Imaging Inventory Tasks F…" at bounding box center [653, 295] width 1306 height 591
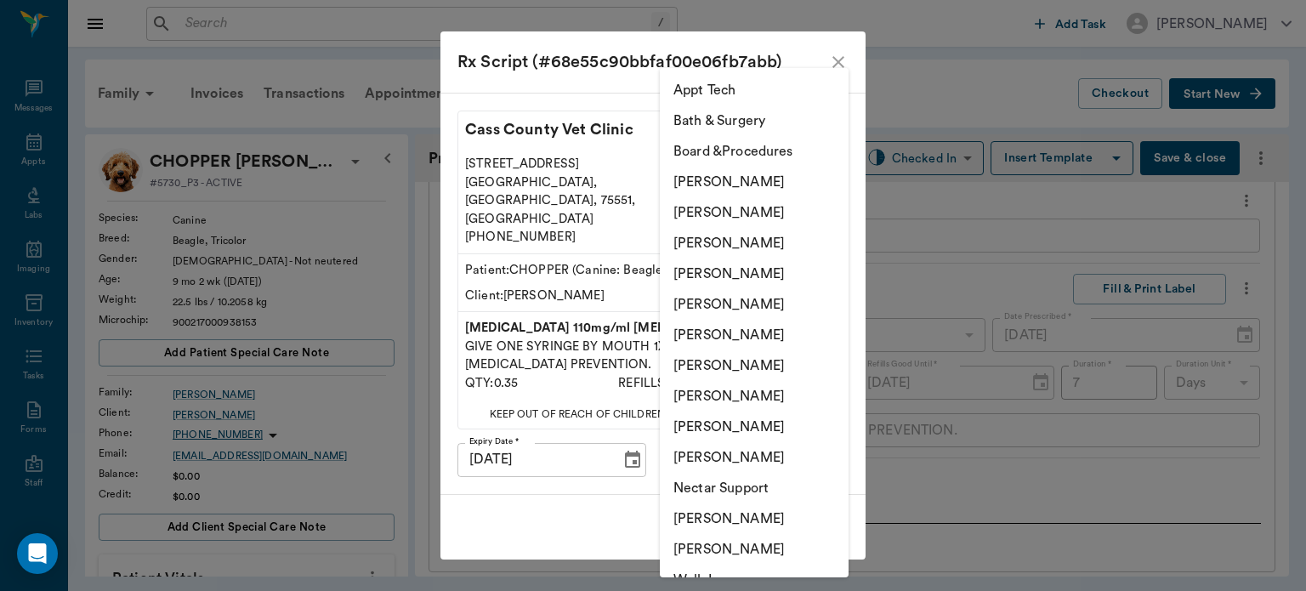
click at [774, 361] on li "[PERSON_NAME]" at bounding box center [754, 365] width 189 height 31
type input "682b670d8bdc6f7f8feef3db"
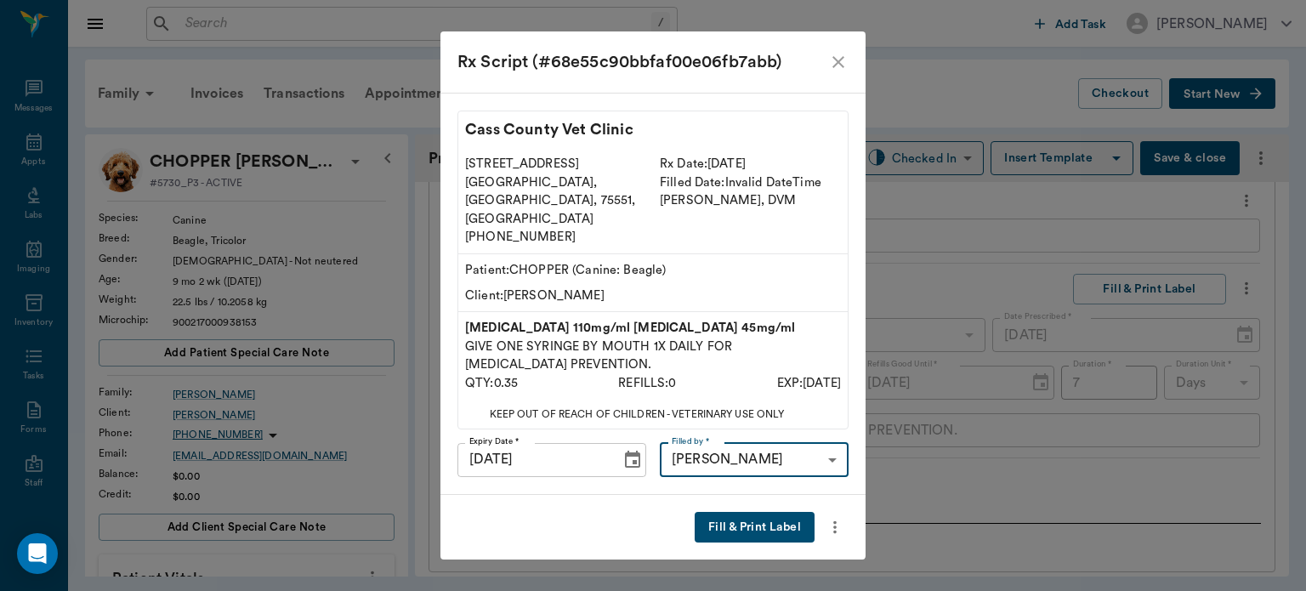
click at [780, 515] on button "Fill & Print Label" at bounding box center [755, 527] width 120 height 31
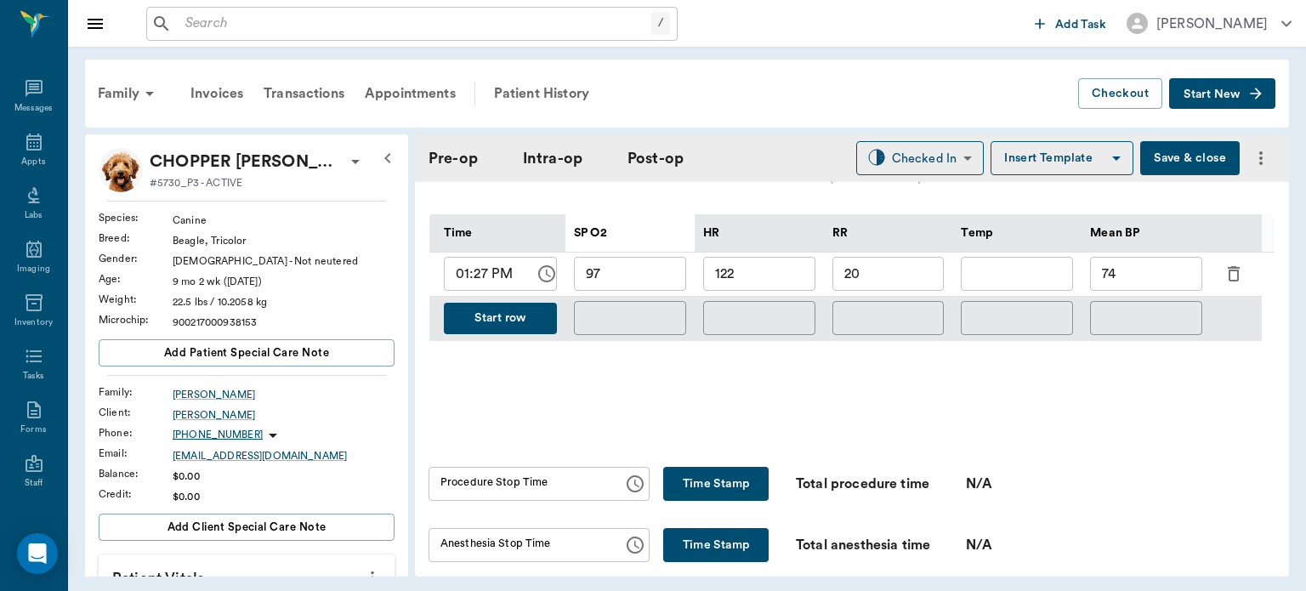
scroll to position [816, 0]
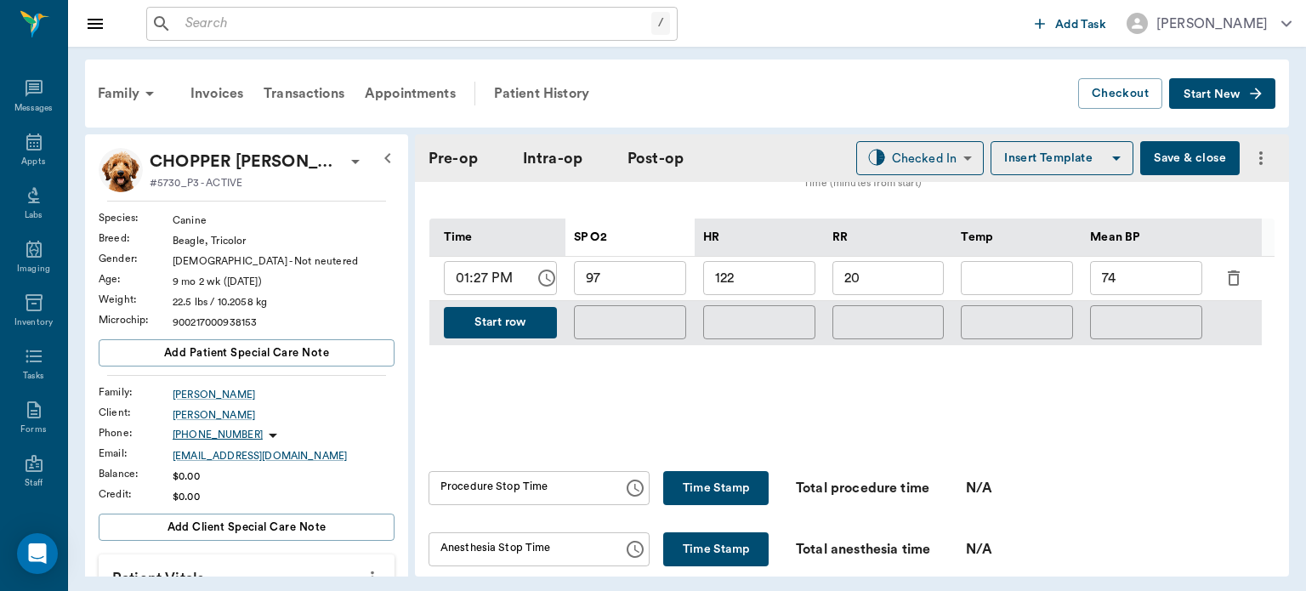
click at [512, 317] on button "Start row" at bounding box center [500, 322] width 113 height 31
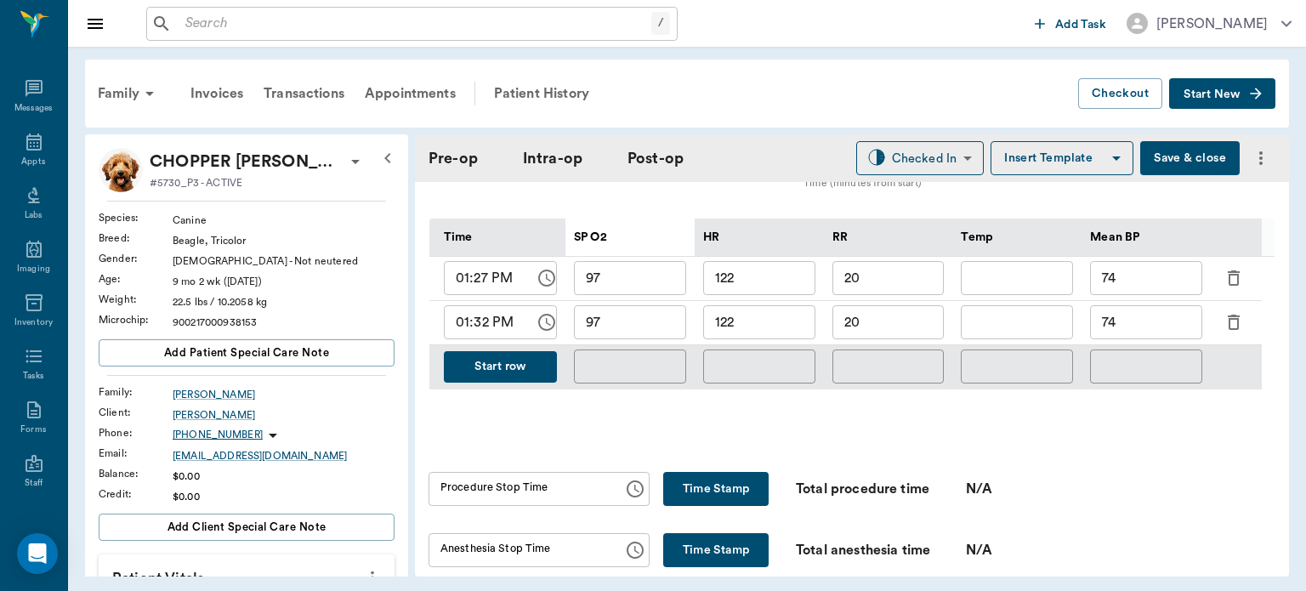
click at [767, 325] on input "122" at bounding box center [759, 322] width 112 height 34
type input "118"
click at [651, 329] on input "97" at bounding box center [630, 322] width 112 height 34
type input "96"
click at [1139, 315] on input "74" at bounding box center [1146, 322] width 112 height 34
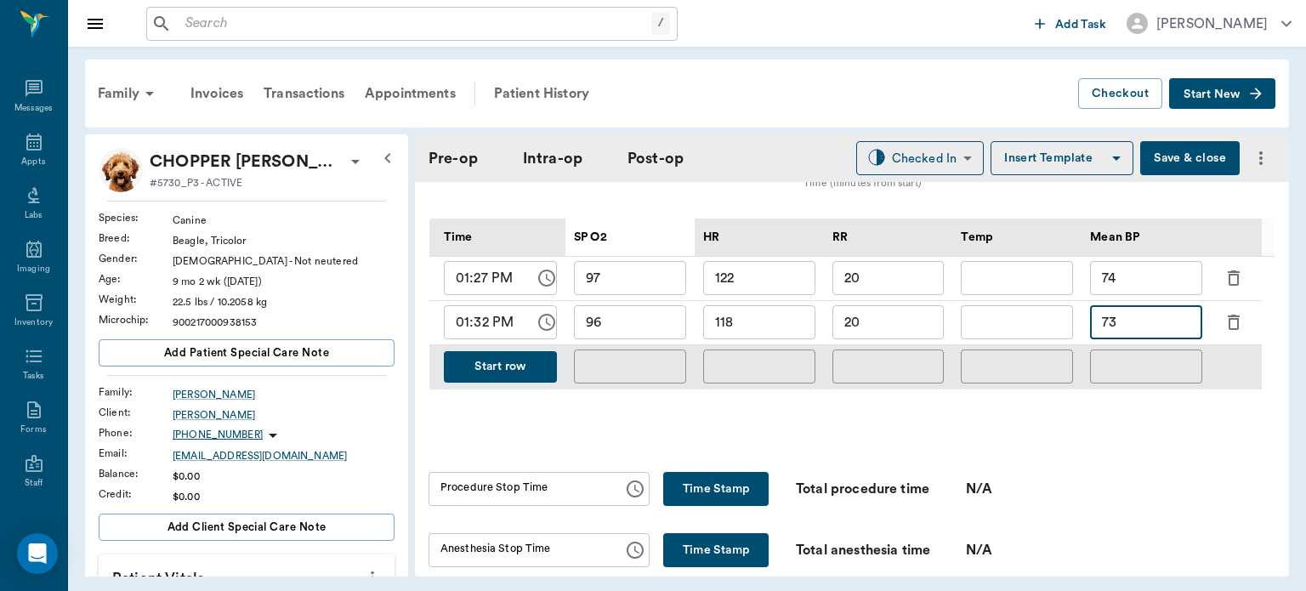
type input "73"
click at [1177, 152] on button "Save & close" at bounding box center [1189, 158] width 99 height 34
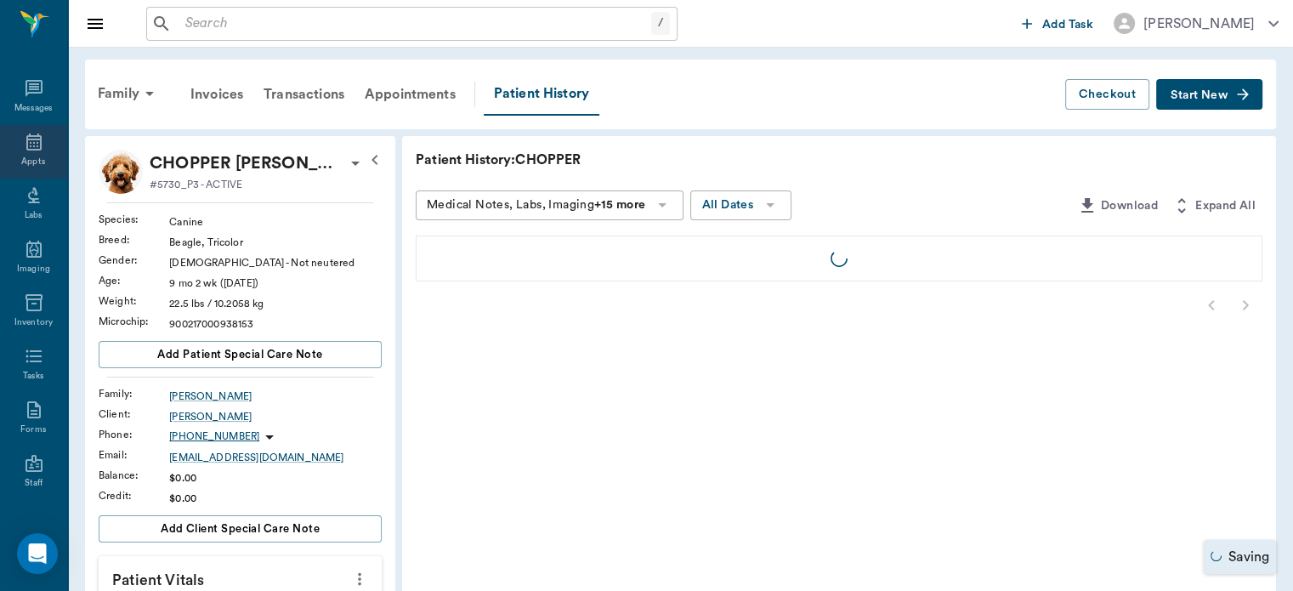
click at [29, 146] on icon at bounding box center [34, 142] width 20 height 20
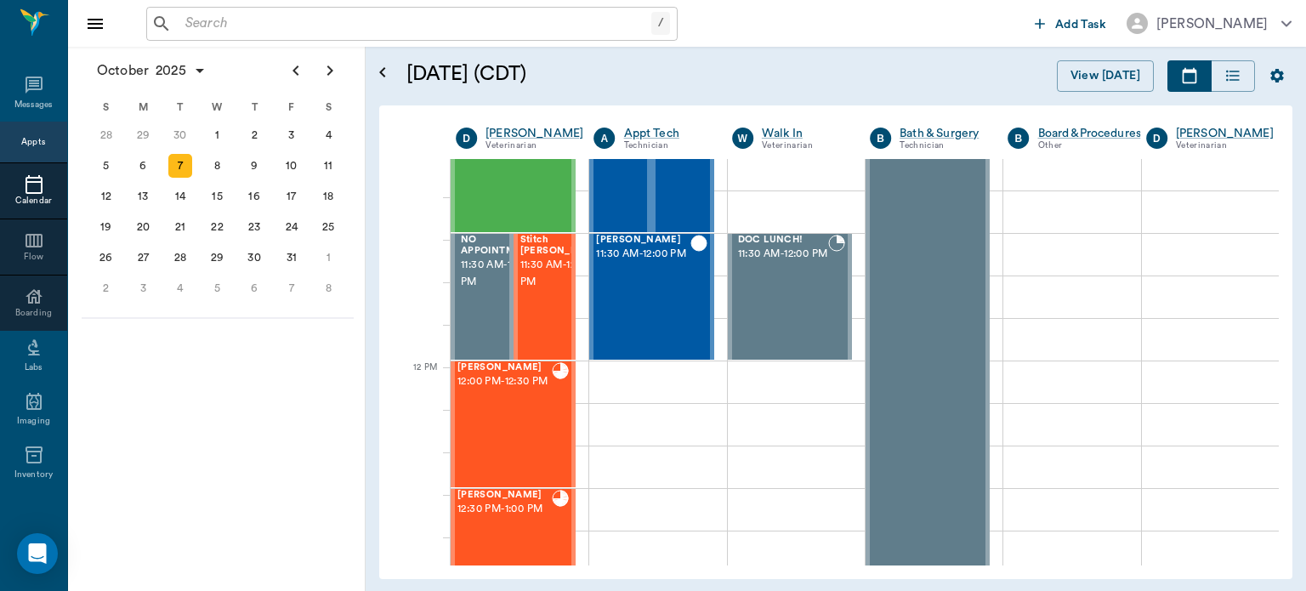
scroll to position [819, 0]
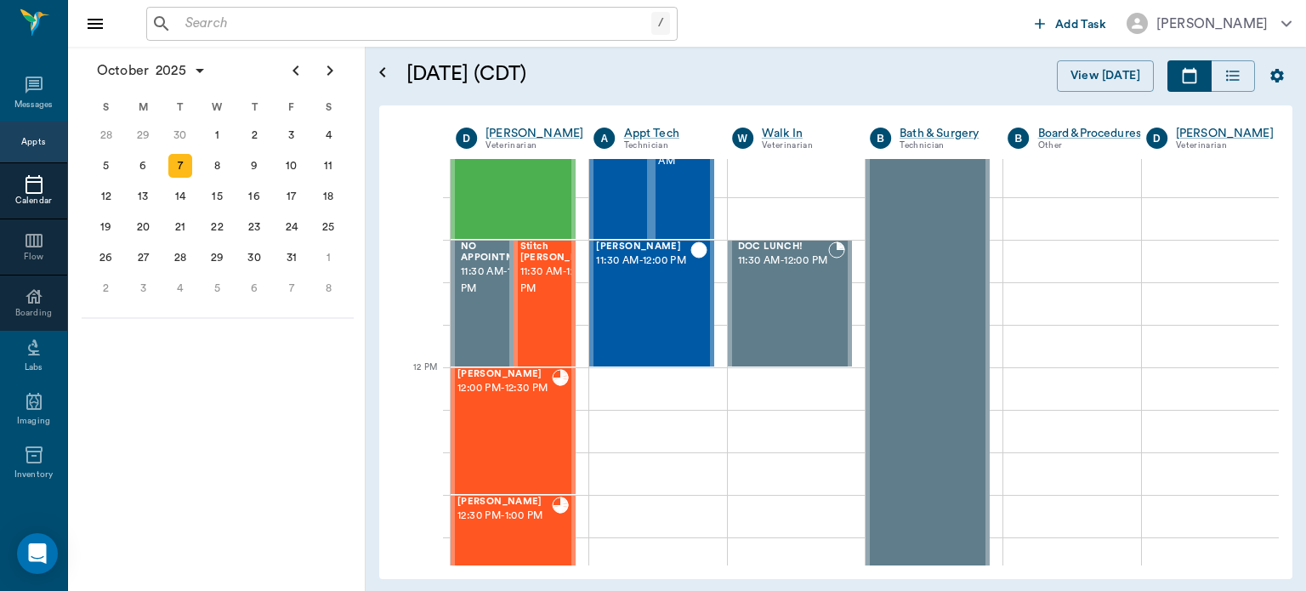
click at [544, 298] on span "11:30 AM - 12:00 PM" at bounding box center [562, 281] width 85 height 34
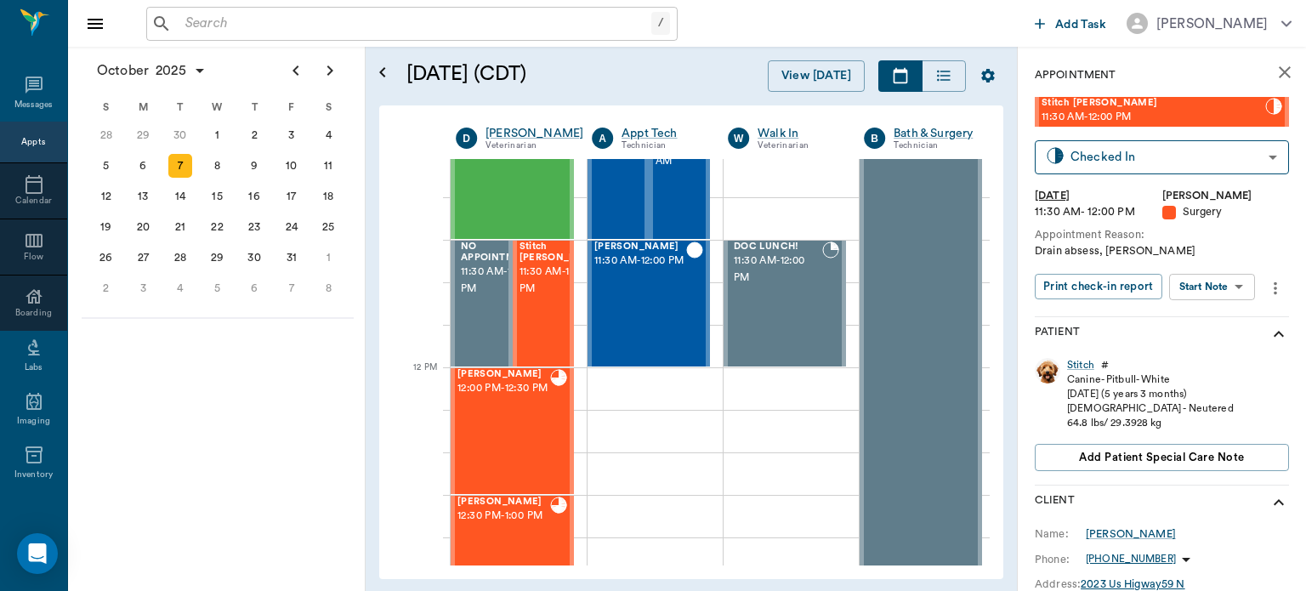
click at [1225, 286] on body "/ ​ Add Task [PERSON_NAME] Nectar Messages Appts Calendar Flow Boarding Labs Im…" at bounding box center [653, 295] width 1306 height 591
click at [1211, 353] on button "View Surgery" at bounding box center [1199, 349] width 70 height 20
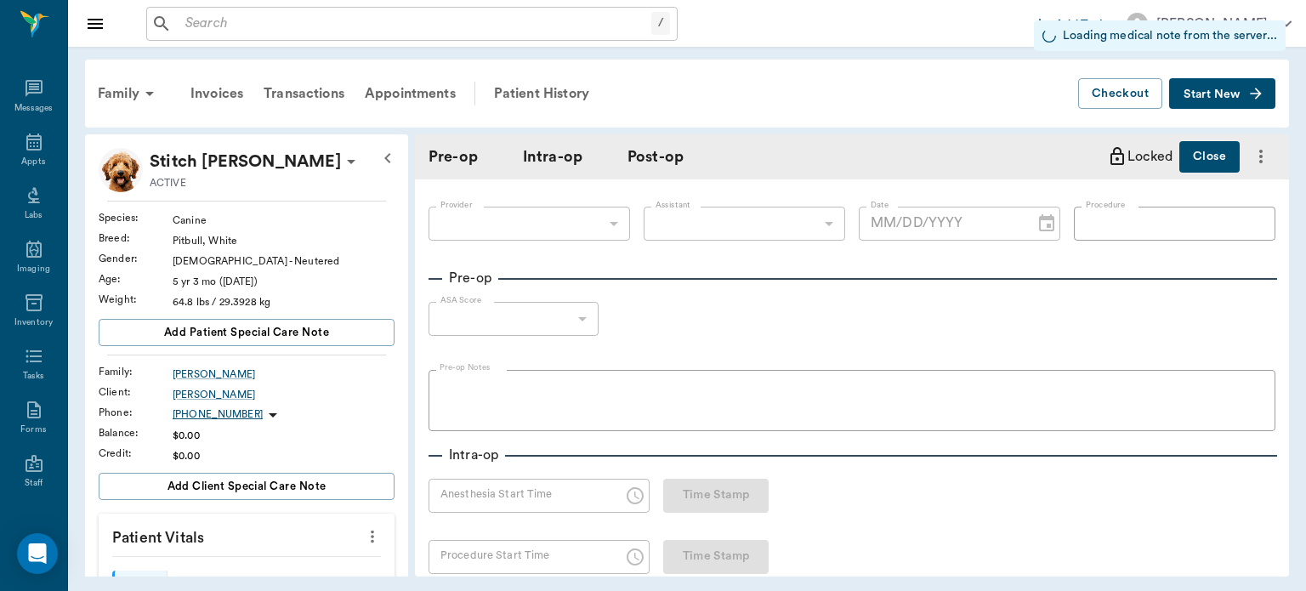
type input "63ec2f075fda476ae8351a4d"
type input "DRAIN ABCESS"
type input "1"
radio input "true"
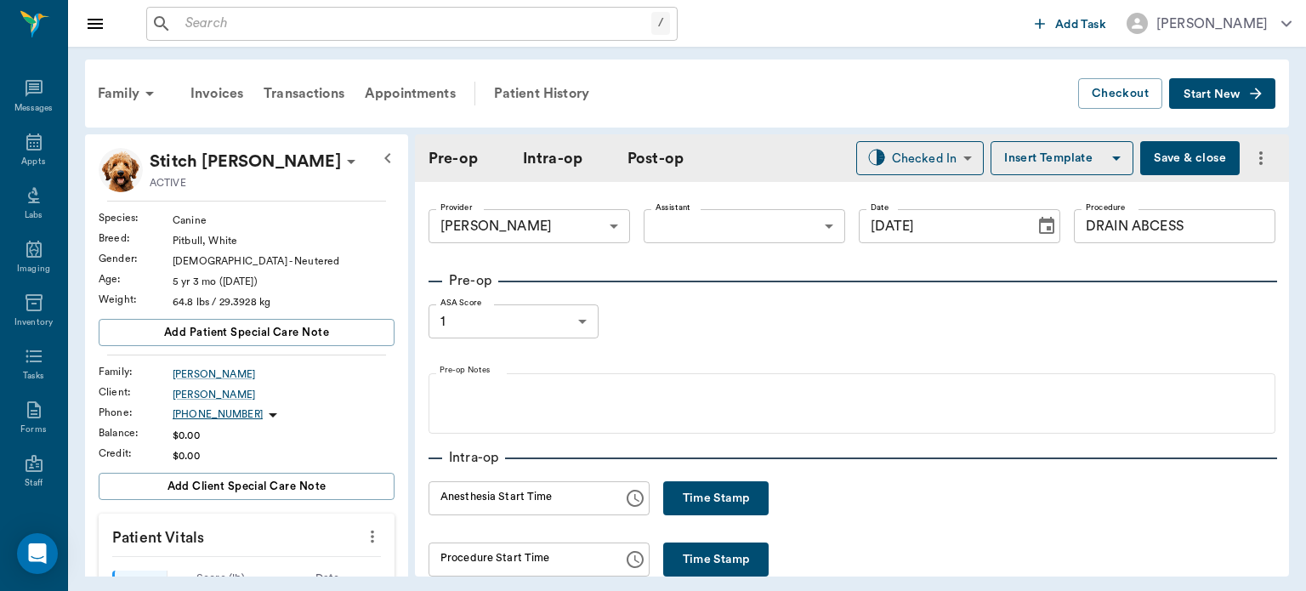
type input "[DATE]"
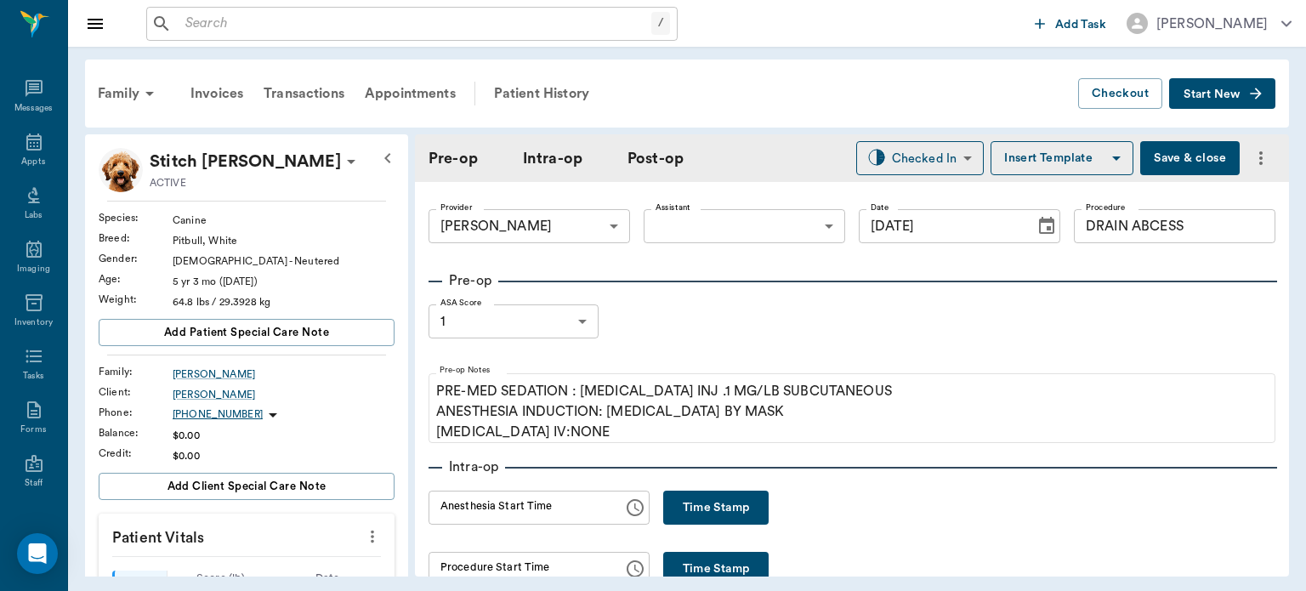
click at [675, 507] on button "Time Stamp" at bounding box center [715, 508] width 105 height 34
type input "01:32 PM"
click at [1166, 162] on button "Save & close" at bounding box center [1189, 158] width 99 height 34
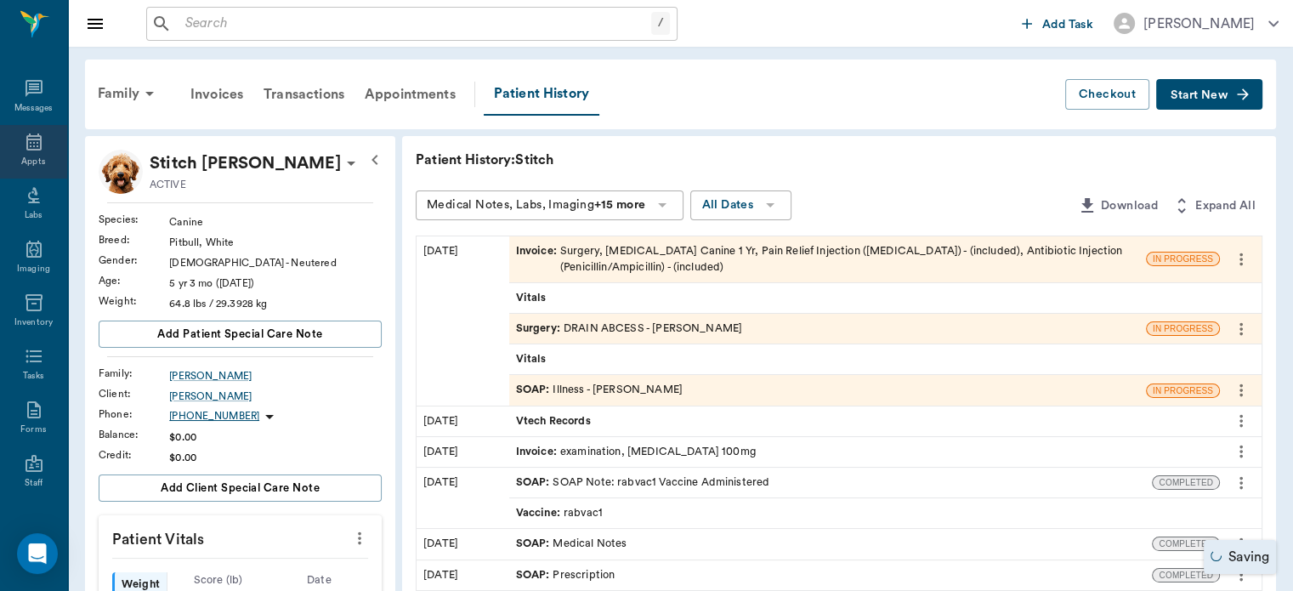
click at [36, 157] on div "Appts" at bounding box center [33, 162] width 24 height 13
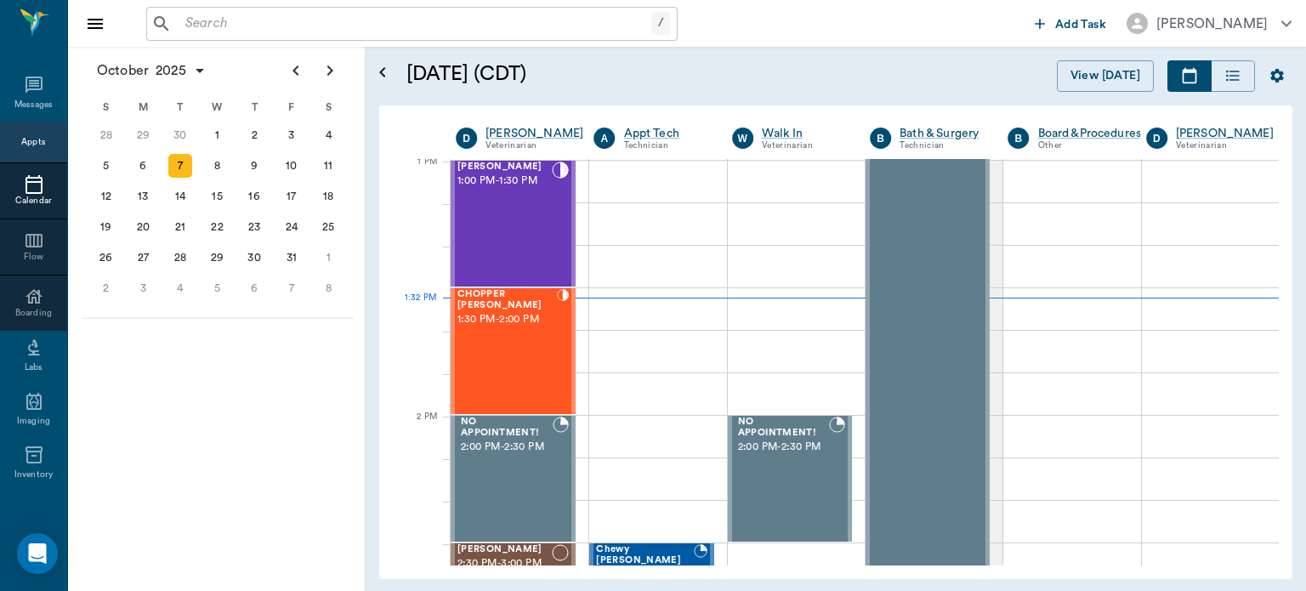
scroll to position [1279, 0]
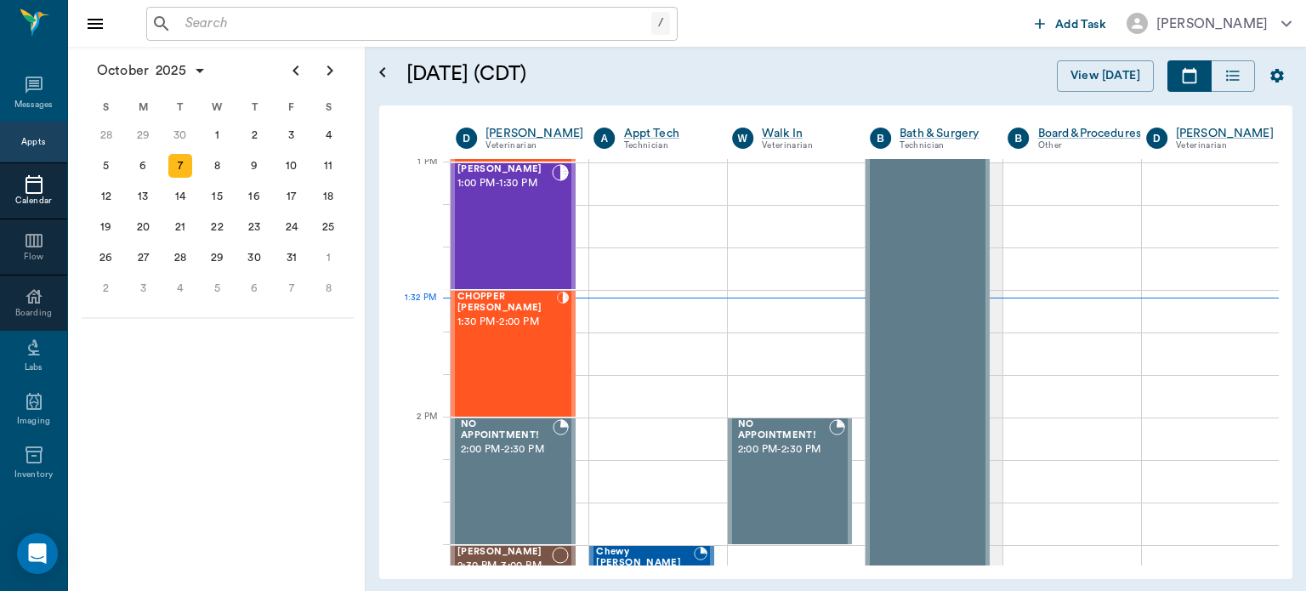
click at [520, 346] on div "CHOPPER [PERSON_NAME] 1:30 PM - 2:00 PM" at bounding box center [506, 354] width 99 height 124
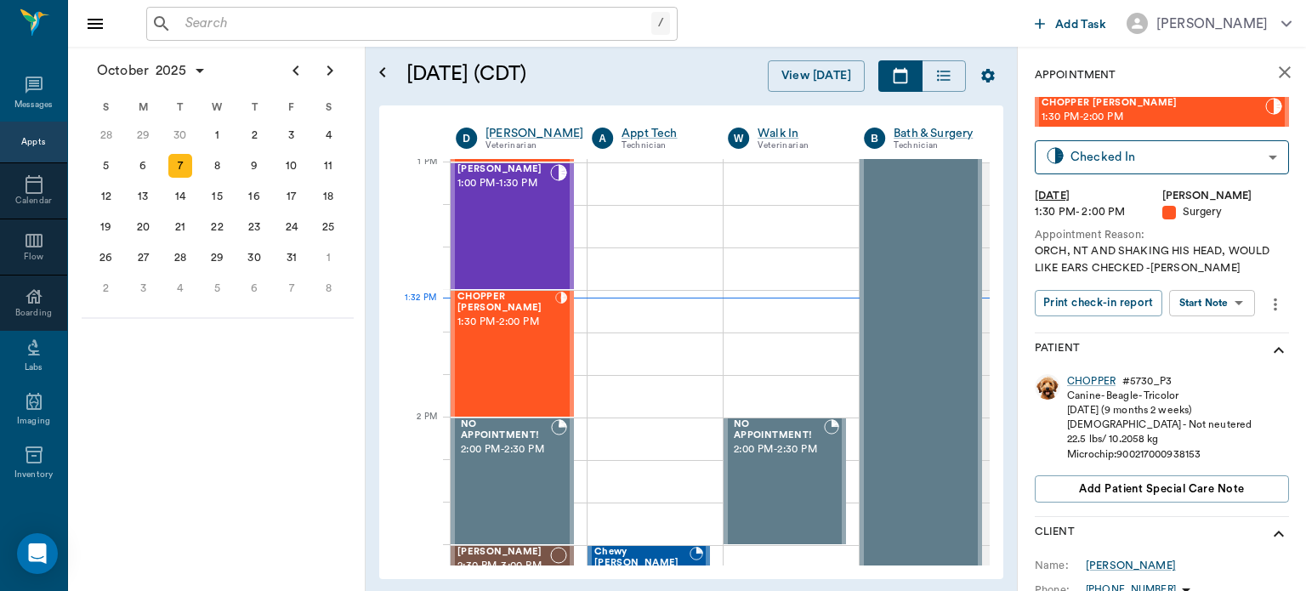
click at [1224, 303] on body "/ ​ Add Task [PERSON_NAME] Nectar Messages Appts Calendar Flow Boarding Labs Im…" at bounding box center [653, 295] width 1306 height 591
click at [1226, 366] on button "View Surgery" at bounding box center [1199, 365] width 70 height 20
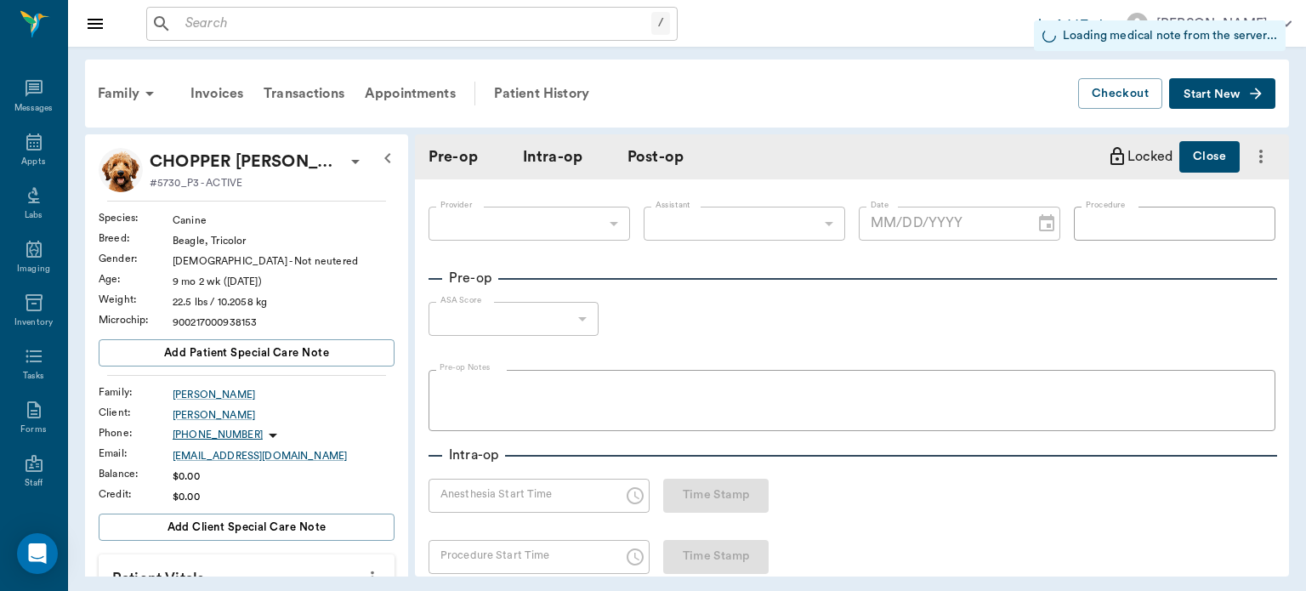
type input "63ec2f075fda476ae8351a4d"
type input "63ec2e7e52e12b0ba117b124"
type input "NEUTER"
type input "1"
radio input "true"
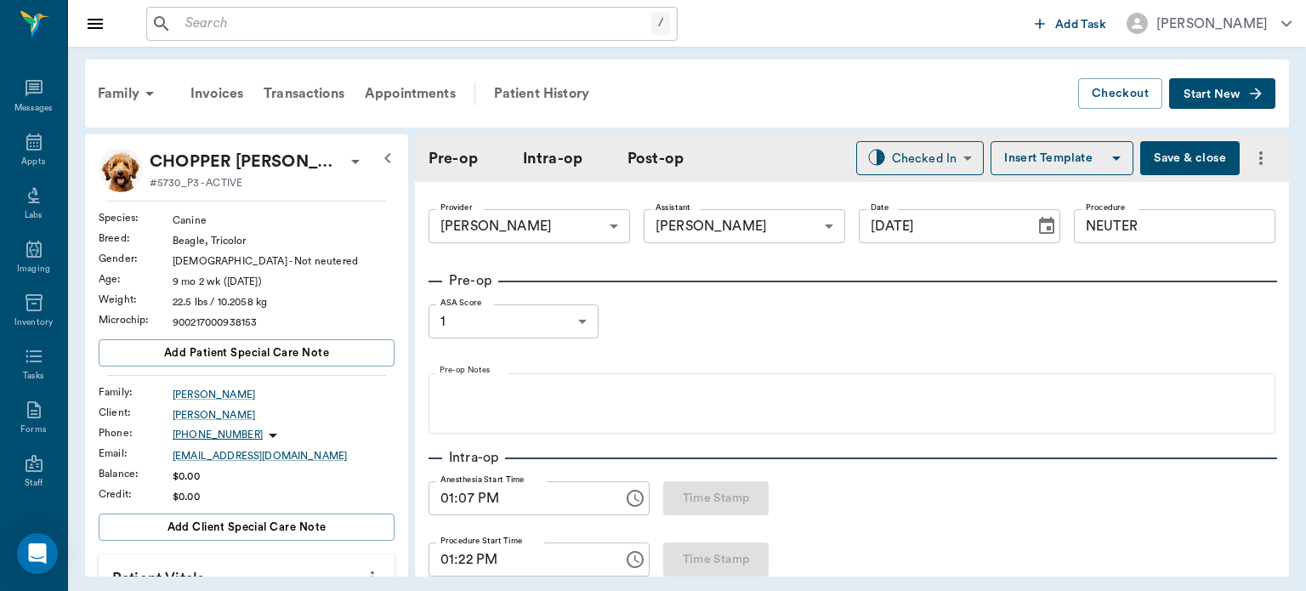
type input "[DATE]"
type input "01:07 PM"
type input "01:22 PM"
type input "97"
type input "122"
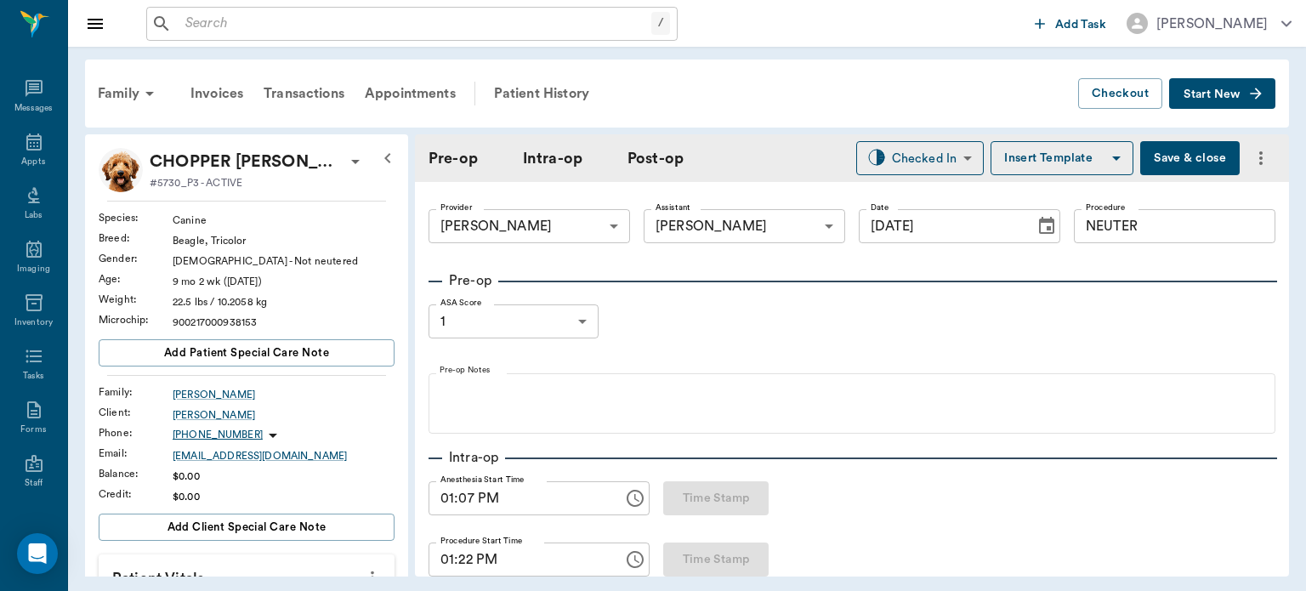
type input "20"
type input "74"
type input "96"
type input "118"
type input "20"
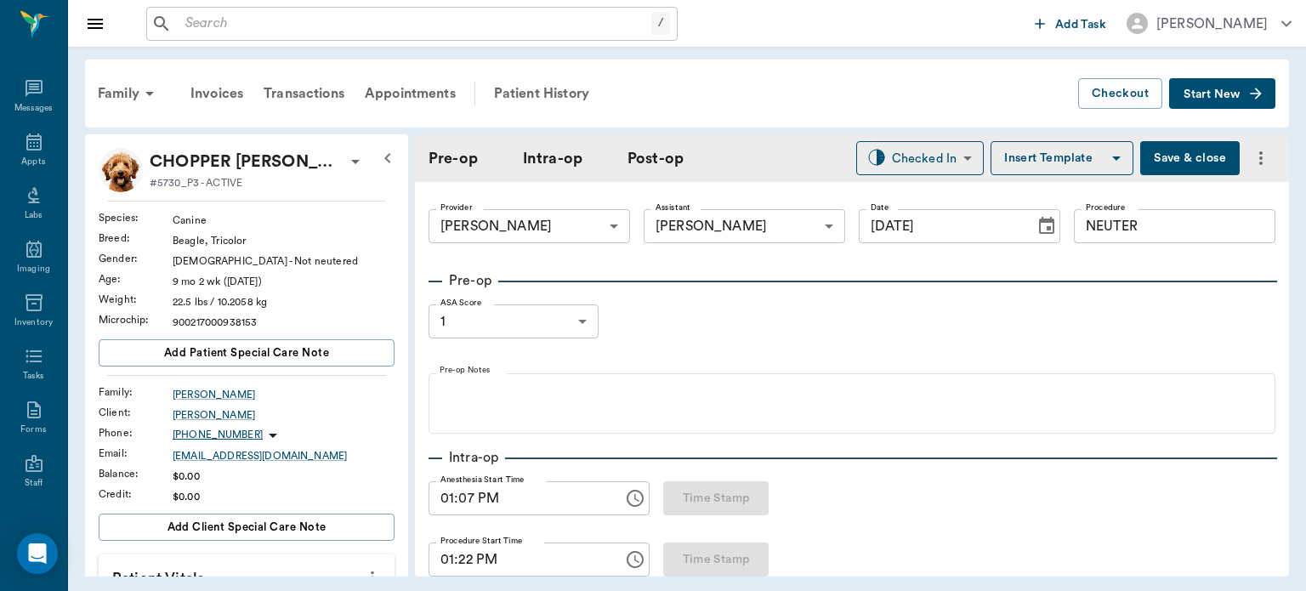
type input "73"
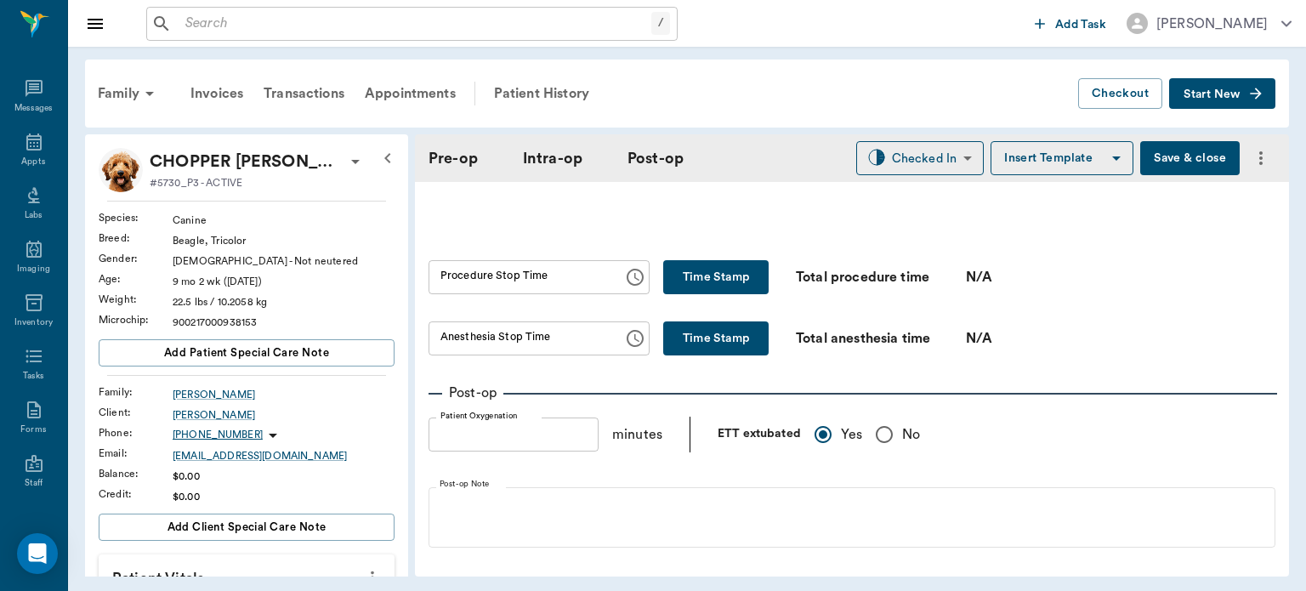
scroll to position [1034, 0]
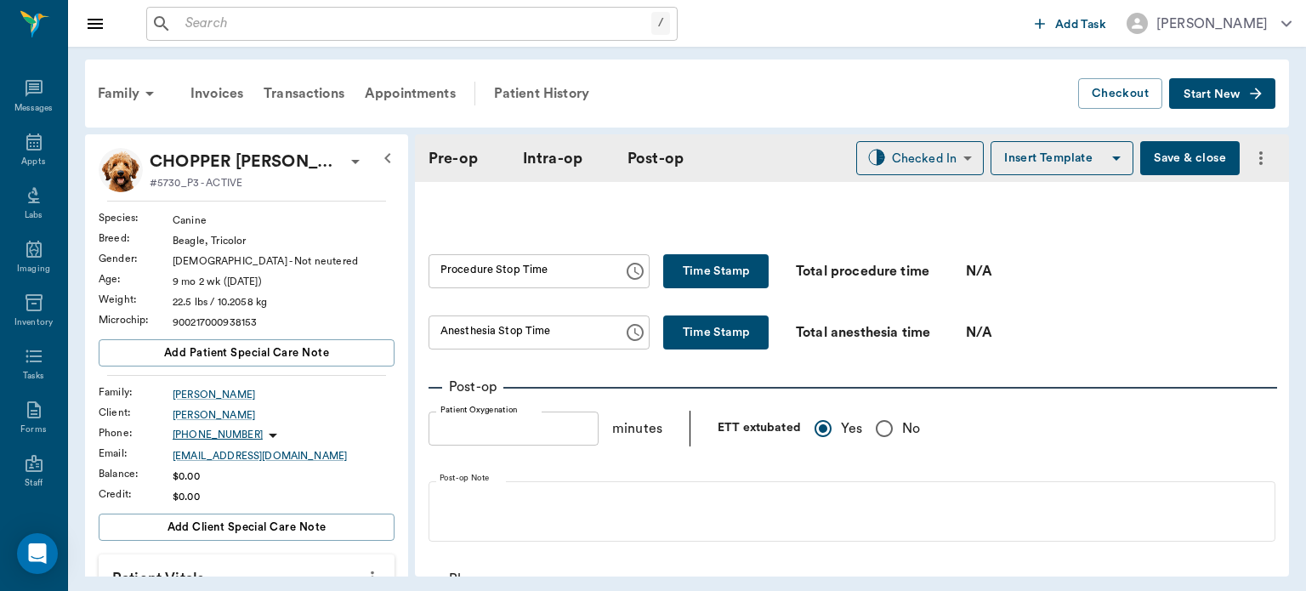
click at [937, 330] on div "Total anesthesia time" at bounding box center [881, 332] width 170 height 20
click at [716, 265] on button "Time Stamp" at bounding box center [715, 271] width 105 height 34
type input "01:36 PM"
click at [701, 317] on button "Time Stamp" at bounding box center [715, 332] width 105 height 34
type input "01:36 PM"
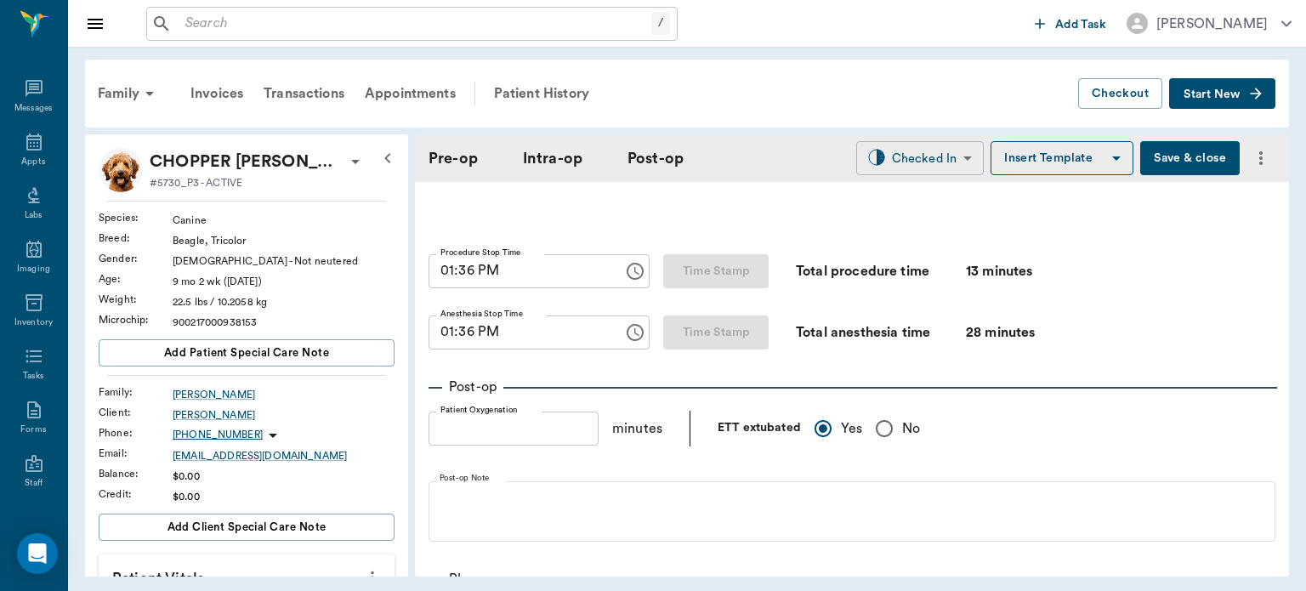
click at [909, 162] on body "/ ​ Add Task [PERSON_NAME] Nectar Messages Appts Labs Imaging Inventory Tasks F…" at bounding box center [653, 295] width 1306 height 591
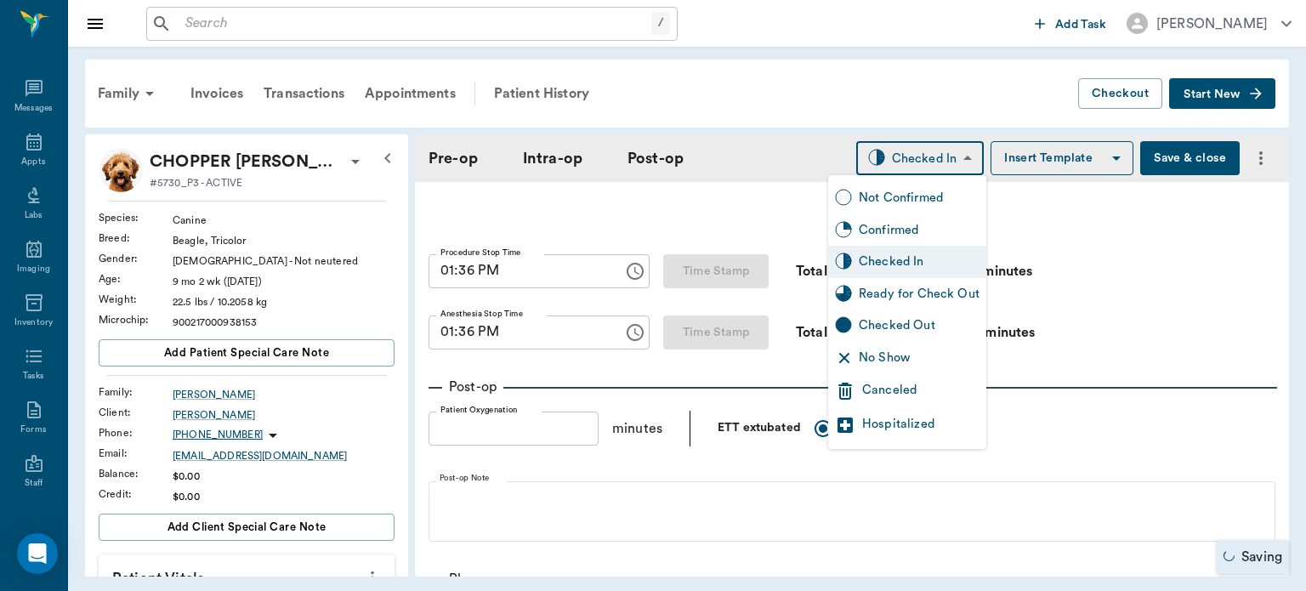
click at [906, 298] on div "Ready for Check Out" at bounding box center [919, 294] width 121 height 19
type input "READY_TO_CHECKOUT"
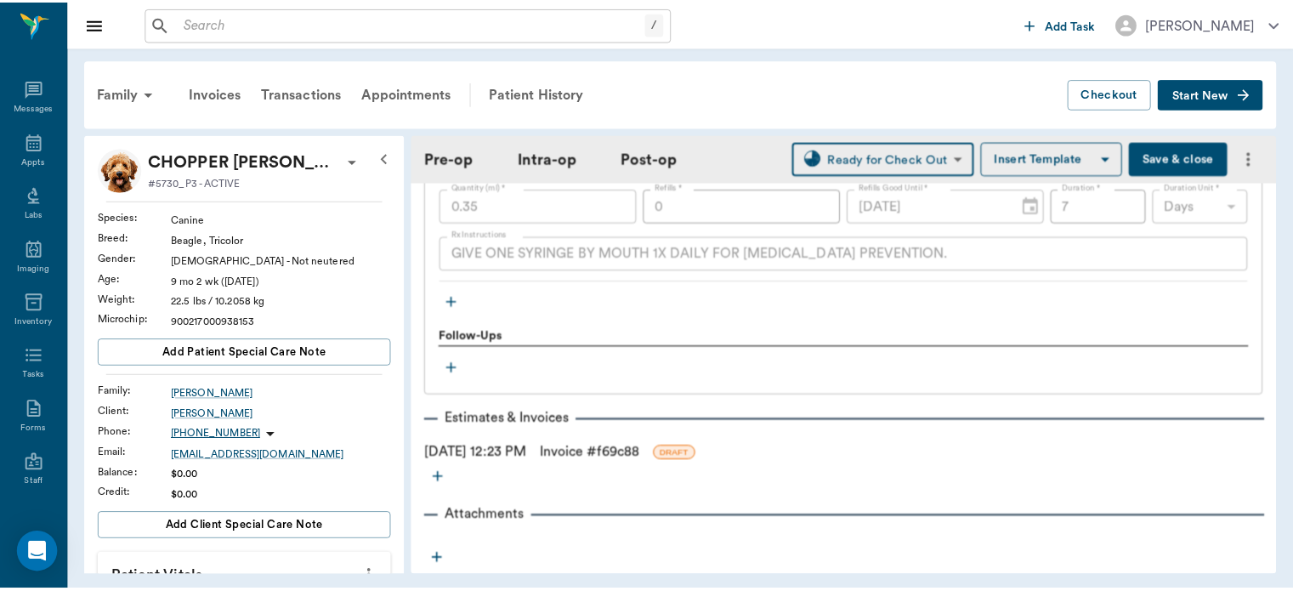
scroll to position [2150, 0]
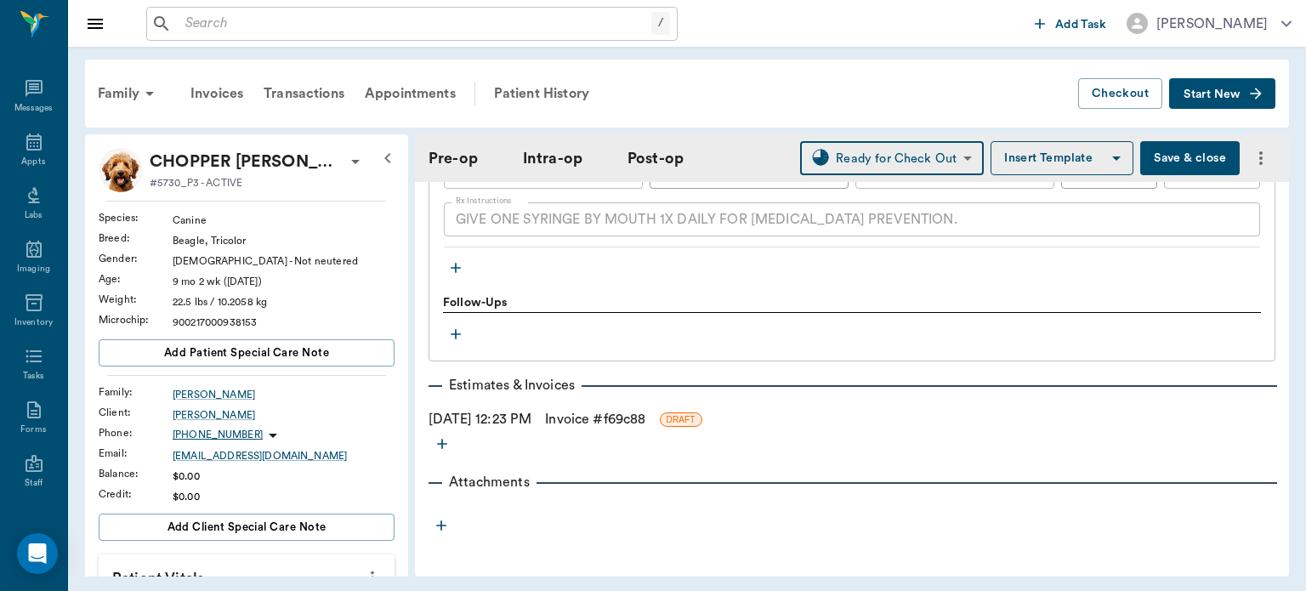
click at [641, 409] on link "Invoice # f69c88" at bounding box center [595, 419] width 100 height 20
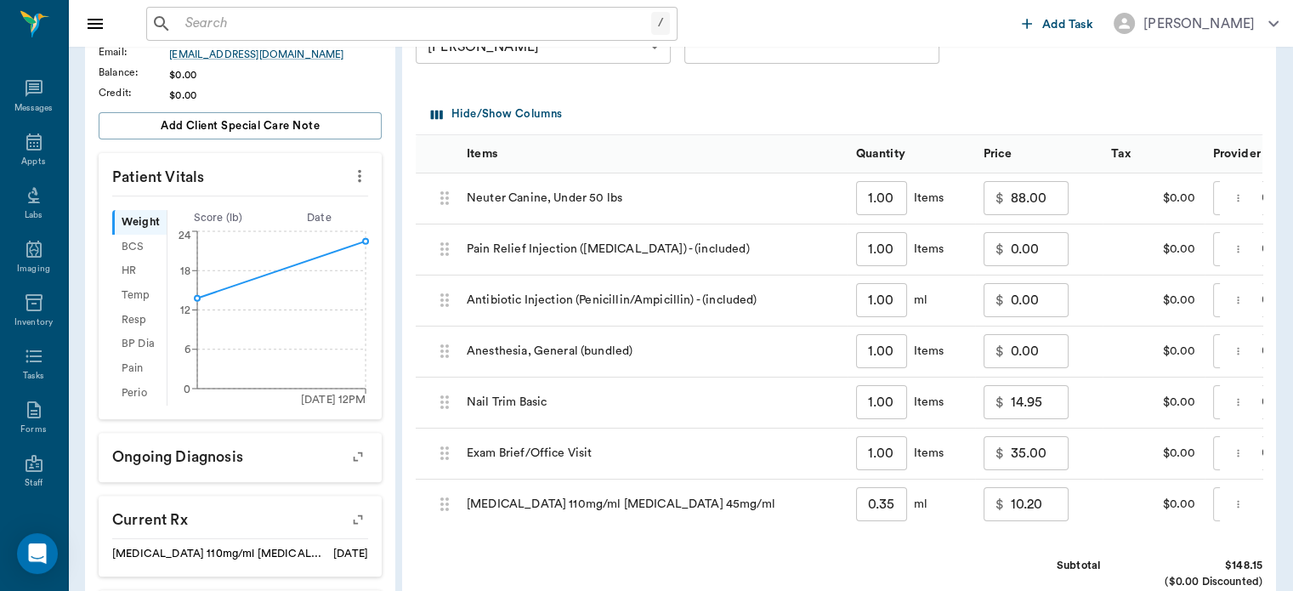
scroll to position [415, 0]
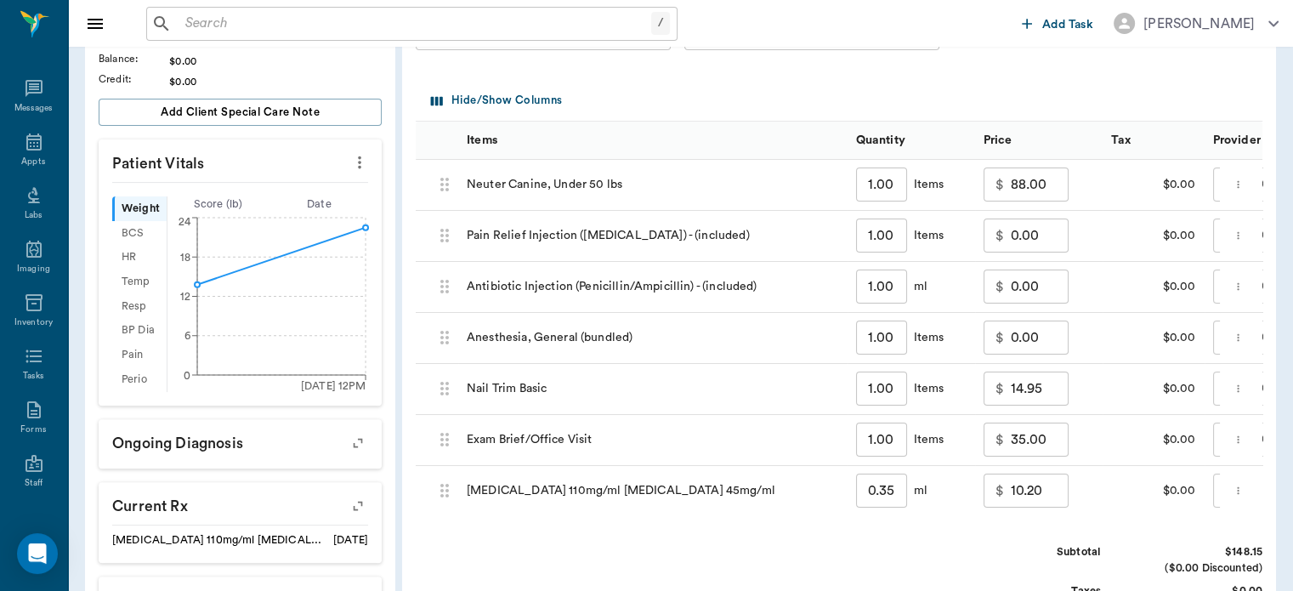
click at [1016, 488] on input "10.20" at bounding box center [1040, 491] width 58 height 34
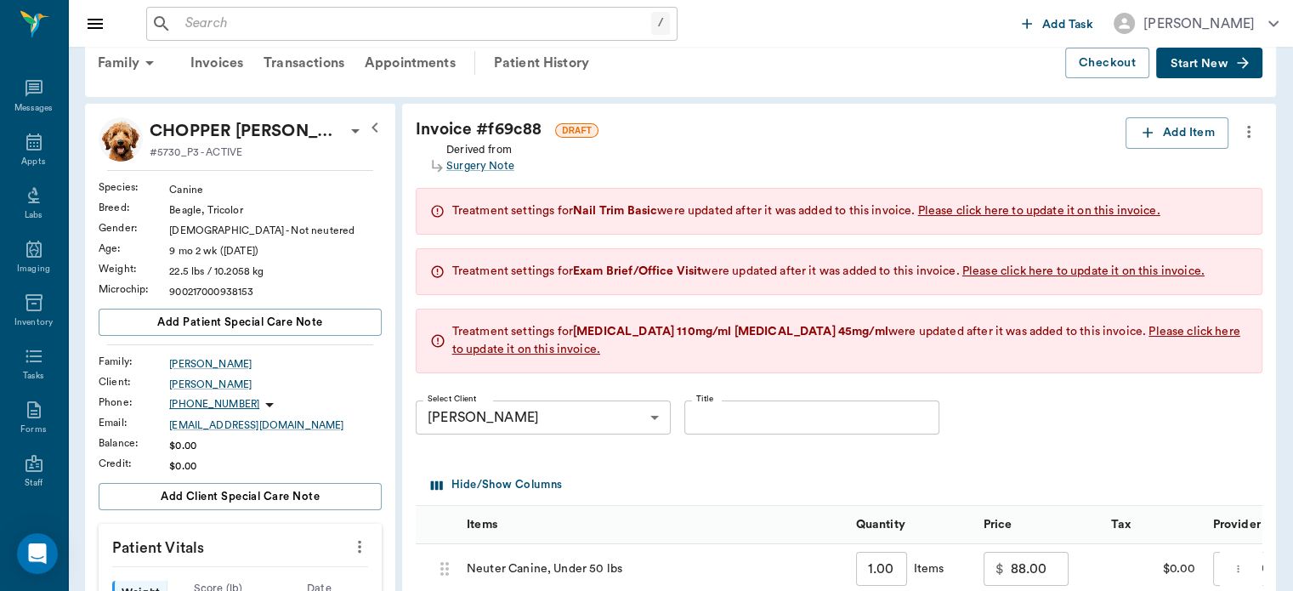
scroll to position [32, 0]
type input "0.00"
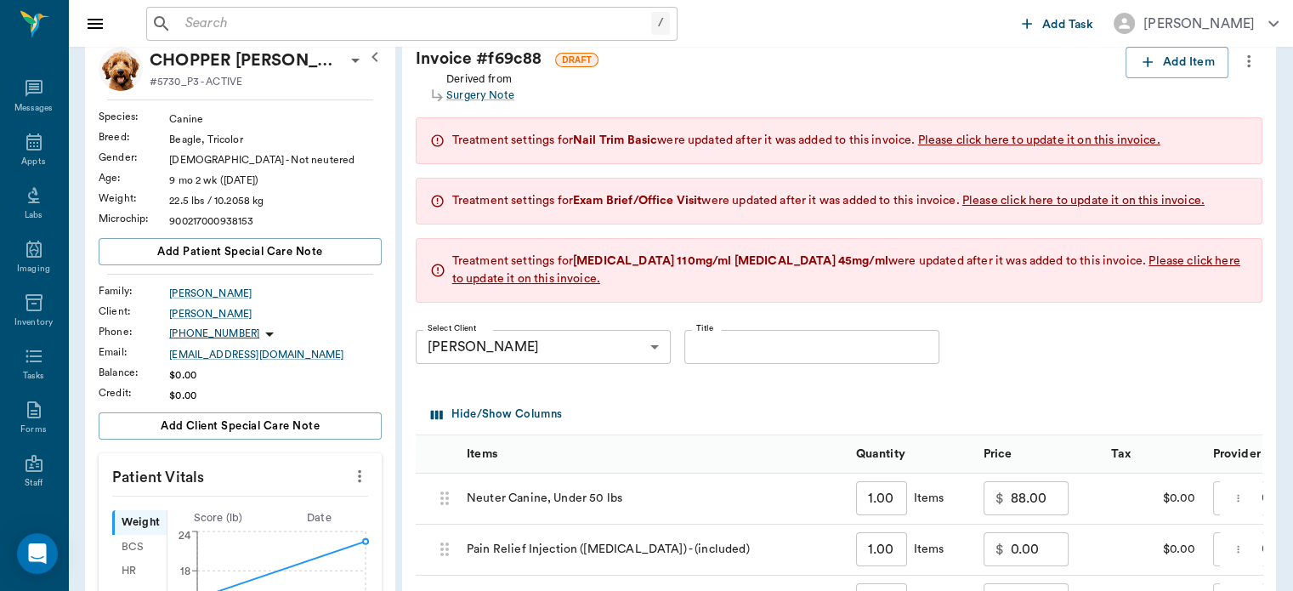
scroll to position [0, 0]
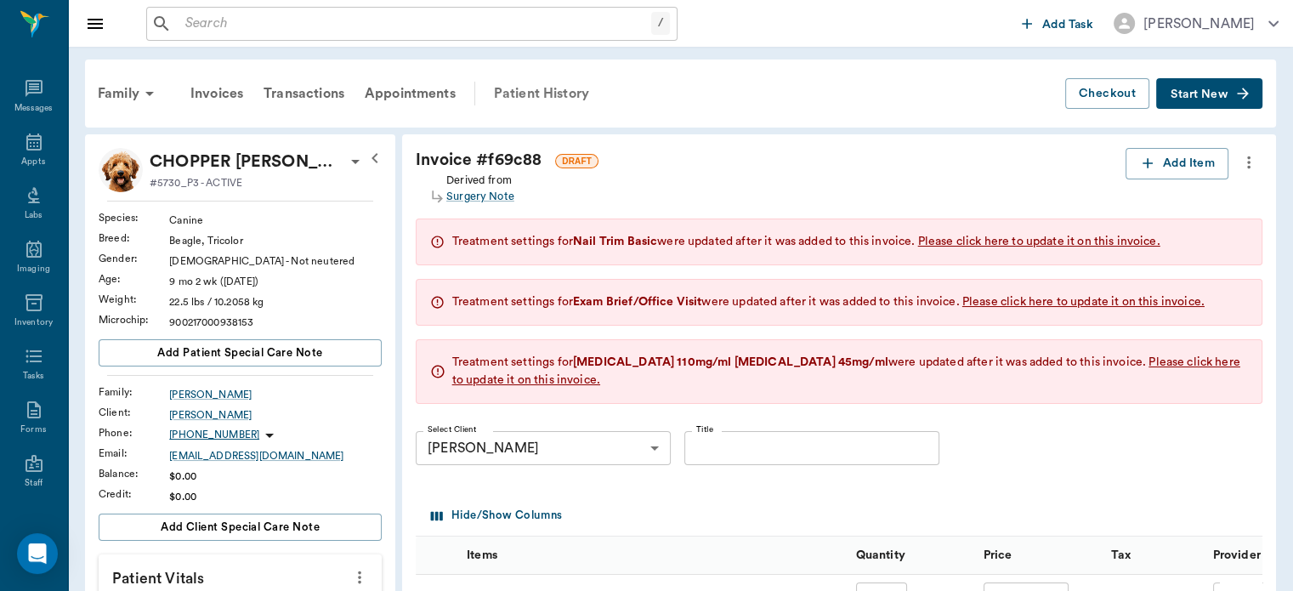
click at [543, 99] on div "Patient History" at bounding box center [542, 93] width 116 height 41
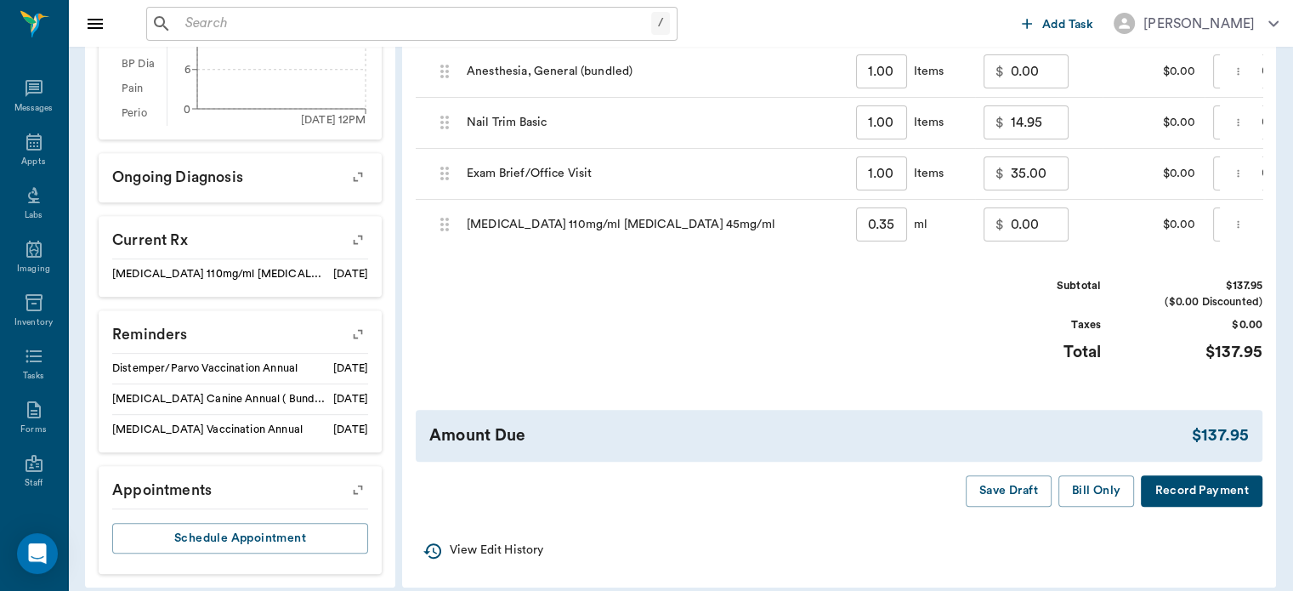
scroll to position [680, 0]
click at [1002, 507] on button "Save Draft" at bounding box center [1009, 491] width 86 height 31
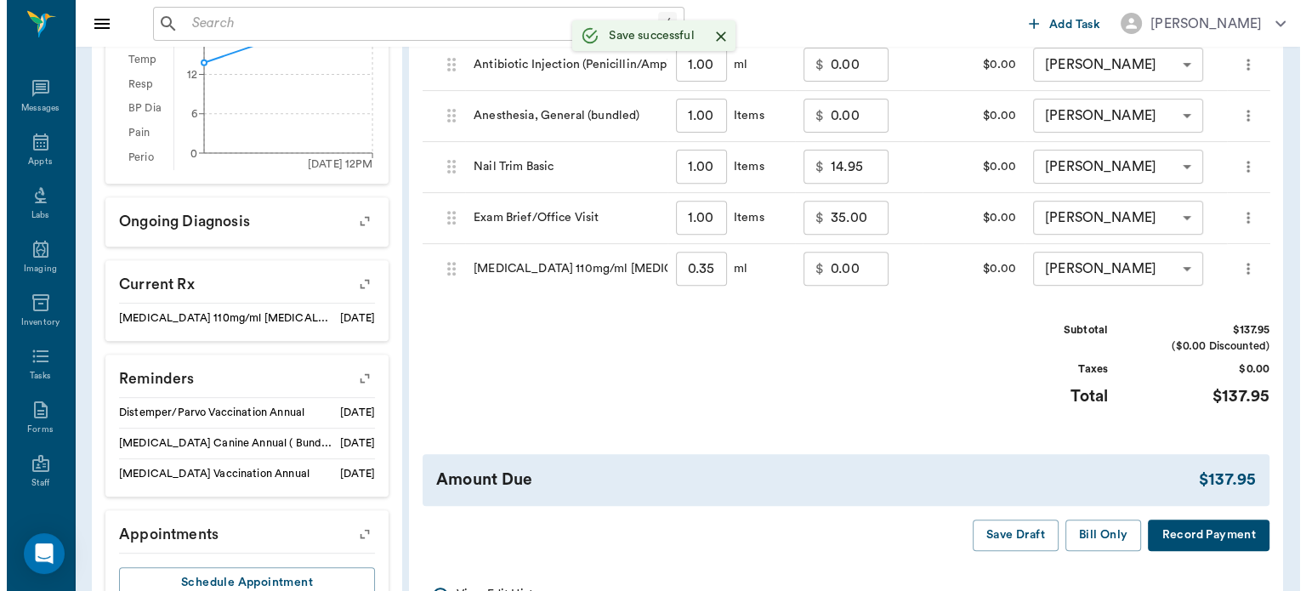
scroll to position [0, 0]
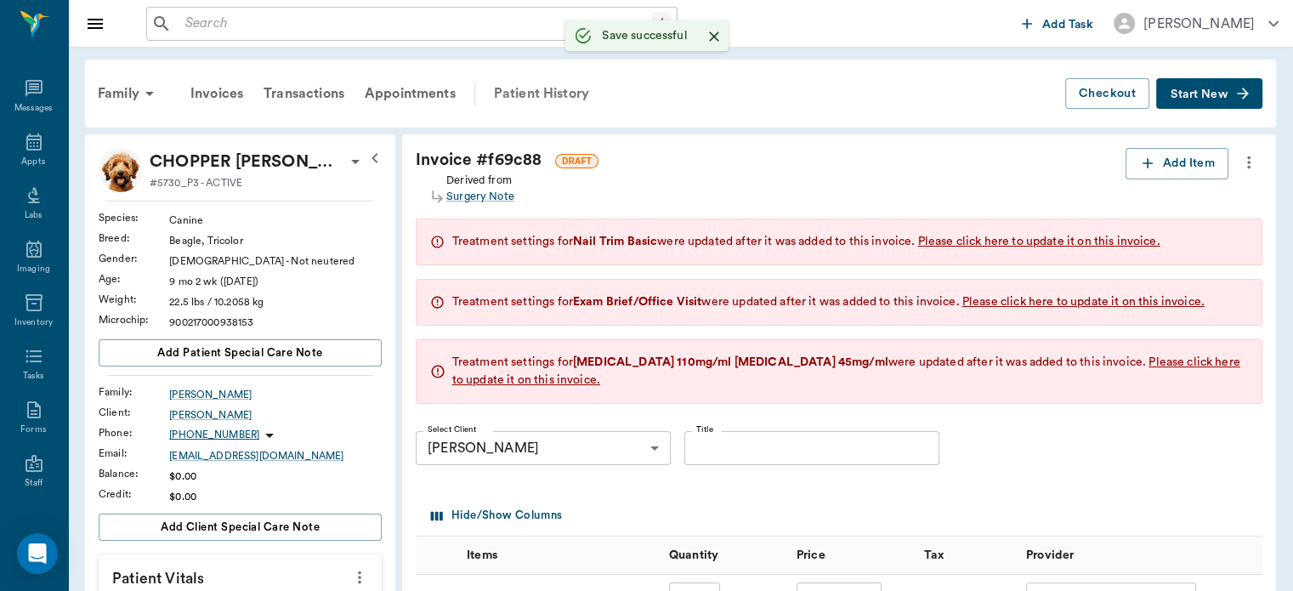
click at [545, 82] on div "Patient History" at bounding box center [542, 93] width 116 height 41
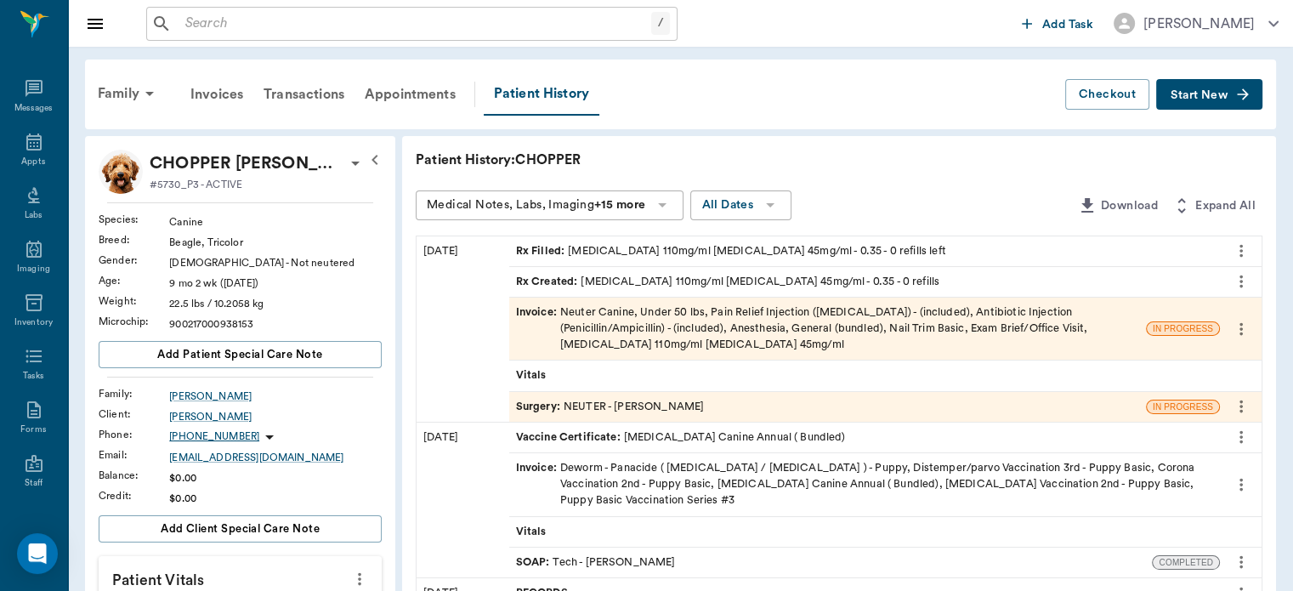
click at [541, 403] on span "Surgery :" at bounding box center [540, 407] width 48 height 16
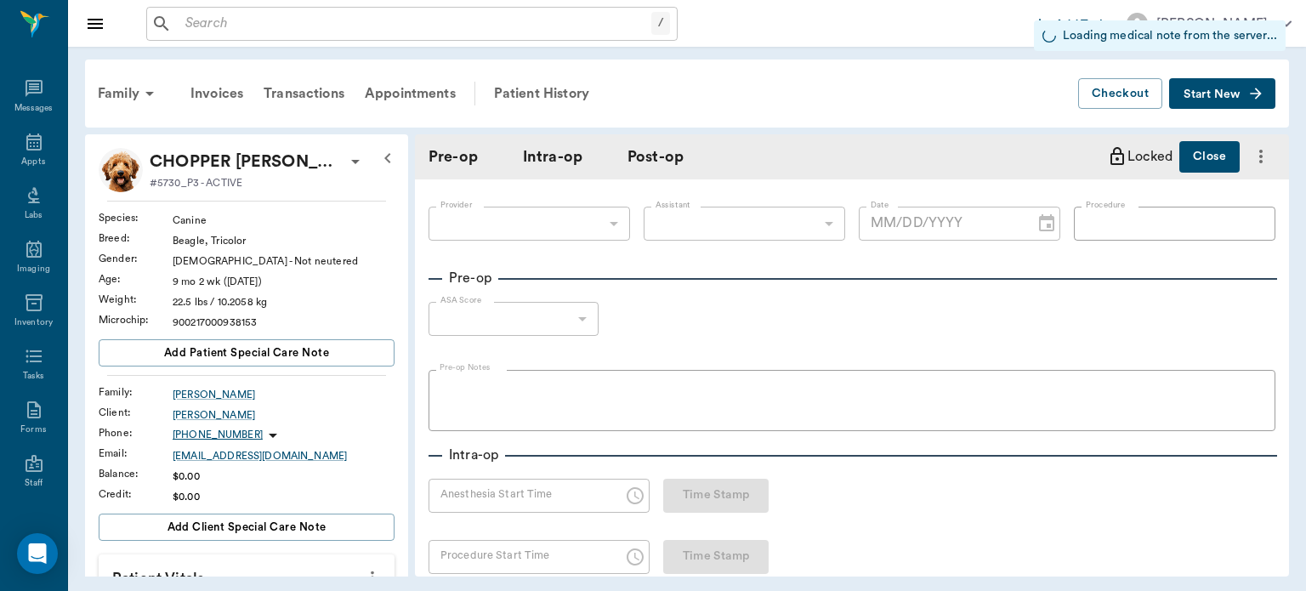
type input "63ec2f075fda476ae8351a4d"
type input "63ec2e7e52e12b0ba117b124"
type input "NEUTER"
type input "1"
radio input "true"
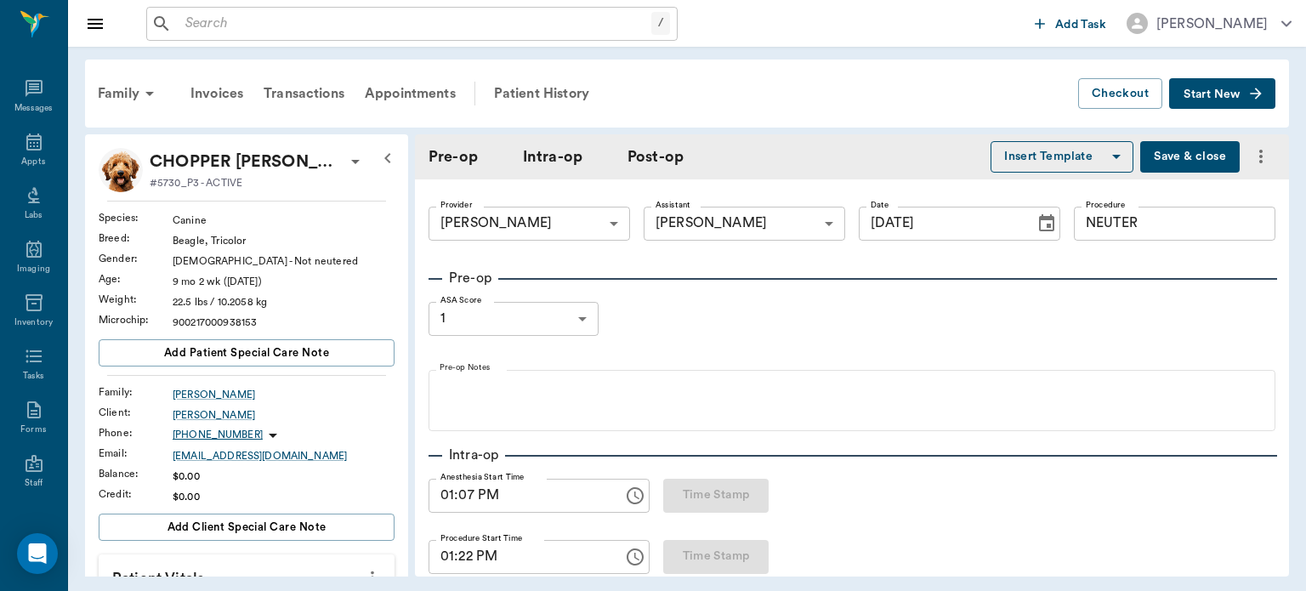
type input "[DATE]"
type input "01:07 PM"
type input "01:22 PM"
type input "01:36 PM"
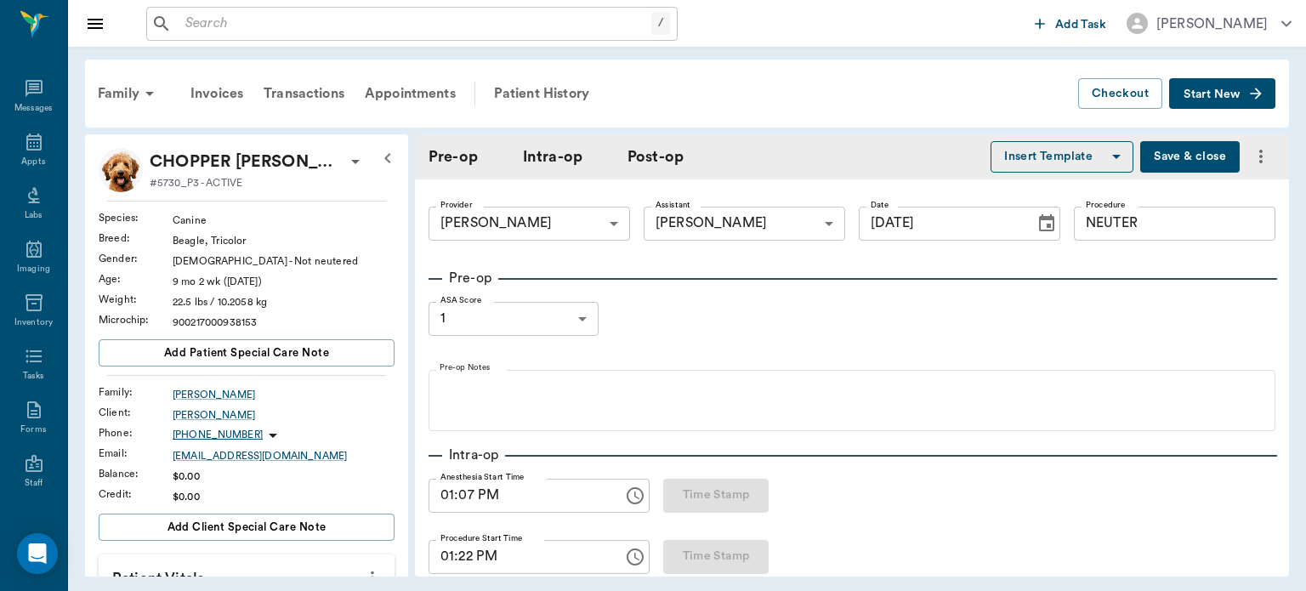
type input "97"
type input "122"
type input "20"
type input "74"
type input "96"
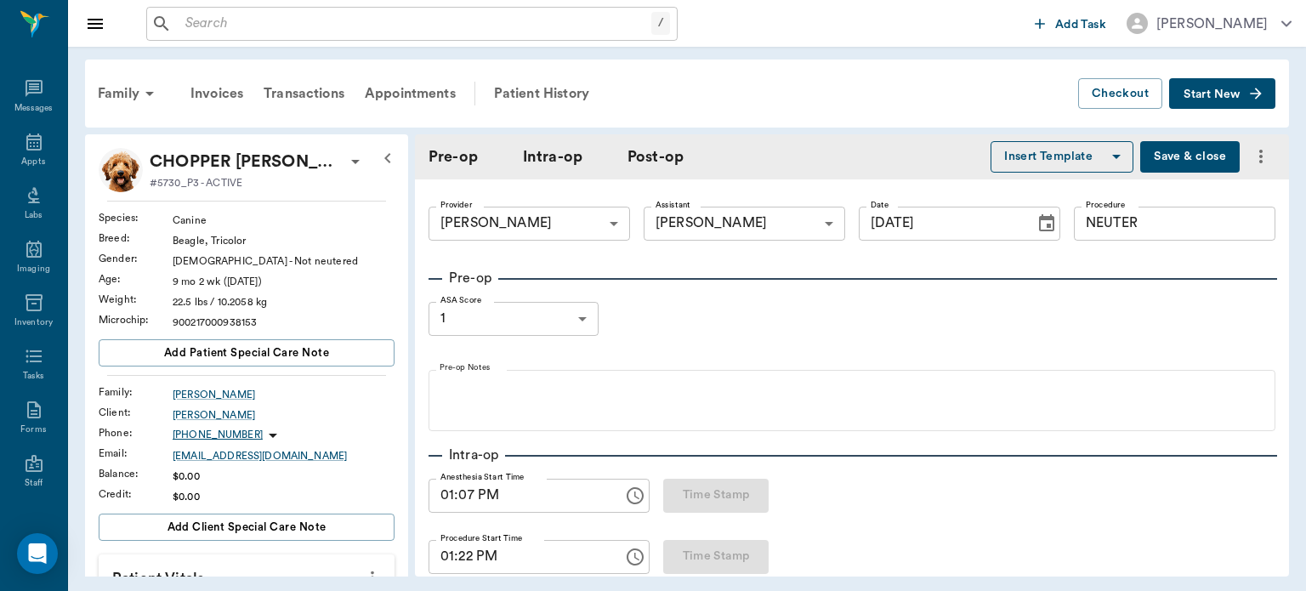
type input "118"
type input "20"
type input "73"
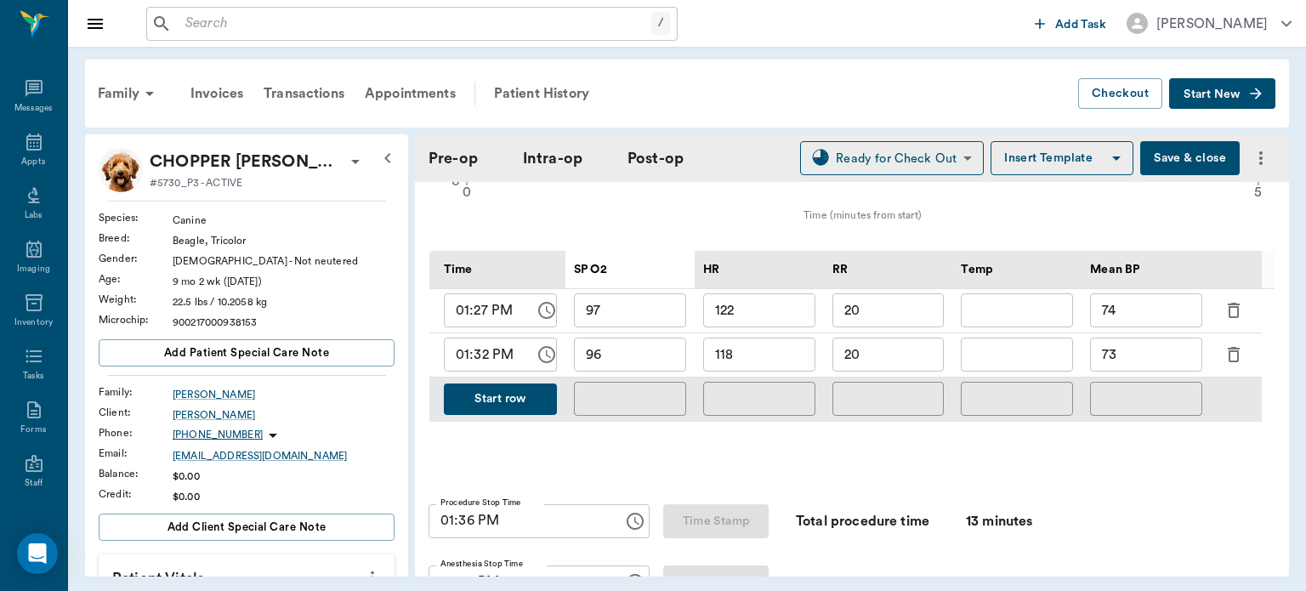
scroll to position [836, 0]
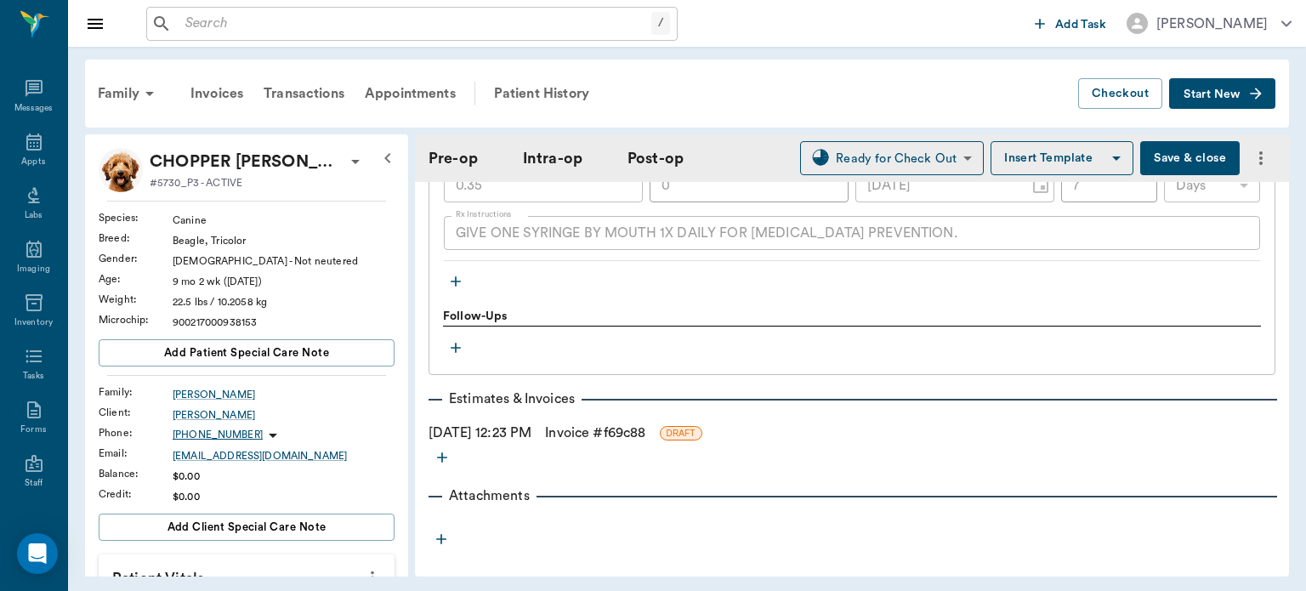
scroll to position [2141, 0]
click at [459, 277] on icon "button" at bounding box center [455, 277] width 17 height 17
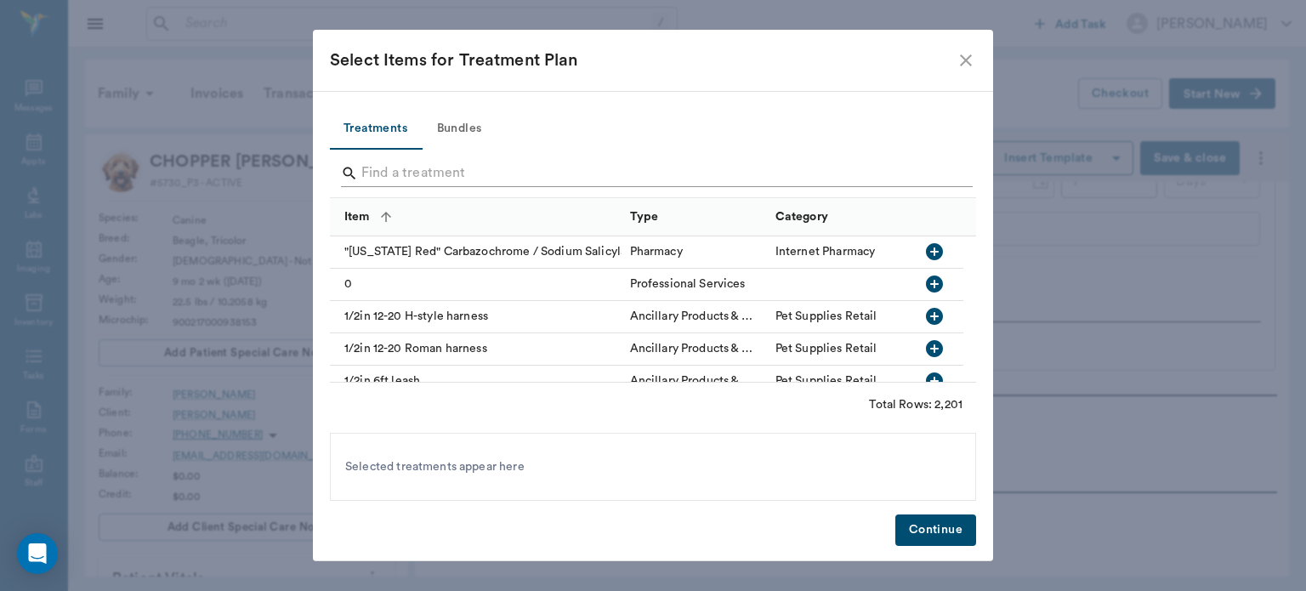
click at [372, 163] on input "Search" at bounding box center [654, 173] width 586 height 27
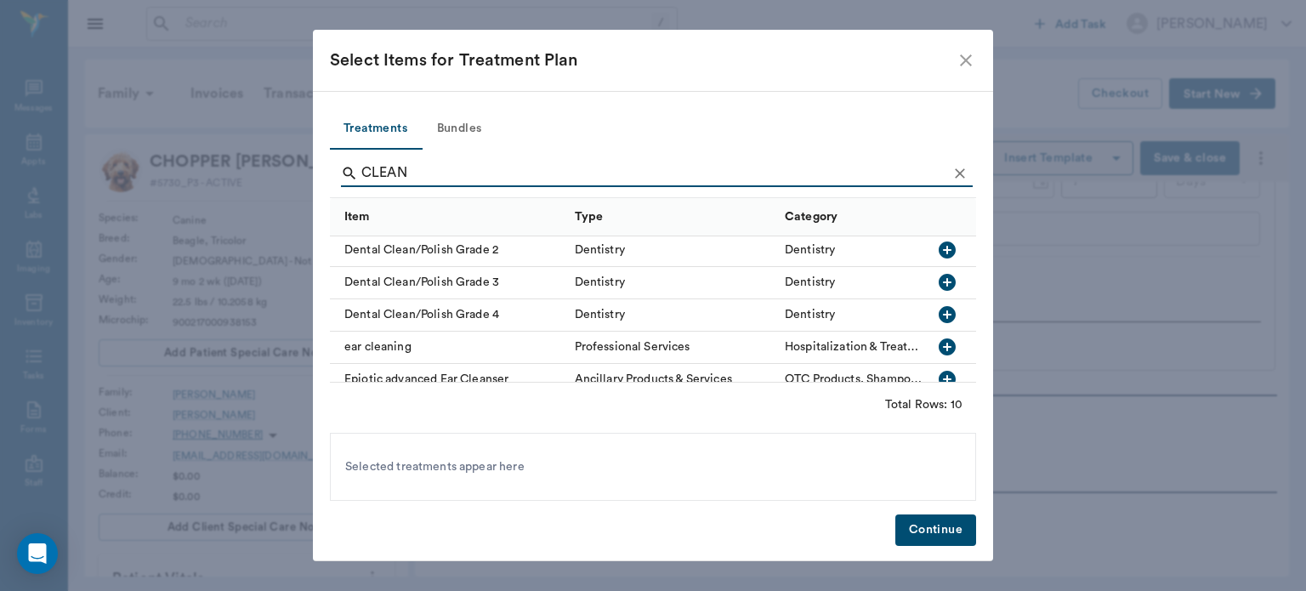
scroll to position [161, 0]
type input "CLEAN"
click at [939, 350] on icon "button" at bounding box center [947, 349] width 17 height 17
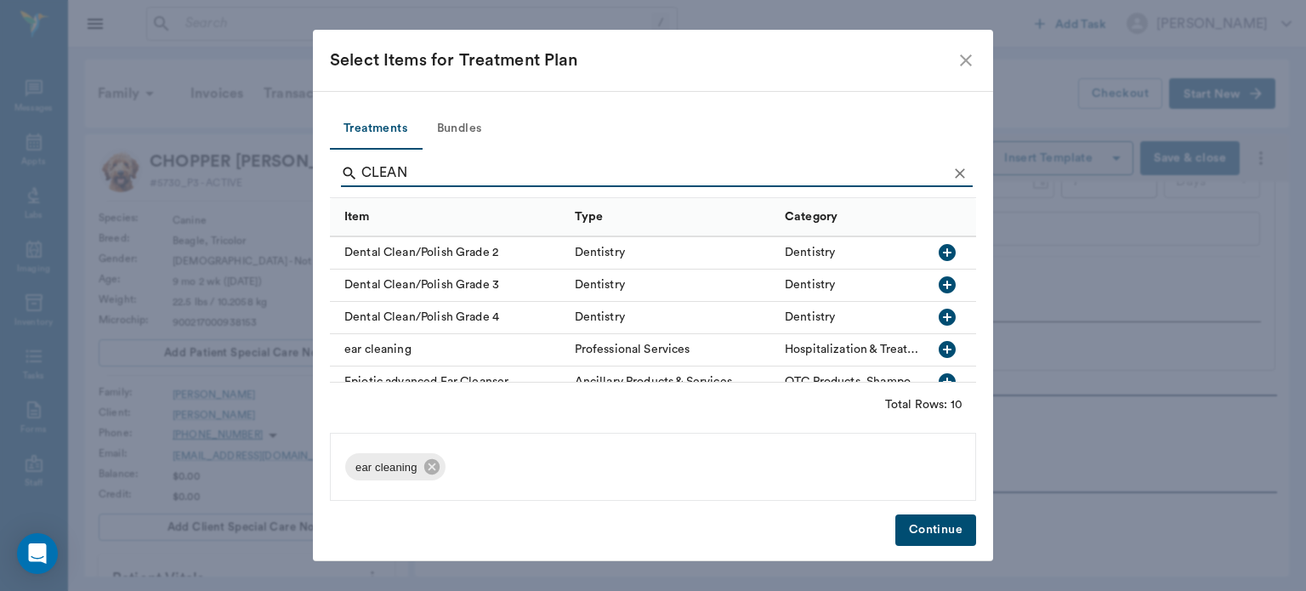
click at [925, 542] on button "Continue" at bounding box center [935, 529] width 81 height 31
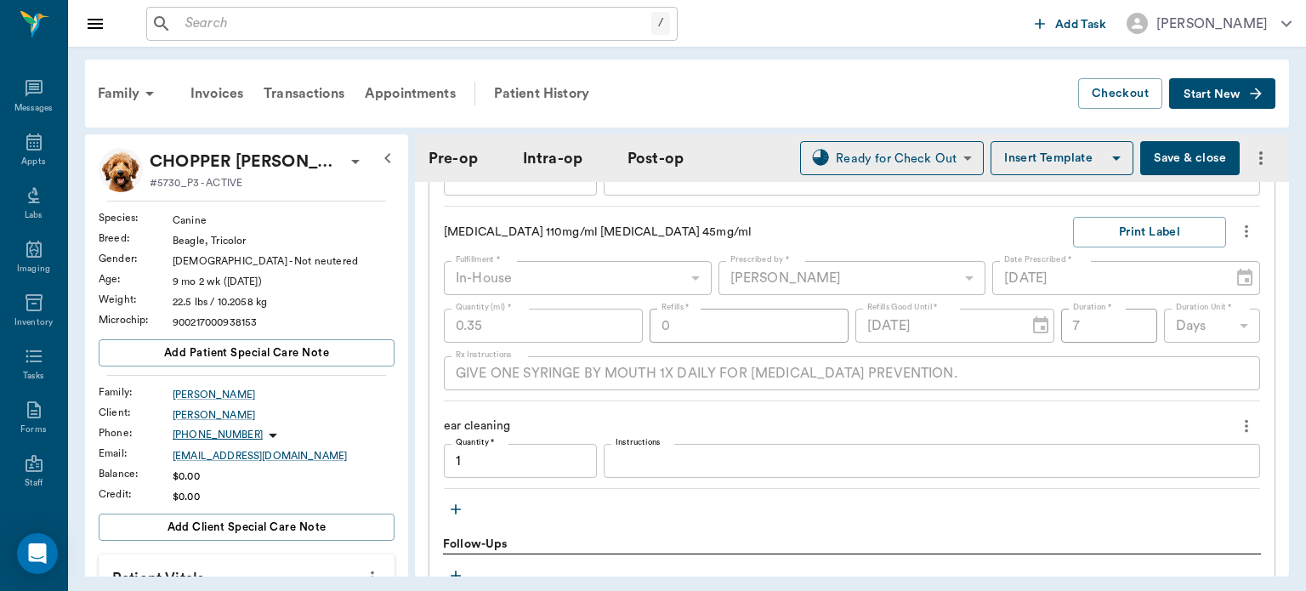
scroll to position [2001, 0]
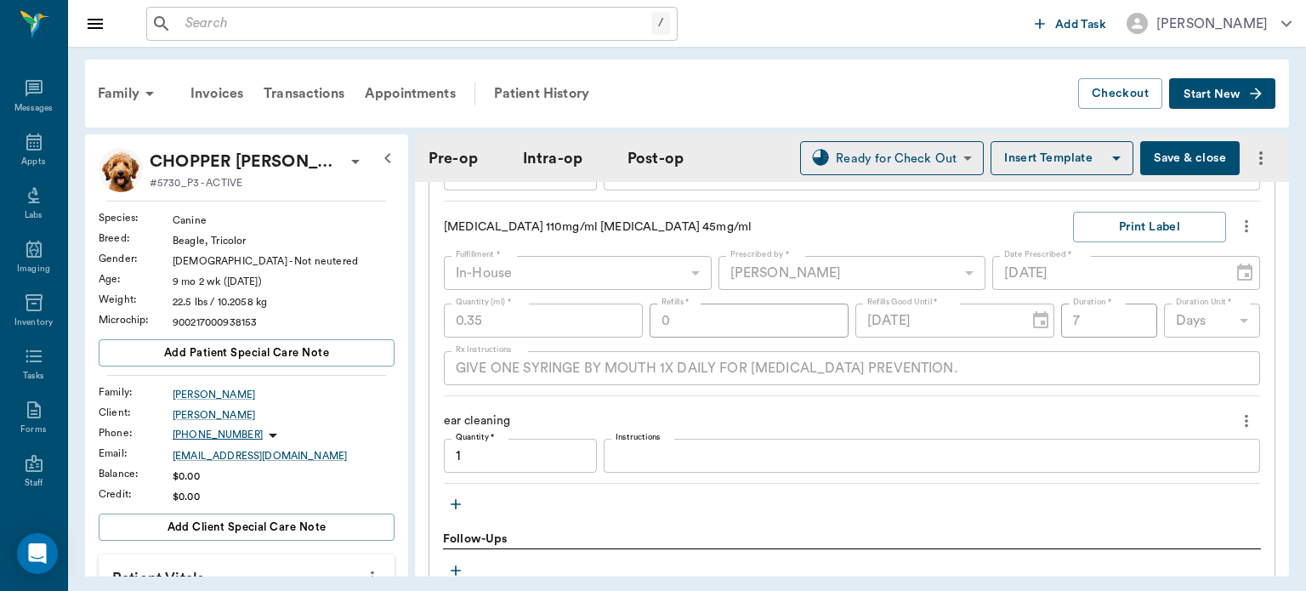
click at [633, 462] on textarea "Instructions" at bounding box center [932, 456] width 633 height 20
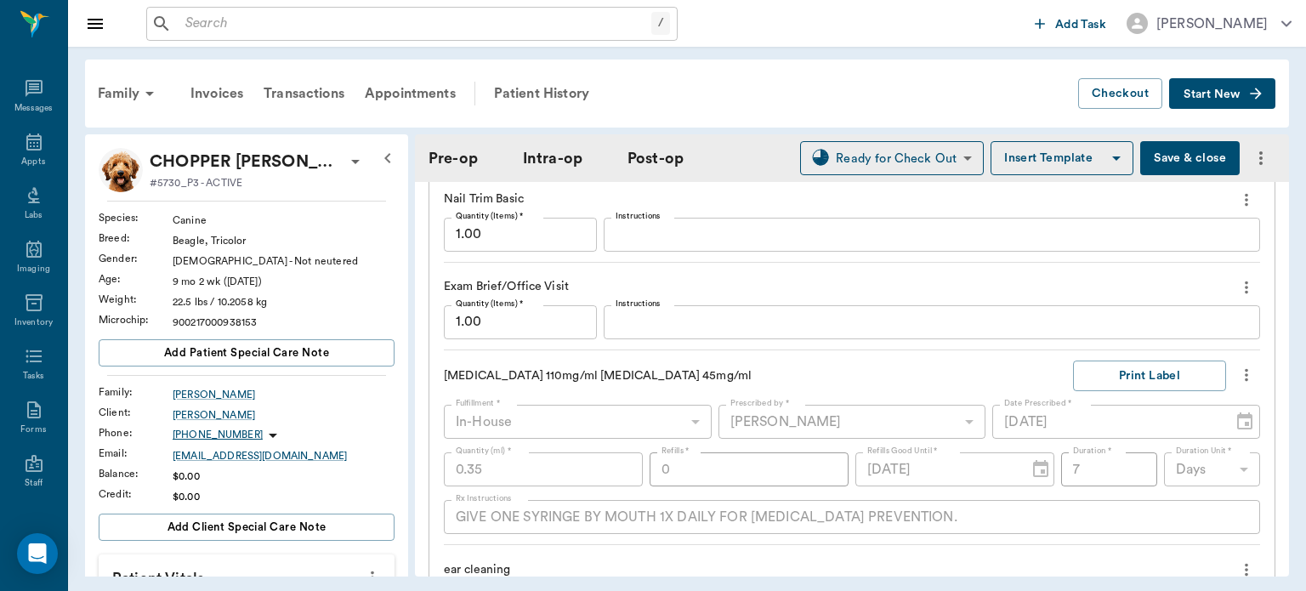
scroll to position [1848, 0]
type textarea "DIRTY/DARK BROWN"
click at [651, 324] on textarea "Instructions" at bounding box center [932, 326] width 633 height 20
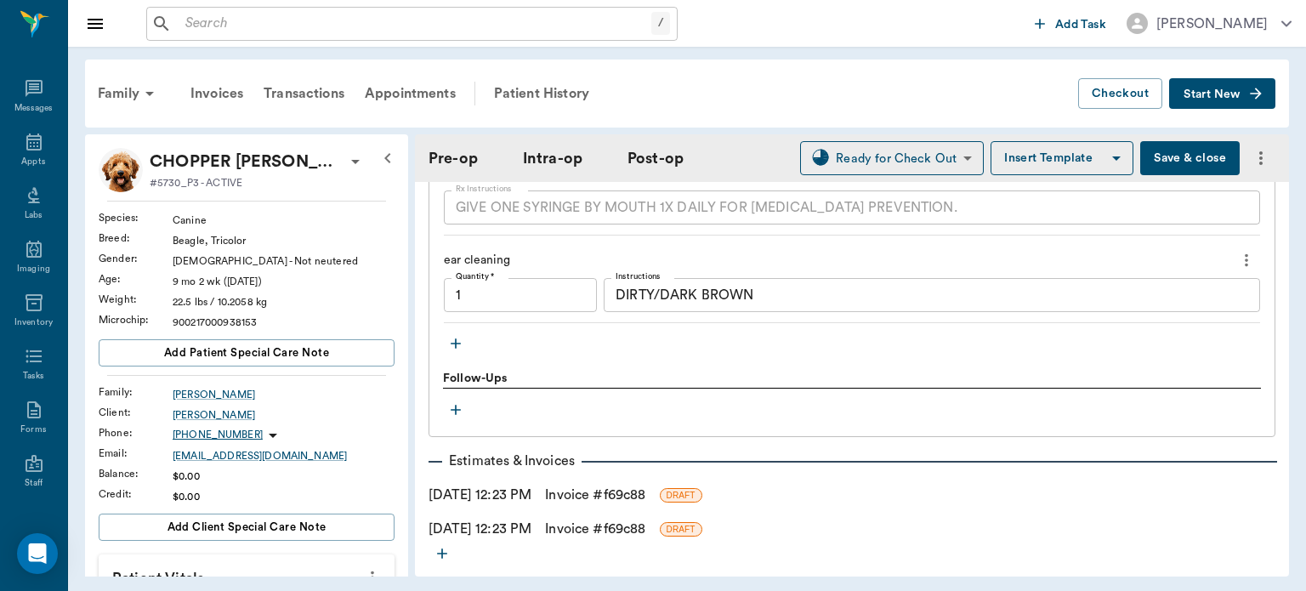
scroll to position [2174, 0]
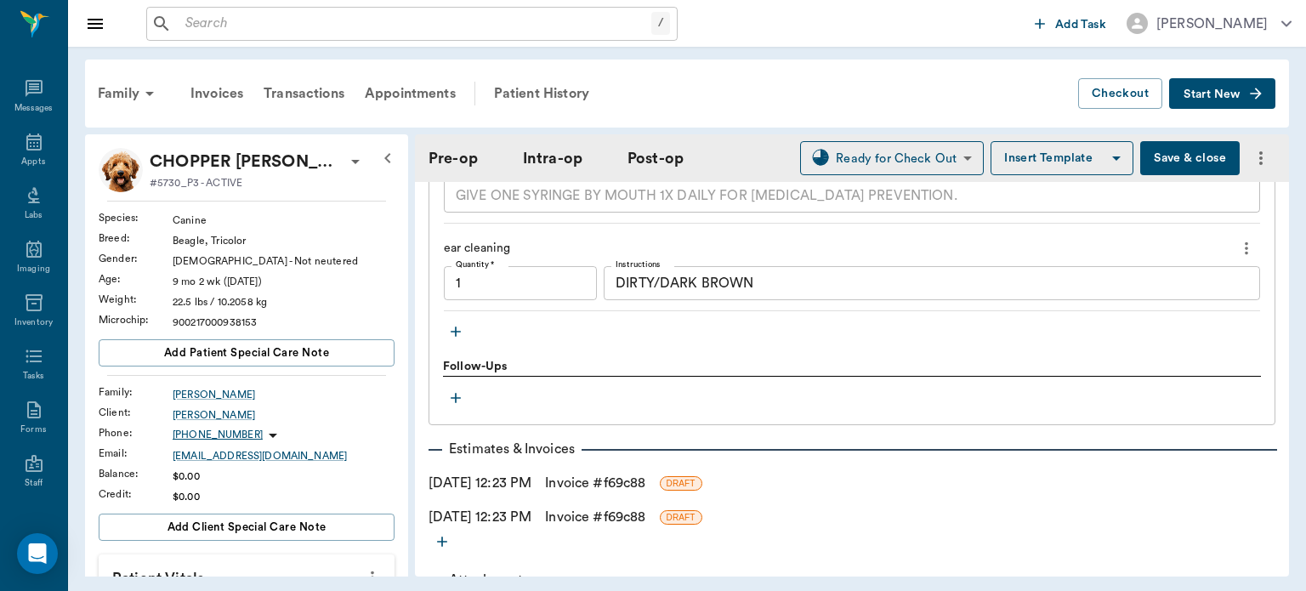
type textarea "SAW NOTHING ON SLIDE"
click at [766, 279] on textarea "DIRTY/DARK BROWN" at bounding box center [932, 284] width 633 height 20
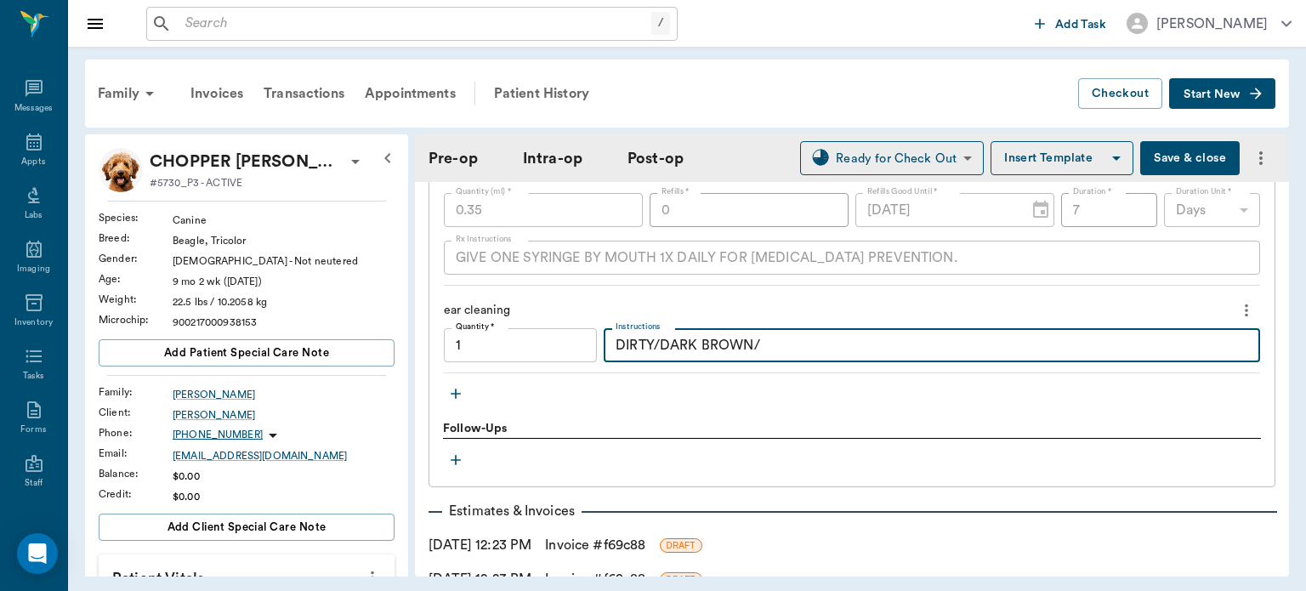
scroll to position [2001, 0]
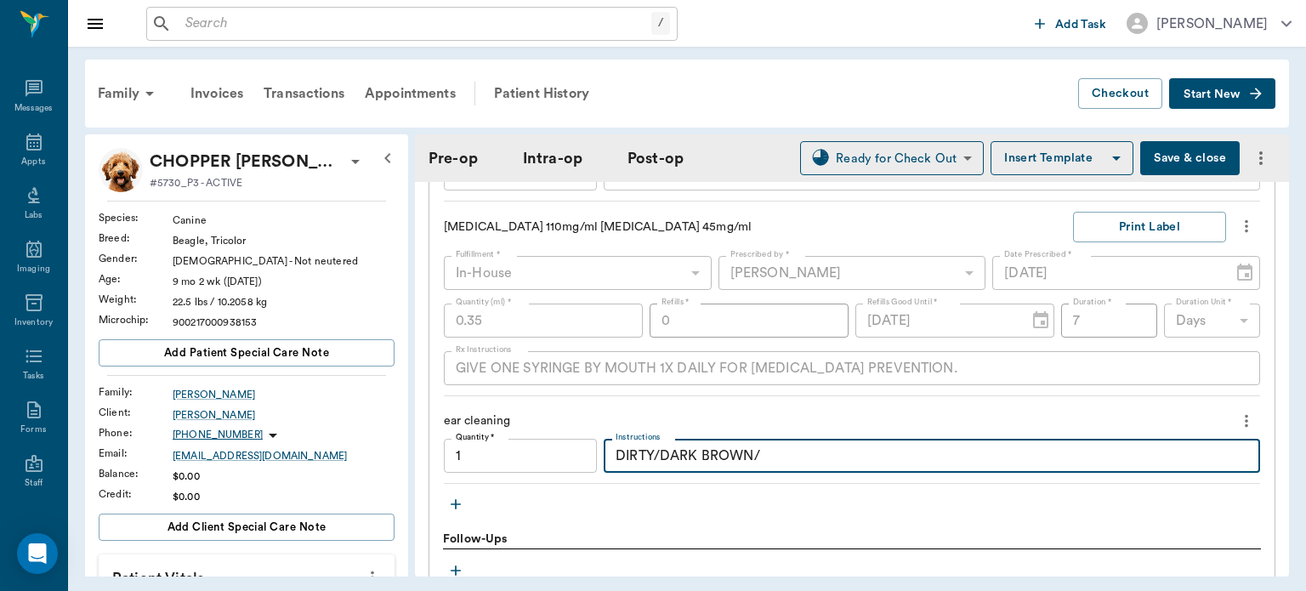
type textarea "DIRTY/DARK BROWN/"
click at [455, 503] on icon "button" at bounding box center [456, 504] width 10 height 10
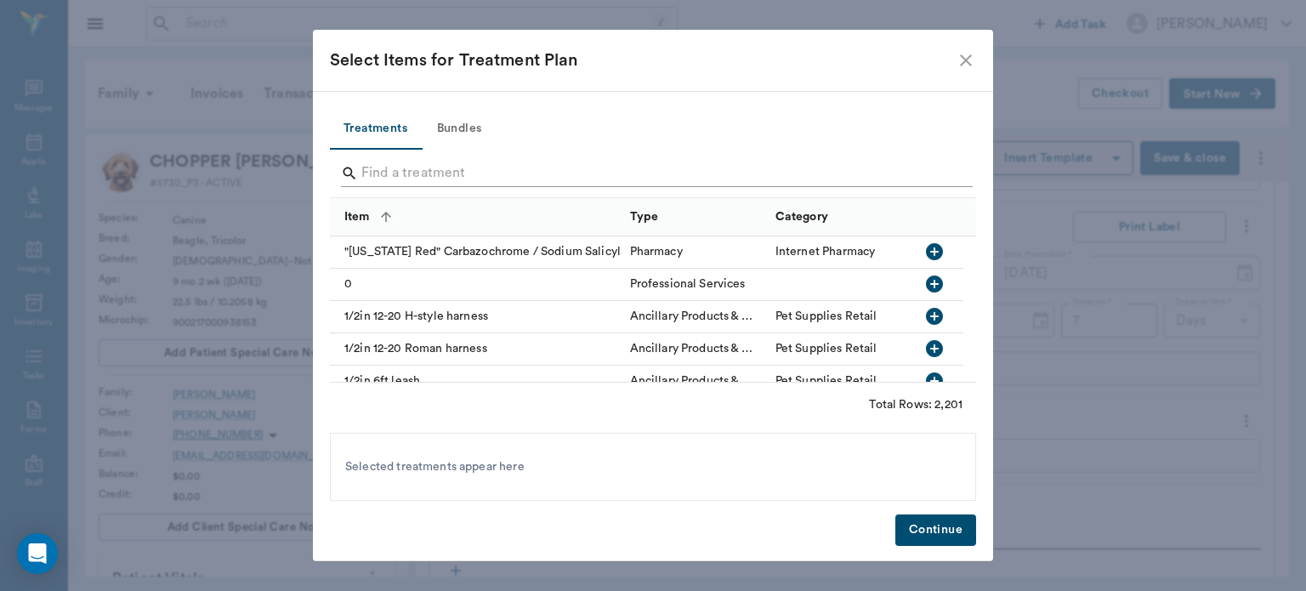
click at [414, 170] on input "Search" at bounding box center [654, 173] width 586 height 27
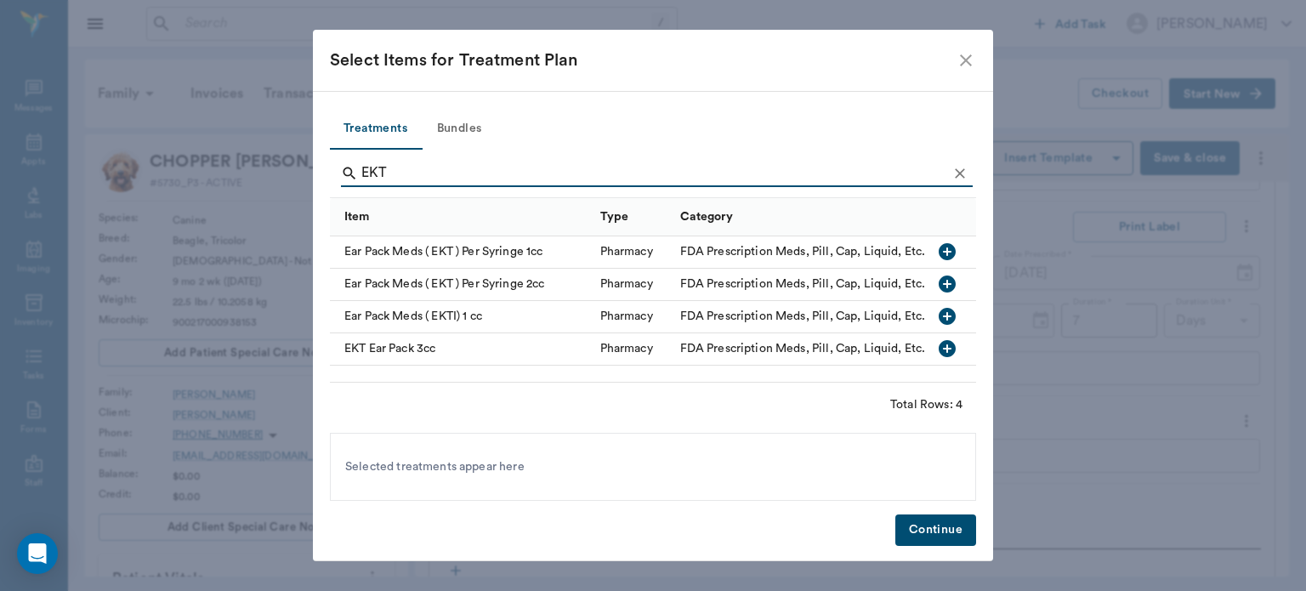
type input "EKT"
click at [950, 248] on icon "button" at bounding box center [947, 251] width 17 height 17
click at [924, 534] on button "Continue" at bounding box center [935, 529] width 81 height 31
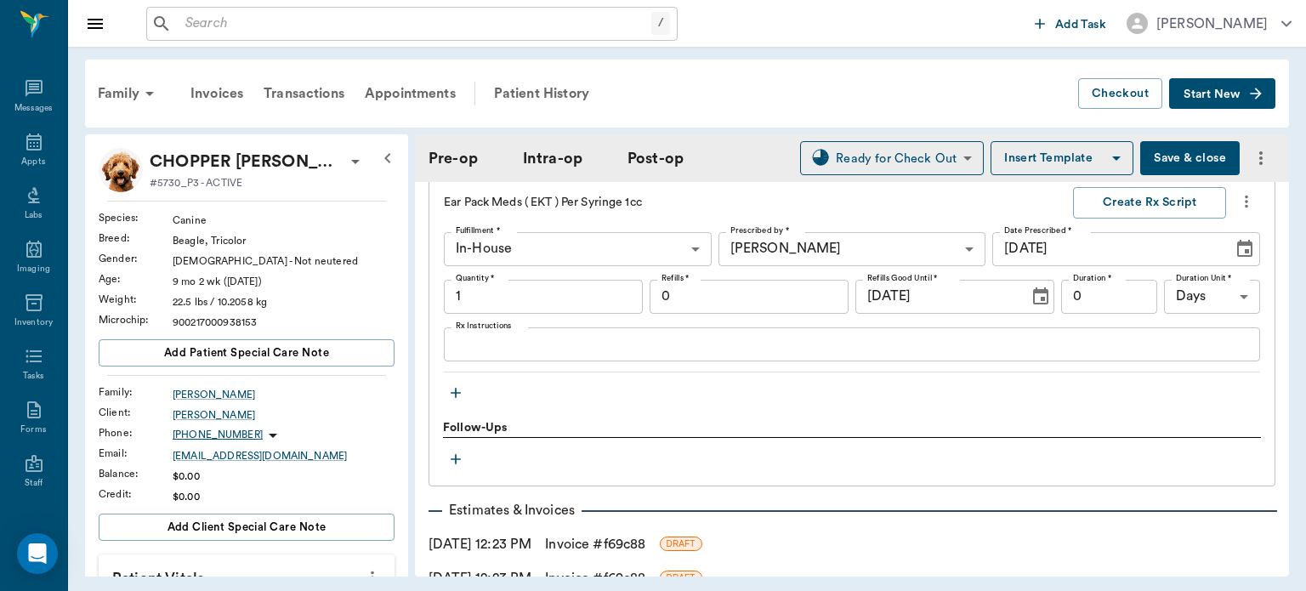
scroll to position [2306, 0]
click at [490, 299] on input "1" at bounding box center [543, 298] width 199 height 34
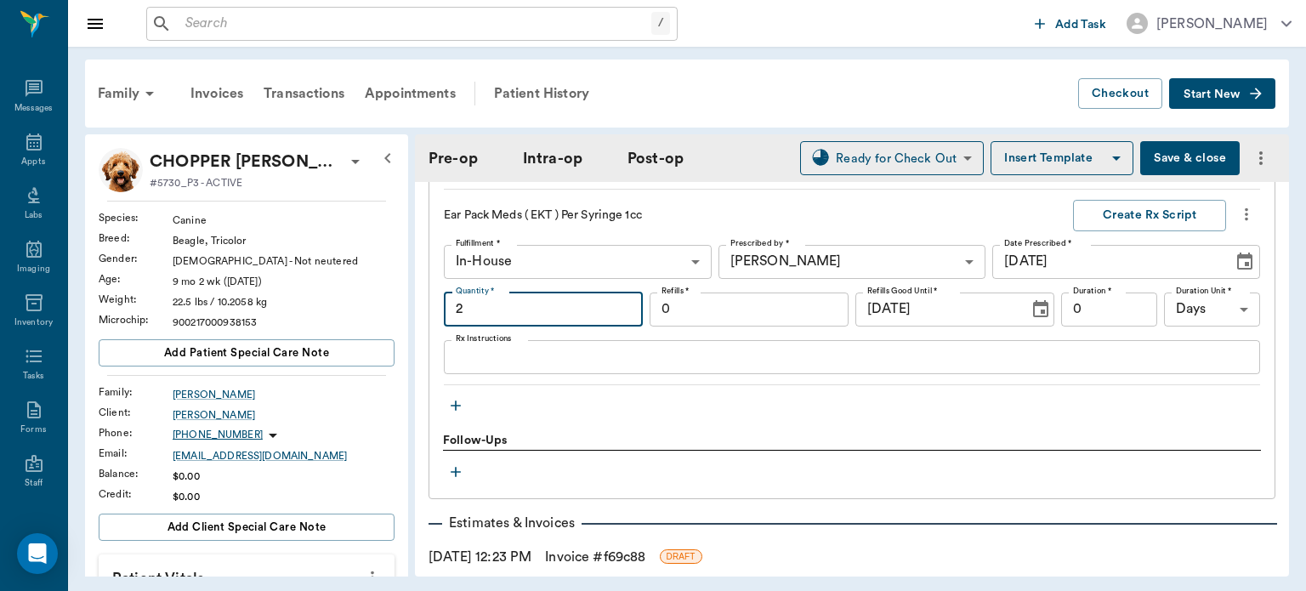
scroll to position [2292, 0]
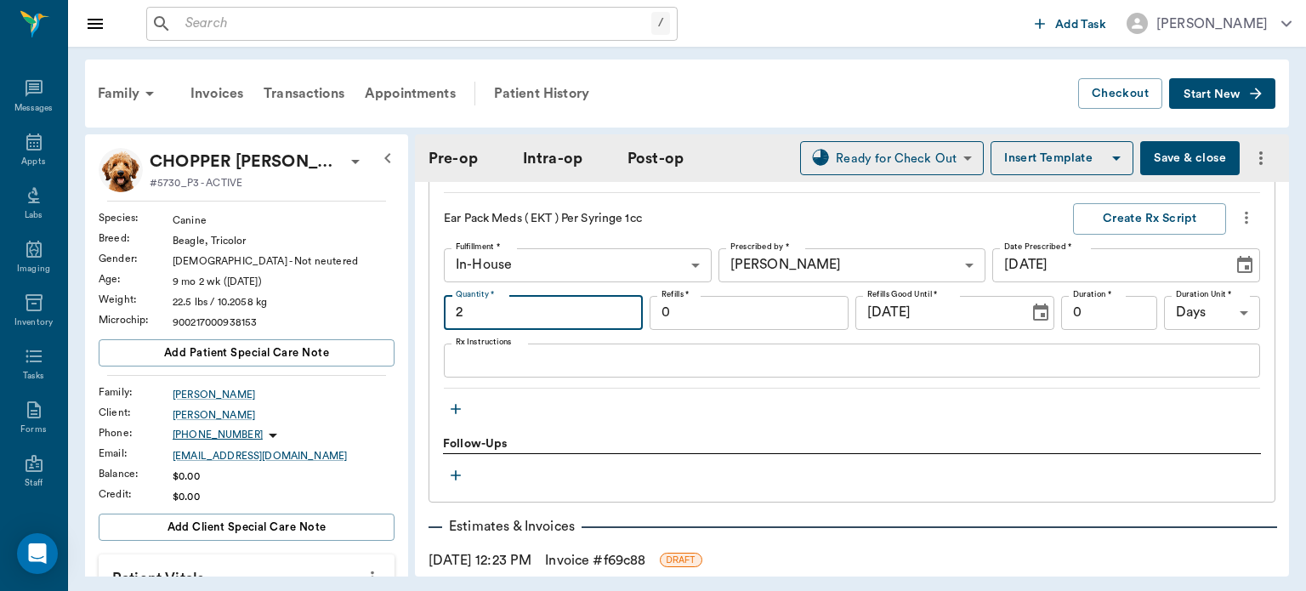
type input "2"
click at [462, 408] on icon "button" at bounding box center [455, 408] width 17 height 17
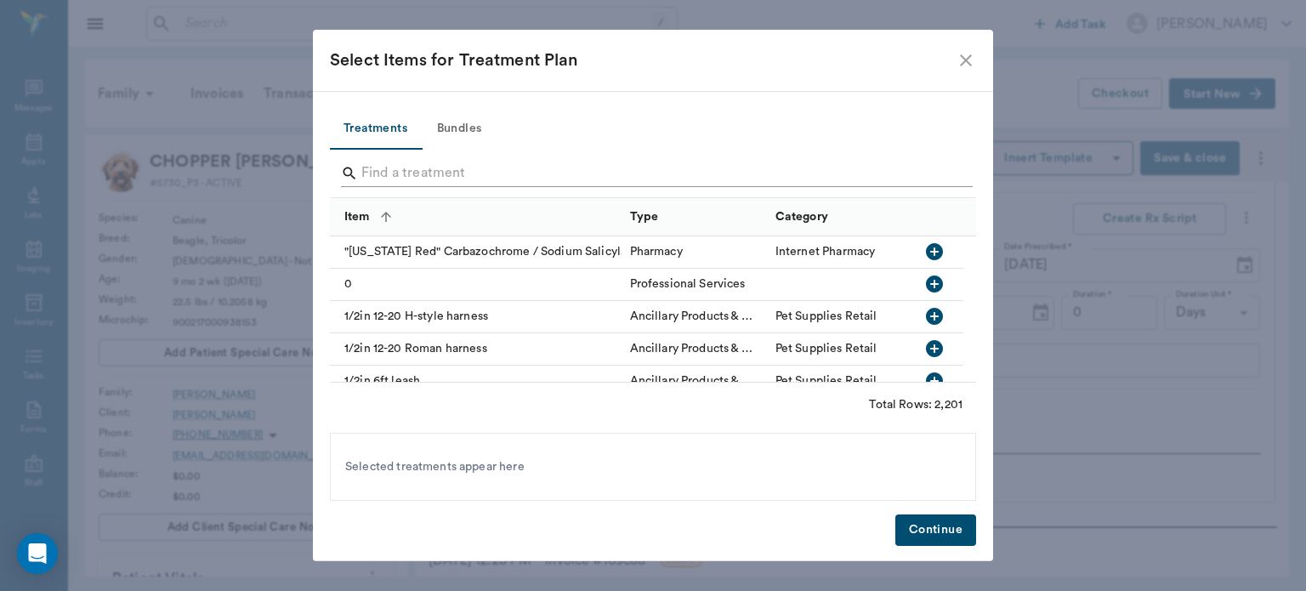
click at [376, 167] on input "Search" at bounding box center [654, 173] width 586 height 27
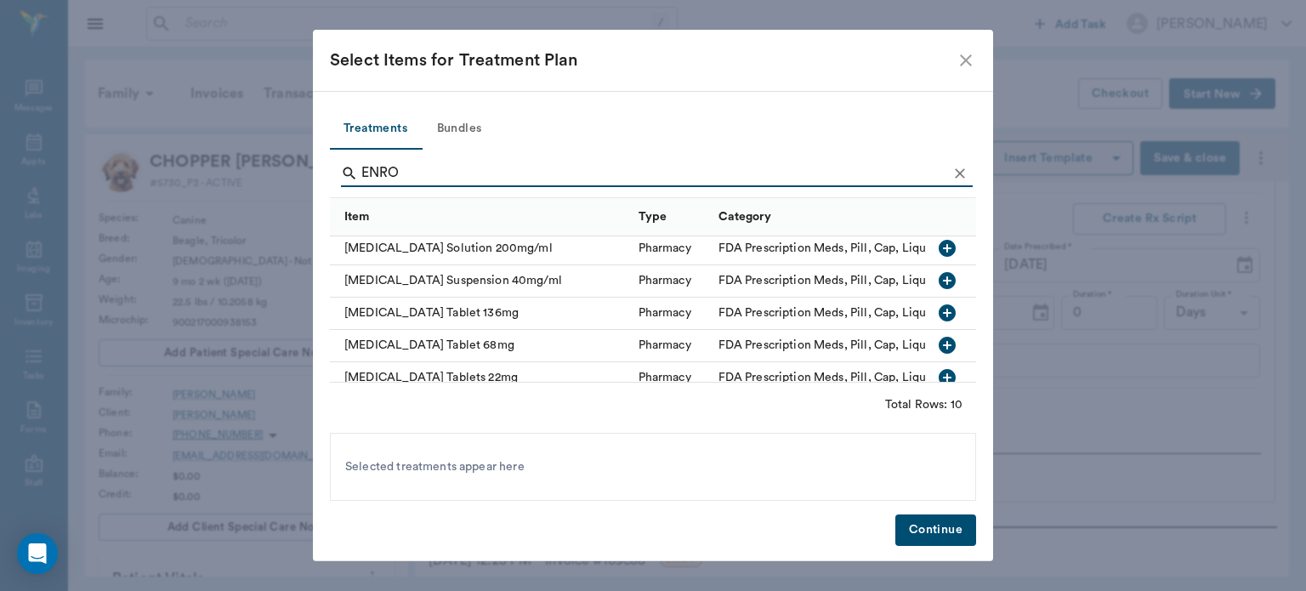
scroll to position [190, 0]
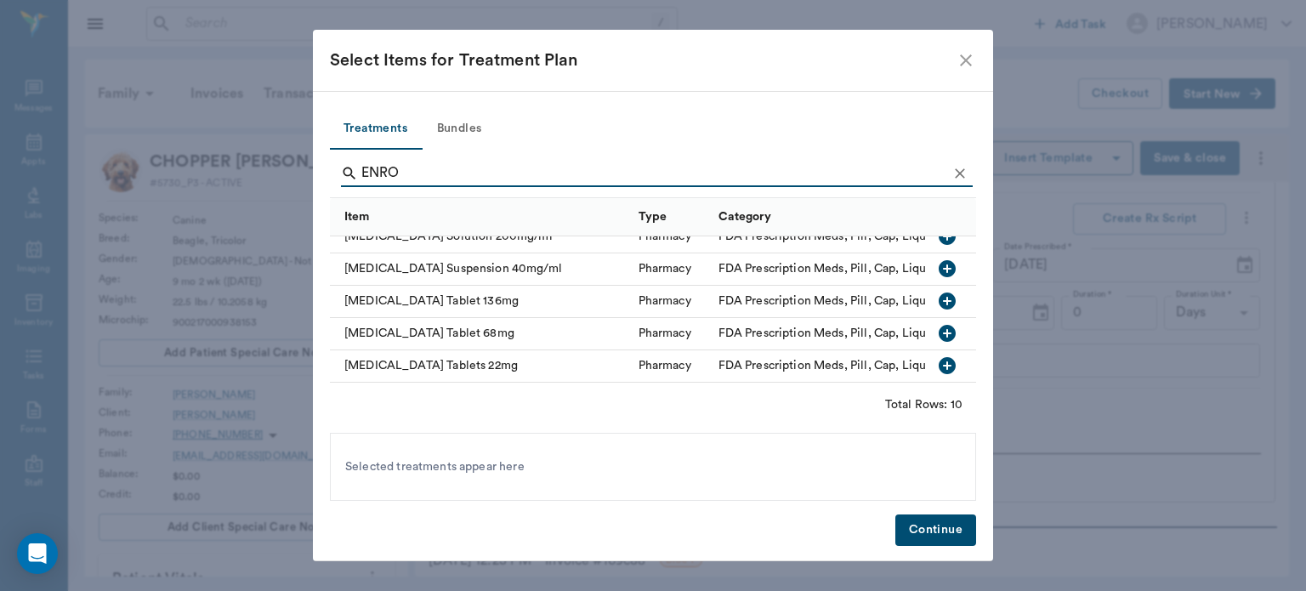
type input "ENRO"
click at [937, 323] on icon "button" at bounding box center [947, 333] width 20 height 20
click at [937, 544] on button "Continue" at bounding box center [935, 529] width 81 height 31
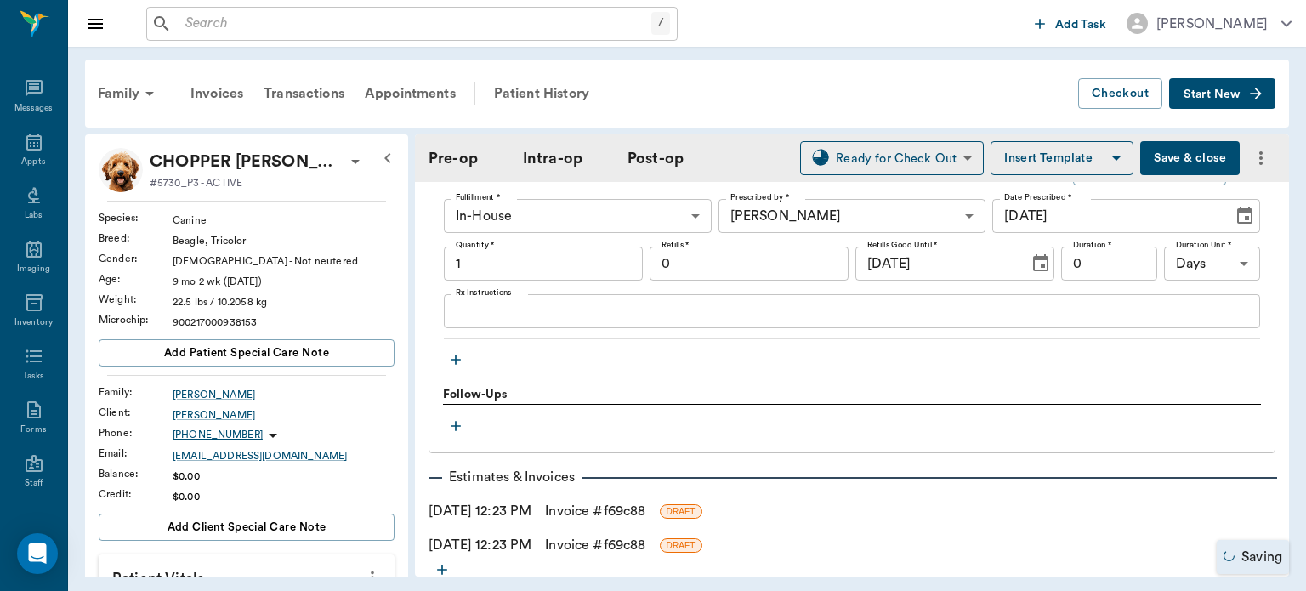
scroll to position [2457, 0]
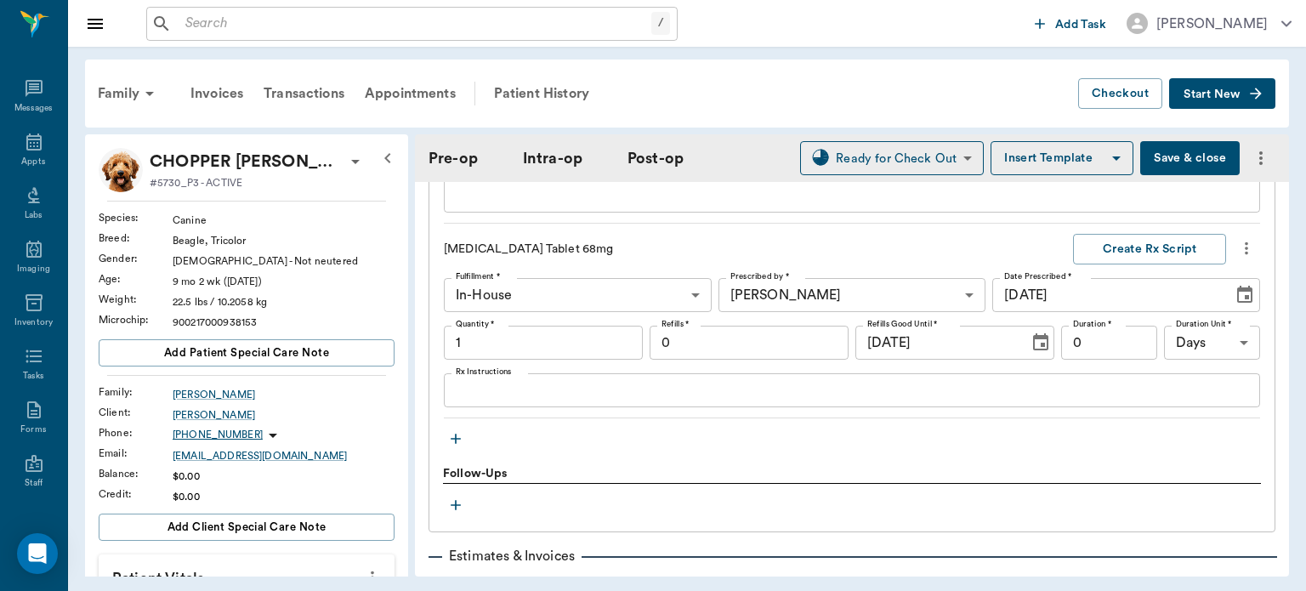
click at [491, 343] on input "1" at bounding box center [543, 343] width 199 height 34
type input "7"
click at [463, 391] on textarea "Rx Instructions" at bounding box center [852, 391] width 792 height 20
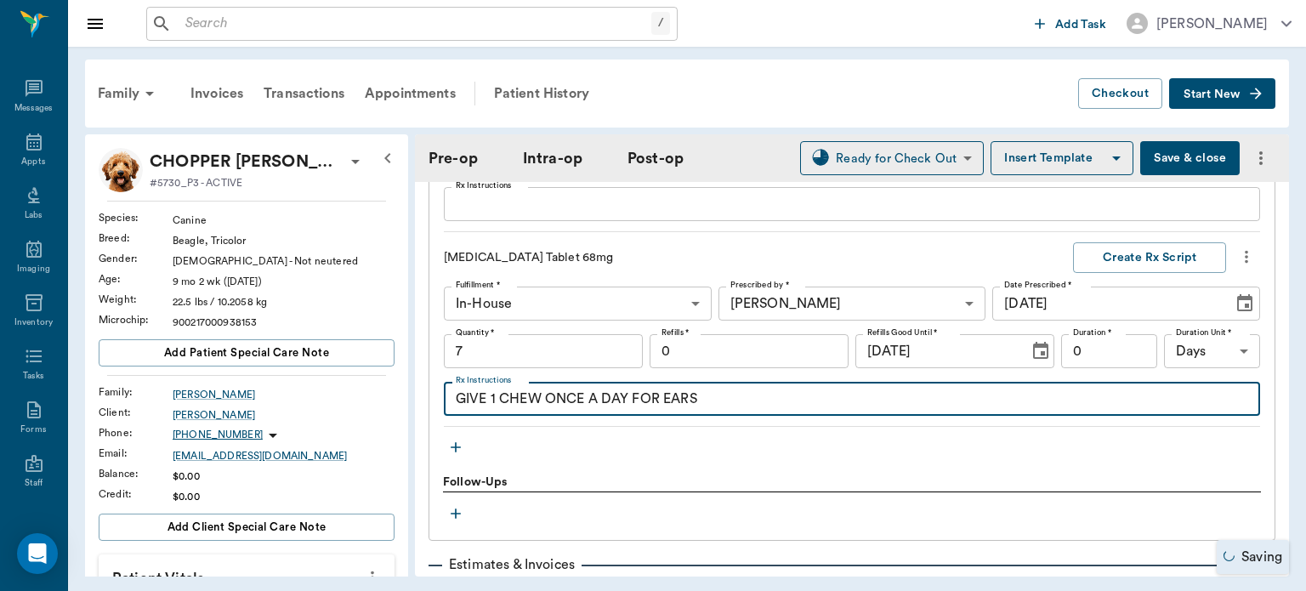
scroll to position [2442, 0]
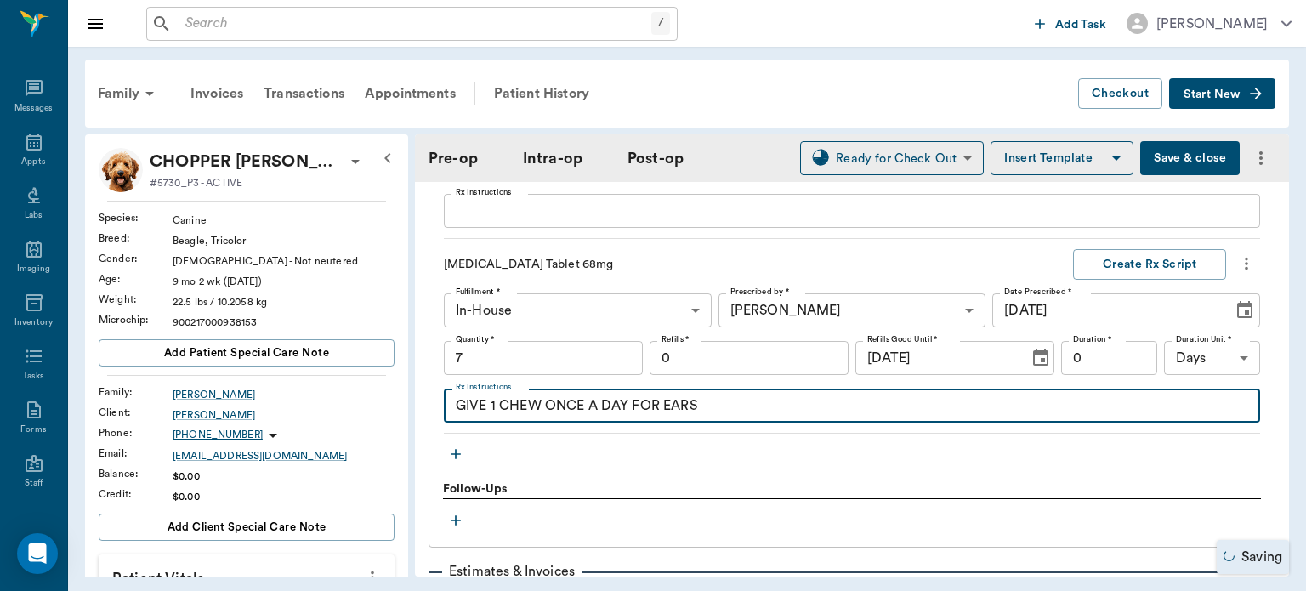
type textarea "GIVE 1 CHEW ONCE A DAY FOR EARS"
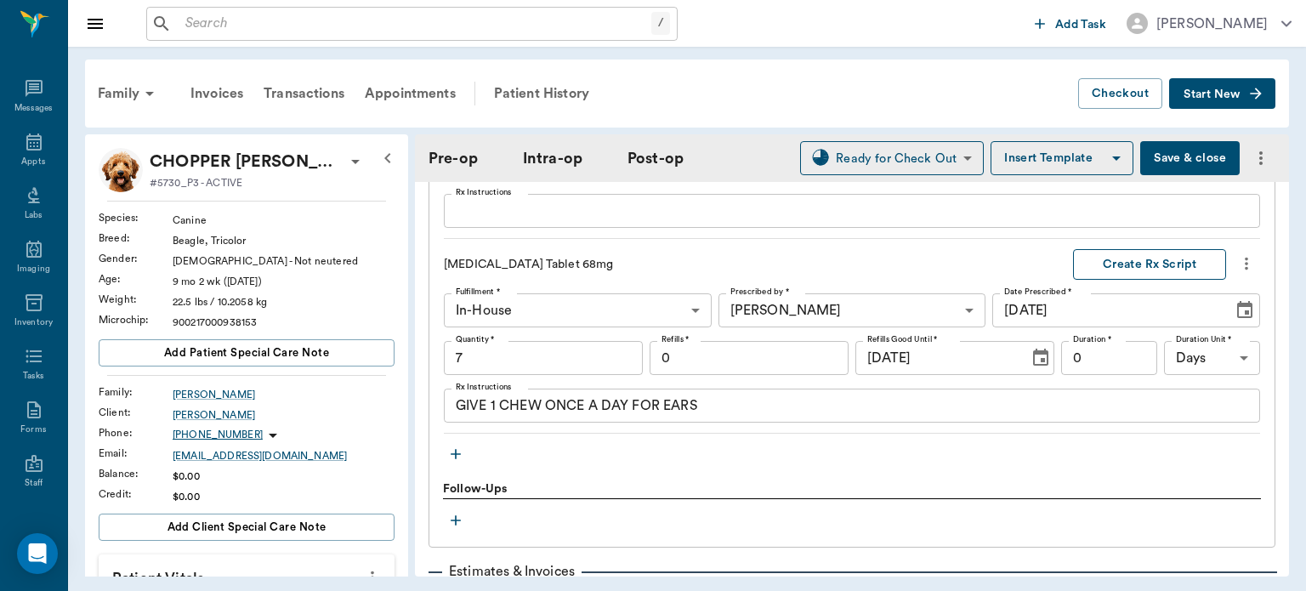
click at [1132, 263] on button "Create Rx Script" at bounding box center [1149, 264] width 153 height 31
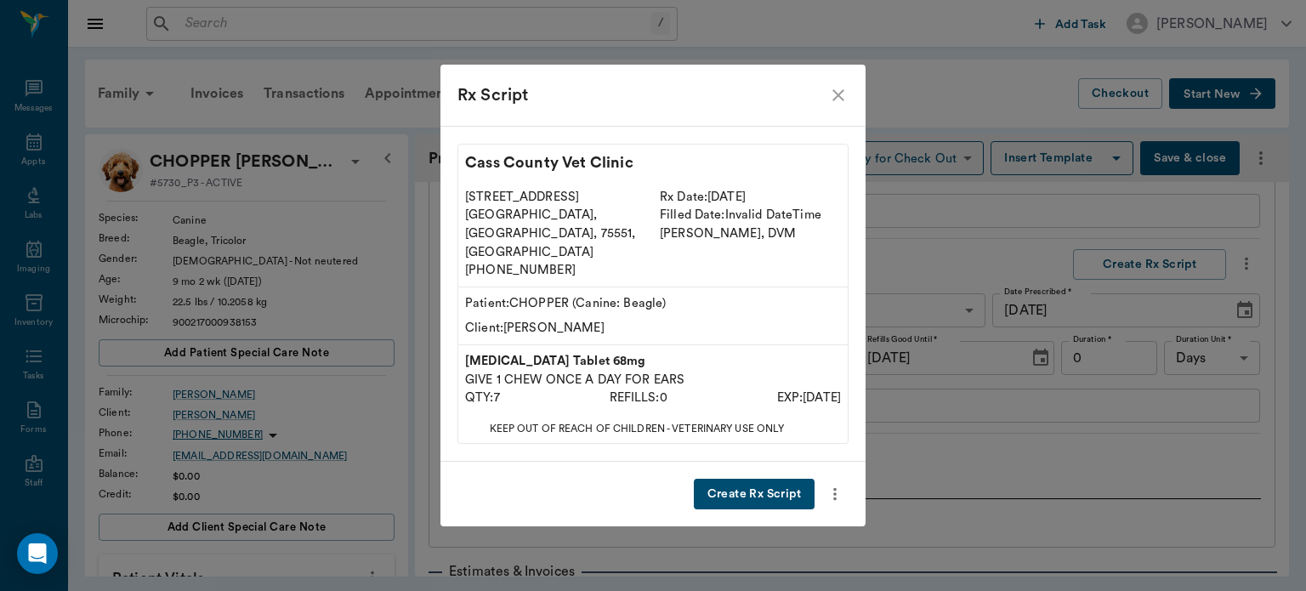
click at [754, 479] on button "Create Rx Script" at bounding box center [754, 494] width 121 height 31
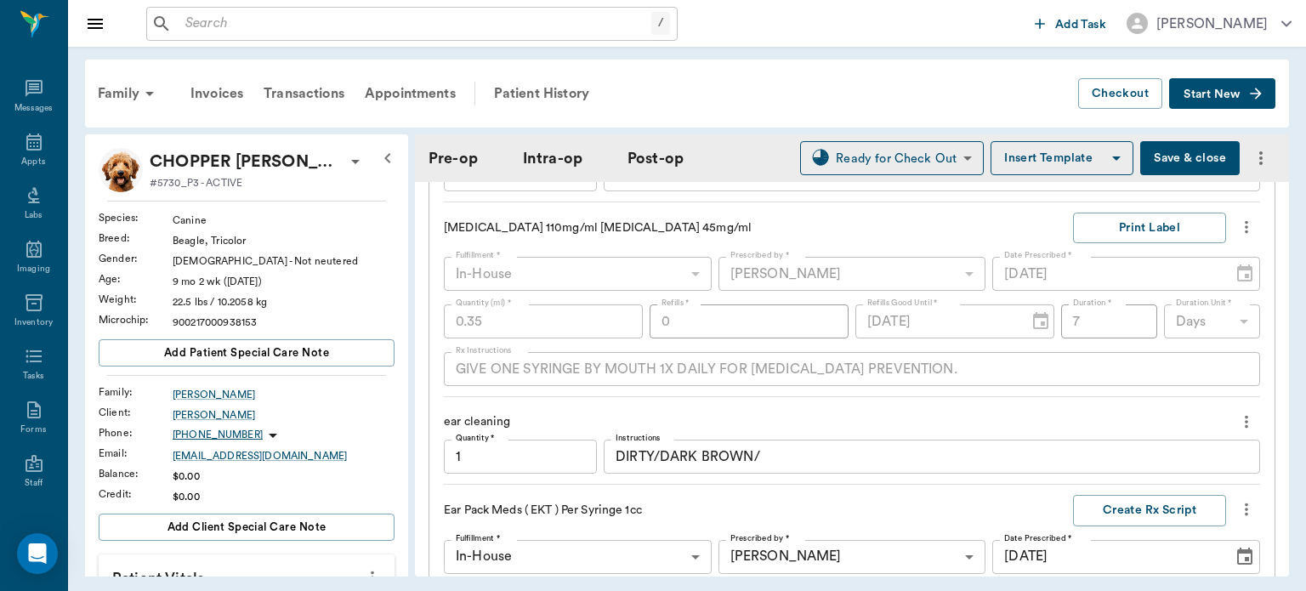
scroll to position [2074, 0]
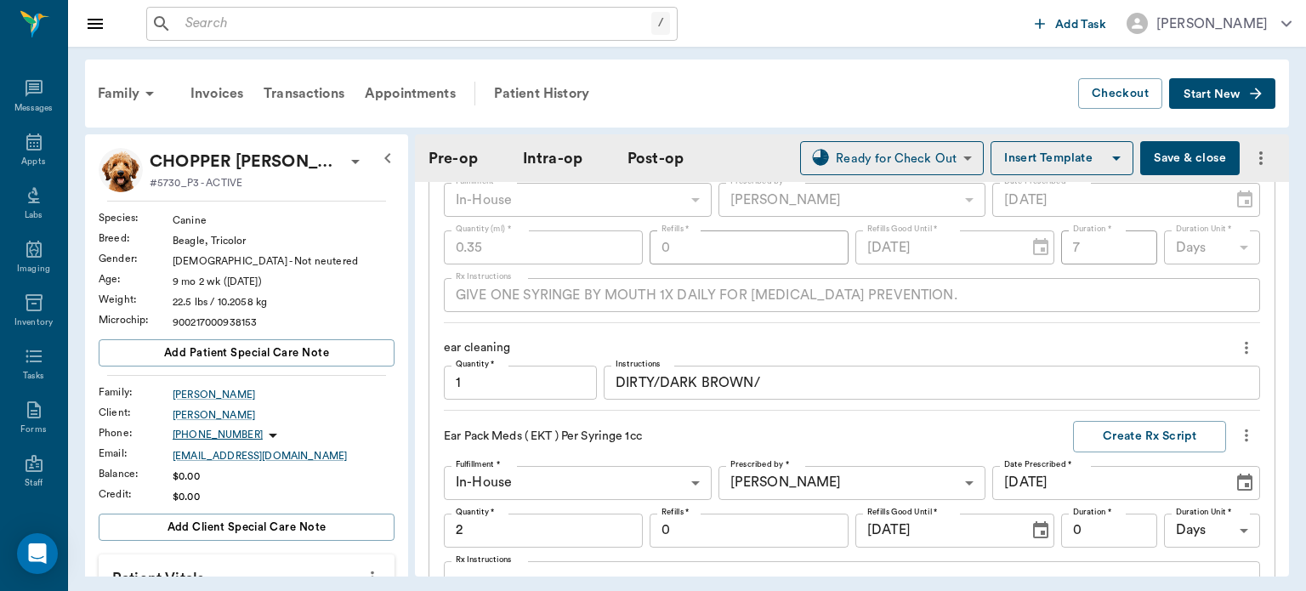
click at [774, 381] on textarea "DIRTY/DARK BROWN/" at bounding box center [932, 383] width 633 height 20
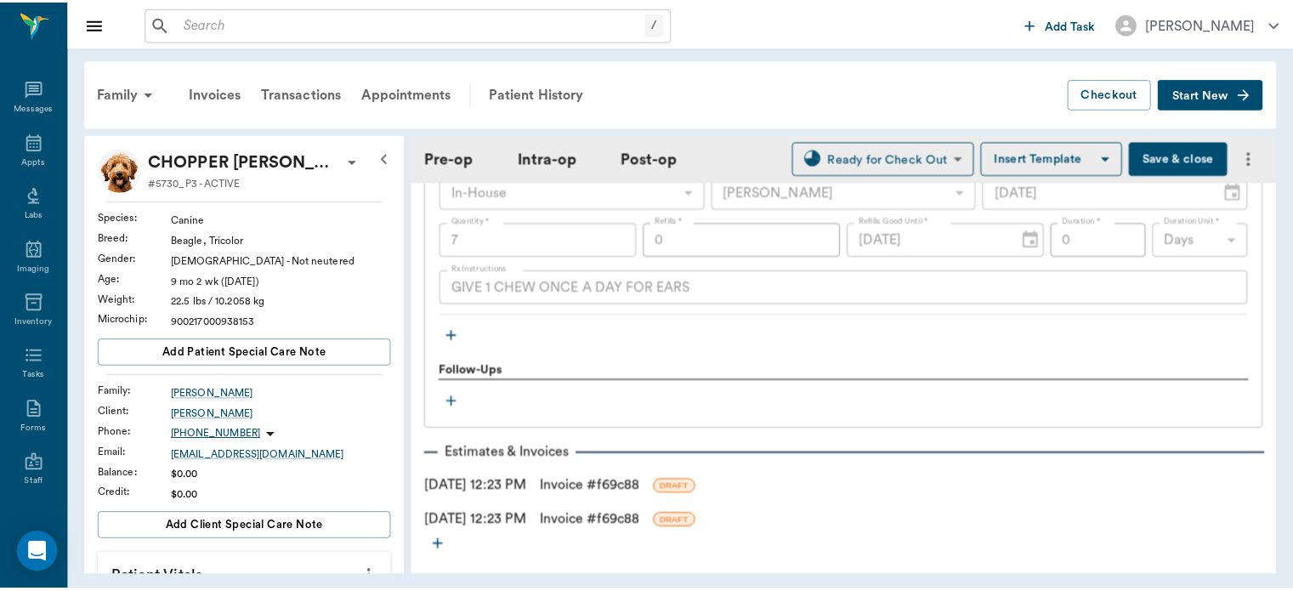
scroll to position [2680, 0]
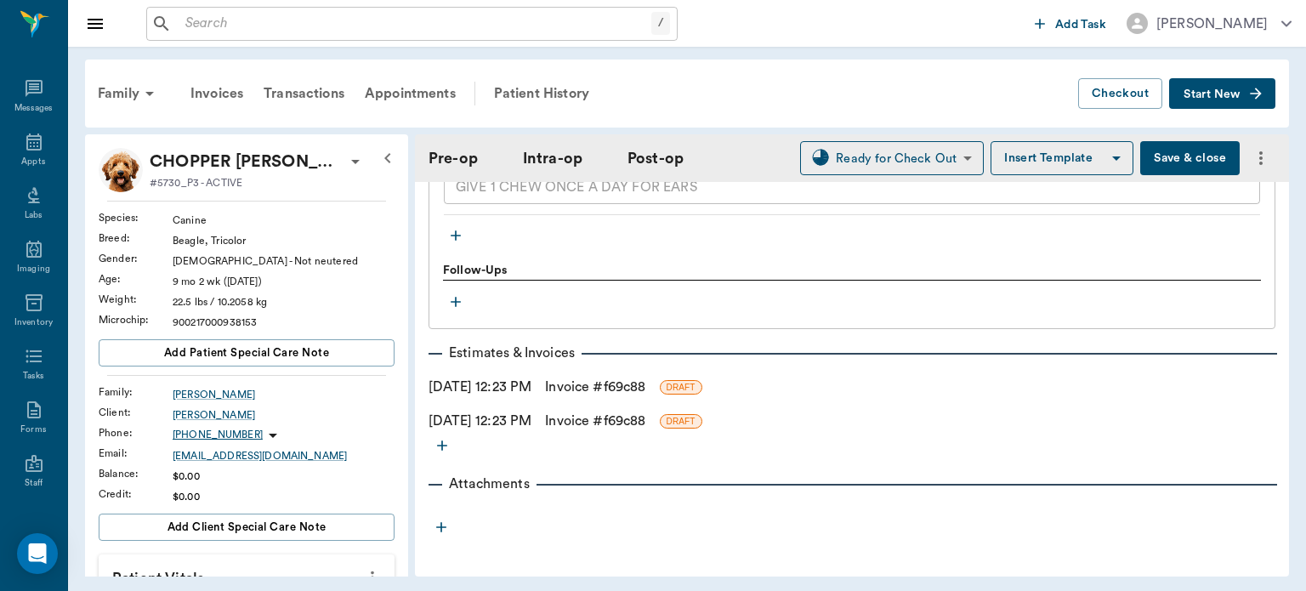
type textarea "DIRTY/DARK BROWN/ PINK ON INSIDE. RIGHT EAR MAY HAVE SOME EARDRUM DAMAGE.HARD T…"
click at [636, 377] on link "Invoice # f69c88" at bounding box center [595, 387] width 100 height 20
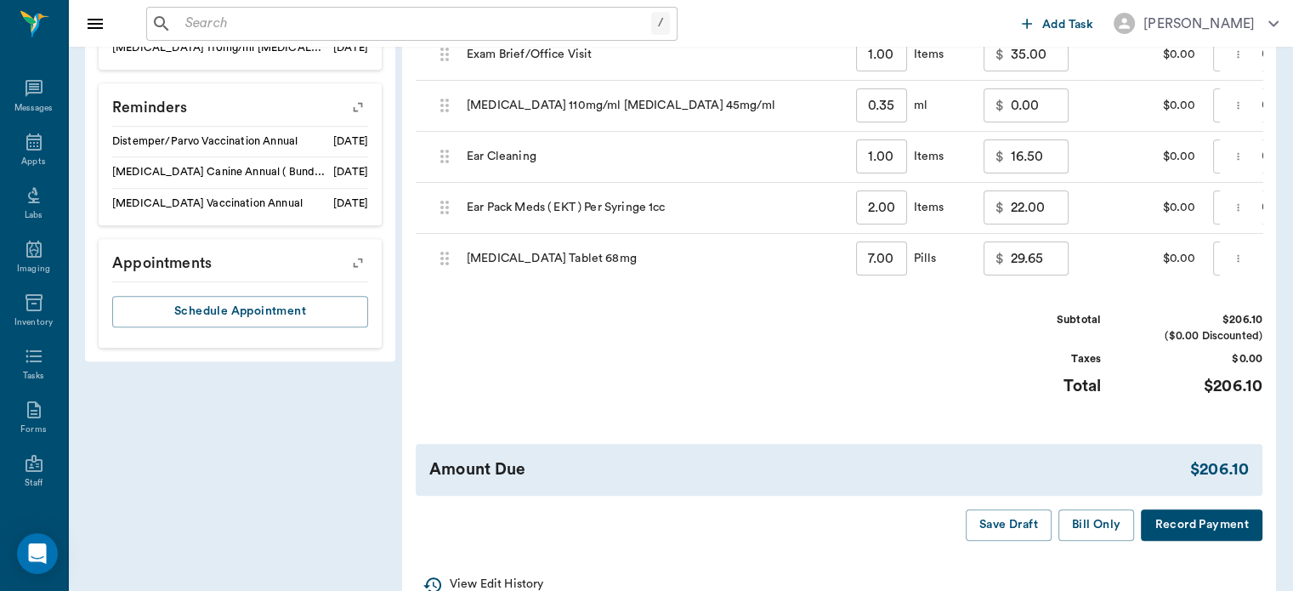
scroll to position [945, 0]
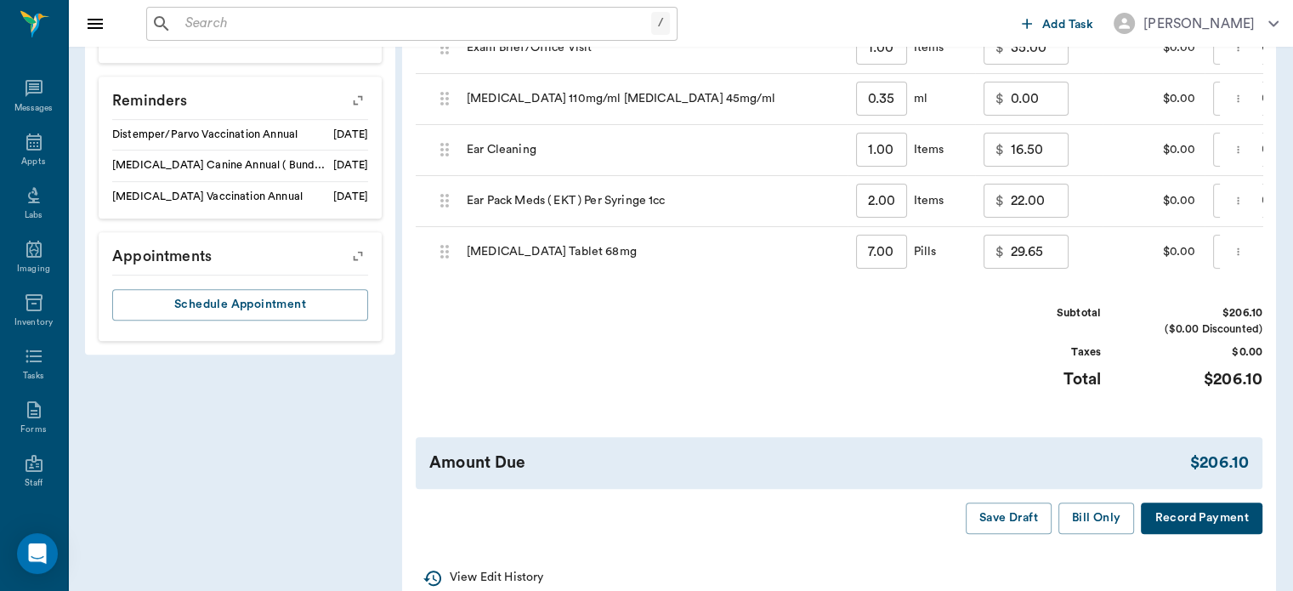
click at [1100, 526] on button "Bill Only" at bounding box center [1096, 517] width 77 height 31
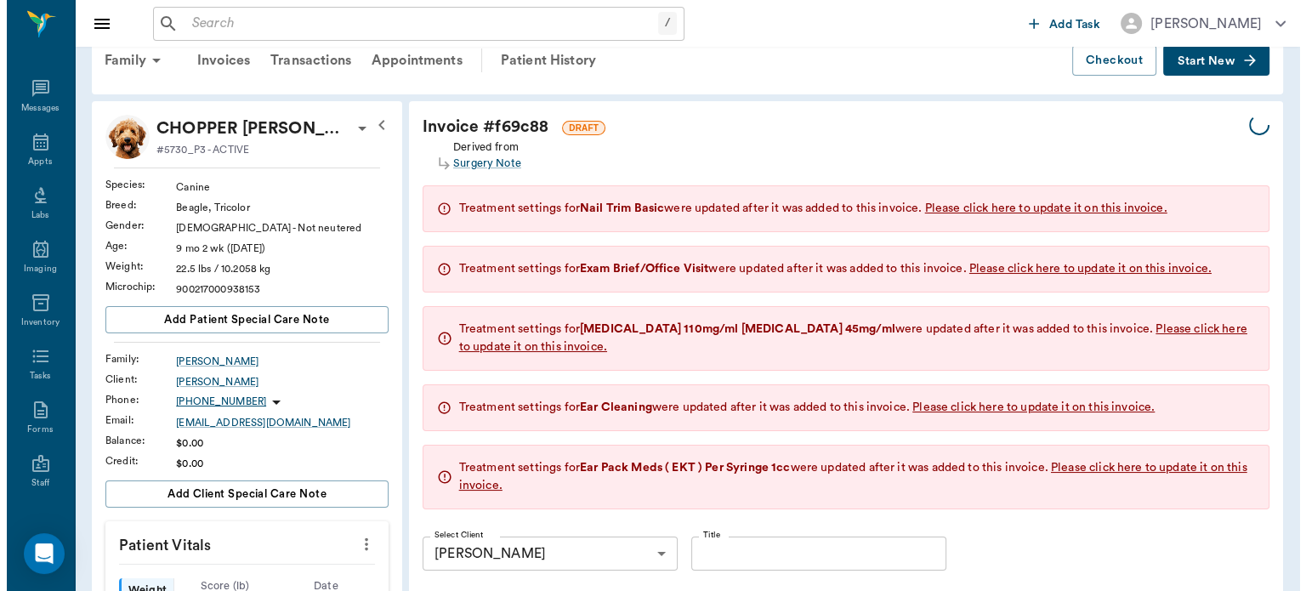
scroll to position [0, 0]
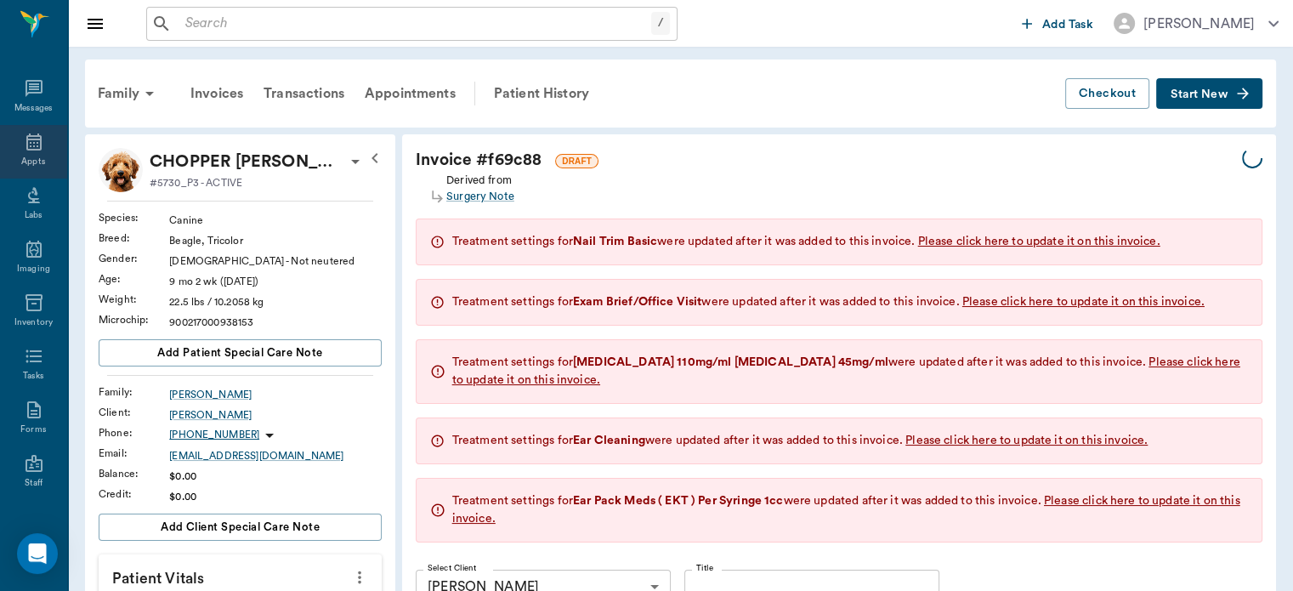
click at [24, 145] on icon at bounding box center [34, 142] width 20 height 20
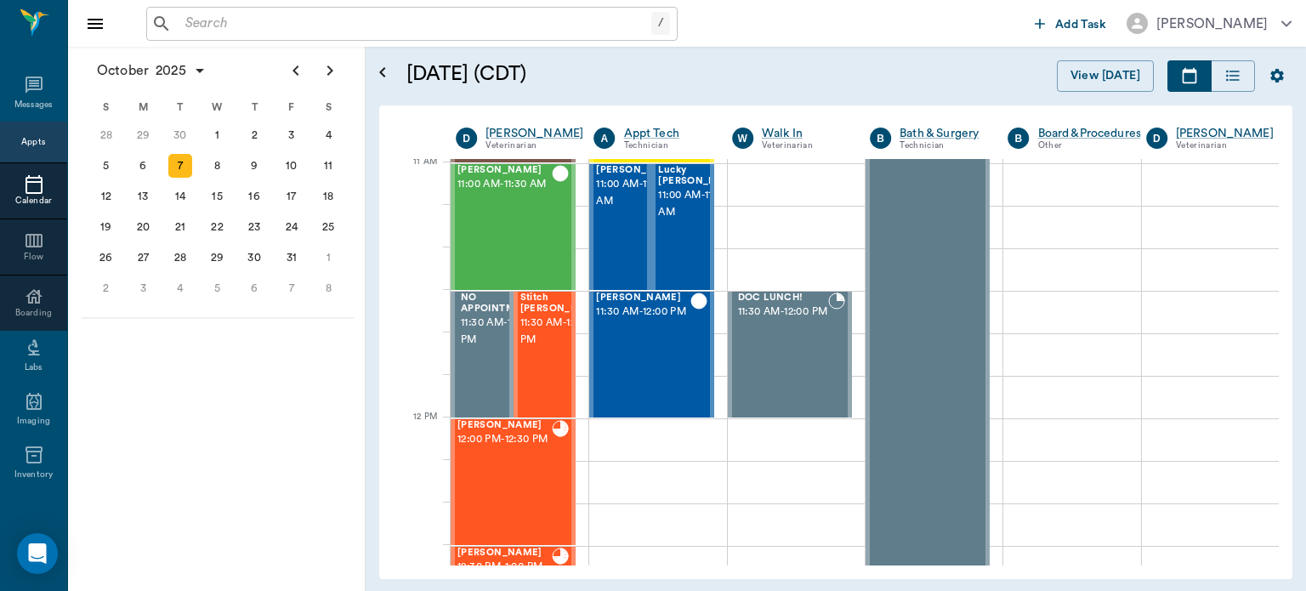
scroll to position [765, 0]
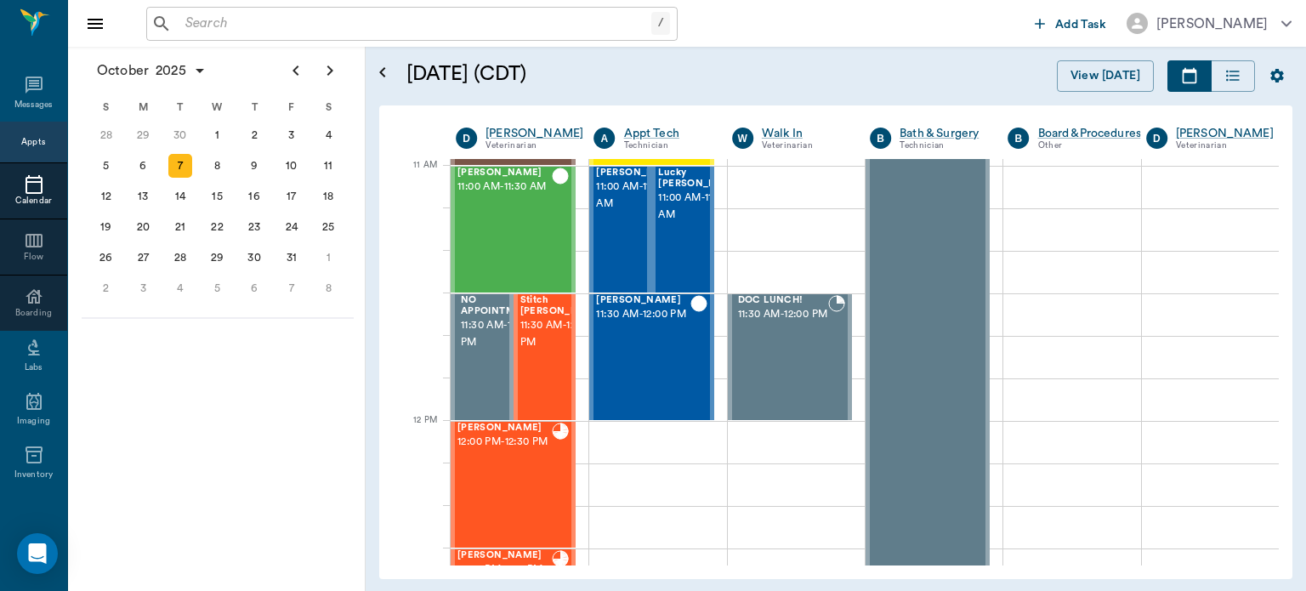
click at [541, 326] on span "11:30 AM - 12:00 PM" at bounding box center [562, 334] width 85 height 34
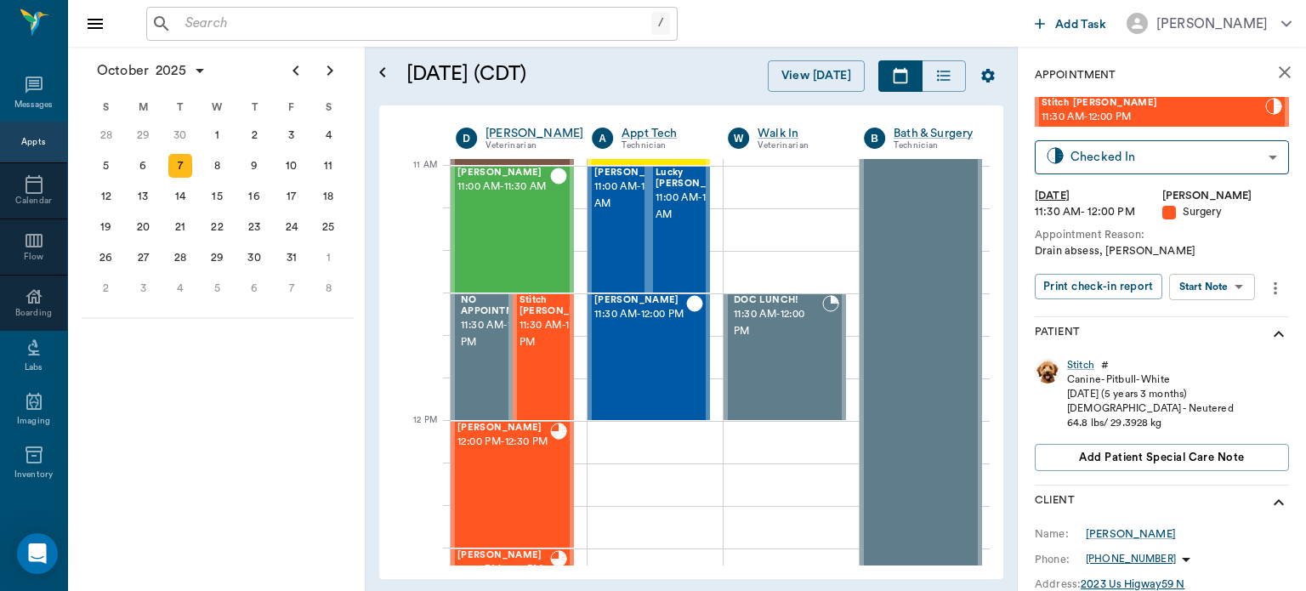
click at [1222, 292] on body "/ ​ Add Task Dr. Bert Ellsworth Nectar Messages Appts Calendar Flow Boarding La…" at bounding box center [653, 295] width 1306 height 591
click at [1229, 356] on button "View Surgery" at bounding box center [1199, 349] width 70 height 20
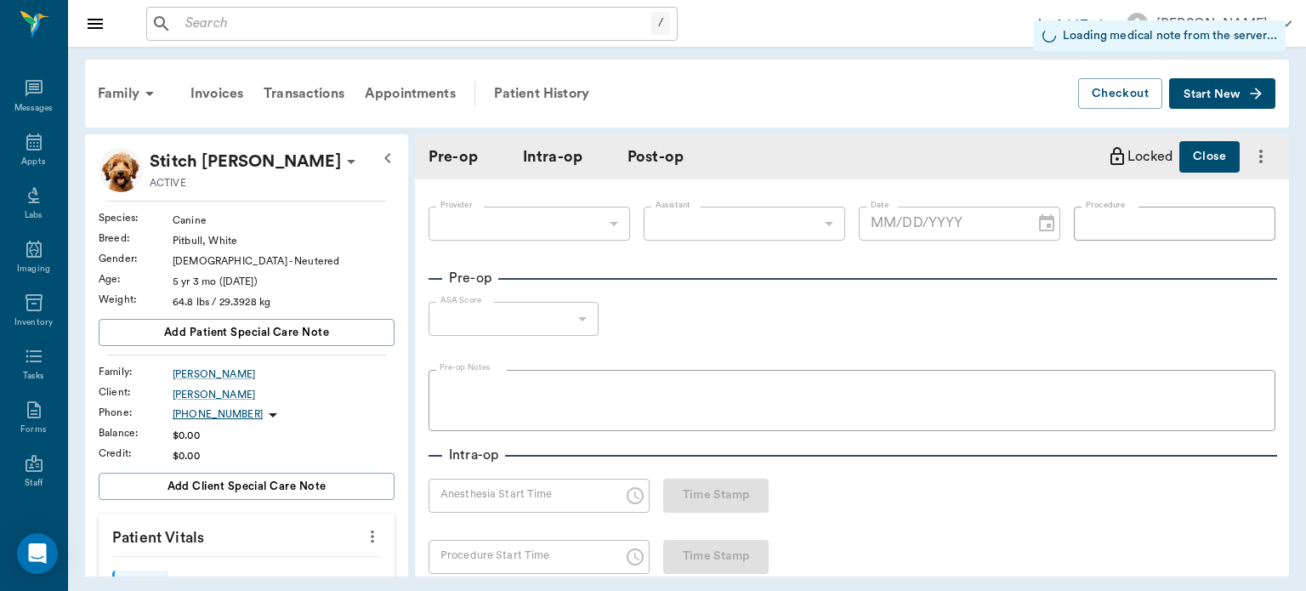
type input "63ec2f075fda476ae8351a4d"
type input "DRAIN ABCESS"
type input "1"
radio input "true"
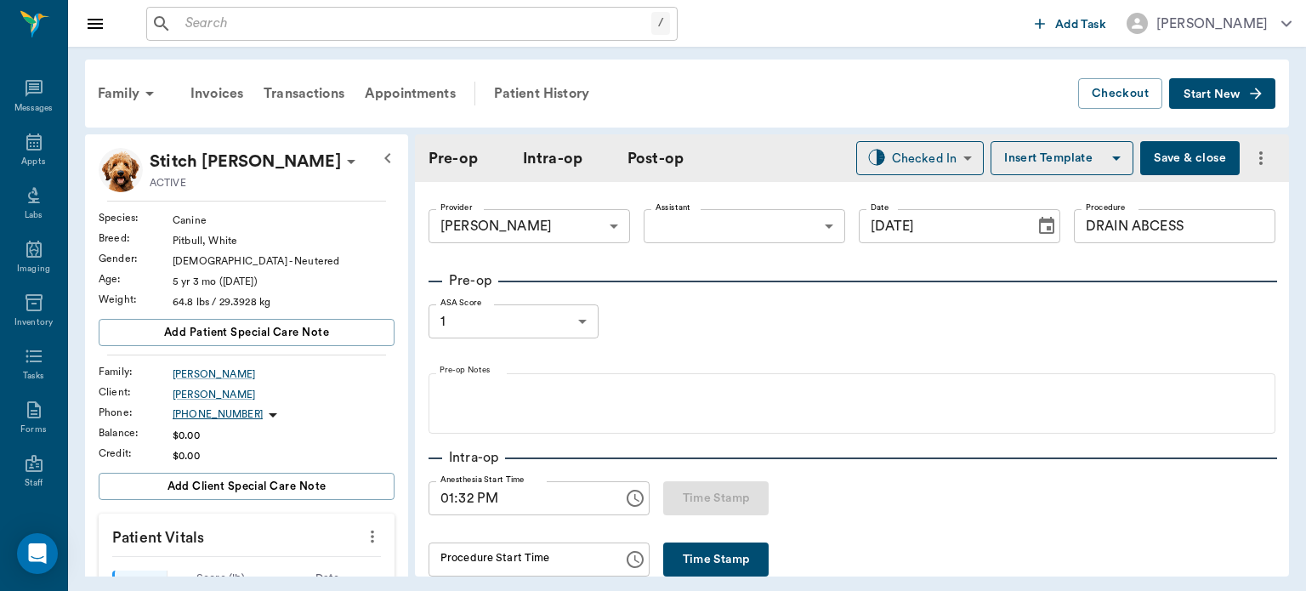
type input "[DATE]"
type input "01:32 PM"
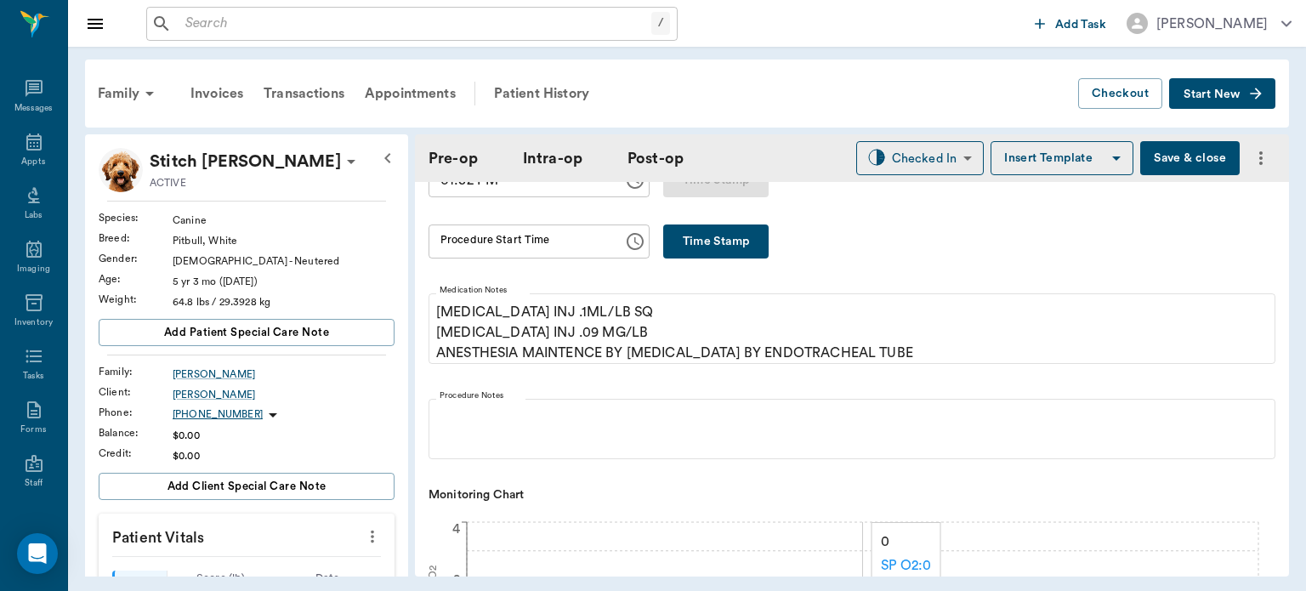
scroll to position [326, 0]
click at [739, 225] on button "Time Stamp" at bounding box center [715, 242] width 105 height 34
type input "01:51 PM"
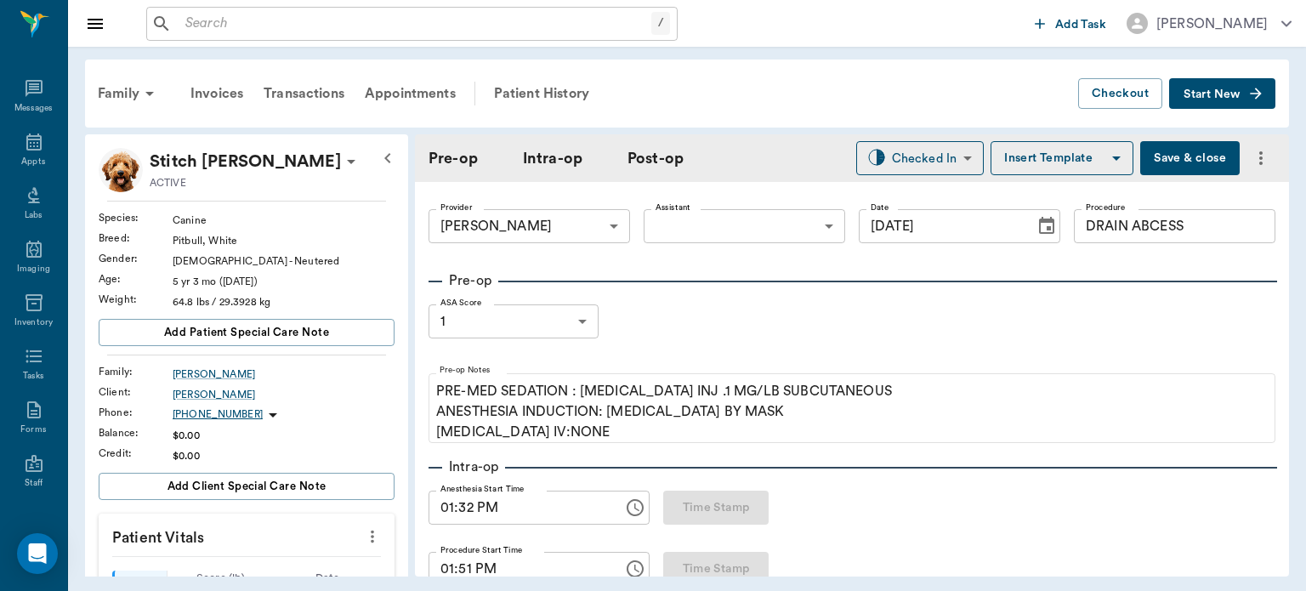
scroll to position [0, 0]
click at [740, 224] on body "/ ​ Add Task Dr. Bert Ellsworth Nectar Messages Appts Labs Imaging Inventory Ta…" at bounding box center [653, 295] width 1306 height 591
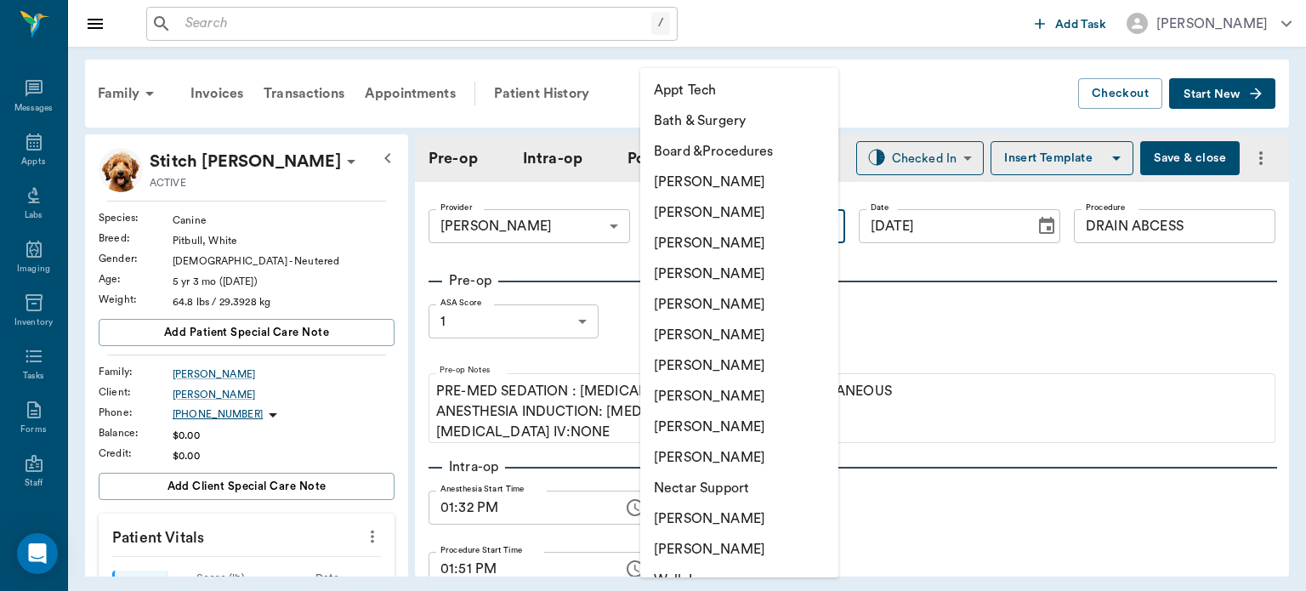
click at [746, 366] on li "[PERSON_NAME]" at bounding box center [739, 365] width 198 height 31
type input "682b670d8bdc6f7f8feef3db"
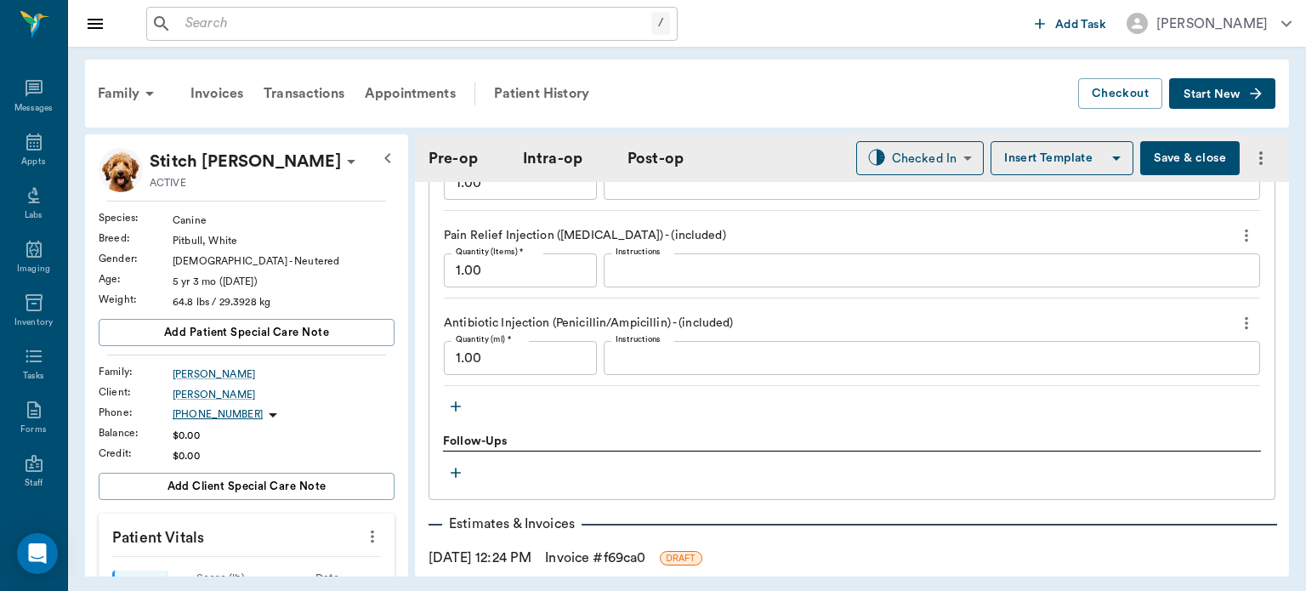
scroll to position [1702, 0]
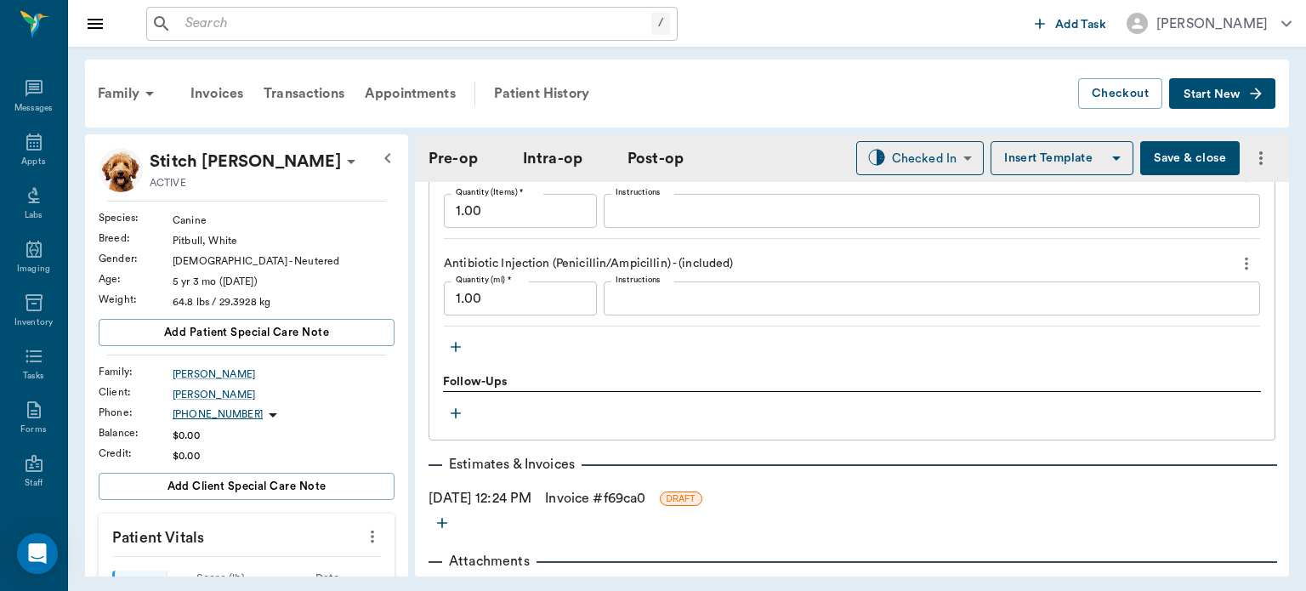
click at [443, 346] on button "button" at bounding box center [456, 347] width 26 height 26
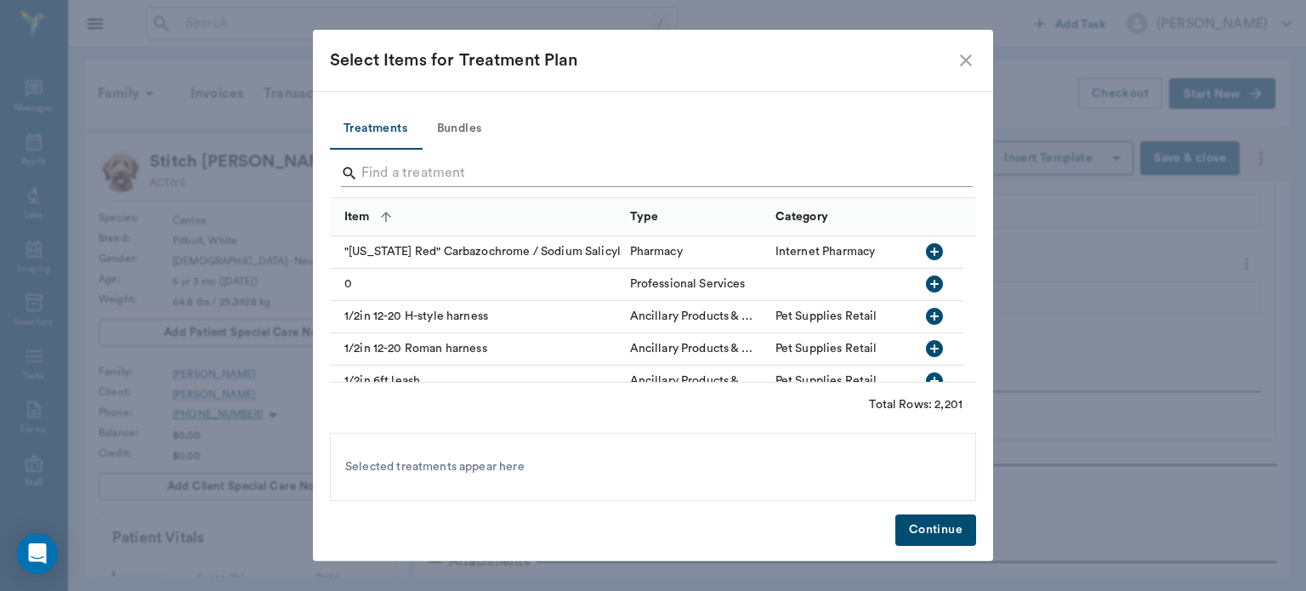
click at [364, 167] on input "Search" at bounding box center [654, 173] width 586 height 27
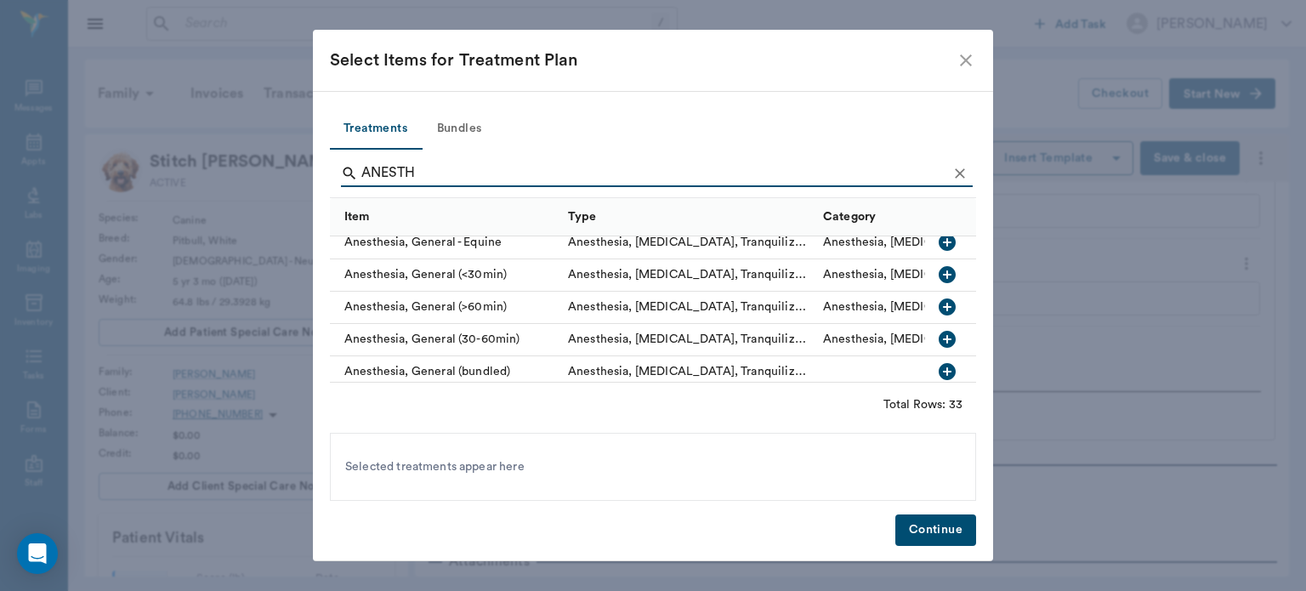
scroll to position [145, 0]
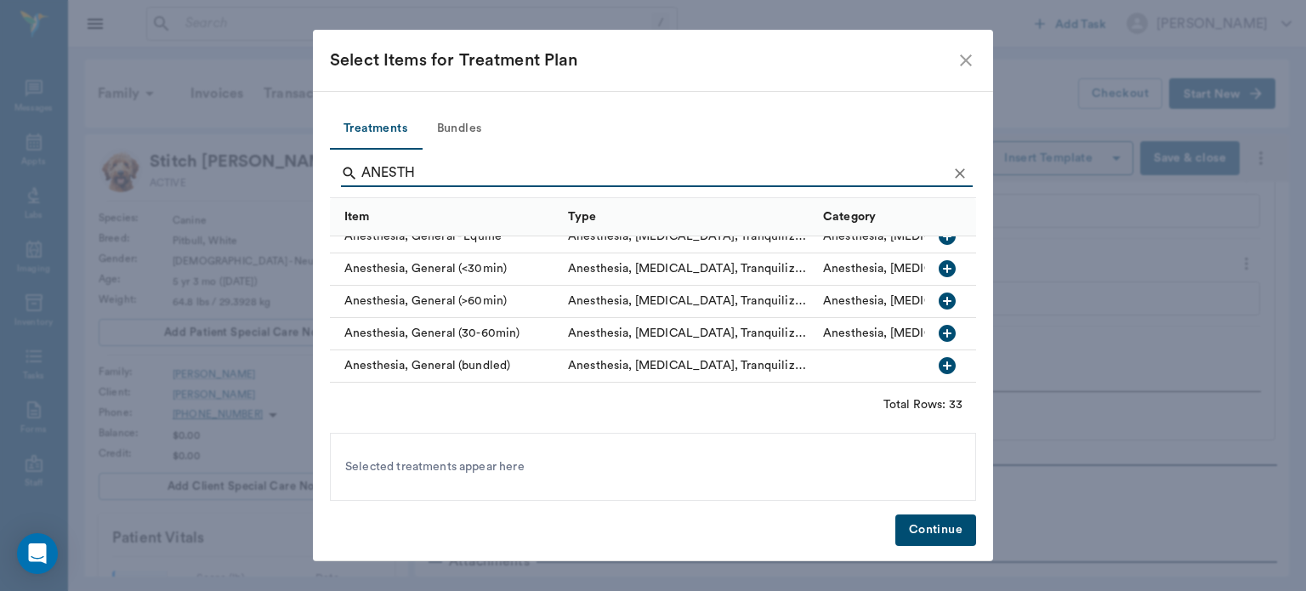
type input "ANESTH"
click at [937, 330] on icon "button" at bounding box center [947, 333] width 20 height 20
click at [928, 537] on button "Continue" at bounding box center [935, 529] width 81 height 31
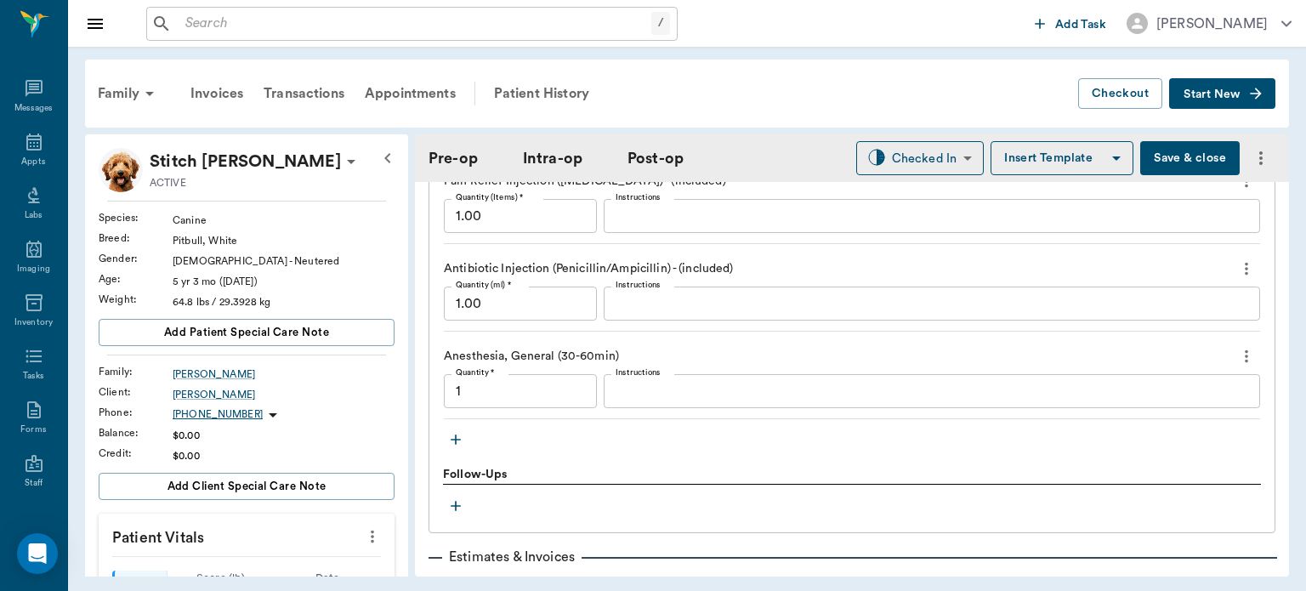
scroll to position [1699, 0]
click at [459, 435] on icon "button" at bounding box center [456, 438] width 10 height 10
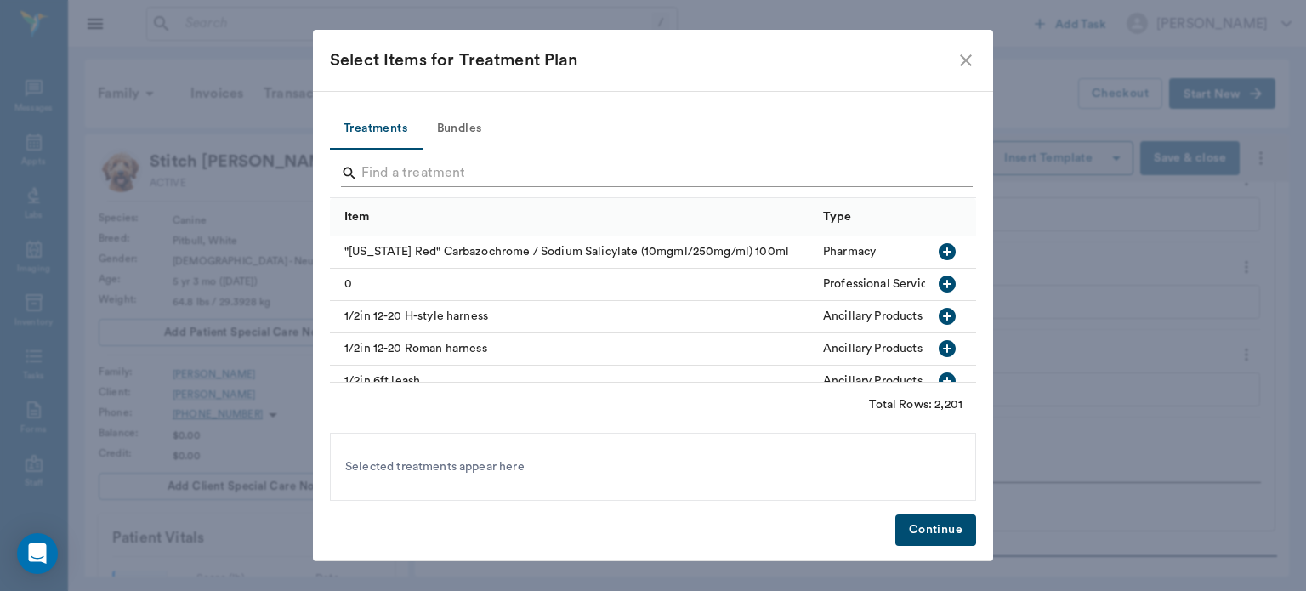
click at [415, 170] on input "Search" at bounding box center [654, 173] width 586 height 27
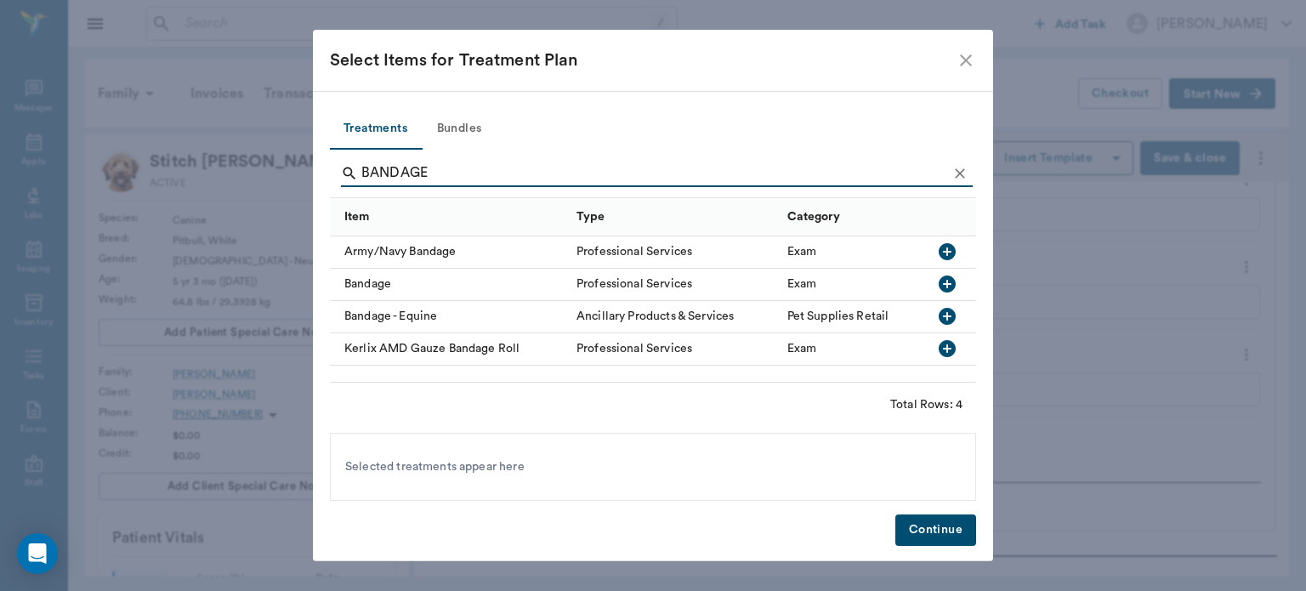
type input "BANDAGE"
click at [950, 285] on icon "button" at bounding box center [947, 283] width 17 height 17
click at [959, 533] on button "Continue" at bounding box center [935, 529] width 81 height 31
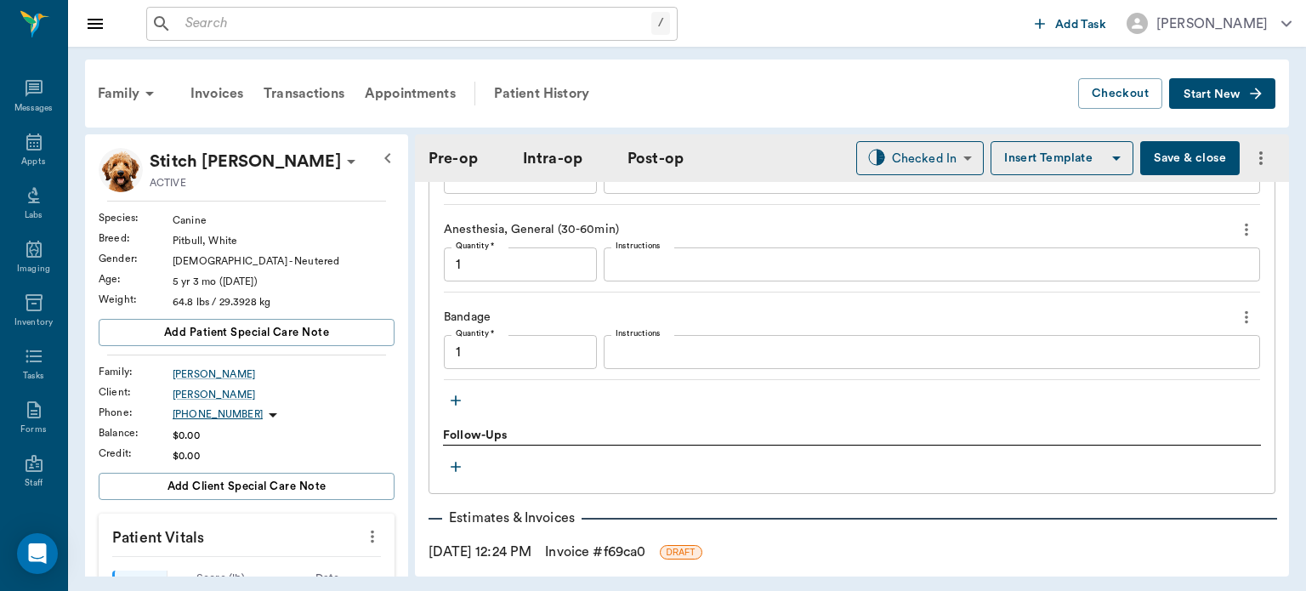
scroll to position [1858, 0]
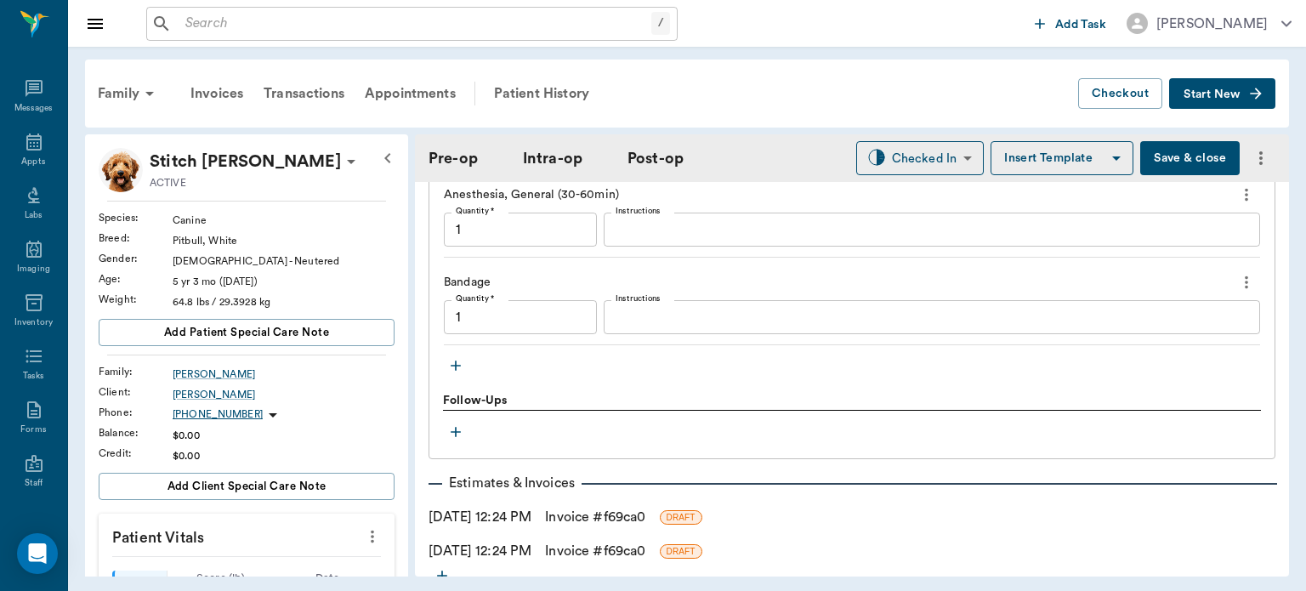
click at [457, 371] on icon "button" at bounding box center [455, 365] width 17 height 17
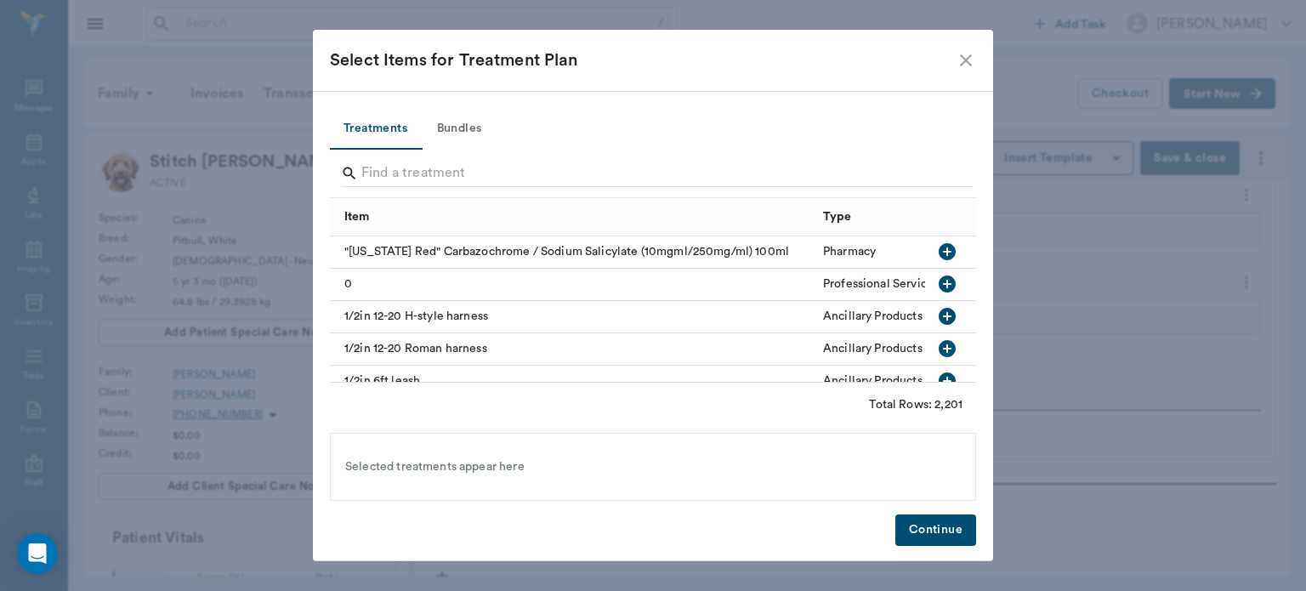
click at [376, 150] on div at bounding box center [653, 174] width 646 height 48
click at [398, 174] on input "Search" at bounding box center [654, 173] width 586 height 27
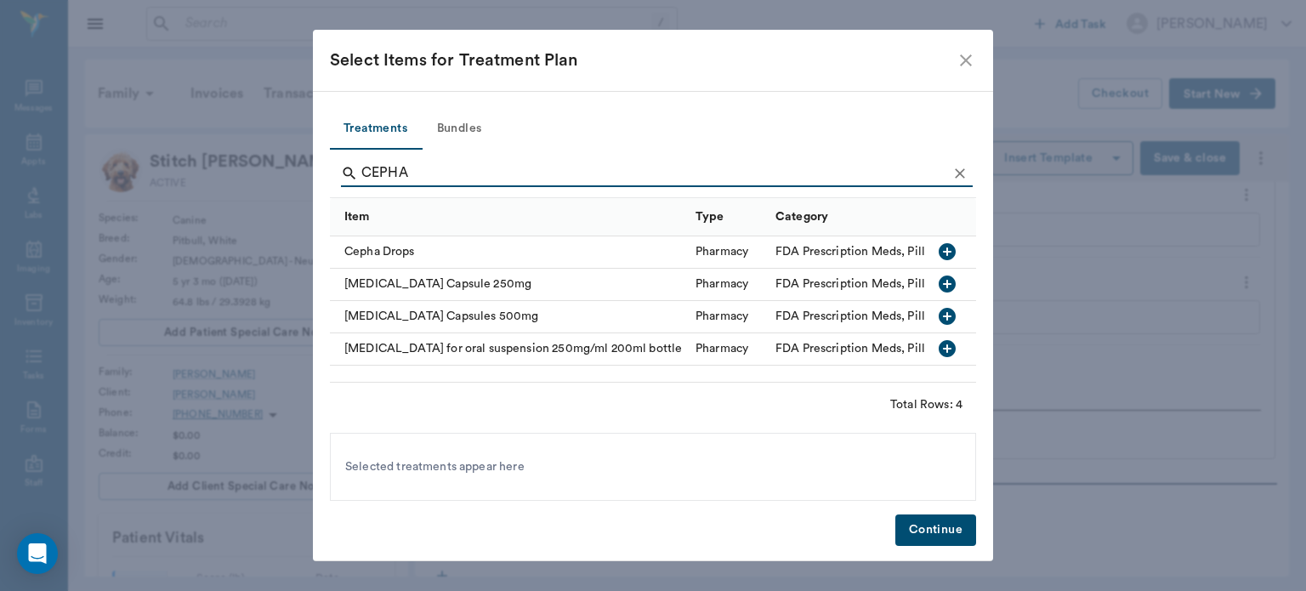
type input "CEPHA"
click at [954, 322] on icon "button" at bounding box center [947, 316] width 20 height 20
click at [950, 524] on button "Continue" at bounding box center [935, 529] width 81 height 31
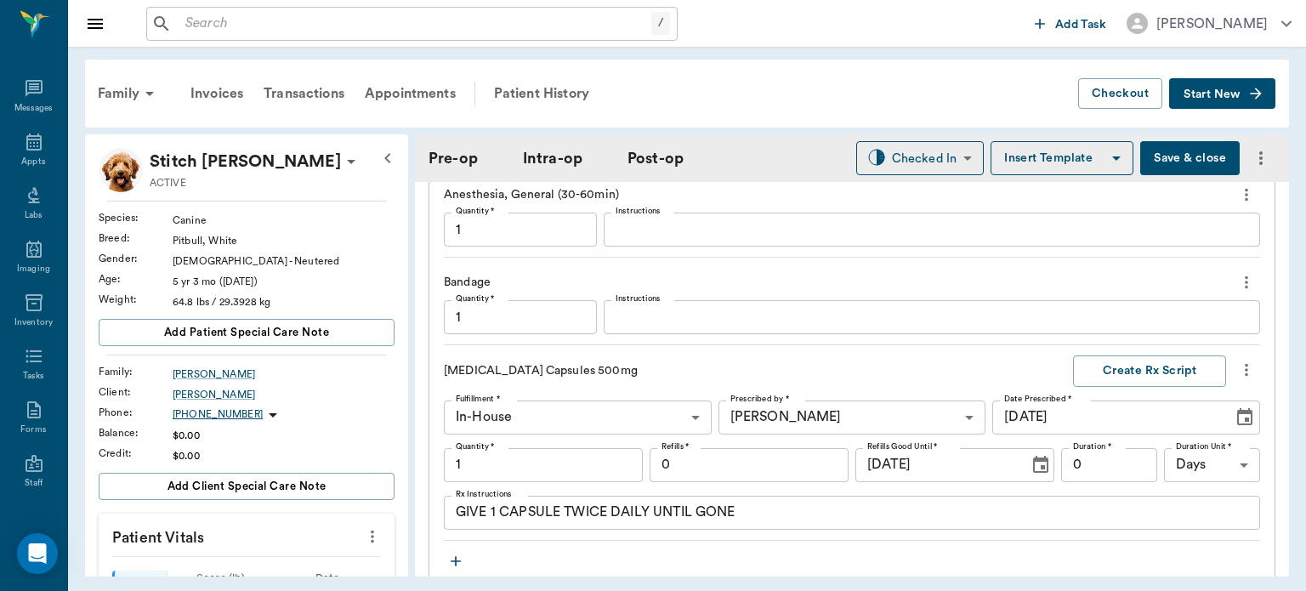
click at [525, 465] on input "1" at bounding box center [543, 465] width 199 height 34
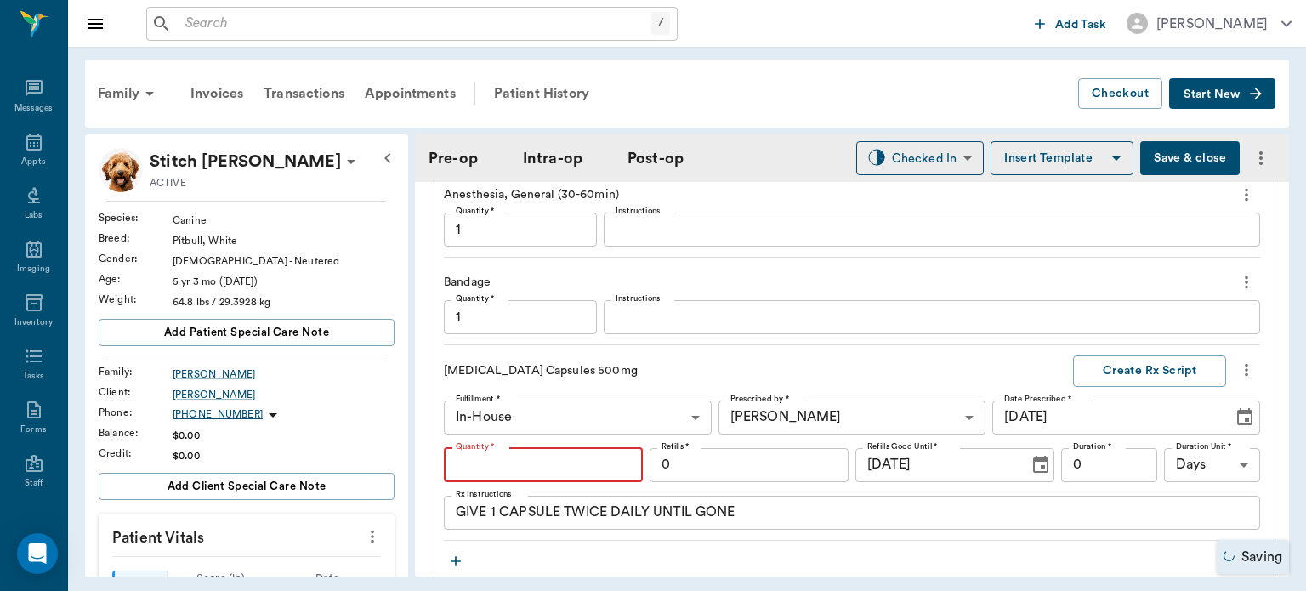
type input "1"
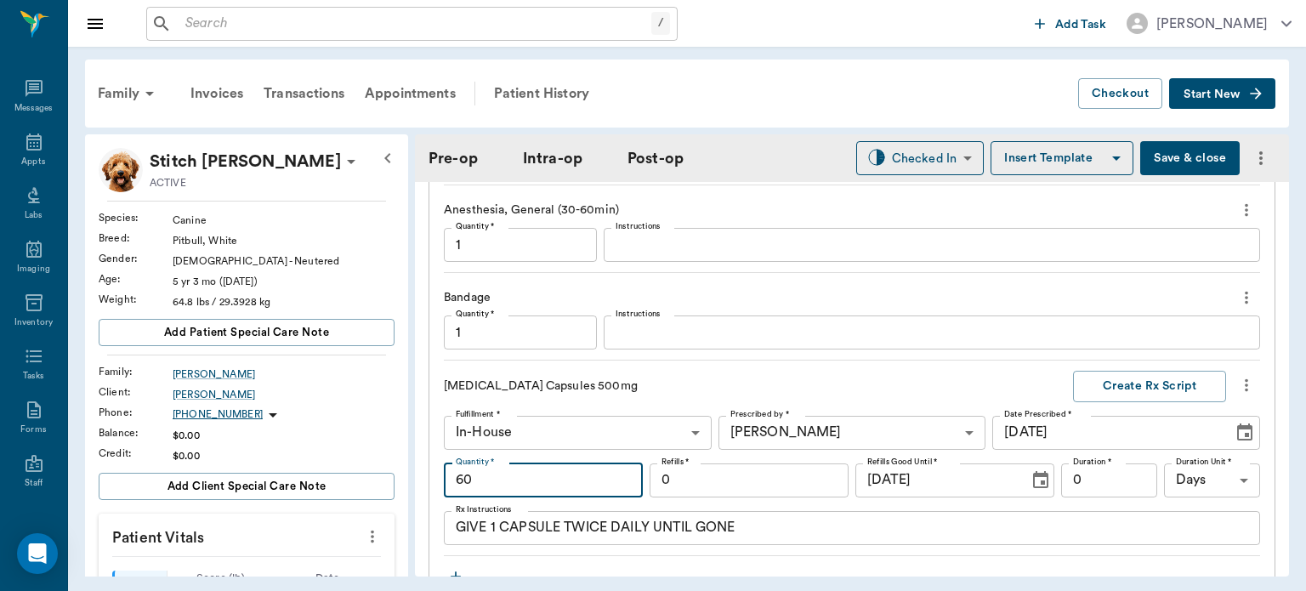
scroll to position [1850, 0]
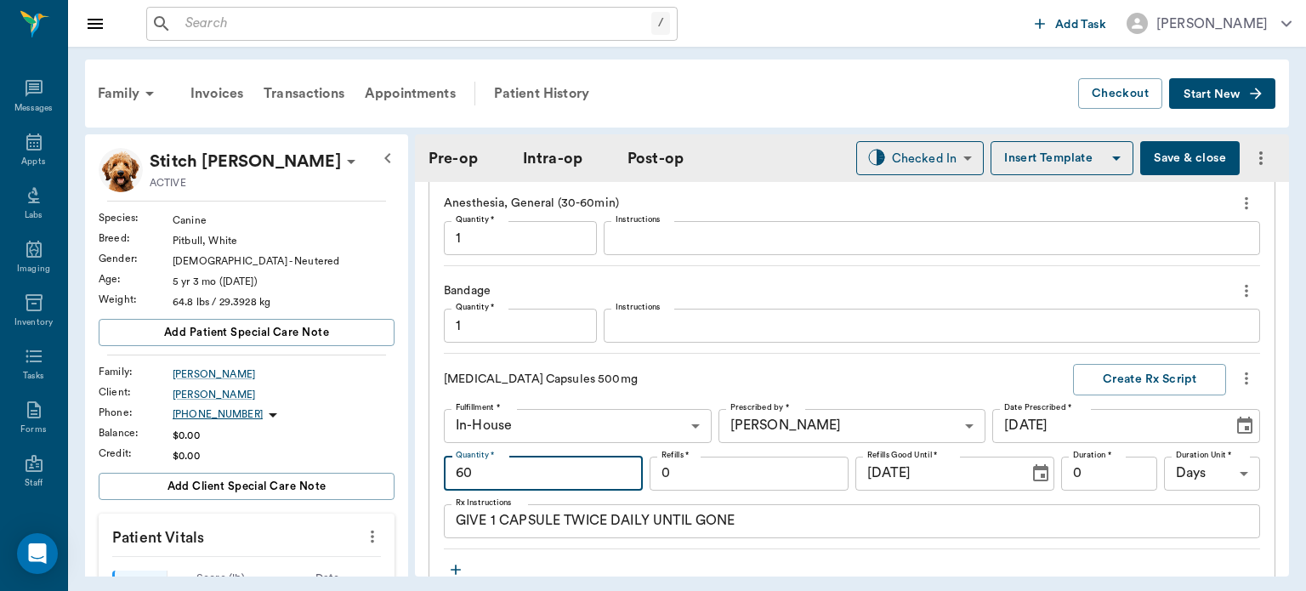
type input "6"
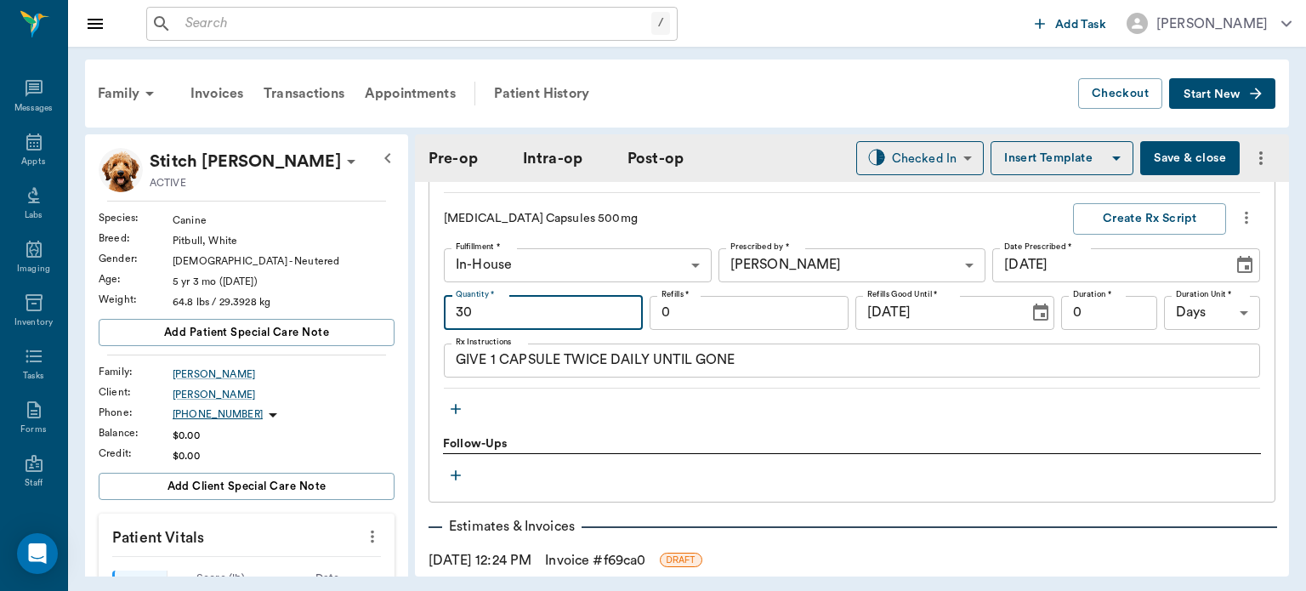
scroll to position [2023, 0]
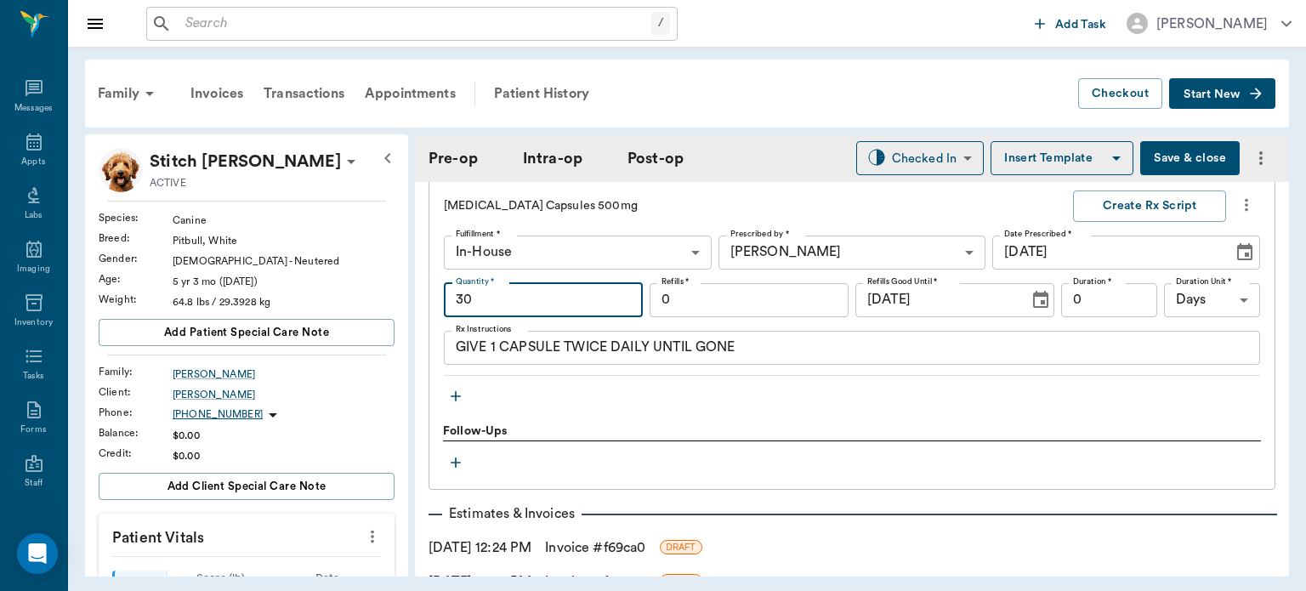
type input "30"
click at [1083, 288] on input "0" at bounding box center [1109, 300] width 96 height 34
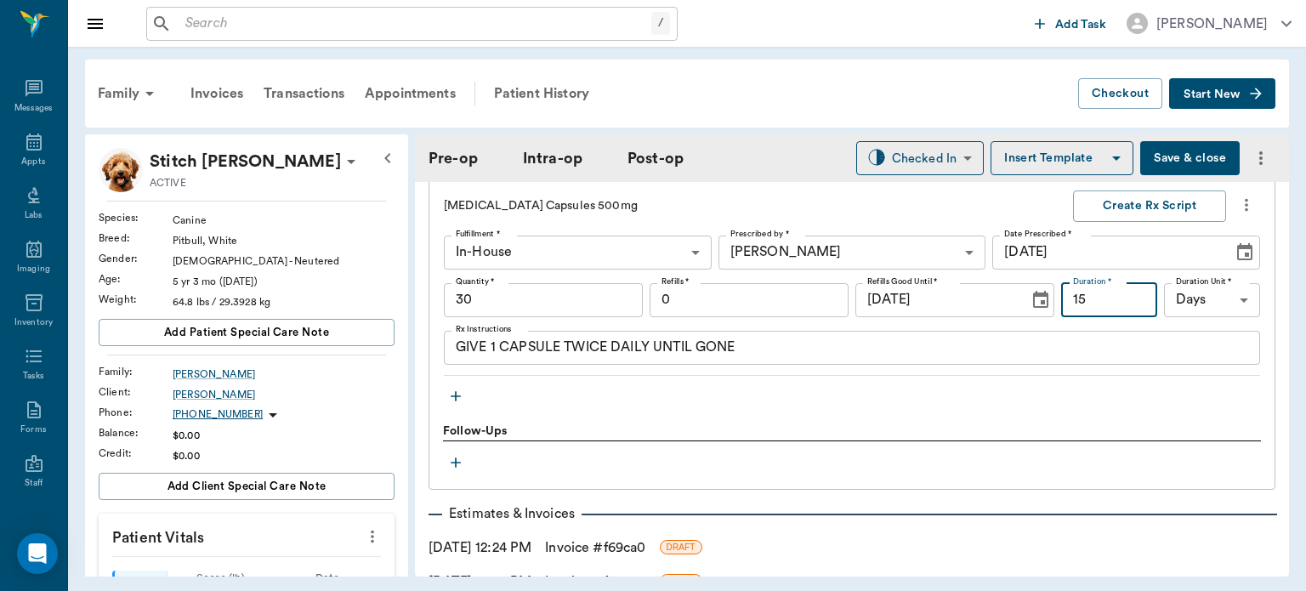
type input "15"
click at [876, 49] on div "Family Invoices Transactions Appointments Patient History Checkout Start New St…" at bounding box center [687, 318] width 1238 height 542
click at [453, 391] on icon "button" at bounding box center [455, 396] width 17 height 17
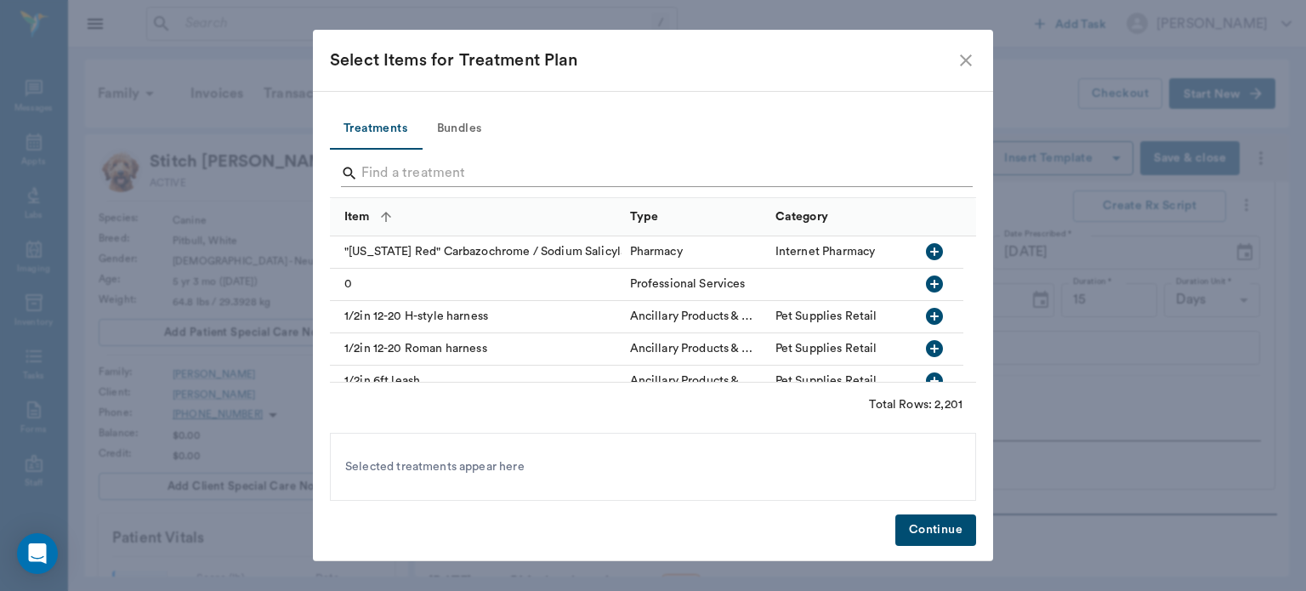
click at [394, 167] on input "Search" at bounding box center [654, 173] width 586 height 27
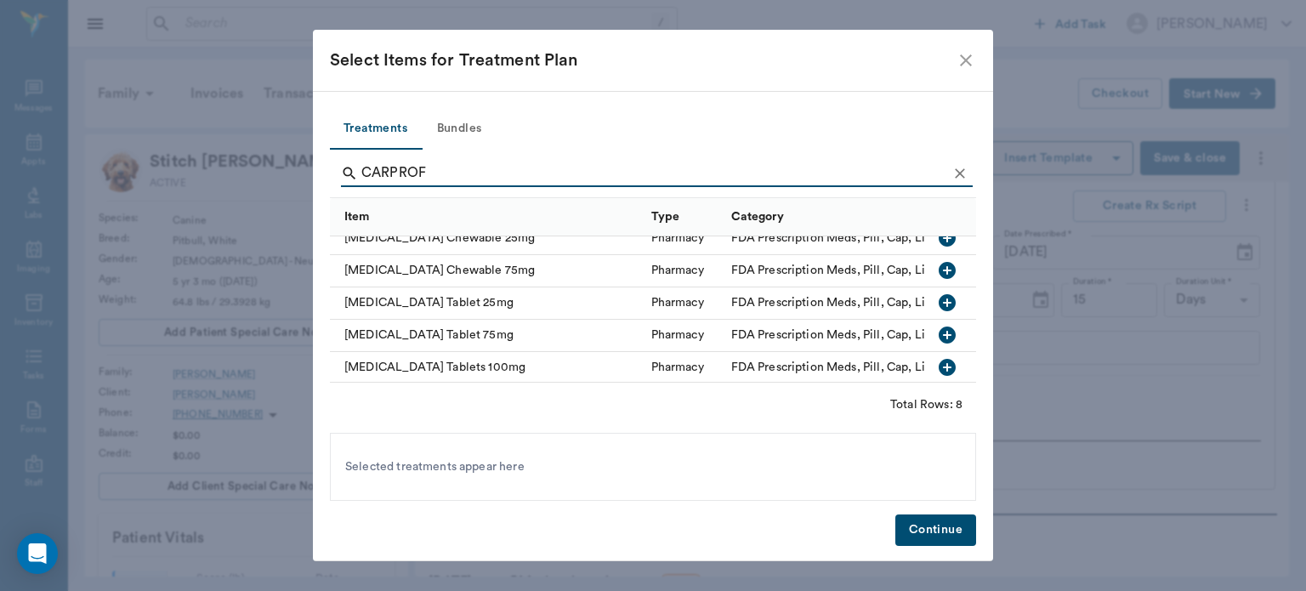
scroll to position [125, 0]
type input "CARPROF"
click at [937, 323] on icon "button" at bounding box center [947, 333] width 20 height 20
click at [955, 535] on button "Continue" at bounding box center [935, 529] width 81 height 31
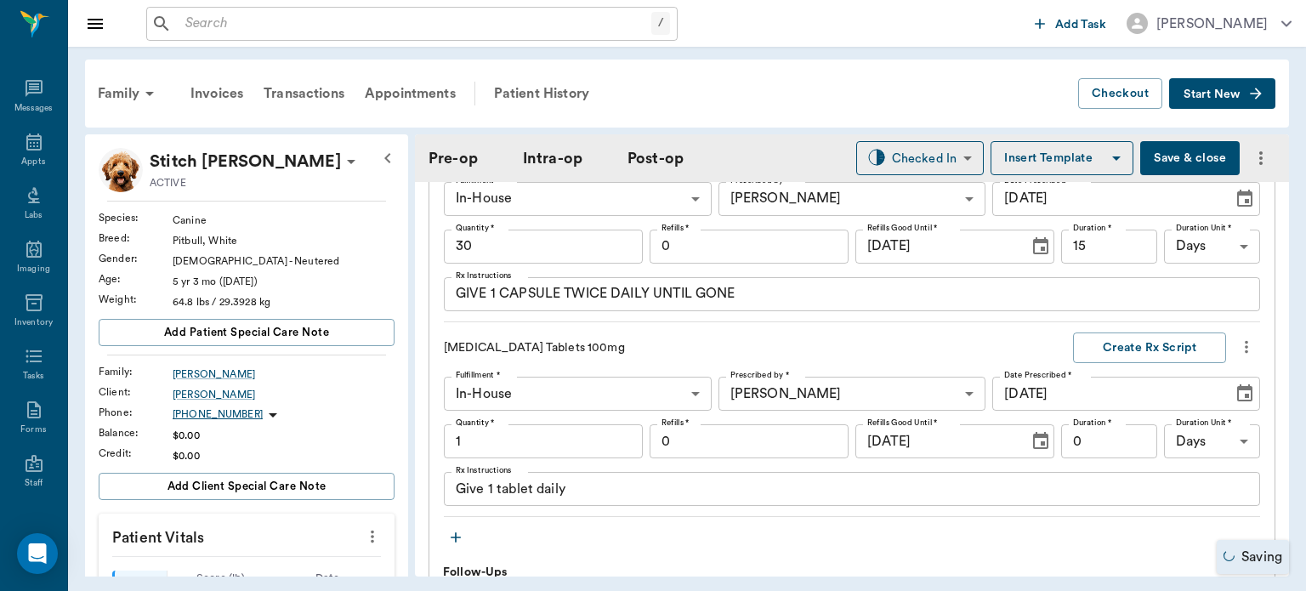
scroll to position [2079, 0]
click at [493, 485] on textarea "Give 1 tablet daily" at bounding box center [852, 487] width 792 height 20
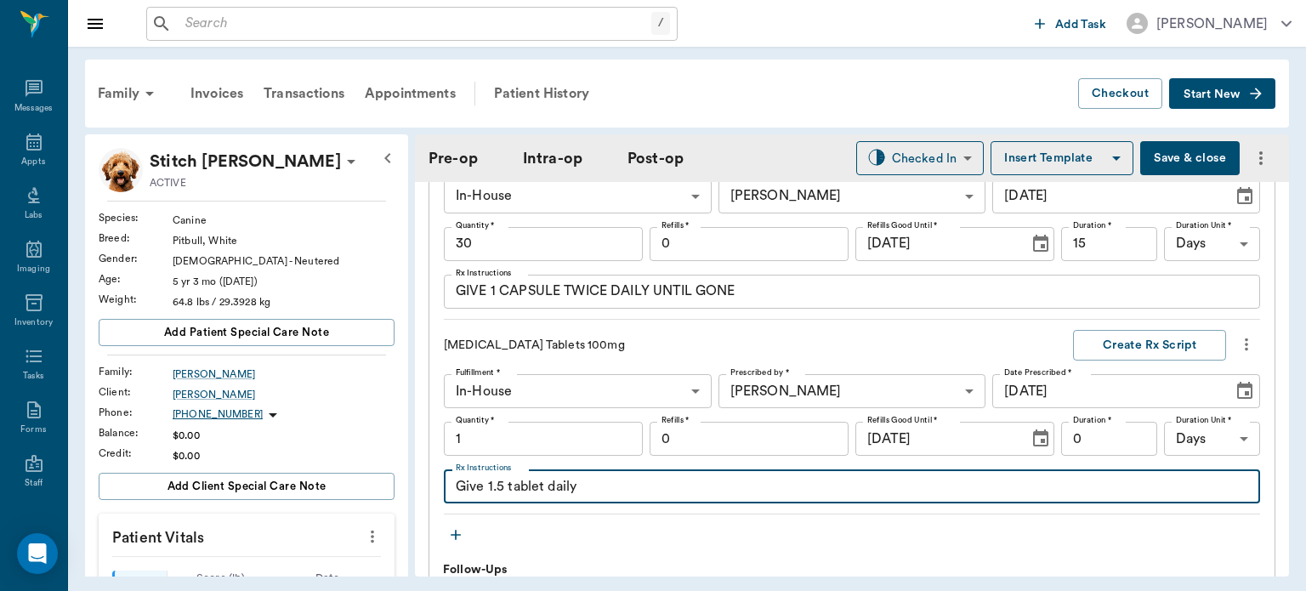
click at [541, 486] on textarea "Give 1.5 tablet daily" at bounding box center [852, 487] width 792 height 20
click at [541, 482] on textarea "Give 1.5 tablet daily" at bounding box center [852, 487] width 792 height 20
type textarea "Give 1.5 tablets daily"
click at [524, 391] on body "/ ​ Add Task Dr. Bert Ellsworth Nectar Messages Appts Labs Imaging Inventory Ta…" at bounding box center [653, 295] width 1306 height 591
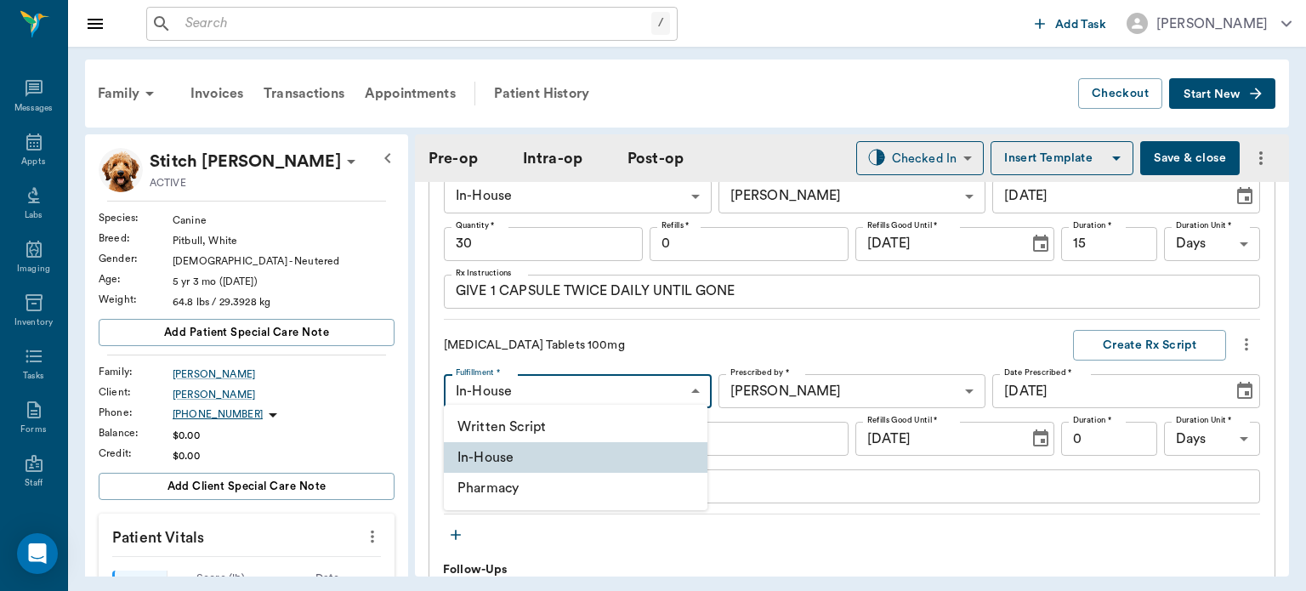
click at [491, 420] on li "Written Script" at bounding box center [576, 426] width 264 height 31
type input "Written Script"
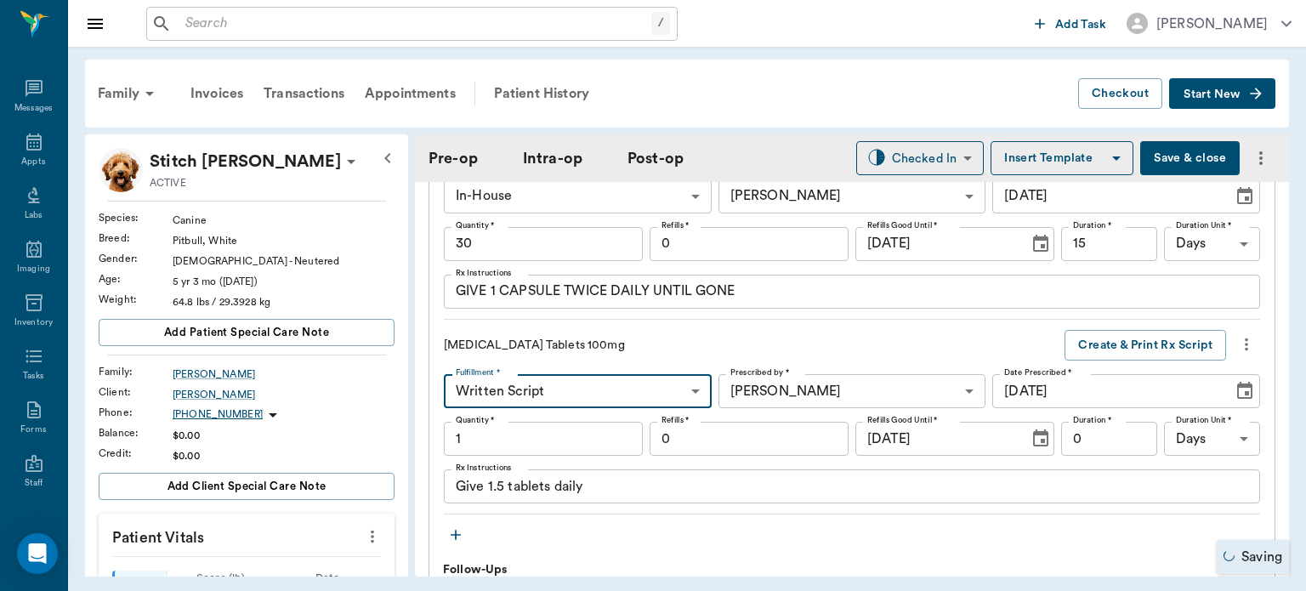
click at [505, 440] on input "1" at bounding box center [543, 439] width 199 height 34
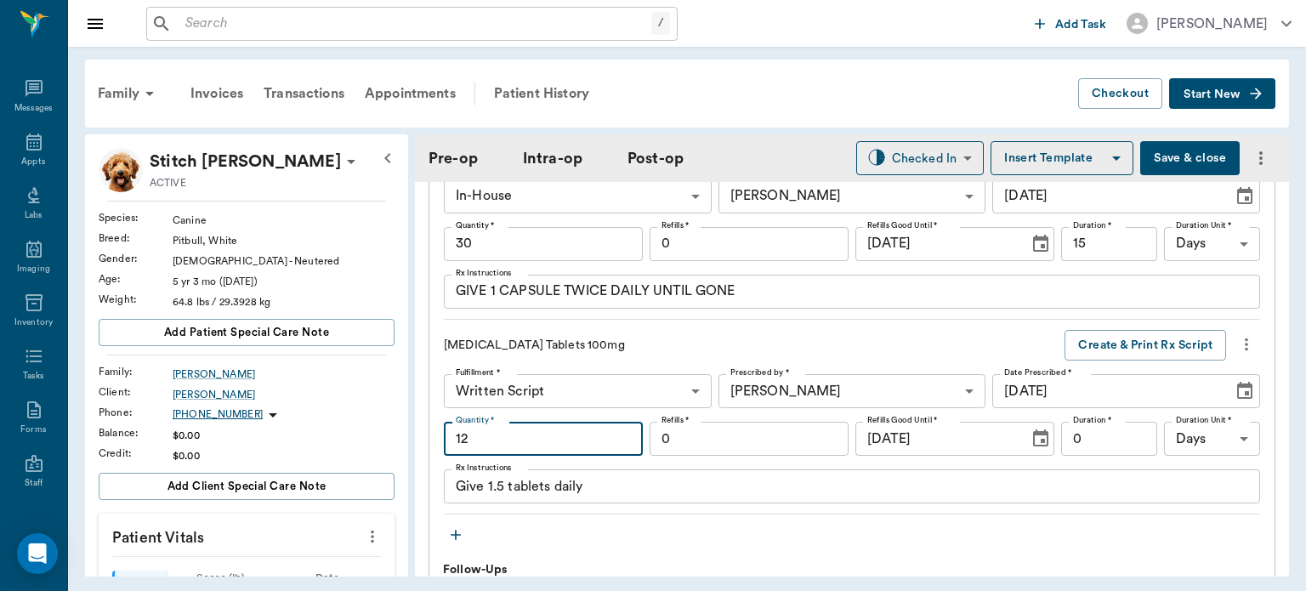
type input "12"
click at [592, 382] on body "/ ​ Add Task Dr. Bert Ellsworth Nectar Messages Appts Labs Imaging Inventory Ta…" at bounding box center [653, 295] width 1306 height 591
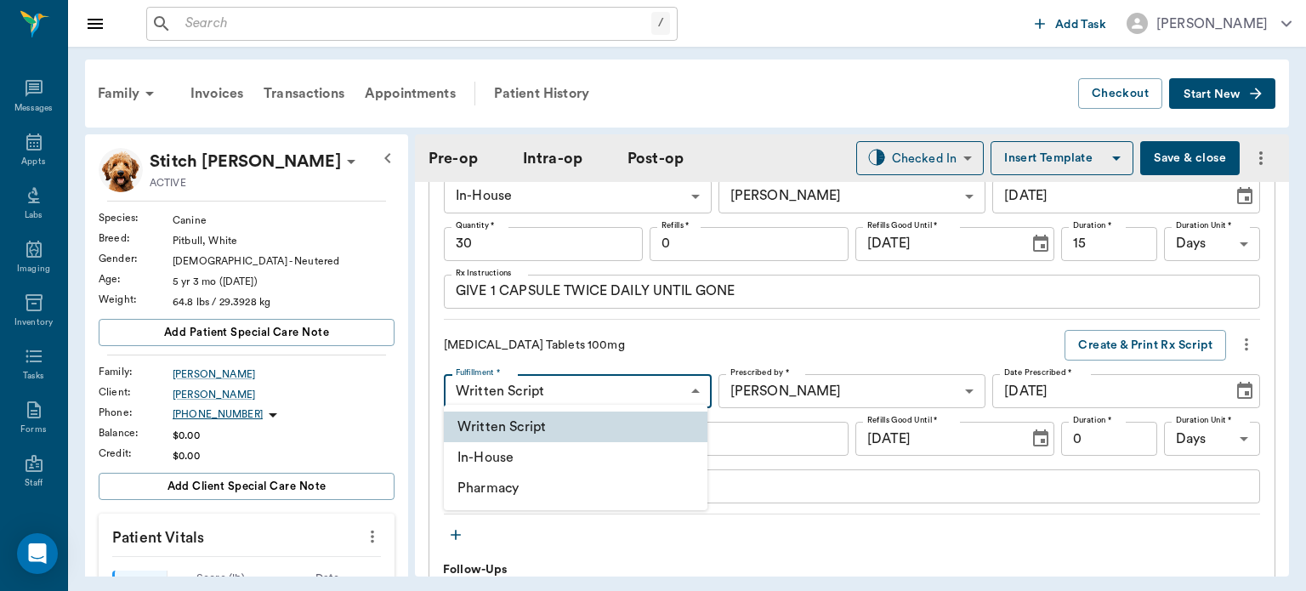
click at [561, 455] on li "In-House" at bounding box center [576, 457] width 264 height 31
type input "In-House"
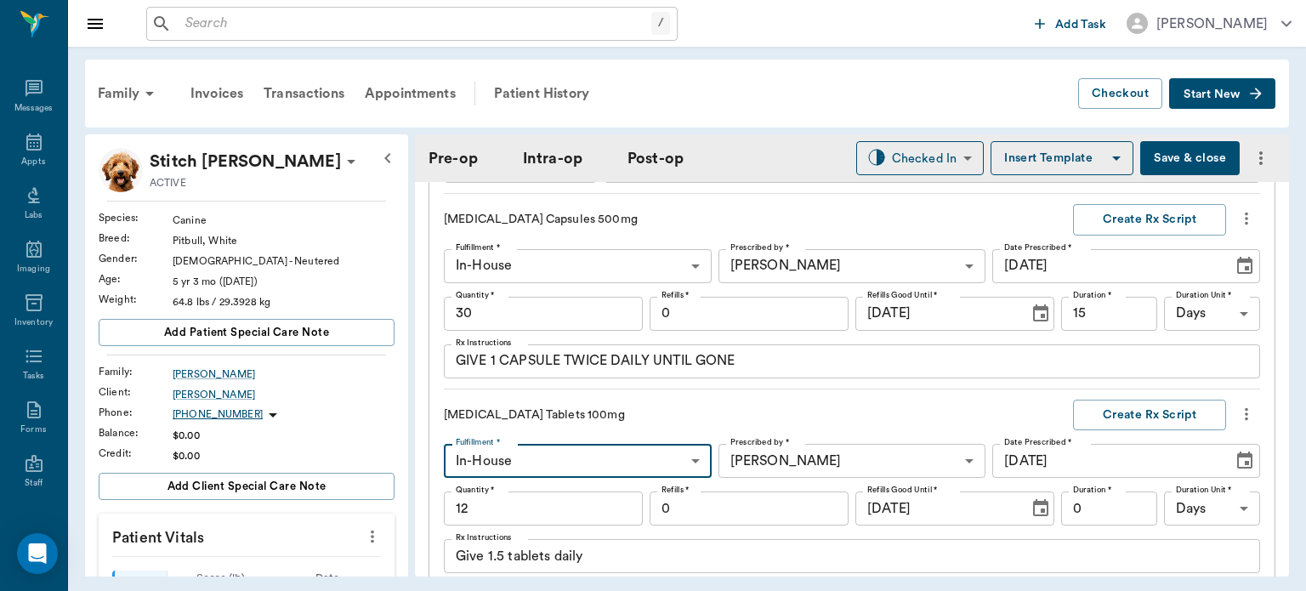
scroll to position [1911, 0]
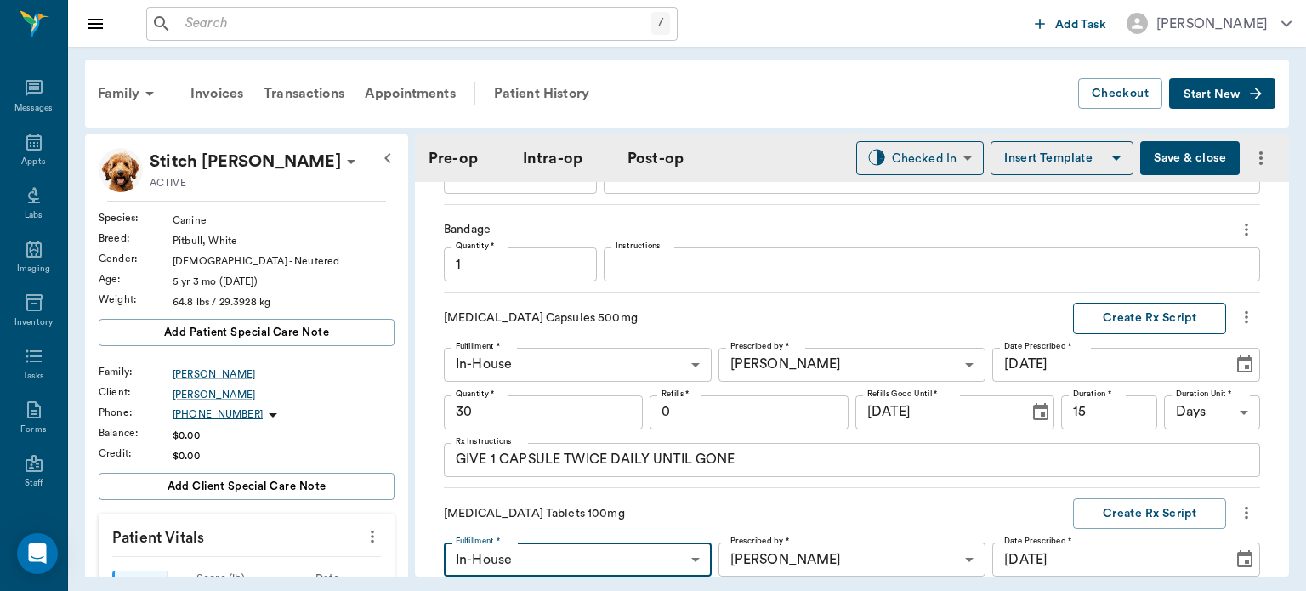
click at [1159, 315] on button "Create Rx Script" at bounding box center [1149, 318] width 153 height 31
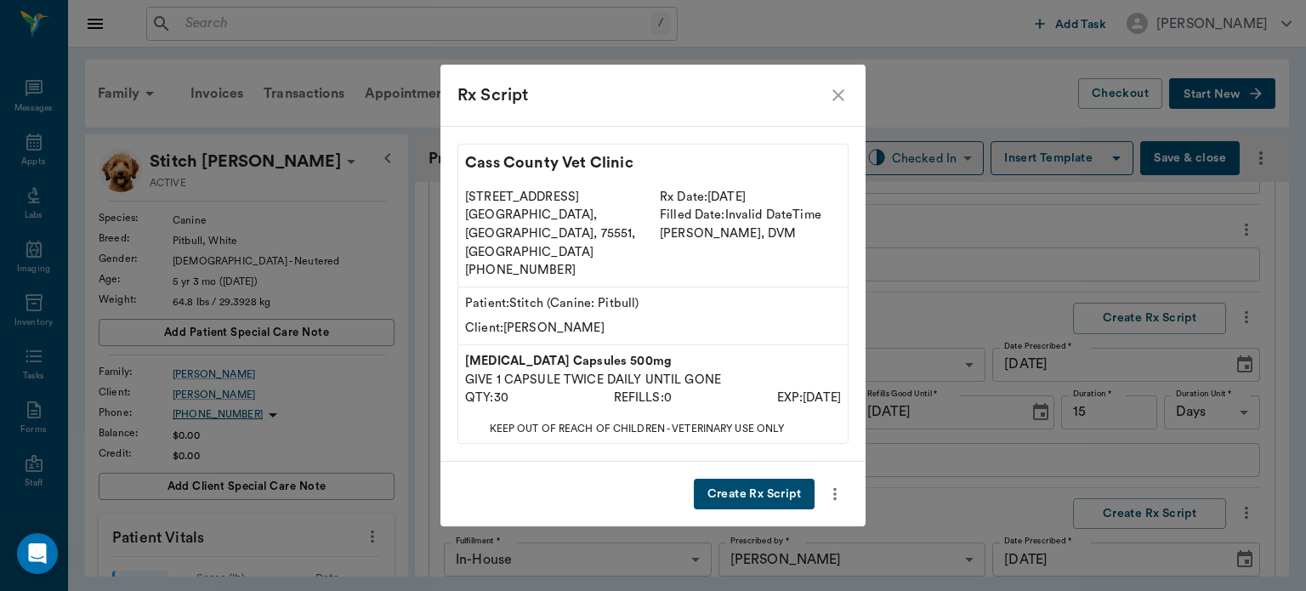
click at [774, 479] on button "Create Rx Script" at bounding box center [754, 494] width 121 height 31
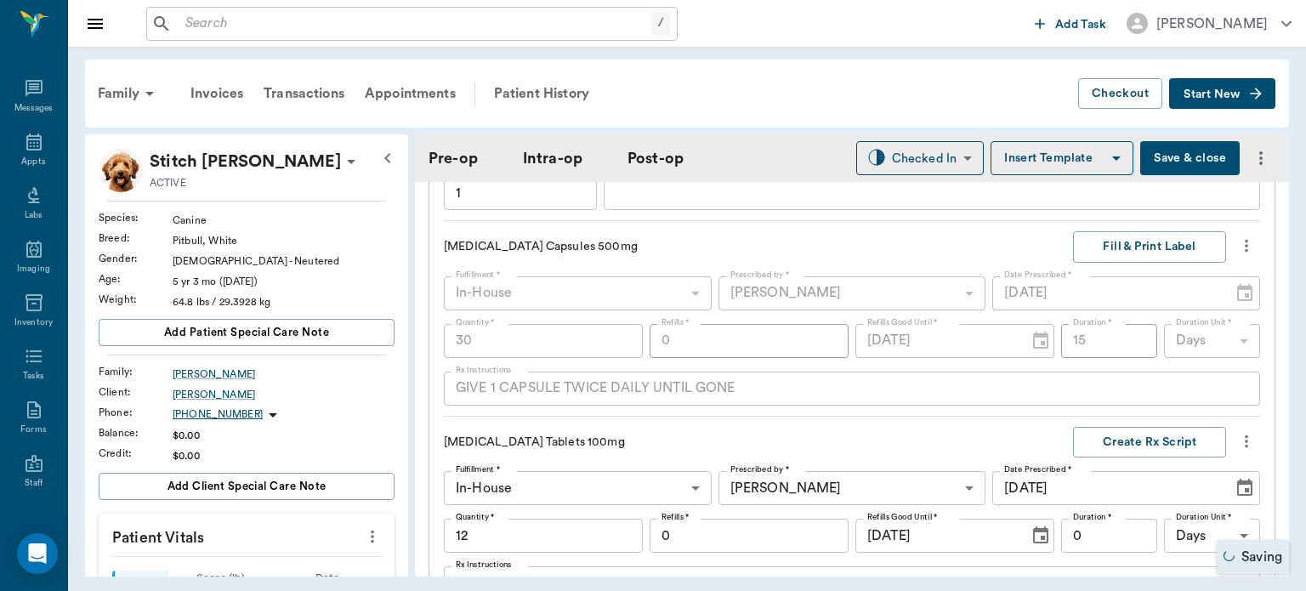
scroll to position [1985, 0]
click at [1143, 440] on button "Create Rx Script" at bounding box center [1149, 439] width 153 height 31
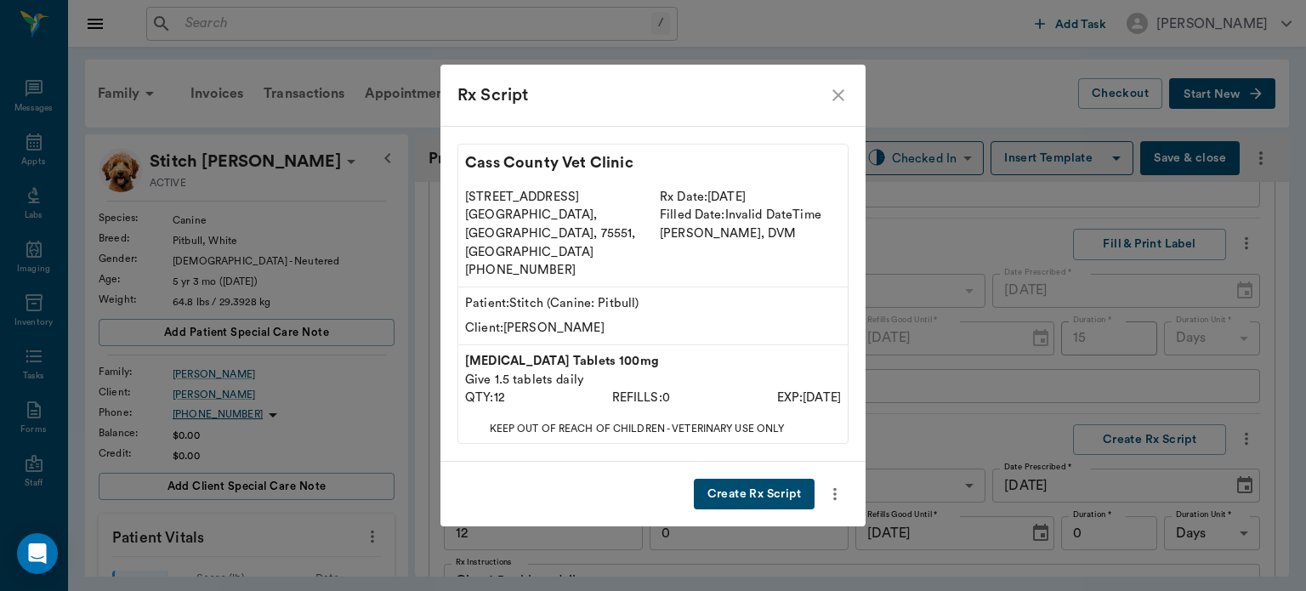
click at [771, 479] on button "Create Rx Script" at bounding box center [754, 494] width 121 height 31
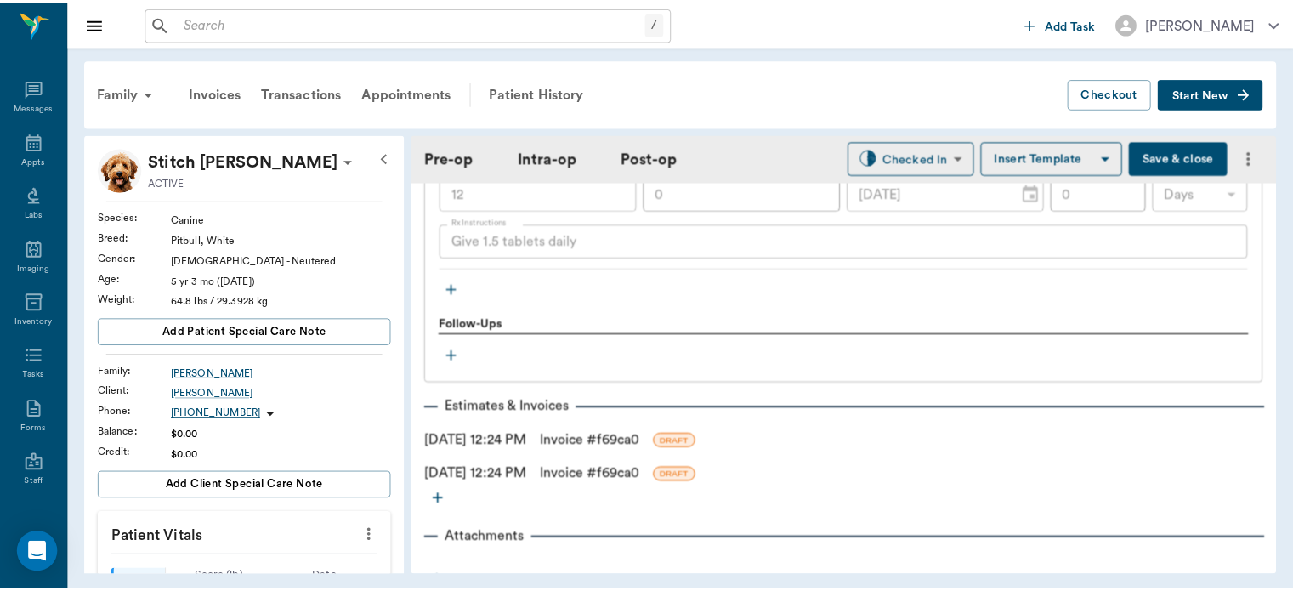
scroll to position [2380, 0]
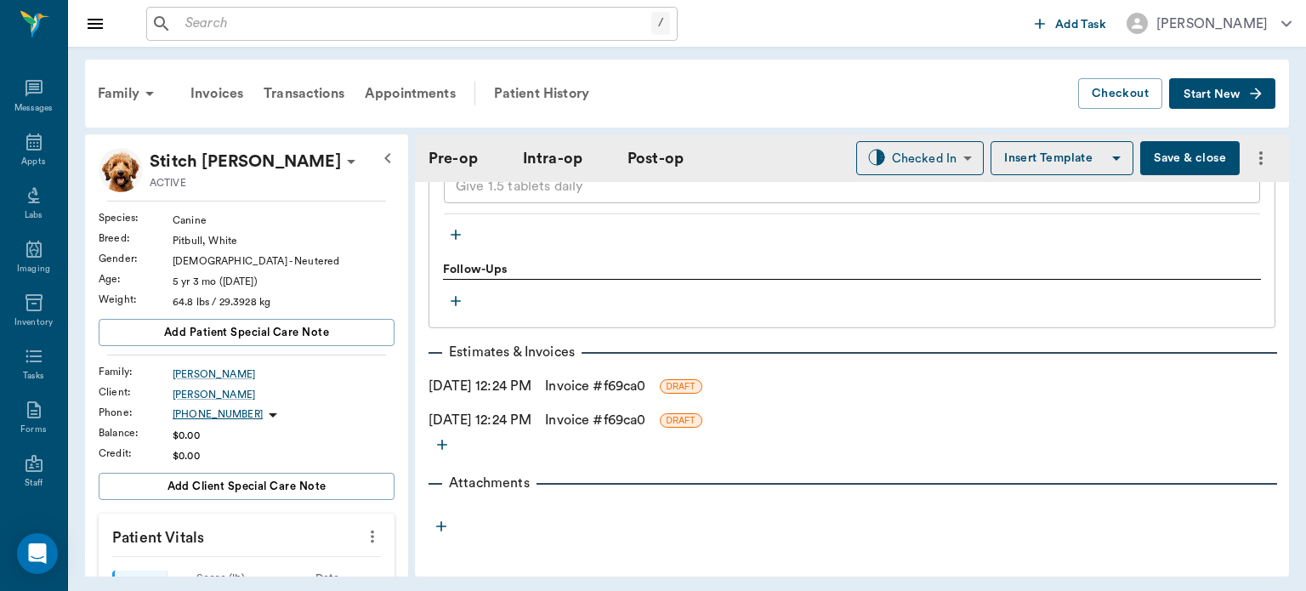
click at [645, 377] on link "Invoice # f69ca0" at bounding box center [595, 386] width 100 height 20
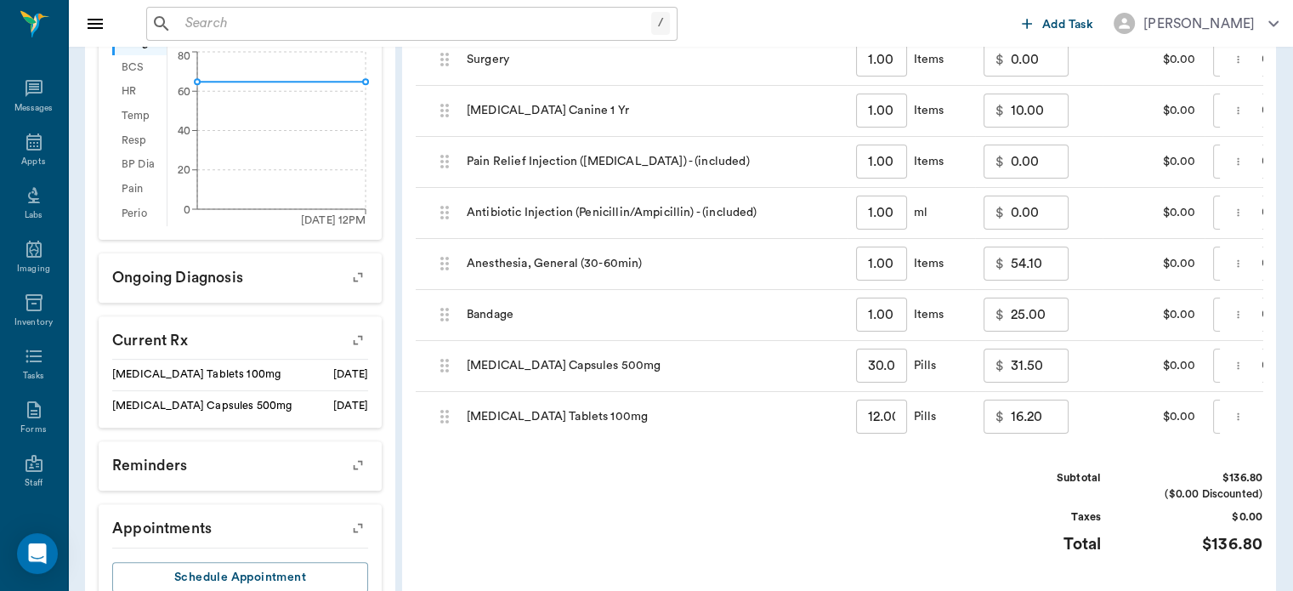
scroll to position [586, 0]
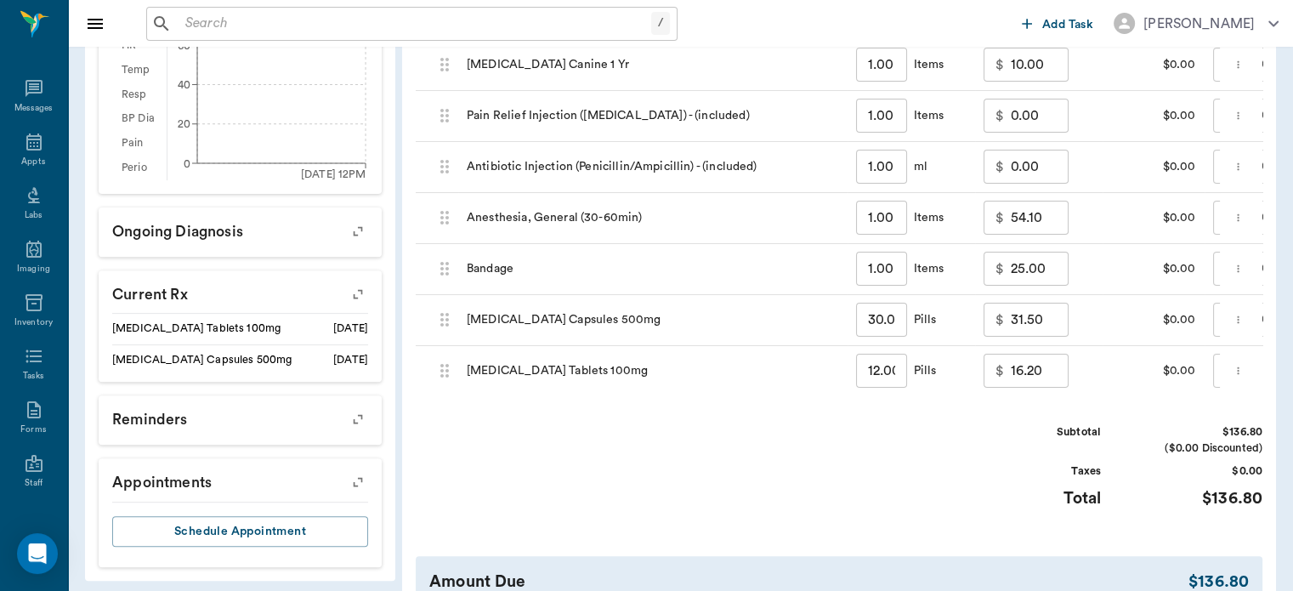
drag, startPoint x: 651, startPoint y: 377, endPoint x: 871, endPoint y: 502, distance: 252.0
click at [871, 502] on div "Subtotal $136.80 ($0.00 Discounted) Taxes $0.00 Total $136.80" at bounding box center [839, 476] width 847 height 105
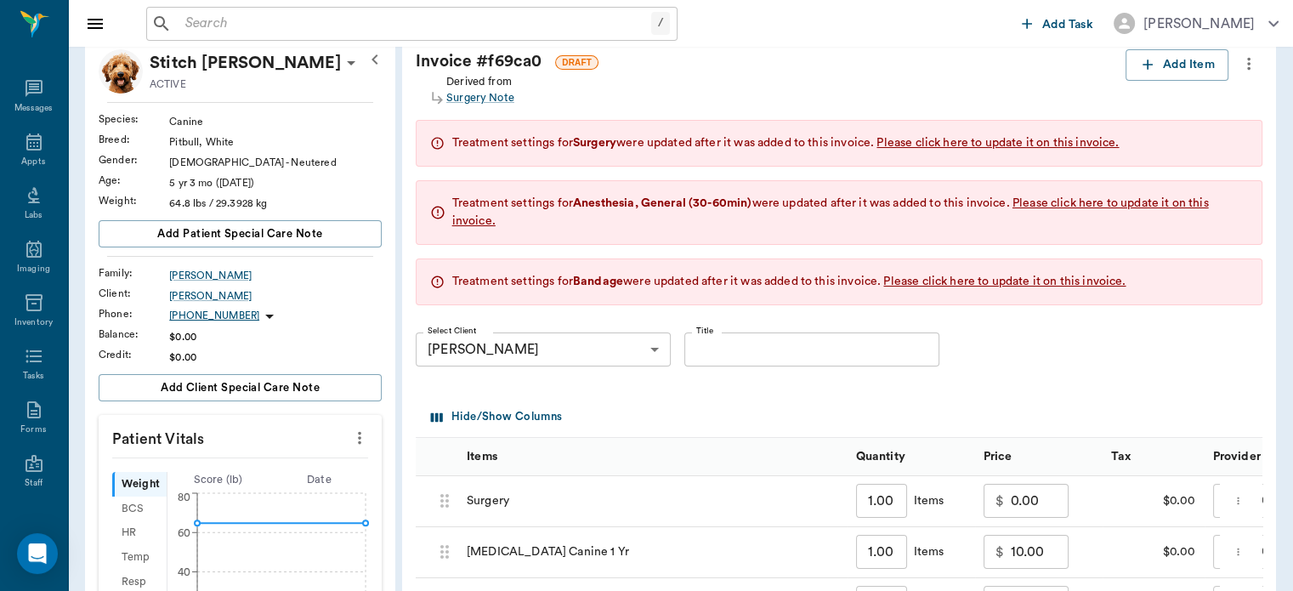
scroll to position [95, 0]
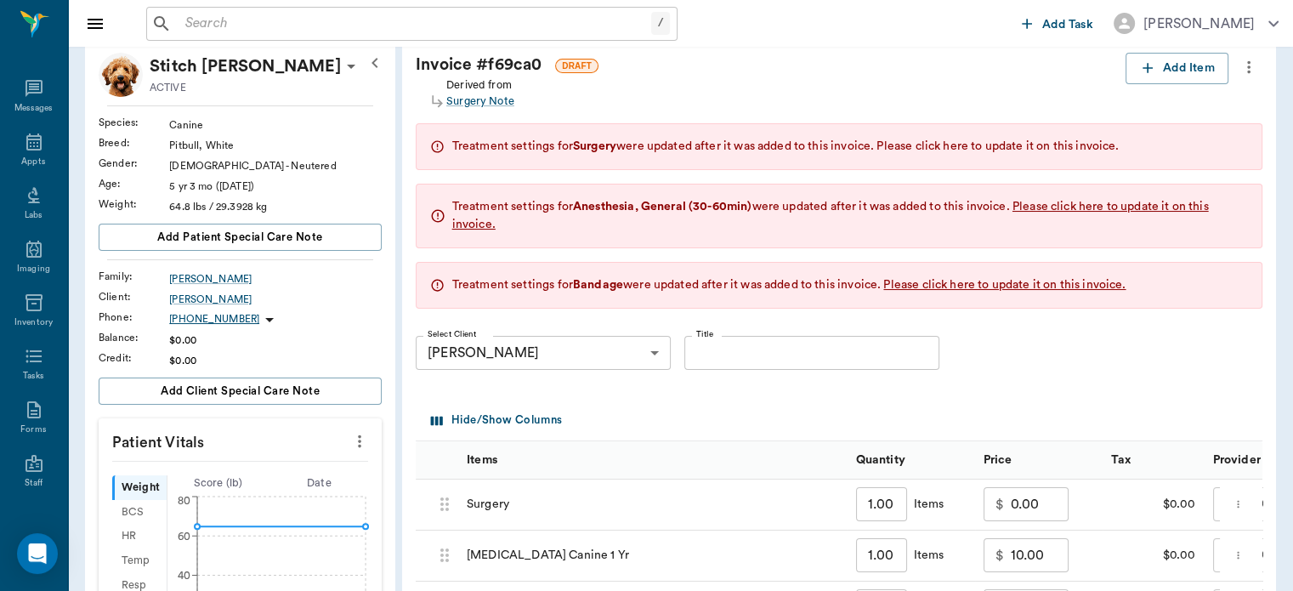
click at [967, 149] on span "Please click here to update it on this invoice." at bounding box center [998, 146] width 242 height 12
click at [967, 198] on div "Treatment settings for Anesthesia, General (30-60min) were updated after it was…" at bounding box center [850, 216] width 796 height 36
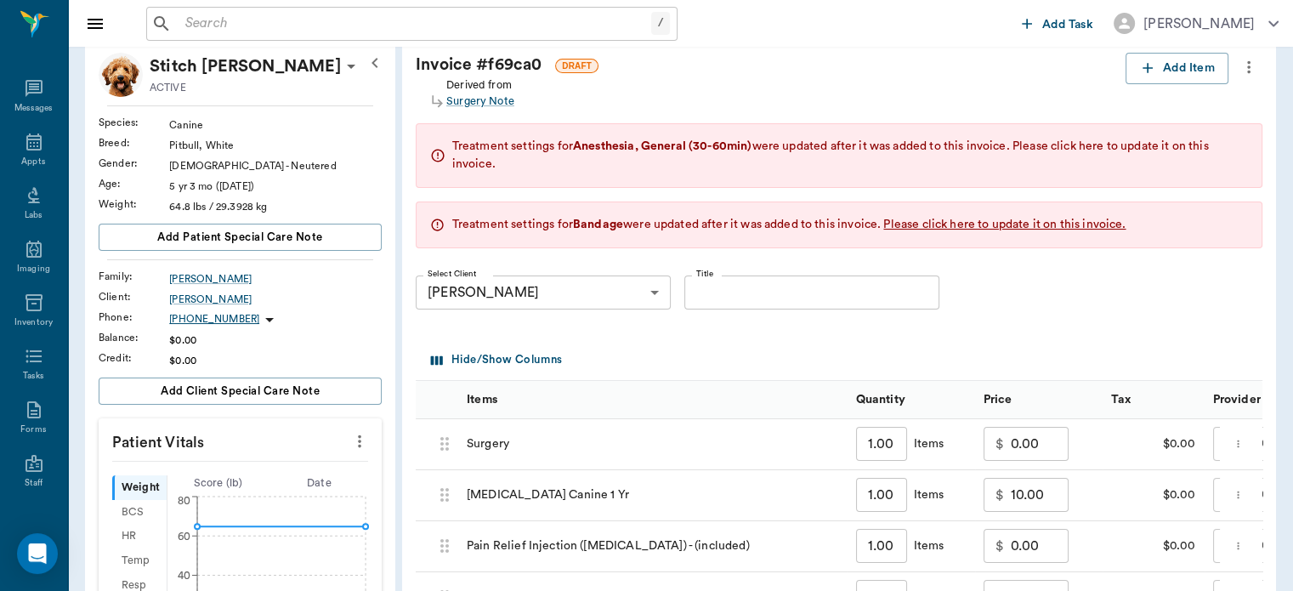
click at [1117, 141] on span "Please click here to update it on this invoice." at bounding box center [830, 155] width 757 height 30
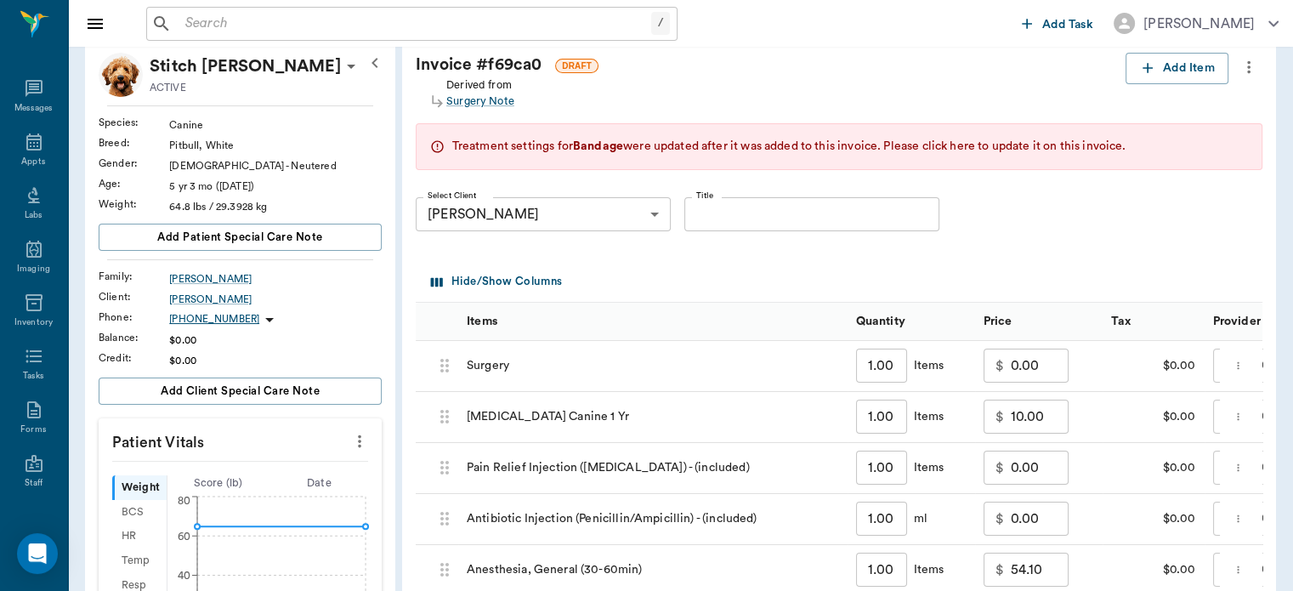
click at [1108, 140] on span "Please click here to update it on this invoice." at bounding box center [1004, 146] width 242 height 12
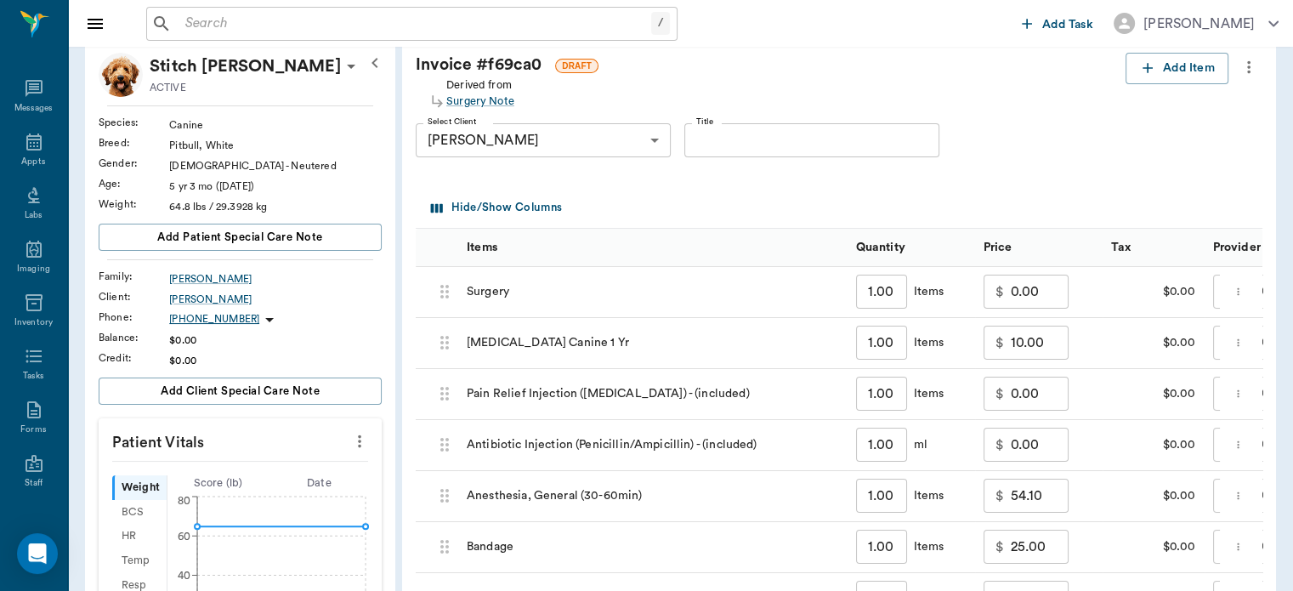
scroll to position [593, 0]
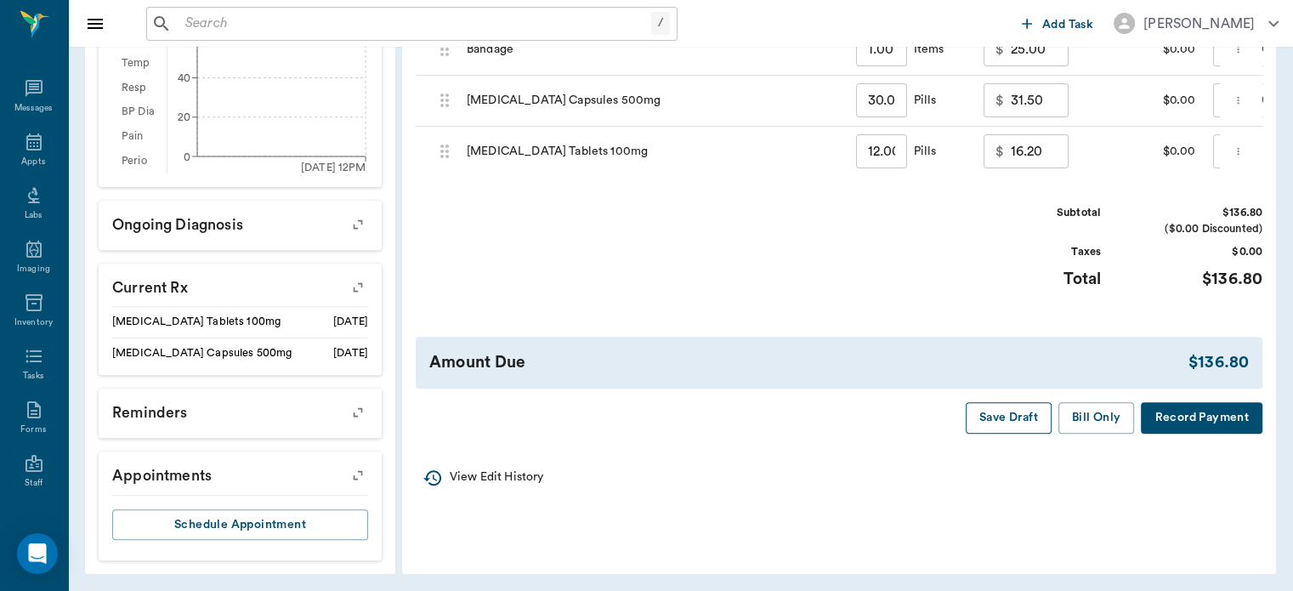
click at [996, 430] on button "Save Draft" at bounding box center [1009, 417] width 86 height 31
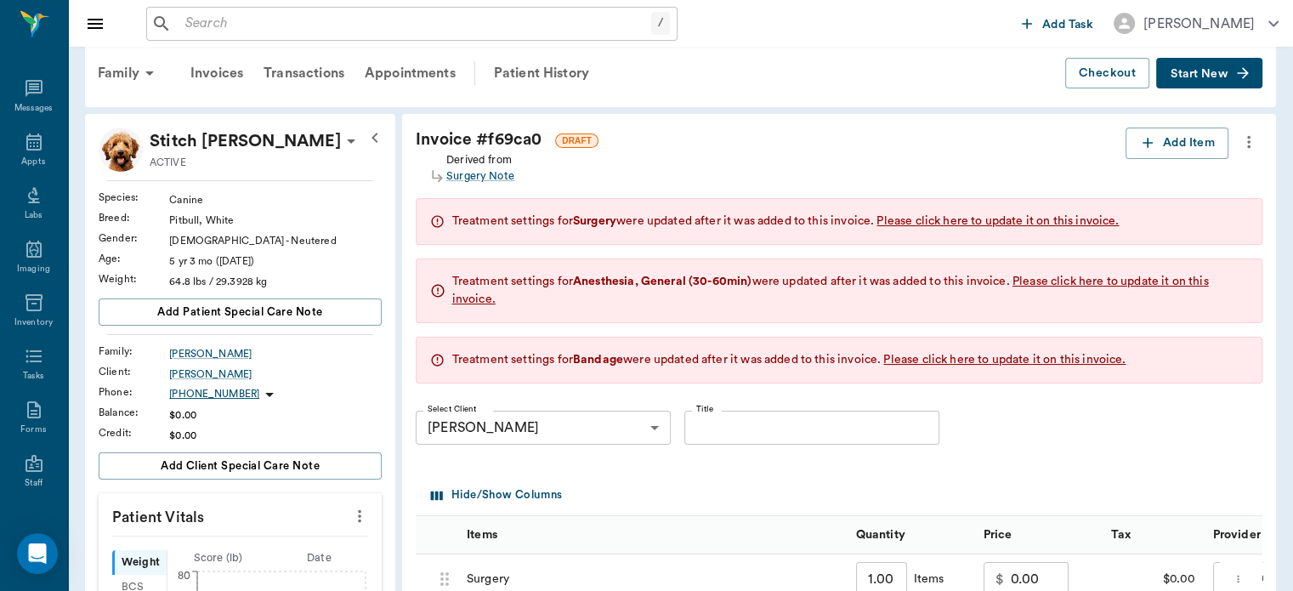
scroll to position [22, 0]
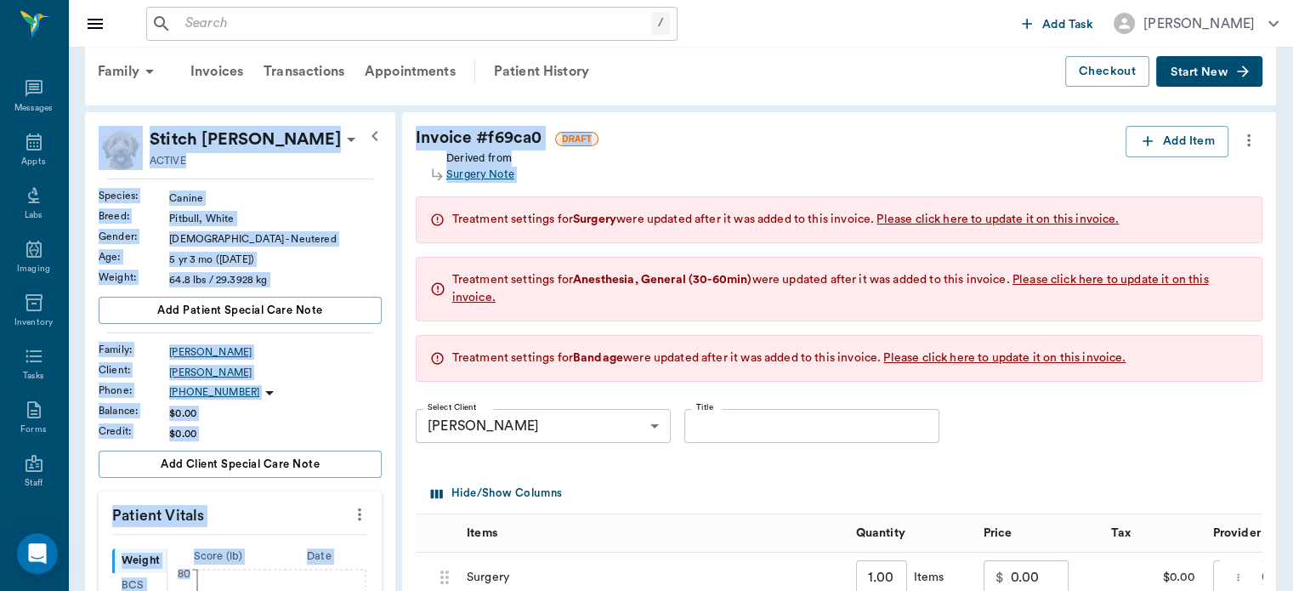
drag, startPoint x: 1288, startPoint y: 116, endPoint x: 979, endPoint y: 99, distance: 309.0
click at [554, 70] on div "Patient History" at bounding box center [542, 71] width 116 height 41
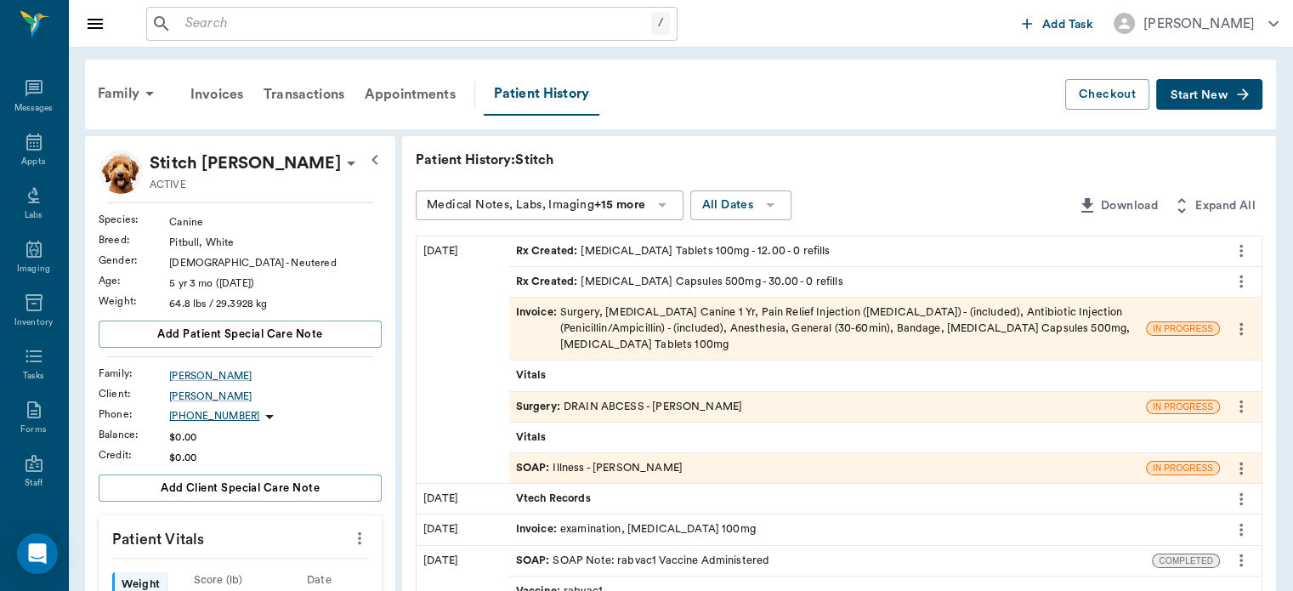
click at [659, 406] on div "Surgery : DRAIN ABCESS - Dr. Bert Ellsworth" at bounding box center [629, 407] width 226 height 16
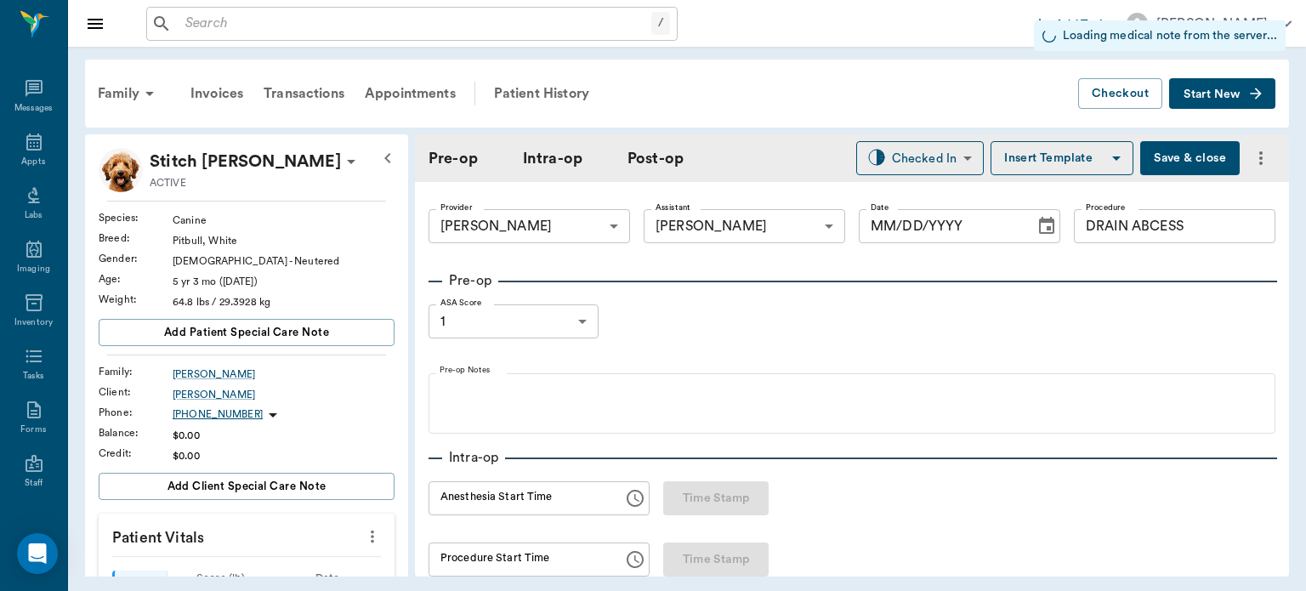
type input "63ec2f075fda476ae8351a4d"
type input "682b670d8bdc6f7f8feef3db"
type input "DRAIN ABCESS"
type input "1"
radio input "true"
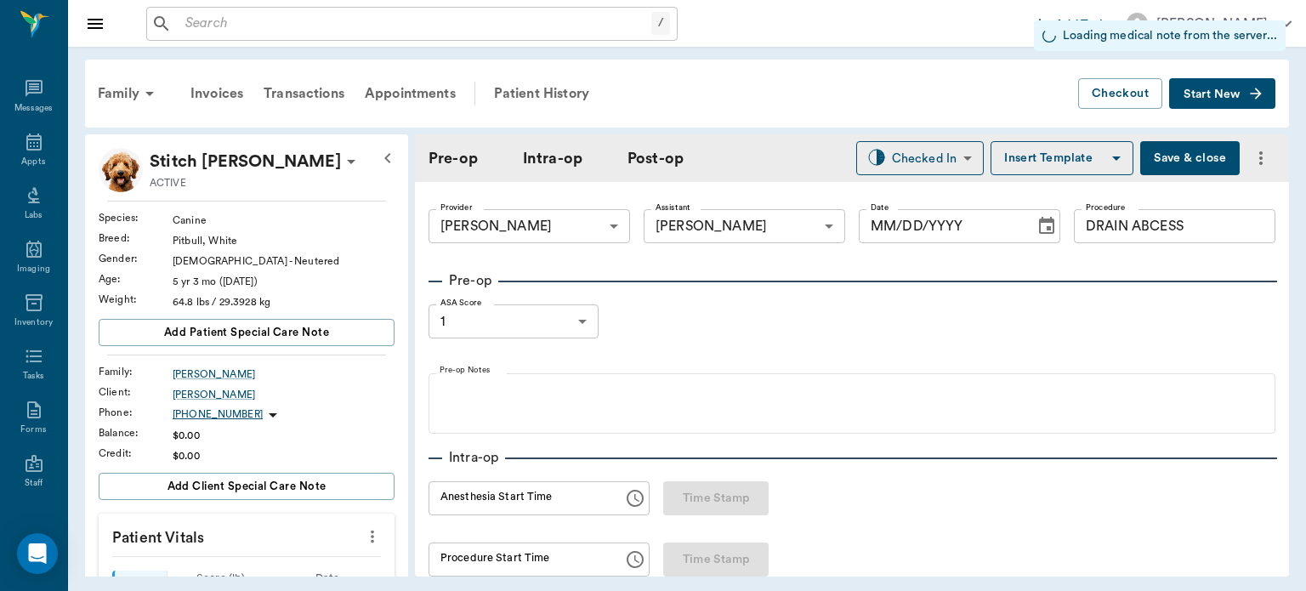
type input "[DATE]"
type input "01:32 PM"
type input "01:51 PM"
type input "1.00"
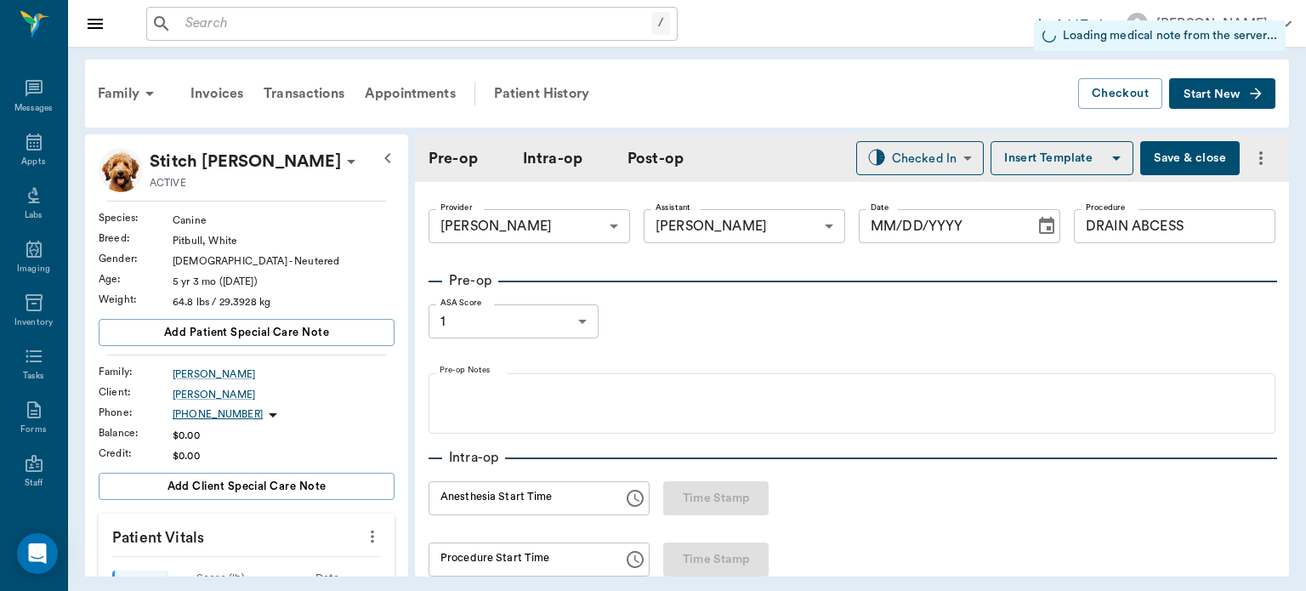
type input "1.00"
type input "30.00"
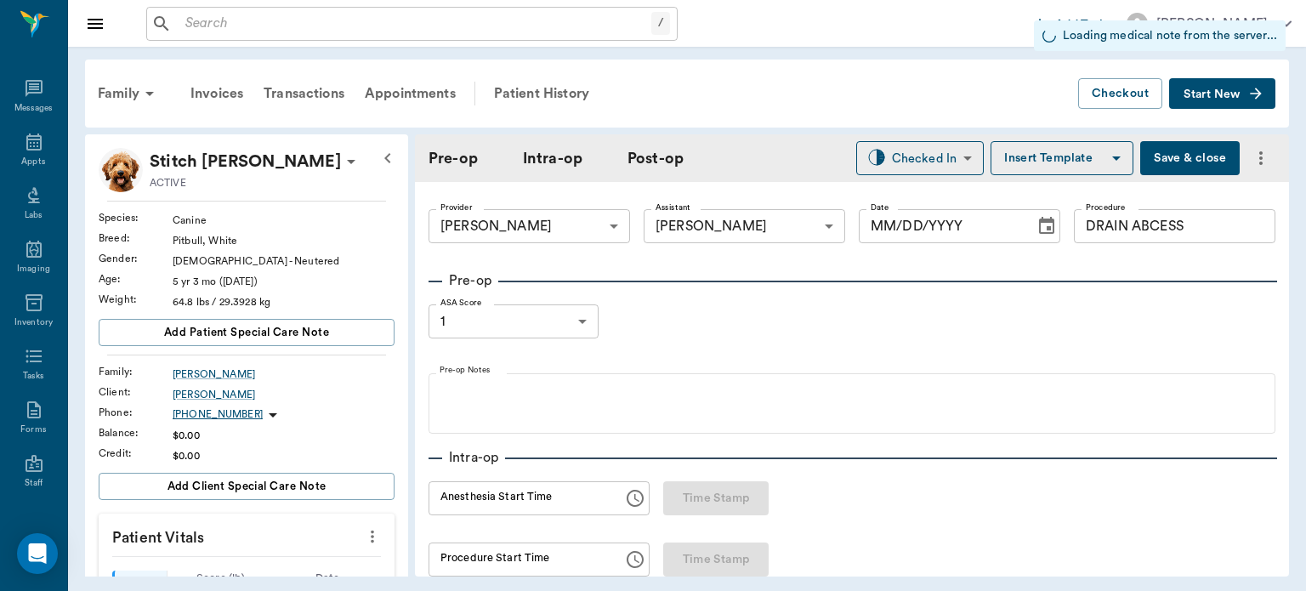
type input "0"
type input "15"
type textarea "GIVE 1 CAPSULE TWICE DAILY UNTIL GONE"
type input "12.00"
type input "0"
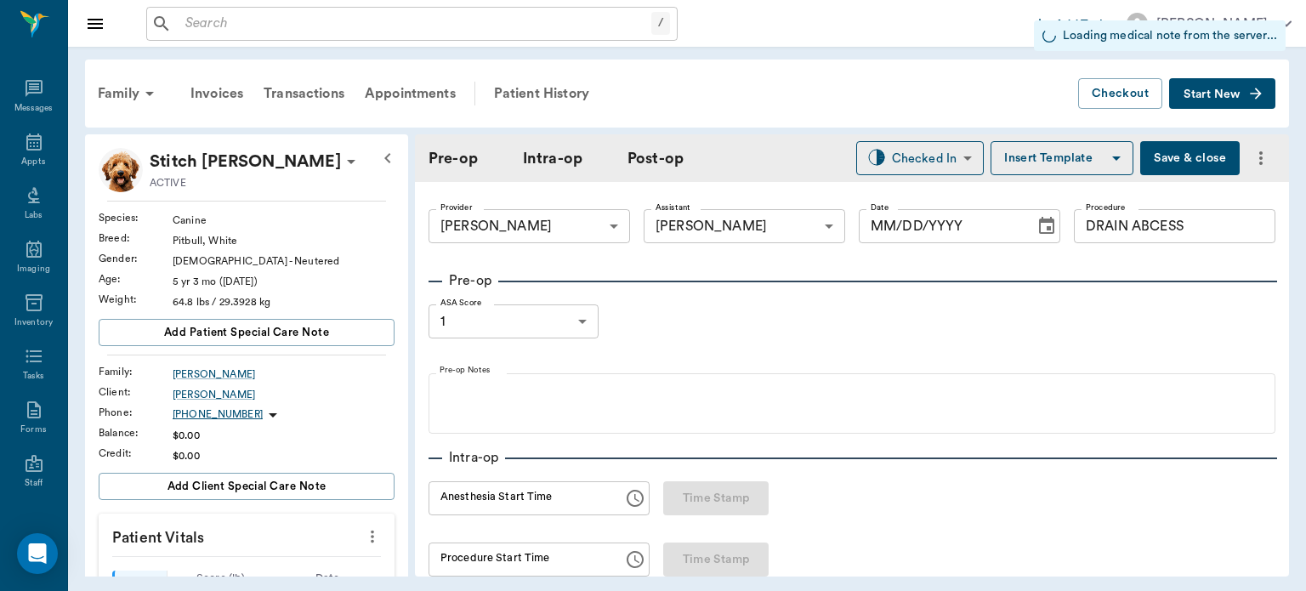
type input "0"
type textarea "Give 1.5 tablets daily"
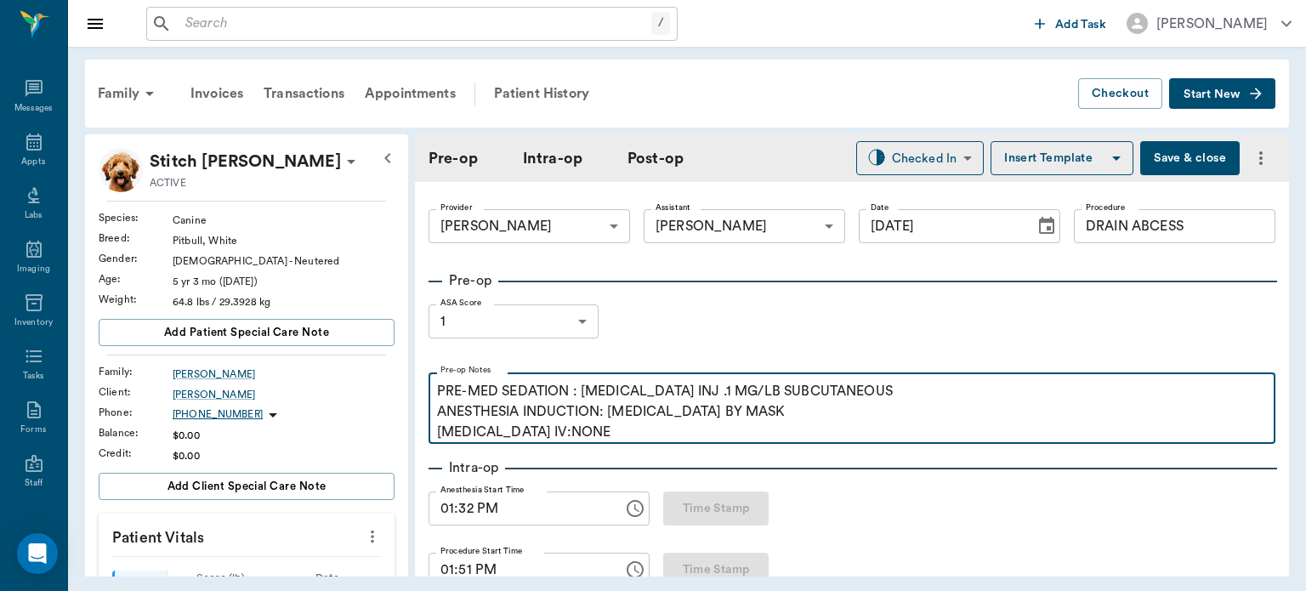
click at [659, 406] on p "PRE-MED SEDATION : ACEPROMAZINE INJ .1 MG/LB SUBCUTANEOUS ANESTHESIA INDUCTION:…" at bounding box center [852, 411] width 830 height 61
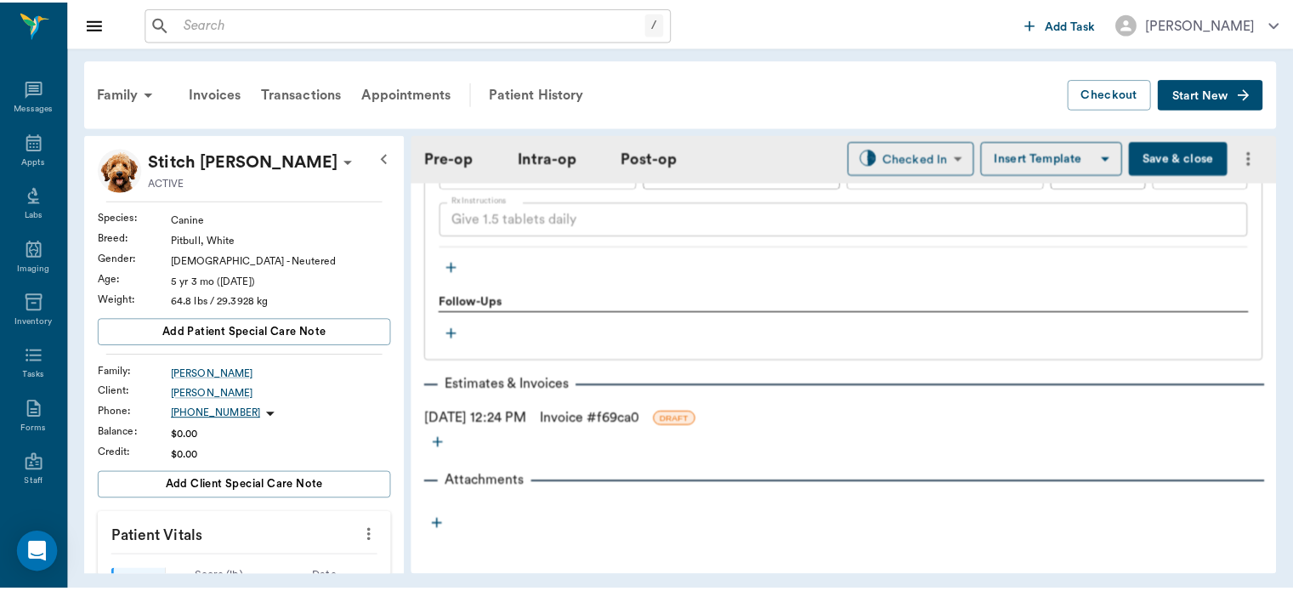
scroll to position [2346, 0]
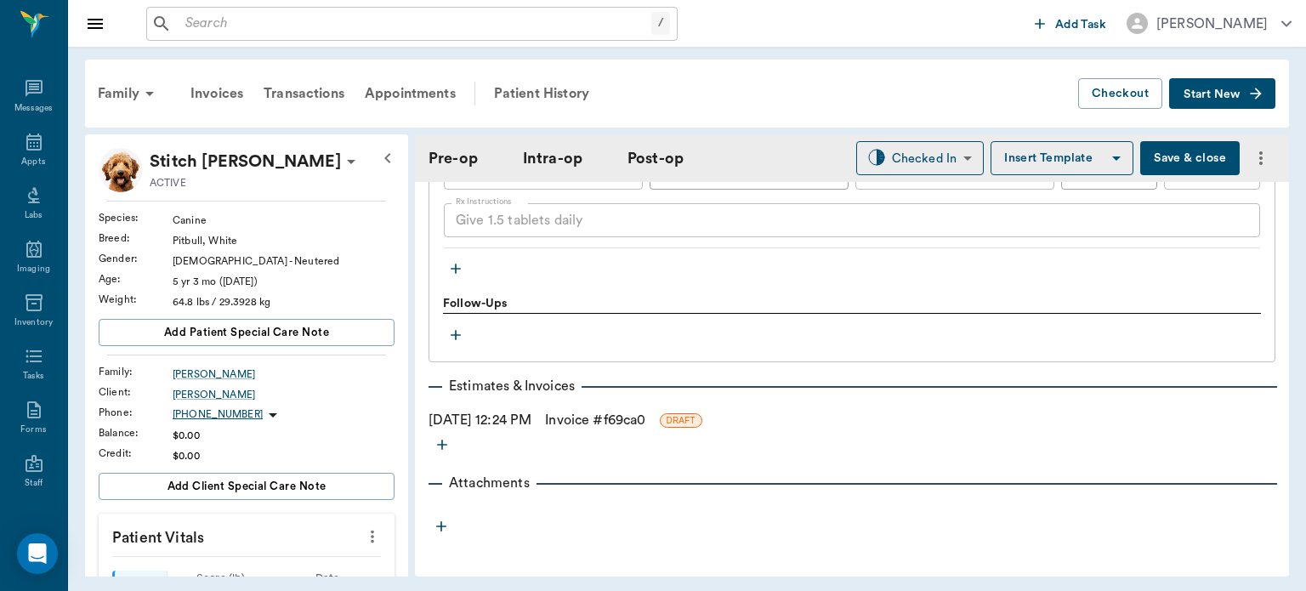
click at [457, 267] on icon "button" at bounding box center [455, 268] width 17 height 17
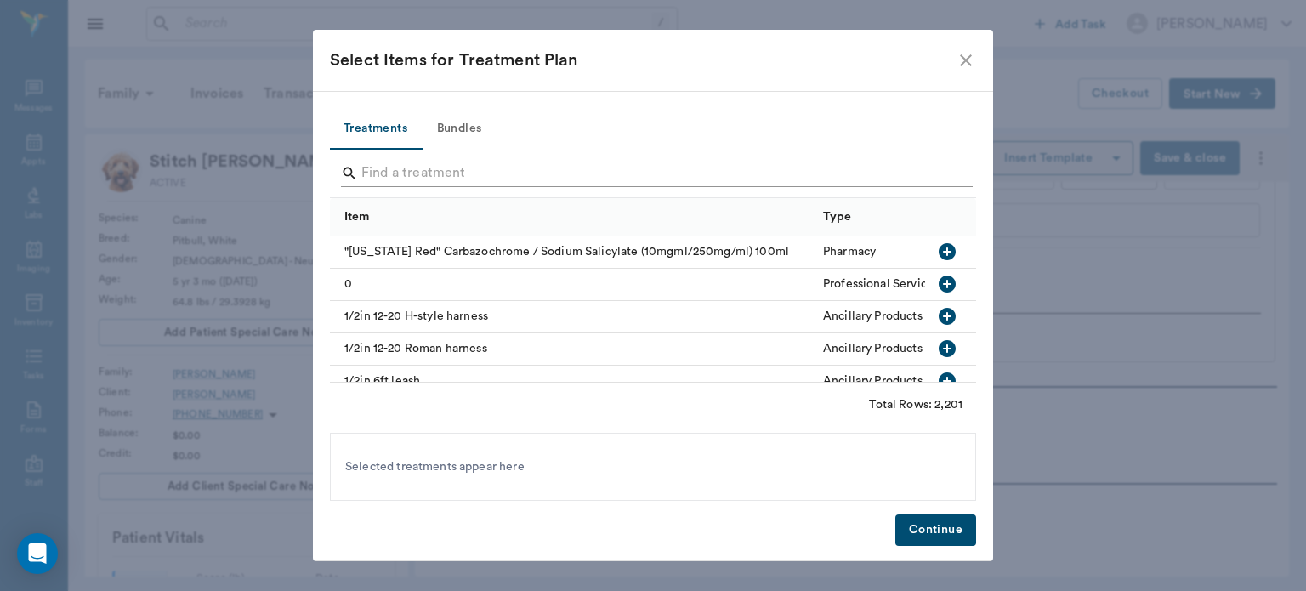
click at [417, 169] on input "Search" at bounding box center [654, 173] width 586 height 27
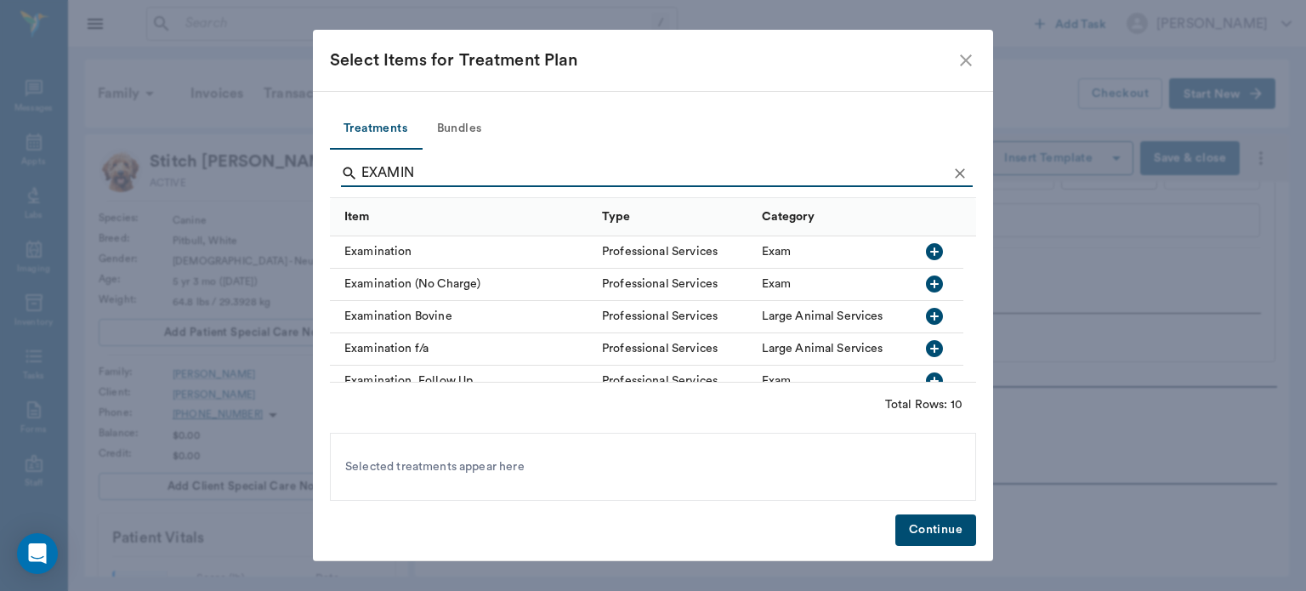
type input "EXAMIN"
click at [933, 257] on icon "button" at bounding box center [934, 251] width 17 height 17
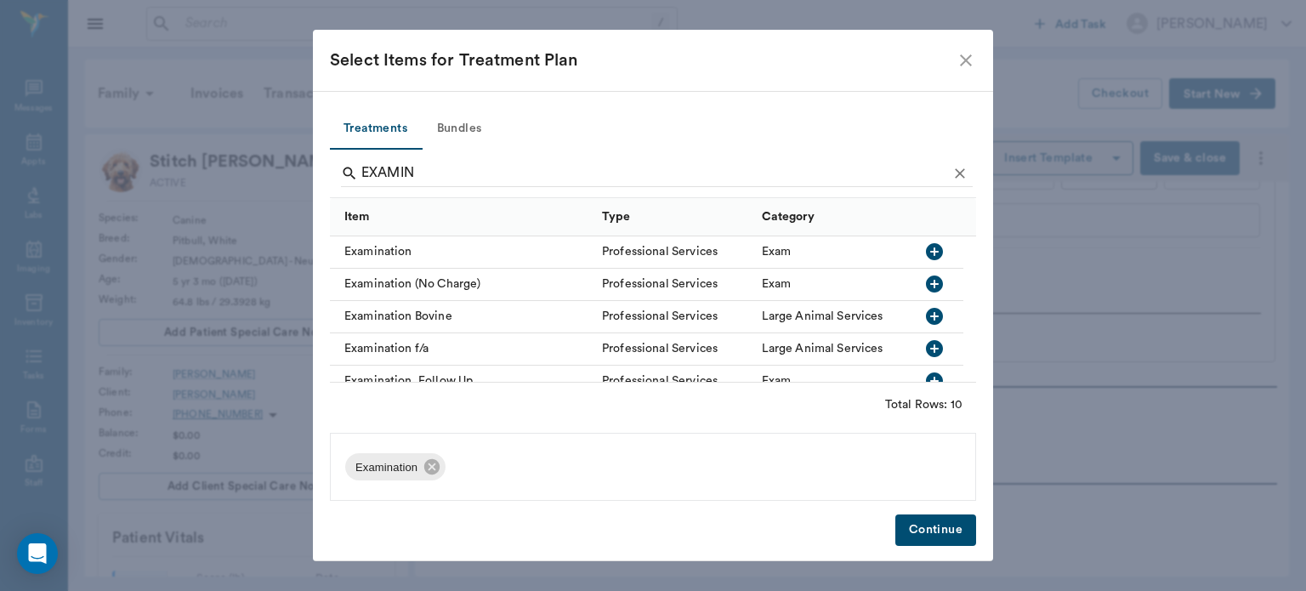
click at [914, 529] on button "Continue" at bounding box center [935, 529] width 81 height 31
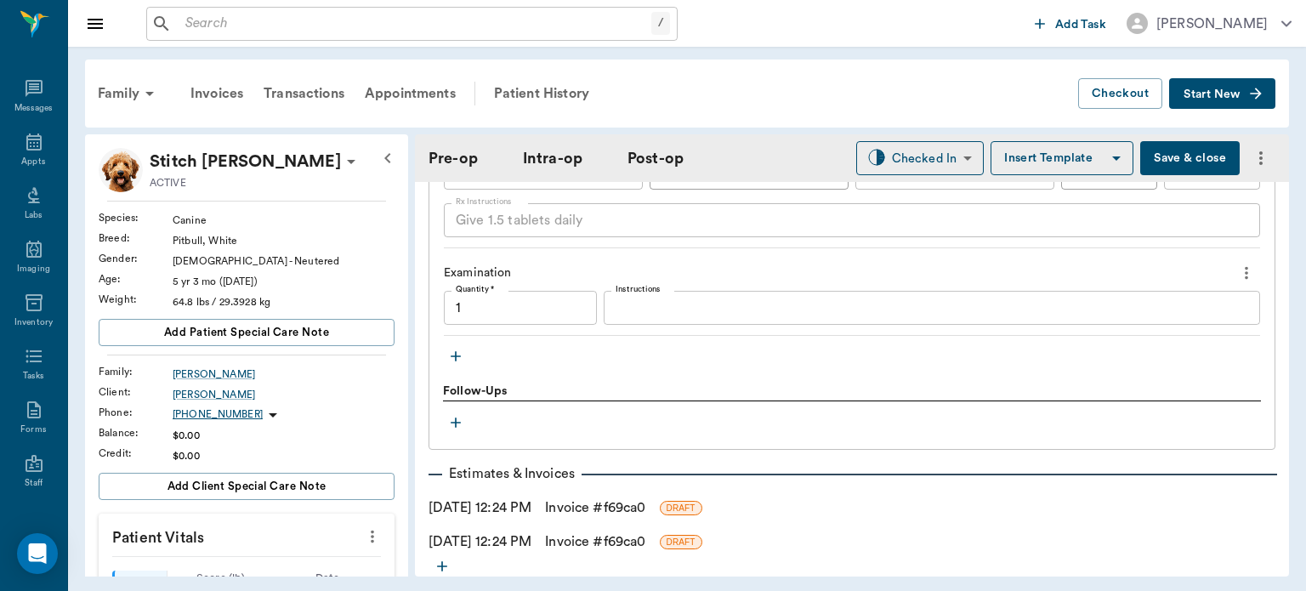
click at [609, 531] on link "Invoice # f69ca0" at bounding box center [595, 541] width 100 height 20
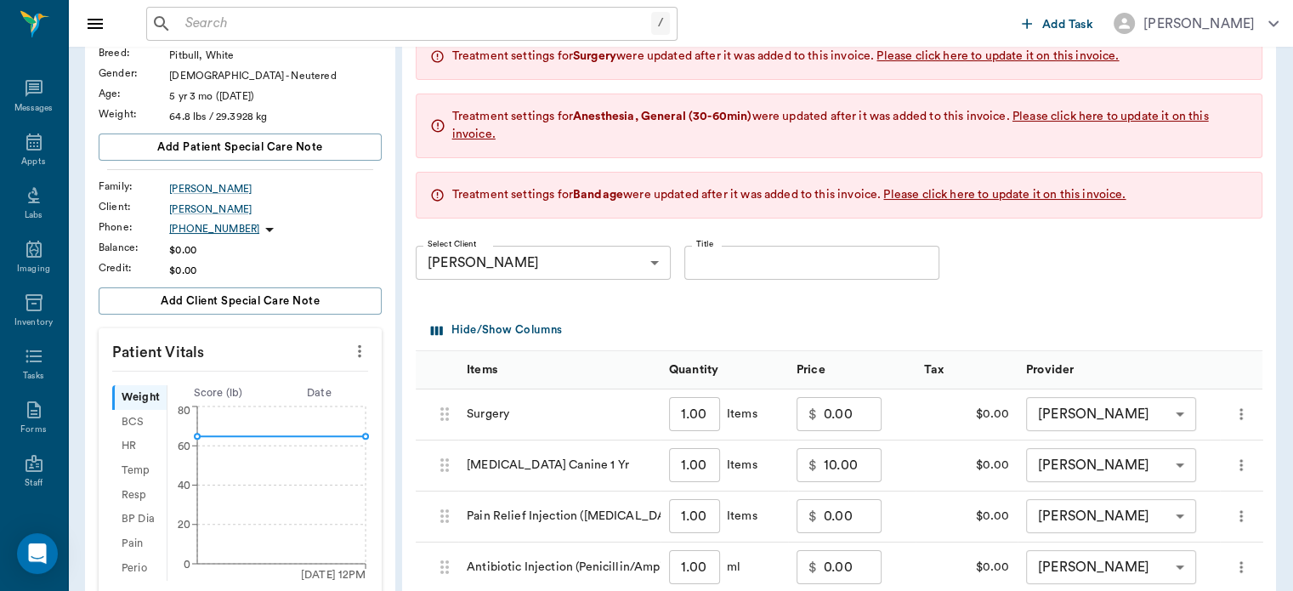
scroll to position [231, 0]
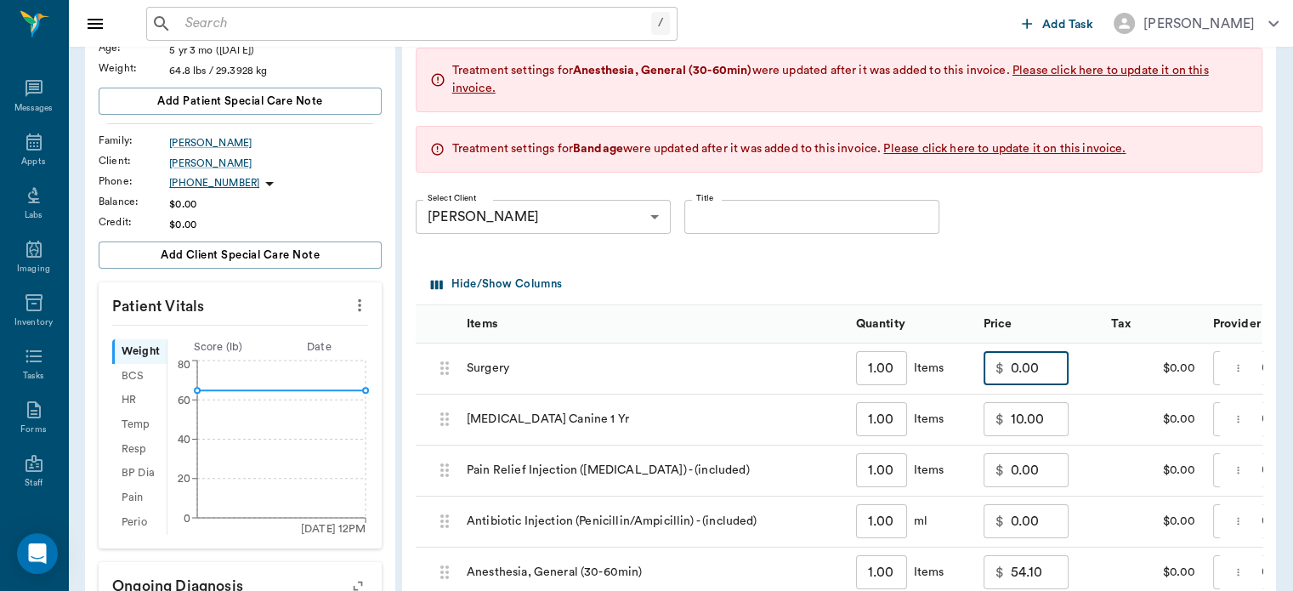
click at [1035, 372] on input "0.00" at bounding box center [1040, 368] width 58 height 34
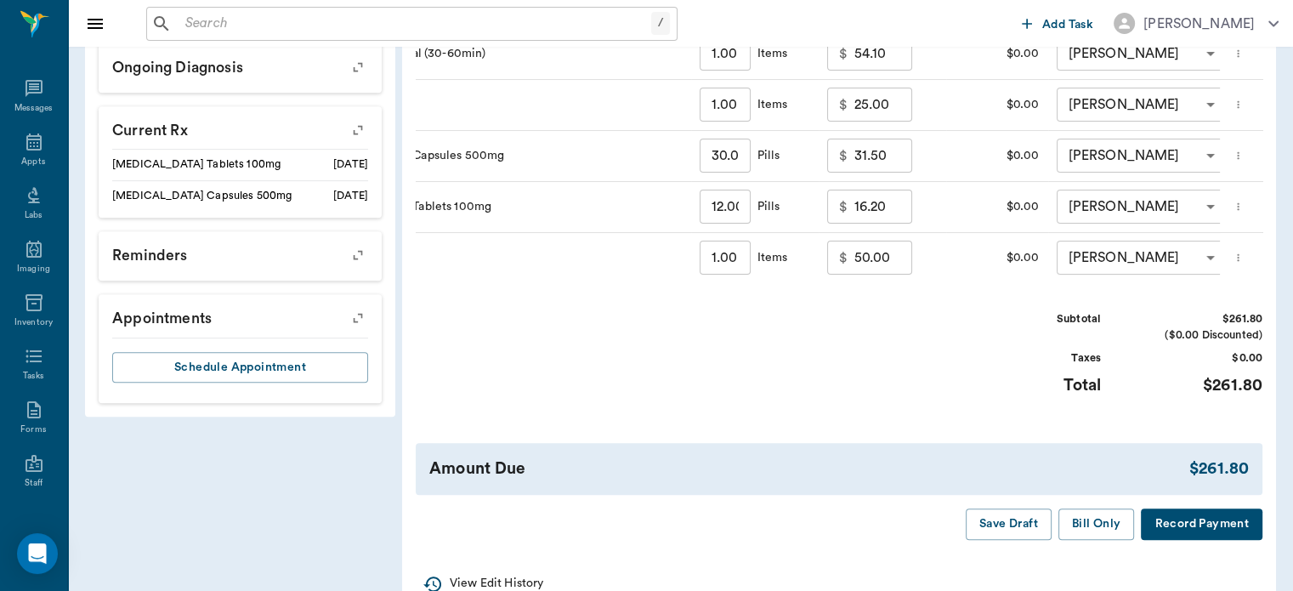
scroll to position [737, 0]
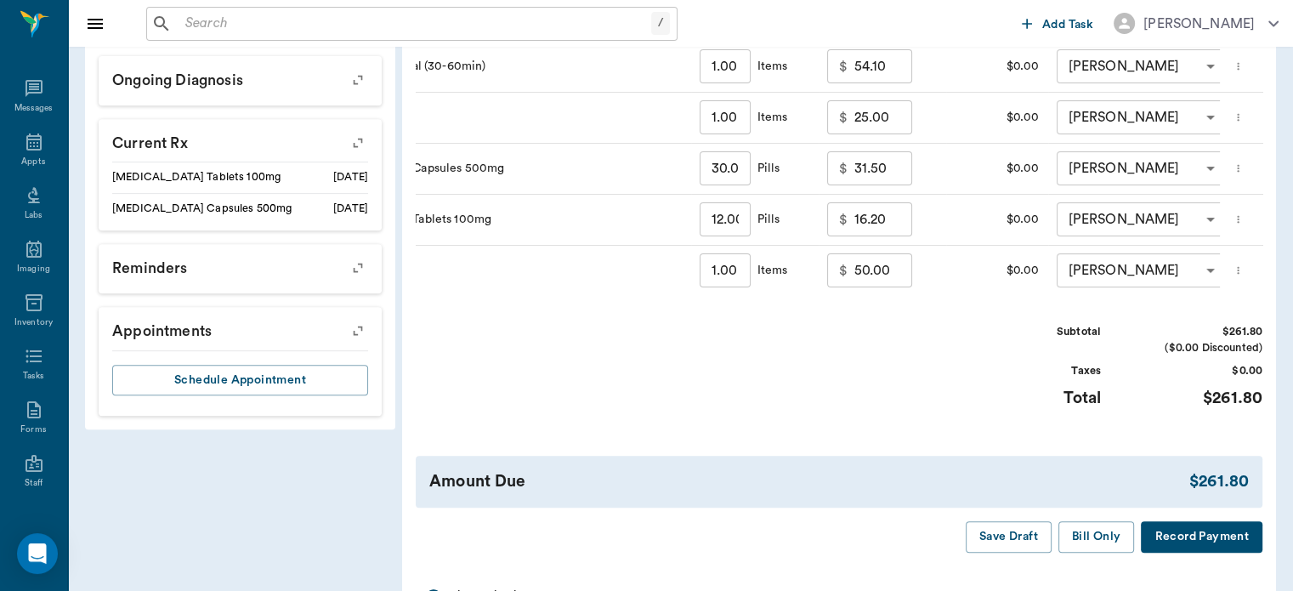
type input "75.00"
click at [1093, 549] on button "Bill Only" at bounding box center [1096, 536] width 77 height 31
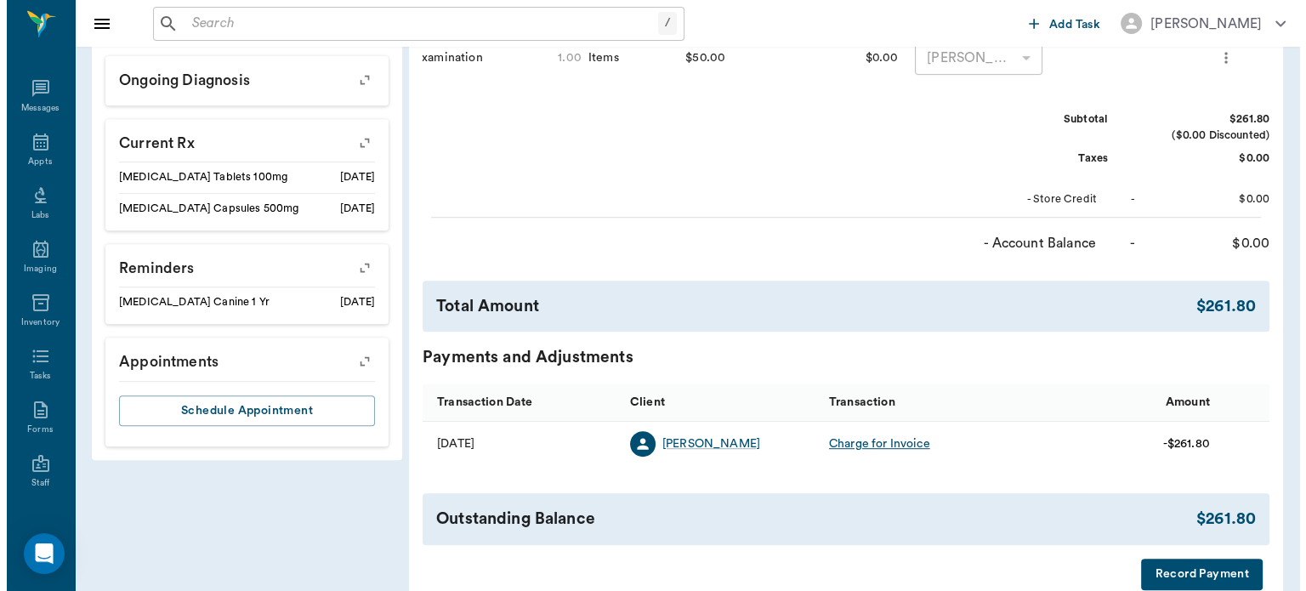
scroll to position [0, 0]
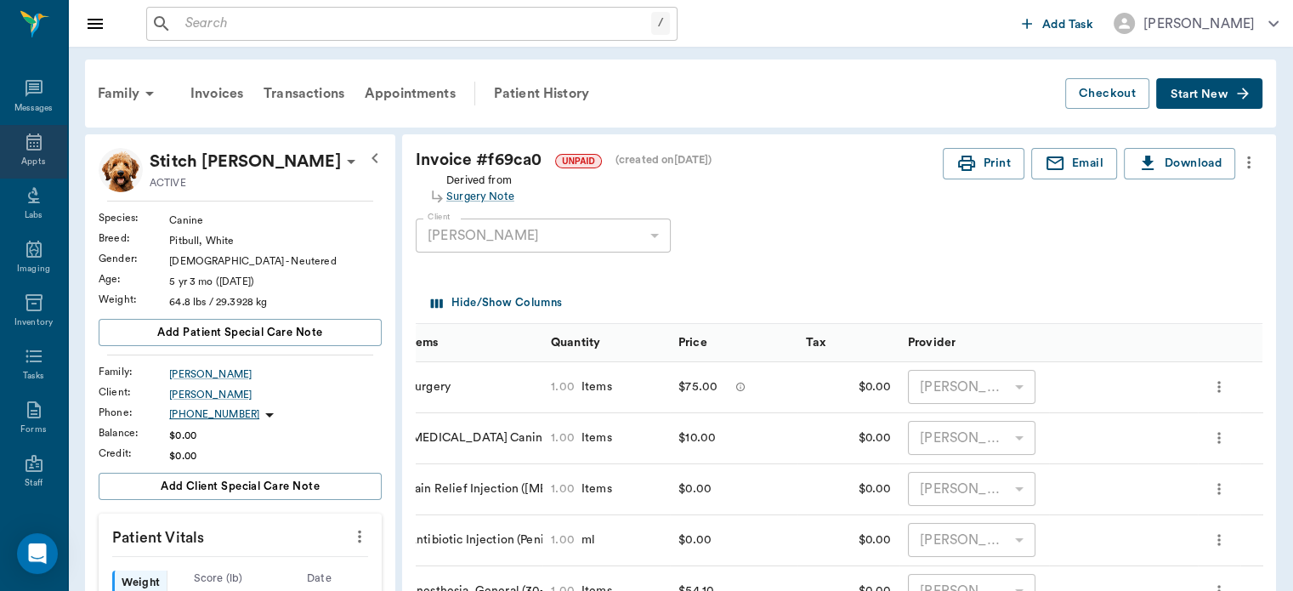
click at [31, 158] on div "Appts" at bounding box center [33, 162] width 24 height 13
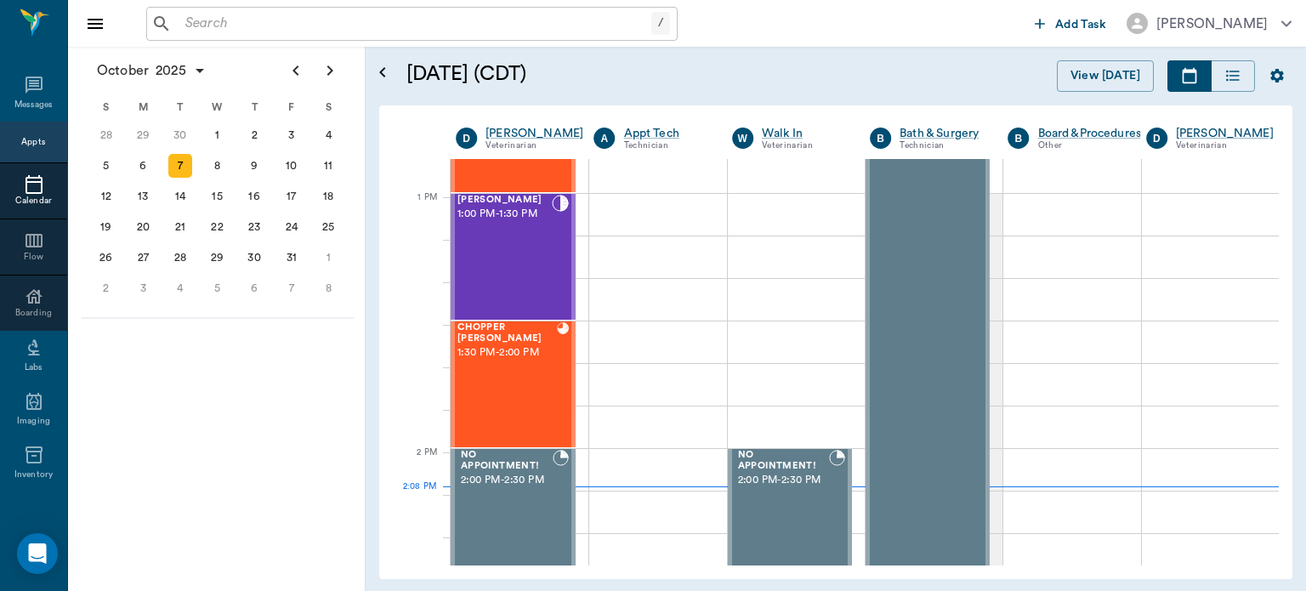
scroll to position [1243, 0]
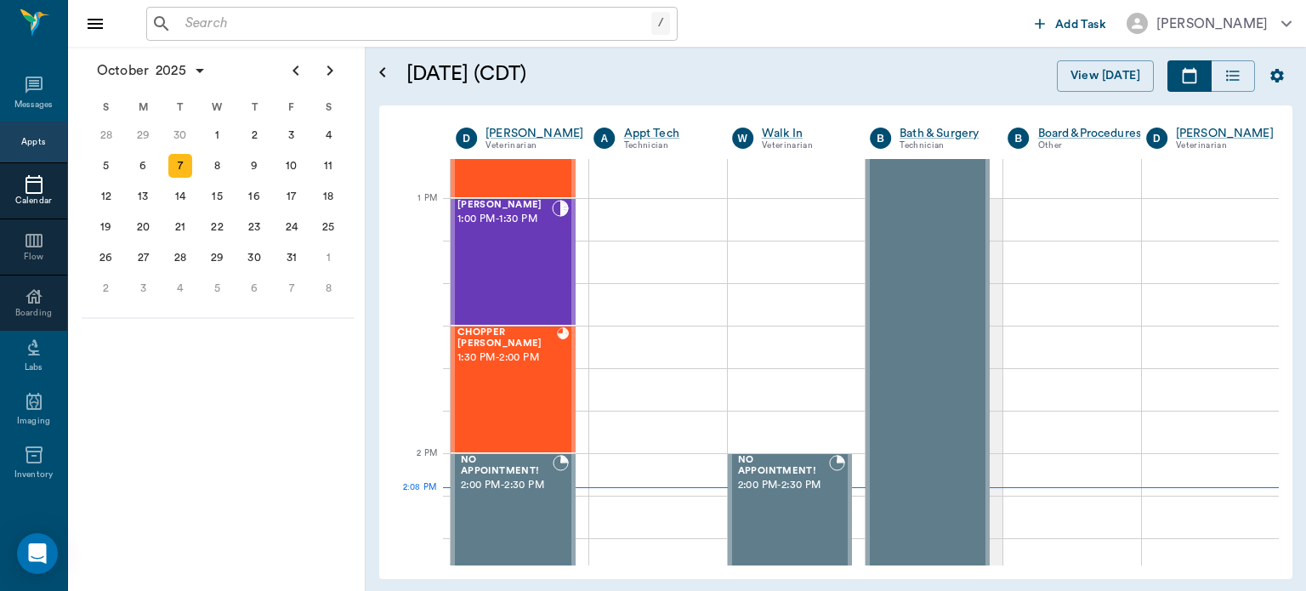
click at [503, 378] on div "CHOPPER [PERSON_NAME] 1:30 PM - 2:00 PM" at bounding box center [506, 389] width 99 height 124
